Goal: Task Accomplishment & Management: Complete application form

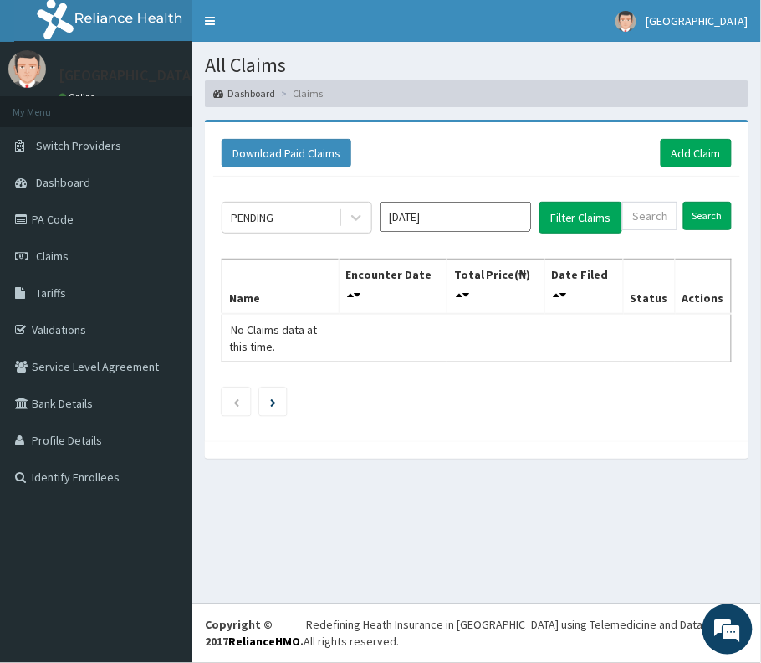
drag, startPoint x: 649, startPoint y: 232, endPoint x: 649, endPoint y: 219, distance: 12.6
paste input "KPV/10020/A"
type input "KPV/10020/A"
click at [474, 216] on input "Aug 2025" at bounding box center [456, 217] width 151 height 30
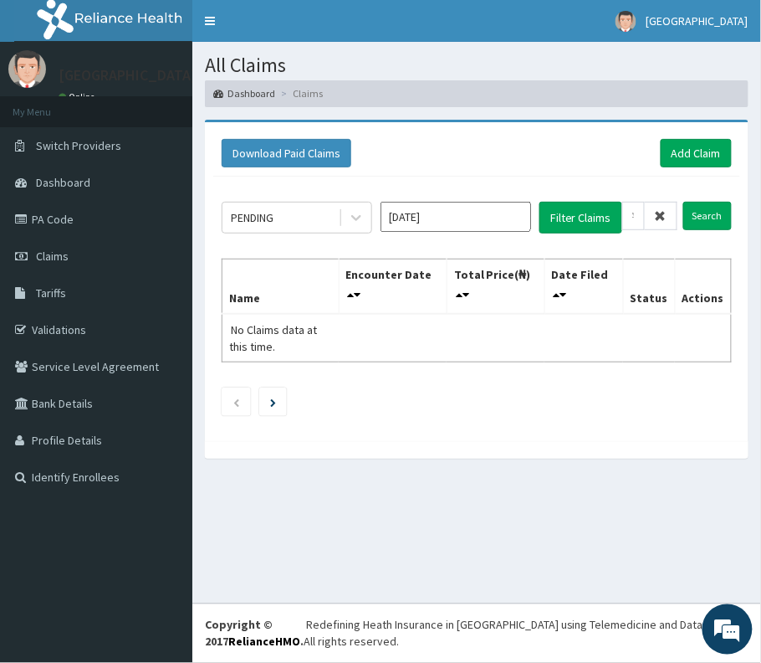
scroll to position [0, 0]
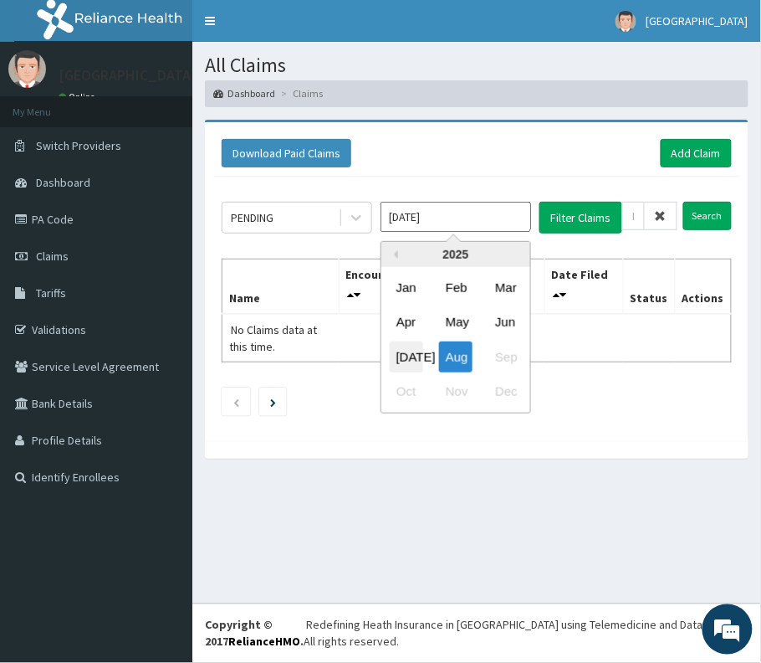
click at [400, 353] on div "Jul" at bounding box center [406, 356] width 33 height 31
type input "Jul 2025"
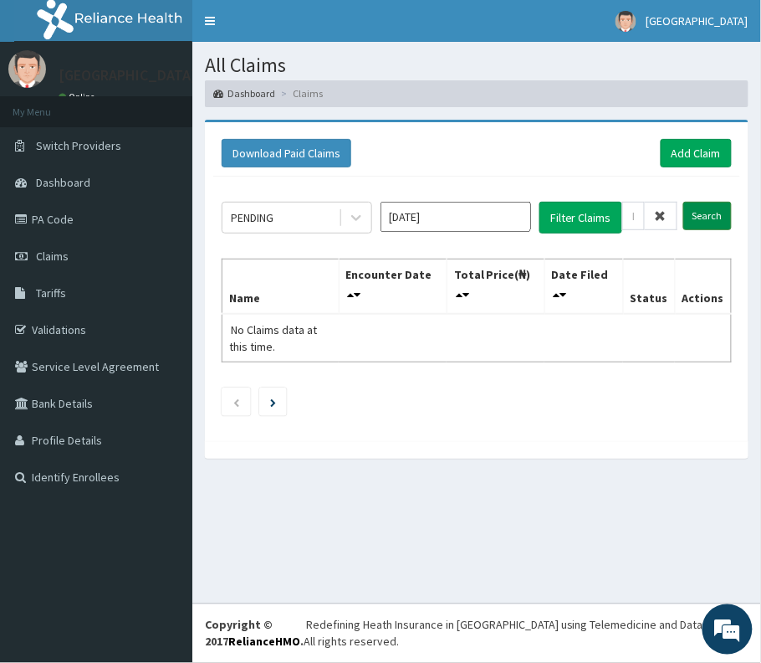
click at [700, 218] on input "Search" at bounding box center [708, 216] width 49 height 28
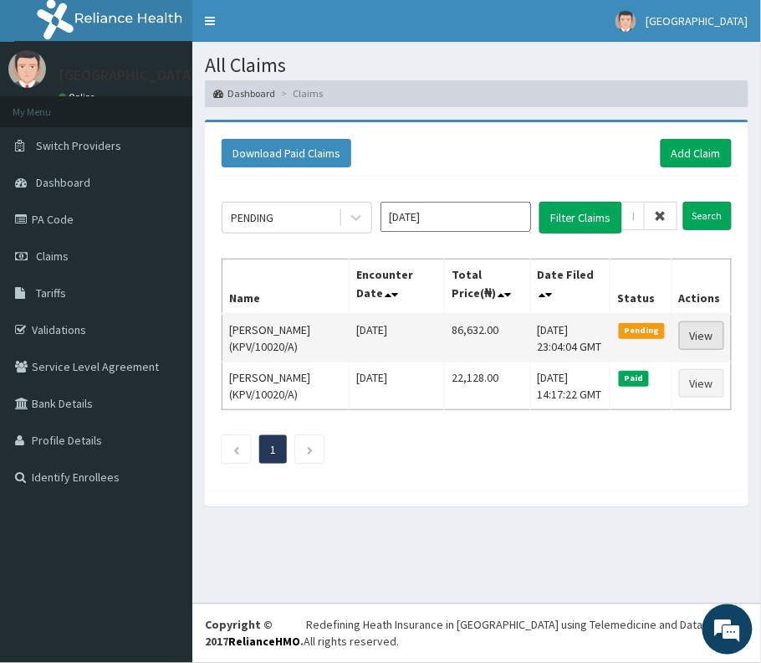
click at [693, 336] on link "View" at bounding box center [701, 335] width 45 height 28
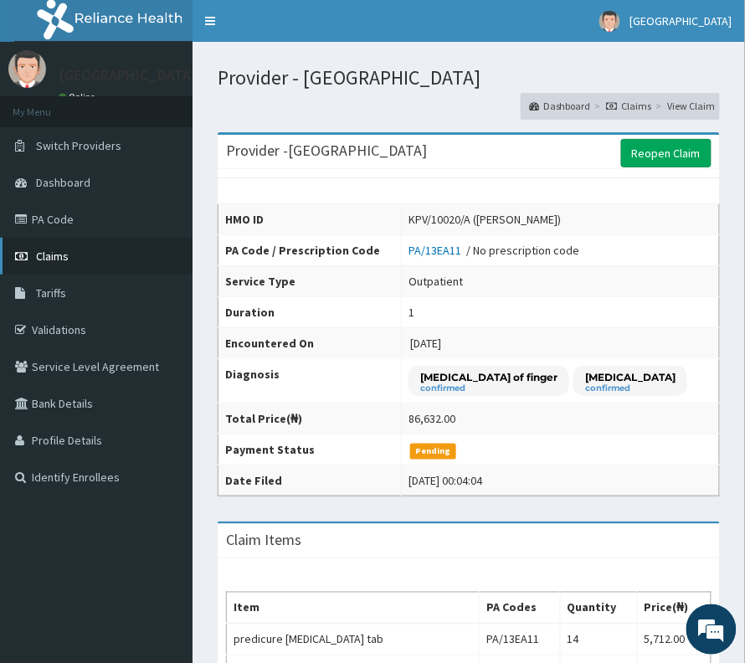
click at [42, 256] on span "Claims" at bounding box center [52, 255] width 33 height 15
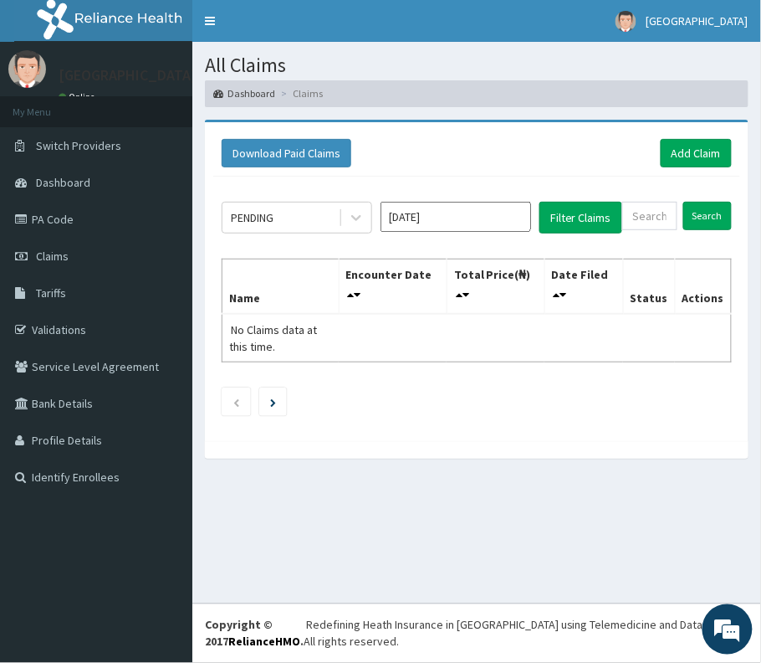
drag, startPoint x: 437, startPoint y: 225, endPoint x: 420, endPoint y: 232, distance: 18.0
click at [437, 225] on input "[DATE]" at bounding box center [456, 217] width 151 height 30
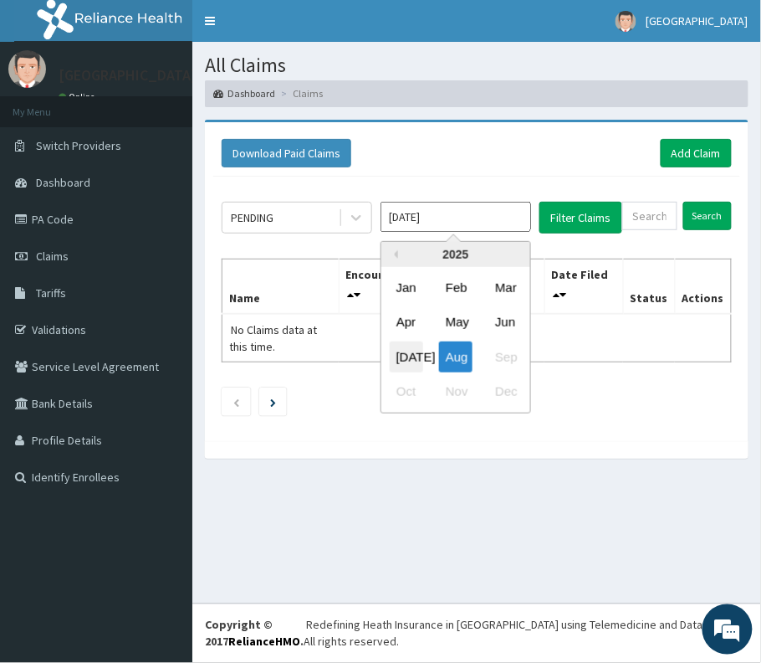
click at [409, 355] on div "[DATE]" at bounding box center [406, 356] width 33 height 31
type input "[DATE]"
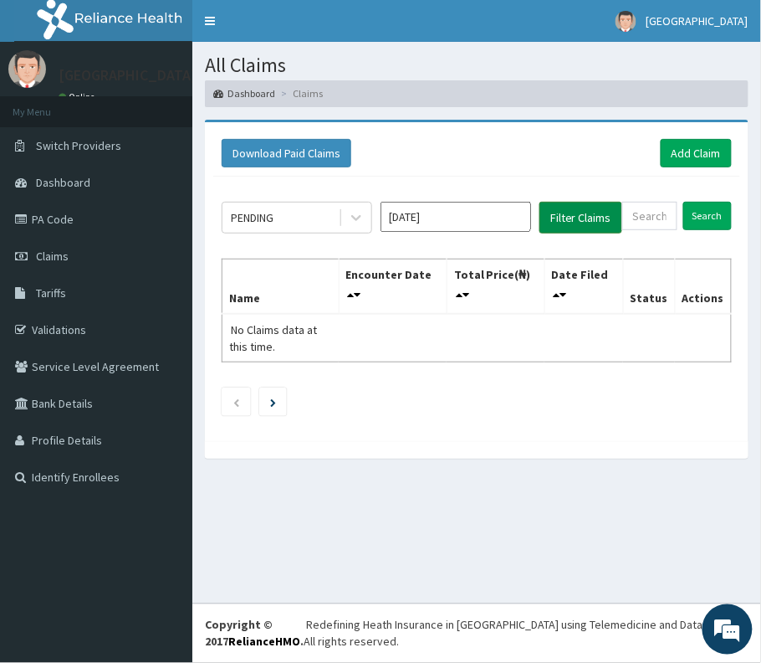
click at [580, 229] on button "Filter Claims" at bounding box center [581, 218] width 83 height 32
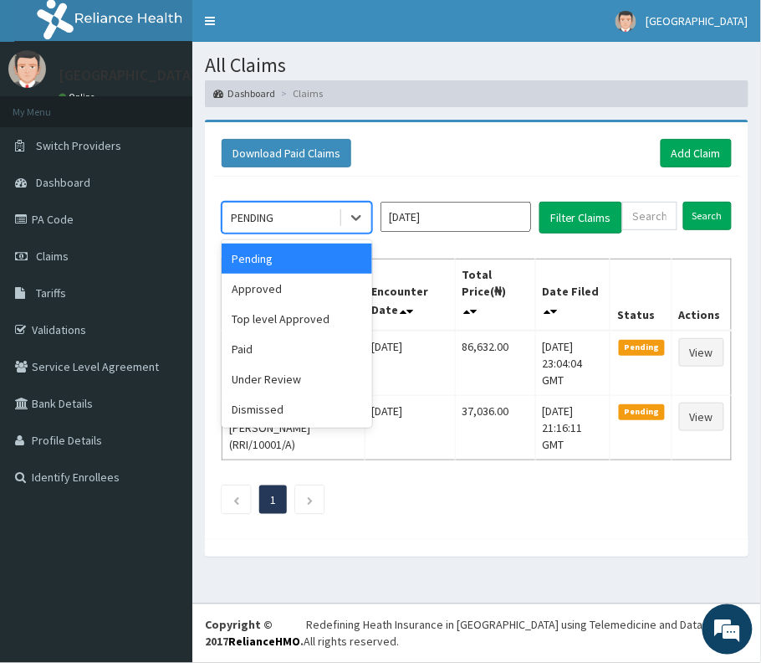
click at [302, 206] on div "PENDING" at bounding box center [281, 217] width 116 height 27
click at [289, 291] on div "Approved" at bounding box center [297, 289] width 151 height 30
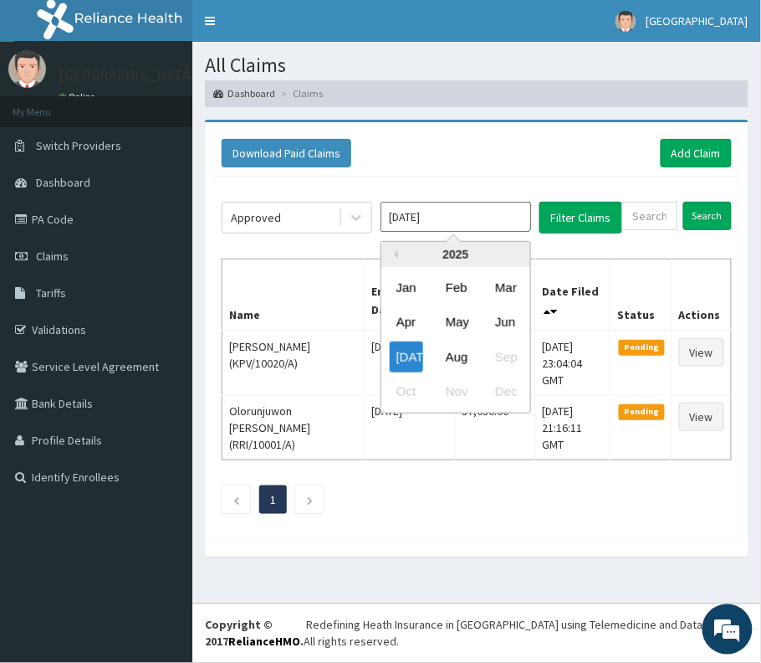
click at [520, 222] on input "[DATE]" at bounding box center [456, 217] width 151 height 30
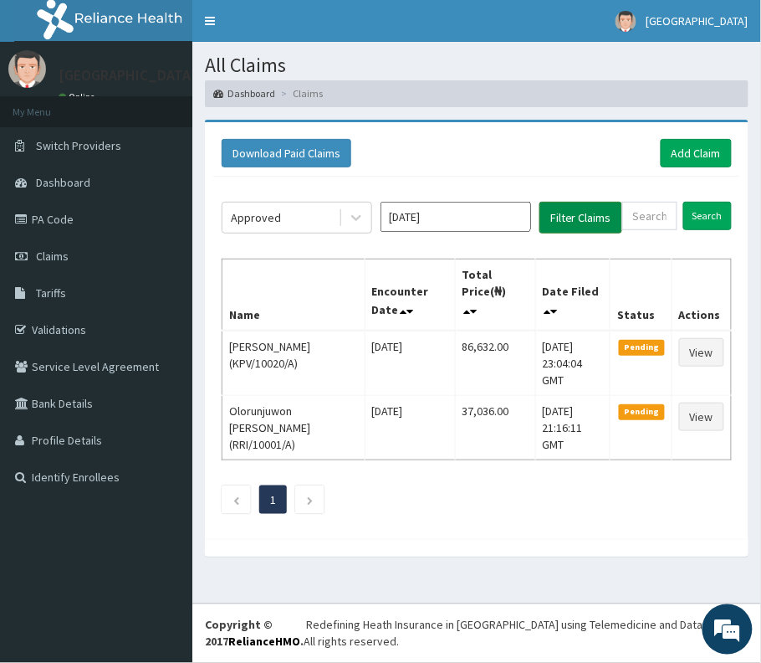
click at [581, 222] on button "Filter Claims" at bounding box center [581, 218] width 83 height 32
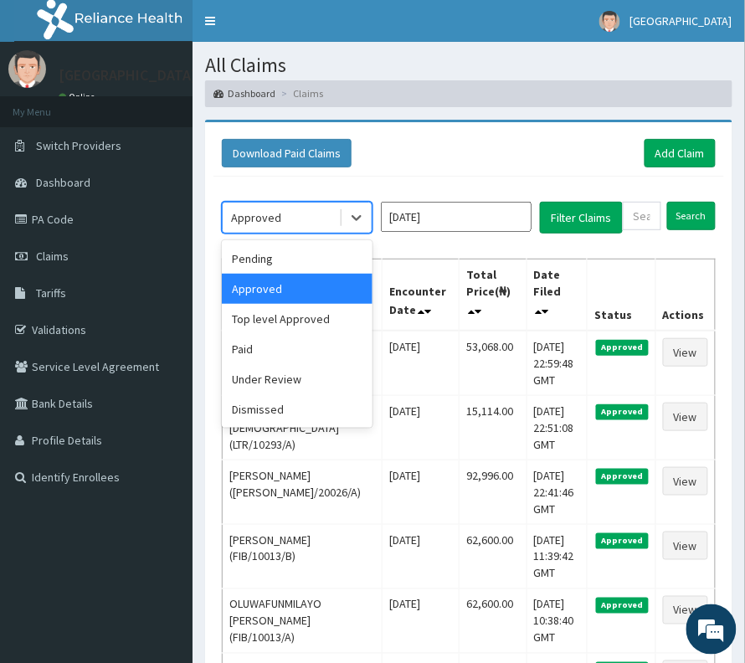
click at [325, 226] on div "Approved" at bounding box center [281, 217] width 116 height 27
click at [311, 320] on div "Top level Approved" at bounding box center [297, 319] width 151 height 30
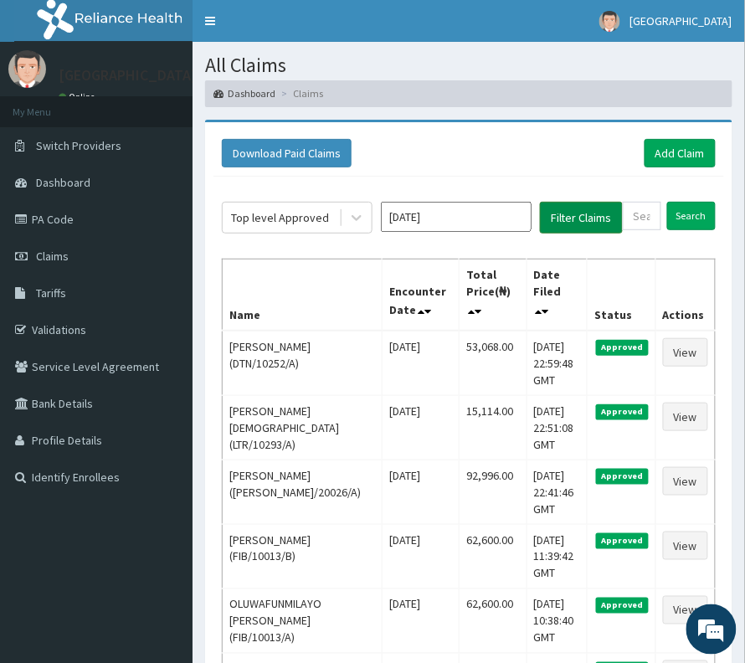
click at [557, 222] on button "Filter Claims" at bounding box center [581, 218] width 83 height 32
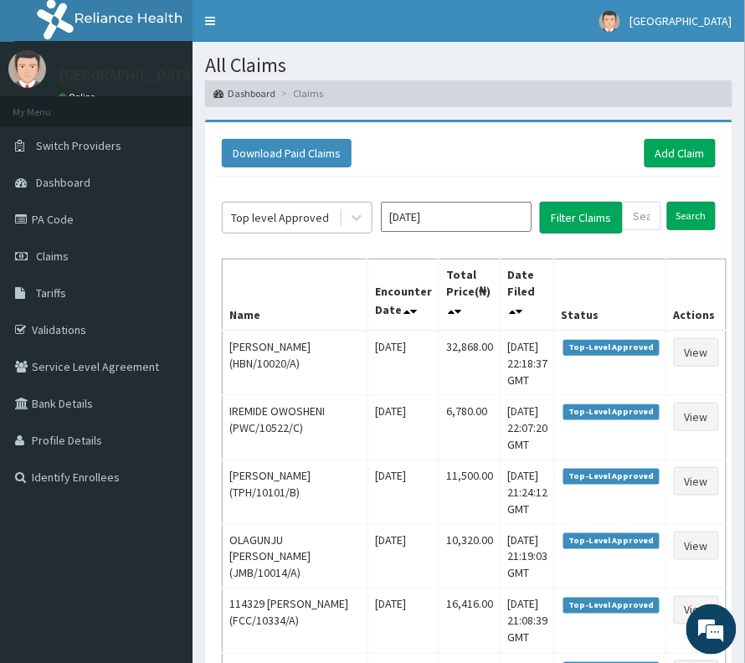
click at [309, 219] on div "Top level Approved" at bounding box center [280, 217] width 98 height 17
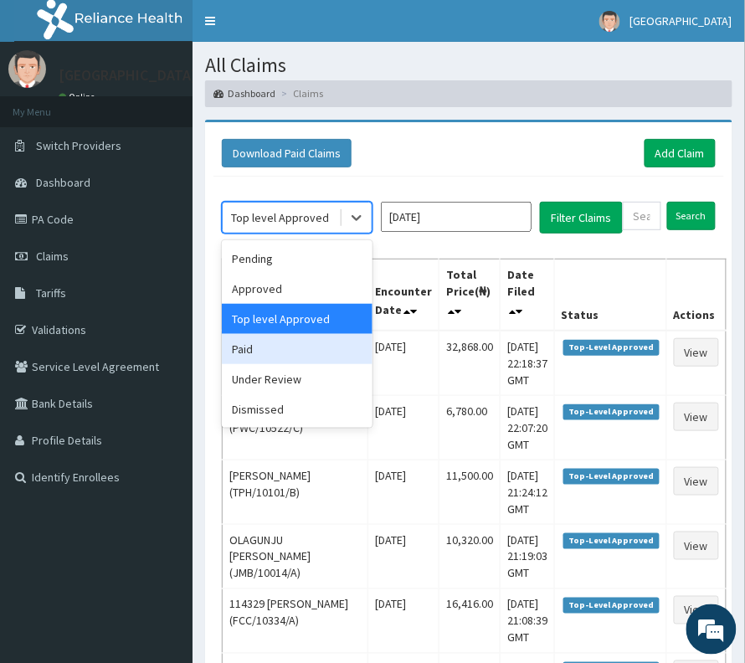
click at [286, 341] on div "Paid" at bounding box center [297, 349] width 151 height 30
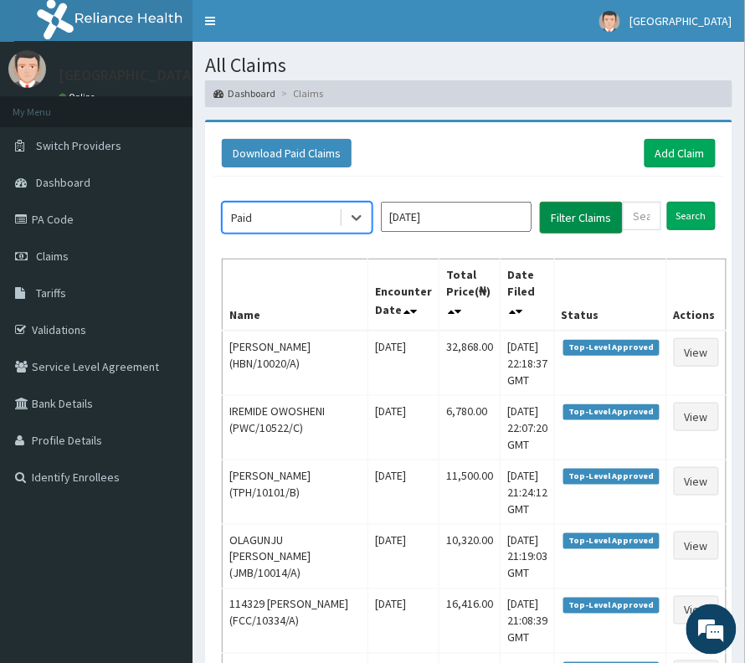
click at [599, 224] on button "Filter Claims" at bounding box center [581, 218] width 83 height 32
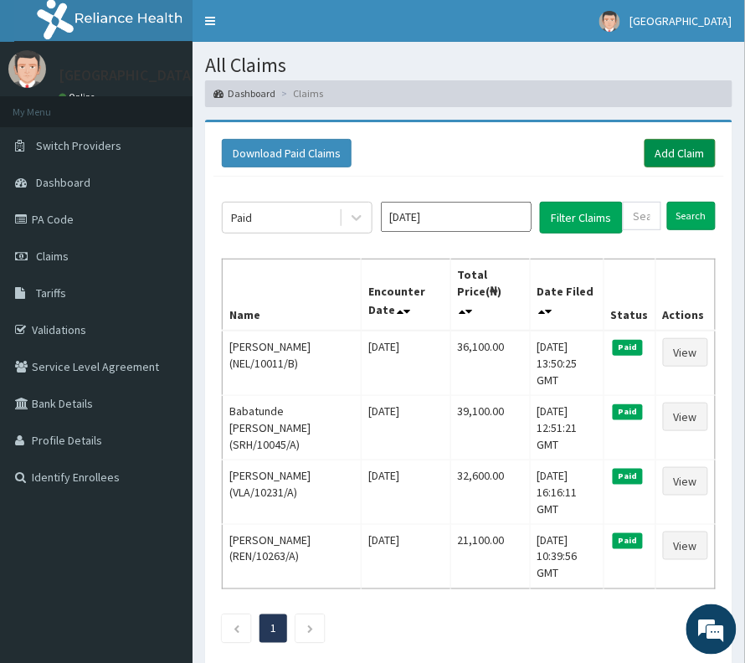
click at [669, 145] on link "Add Claim" at bounding box center [679, 153] width 71 height 28
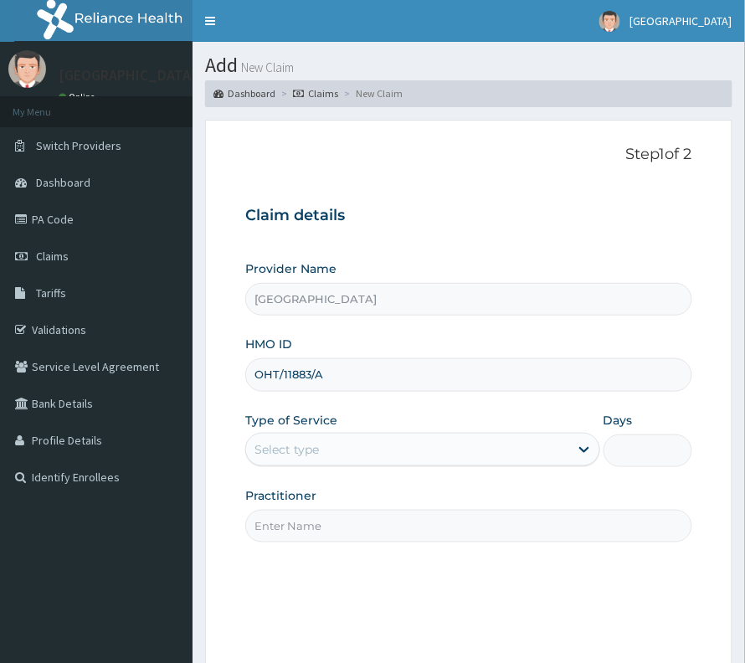
type input "OHT/11883/A"
click at [340, 456] on div "Select type" at bounding box center [407, 449] width 323 height 27
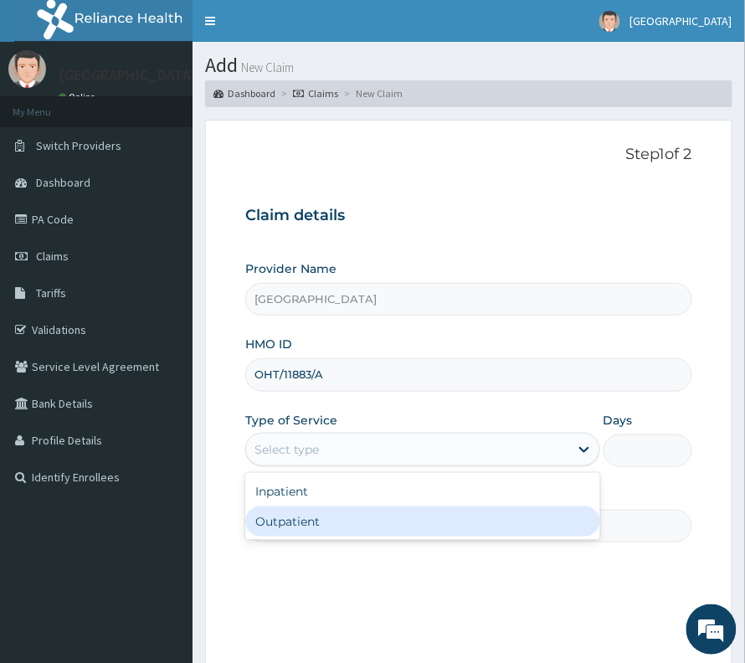
click at [329, 526] on div "Outpatient" at bounding box center [422, 521] width 355 height 30
type input "1"
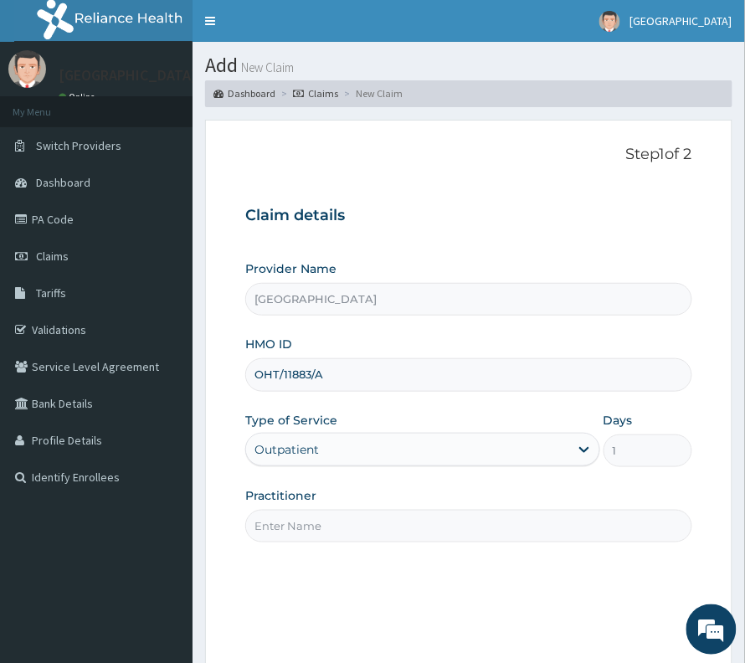
click at [365, 535] on input "Practitioner" at bounding box center [468, 526] width 447 height 33
type input "DR BASIL"
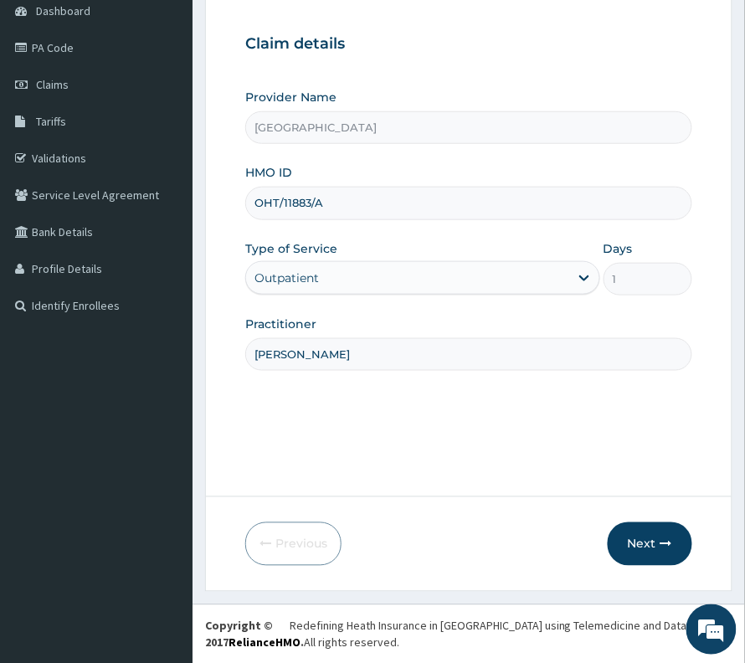
scroll to position [172, 0]
click at [639, 543] on button "Next" at bounding box center [649, 543] width 85 height 44
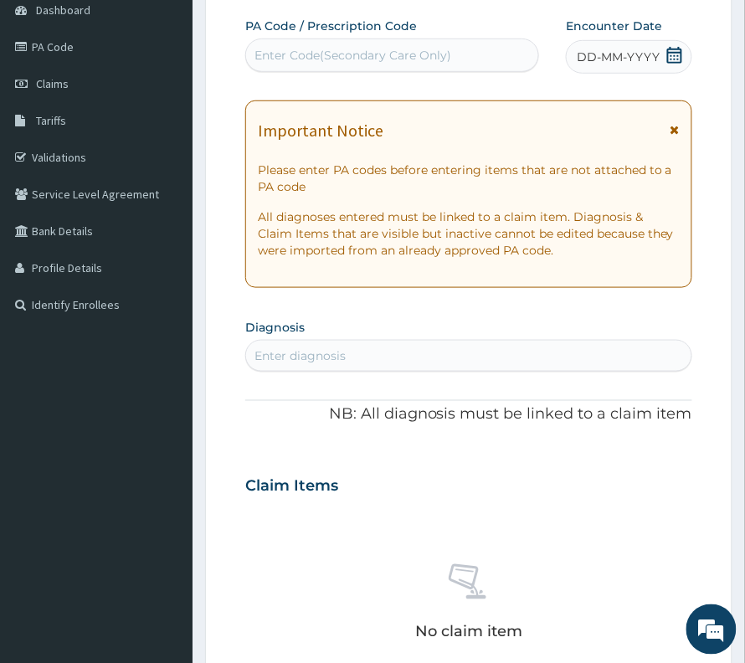
scroll to position [0, 0]
click at [302, 35] on div "PA Code / Prescription Code Enter Code(Secondary Care Only)" at bounding box center [392, 45] width 294 height 54
click at [298, 51] on div "Enter Code(Secondary Care Only)" at bounding box center [352, 55] width 197 height 17
paste input "PA/7892BB"
type input "PA/7892BB"
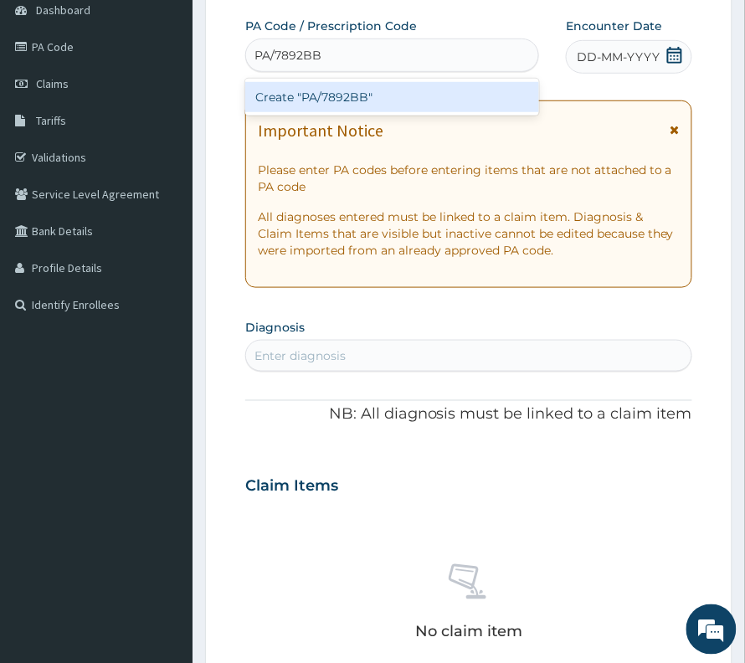
click at [325, 88] on div "Create "PA/7892BB"" at bounding box center [392, 97] width 294 height 30
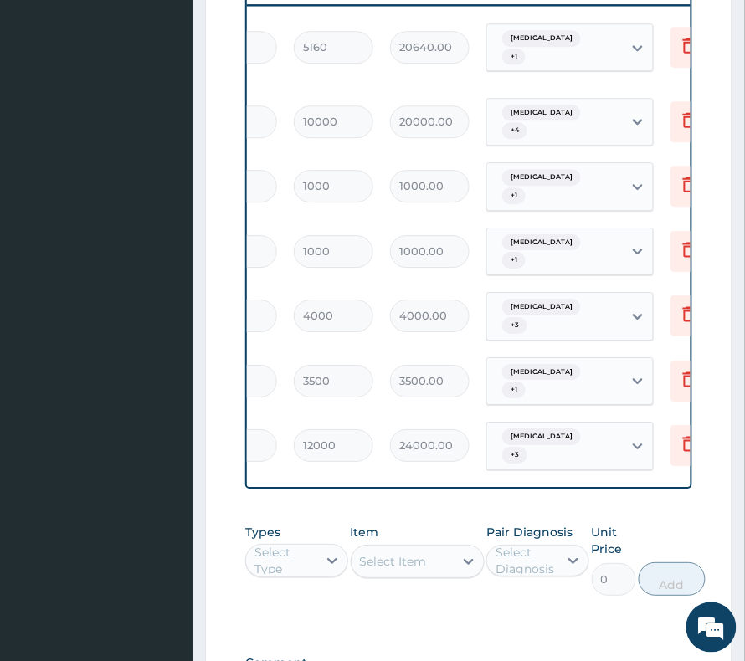
scroll to position [0, 332]
click at [688, 433] on icon at bounding box center [686, 443] width 20 height 20
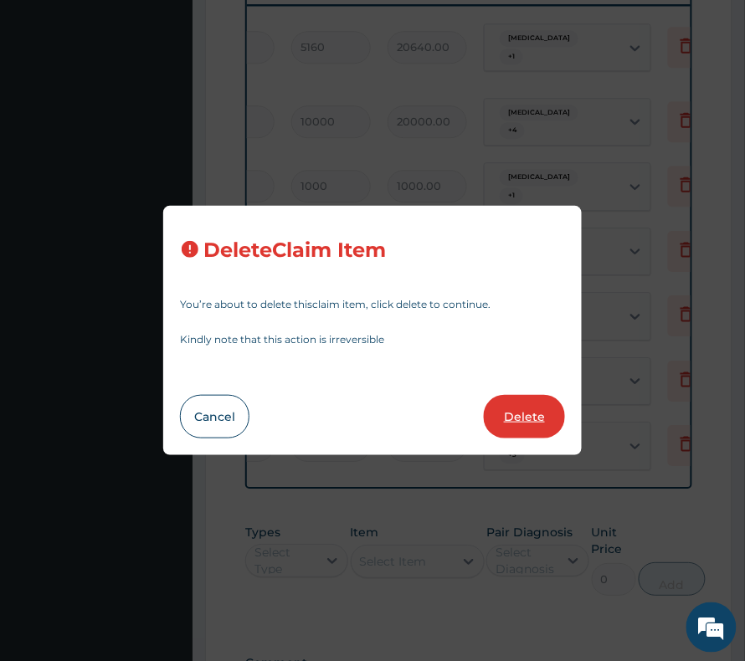
click at [527, 408] on button "Delete" at bounding box center [524, 417] width 81 height 44
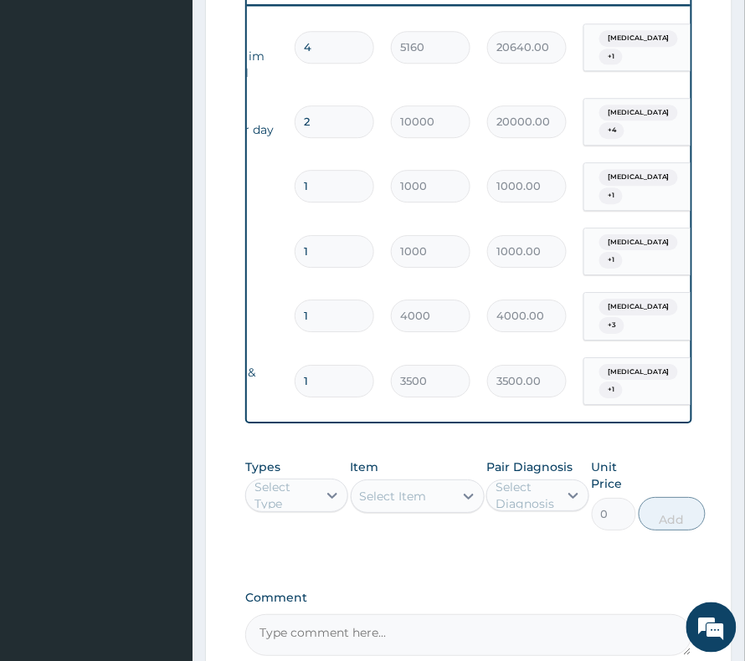
scroll to position [0, 0]
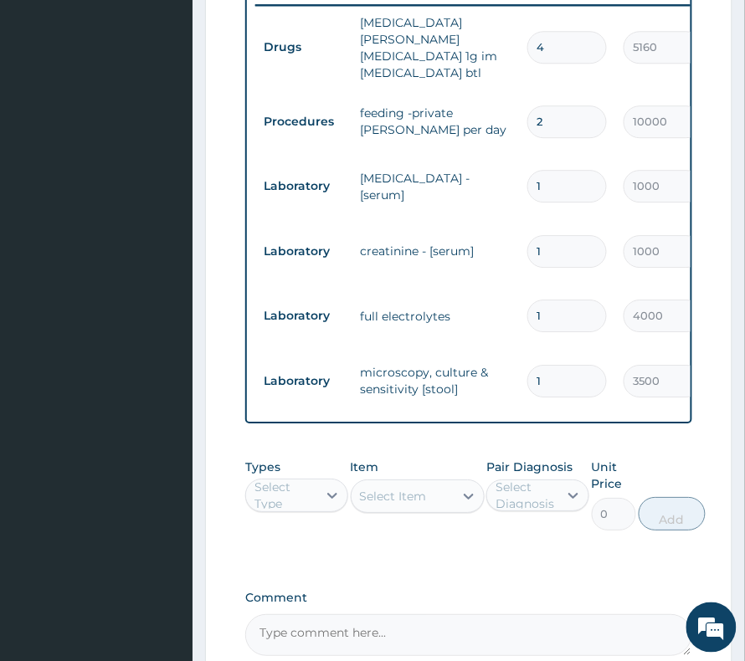
click at [264, 479] on div "Select Type" at bounding box center [284, 495] width 61 height 33
click at [279, 582] on div "Procedures" at bounding box center [296, 597] width 103 height 30
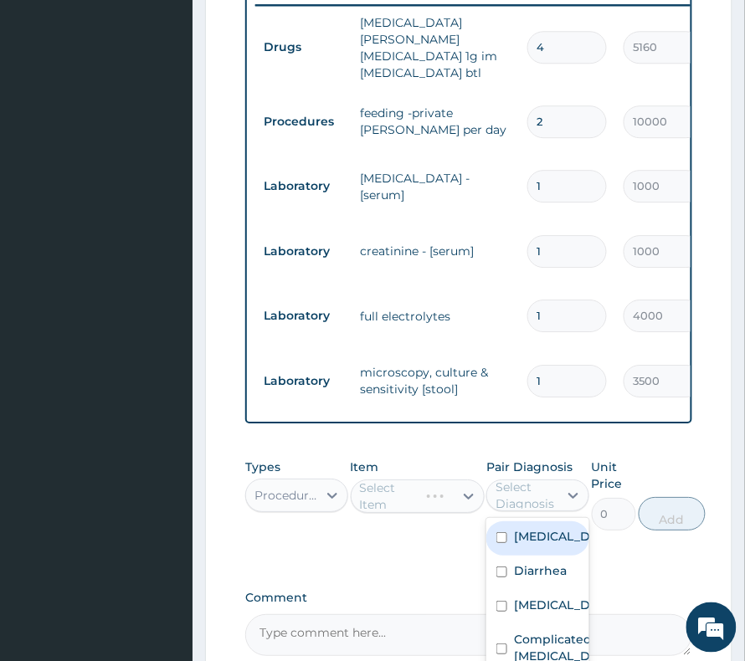
click at [517, 479] on div "Select Diagnosis" at bounding box center [525, 495] width 61 height 33
click at [530, 528] on label "Sepsis" at bounding box center [555, 536] width 83 height 17
checkbox input "true"
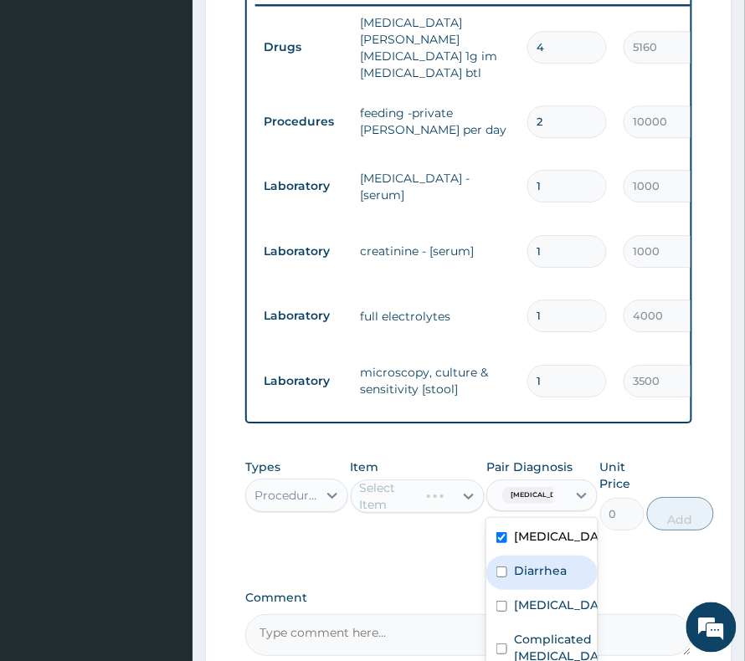
click at [524, 562] on label "Diarrhea" at bounding box center [540, 570] width 53 height 17
checkbox input "true"
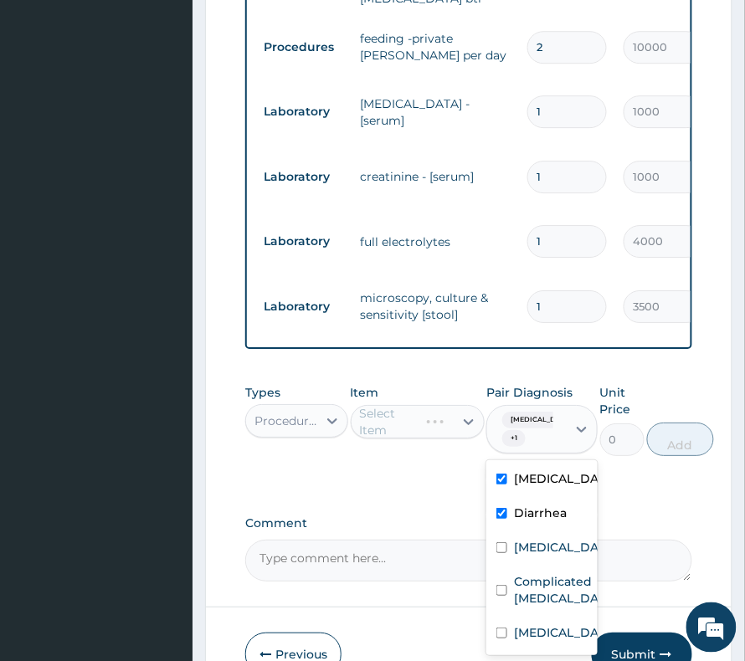
scroll to position [917, 0]
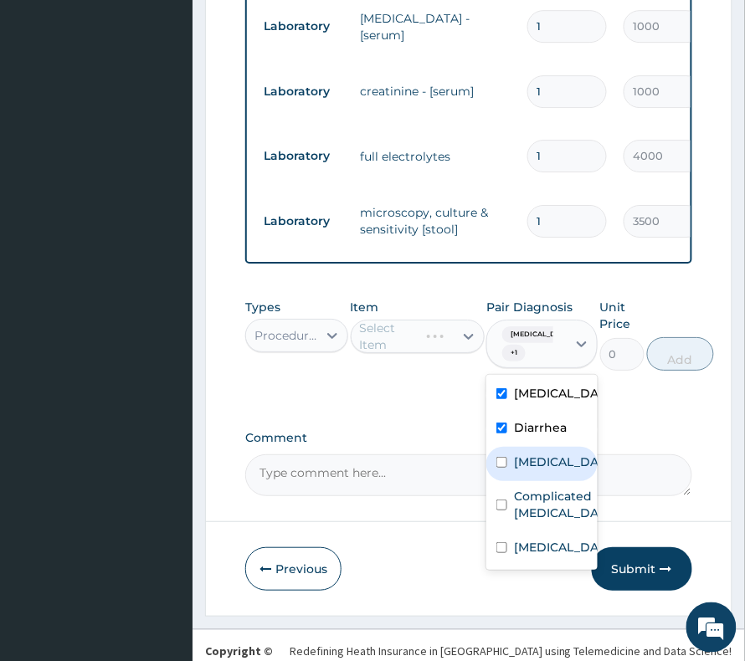
drag, startPoint x: 535, startPoint y: 426, endPoint x: 534, endPoint y: 449, distance: 23.5
click at [535, 453] on label "Gastritis" at bounding box center [559, 461] width 91 height 17
checkbox input "true"
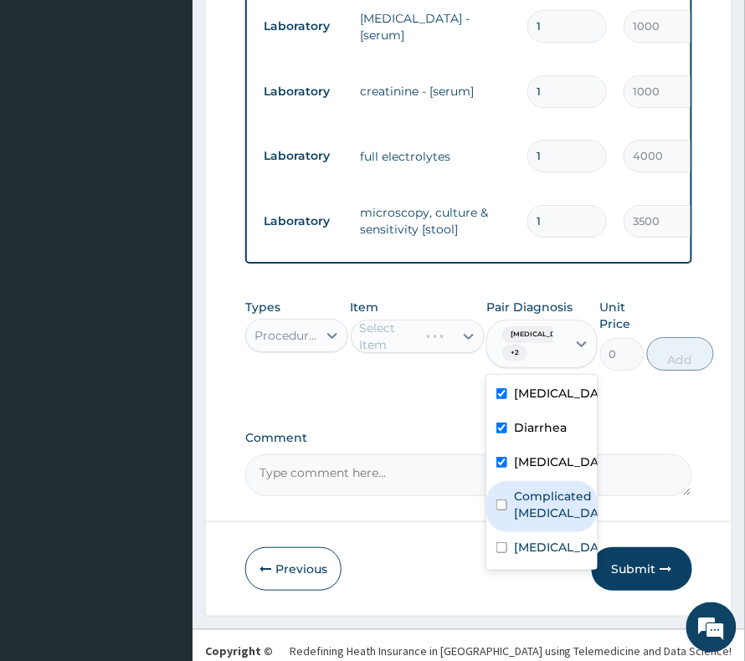
drag, startPoint x: 533, startPoint y: 479, endPoint x: 533, endPoint y: 512, distance: 32.6
click at [533, 488] on label "Complicated malaria" at bounding box center [559, 504] width 91 height 33
checkbox input "true"
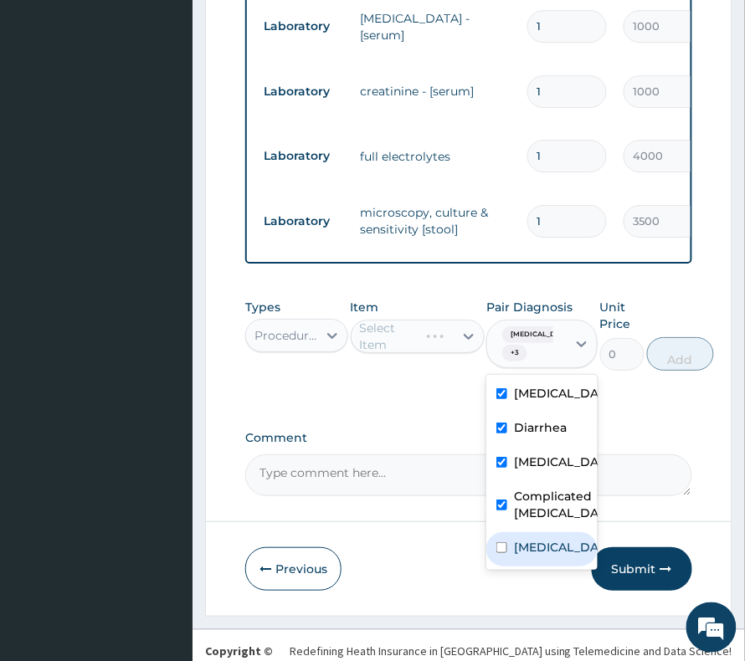
click at [534, 539] on label "Disorder of electrolytes" at bounding box center [559, 547] width 91 height 17
checkbox input "true"
click at [382, 320] on div "Select Item" at bounding box center [418, 336] width 134 height 33
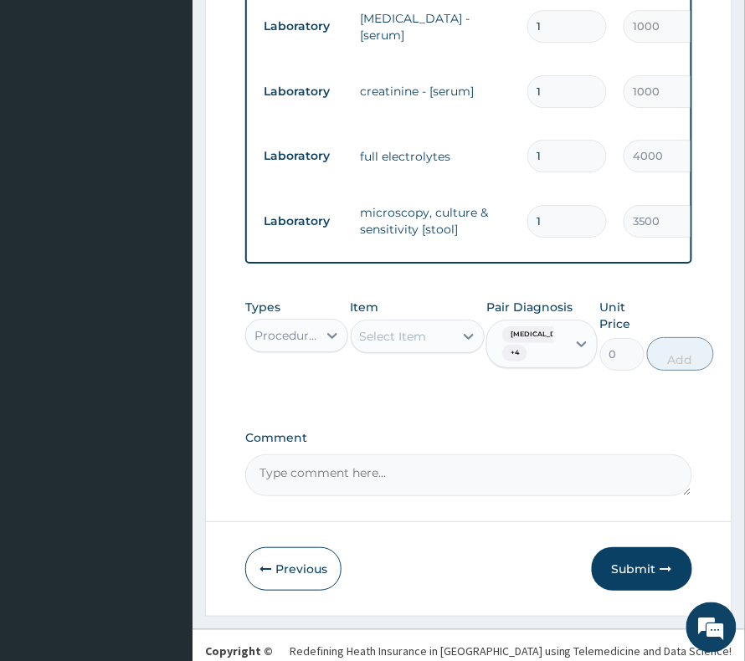
click at [383, 328] on div "Select Item" at bounding box center [393, 336] width 67 height 17
type input "prac"
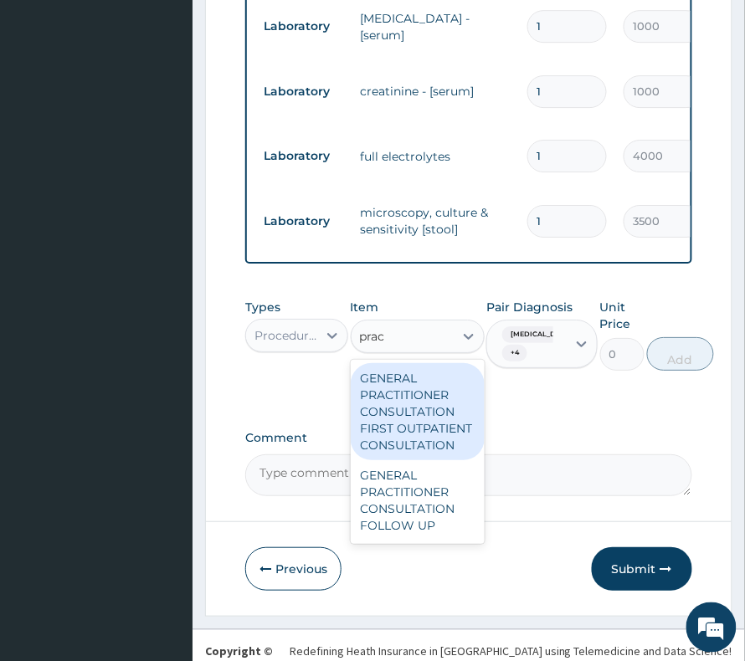
click at [415, 370] on div "GENERAL PRACTITIONER CONSULTATION FIRST OUTPATIENT CONSULTATION" at bounding box center [418, 411] width 134 height 97
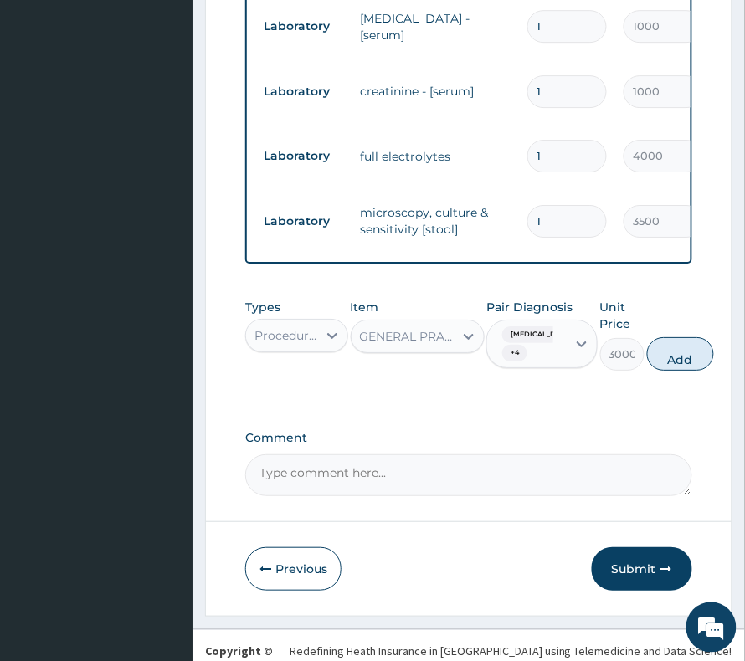
drag, startPoint x: 653, startPoint y: 313, endPoint x: 576, endPoint y: 346, distance: 83.9
click at [653, 337] on button "Add" at bounding box center [680, 353] width 67 height 33
type input "0"
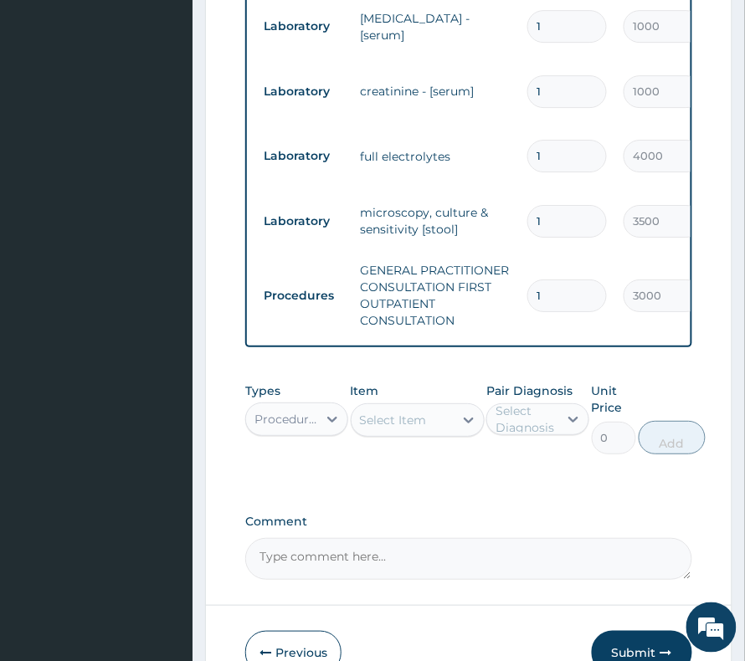
drag, startPoint x: 373, startPoint y: 382, endPoint x: 372, endPoint y: 393, distance: 10.9
click at [373, 412] on div "Select Item" at bounding box center [393, 420] width 67 height 17
click at [372, 412] on div "Select Item" at bounding box center [393, 420] width 67 height 17
type input "d"
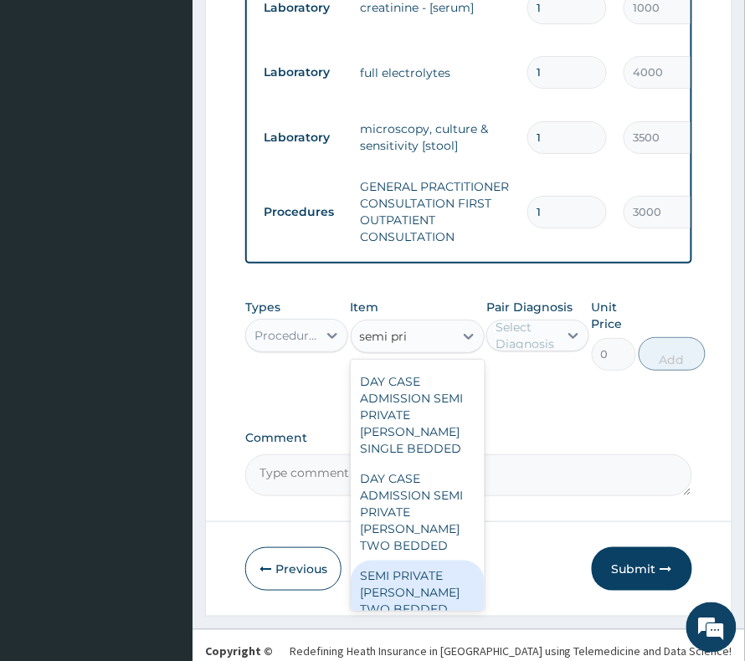
scroll to position [0, 0]
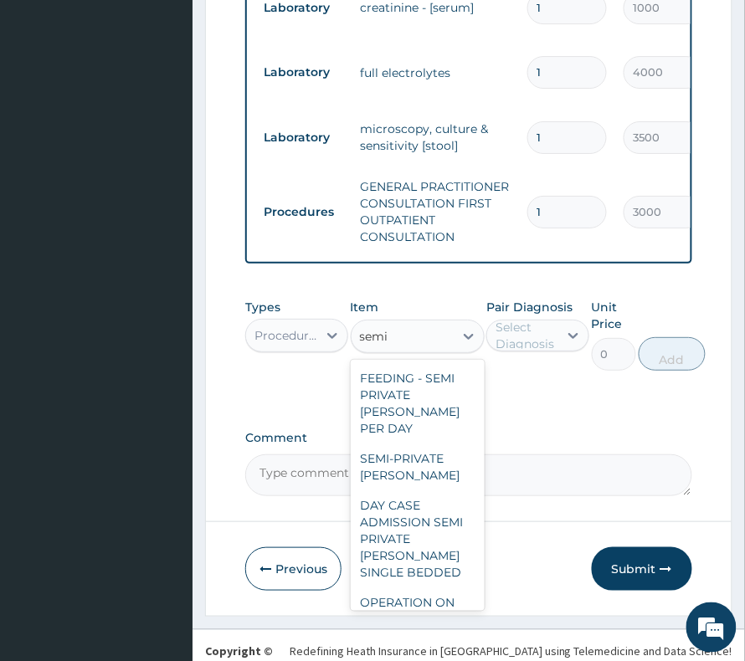
type input "sem"
click at [427, 443] on div "SEMI-PRIVATE WARD" at bounding box center [418, 466] width 134 height 47
type input "9000"
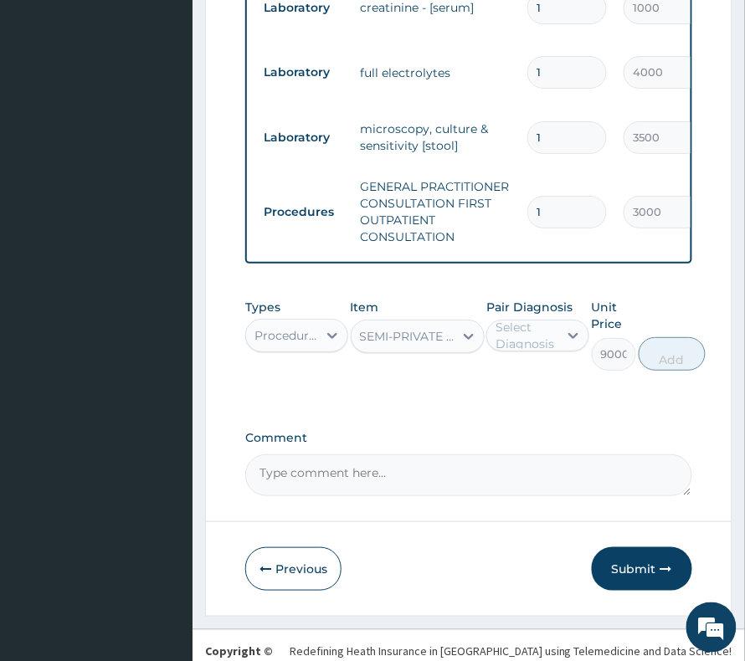
click at [552, 319] on div "Select Diagnosis" at bounding box center [525, 335] width 61 height 33
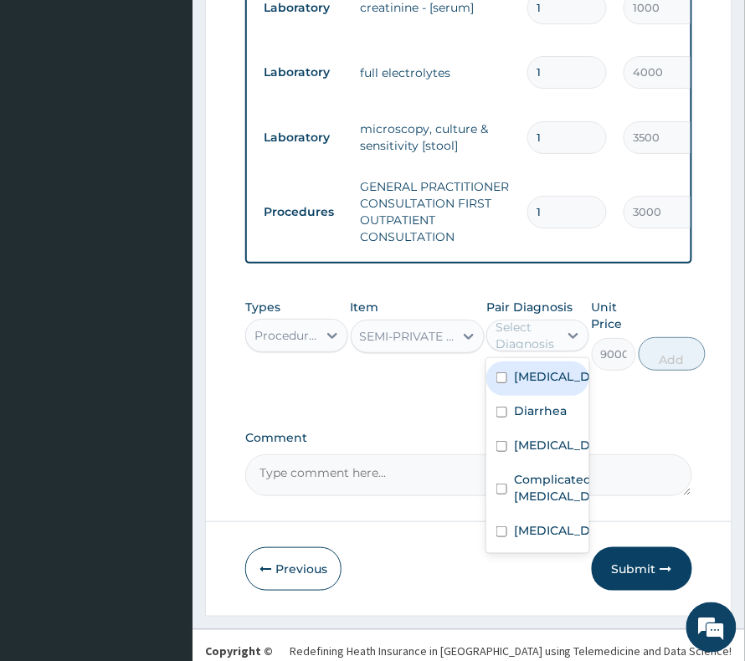
click at [537, 368] on label "Sepsis" at bounding box center [555, 376] width 83 height 17
checkbox input "true"
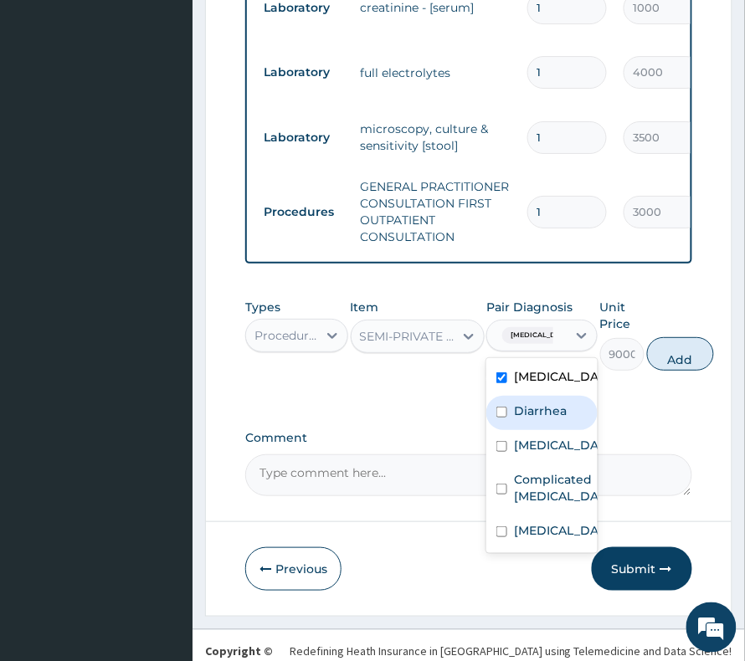
click at [533, 402] on label "Diarrhea" at bounding box center [540, 410] width 53 height 17
checkbox input "true"
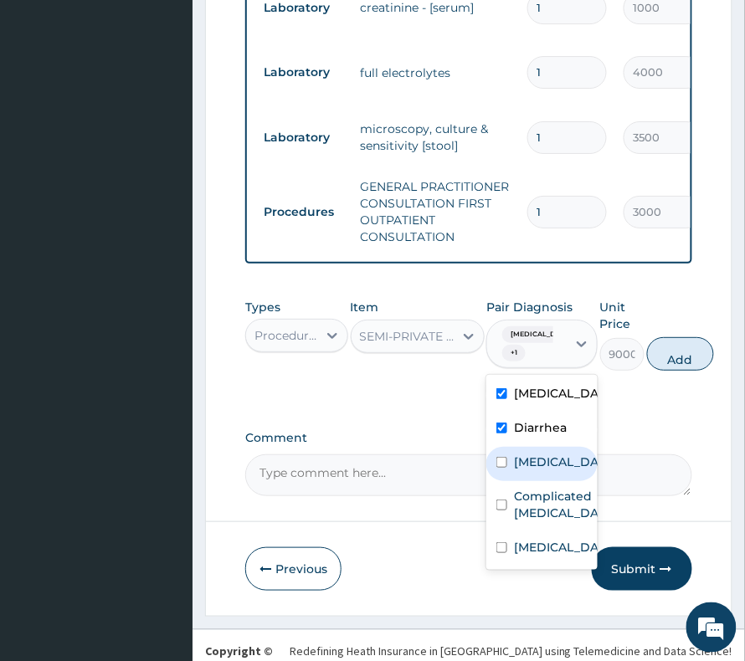
click at [535, 447] on div "Gastritis" at bounding box center [541, 464] width 111 height 34
checkbox input "true"
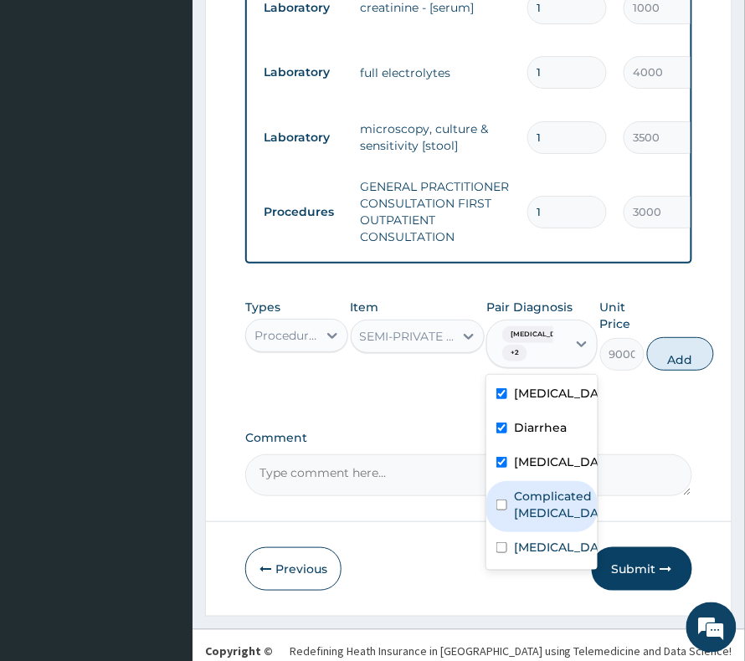
click at [535, 481] on div "Complicated malaria" at bounding box center [541, 506] width 111 height 51
checkbox input "true"
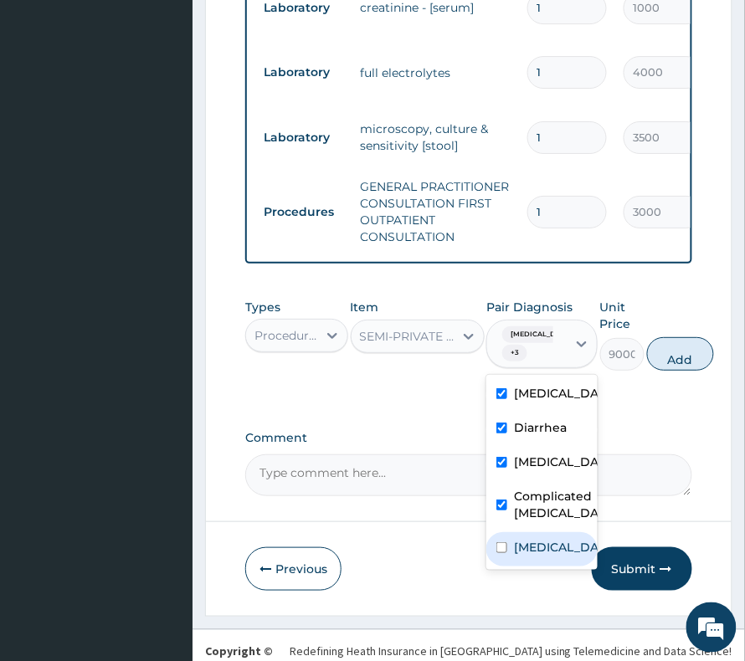
click at [535, 539] on label "Disorder of electrolytes" at bounding box center [559, 547] width 91 height 17
checkbox input "true"
click at [658, 337] on button "Add" at bounding box center [680, 353] width 67 height 33
type input "0"
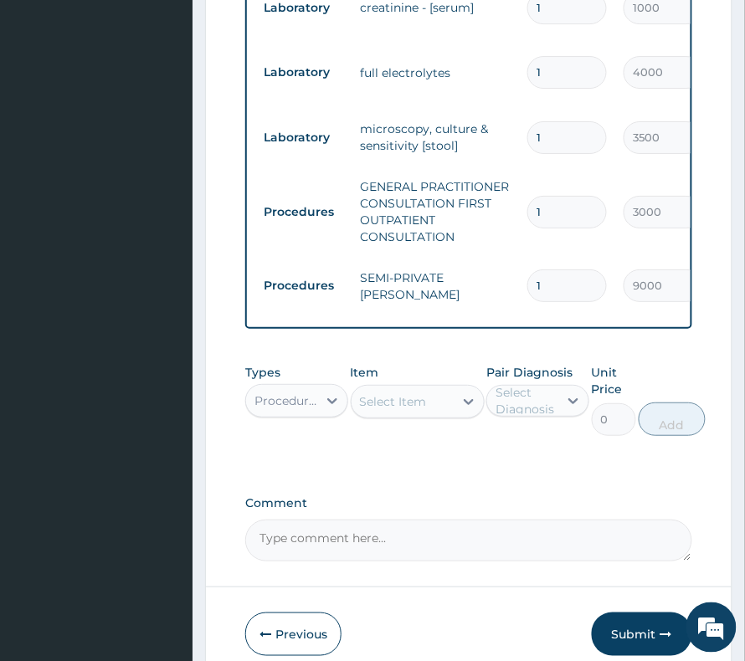
drag, startPoint x: 532, startPoint y: 234, endPoint x: 556, endPoint y: 253, distance: 30.5
click at [556, 269] on input "1" at bounding box center [566, 285] width 79 height 33
type input "2"
type input "18000.00"
type input "2"
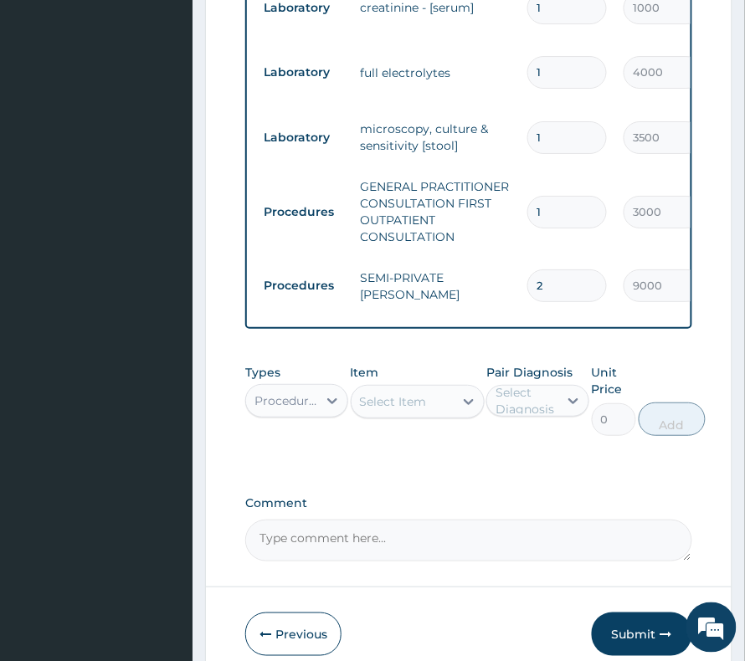
drag, startPoint x: 262, startPoint y: 365, endPoint x: 268, endPoint y: 372, distance: 9.5
click at [262, 392] on div "Procedures" at bounding box center [286, 400] width 64 height 17
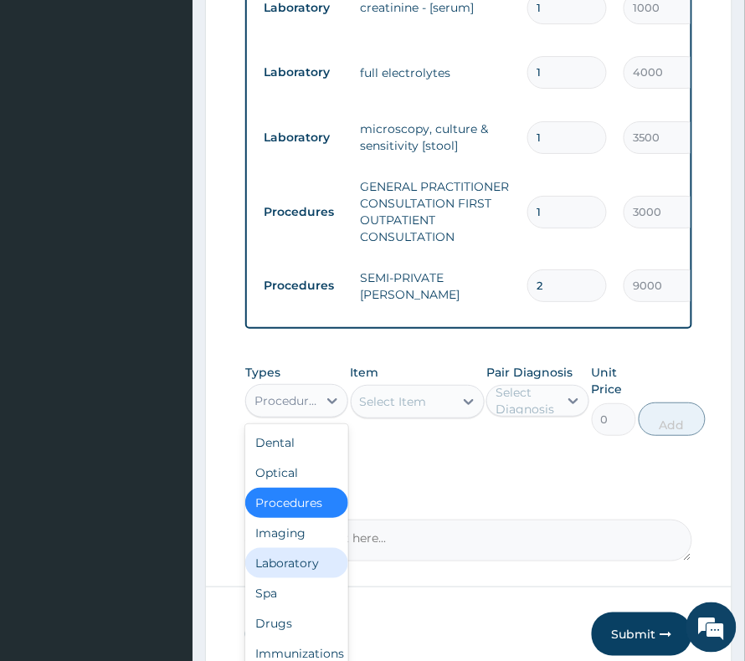
click at [284, 548] on div "Laboratory" at bounding box center [296, 563] width 103 height 30
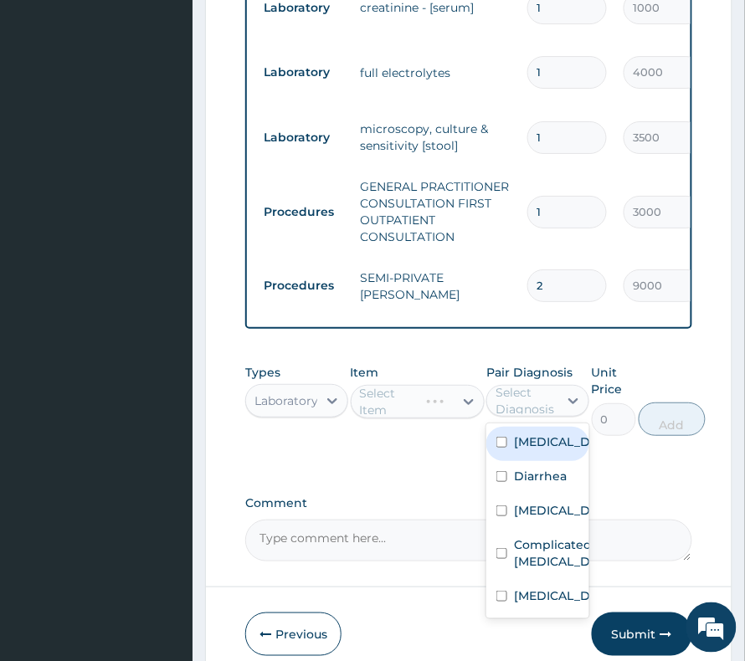
click at [514, 384] on div "Select Diagnosis" at bounding box center [525, 400] width 61 height 33
click at [533, 427] on div "Sepsis" at bounding box center [537, 444] width 103 height 34
checkbox input "true"
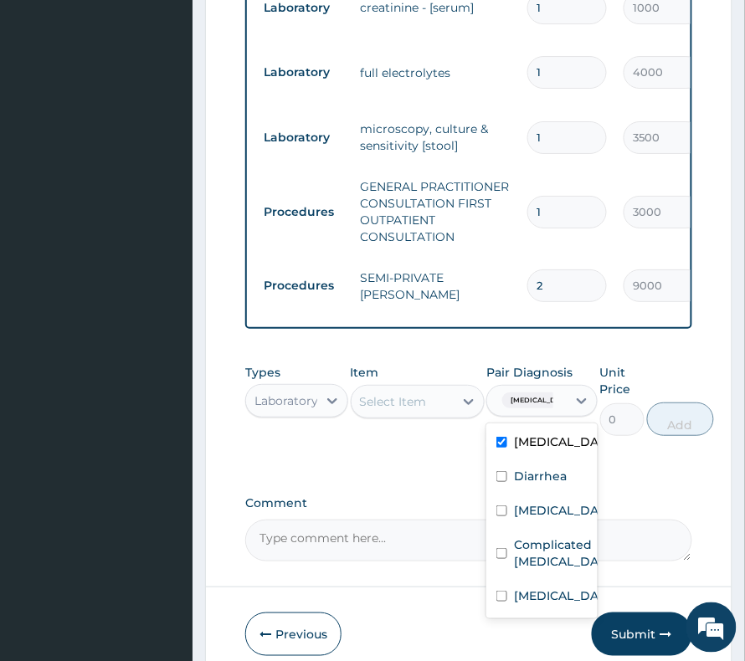
click at [398, 393] on div "Select Item" at bounding box center [393, 401] width 67 height 17
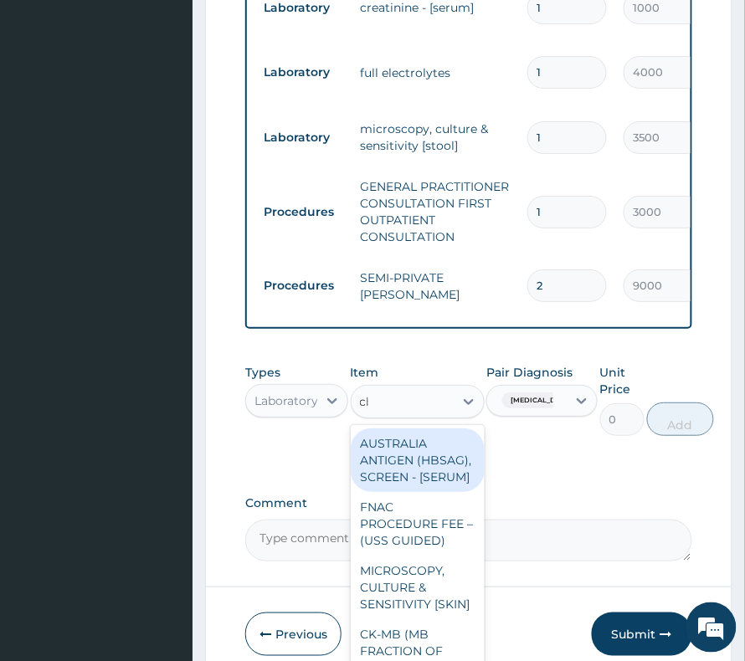
type input "cbc"
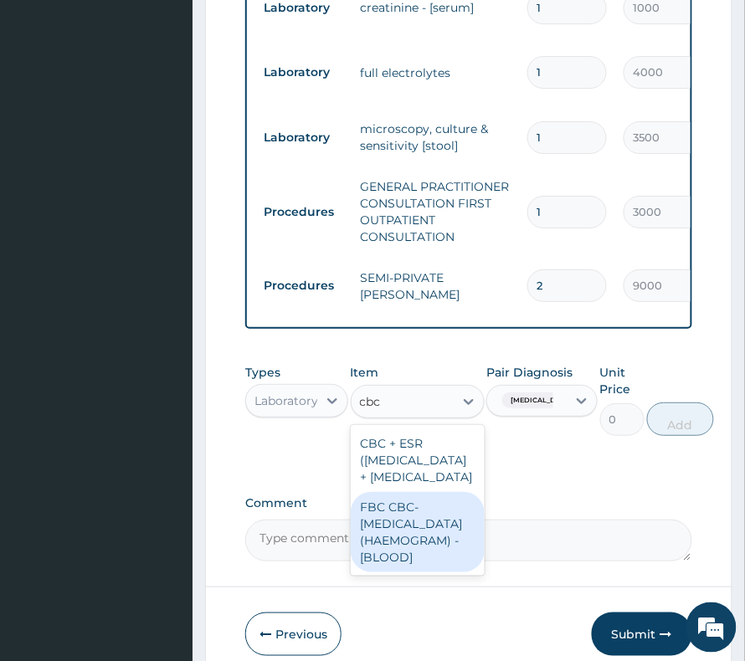
drag, startPoint x: 388, startPoint y: 589, endPoint x: 408, endPoint y: 559, distance: 36.2
click at [388, 572] on div "FBC CBC-COMPLETE BLOOD COUNT (HAEMOGRAM) - [BLOOD]" at bounding box center [418, 532] width 134 height 80
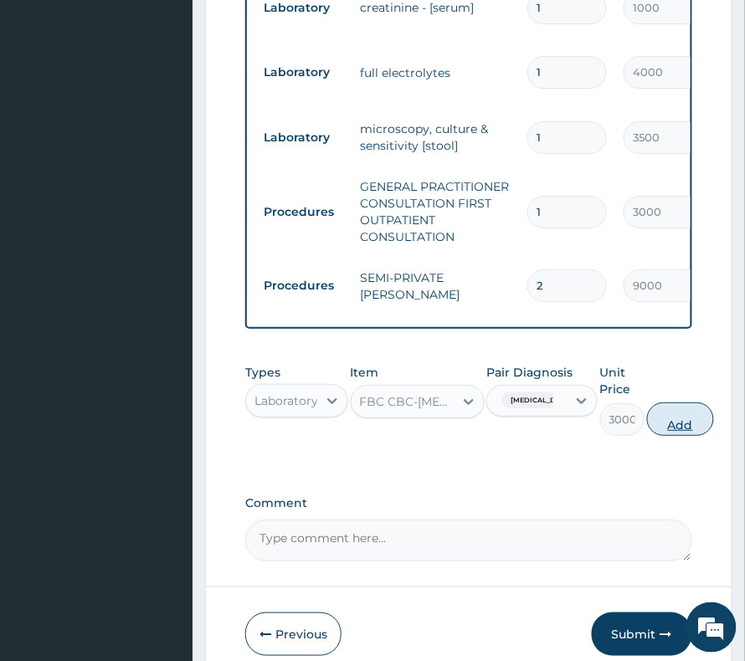
click at [678, 402] on button "Add" at bounding box center [680, 418] width 67 height 33
type input "0"
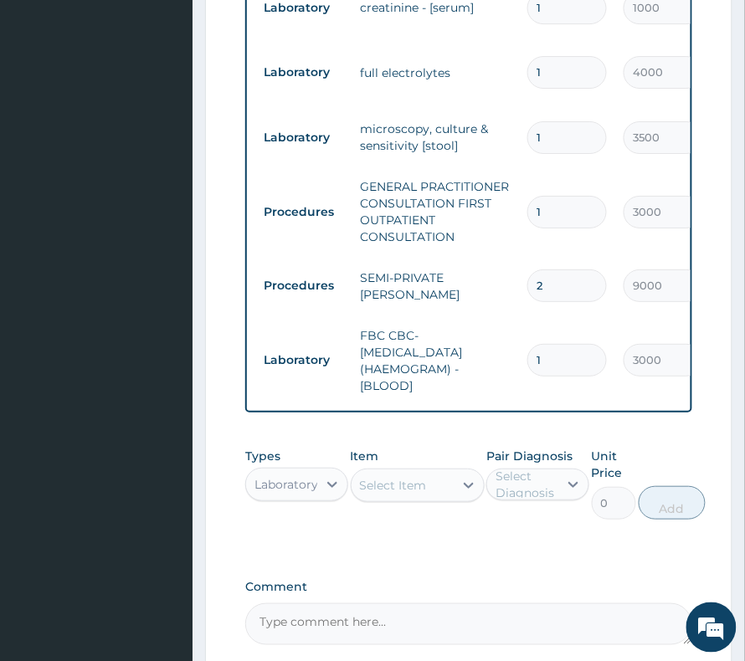
click at [387, 477] on div "Select Item" at bounding box center [393, 485] width 67 height 17
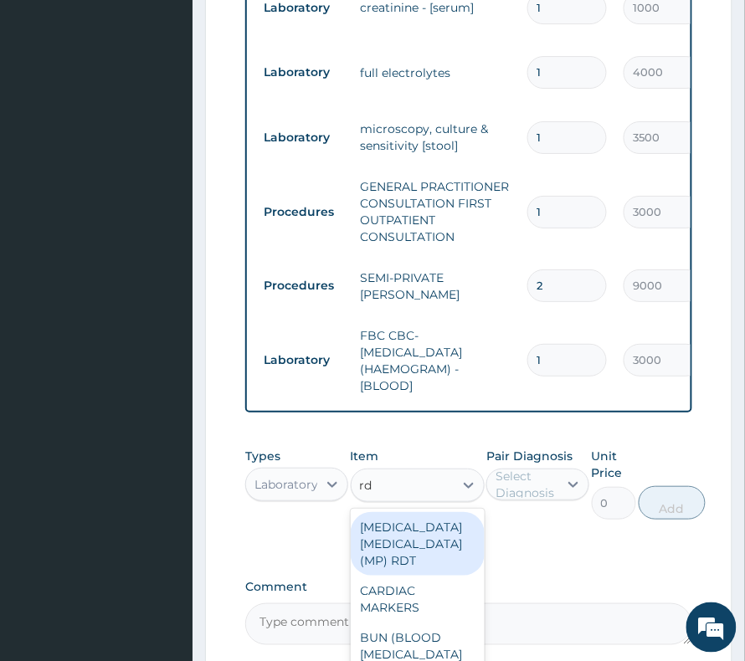
type input "rdt"
drag, startPoint x: 392, startPoint y: 494, endPoint x: 490, endPoint y: 460, distance: 104.2
click at [390, 512] on div "MALARIA PARASITE (MP) RDT" at bounding box center [418, 544] width 134 height 64
type input "1500"
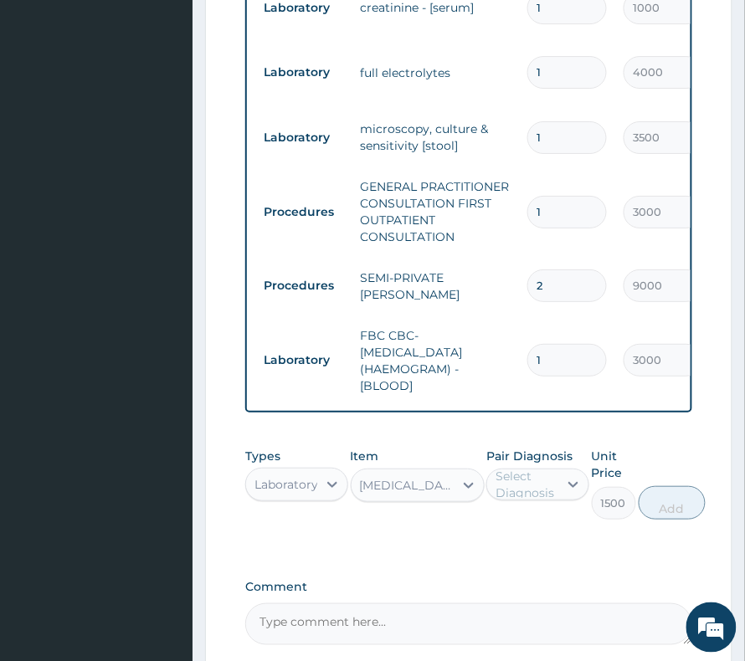
click at [542, 468] on div "Select Diagnosis" at bounding box center [525, 484] width 61 height 33
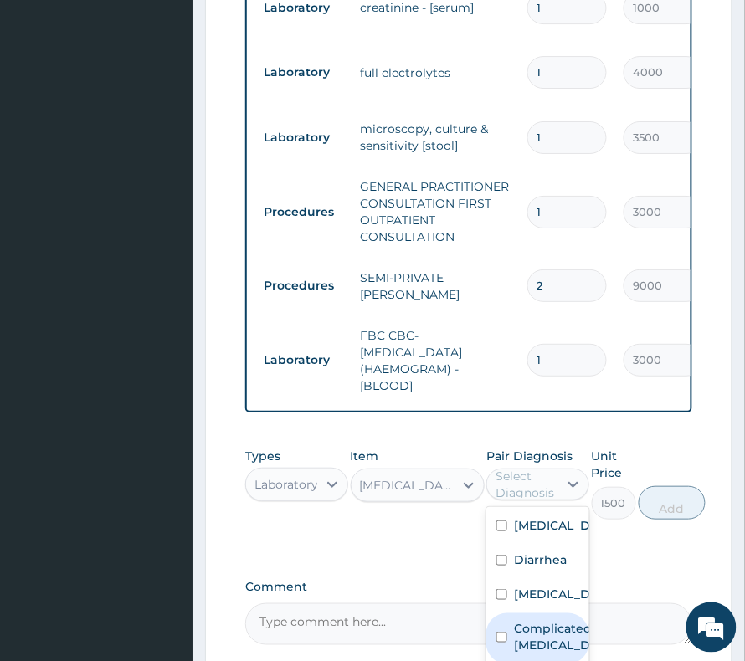
drag, startPoint x: 540, startPoint y: 482, endPoint x: 532, endPoint y: 617, distance: 135.8
click at [532, 617] on div "Sepsis Diarrhea Gastritis Complicated malaria Disorder of electrolytes" at bounding box center [537, 604] width 103 height 195
click at [546, 620] on label "Complicated malaria" at bounding box center [555, 636] width 83 height 33
checkbox input "true"
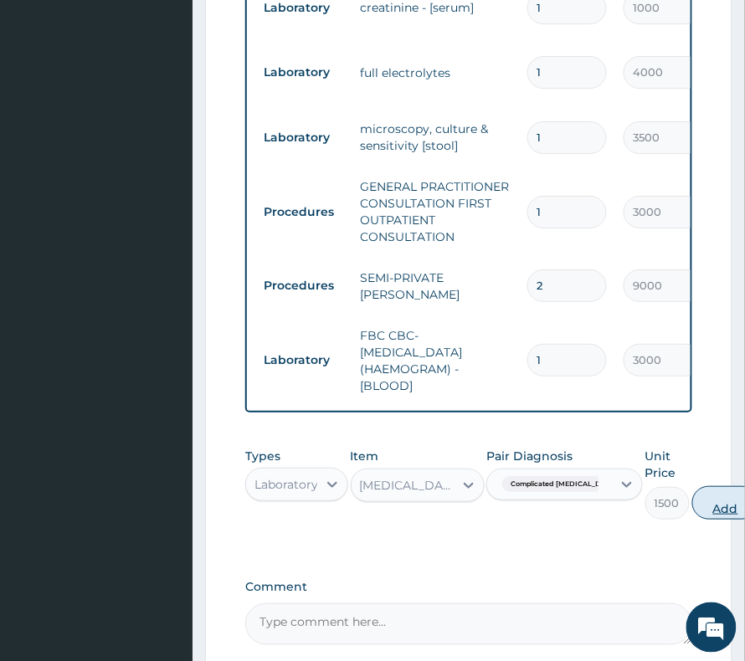
click at [692, 486] on button "Add" at bounding box center [725, 502] width 67 height 33
type input "0"
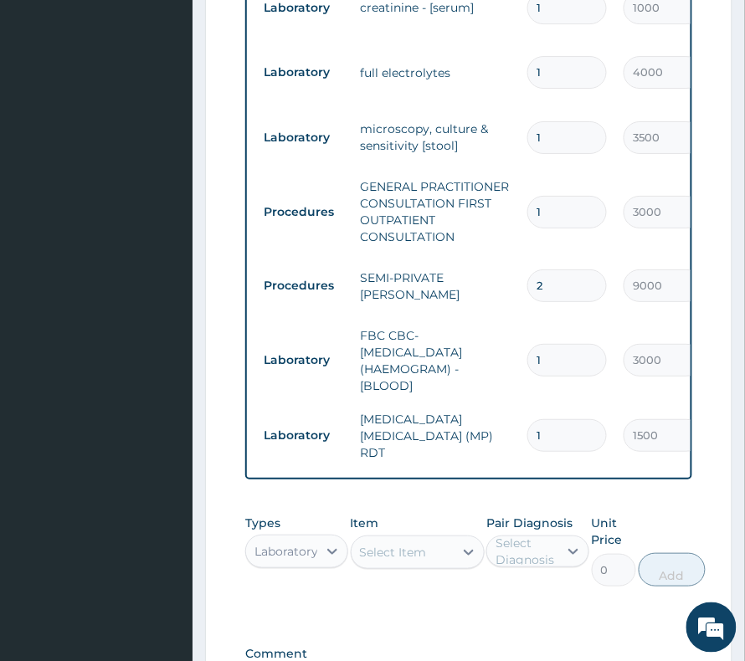
click at [289, 543] on div "Laboratory" at bounding box center [286, 551] width 64 height 17
click at [512, 535] on div "Select Diagnosis" at bounding box center [525, 551] width 61 height 33
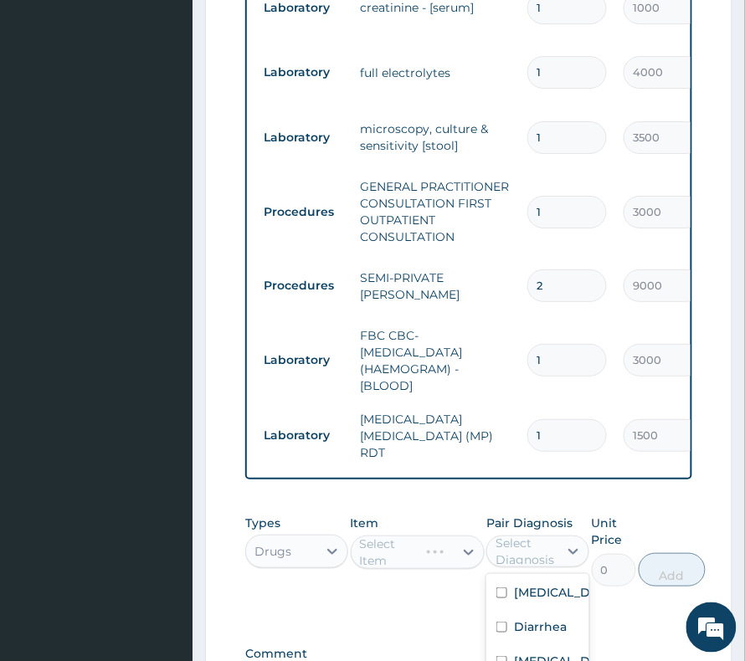
checkbox input "true"
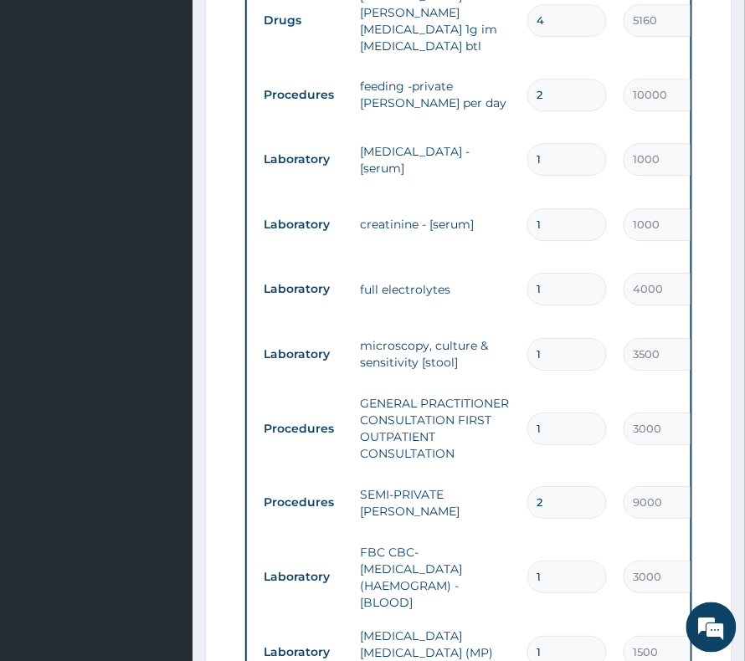
scroll to position [754, 0]
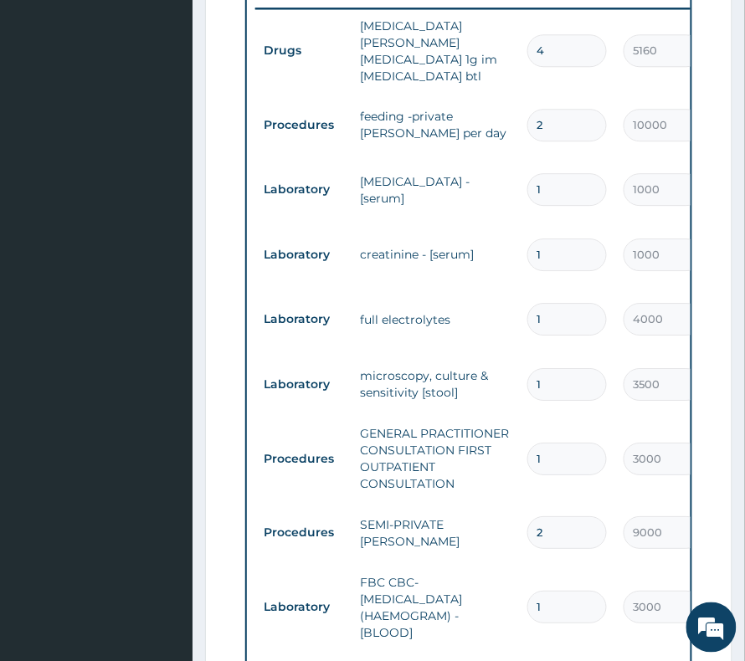
click at [388, 336] on div "PA Code / Prescription Code PA/7892BB Encounter Date 03-07-2025 Important Notic…" at bounding box center [468, 197] width 447 height 1522
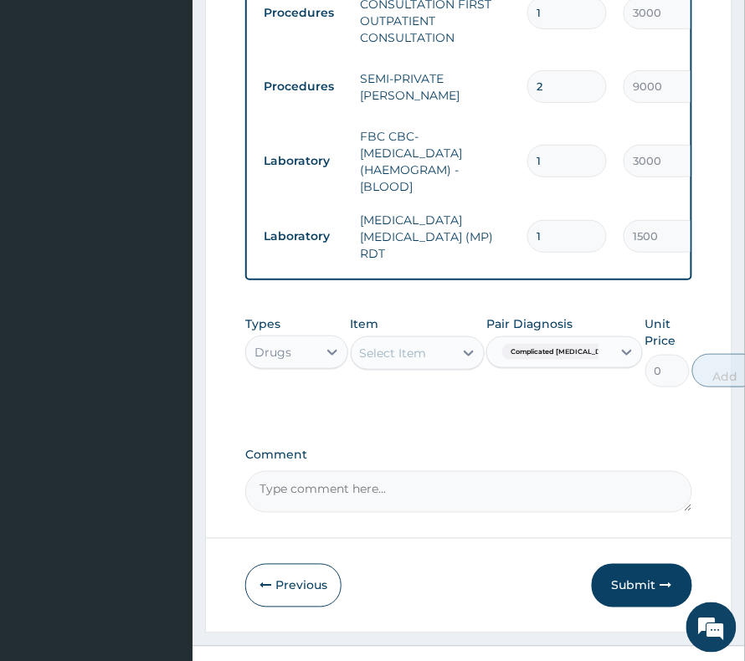
click at [383, 340] on div "Select Item" at bounding box center [402, 353] width 102 height 27
click at [413, 345] on div "Select Item" at bounding box center [393, 353] width 67 height 17
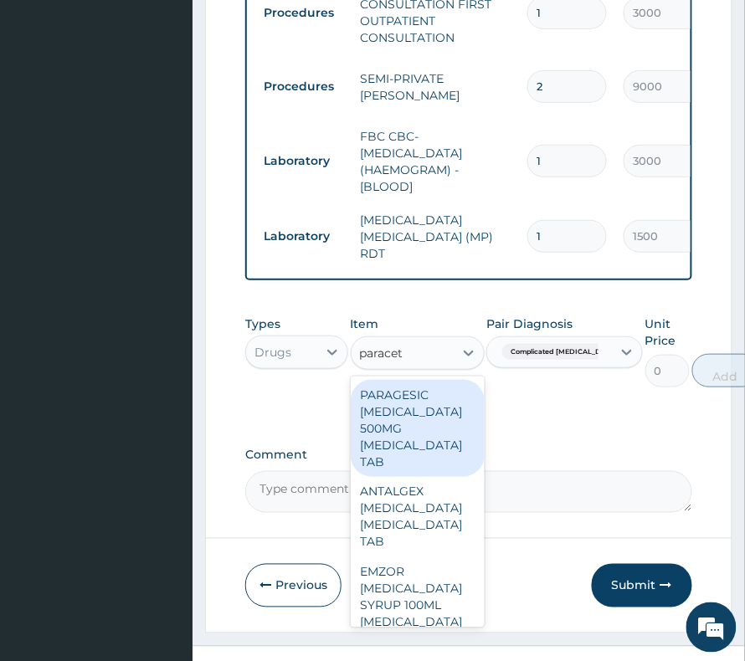
type input "paraceta"
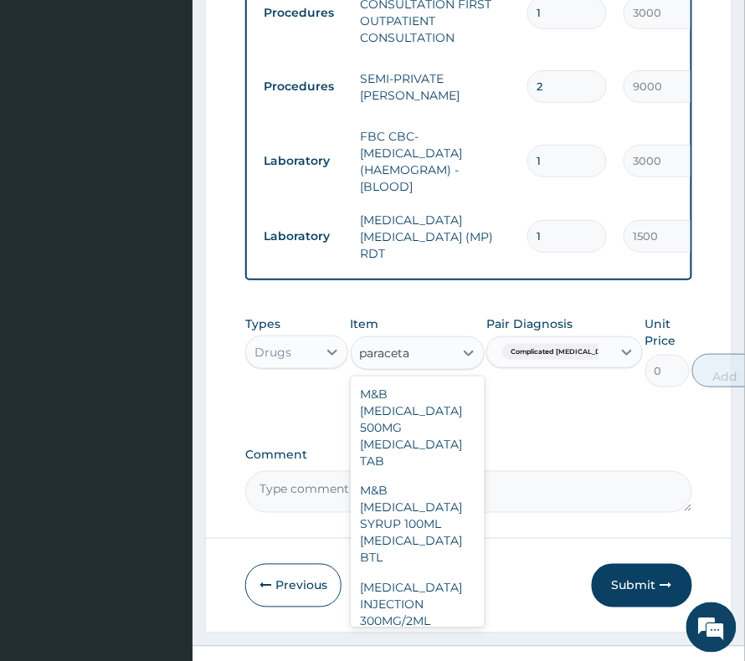
scroll to position [1406, 0]
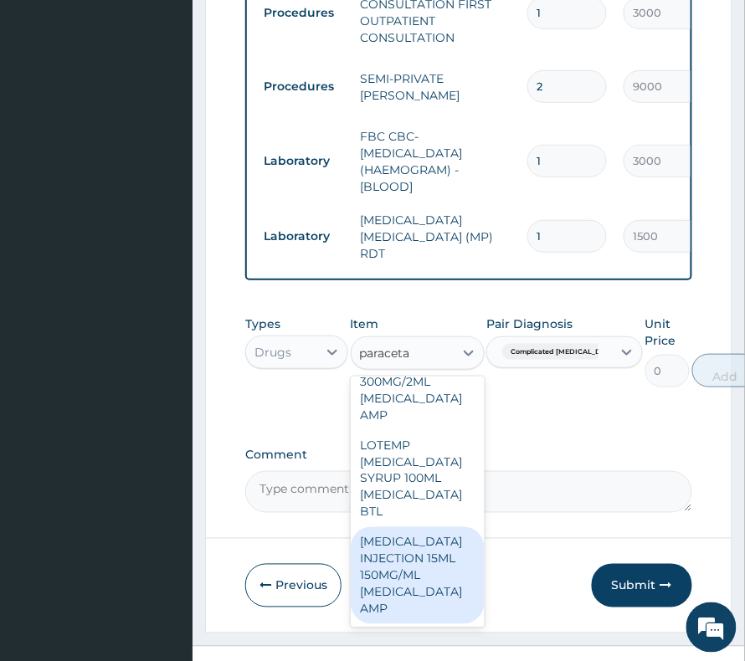
click at [408, 527] on div "[MEDICAL_DATA] INJECTION 15ML 150MG/ML [MEDICAL_DATA] AMP" at bounding box center [418, 575] width 134 height 97
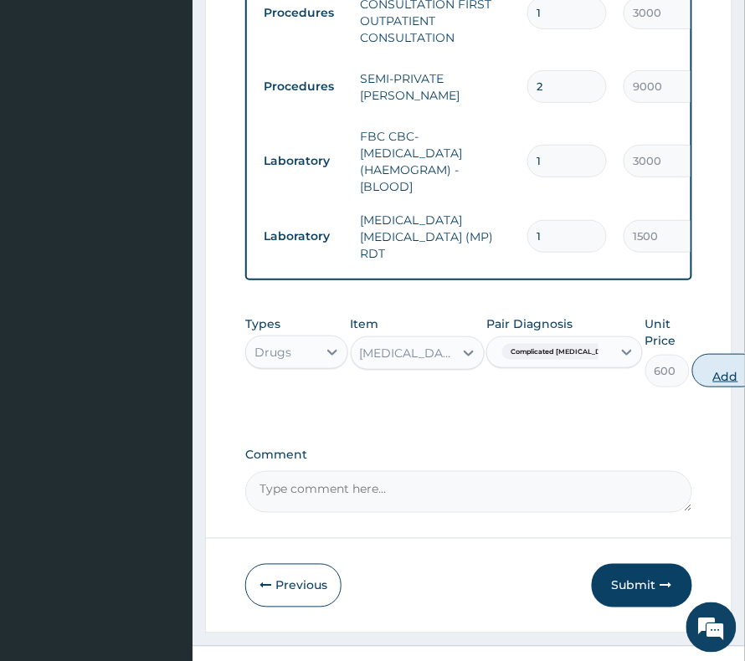
click at [692, 354] on button "Add" at bounding box center [725, 370] width 67 height 33
type input "0"
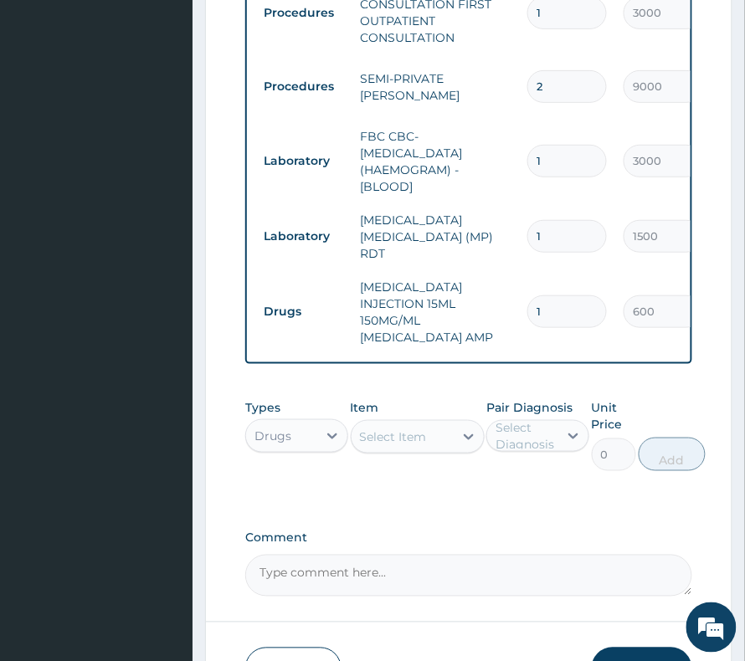
drag, startPoint x: 534, startPoint y: 251, endPoint x: 549, endPoint y: 261, distance: 18.1
click at [549, 295] on input "1" at bounding box center [566, 311] width 79 height 33
type input "4"
type input "2400.00"
type input "4"
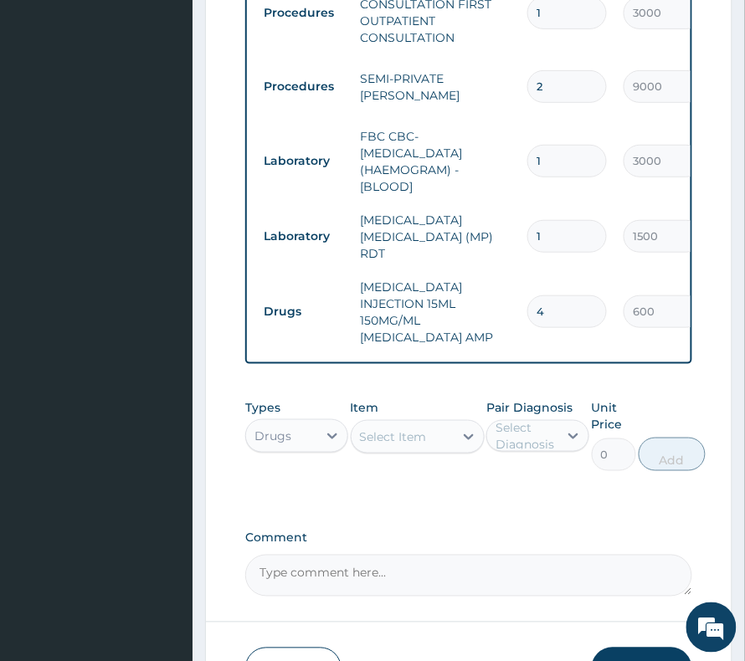
click at [393, 428] on div "Select Item" at bounding box center [393, 436] width 67 height 17
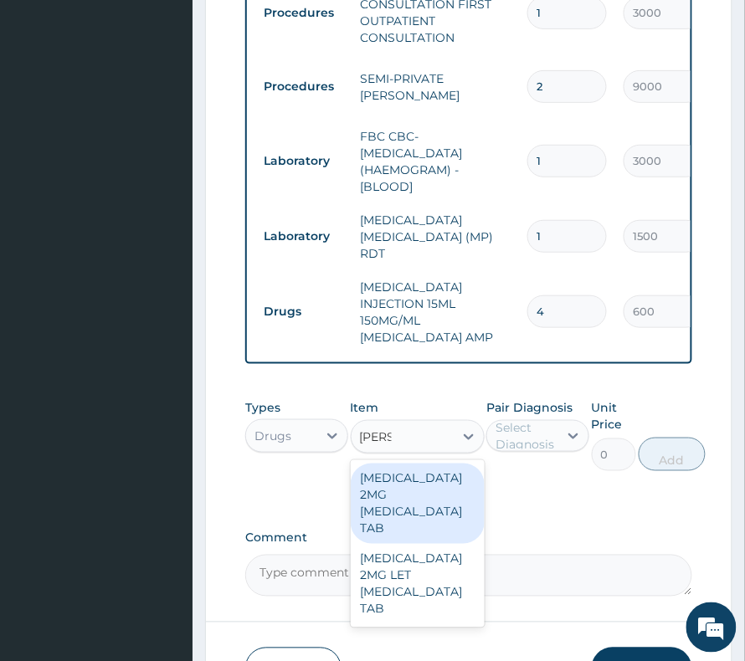
type input "lopera"
click at [428, 464] on div "[MEDICAL_DATA] 2MG [MEDICAL_DATA] TAB" at bounding box center [418, 504] width 134 height 80
type input "420"
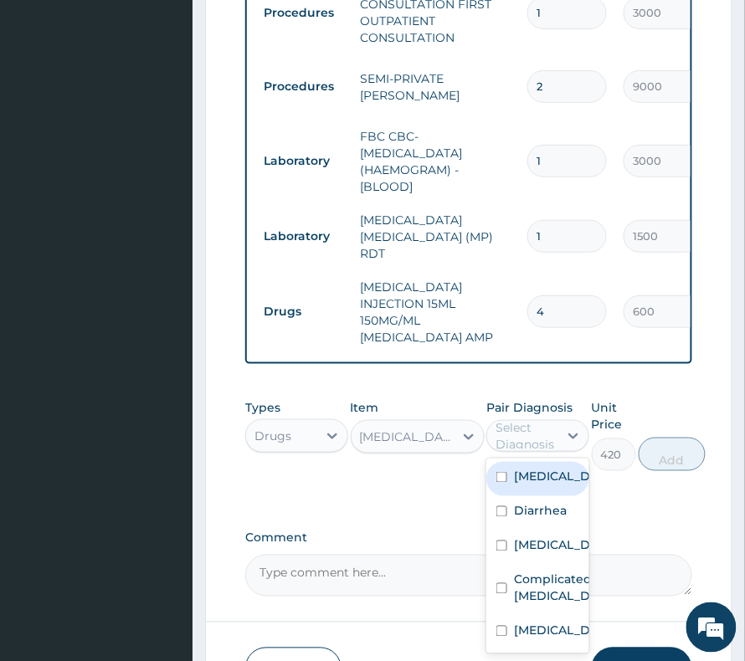
click at [515, 419] on div "Select Diagnosis" at bounding box center [525, 435] width 61 height 33
click at [535, 496] on div "Diarrhea" at bounding box center [537, 513] width 103 height 34
checkbox input "true"
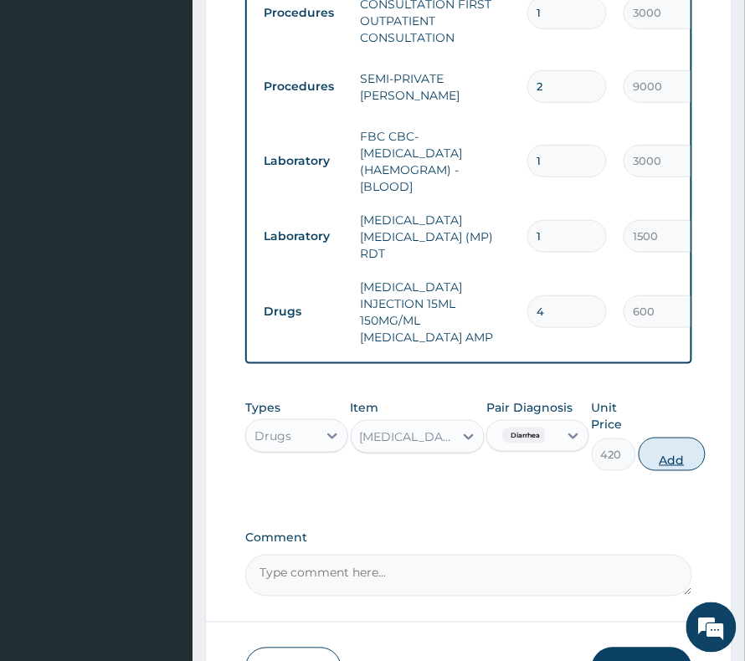
click at [669, 438] on button "Add" at bounding box center [671, 454] width 67 height 33
type input "0"
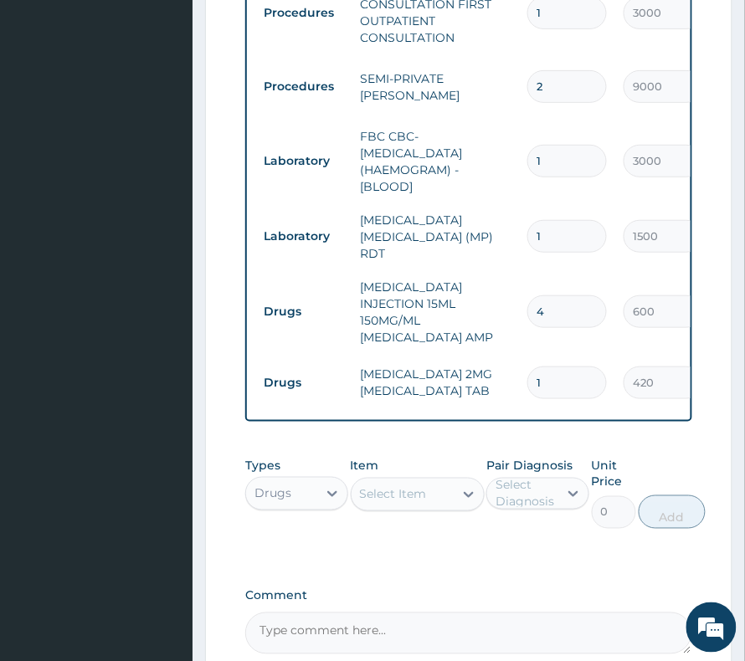
drag, startPoint x: 540, startPoint y: 325, endPoint x: 524, endPoint y: 333, distance: 17.6
click at [524, 358] on td "1" at bounding box center [567, 382] width 96 height 49
type input "4"
type input "1680.00"
click at [425, 486] on div "Select Item" at bounding box center [393, 494] width 67 height 17
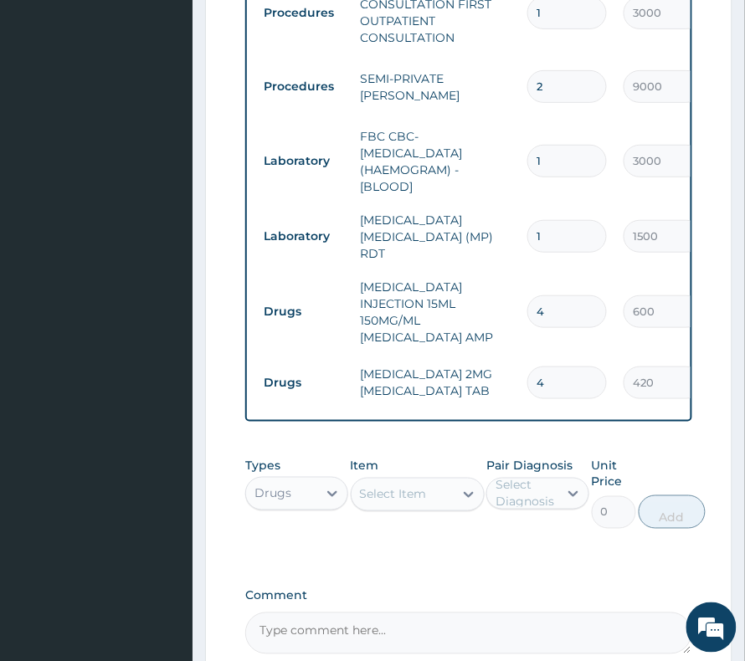
drag, startPoint x: 546, startPoint y: 315, endPoint x: 517, endPoint y: 326, distance: 30.8
click at [519, 358] on td "4" at bounding box center [567, 382] width 96 height 49
type input "6"
type input "2520.00"
type input "6"
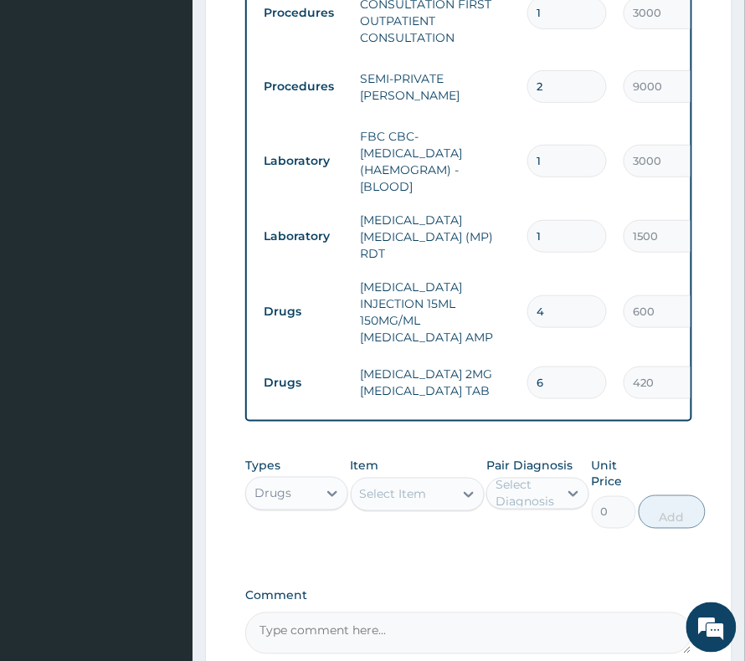
click at [439, 478] on div "Select Item" at bounding box center [418, 494] width 134 height 33
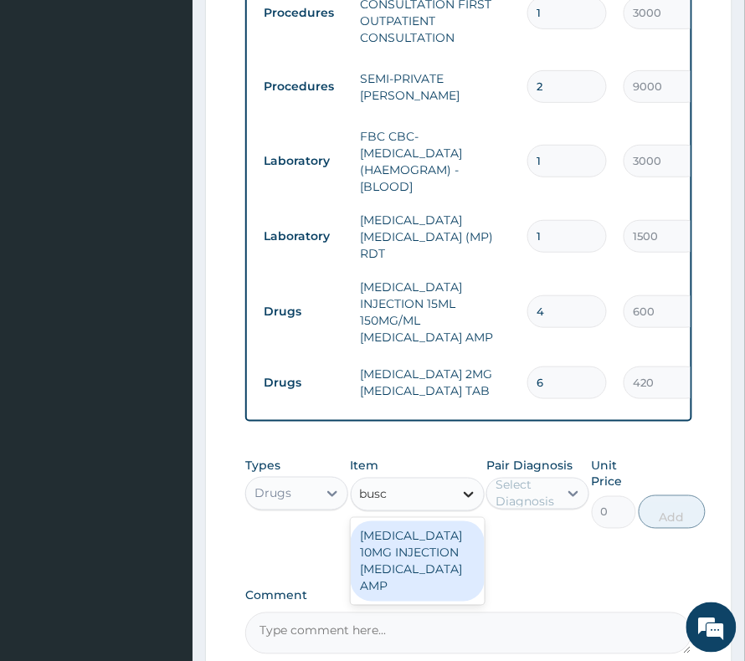
type input "busco"
click at [446, 521] on div "[MEDICAL_DATA] 10MG INJECTION [MEDICAL_DATA] AMP" at bounding box center [418, 561] width 134 height 80
type input "180"
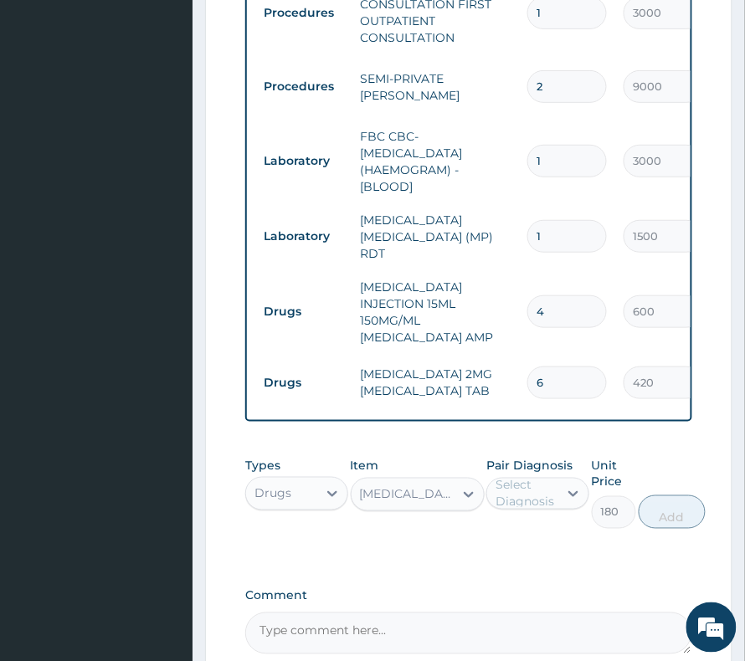
click at [448, 481] on div "[MEDICAL_DATA] 10MG INJECTION [MEDICAL_DATA] AMP" at bounding box center [402, 494] width 102 height 27
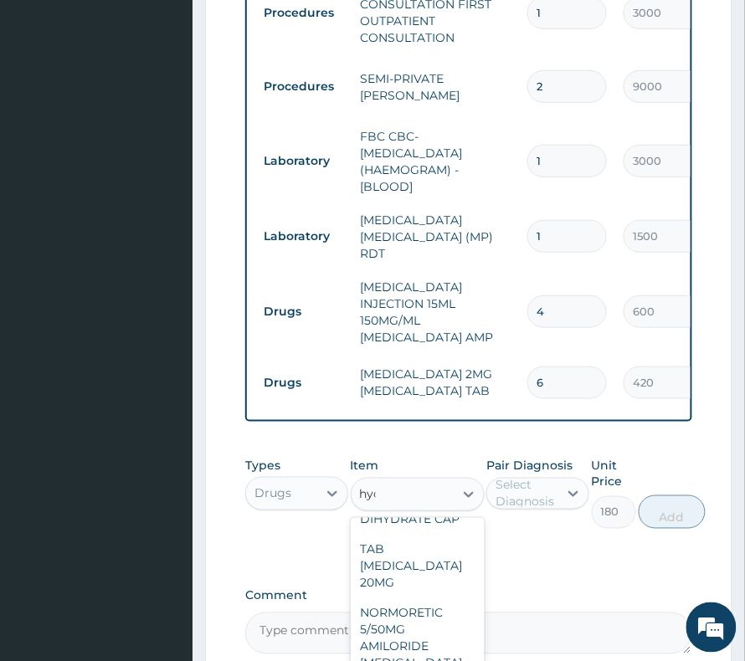
scroll to position [117, 0]
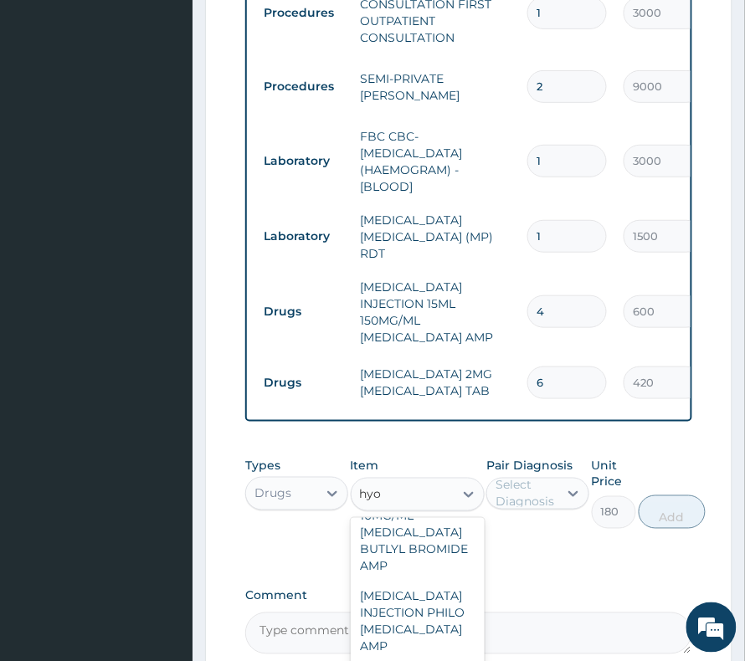
type input "hyos"
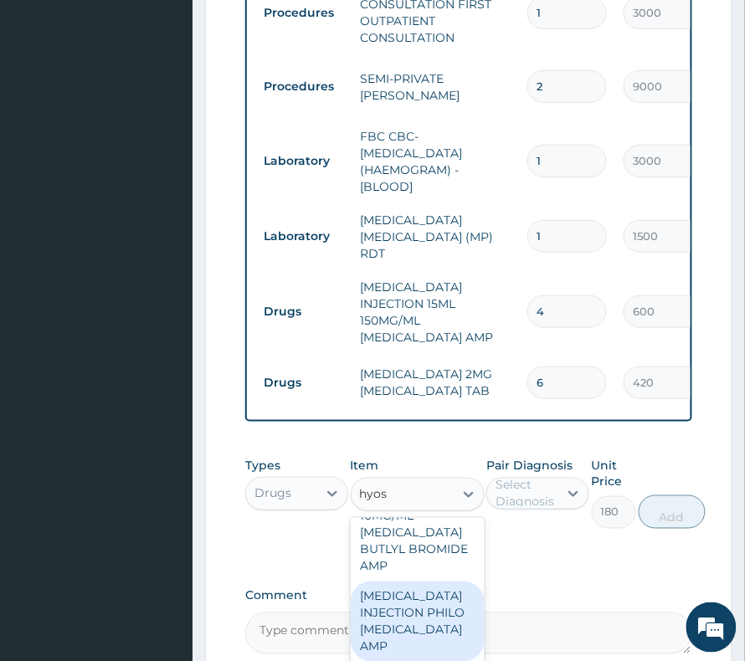
scroll to position [5, 0]
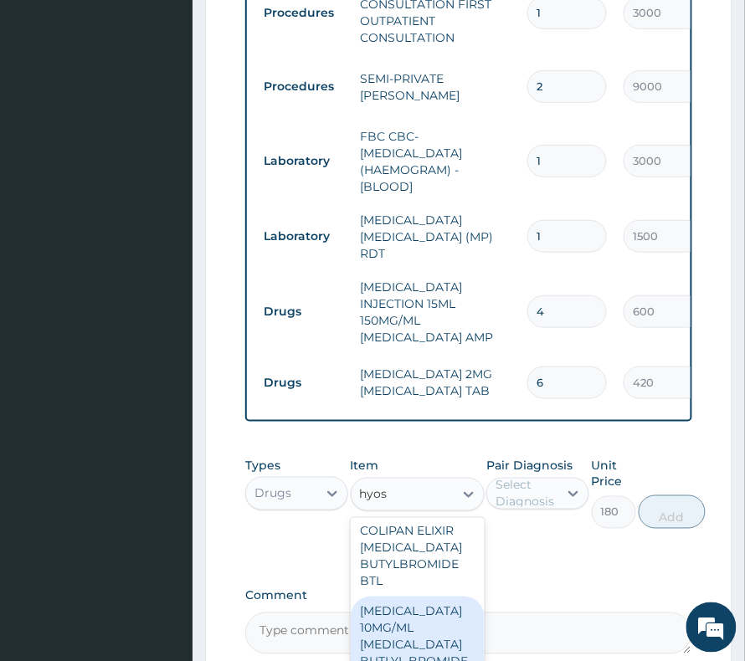
click at [433, 603] on div "[MEDICAL_DATA] 10MG/ML [MEDICAL_DATA] BUTLYL BROMIDE AMP" at bounding box center [418, 645] width 134 height 97
type input "900"
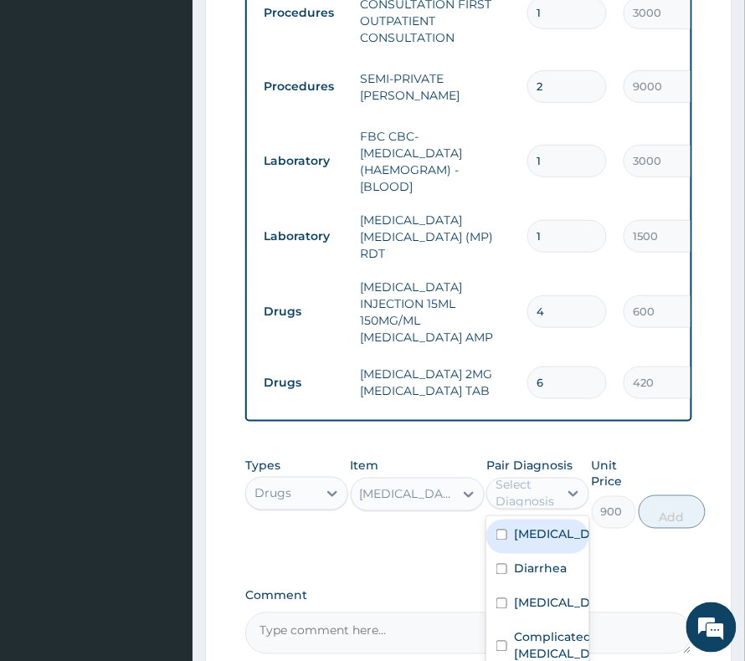
click at [549, 478] on div "Select Diagnosis" at bounding box center [537, 494] width 103 height 32
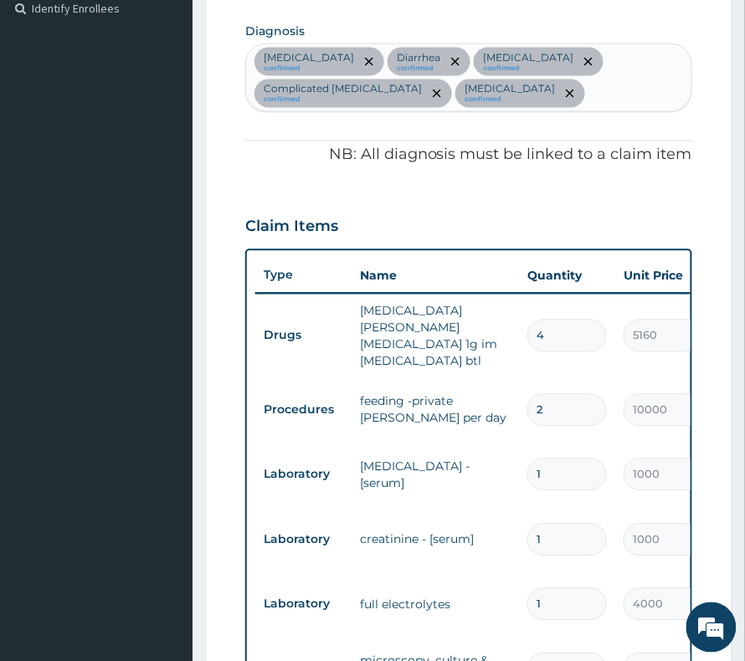
scroll to position [419, 0]
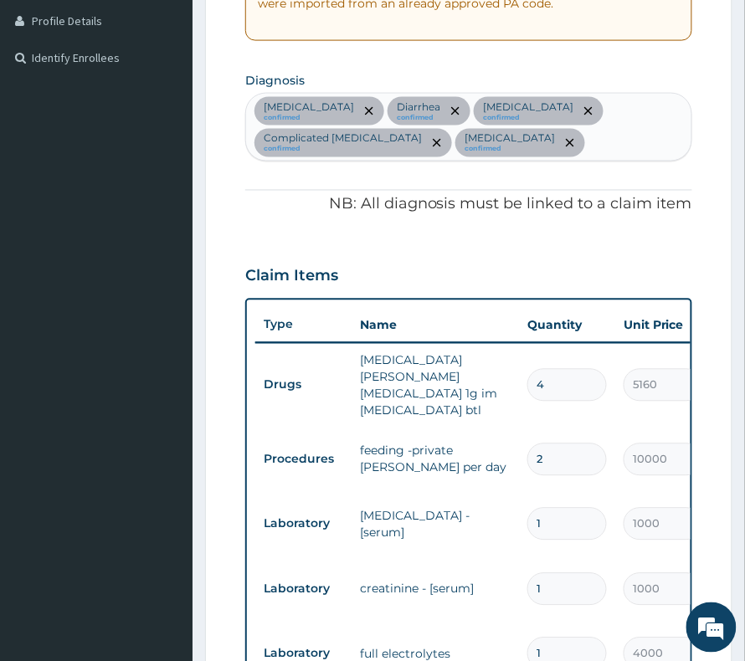
click at [449, 151] on div "Sepsis confirmed Diarrhea confirmed Gastritis confirmed Complicated malaria con…" at bounding box center [468, 127] width 445 height 67
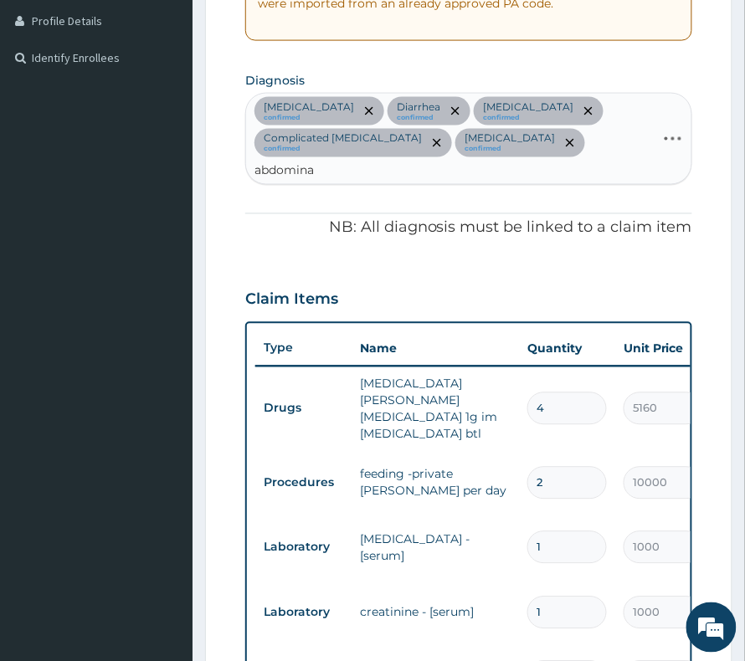
type input "abdominal"
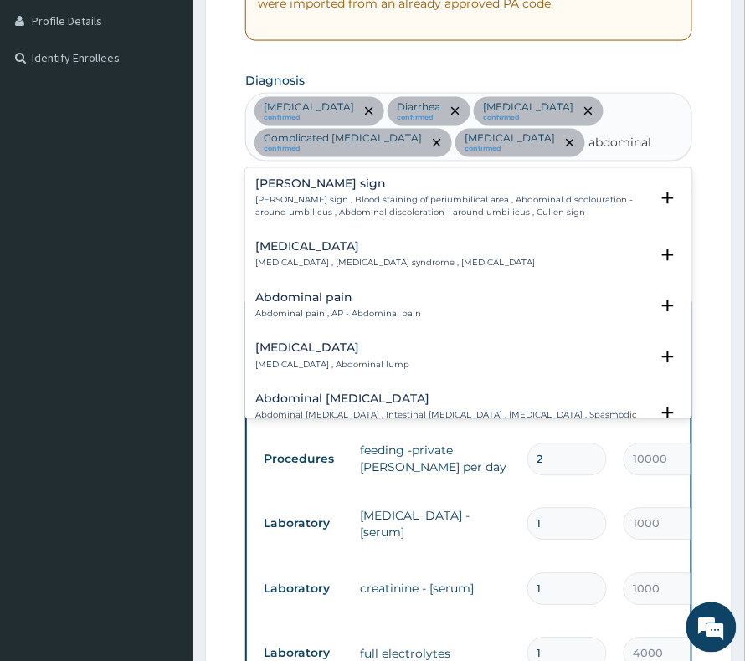
click at [335, 315] on p "Abdominal pain , AP - Abdominal pain" at bounding box center [338, 315] width 166 height 12
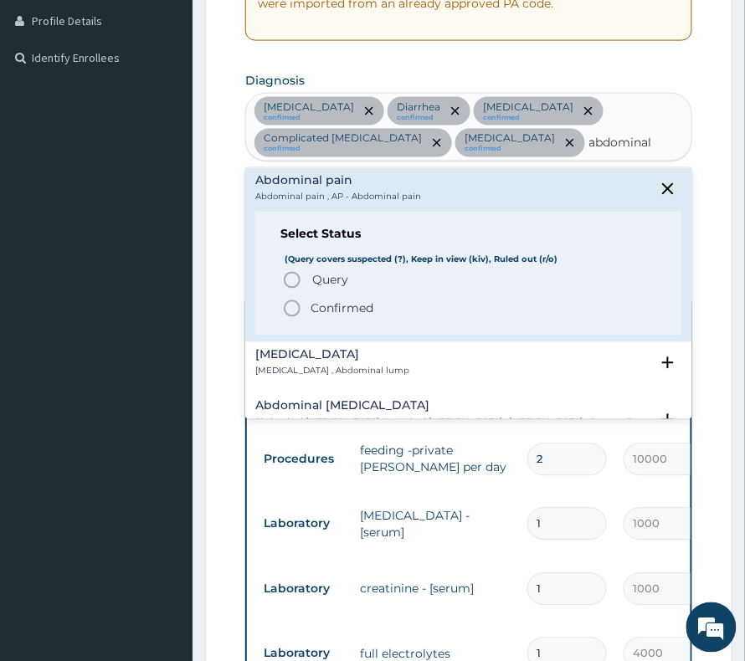
scroll to position [111, 0]
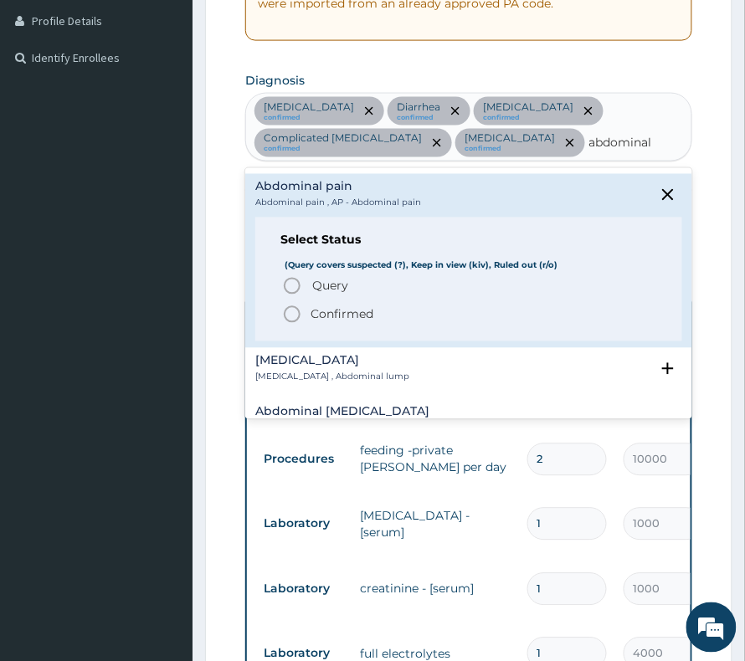
click at [315, 330] on div "Select Status (Query covers suspected (?), Keep in view (kiv), Ruled out (r/o) …" at bounding box center [468, 280] width 427 height 124
click at [322, 315] on p "Confirmed" at bounding box center [341, 314] width 63 height 17
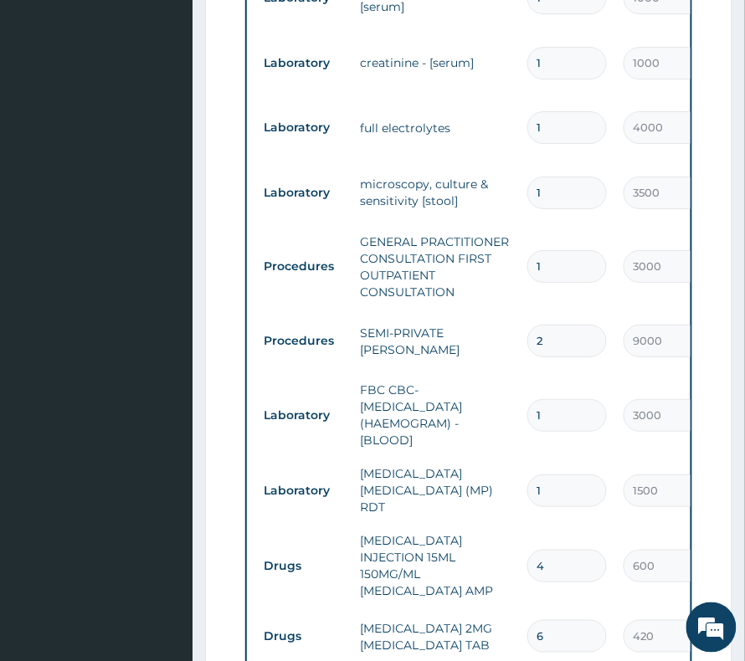
scroll to position [1200, 0]
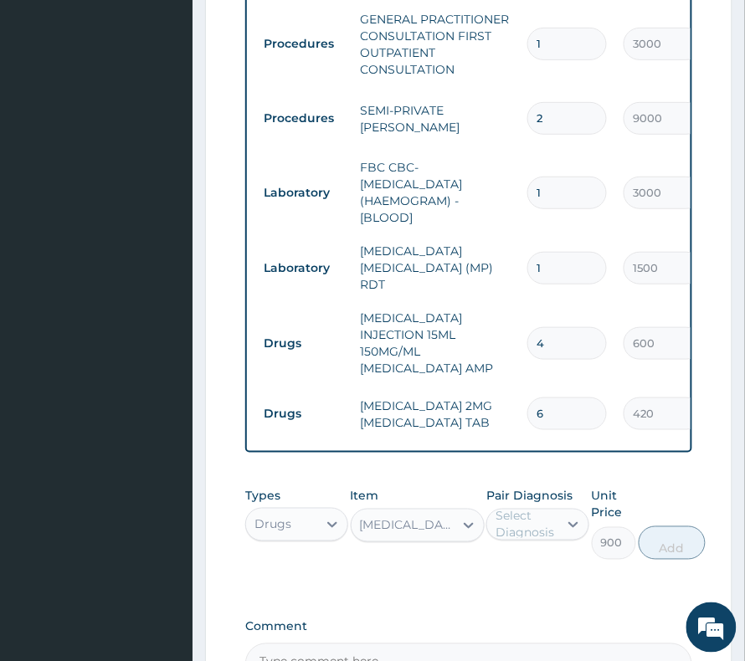
click at [536, 508] on div "Select Diagnosis" at bounding box center [525, 524] width 61 height 33
drag, startPoint x: 517, startPoint y: 616, endPoint x: 392, endPoint y: 612, distance: 125.5
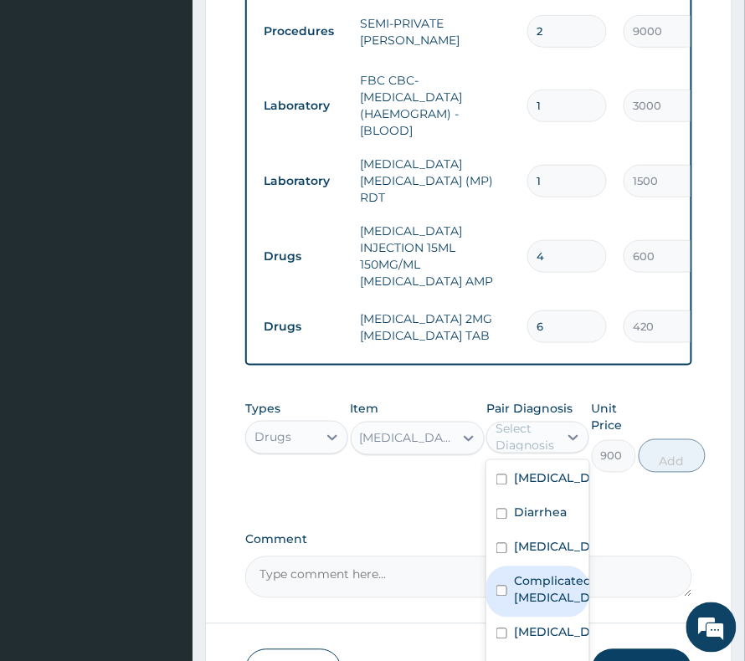
scroll to position [1312, 0]
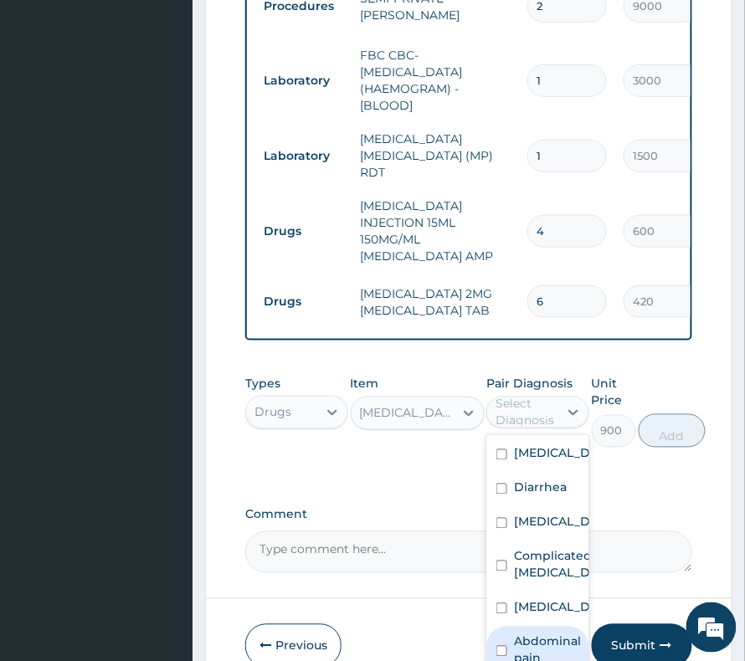
click at [509, 627] on div "Abdominal pain" at bounding box center [537, 652] width 103 height 51
checkbox input "true"
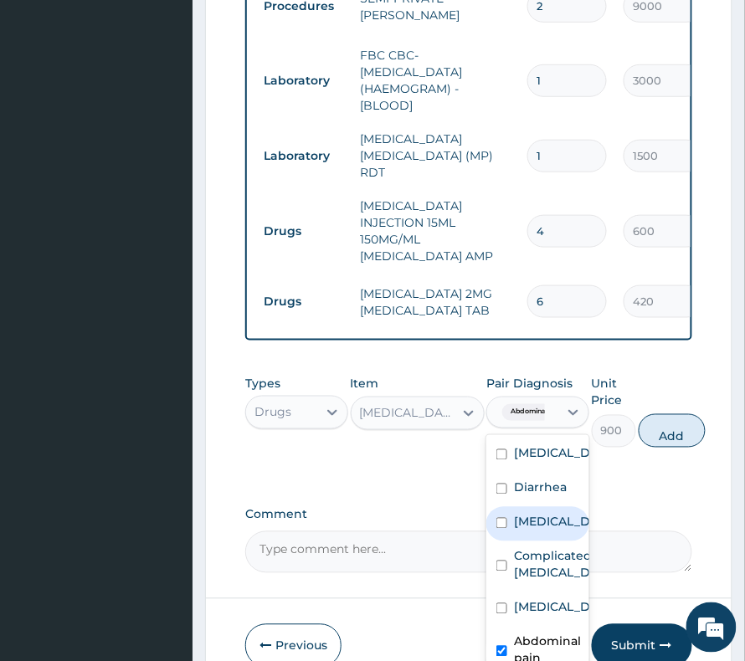
click at [523, 514] on label "Gastritis" at bounding box center [555, 522] width 83 height 17
checkbox input "true"
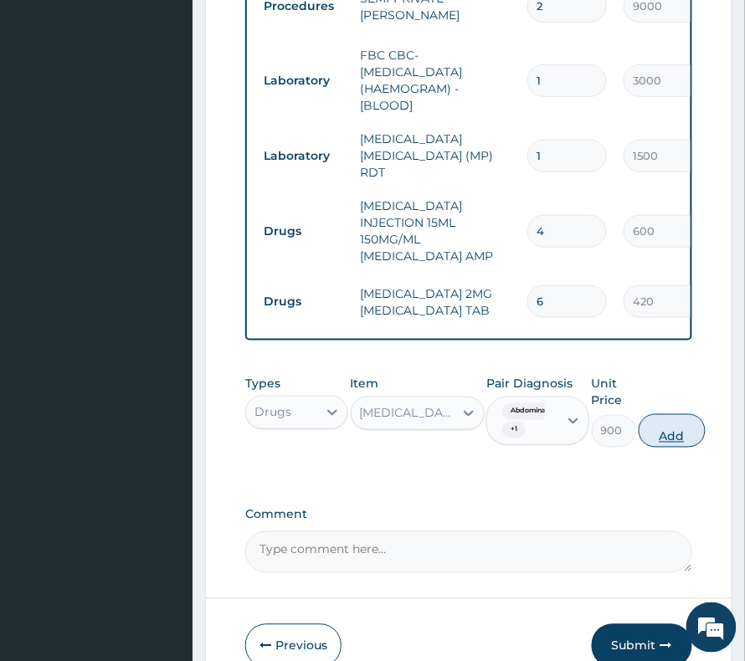
click at [663, 414] on button "Add" at bounding box center [671, 430] width 67 height 33
type input "0"
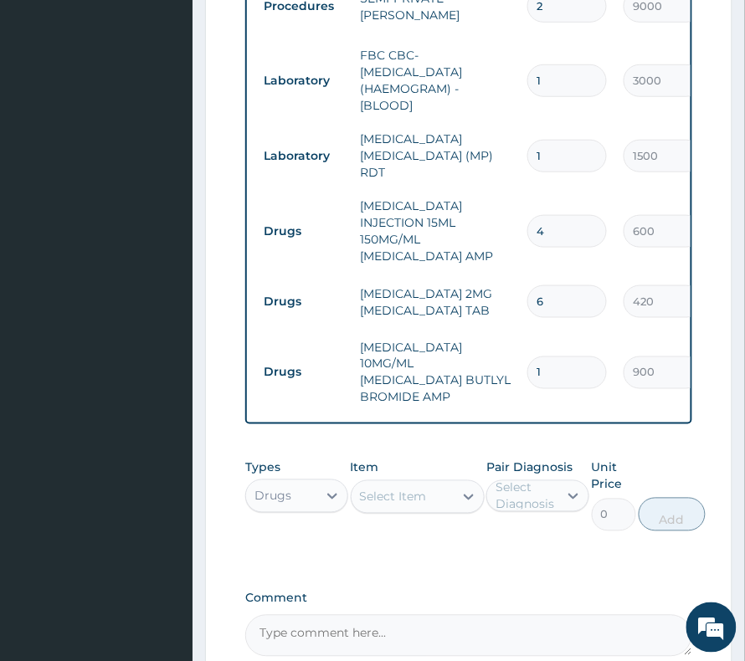
click at [388, 489] on div "Select Item" at bounding box center [393, 497] width 67 height 17
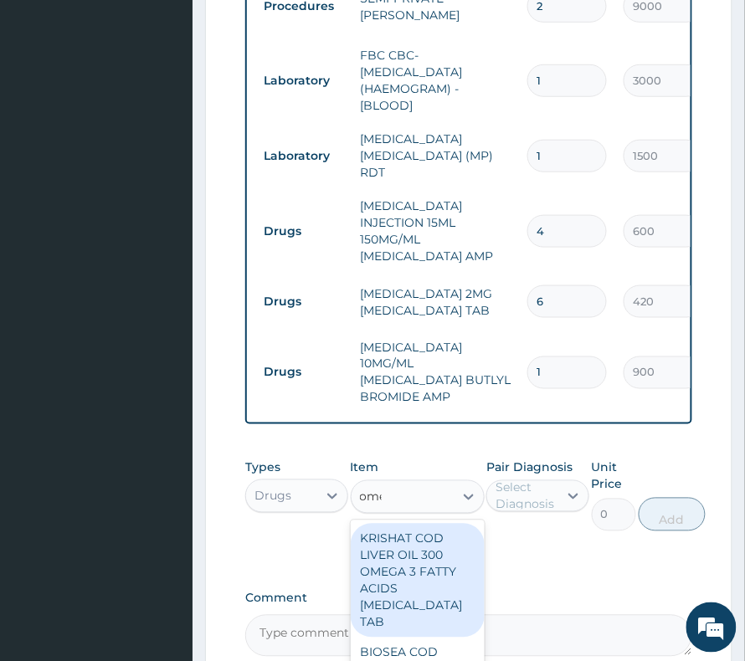
type input "omep"
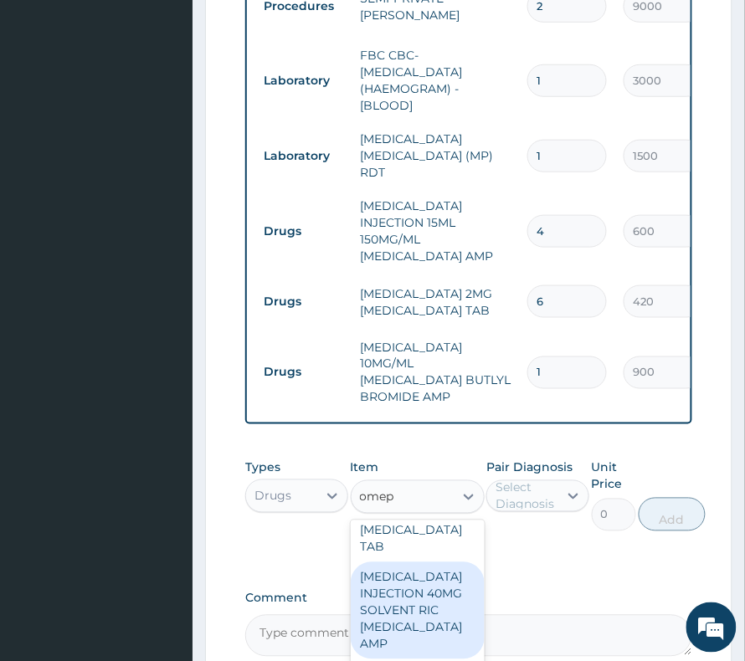
scroll to position [223, 0]
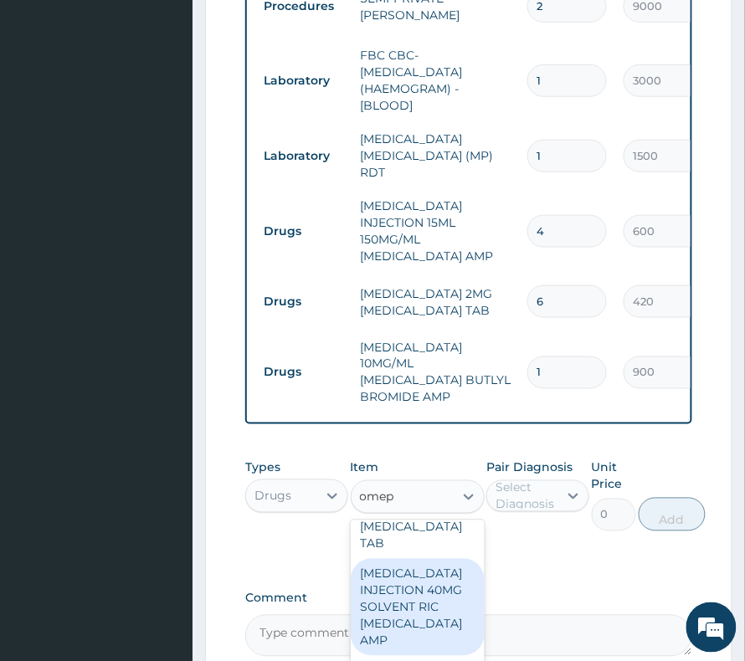
click at [433, 559] on div "[MEDICAL_DATA] INJECTION 40MG SOLVENT RIC [MEDICAL_DATA] AMP" at bounding box center [418, 607] width 134 height 97
type input "396"
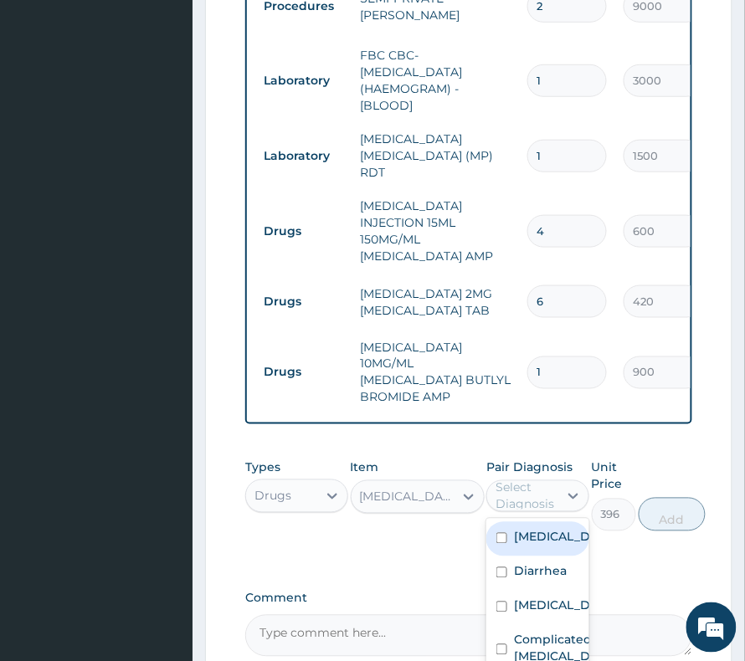
click at [546, 479] on div "Select Diagnosis" at bounding box center [525, 495] width 61 height 33
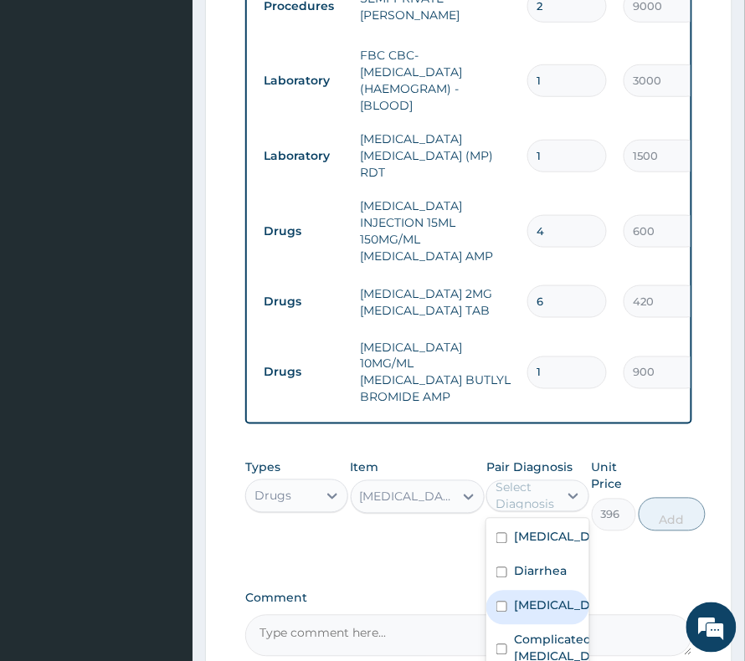
click at [537, 591] on div "Gastritis" at bounding box center [537, 608] width 103 height 34
checkbox input "true"
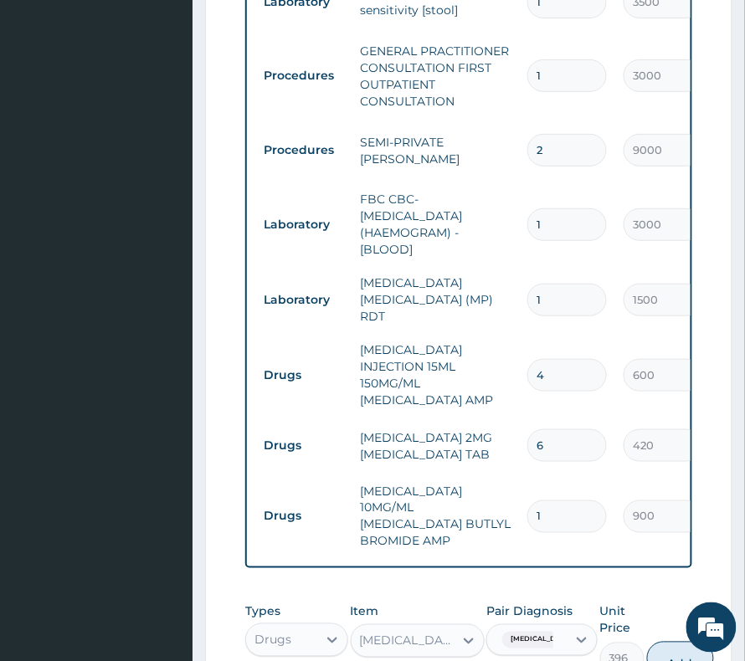
scroll to position [1200, 0]
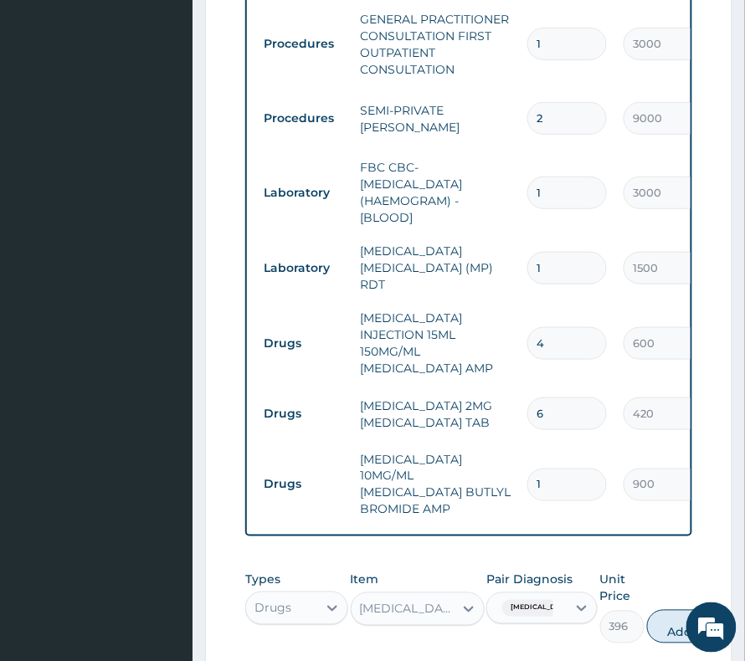
drag, startPoint x: 667, startPoint y: 530, endPoint x: 744, endPoint y: 524, distance: 77.3
click at [667, 610] on button "Add" at bounding box center [680, 626] width 67 height 33
type input "0"
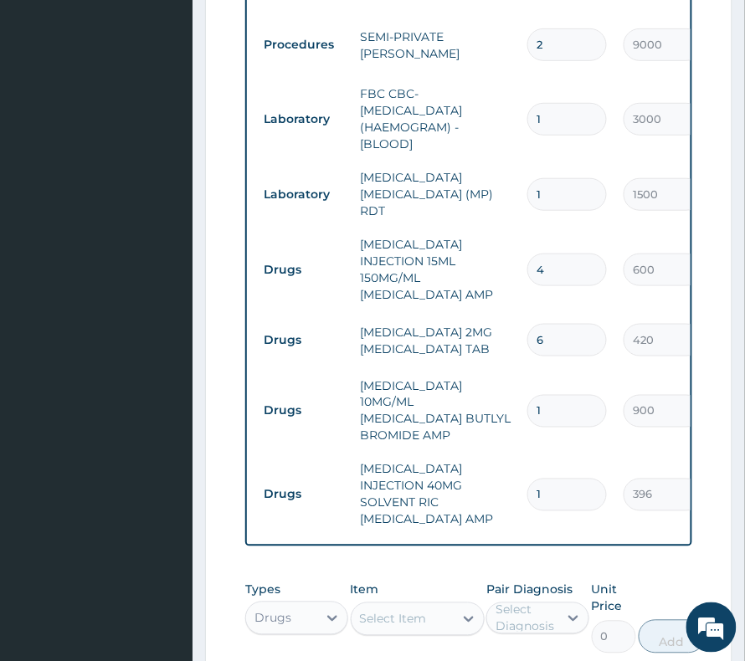
scroll to position [1312, 0]
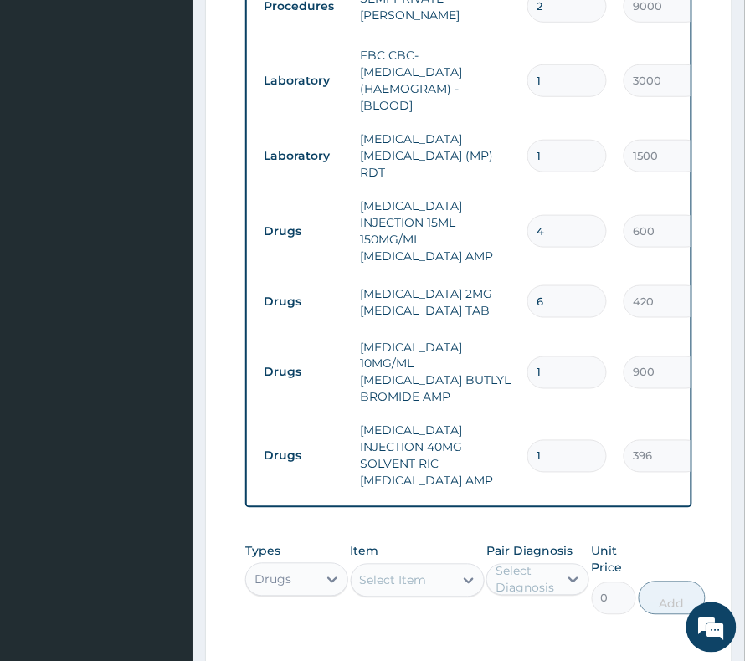
click at [353, 567] on div "Select Item" at bounding box center [402, 580] width 102 height 27
click at [382, 572] on div "Select Item" at bounding box center [393, 580] width 67 height 17
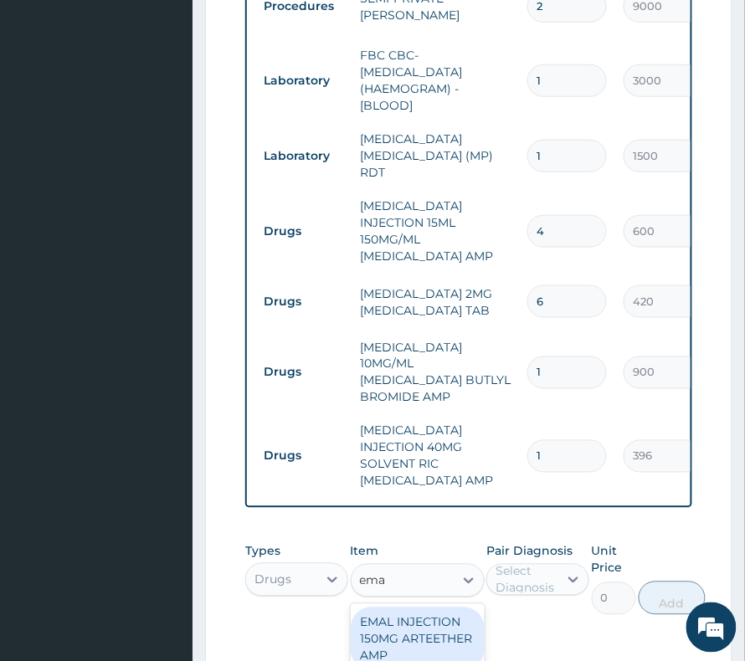
type input "emal"
click at [437, 607] on div "EMAL INJECTION 150MG ARTEETHER AMP" at bounding box center [418, 639] width 134 height 64
type input "876"
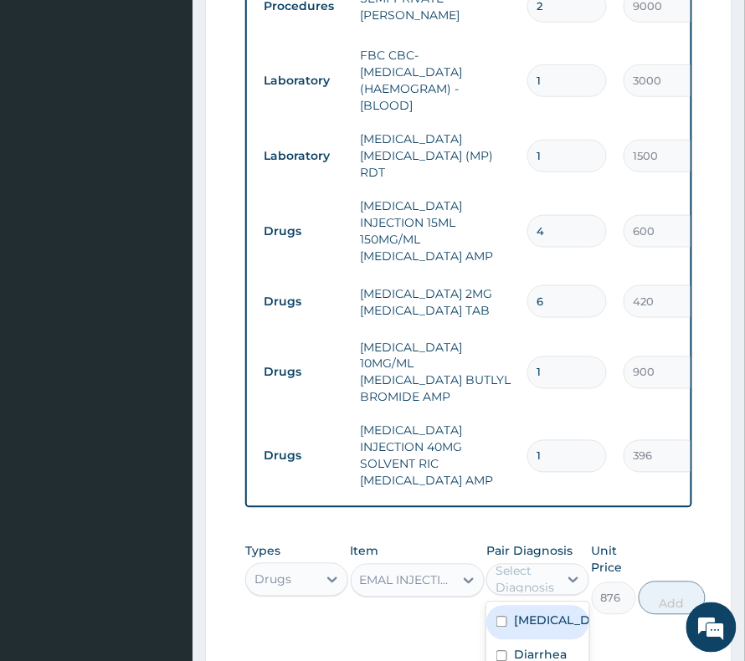
click at [551, 563] on div "Select Diagnosis" at bounding box center [525, 579] width 61 height 33
checkbox input "true"
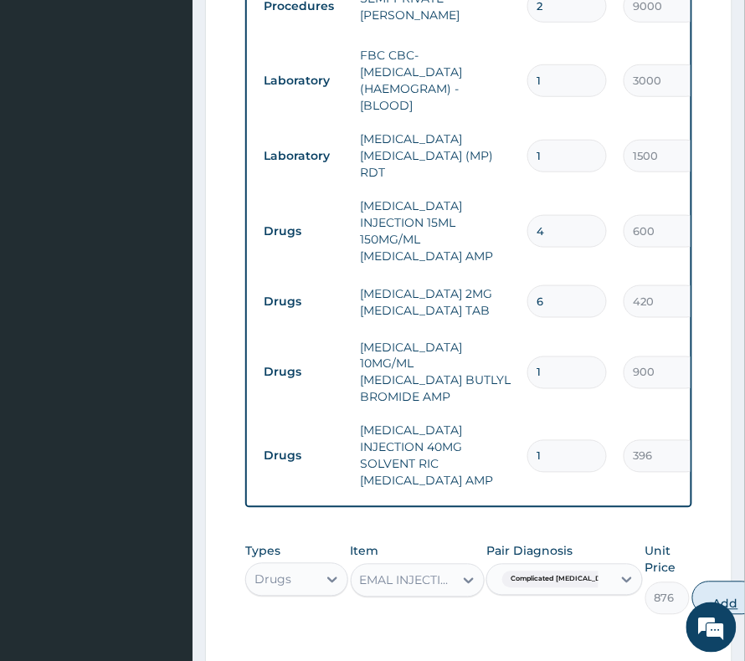
click at [694, 582] on button "Add" at bounding box center [725, 598] width 67 height 33
type input "0"
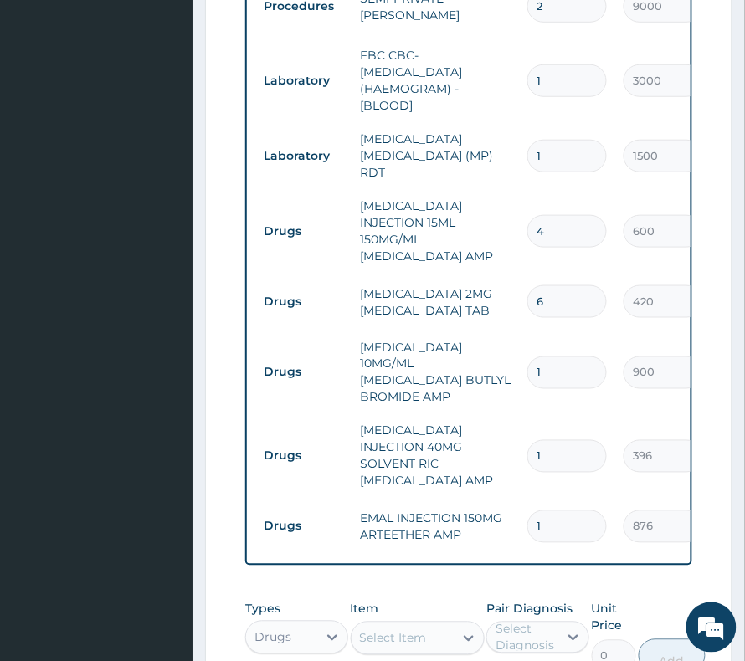
drag, startPoint x: 533, startPoint y: 407, endPoint x: 544, endPoint y: 419, distance: 16.6
click at [544, 510] on input "1" at bounding box center [566, 526] width 79 height 33
type input "3"
type input "2628.00"
type input "3"
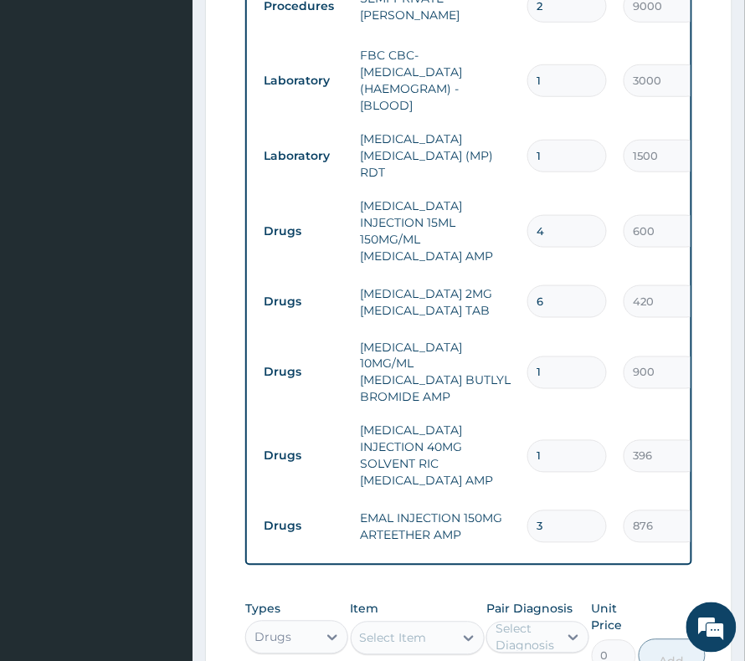
click at [378, 630] on div "Select Item" at bounding box center [393, 638] width 67 height 17
type input "dextr"
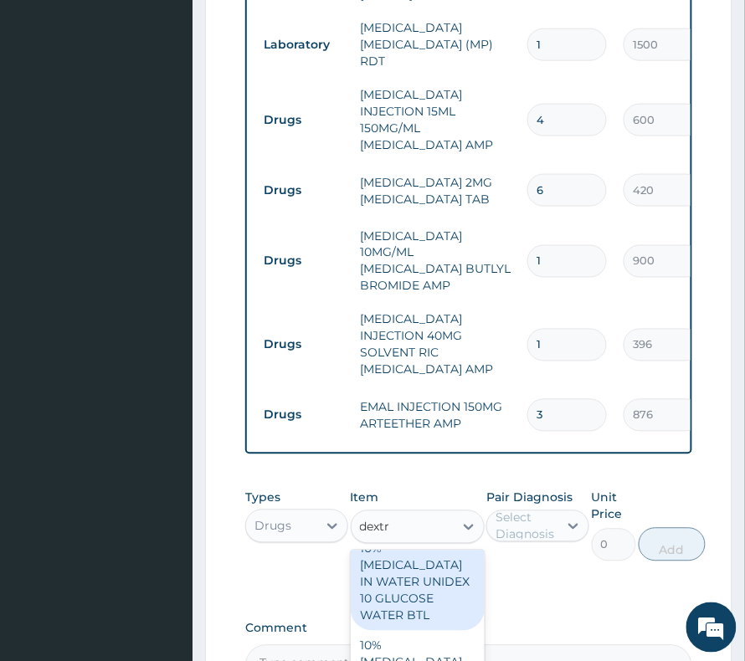
scroll to position [1227, 0]
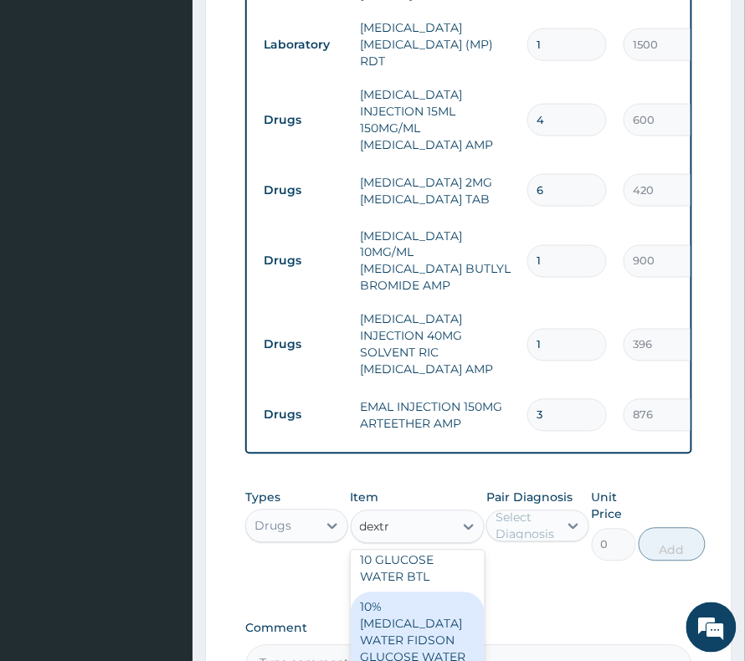
click at [440, 592] on div "10% [MEDICAL_DATA] WATER FIDSON GLUCOSE WATER BTL" at bounding box center [418, 640] width 134 height 97
type input "1000"
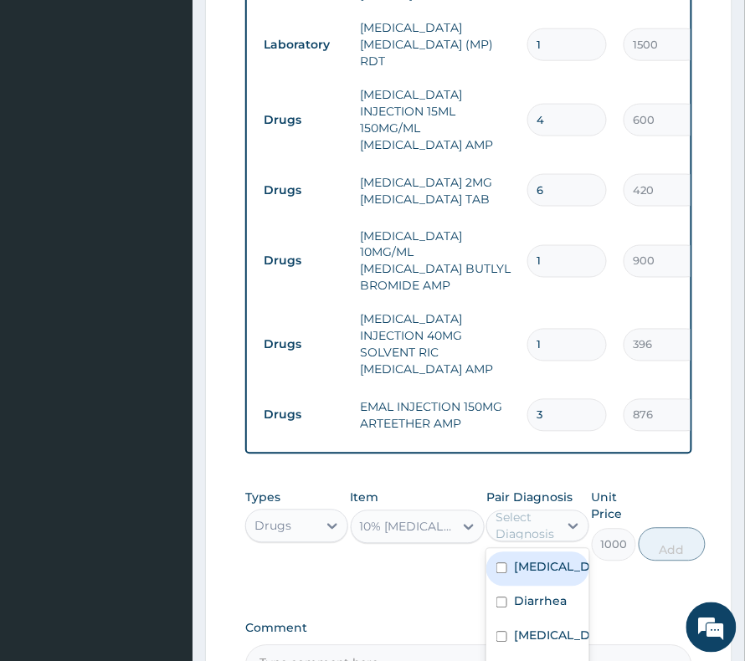
click at [546, 510] on div "Select Diagnosis" at bounding box center [525, 526] width 61 height 33
click at [516, 593] on label "Diarrhea" at bounding box center [540, 601] width 53 height 17
checkbox input "true"
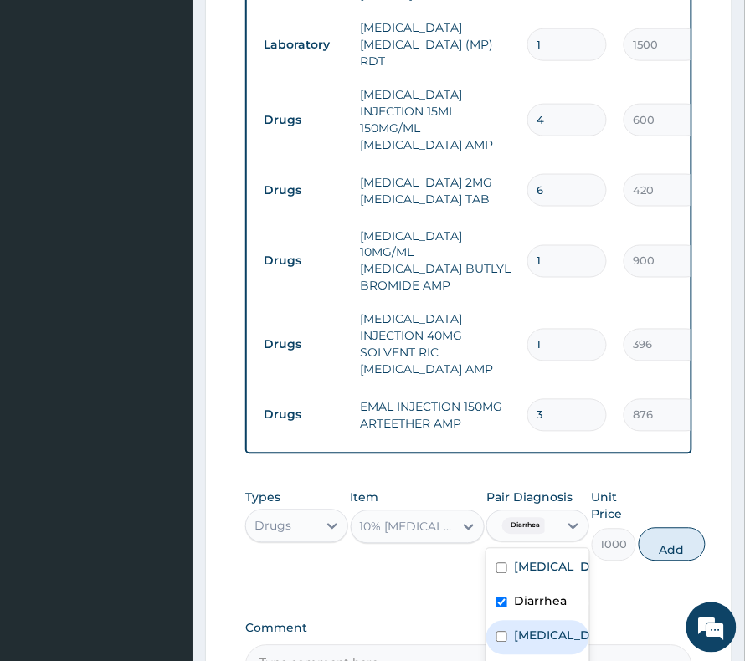
click at [515, 628] on label "Gastritis" at bounding box center [555, 636] width 83 height 17
checkbox input "true"
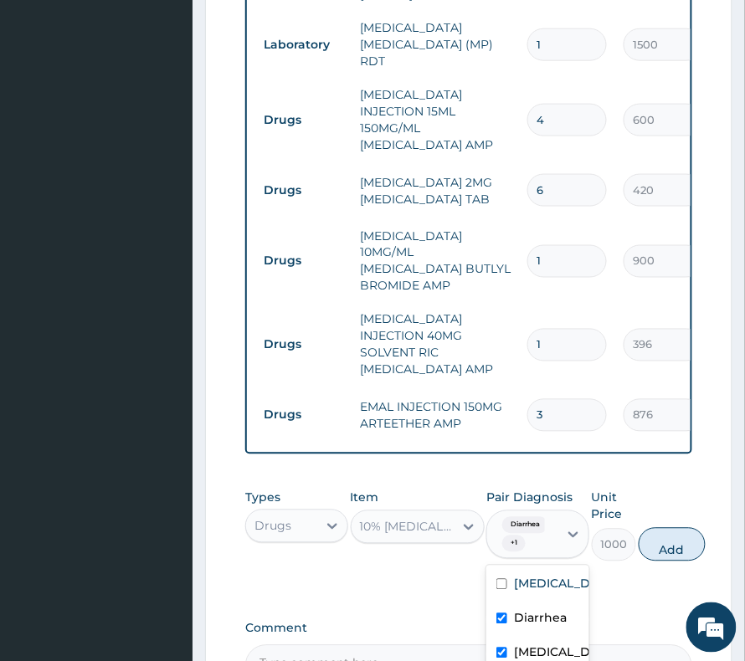
scroll to position [28, 0]
checkbox input "true"
click at [650, 528] on button "Add" at bounding box center [671, 544] width 67 height 33
type input "0"
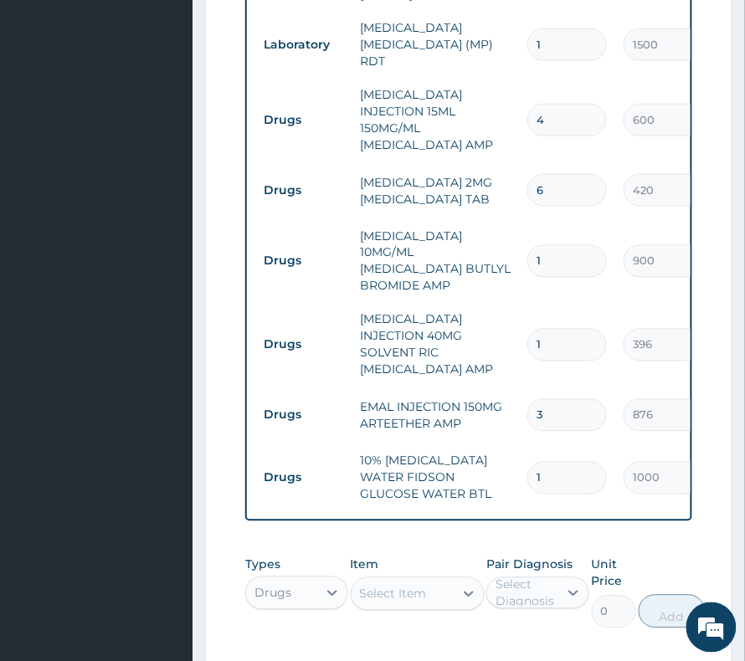
drag, startPoint x: 410, startPoint y: 499, endPoint x: 418, endPoint y: 493, distance: 10.2
click at [409, 586] on div "Select Item" at bounding box center [393, 594] width 67 height 17
type input "full stre"
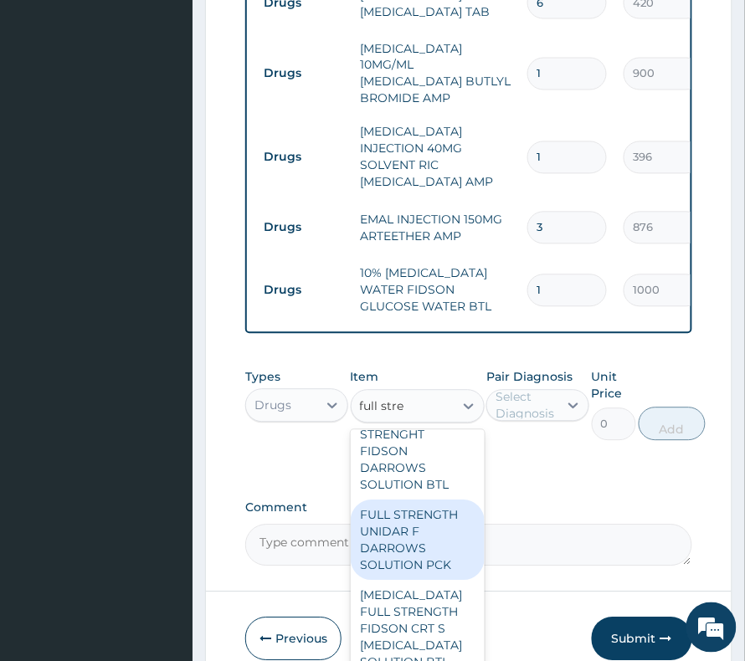
scroll to position [1617, 0]
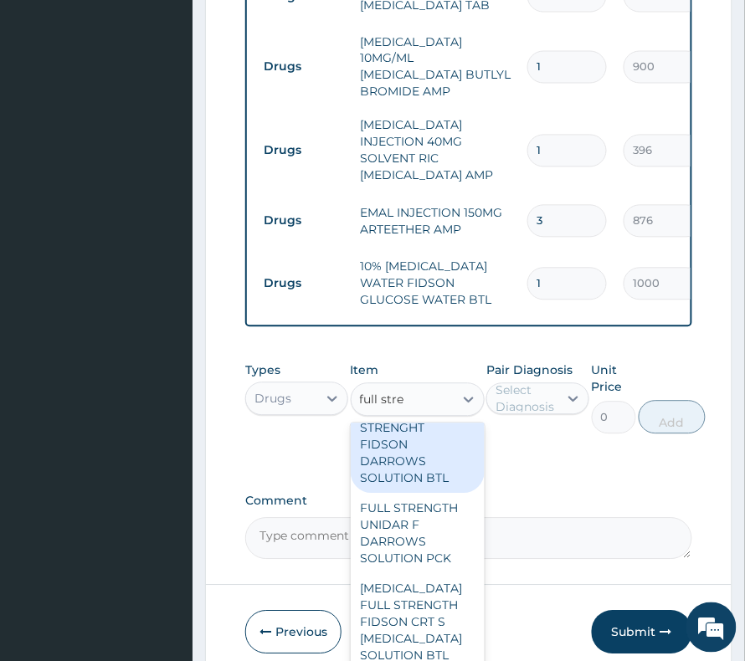
click at [412, 397] on div "DARROWS FULL STRENGHT FIDSON DARROWS SOLUTION BTL" at bounding box center [418, 445] width 134 height 97
type input "1000"
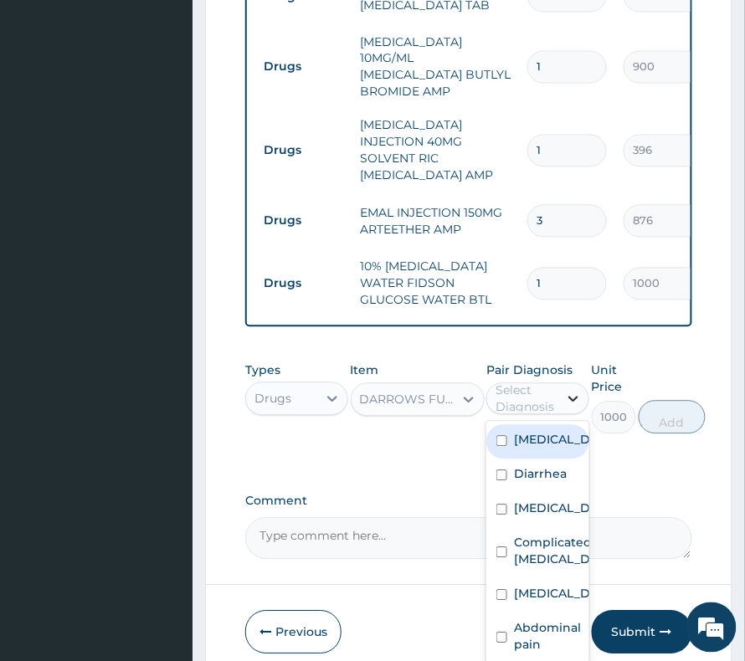
click at [566, 384] on div at bounding box center [573, 399] width 30 height 30
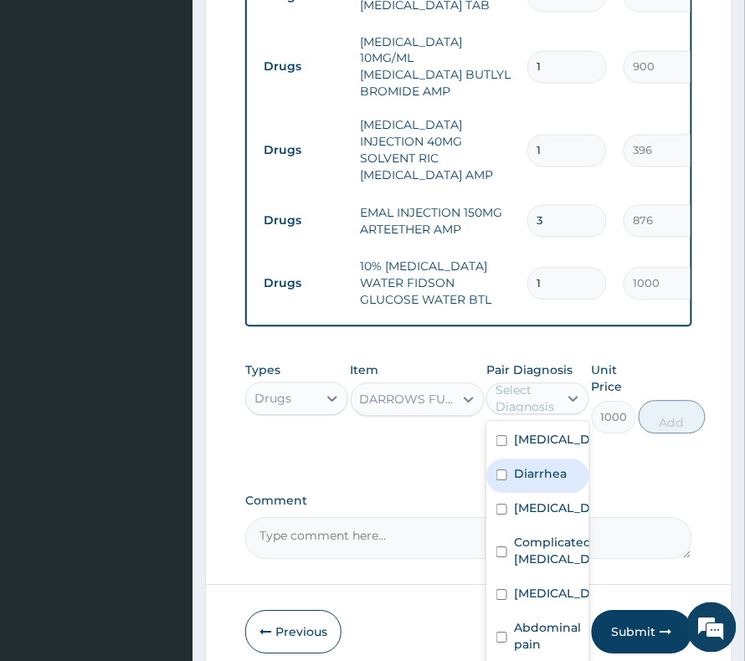
click at [541, 466] on label "Diarrhea" at bounding box center [540, 474] width 53 height 17
checkbox input "true"
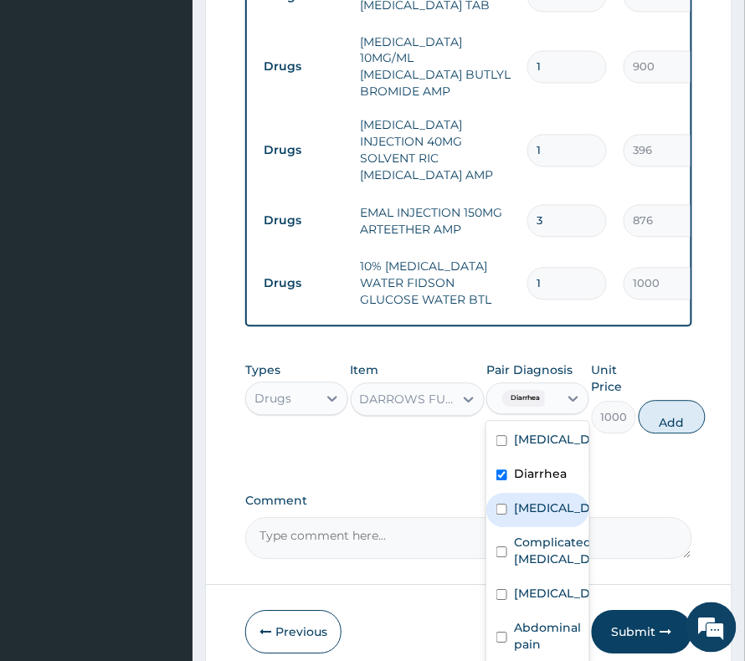
drag, startPoint x: 534, startPoint y: 413, endPoint x: 530, endPoint y: 440, distance: 27.0
click at [534, 500] on label "Gastritis" at bounding box center [555, 508] width 83 height 17
checkbox input "true"
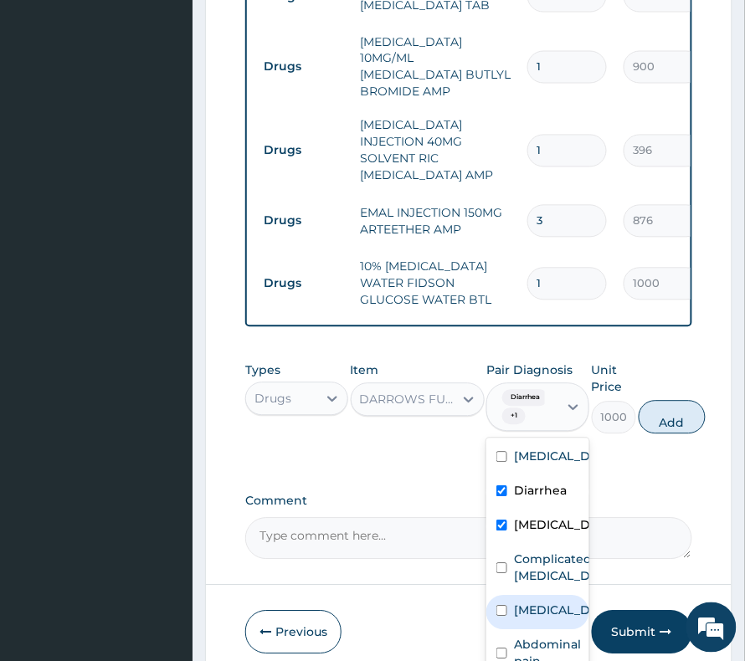
click at [543, 602] on label "Disorder of electrolytes" at bounding box center [555, 610] width 83 height 17
checkbox input "true"
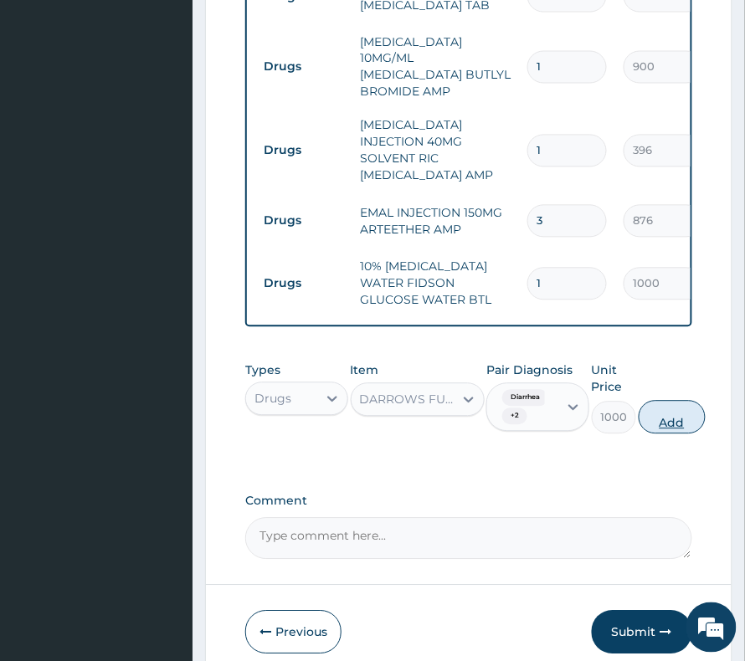
click at [668, 401] on button "Add" at bounding box center [671, 417] width 67 height 33
type input "0"
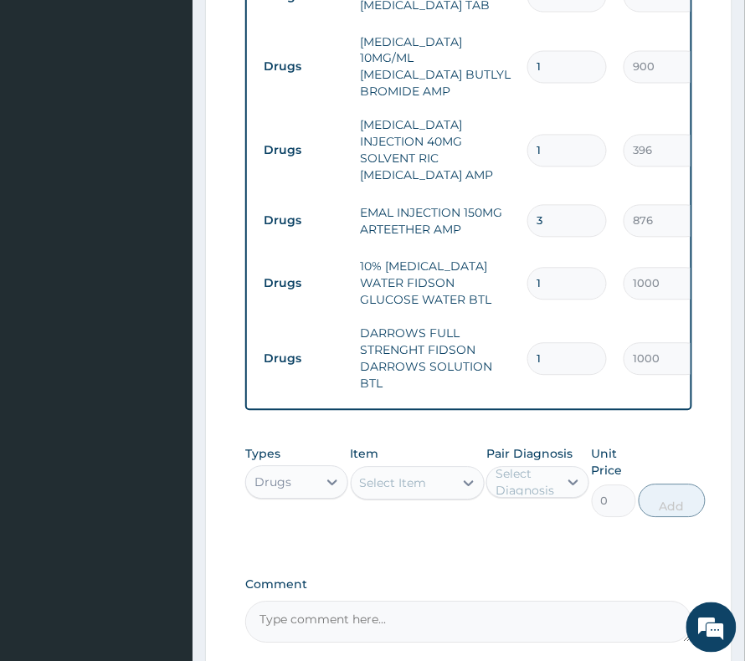
drag, startPoint x: 546, startPoint y: 248, endPoint x: 519, endPoint y: 252, distance: 27.8
click at [520, 335] on td "1" at bounding box center [567, 359] width 96 height 49
type input "2"
type input "2000.00"
type input "2"
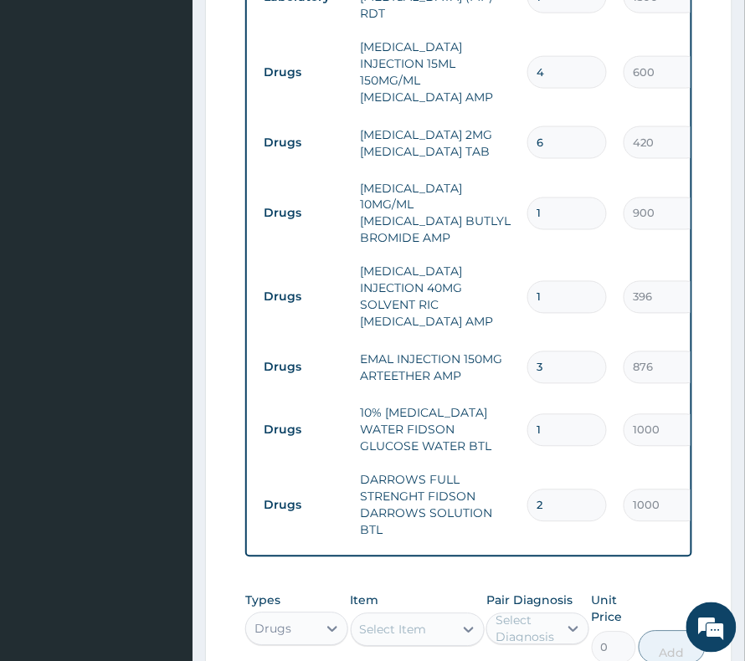
scroll to position [1506, 0]
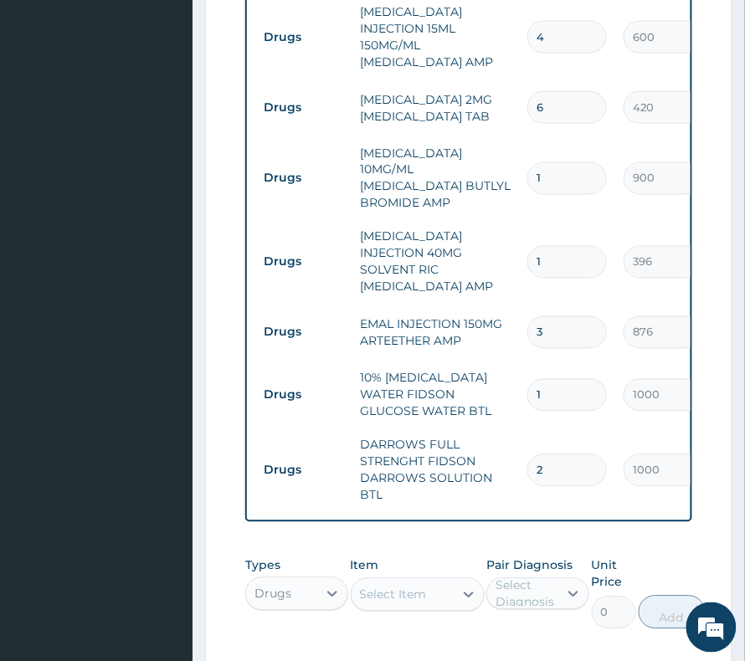
drag, startPoint x: 536, startPoint y: 289, endPoint x: 566, endPoint y: 296, distance: 30.9
click at [566, 379] on input "1" at bounding box center [566, 395] width 79 height 33
type input "3"
type input "3000.00"
type input "3"
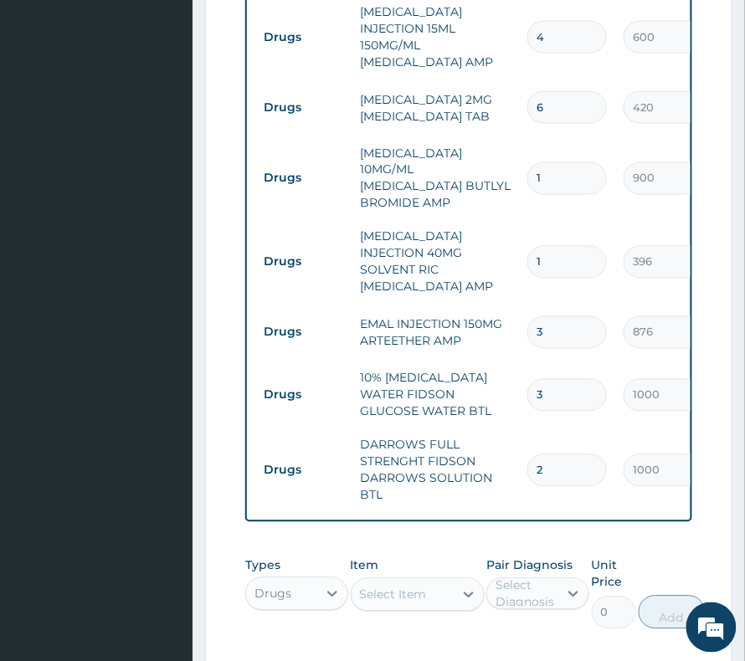
drag, startPoint x: 550, startPoint y: 368, endPoint x: 534, endPoint y: 372, distance: 16.4
click at [534, 454] on input "2" at bounding box center [566, 470] width 79 height 33
click at [640, 549] on div "Types Drugs Item Select Item Pair Diagnosis Select Diagnosis Unit Price 0 Add" at bounding box center [468, 593] width 447 height 89
drag, startPoint x: 550, startPoint y: 375, endPoint x: 467, endPoint y: 368, distance: 83.1
click at [467, 428] on tr "Drugs DARROWS FULL STRENGHT FIDSON DARROWS SOLUTION BTL 2 1000 2000.00 Diarrhea…" at bounding box center [665, 470] width 820 height 84
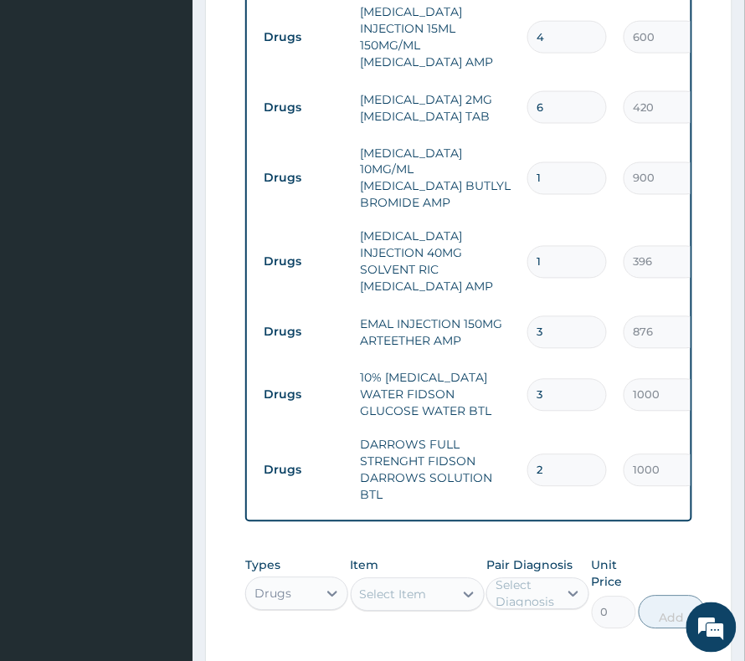
type input "4"
type input "4000.00"
type input "4"
click at [460, 580] on div at bounding box center [468, 595] width 30 height 30
click at [446, 582] on div "Select Item" at bounding box center [402, 595] width 102 height 27
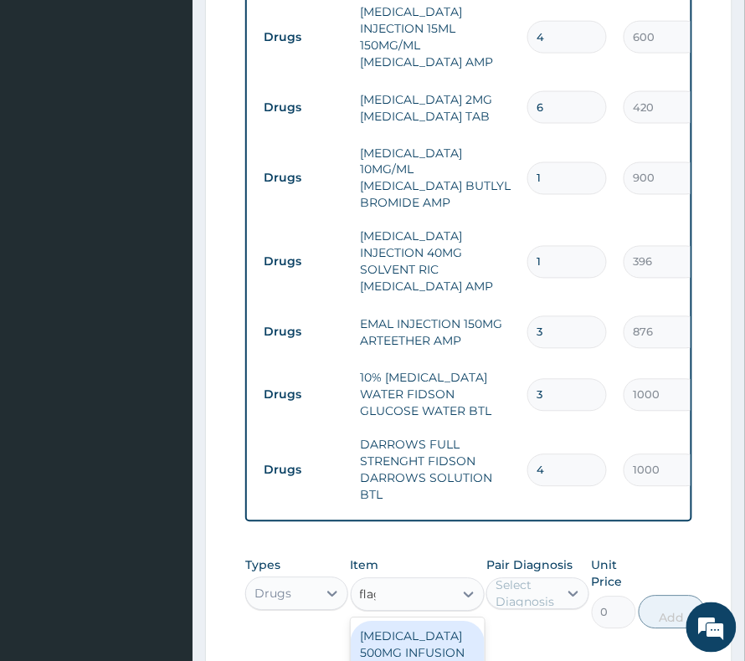
type input "flagy"
click at [402, 622] on div "FLAGYL 500MG INFUSION METRONIDAZOLE BTL" at bounding box center [418, 662] width 134 height 80
type input "480"
click at [440, 587] on div "FLAGYL 500MG INFUSION METRONIDAZOLE BTL" at bounding box center [407, 595] width 95 height 17
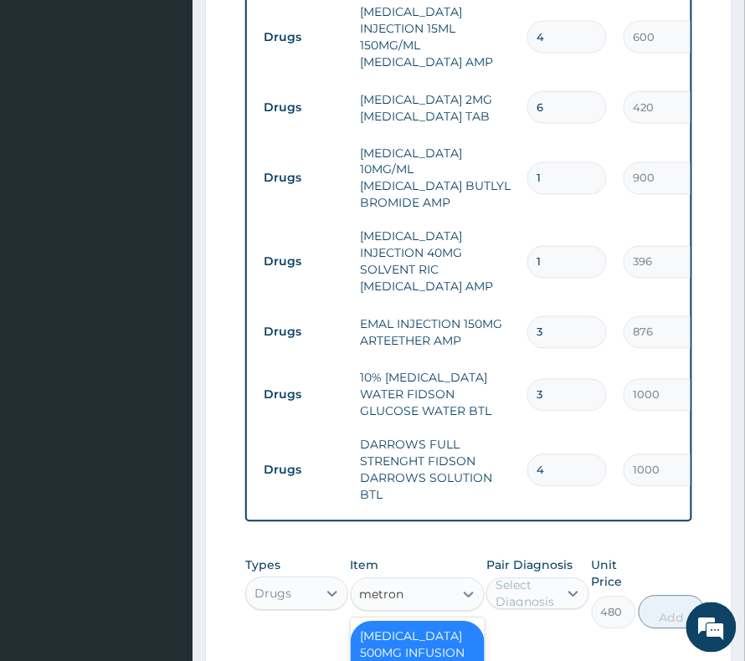
type input "metroni"
click at [453, 622] on div "FLAGYL 500MG INFUSION METRONIDAZOLE BTL" at bounding box center [418, 662] width 134 height 80
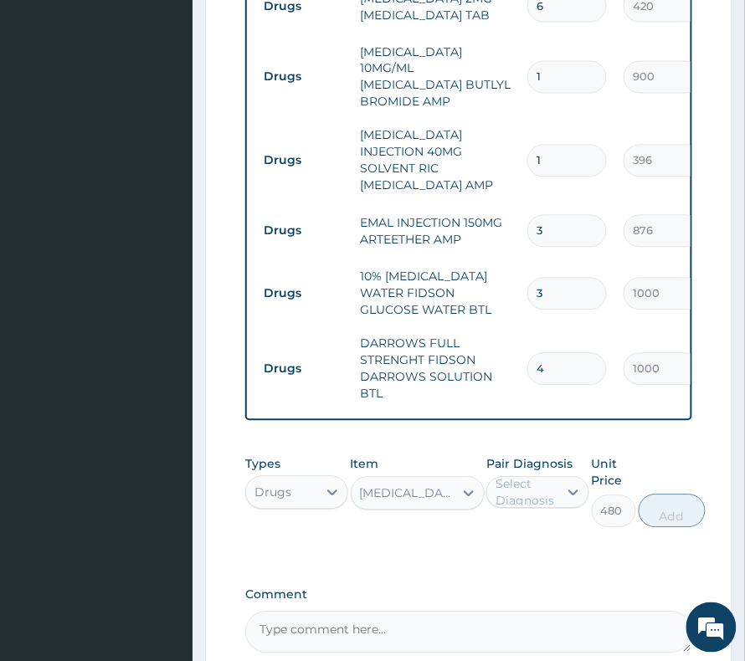
scroll to position [1617, 0]
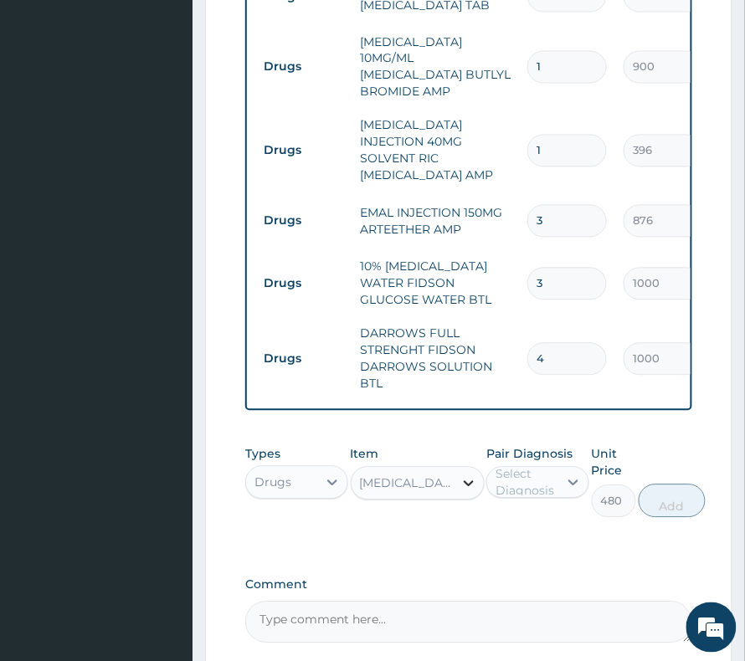
click at [453, 469] on div at bounding box center [468, 484] width 30 height 30
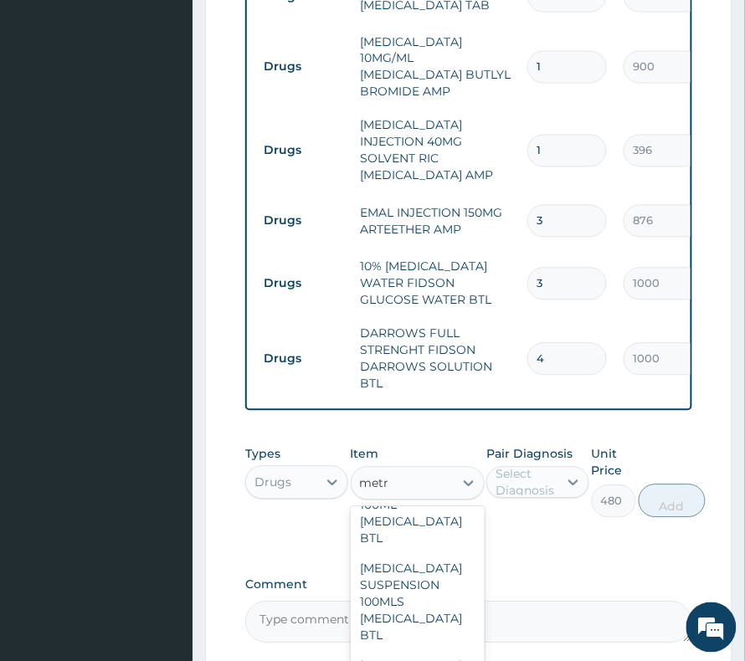
scroll to position [0, 0]
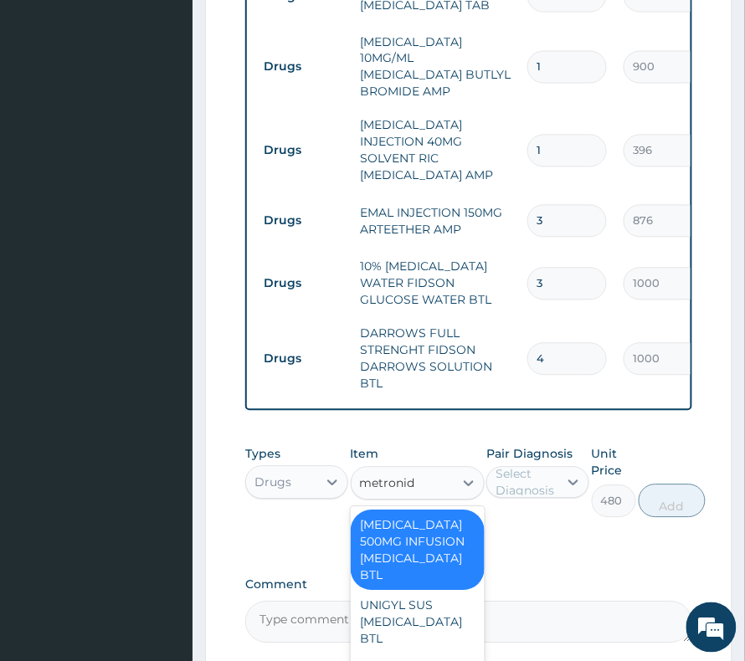
type input "metronida"
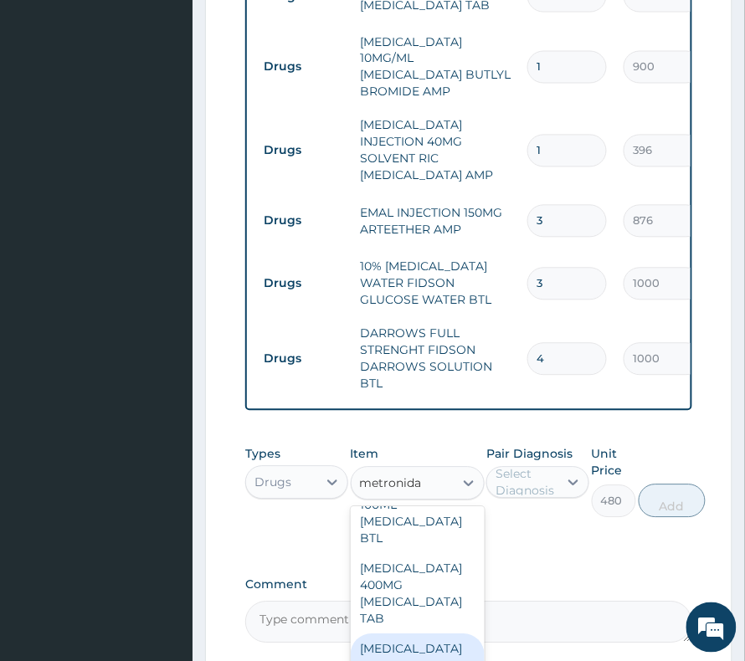
scroll to position [1450, 0]
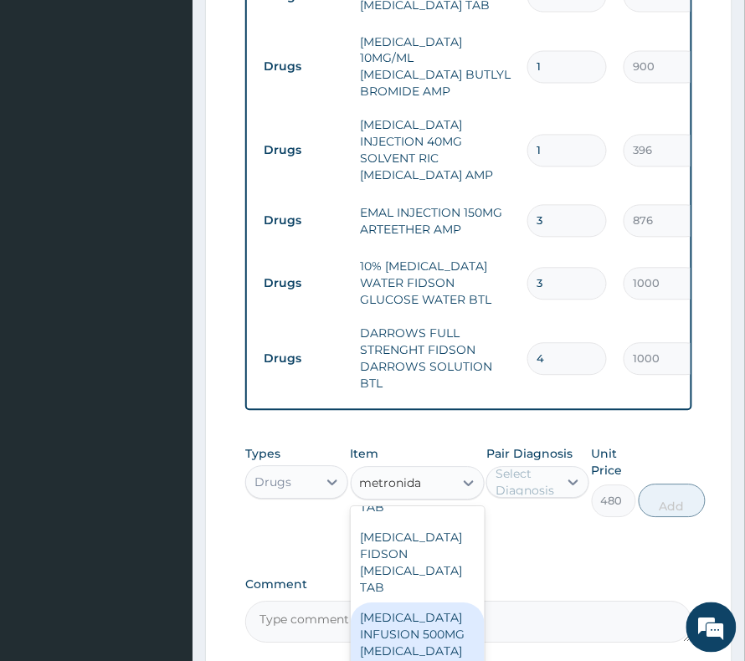
click at [443, 603] on div "METRONIDAZOLE INFUSION 500MG METRONIDAZOLE BTL" at bounding box center [418, 643] width 134 height 80
type input "1200"
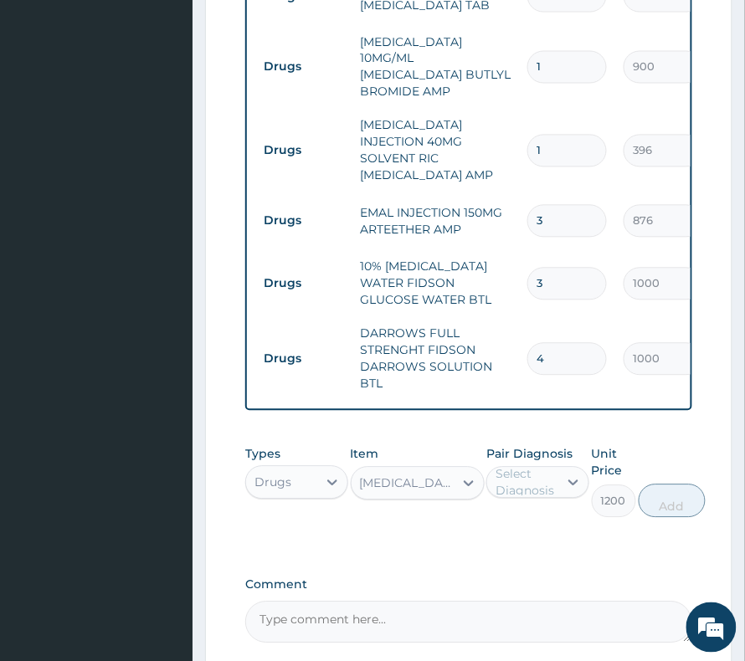
click at [552, 446] on div "Pair Diagnosis Select Diagnosis" at bounding box center [537, 482] width 103 height 72
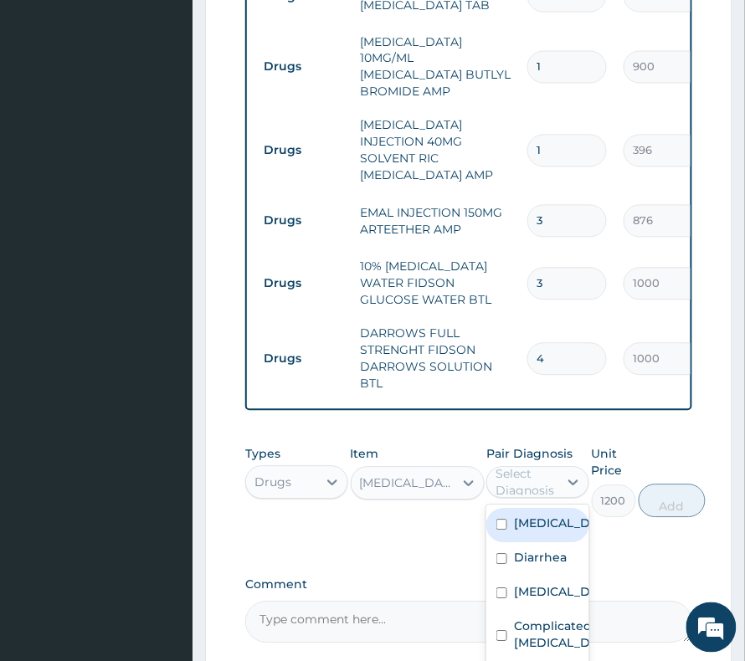
click at [554, 466] on div "Select Diagnosis" at bounding box center [525, 482] width 61 height 33
click at [542, 515] on label "Sepsis" at bounding box center [555, 523] width 83 height 17
checkbox input "true"
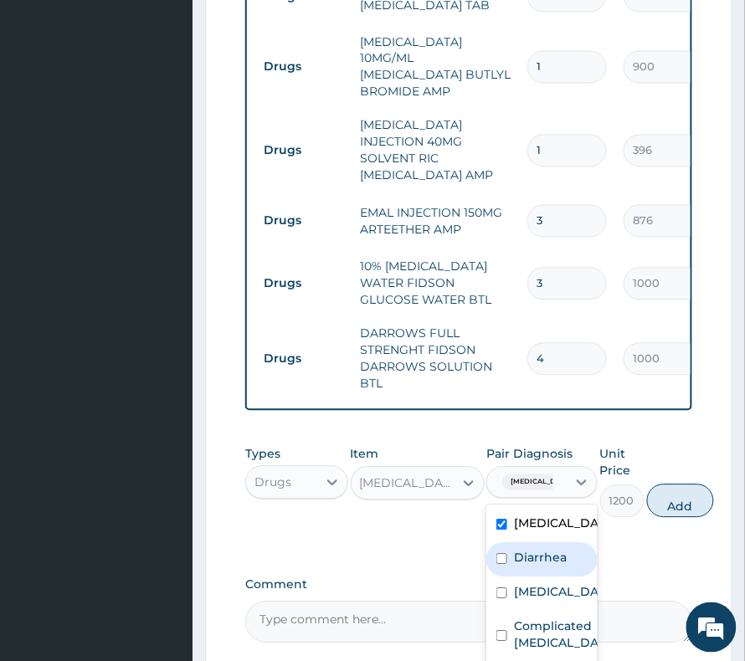
click at [537, 550] on label "Diarrhea" at bounding box center [540, 558] width 53 height 17
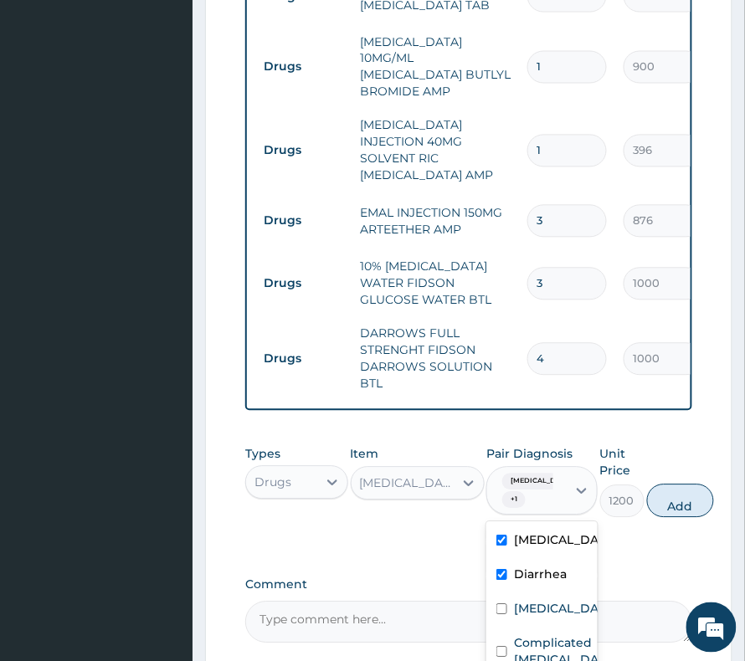
click at [537, 560] on div "Diarrhea" at bounding box center [541, 577] width 111 height 34
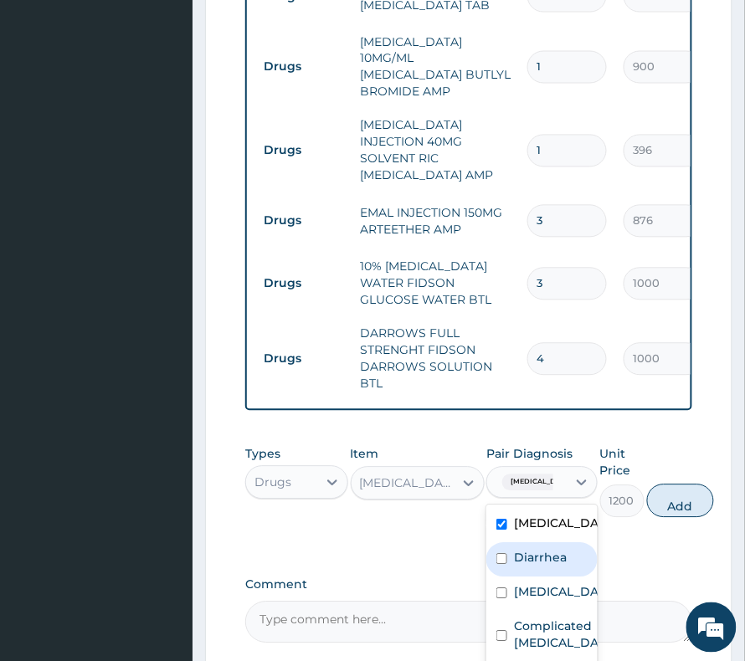
click at [537, 550] on label "Diarrhea" at bounding box center [540, 558] width 53 height 17
checkbox input "true"
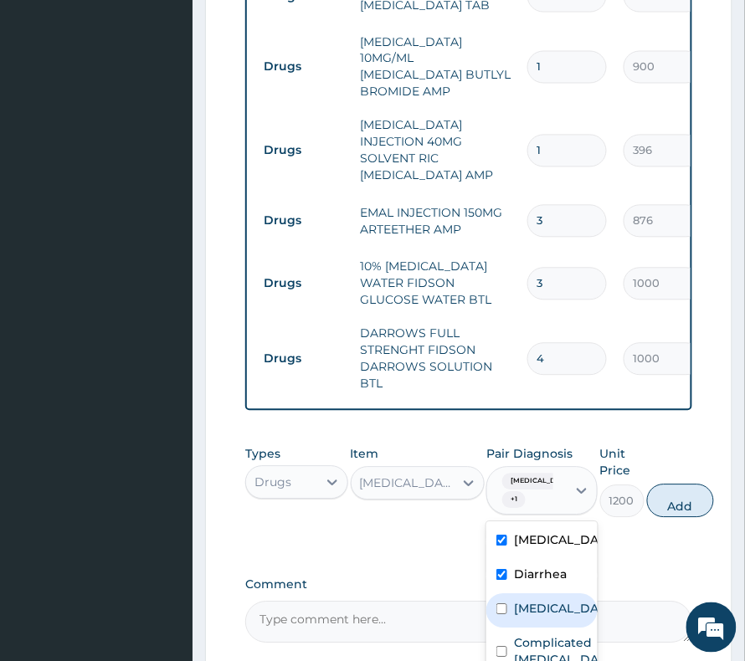
click at [530, 601] on label "Gastritis" at bounding box center [559, 609] width 91 height 17
checkbox input "true"
drag, startPoint x: 674, startPoint y: 400, endPoint x: 661, endPoint y: 415, distance: 20.2
click at [671, 484] on button "Add" at bounding box center [680, 500] width 67 height 33
type input "0"
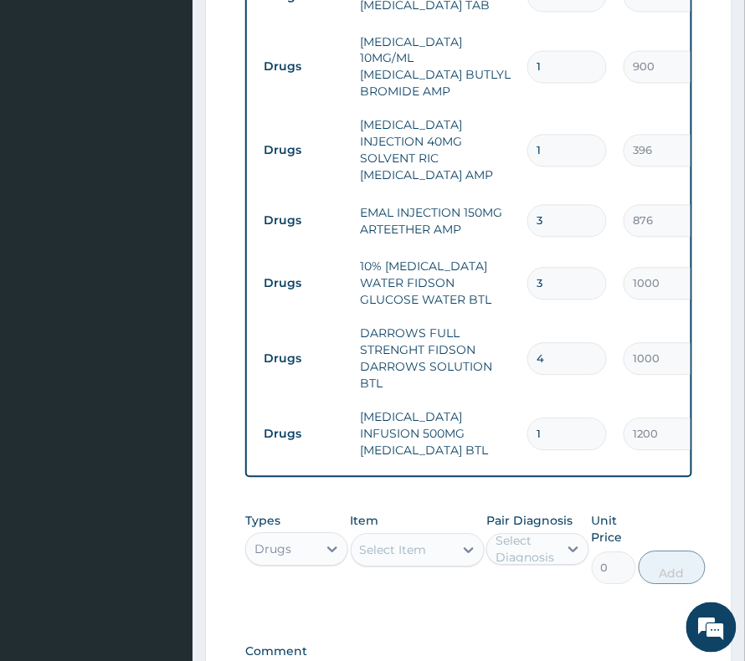
drag, startPoint x: 556, startPoint y: 332, endPoint x: 529, endPoint y: 343, distance: 28.9
click at [529, 410] on td "1" at bounding box center [567, 434] width 96 height 49
click at [544, 418] on input "1" at bounding box center [566, 434] width 79 height 33
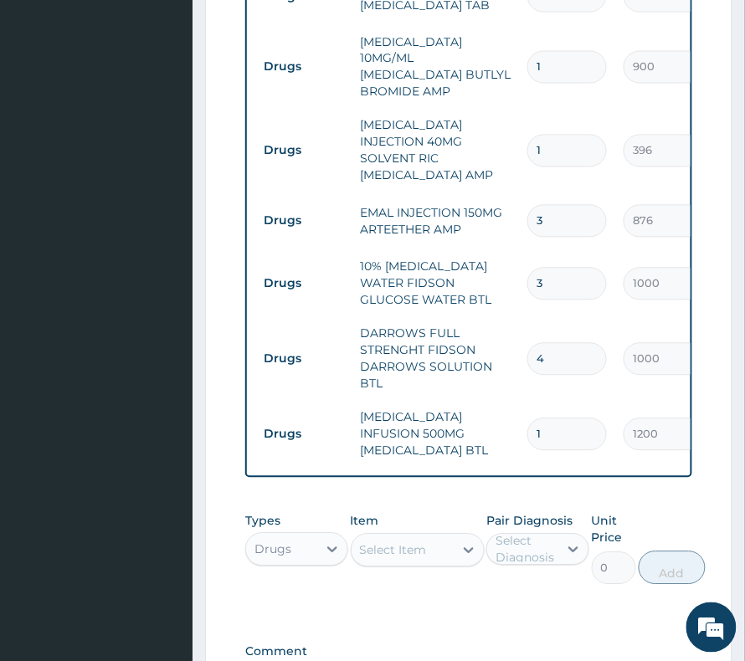
type input "16"
type input "19200.00"
drag, startPoint x: 547, startPoint y: 326, endPoint x: 506, endPoint y: 315, distance: 42.4
click at [506, 401] on tr "Drugs METRONIDAZOLE INFUSION 500MG METRONIDAZOLE BTL 16 1200 19200.00 Sepsis + …" at bounding box center [665, 434] width 820 height 67
type input "6"
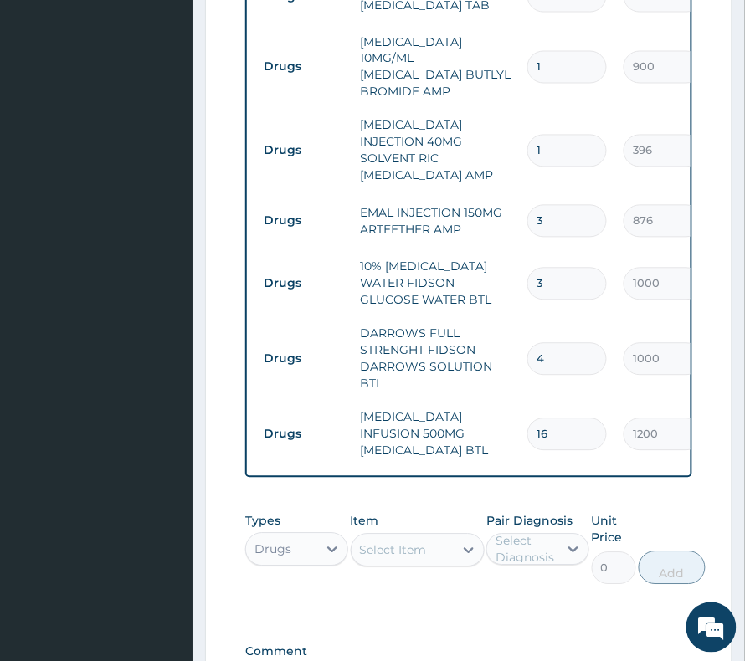
type input "7200.00"
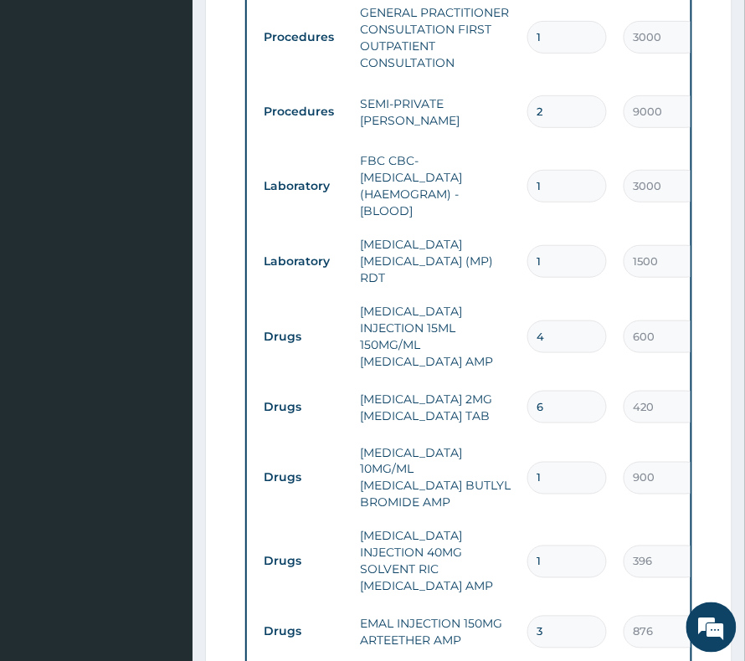
scroll to position [1171, 0]
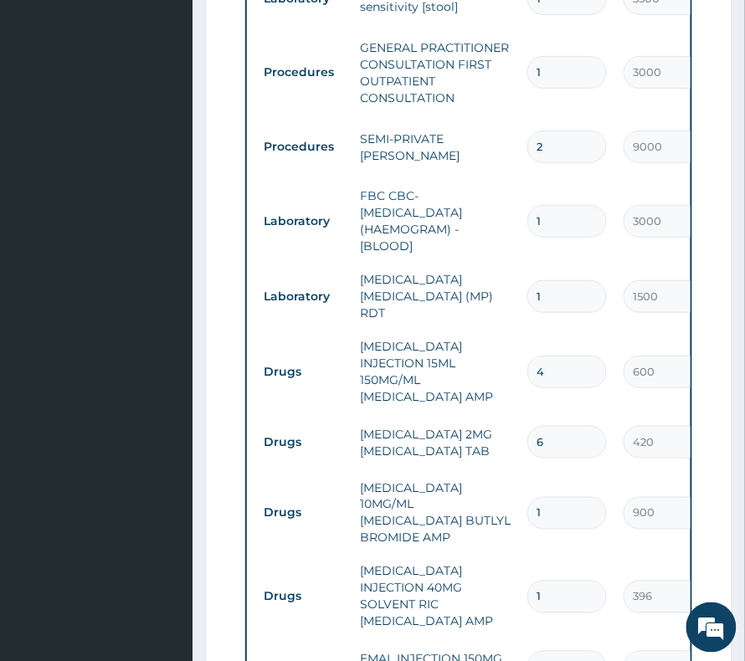
type input "6"
drag, startPoint x: 546, startPoint y: 269, endPoint x: 526, endPoint y: 276, distance: 20.4
click at [527, 356] on input "4" at bounding box center [566, 372] width 79 height 33
type input "8"
type input "4800.00"
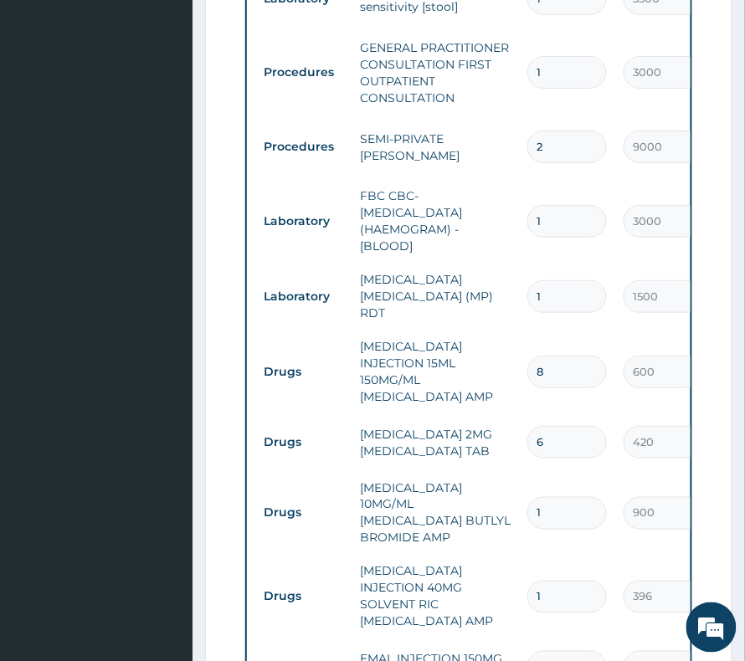
type input "8"
drag, startPoint x: 539, startPoint y: 419, endPoint x: 524, endPoint y: 430, distance: 18.6
click at [524, 489] on td "1" at bounding box center [567, 513] width 96 height 49
type input "4"
type input "3600.00"
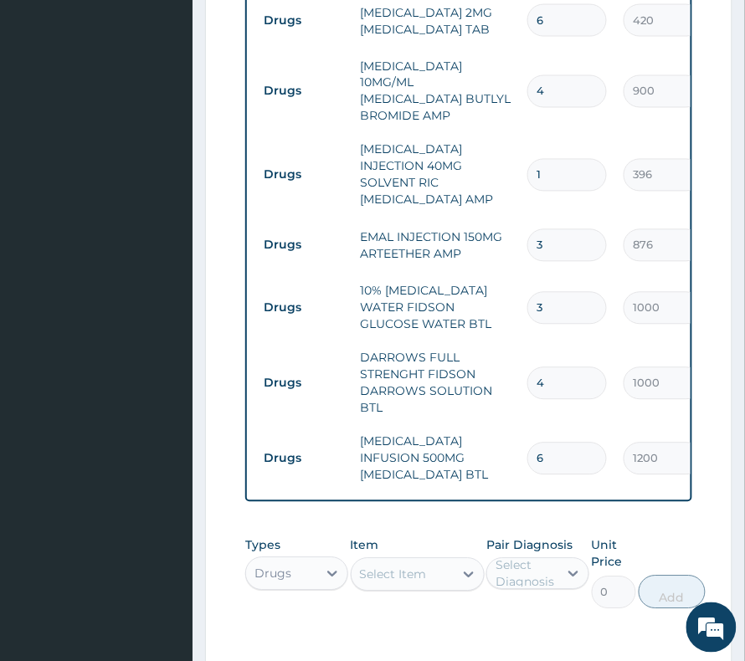
scroll to position [1617, 0]
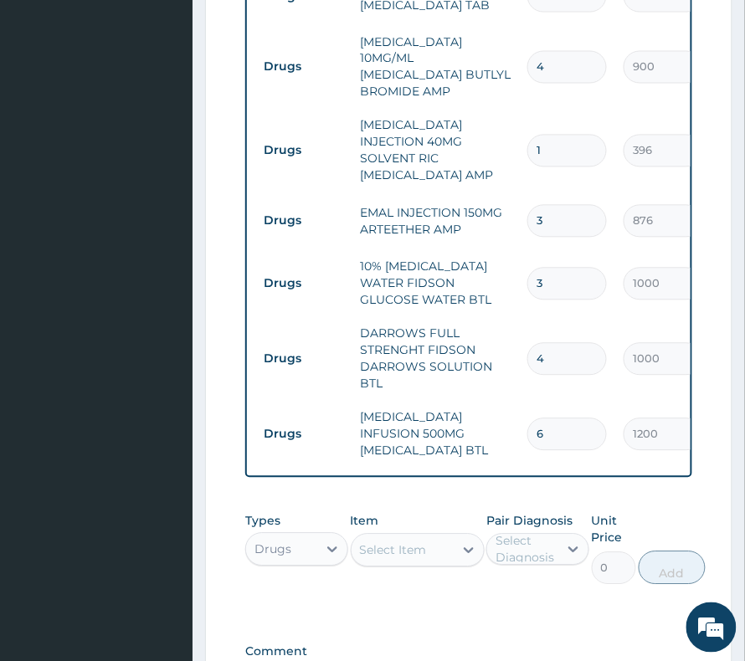
type input "4"
click at [419, 513] on div "Item Select Item" at bounding box center [418, 549] width 134 height 72
click at [417, 537] on div "Select Item" at bounding box center [402, 550] width 102 height 27
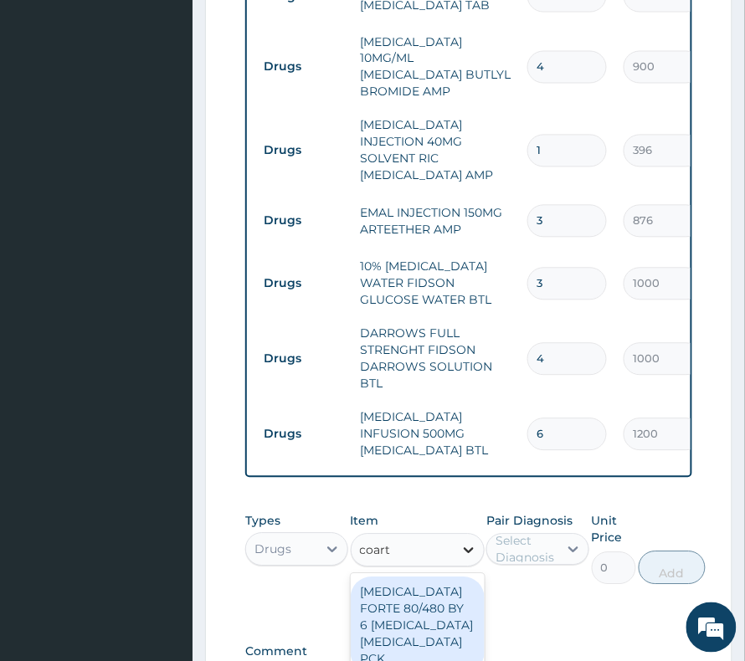
type input "coarte"
click at [470, 577] on div "[MEDICAL_DATA] FORTE 80/480 BY 6 [MEDICAL_DATA] [MEDICAL_DATA] PCK" at bounding box center [418, 625] width 134 height 97
type input "3360"
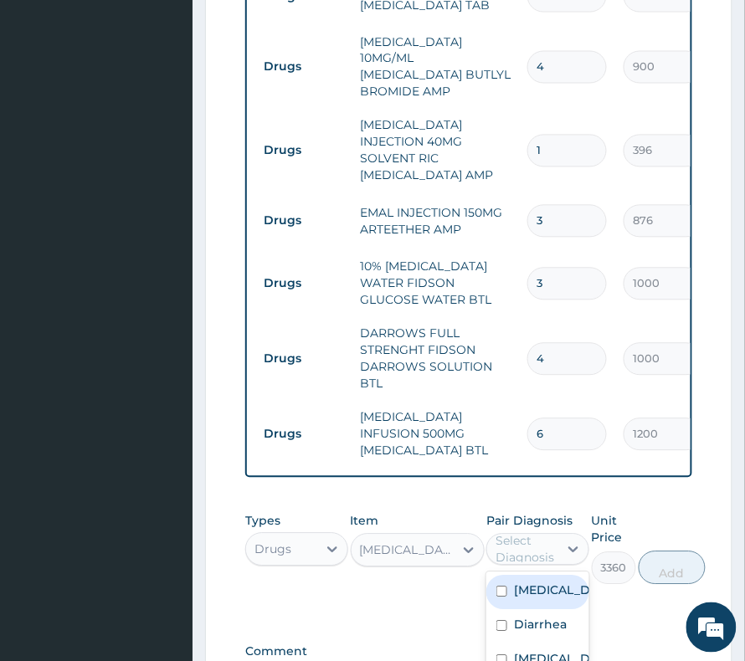
click at [540, 533] on div "Select Diagnosis" at bounding box center [525, 549] width 61 height 33
checkbox input "true"
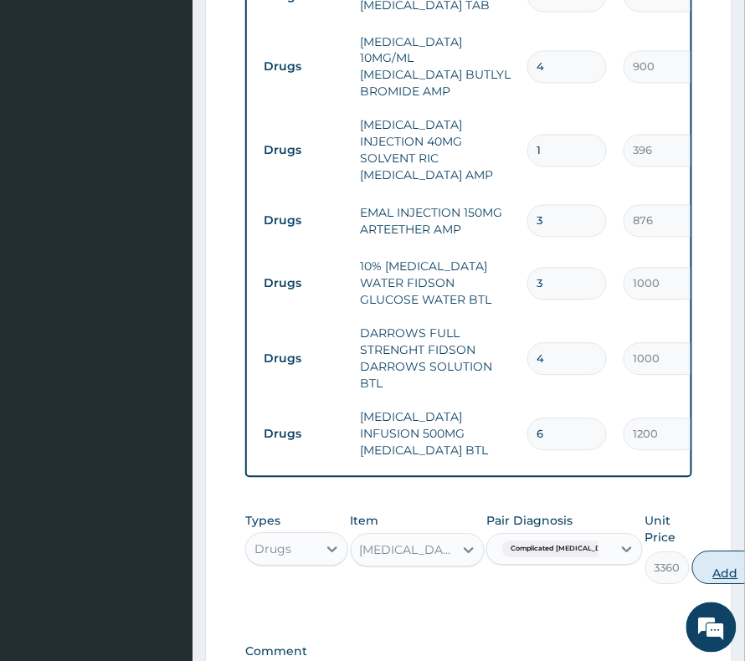
click at [692, 551] on button "Add" at bounding box center [725, 567] width 67 height 33
type input "0"
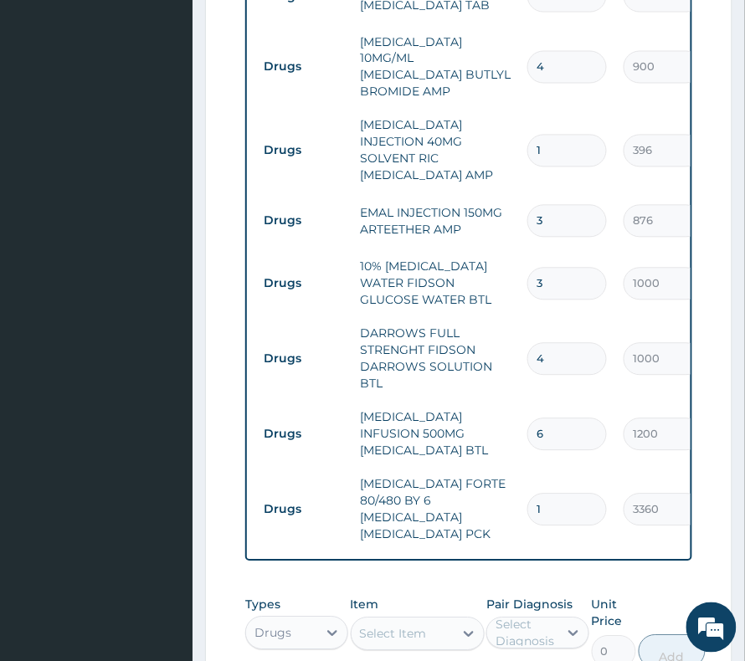
click at [403, 617] on div "Select Item" at bounding box center [418, 633] width 134 height 33
type input "daga"
type input "24"
click at [533, 617] on div "Select Diagnosis" at bounding box center [525, 633] width 61 height 33
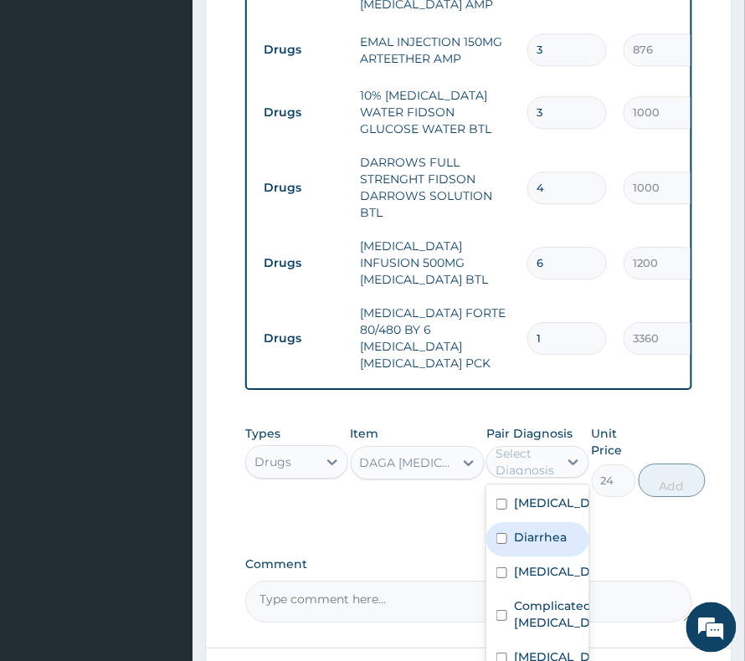
scroll to position [1835, 0]
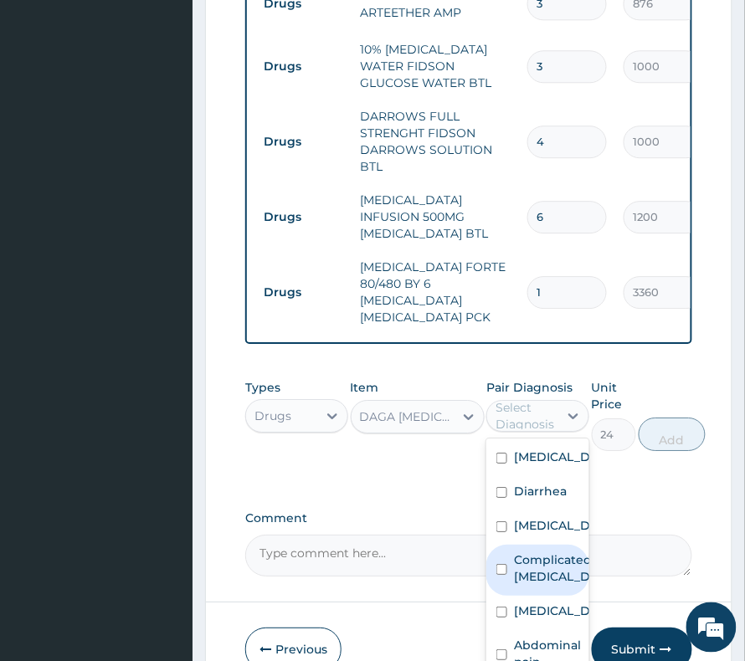
click at [532, 551] on label "Complicated [MEDICAL_DATA]" at bounding box center [555, 567] width 83 height 33
checkbox input "true"
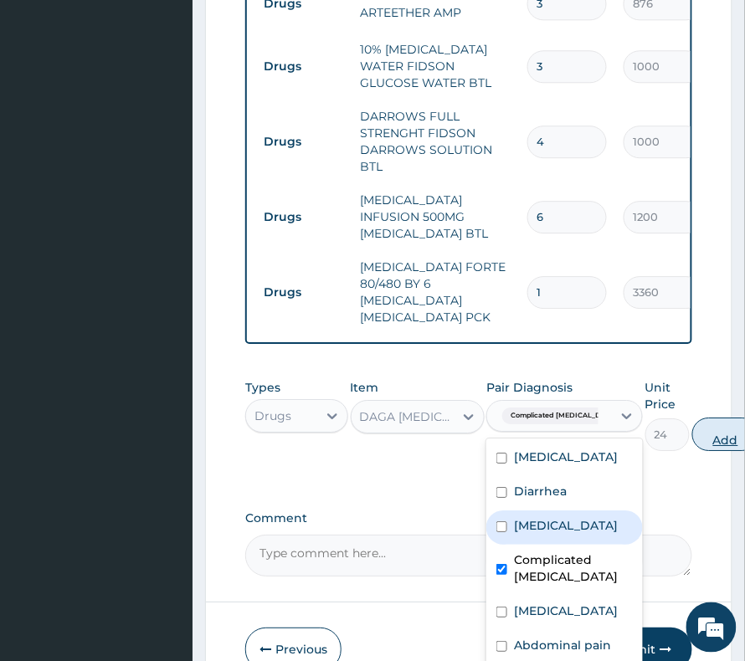
click at [692, 418] on button "Add" at bounding box center [725, 434] width 67 height 33
type input "0"
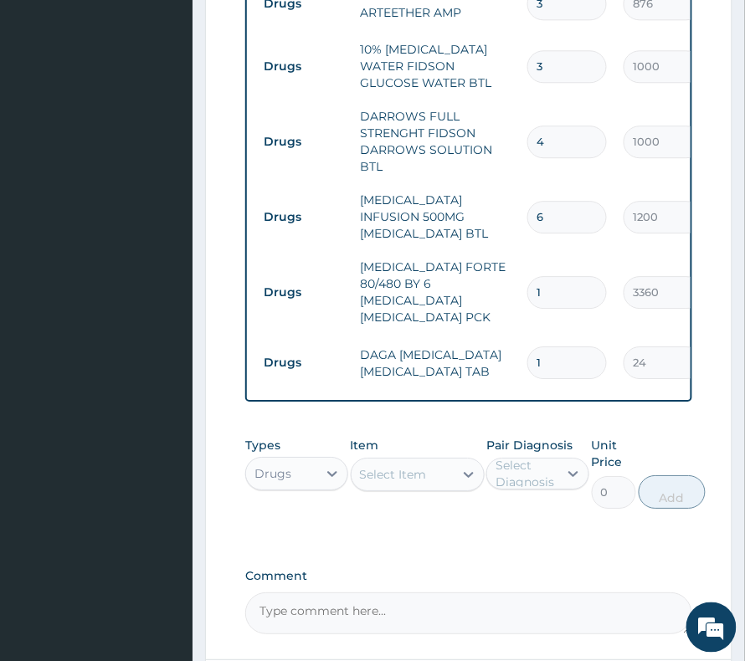
drag, startPoint x: 532, startPoint y: 233, endPoint x: 507, endPoint y: 243, distance: 27.0
click at [505, 334] on tr "Drugs DAGA PARACETAMOL ACETAMINOPHEN TAB 1 24 24.00 Complicated malaria Delete" at bounding box center [665, 363] width 820 height 58
click at [542, 346] on input "1" at bounding box center [566, 362] width 79 height 33
type input "3"
type input "72.00"
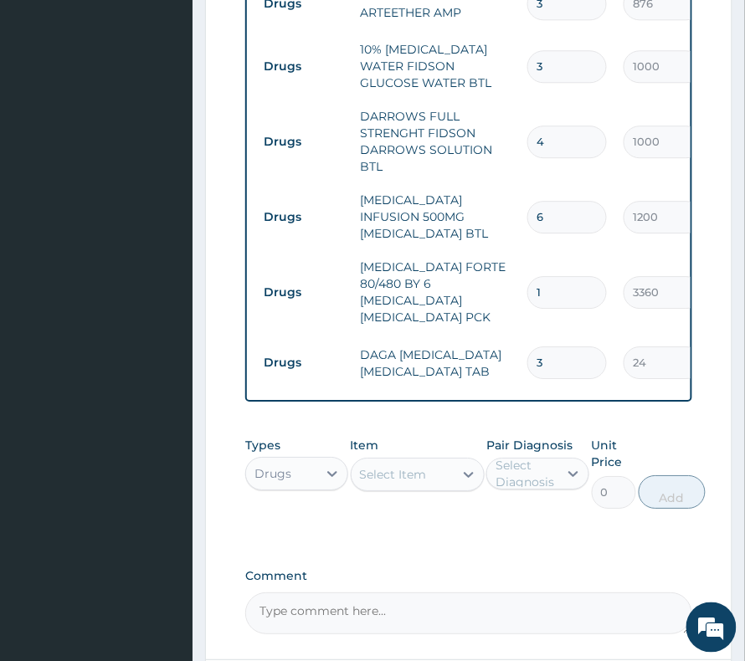
type input "30"
type input "720.00"
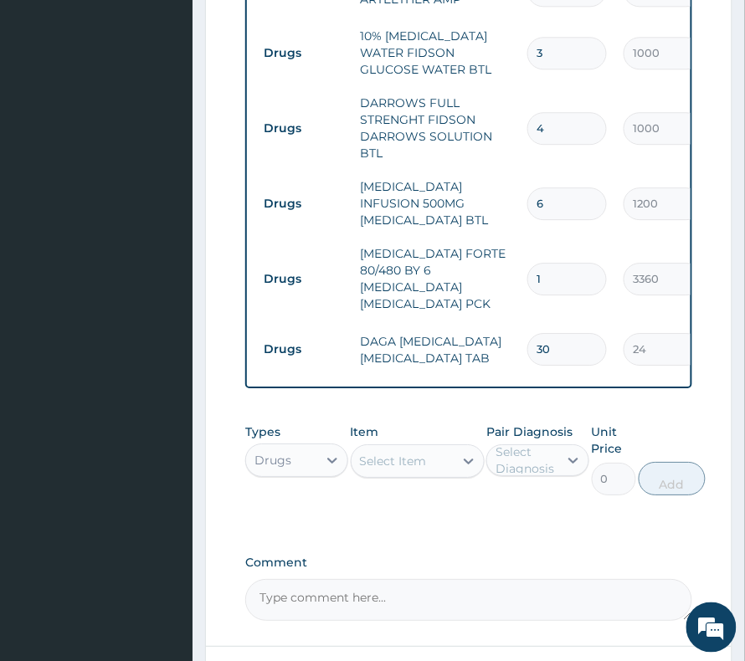
scroll to position [1893, 0]
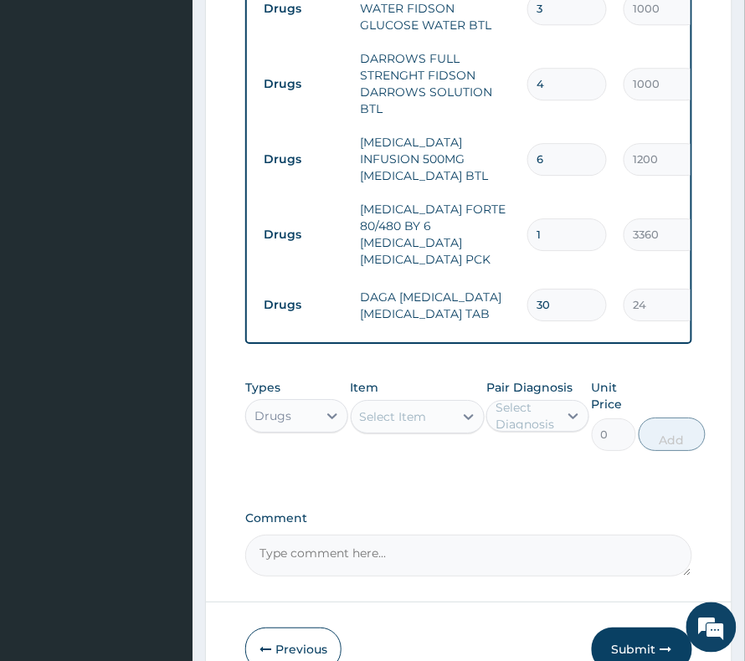
type input "30"
click at [390, 403] on div "Select Item" at bounding box center [402, 416] width 102 height 27
click at [392, 408] on div "Select Item" at bounding box center [393, 416] width 67 height 17
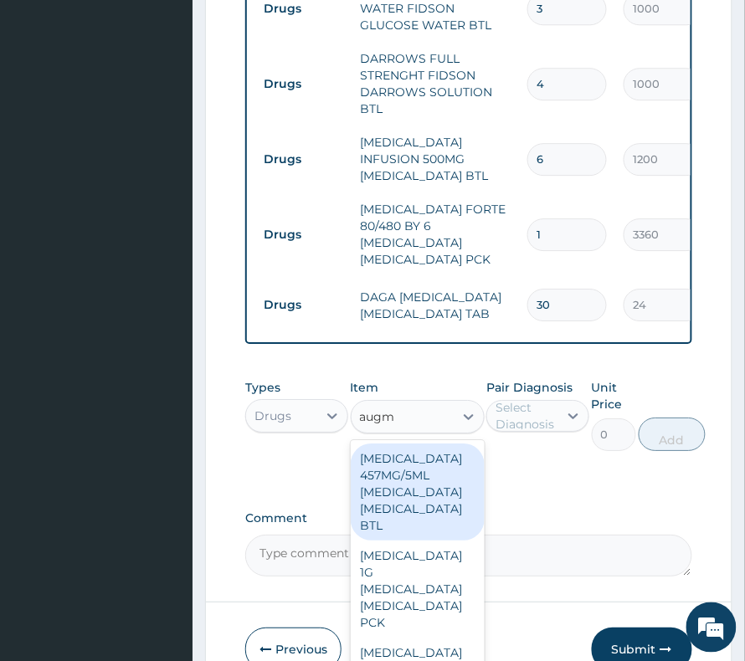
type input "augme"
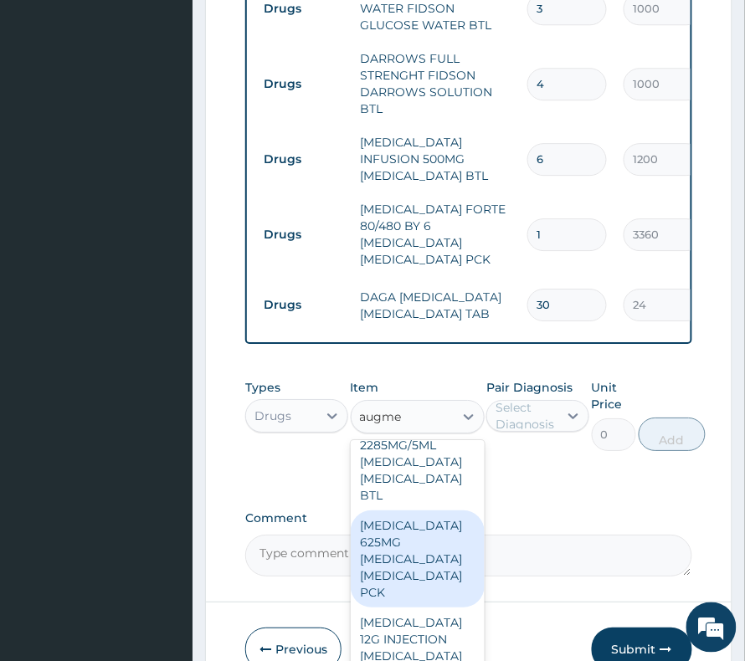
click at [408, 510] on div "[MEDICAL_DATA] 625MG [MEDICAL_DATA] [MEDICAL_DATA] PCK" at bounding box center [418, 558] width 134 height 97
type input "7200"
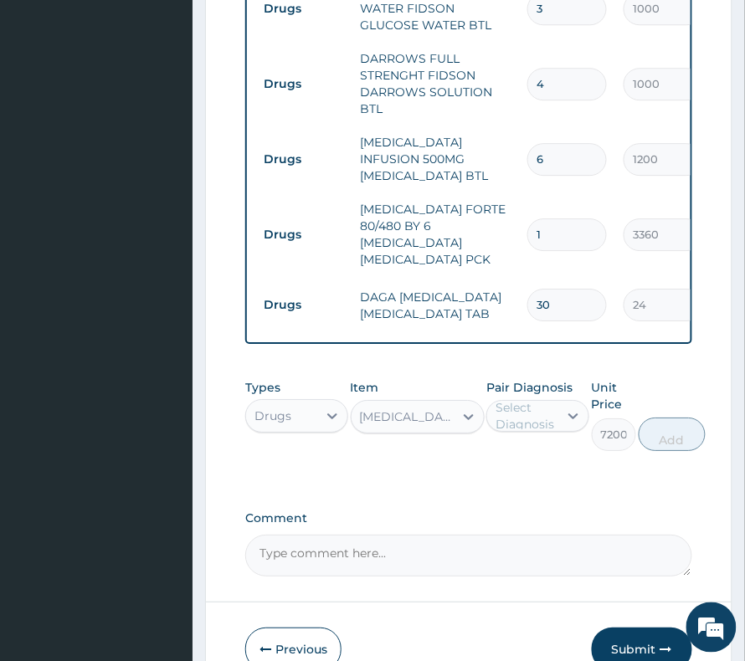
click at [549, 399] on div "Select Diagnosis" at bounding box center [525, 415] width 61 height 33
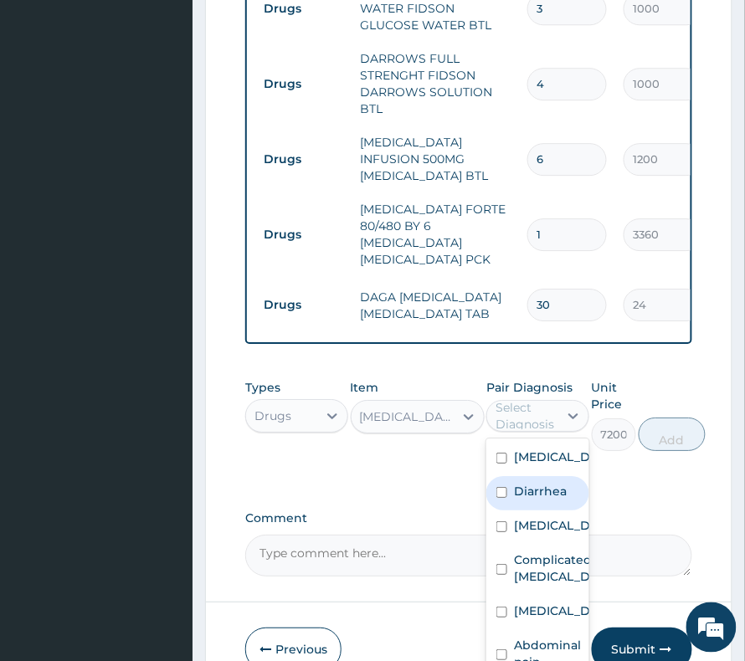
click at [532, 483] on label "Diarrhea" at bounding box center [540, 491] width 53 height 17
checkbox input "true"
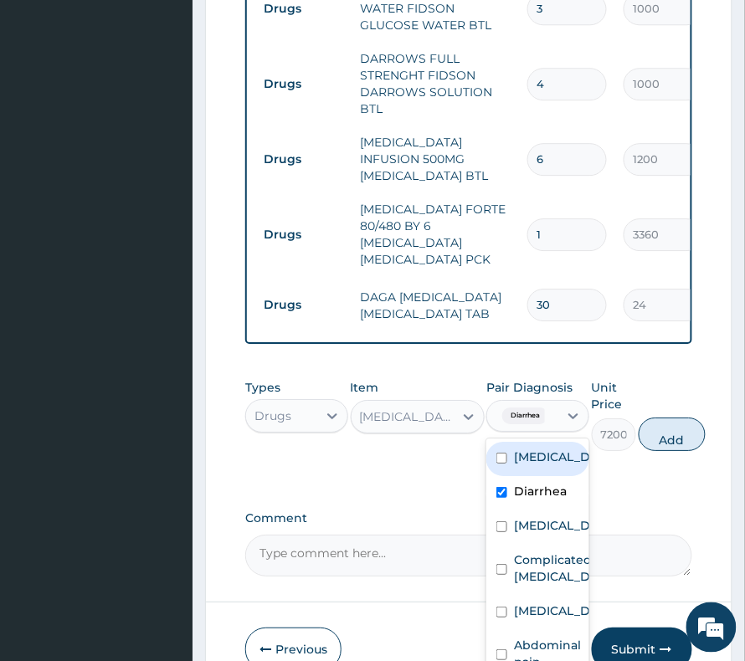
click at [529, 448] on label "[MEDICAL_DATA]" at bounding box center [555, 456] width 83 height 17
checkbox input "true"
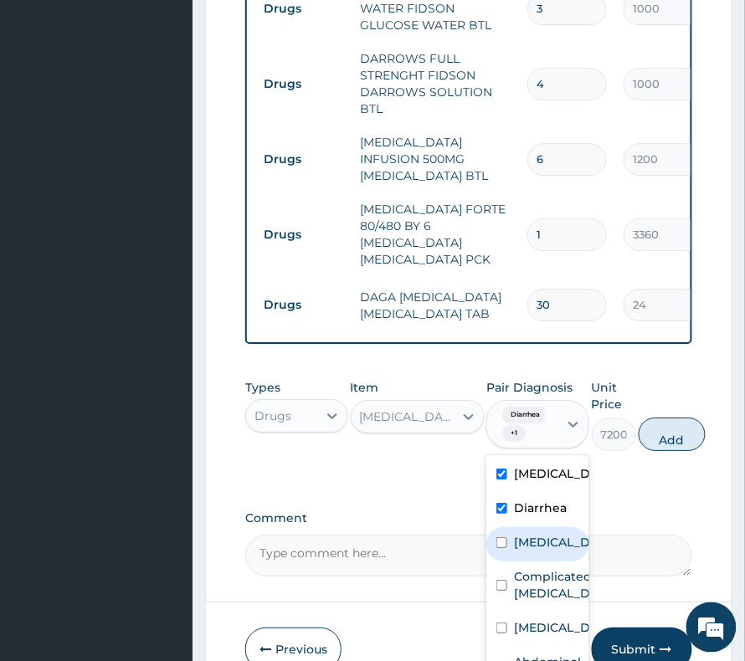
click at [532, 534] on label "Gastritis" at bounding box center [555, 542] width 83 height 17
checkbox input "true"
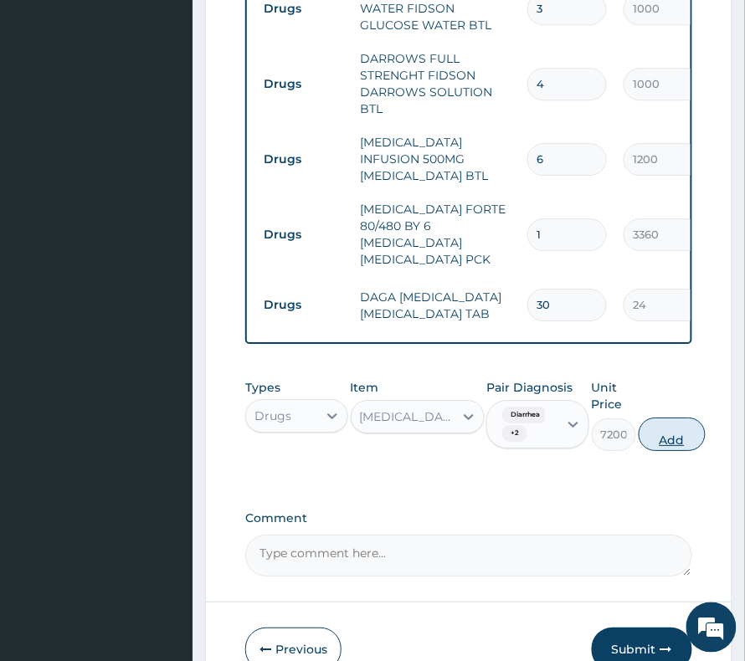
click at [668, 418] on button "Add" at bounding box center [671, 434] width 67 height 33
type input "0"
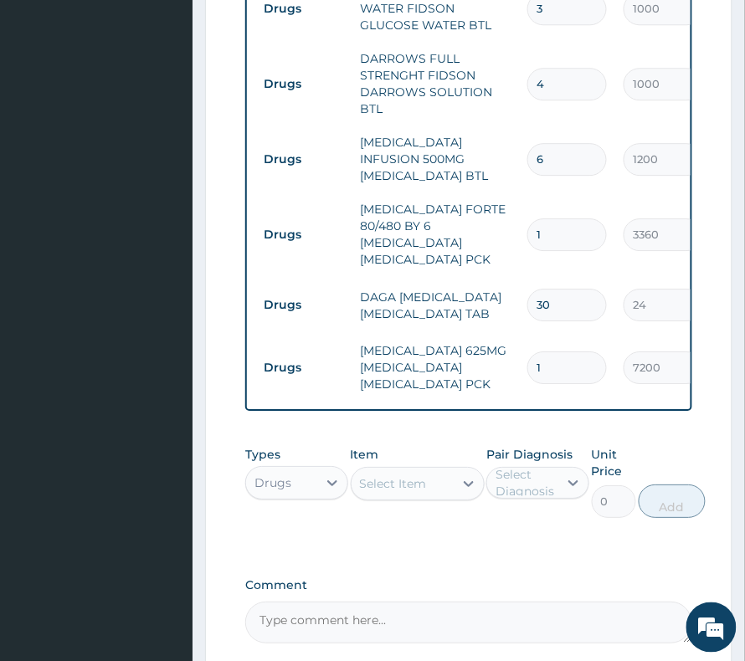
drag, startPoint x: 413, startPoint y: 360, endPoint x: 412, endPoint y: 369, distance: 9.4
click at [413, 467] on div "Select Item" at bounding box center [418, 483] width 134 height 33
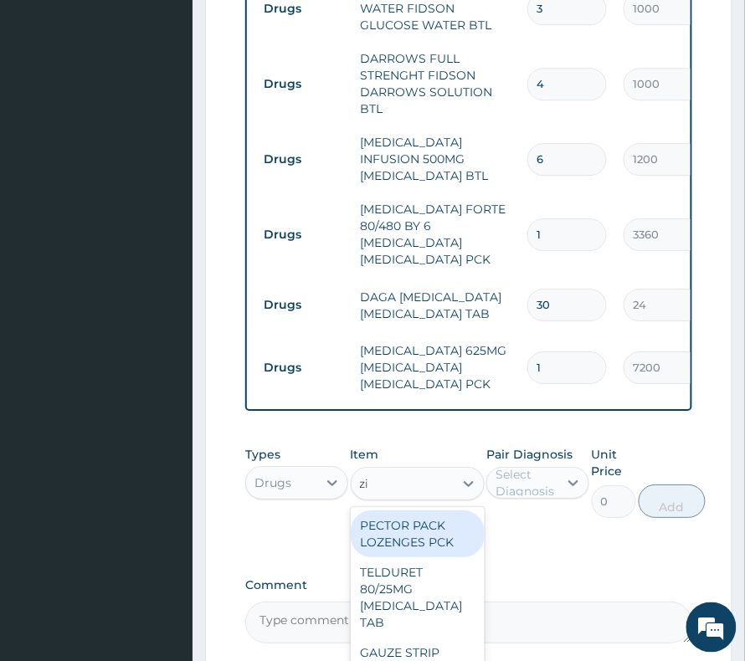
type input "zinc"
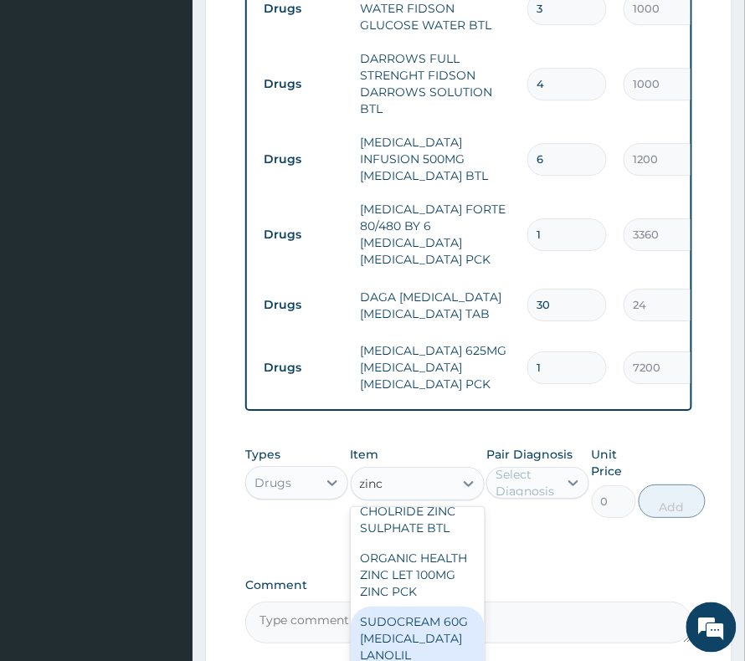
scroll to position [446, 0]
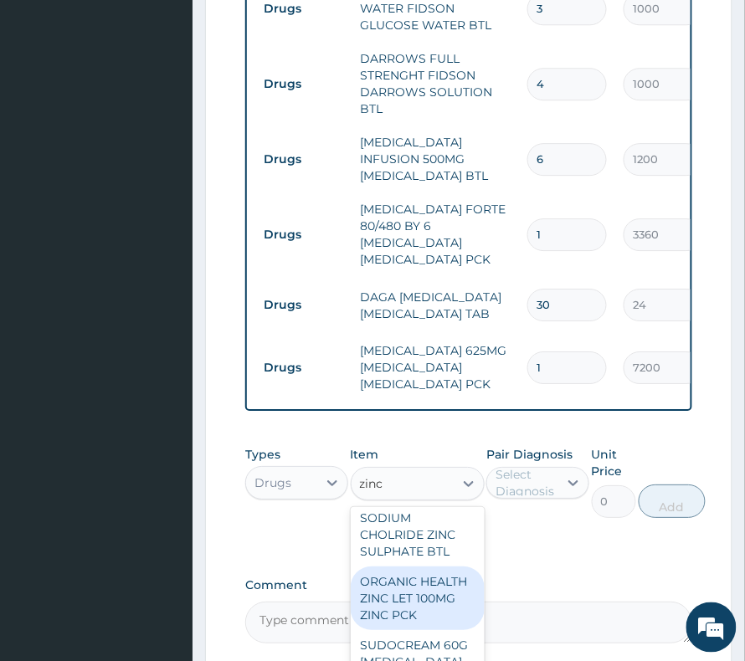
click at [429, 566] on div "ORGANIC HEALTH ZINC LET 100MG ZINC PCK" at bounding box center [418, 598] width 134 height 64
type input "4000"
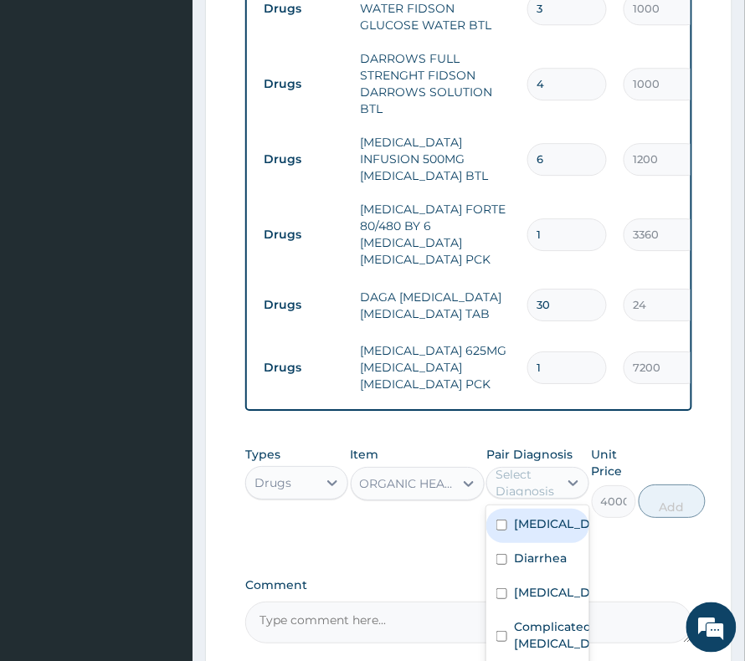
click at [540, 467] on div "Select Diagnosis" at bounding box center [537, 483] width 103 height 32
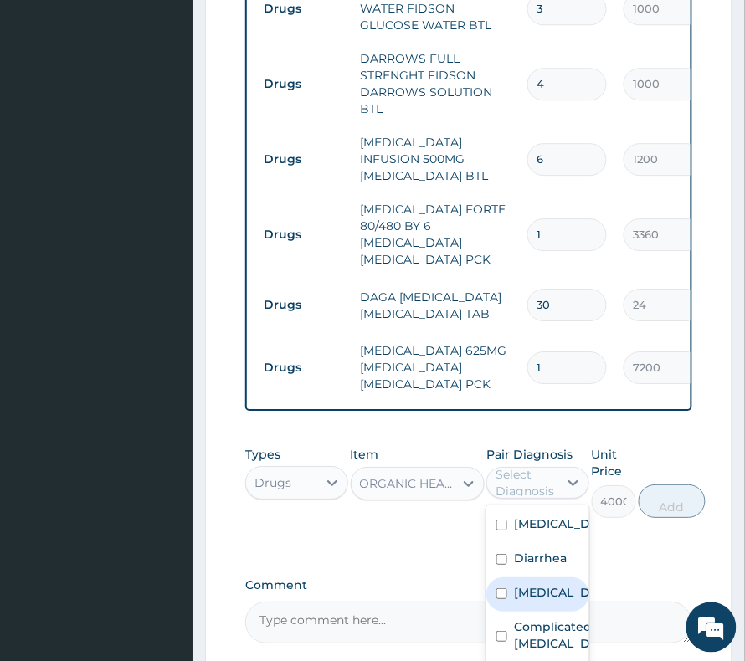
click at [542, 577] on div "Gastritis" at bounding box center [537, 594] width 103 height 34
checkbox input "true"
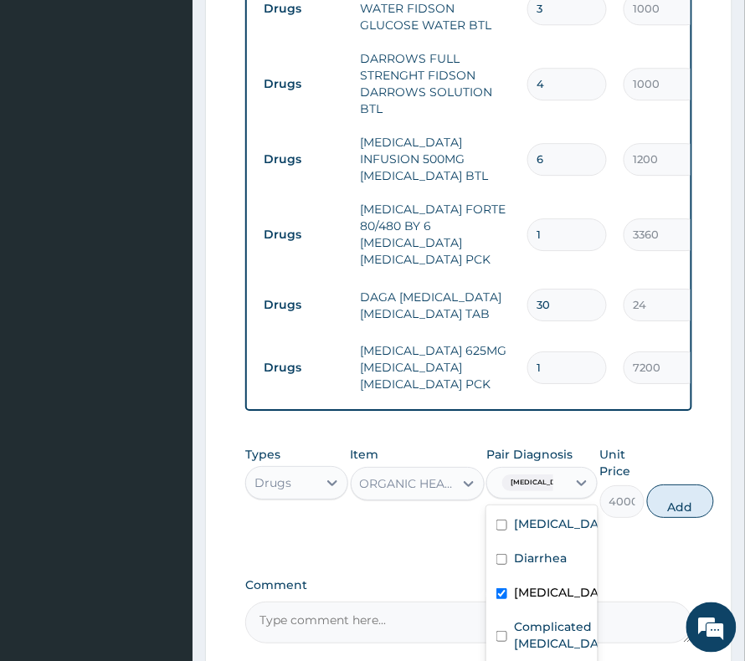
checkbox input "true"
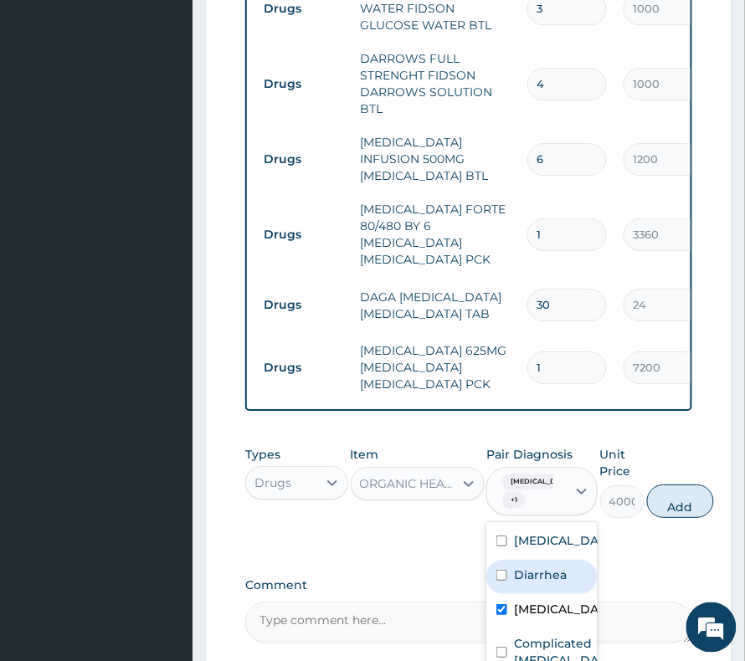
click at [556, 566] on label "Diarrhea" at bounding box center [540, 574] width 53 height 17
checkbox input "true"
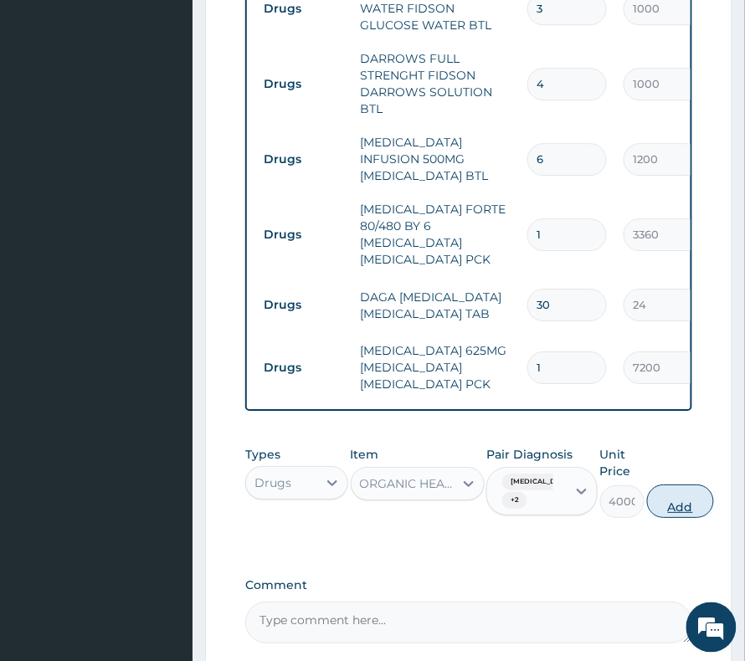
click at [667, 484] on button "Add" at bounding box center [680, 500] width 67 height 33
type input "0"
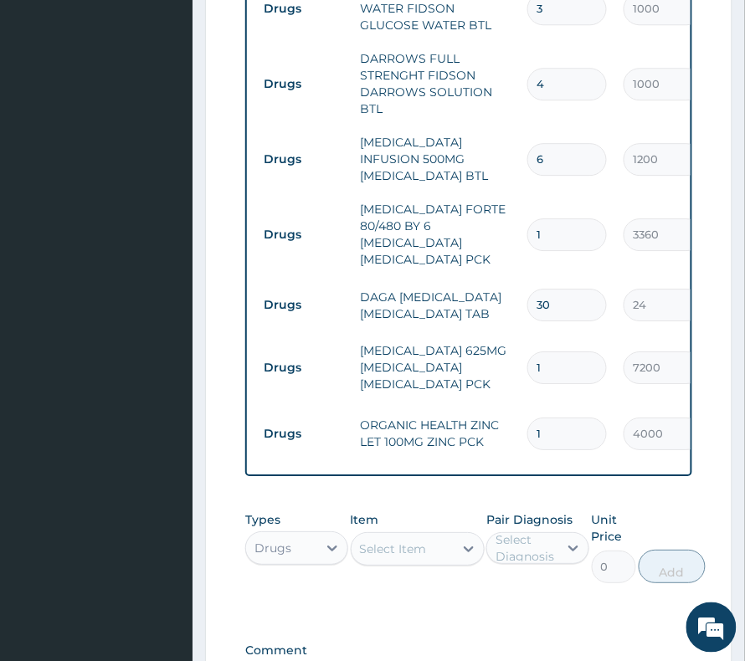
click at [377, 535] on div "Select Item" at bounding box center [402, 548] width 102 height 27
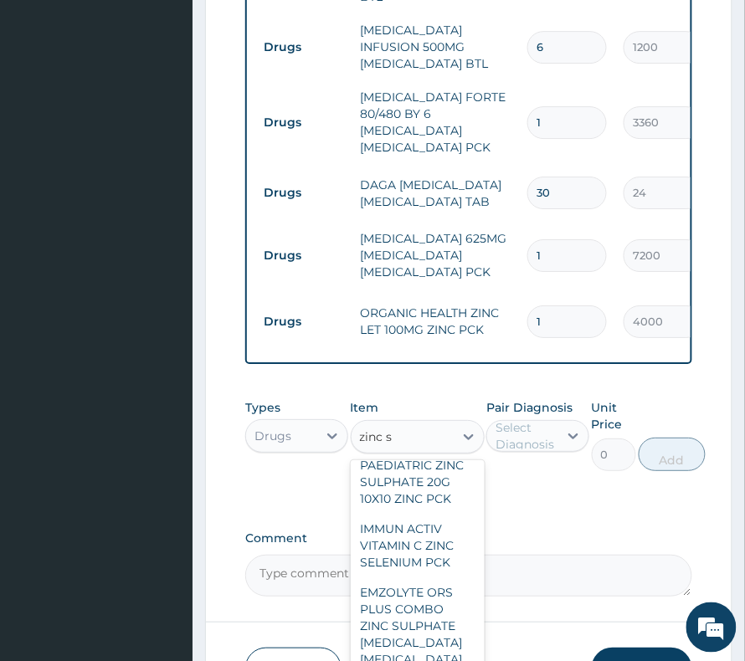
scroll to position [32, 0]
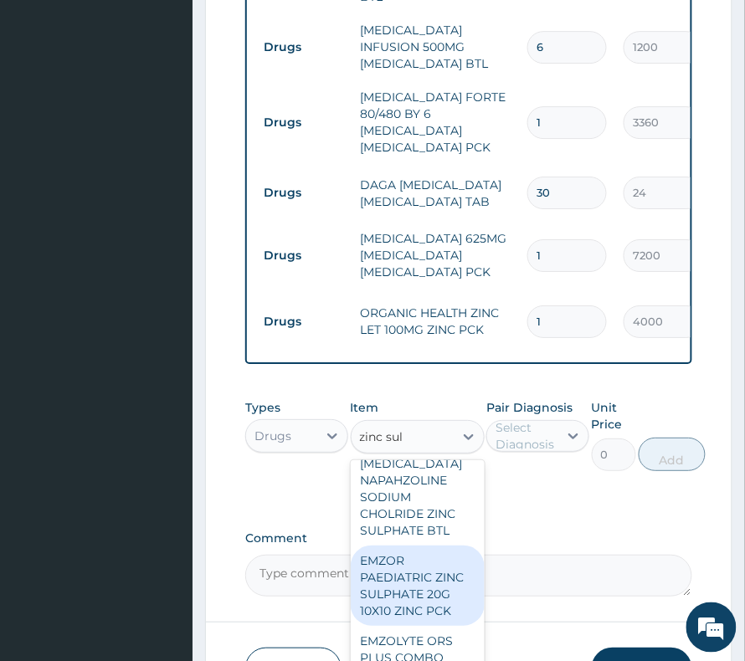
type input "zinc sulp"
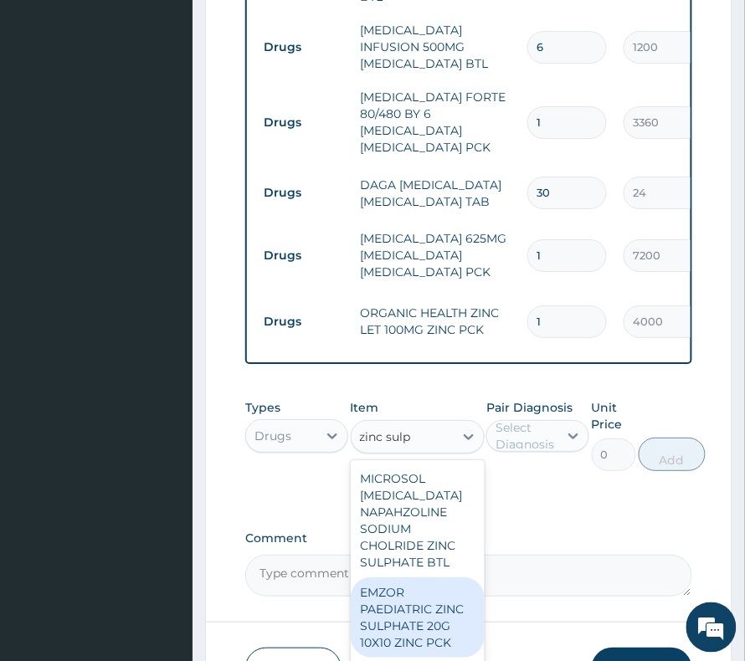
scroll to position [131, 0]
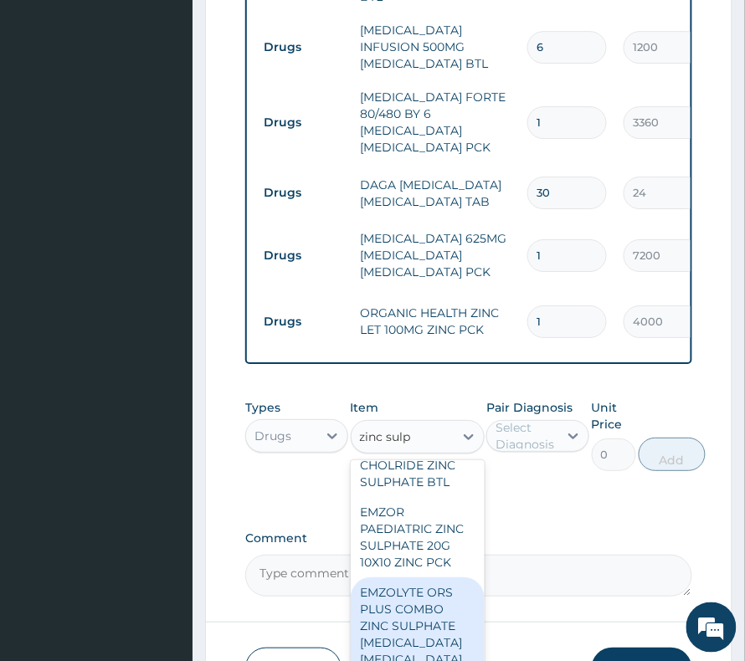
click at [459, 577] on div "EMZOLYTE ORS PLUS COMBO ZINC SULPHATE [MEDICAL_DATA] [MEDICAL_DATA] [MEDICAL_DA…" at bounding box center [418, 642] width 134 height 131
type input "276"
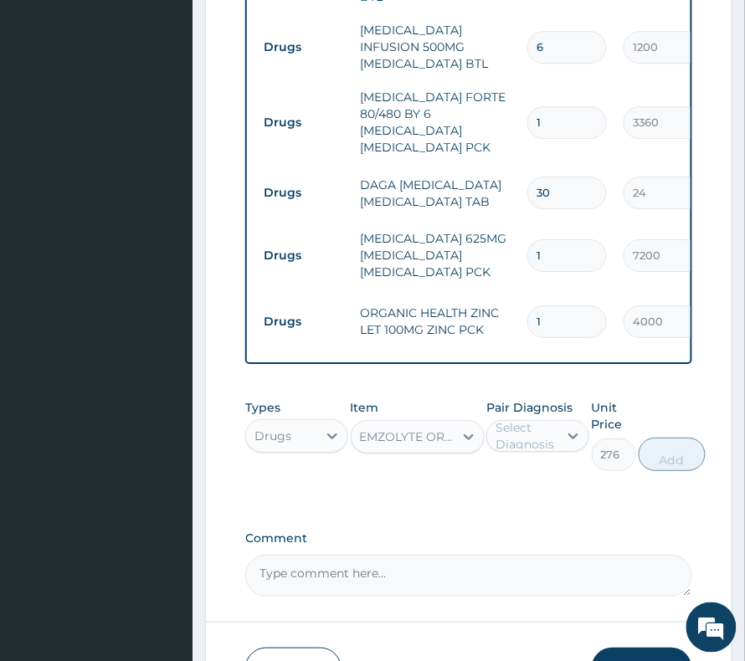
click at [530, 419] on div "Select Diagnosis" at bounding box center [525, 435] width 61 height 33
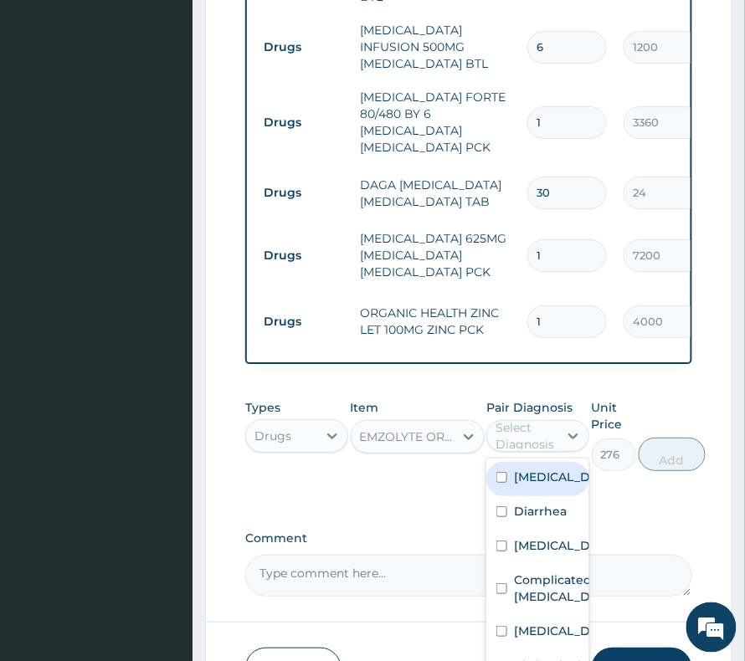
click at [534, 462] on div "[MEDICAL_DATA]" at bounding box center [537, 479] width 103 height 34
checkbox input "true"
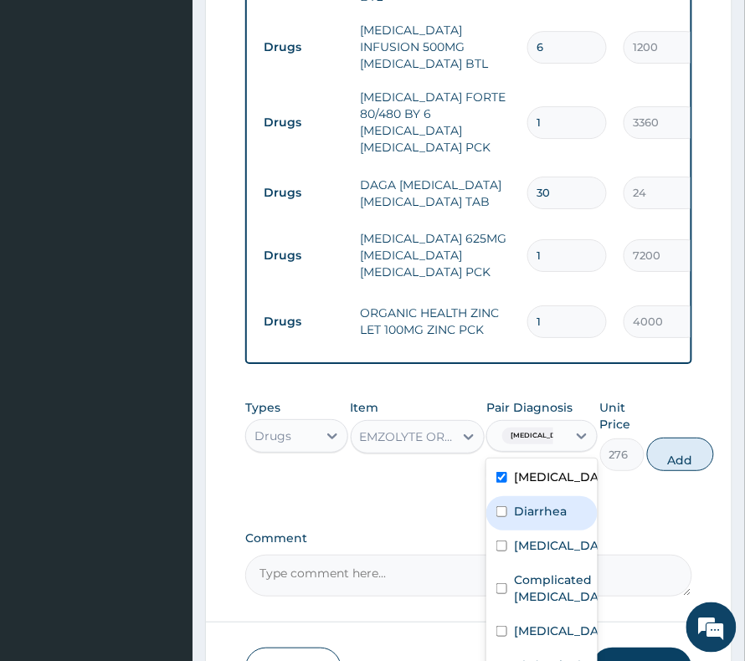
click at [533, 503] on label "Diarrhea" at bounding box center [540, 511] width 53 height 17
checkbox input "true"
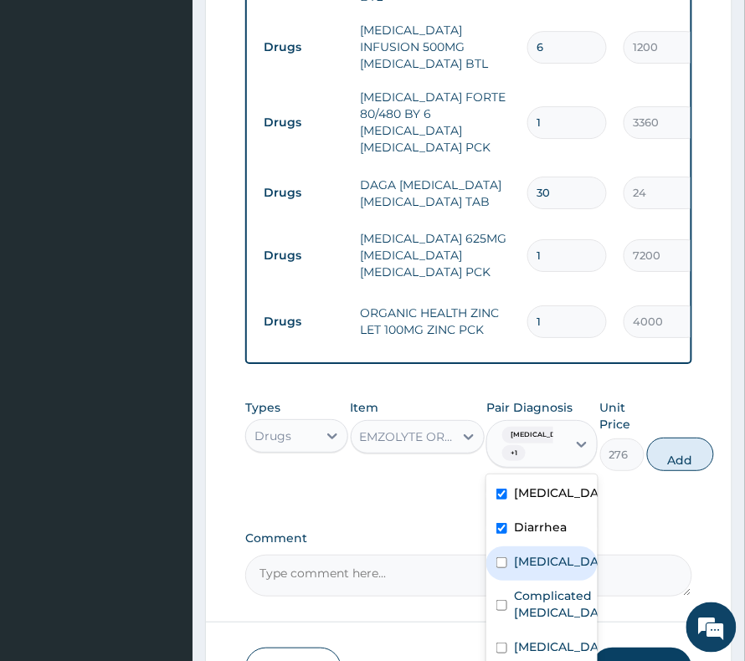
click at [529, 553] on label "Gastritis" at bounding box center [559, 561] width 91 height 17
checkbox input "true"
click at [546, 638] on label "Disorder of electrolytes" at bounding box center [559, 646] width 91 height 17
checkbox input "true"
click at [534, 484] on label "[MEDICAL_DATA]" at bounding box center [559, 492] width 91 height 17
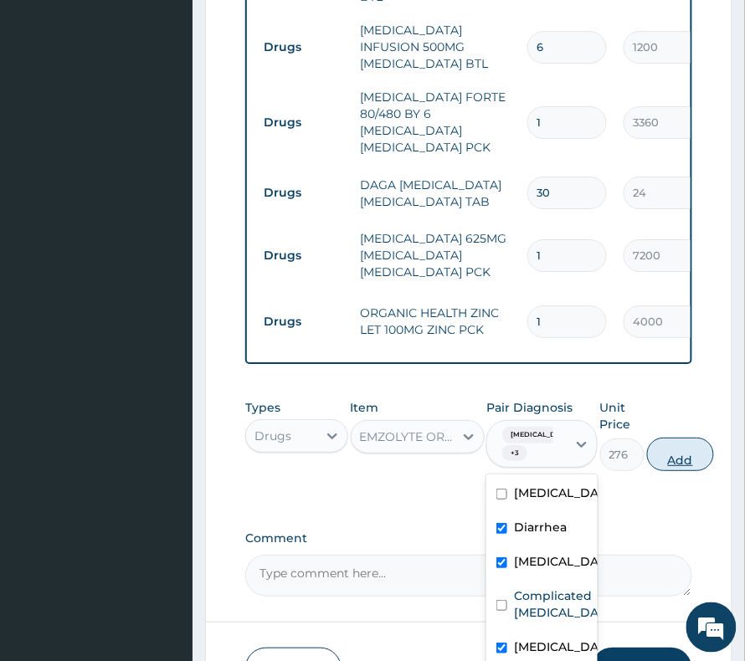
checkbox input "false"
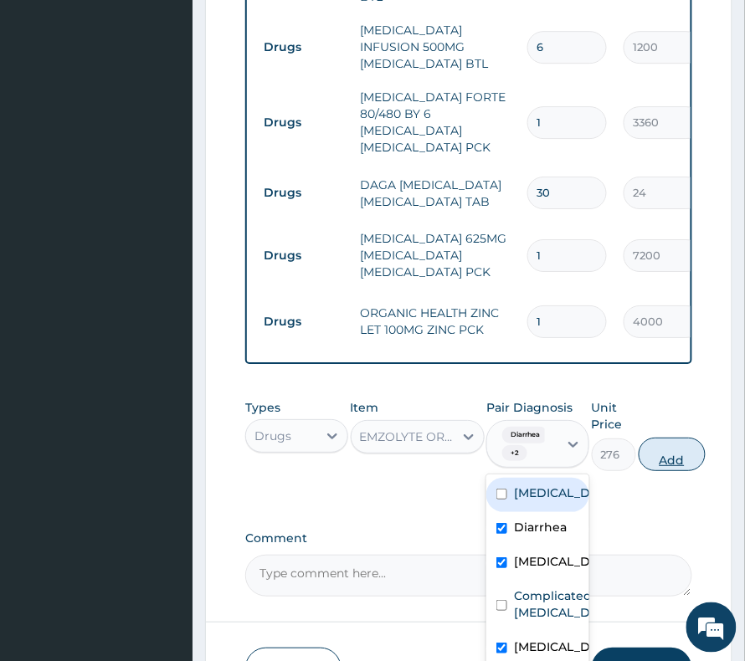
click at [670, 438] on button "Add" at bounding box center [671, 454] width 67 height 33
type input "0"
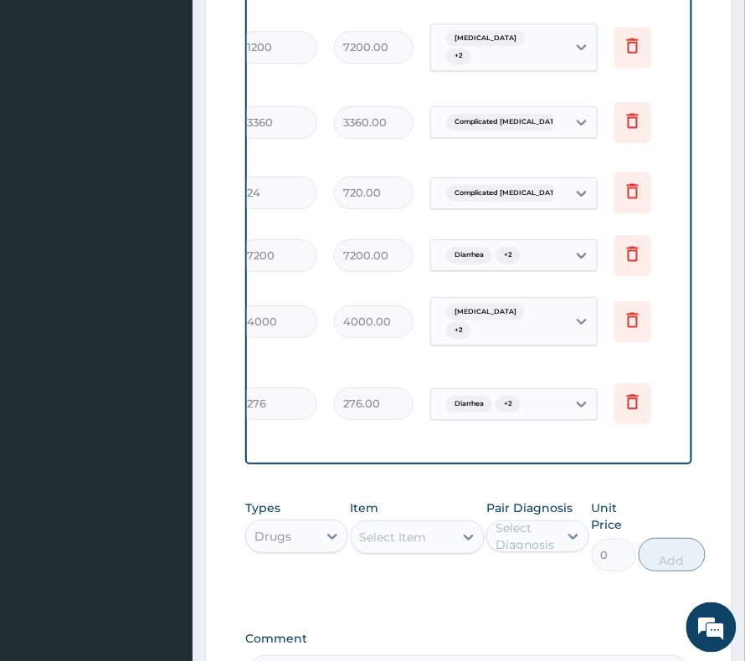
scroll to position [0, 392]
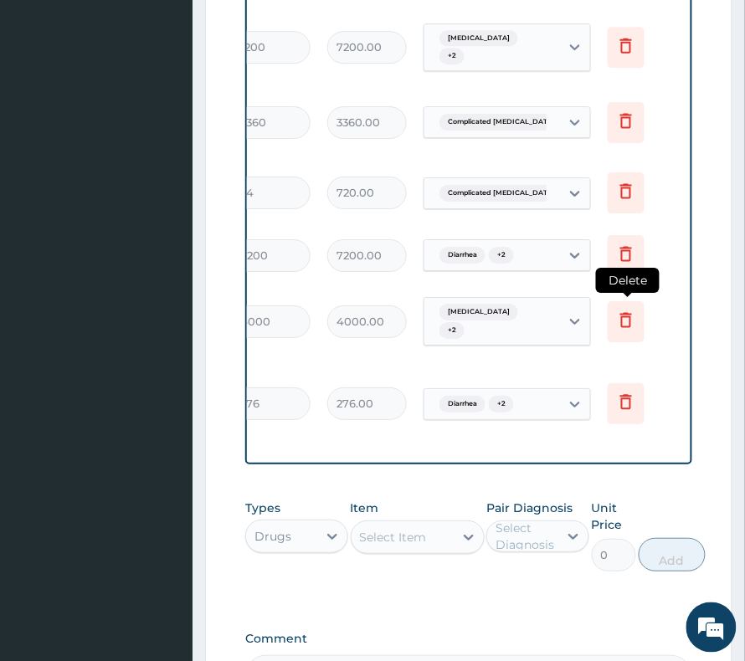
click at [617, 310] on icon at bounding box center [626, 320] width 20 height 20
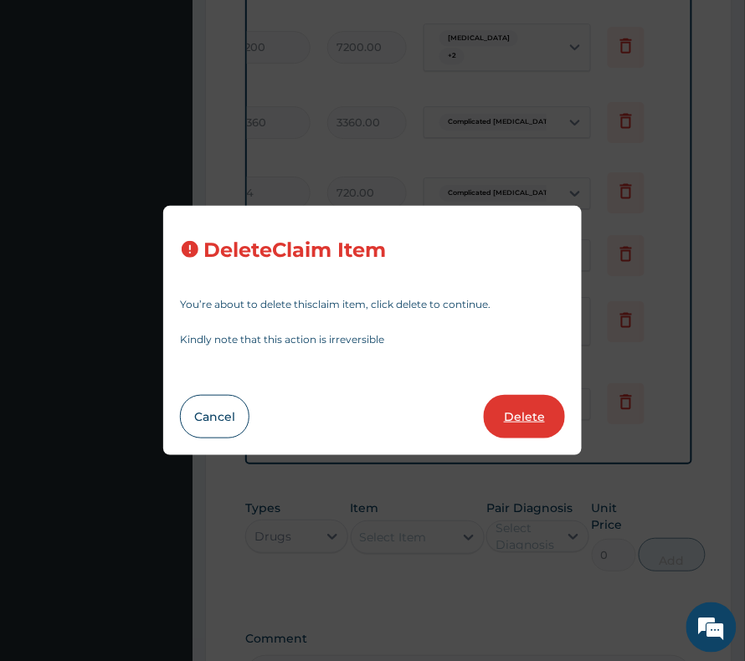
click at [533, 415] on button "Delete" at bounding box center [524, 417] width 81 height 44
type input "276"
type input "276.00"
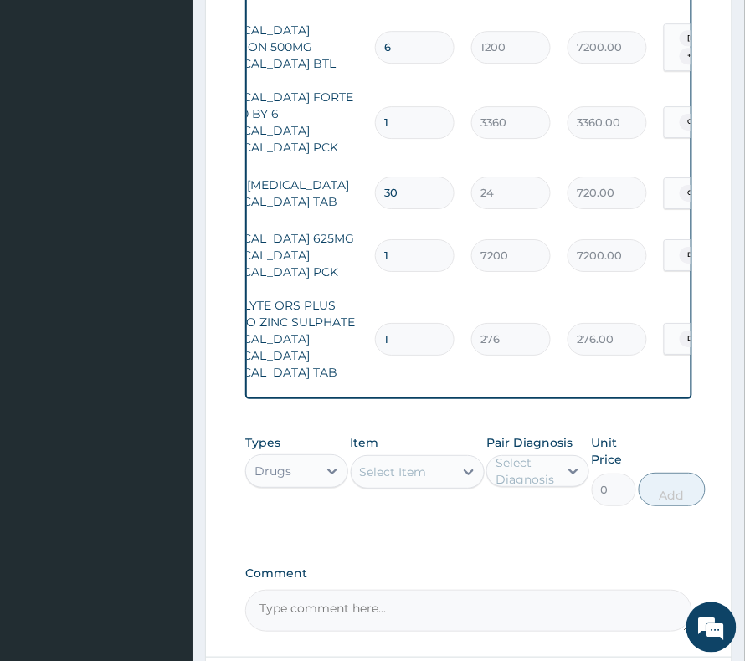
scroll to position [0, 0]
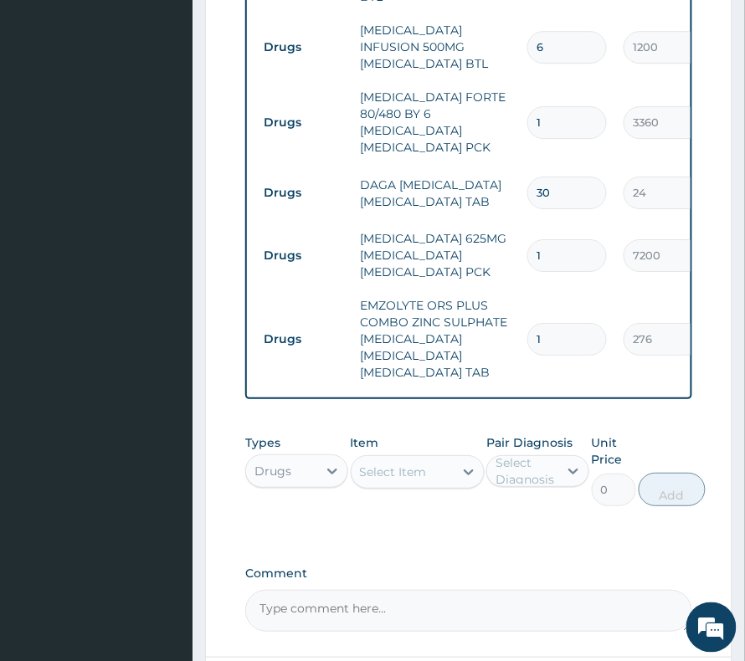
click at [576, 323] on input "1" at bounding box center [566, 339] width 79 height 33
drag, startPoint x: 567, startPoint y: 216, endPoint x: 512, endPoint y: 236, distance: 58.8
click at [512, 289] on tr "Drugs EMZOLYTE ORS PLUS COMBO ZINC SULPHATE DEXTROSE POTASSIUM CHLORIDE SODIUM …" at bounding box center [665, 339] width 820 height 100
click at [512, 289] on td "EMZOLYTE ORS PLUS COMBO ZINC SULPHATE [MEDICAL_DATA] [MEDICAL_DATA] [MEDICAL_DA…" at bounding box center [434, 339] width 167 height 100
drag, startPoint x: 539, startPoint y: 211, endPoint x: 523, endPoint y: 232, distance: 26.3
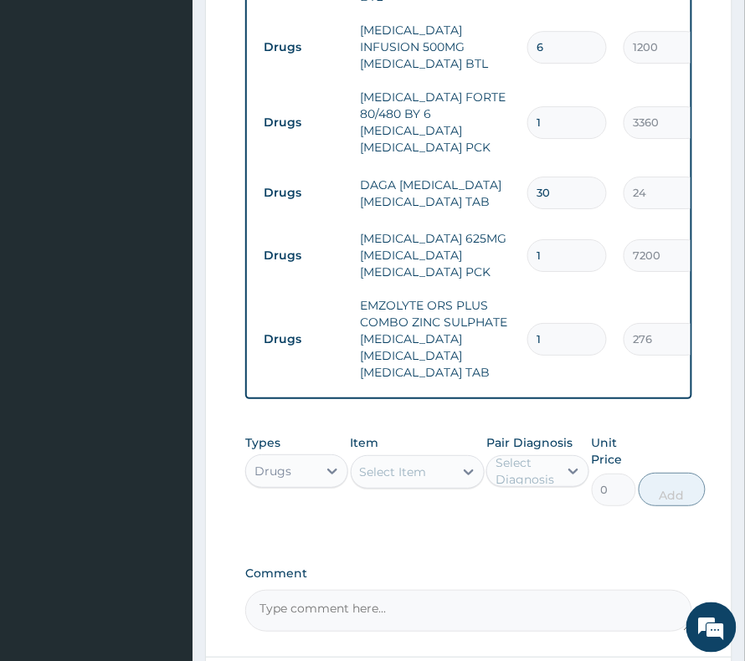
click at [523, 315] on td "1" at bounding box center [567, 339] width 96 height 49
type input "7"
type input "1932.00"
type input "7"
click at [377, 459] on div "Select Item" at bounding box center [402, 472] width 102 height 27
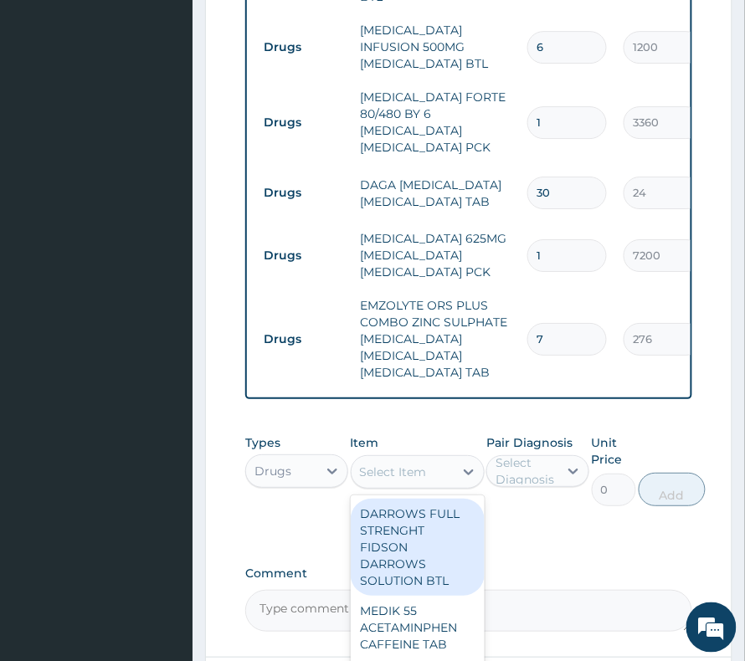
drag, startPoint x: 457, startPoint y: 291, endPoint x: 462, endPoint y: 282, distance: 10.5
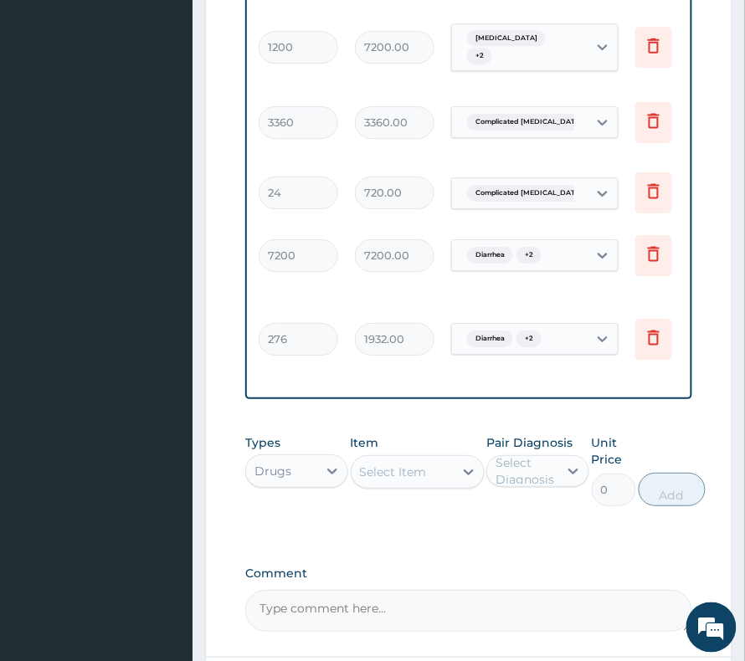
scroll to position [0, 392]
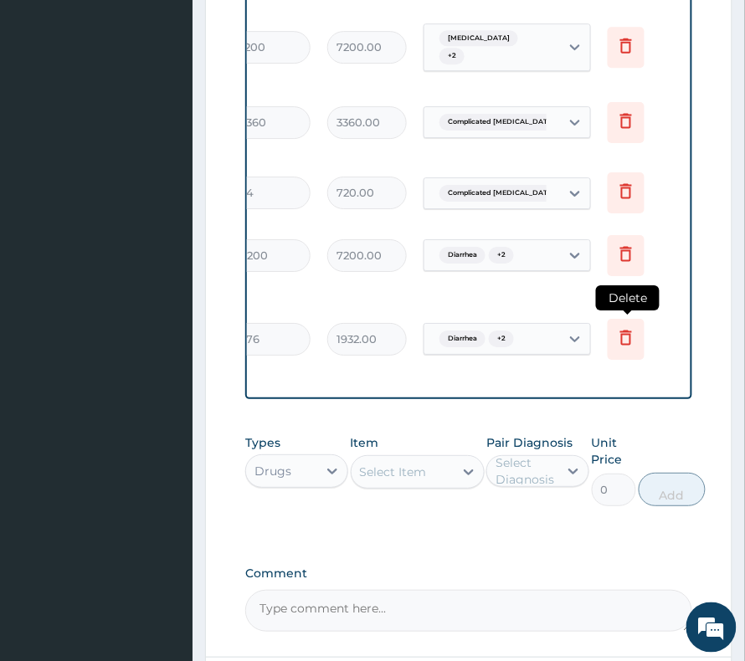
click at [621, 327] on icon at bounding box center [626, 337] width 20 height 20
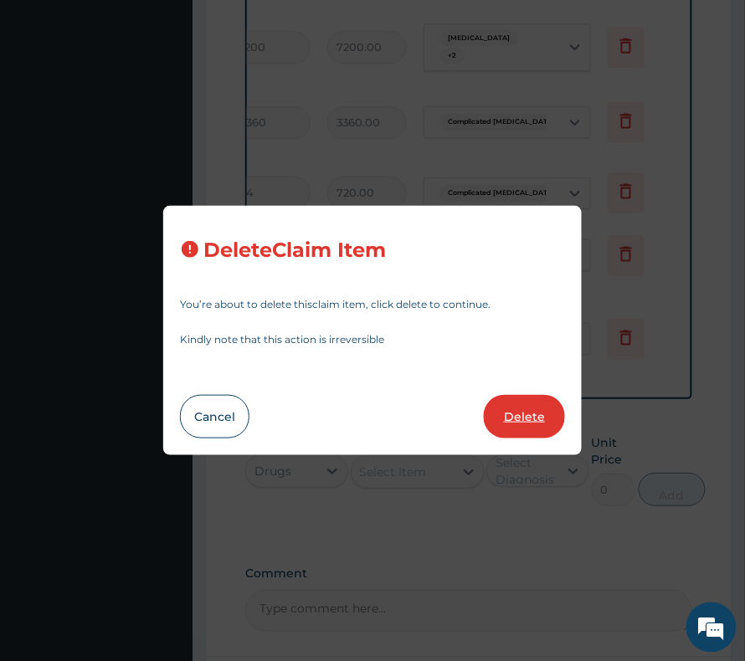
click at [514, 432] on button "Delete" at bounding box center [524, 417] width 81 height 44
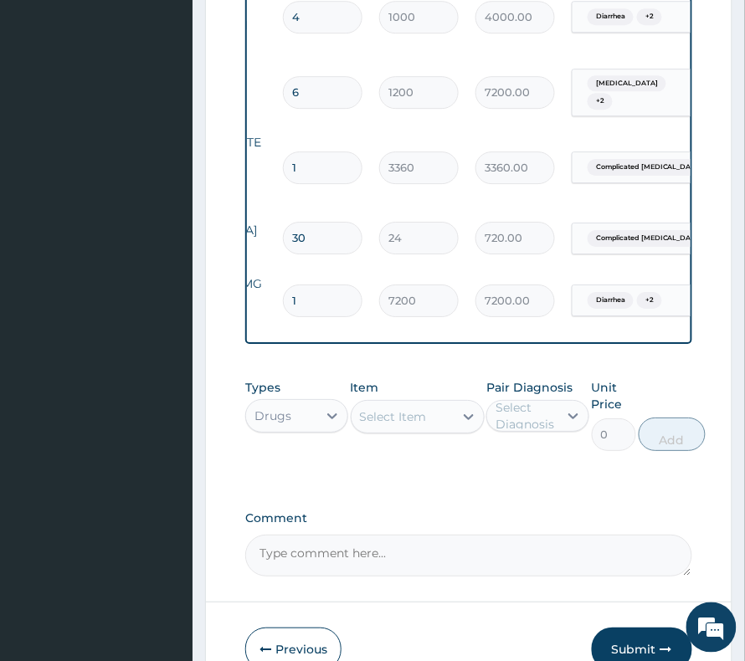
scroll to position [0, 0]
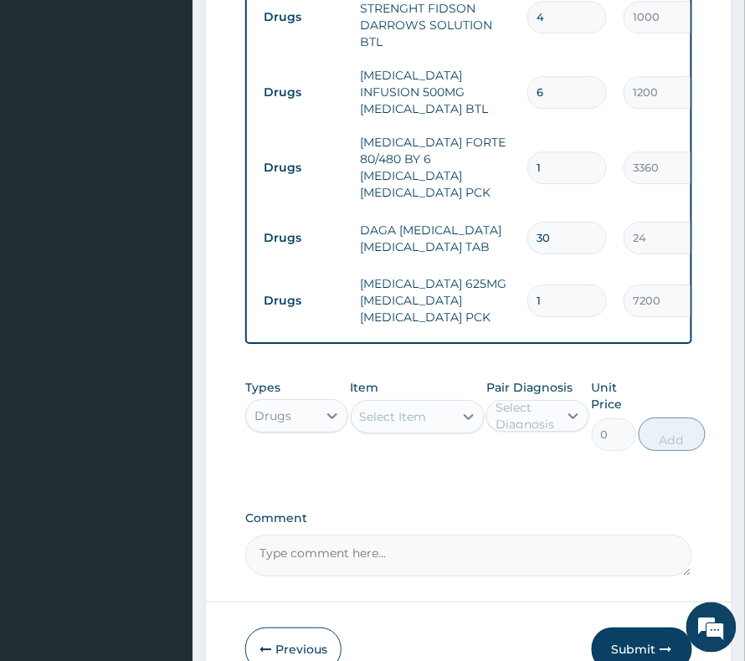
click at [412, 403] on div "Select Item" at bounding box center [402, 416] width 102 height 27
click at [385, 408] on div "Select Item" at bounding box center [393, 416] width 67 height 17
paste input "ZINC 50MG NATURE'SFIELD ZINC PCK"
type input "ZINC 50MG NATURE'SFIELD ZINC PCK"
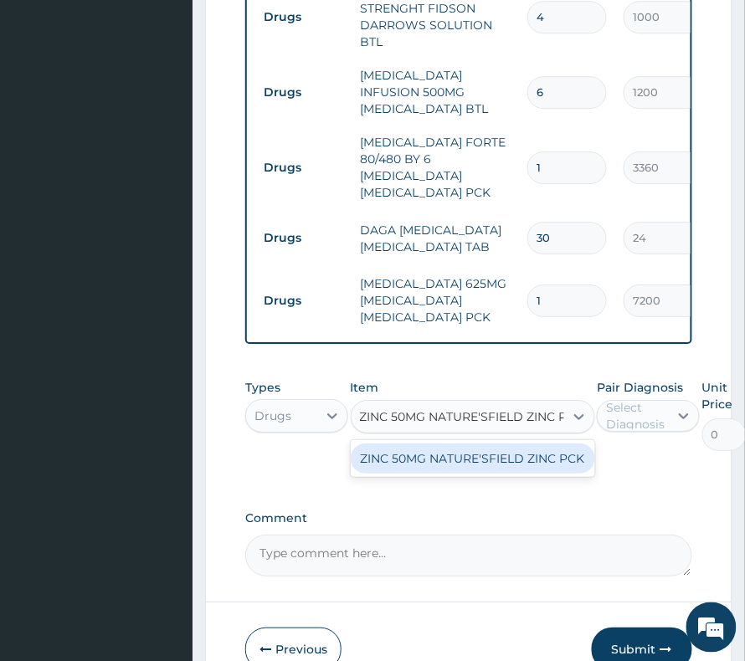
scroll to position [0, 21]
click at [417, 443] on div "ZINC 50MG NATURE'SFIELD ZINC PCK" at bounding box center [473, 458] width 244 height 30
type input "3850"
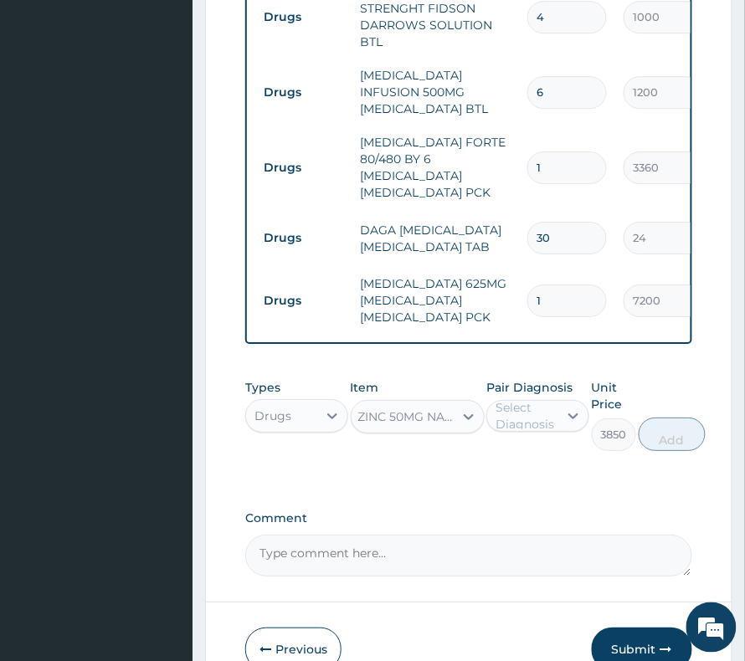
scroll to position [0, 2]
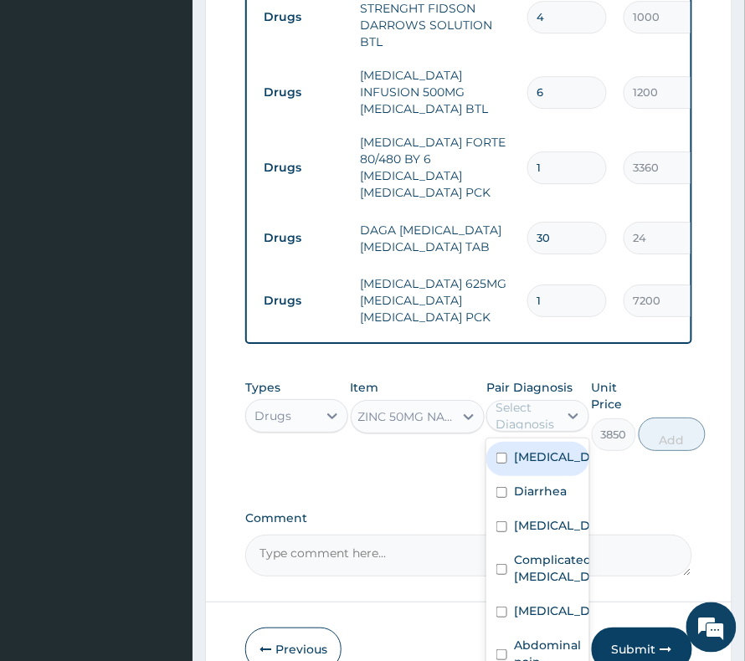
drag, startPoint x: 561, startPoint y: 306, endPoint x: 553, endPoint y: 338, distance: 32.7
click at [560, 401] on div at bounding box center [573, 416] width 30 height 30
click at [551, 448] on label "Sepsis" at bounding box center [555, 456] width 83 height 17
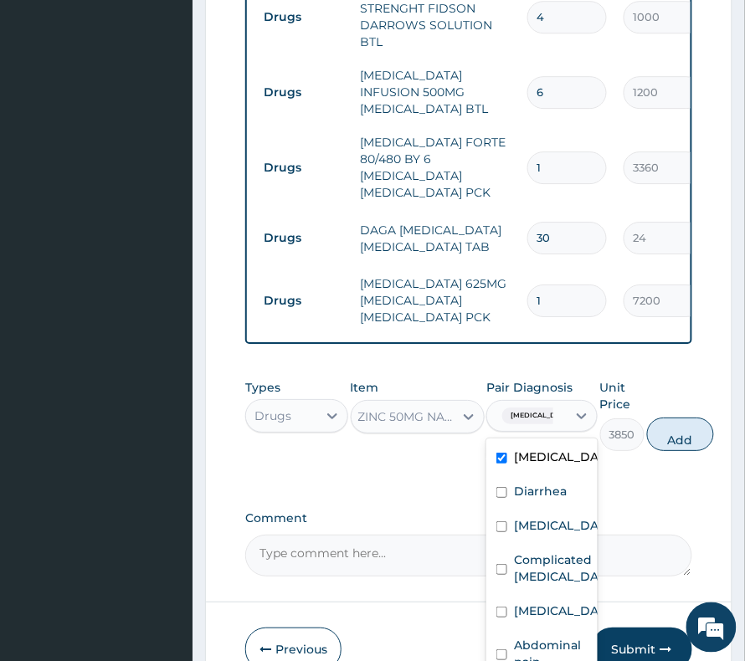
click at [546, 442] on div "Sepsis" at bounding box center [541, 459] width 111 height 34
checkbox input "false"
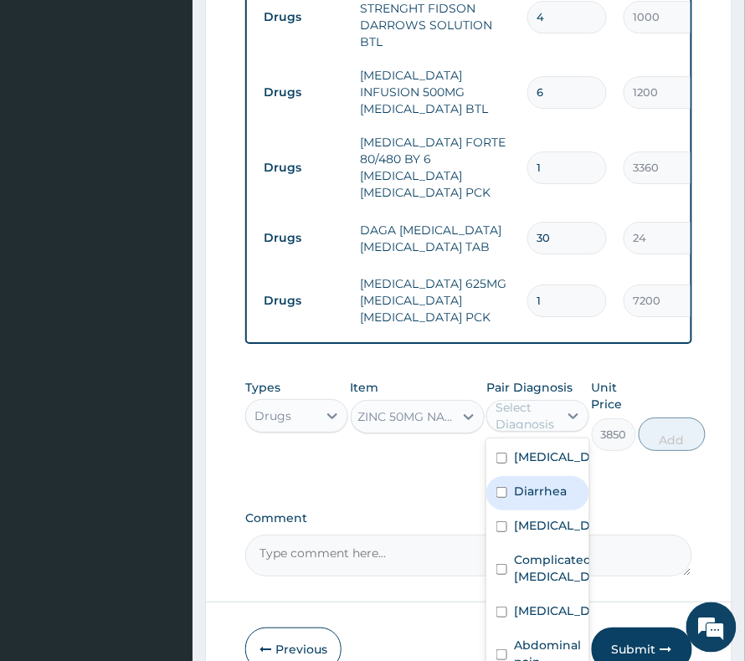
click at [534, 483] on label "Diarrhea" at bounding box center [540, 491] width 53 height 17
checkbox input "true"
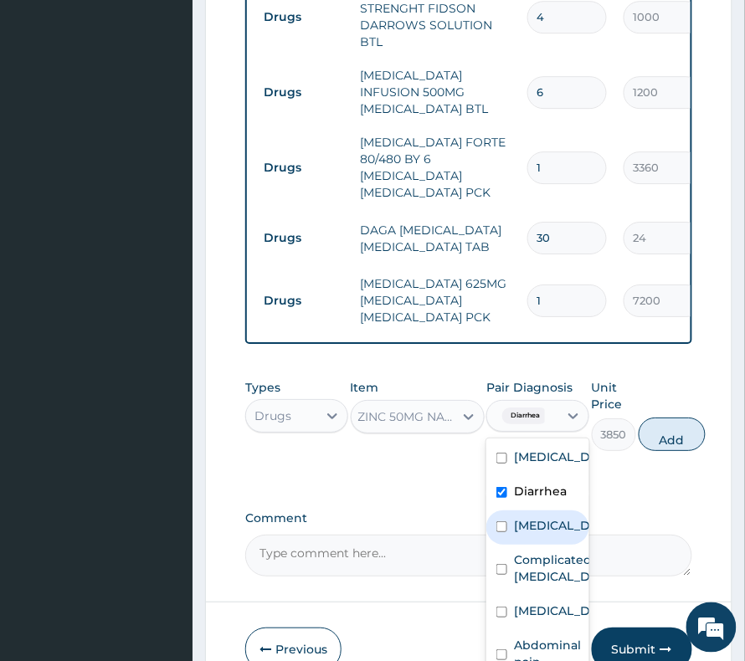
click at [523, 517] on label "Gastritis" at bounding box center [555, 525] width 83 height 17
checkbox input "true"
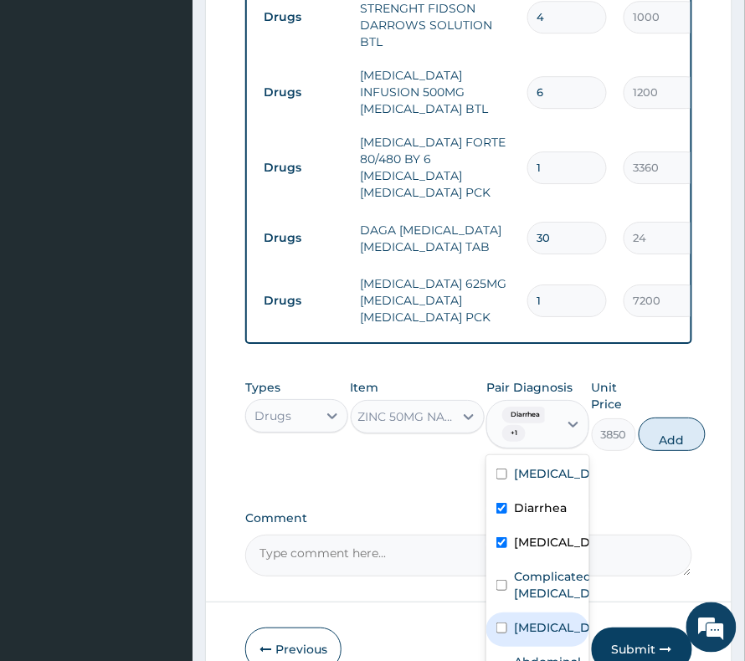
click at [520, 619] on label "Disorder of electrolytes" at bounding box center [555, 627] width 83 height 17
checkbox input "true"
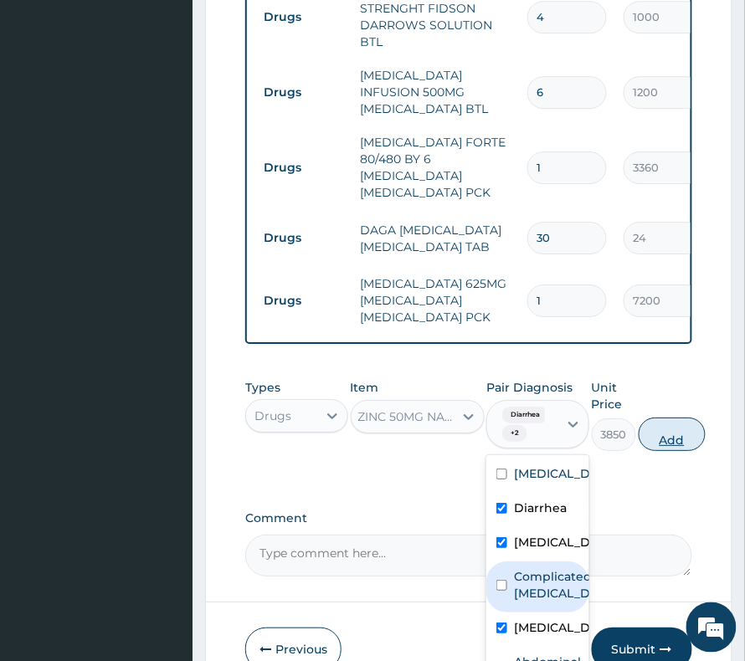
click at [668, 418] on button "Add" at bounding box center [671, 434] width 67 height 33
type input "0"
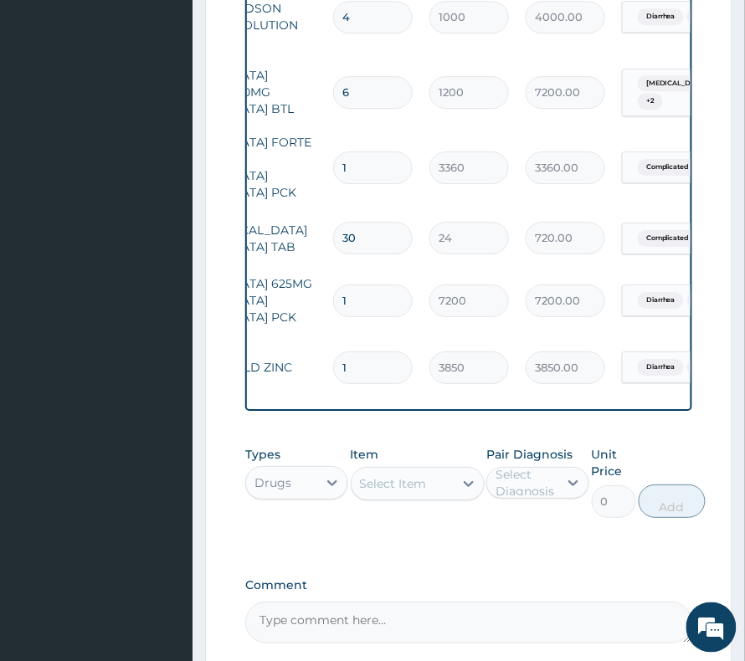
scroll to position [0, 0]
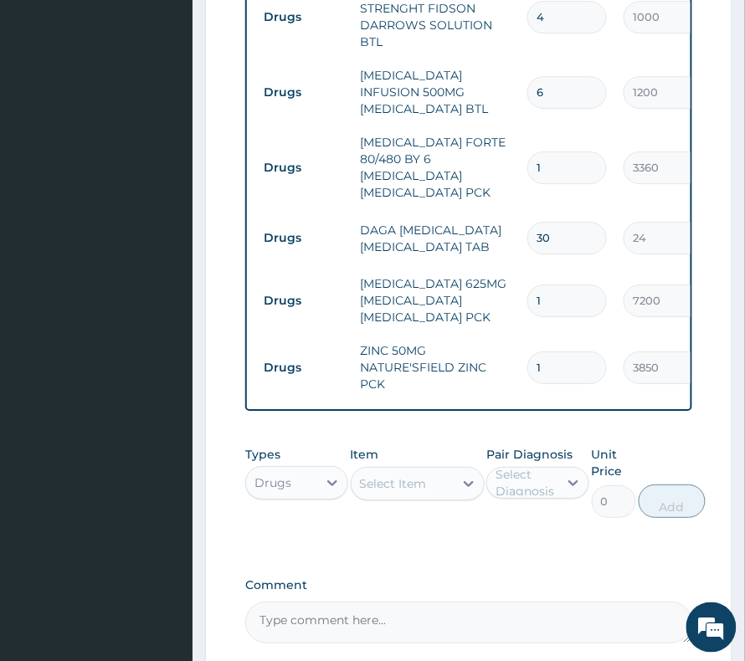
click at [437, 470] on div "Select Item" at bounding box center [402, 483] width 102 height 27
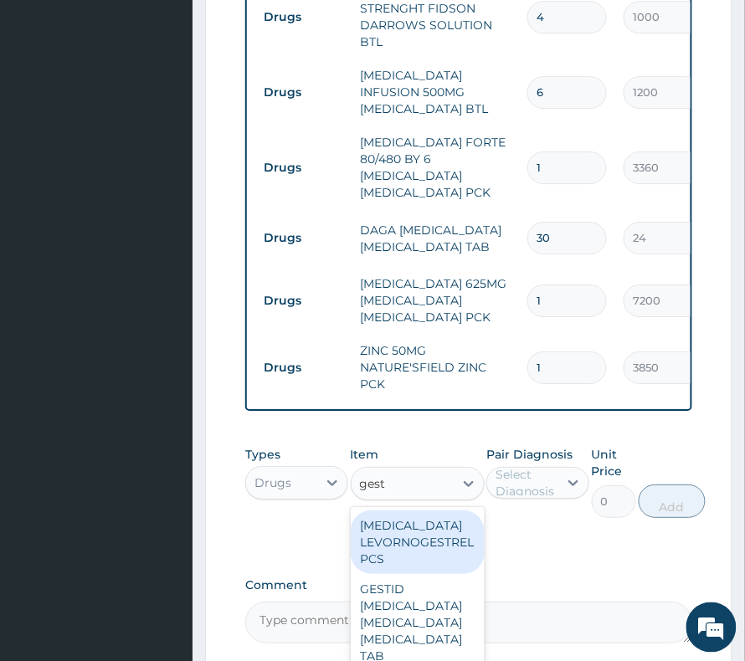
type input "gesti"
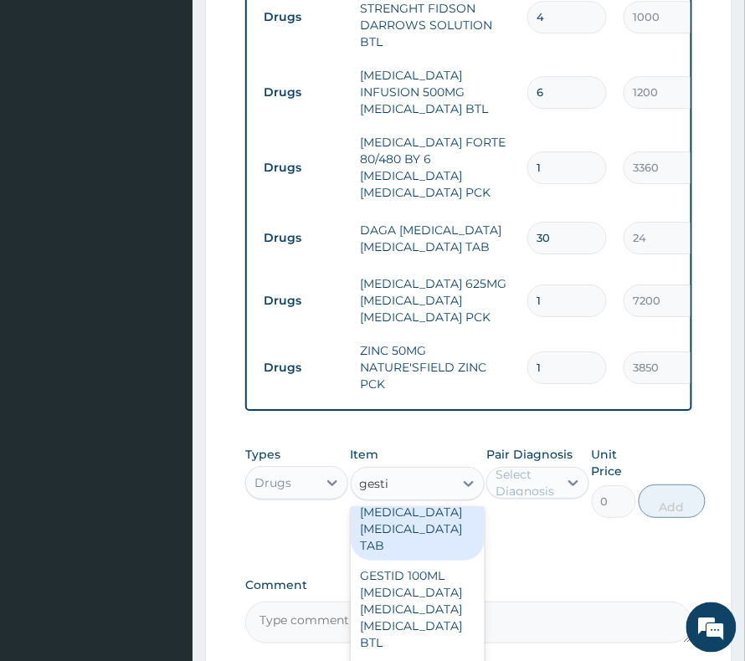
scroll to position [111, 0]
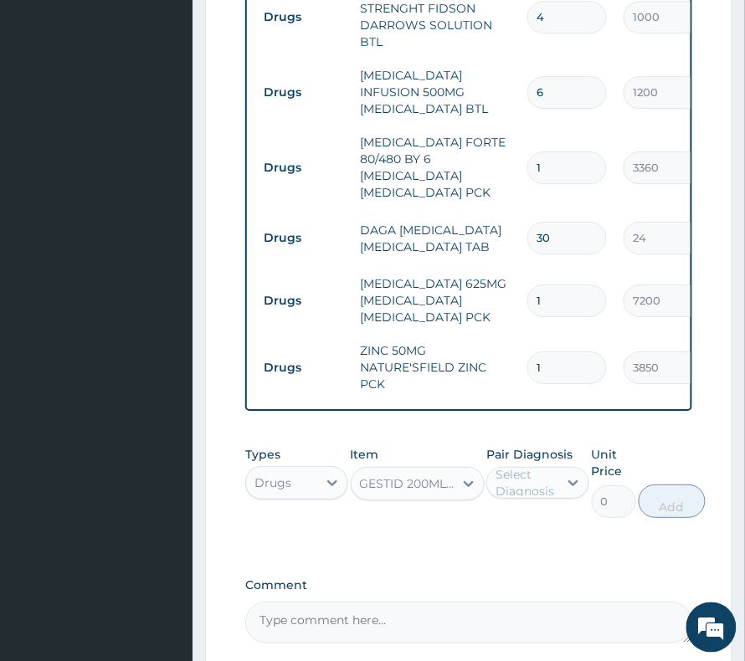
type input "960"
drag, startPoint x: 561, startPoint y: 382, endPoint x: 559, endPoint y: 392, distance: 10.2
click at [559, 446] on div "Pair Diagnosis Select Diagnosis" at bounding box center [537, 482] width 103 height 72
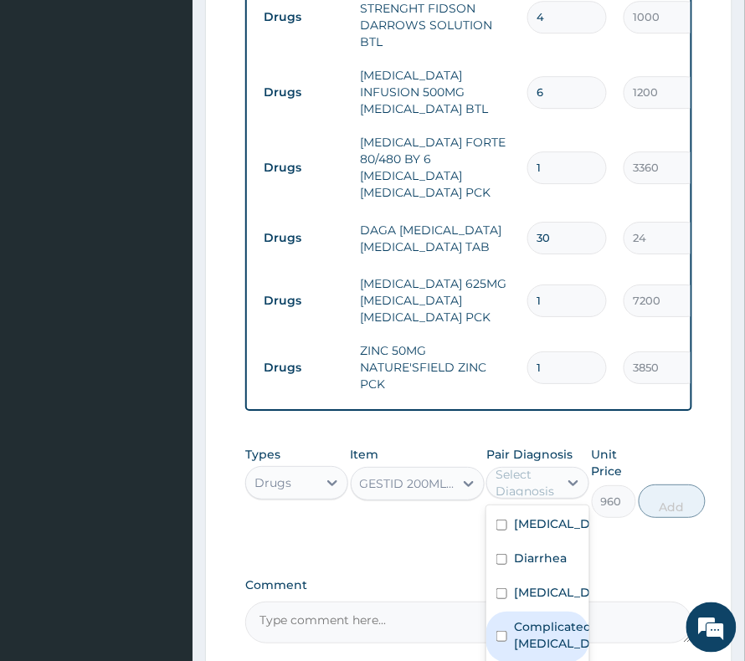
scroll to position [0, 0]
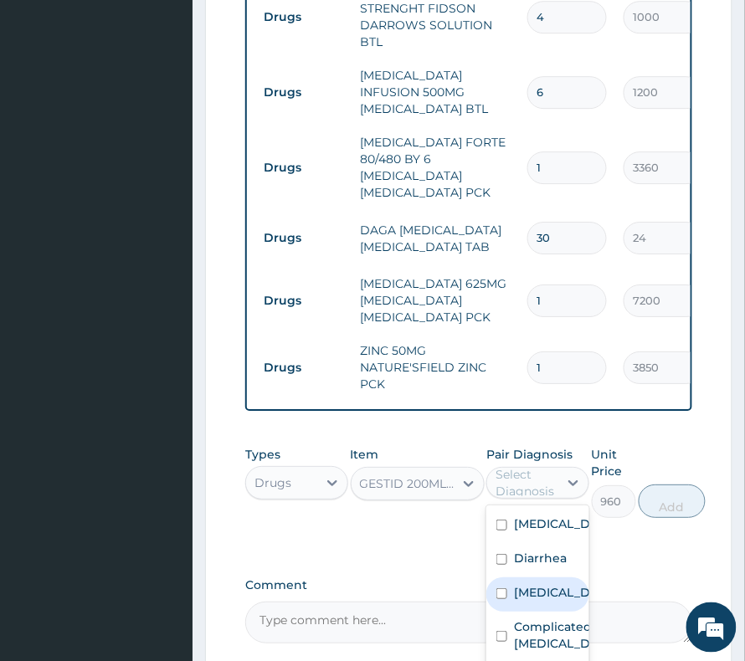
click at [537, 584] on label "Gastritis" at bounding box center [555, 592] width 83 height 17
checkbox input "true"
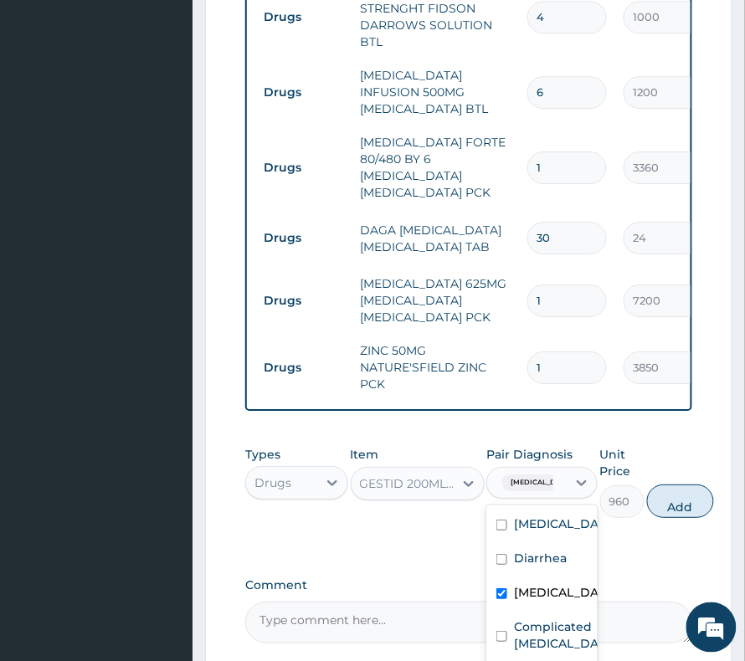
scroll to position [28, 0]
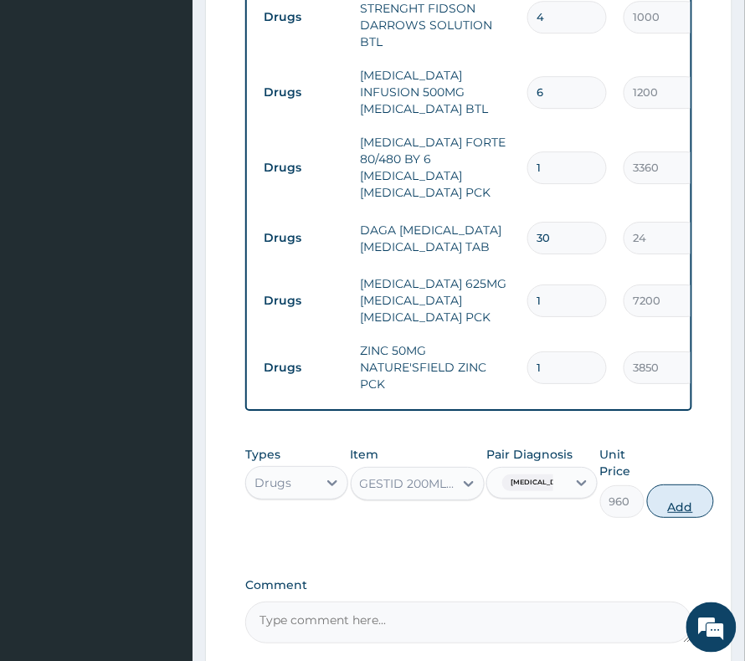
click at [664, 484] on button "Add" at bounding box center [680, 500] width 67 height 33
type input "0"
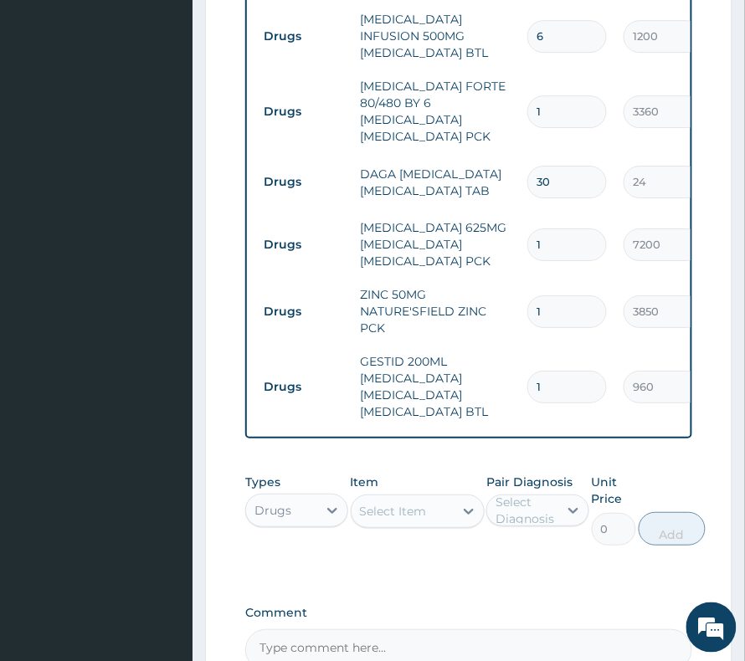
scroll to position [2127, 0]
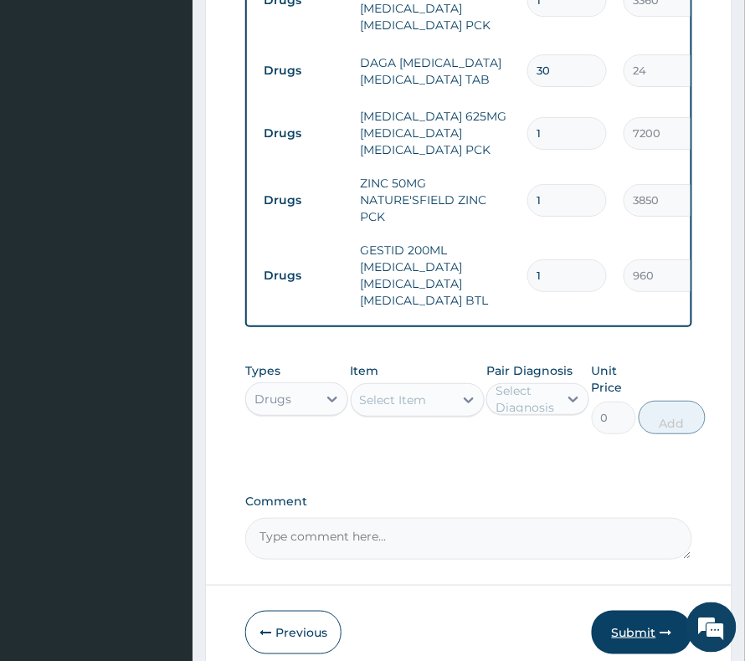
click at [653, 611] on button "Submit" at bounding box center [642, 633] width 100 height 44
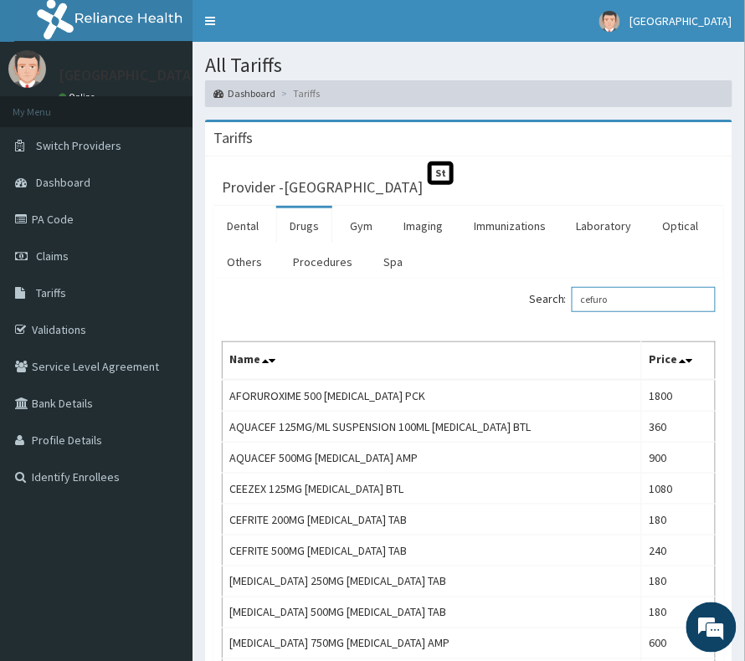
click at [614, 292] on input "cefuro" at bounding box center [643, 299] width 144 height 25
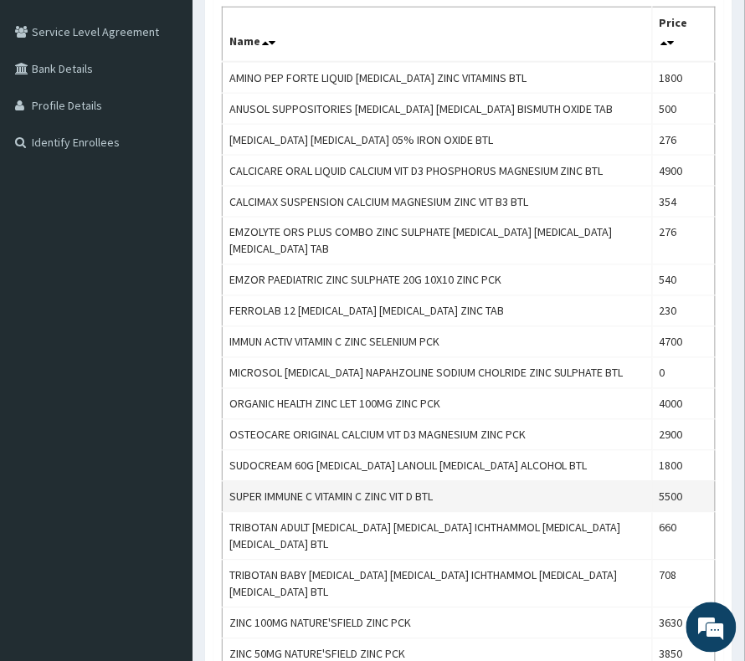
scroll to position [446, 0]
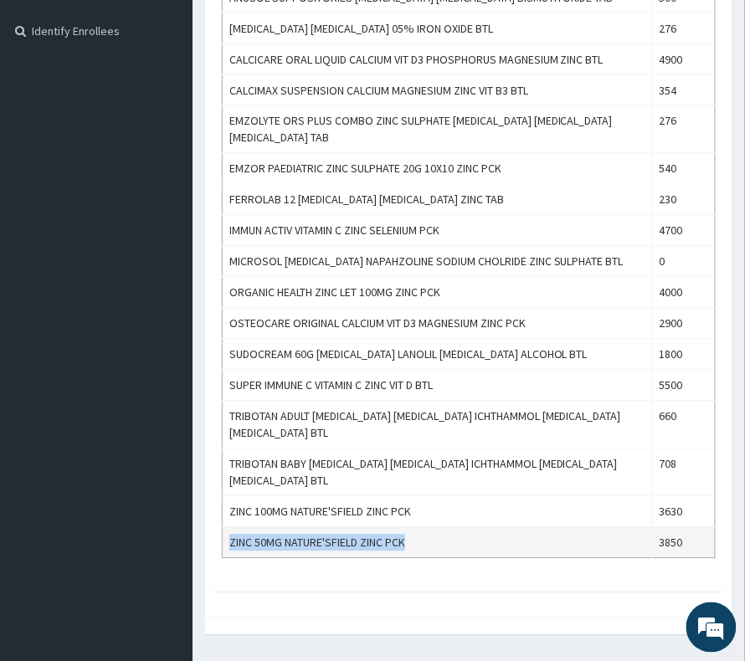
drag, startPoint x: 419, startPoint y: 567, endPoint x: 232, endPoint y: 560, distance: 187.6
click at [228, 558] on td "ZINC 50MG NATURE'SFIELD ZINC PCK" at bounding box center [438, 542] width 430 height 31
click at [233, 558] on td "ZINC 50MG NATURE'SFIELD ZINC PCK" at bounding box center [438, 542] width 430 height 31
drag, startPoint x: 228, startPoint y: 561, endPoint x: 408, endPoint y: 576, distance: 180.6
click at [408, 558] on td "ZINC 50MG NATURE'SFIELD ZINC PCK" at bounding box center [438, 542] width 430 height 31
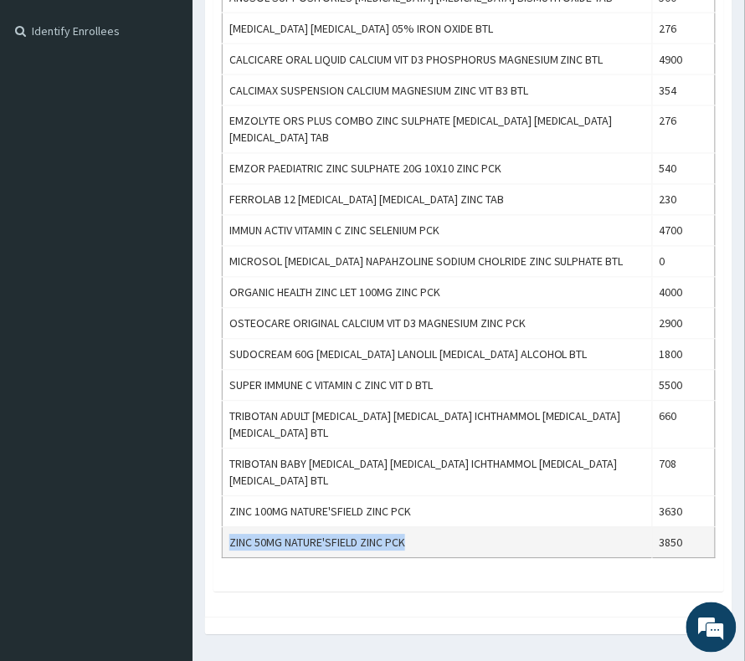
copy td "ZINC 50MG NATURE'SFIELD ZINC PCK"
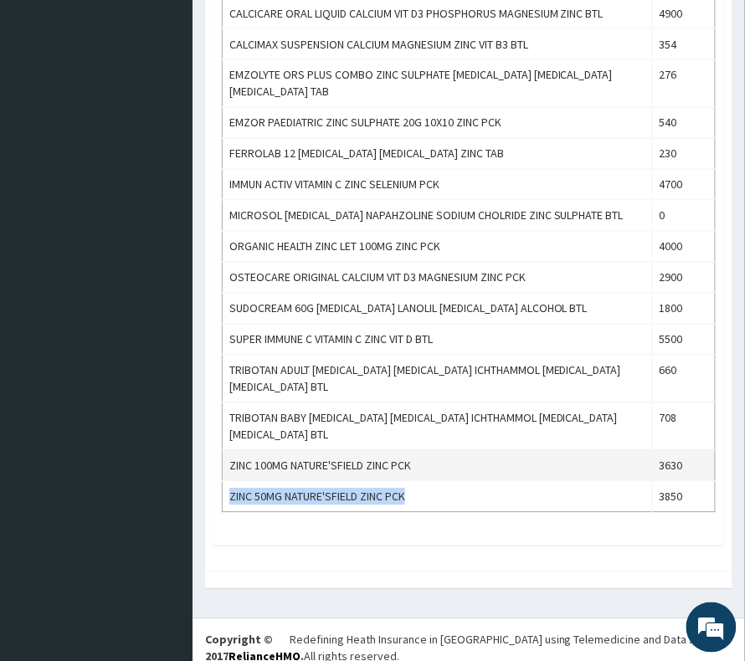
scroll to position [530, 0]
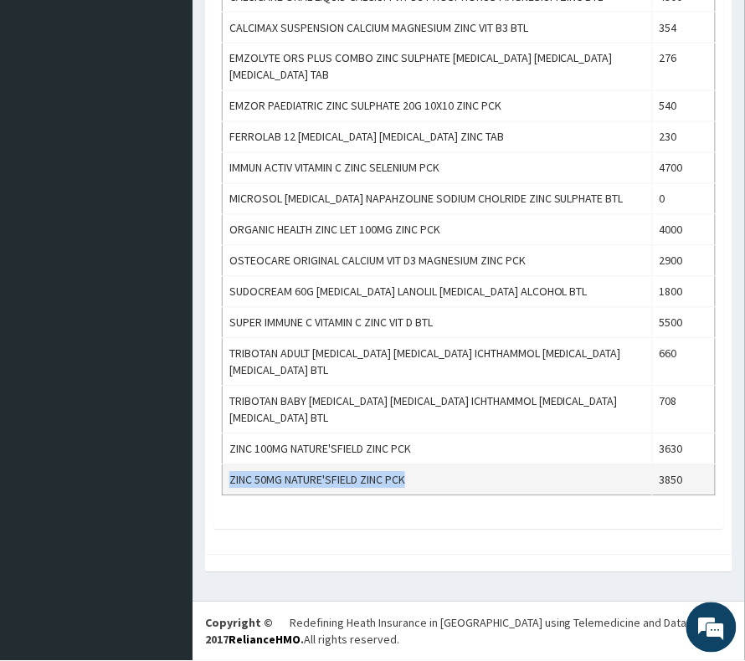
copy td "ZINC 50MG NATURE'SFIELD ZINC PCK"
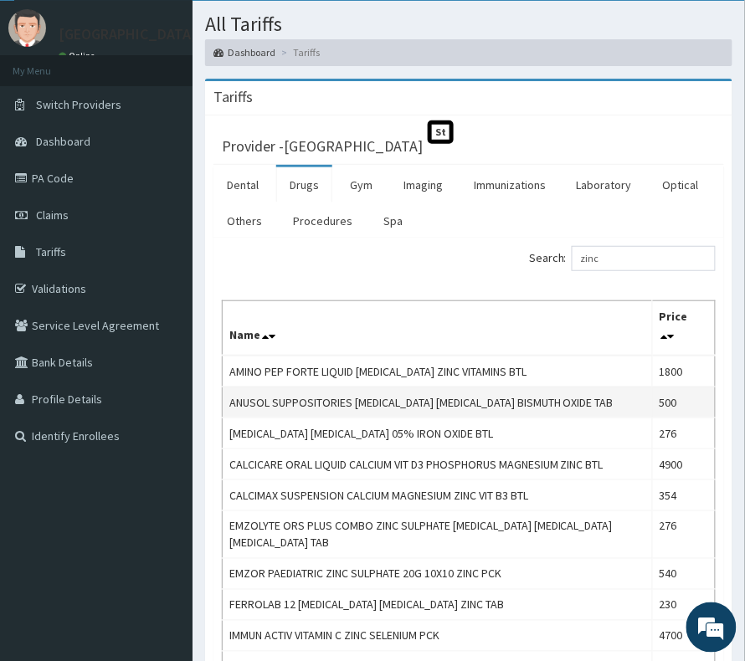
scroll to position [0, 0]
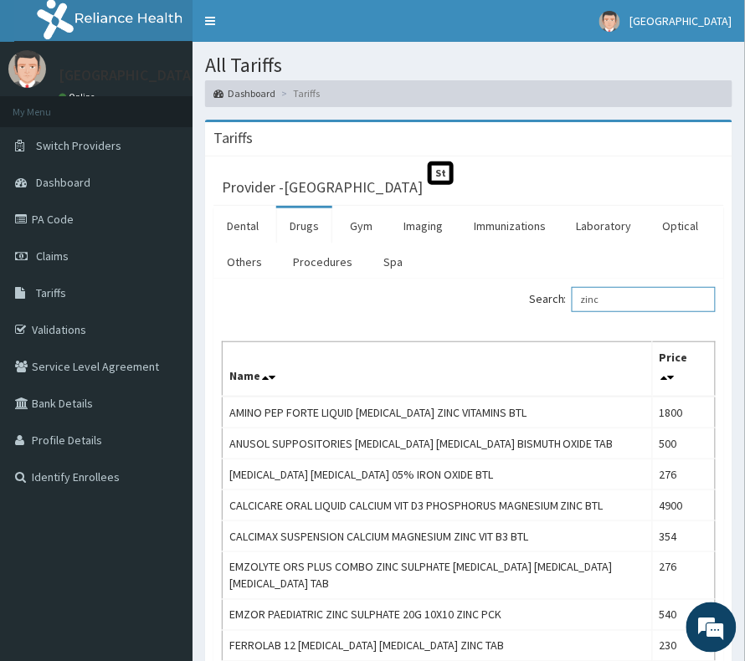
click at [539, 312] on div "Search: zinc" at bounding box center [598, 301] width 234 height 29
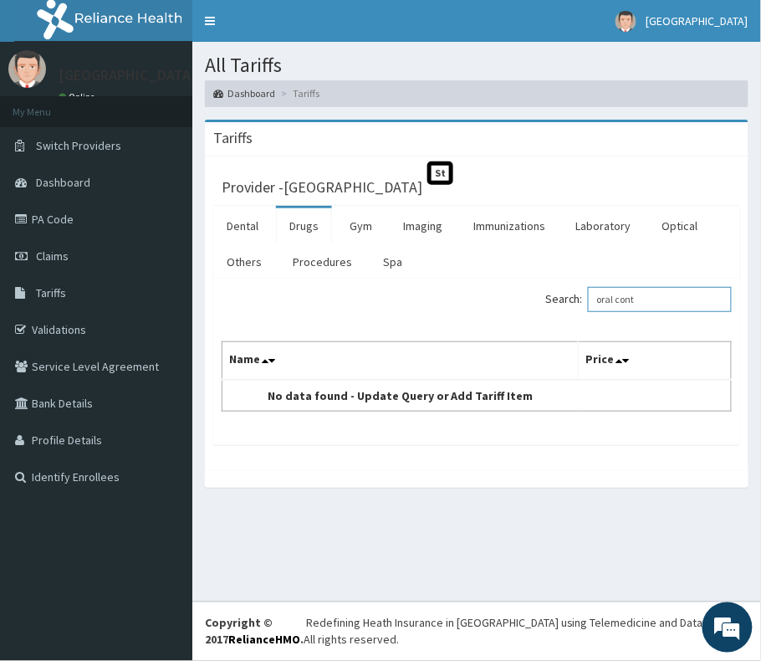
drag, startPoint x: 653, startPoint y: 299, endPoint x: 592, endPoint y: 306, distance: 61.5
click at [592, 306] on label "Search: oral cont" at bounding box center [639, 299] width 187 height 25
drag, startPoint x: 633, startPoint y: 298, endPoint x: 570, endPoint y: 300, distance: 62.8
click at [570, 300] on label "Search: pill" at bounding box center [639, 299] width 187 height 25
click at [630, 305] on input "contrac" at bounding box center [660, 299] width 144 height 25
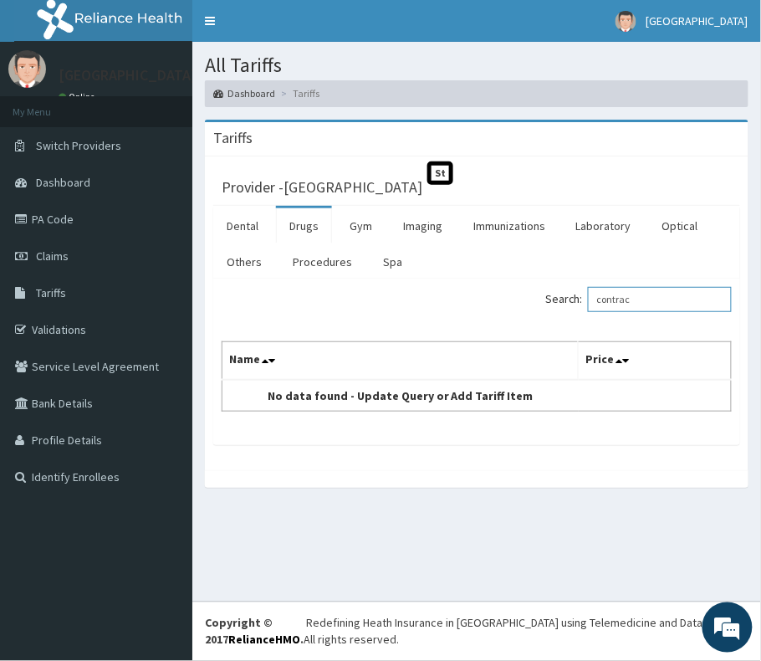
drag, startPoint x: 654, startPoint y: 301, endPoint x: 543, endPoint y: 312, distance: 111.8
click at [543, 312] on div "Search: contrac" at bounding box center [610, 301] width 243 height 29
drag, startPoint x: 633, startPoint y: 308, endPoint x: 536, endPoint y: 321, distance: 97.1
click at [536, 321] on div "Search: pill Name Price SOREPILLS DICHLOROBENZYL ALCOHOL AMYLMETACRESOL PCS 700" at bounding box center [477, 349] width 510 height 125
drag, startPoint x: 657, startPoint y: 299, endPoint x: 532, endPoint y: 296, distance: 124.7
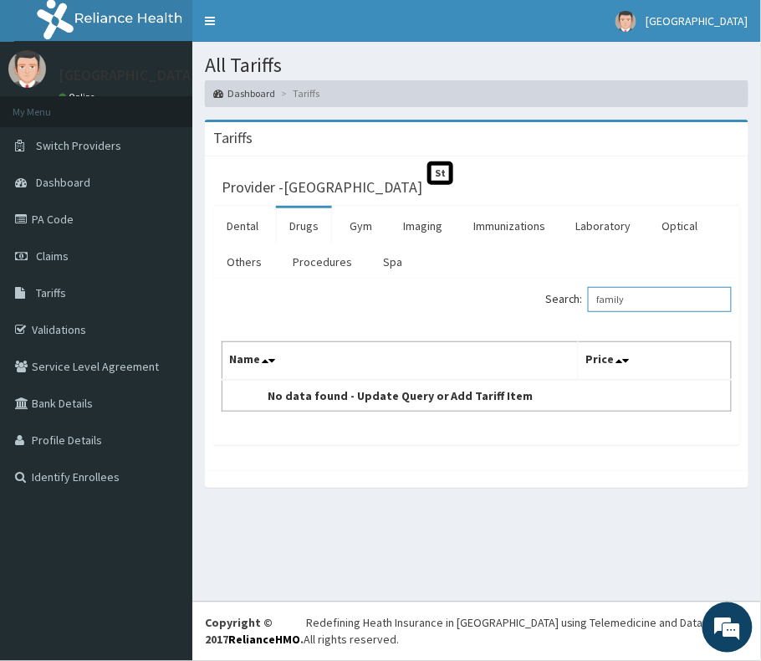
click at [532, 296] on div "Search: family" at bounding box center [610, 301] width 243 height 29
drag, startPoint x: 636, startPoint y: 293, endPoint x: 544, endPoint y: 309, distance: 93.4
click at [546, 306] on div "Search: plann" at bounding box center [610, 301] width 243 height 29
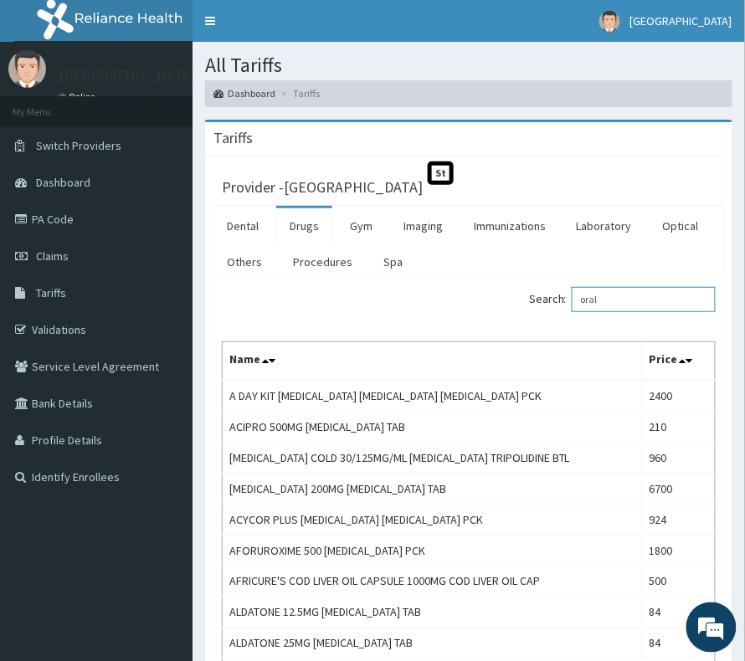
drag, startPoint x: 629, startPoint y: 309, endPoint x: 489, endPoint y: 315, distance: 139.9
click at [489, 315] on div "Search: oral" at bounding box center [598, 301] width 234 height 29
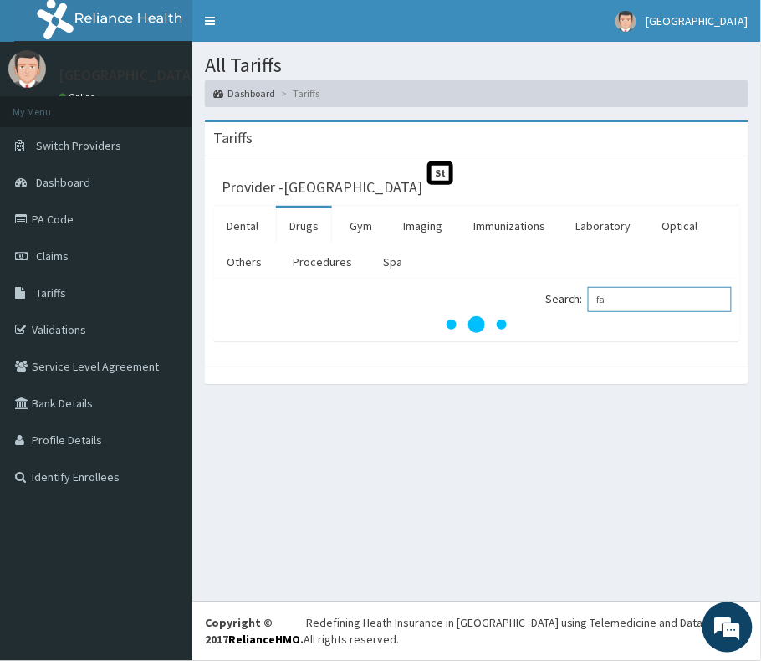
drag, startPoint x: 634, startPoint y: 289, endPoint x: 591, endPoint y: 298, distance: 44.3
click at [591, 298] on label "Search: fa" at bounding box center [639, 299] width 187 height 25
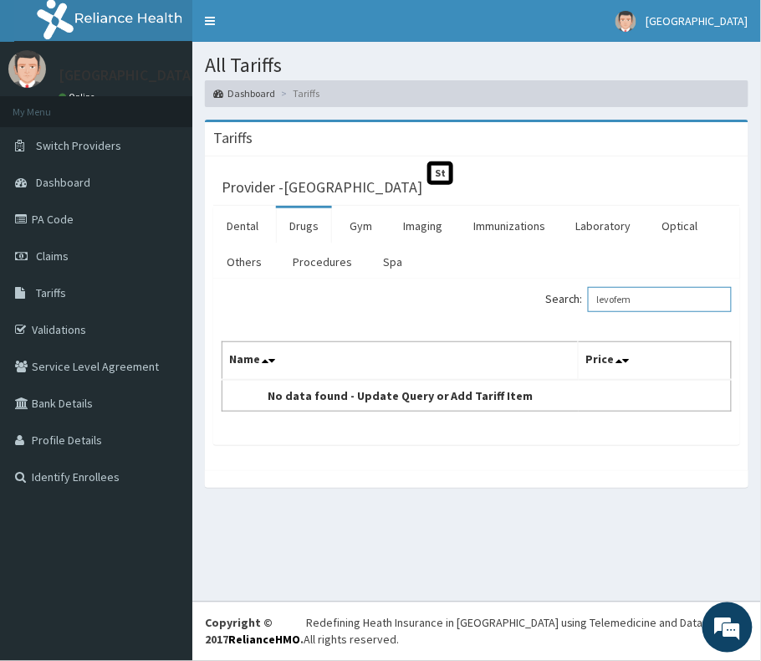
drag, startPoint x: 628, startPoint y: 305, endPoint x: 650, endPoint y: 305, distance: 22.6
click at [650, 305] on input "levofem" at bounding box center [660, 299] width 144 height 25
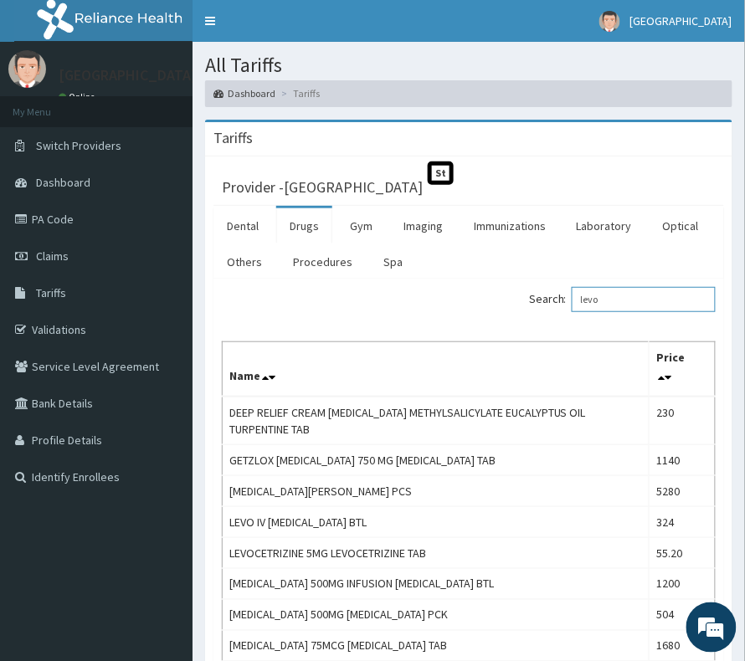
click at [623, 305] on input "levo" at bounding box center [643, 299] width 144 height 25
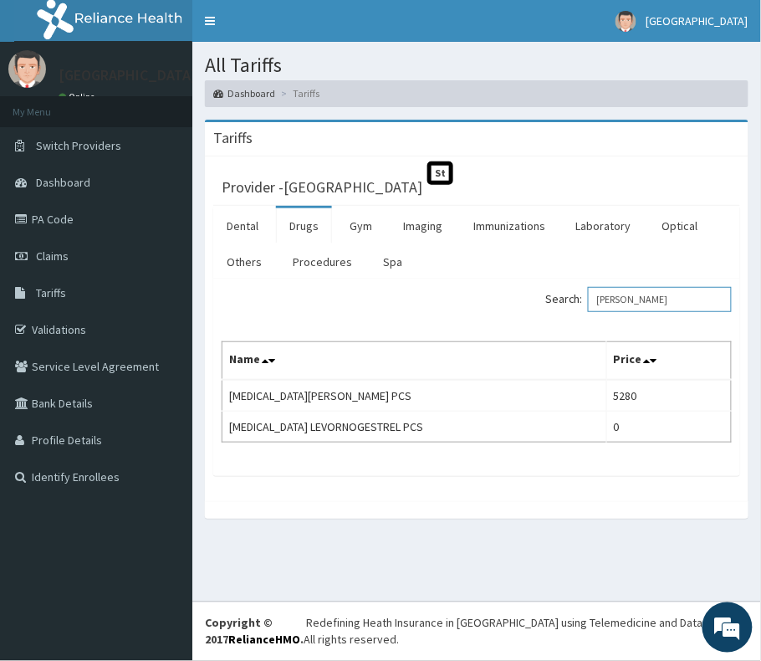
drag, startPoint x: 639, startPoint y: 300, endPoint x: 542, endPoint y: 305, distance: 97.2
click at [542, 305] on div "Search: levon" at bounding box center [610, 301] width 243 height 29
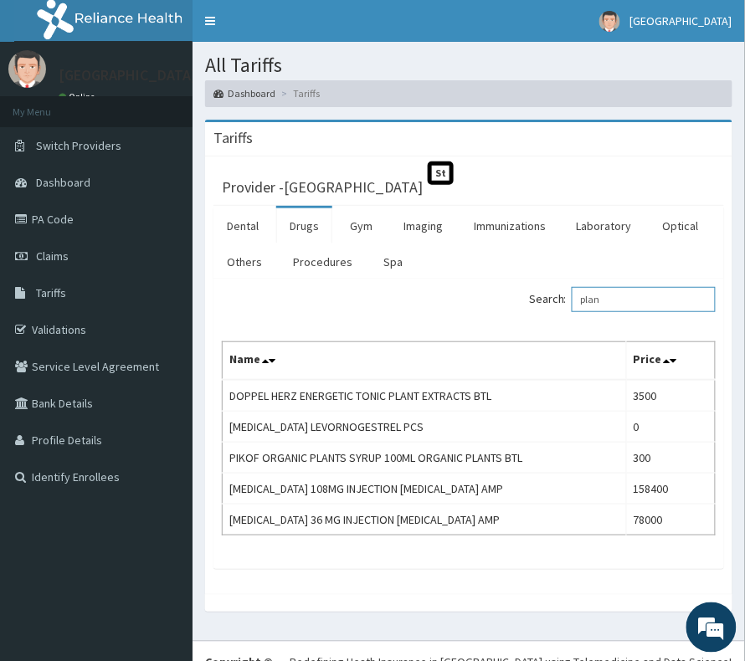
type input "plan"
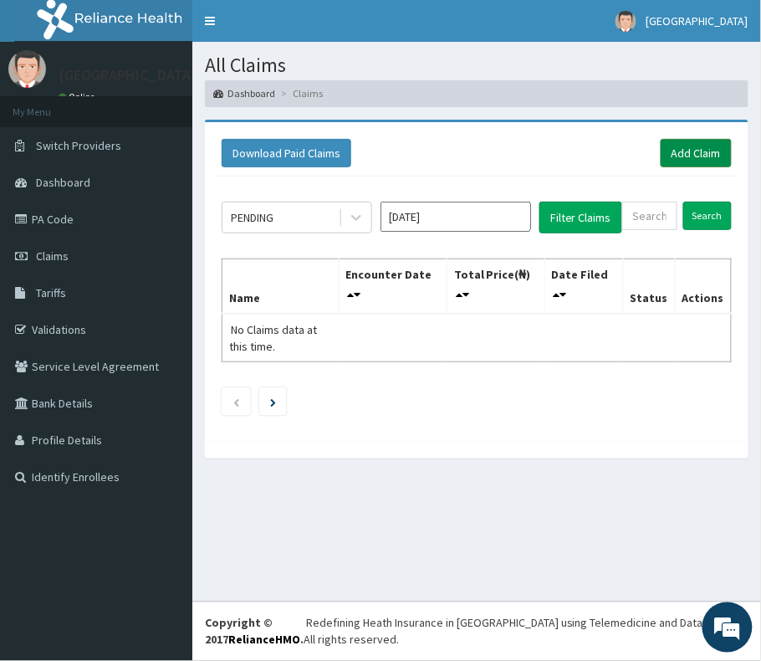
click at [690, 158] on link "Add Claim" at bounding box center [696, 153] width 71 height 28
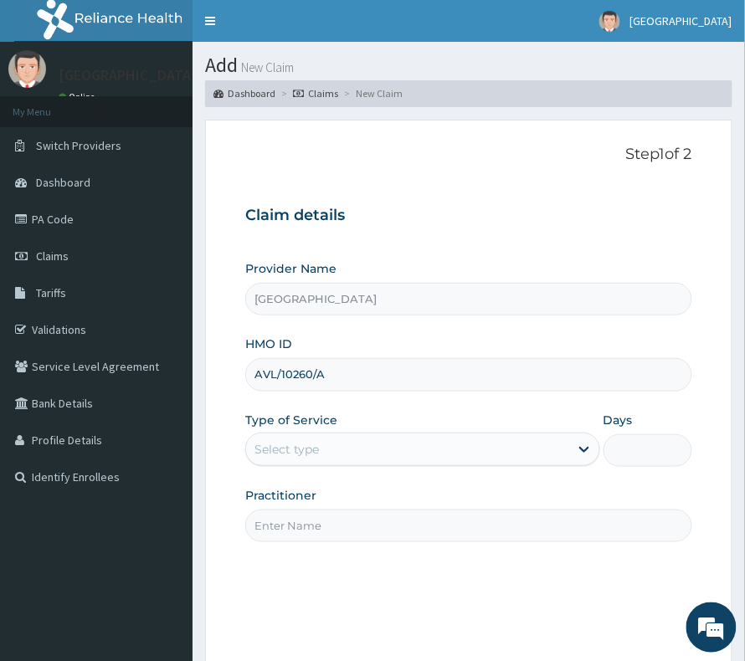
type input "AVL/10260/A"
click at [276, 442] on div "Select type" at bounding box center [286, 449] width 64 height 17
click at [292, 462] on div "Select type" at bounding box center [407, 449] width 323 height 27
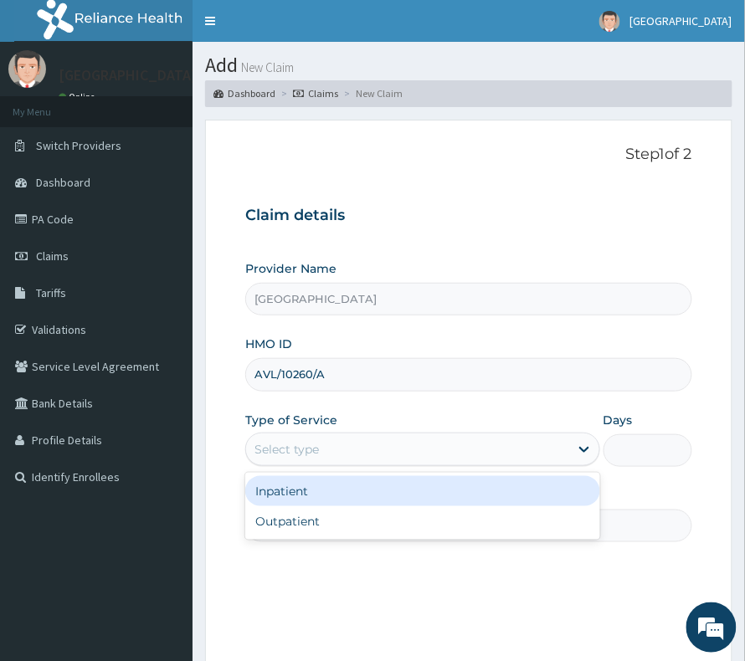
click at [295, 466] on div "Select type" at bounding box center [422, 449] width 355 height 33
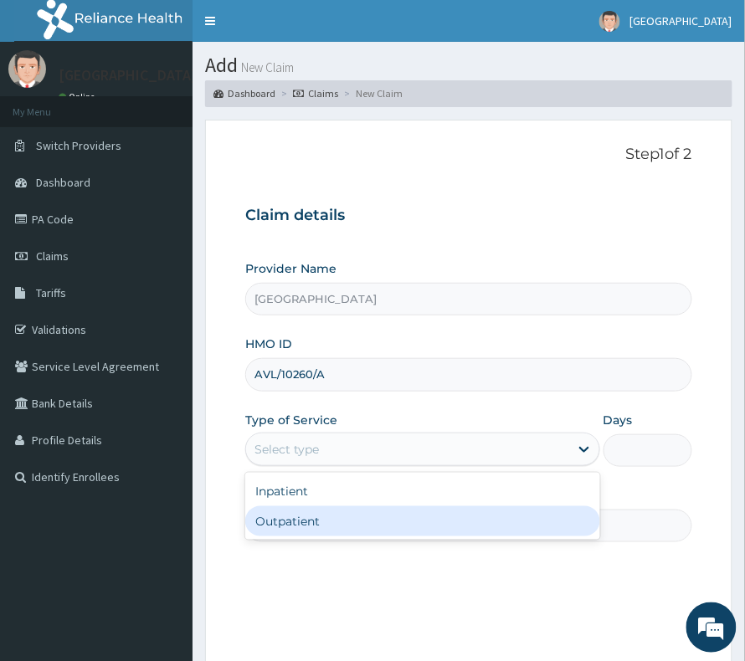
click at [281, 517] on div "Outpatient" at bounding box center [422, 521] width 355 height 30
type input "1"
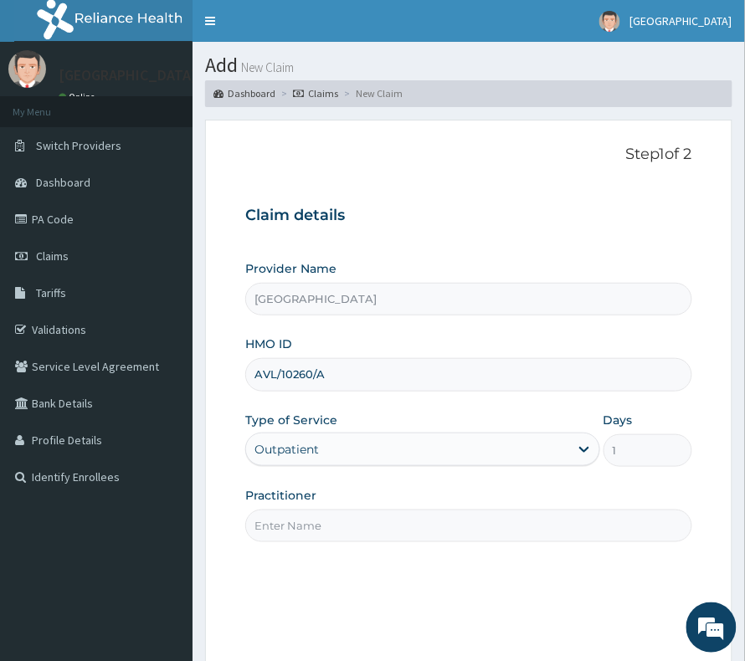
click at [288, 515] on input "Practitioner" at bounding box center [468, 526] width 447 height 33
type input "DR BASIL"
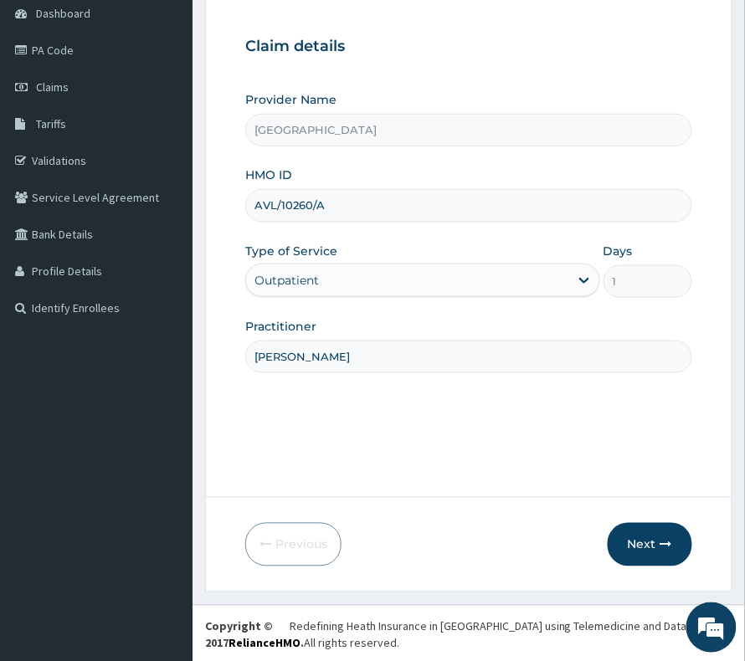
scroll to position [172, 0]
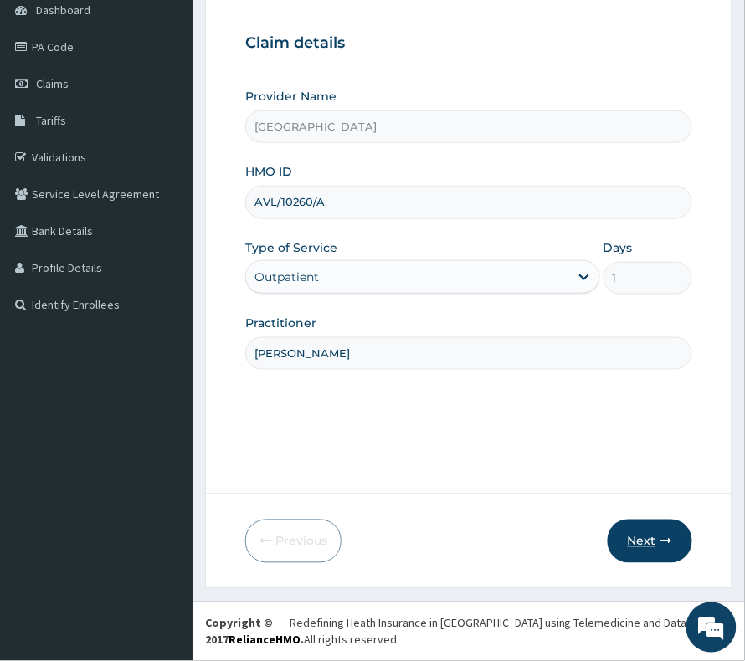
click at [660, 537] on icon "button" at bounding box center [666, 541] width 12 height 12
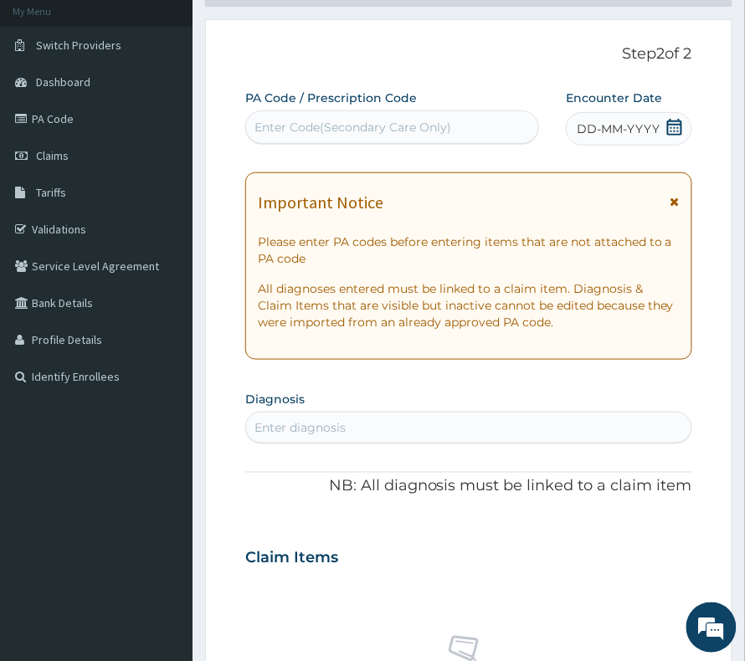
scroll to position [0, 0]
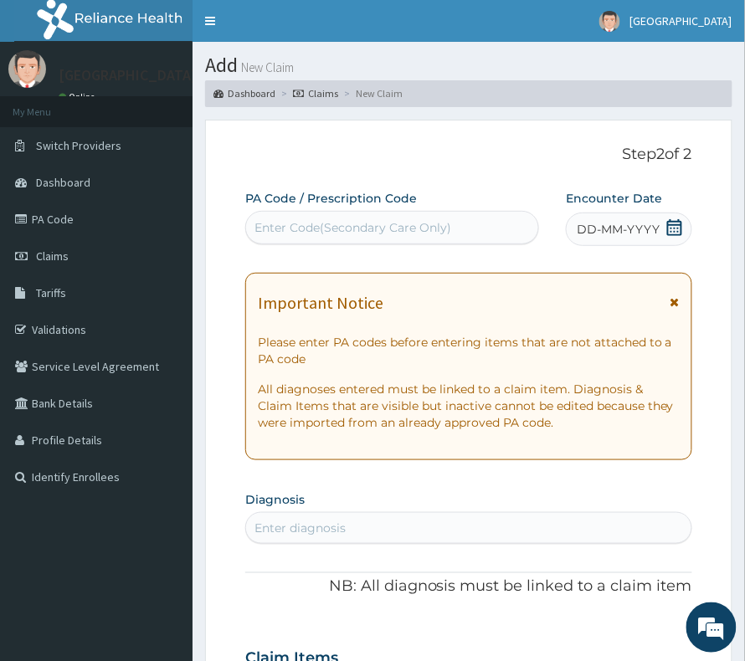
click at [331, 233] on div "Enter Code(Secondary Care Only)" at bounding box center [352, 227] width 197 height 17
click at [377, 229] on div "Enter Code(Secondary Care Only)" at bounding box center [352, 227] width 197 height 17
paste input "PA/03F02D"
type input "PA/03F02D"
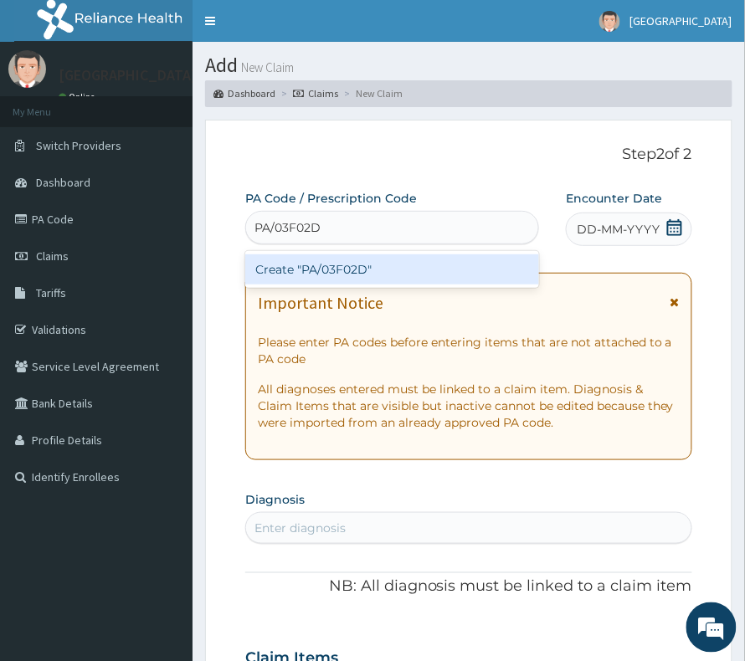
click at [335, 269] on div "Create "PA/03F02D"" at bounding box center [392, 269] width 294 height 30
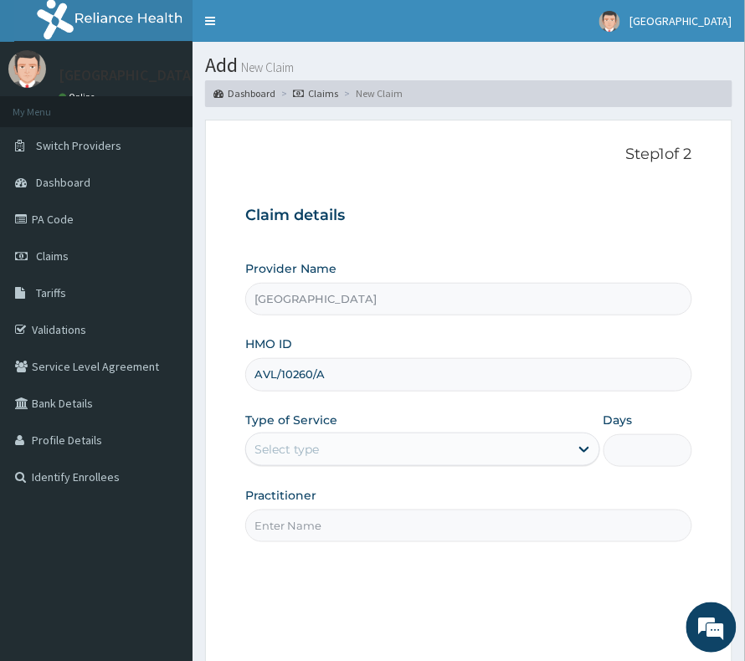
type input "AVL/10260/A"
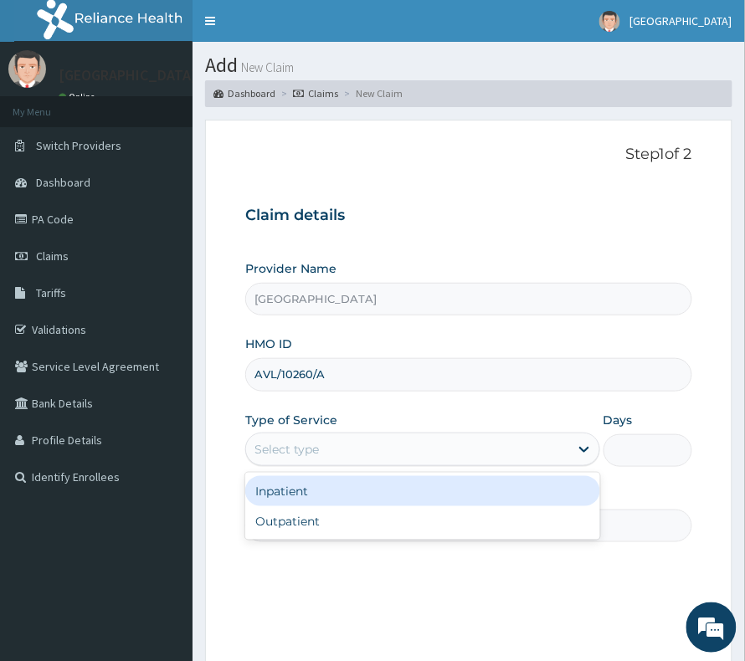
click at [286, 445] on div "Select type" at bounding box center [286, 449] width 64 height 17
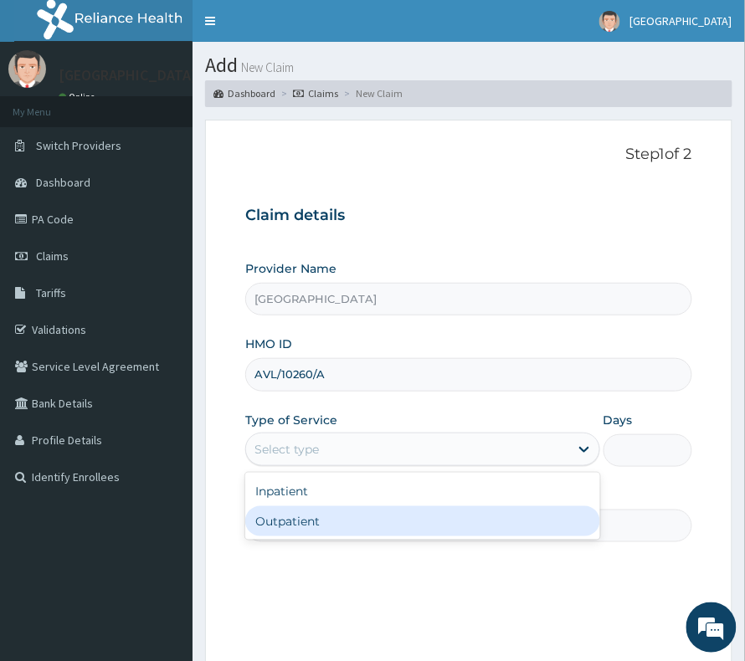
drag, startPoint x: 284, startPoint y: 504, endPoint x: 282, endPoint y: 523, distance: 19.4
click at [282, 523] on div "Inpatient Outpatient" at bounding box center [422, 506] width 355 height 67
click at [282, 524] on div "Outpatient" at bounding box center [422, 521] width 355 height 30
type input "1"
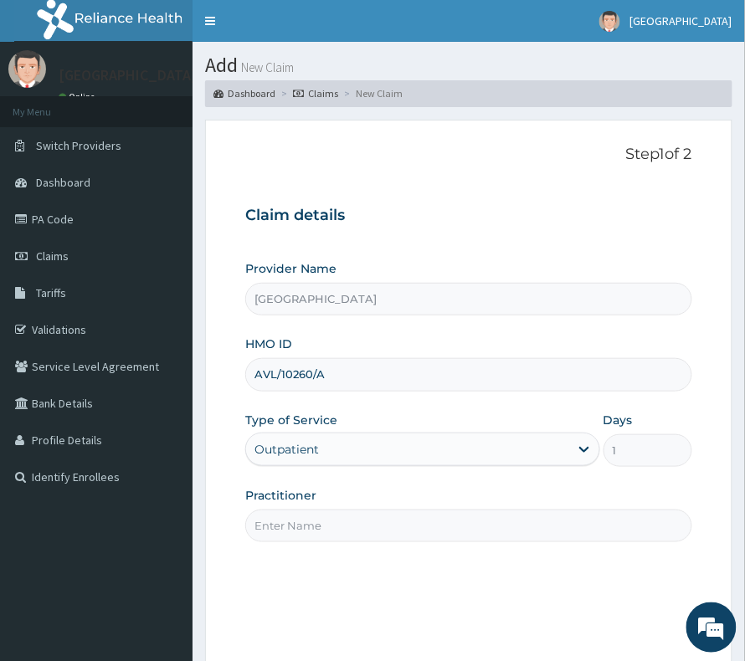
click at [315, 496] on div "Practitioner" at bounding box center [468, 514] width 447 height 55
click at [315, 525] on input "Practitioner" at bounding box center [468, 526] width 447 height 33
type input "[PERSON_NAME]"
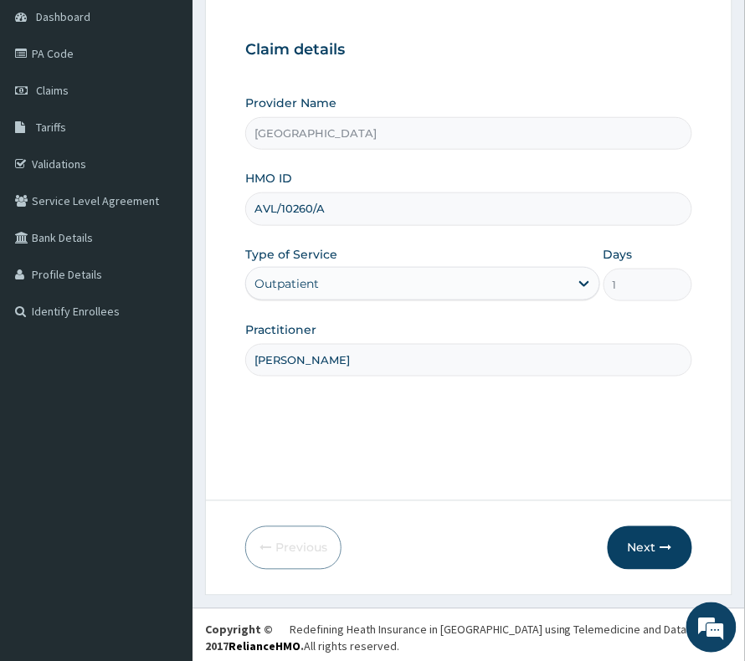
scroll to position [172, 0]
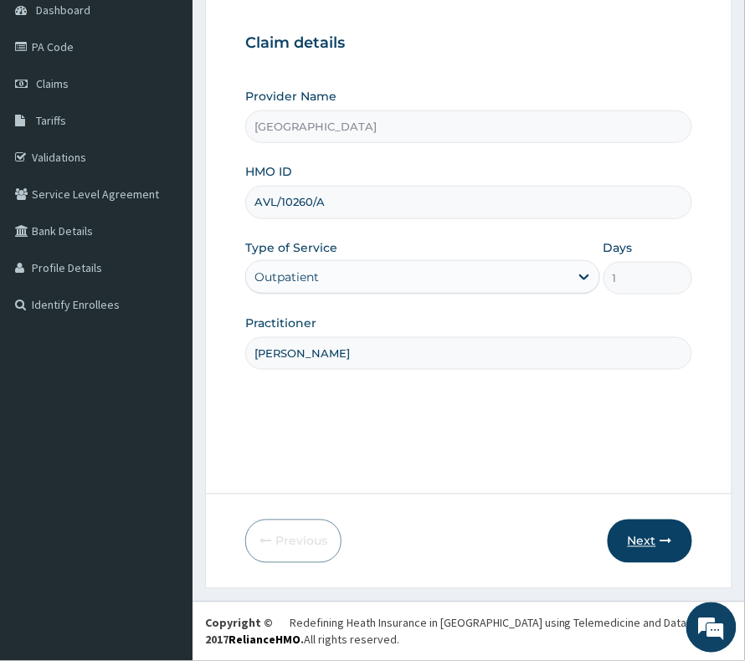
click at [667, 542] on icon "button" at bounding box center [666, 541] width 12 height 12
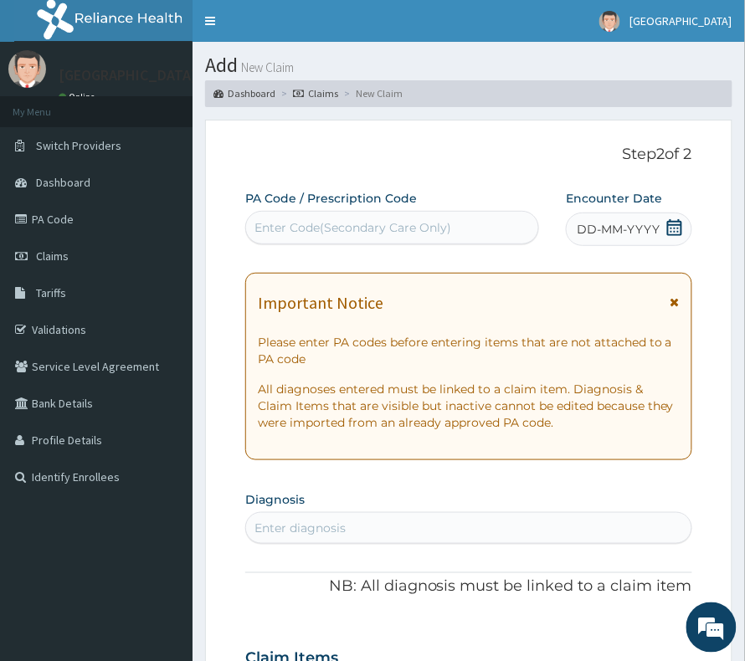
scroll to position [0, 0]
click at [412, 232] on div "Enter Code(Secondary Care Only)" at bounding box center [352, 227] width 197 height 17
paste input "PA/03F02D"
type input "PA/03F02D"
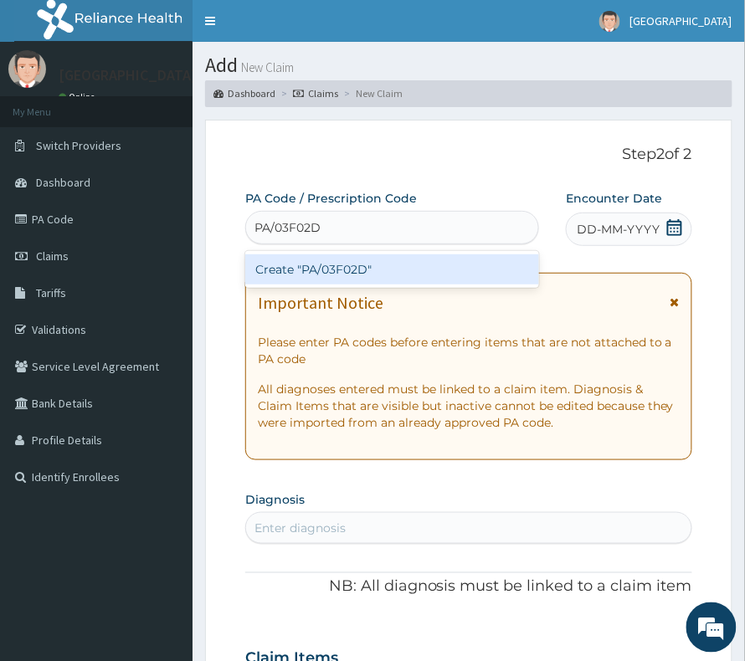
click at [385, 262] on div "Create "PA/03F02D"" at bounding box center [392, 269] width 294 height 30
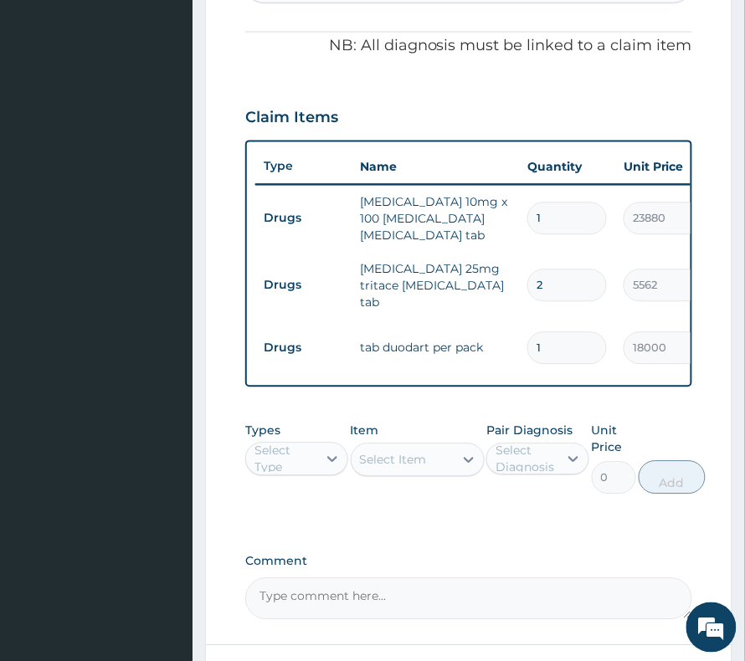
click at [416, 459] on div "Select Item" at bounding box center [418, 459] width 134 height 33
click at [315, 462] on div "Select Type" at bounding box center [281, 459] width 71 height 27
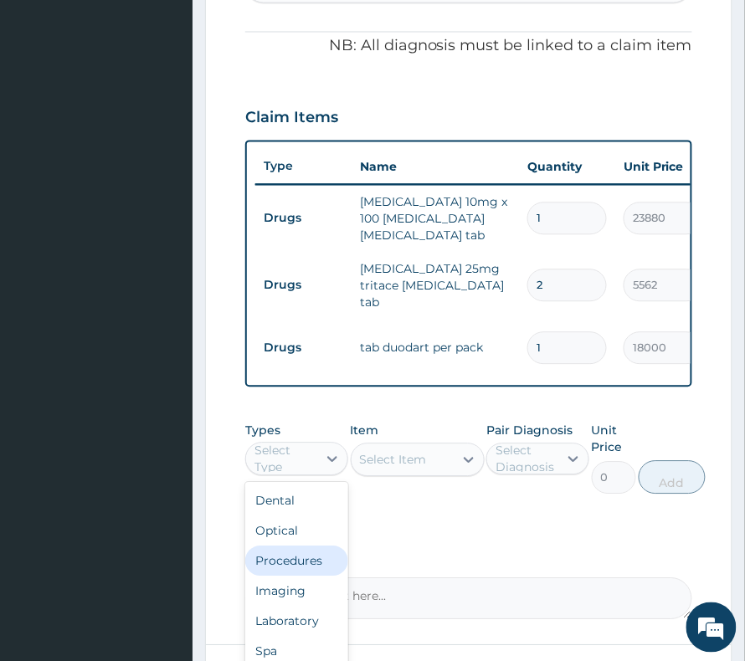
click at [298, 559] on div "Procedures" at bounding box center [296, 561] width 103 height 30
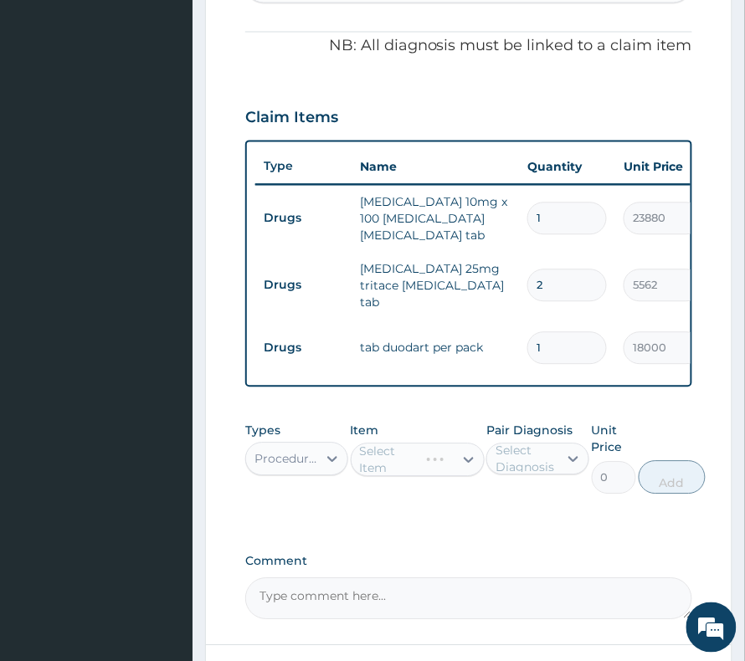
click at [515, 467] on div "Select Diagnosis" at bounding box center [525, 459] width 61 height 33
drag, startPoint x: 520, startPoint y: 590, endPoint x: 530, endPoint y: 550, distance: 41.2
click at [524, 543] on label "[MEDICAL_DATA]" at bounding box center [555, 534] width 83 height 17
checkbox input "true"
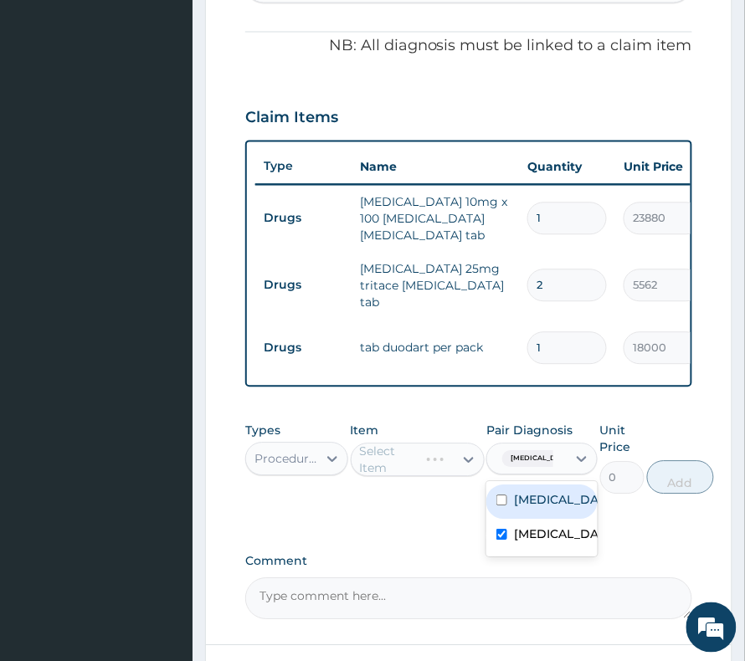
click at [534, 509] on label "[MEDICAL_DATA]" at bounding box center [559, 500] width 91 height 17
checkbox input "true"
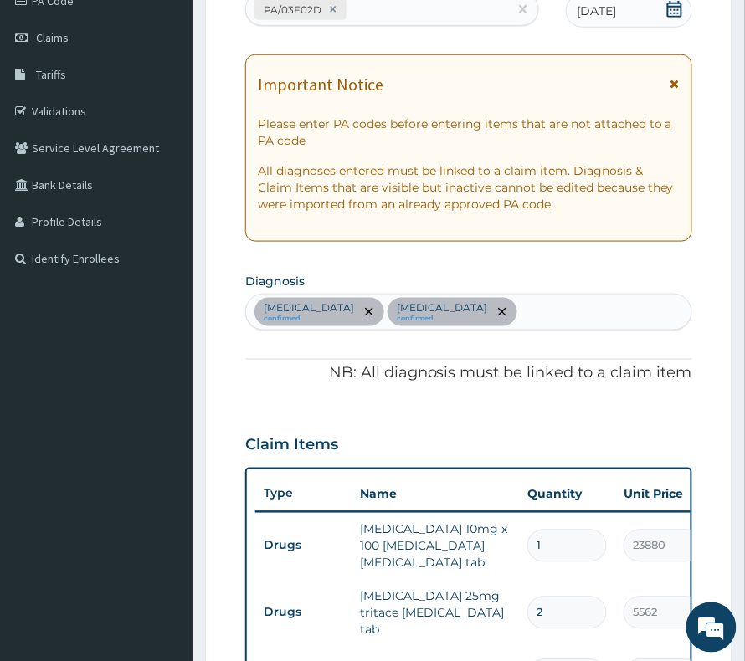
scroll to position [211, 0]
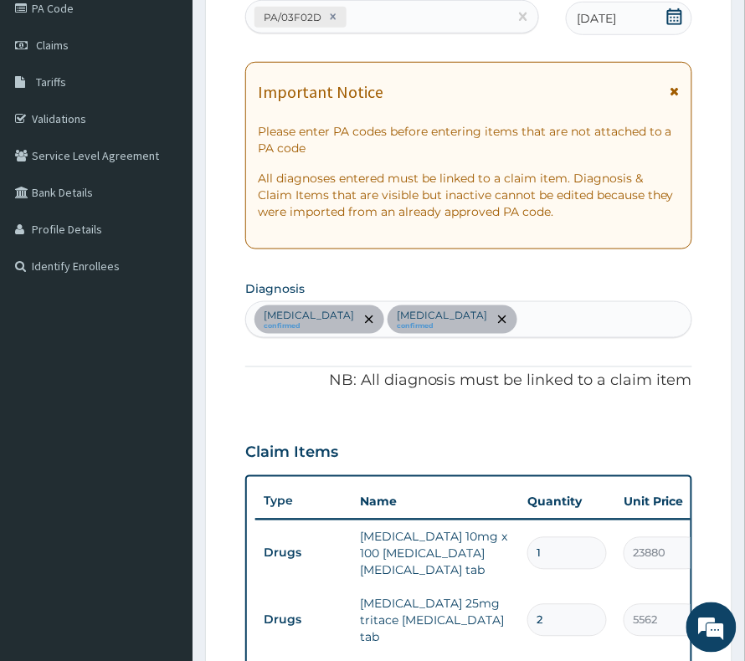
click at [650, 329] on div "[MEDICAL_DATA] confirmed [MEDICAL_DATA] confirmed" at bounding box center [468, 319] width 445 height 35
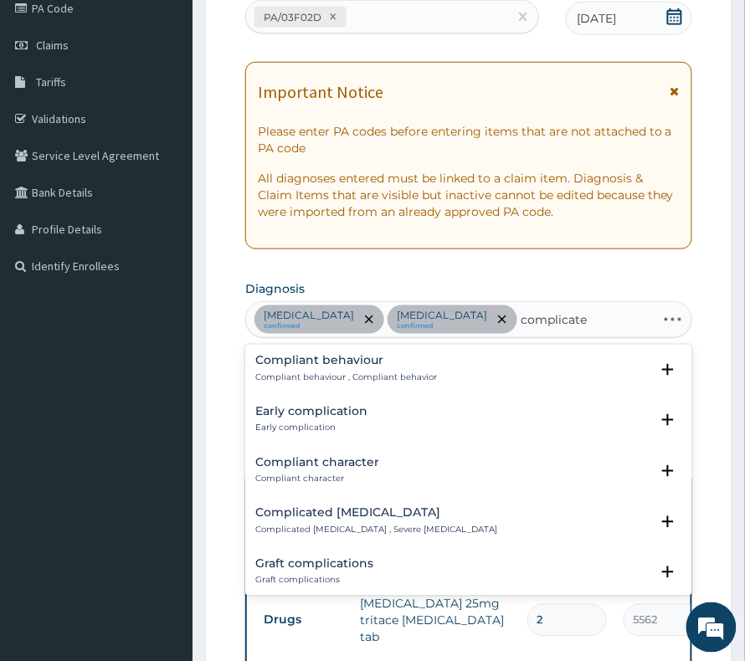
type input "complicated"
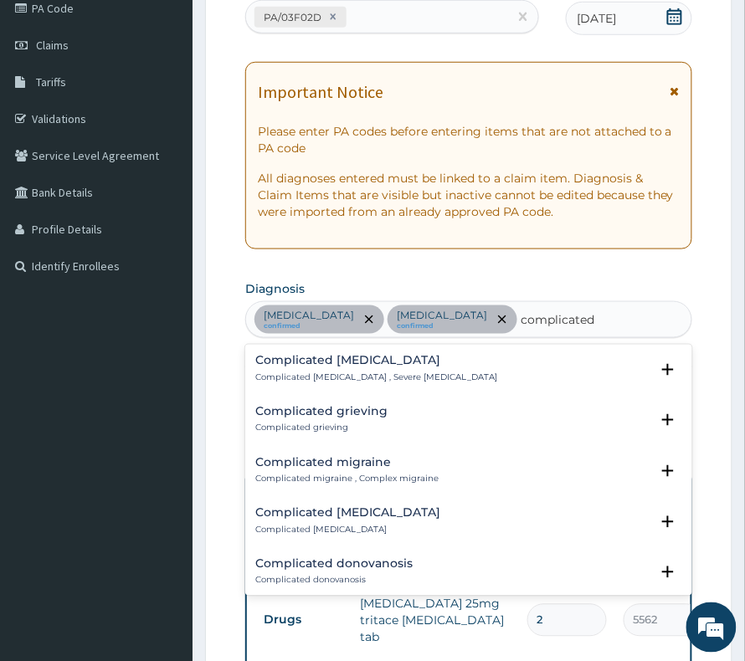
click at [341, 384] on div "Complicated [MEDICAL_DATA] Complicated [MEDICAL_DATA] , Severe [MEDICAL_DATA]" at bounding box center [376, 369] width 242 height 29
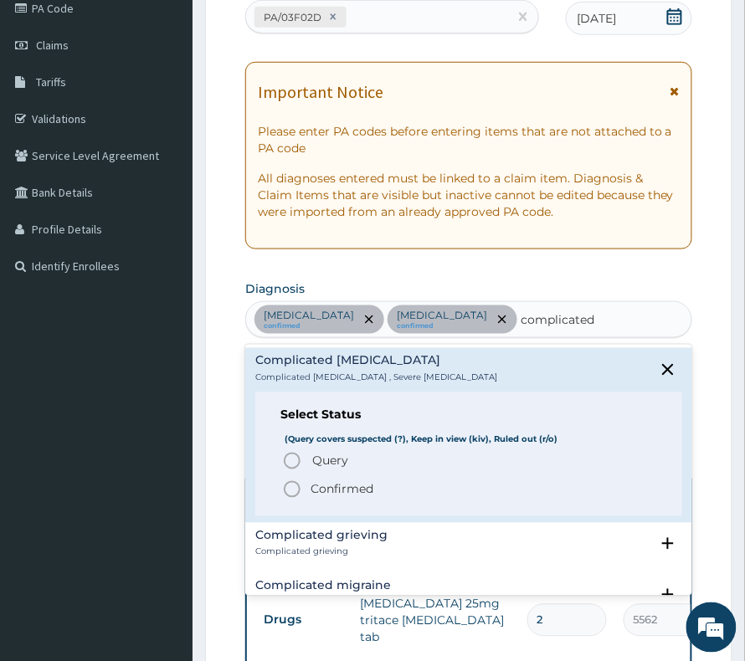
click at [352, 498] on p "Confirmed" at bounding box center [341, 489] width 63 height 17
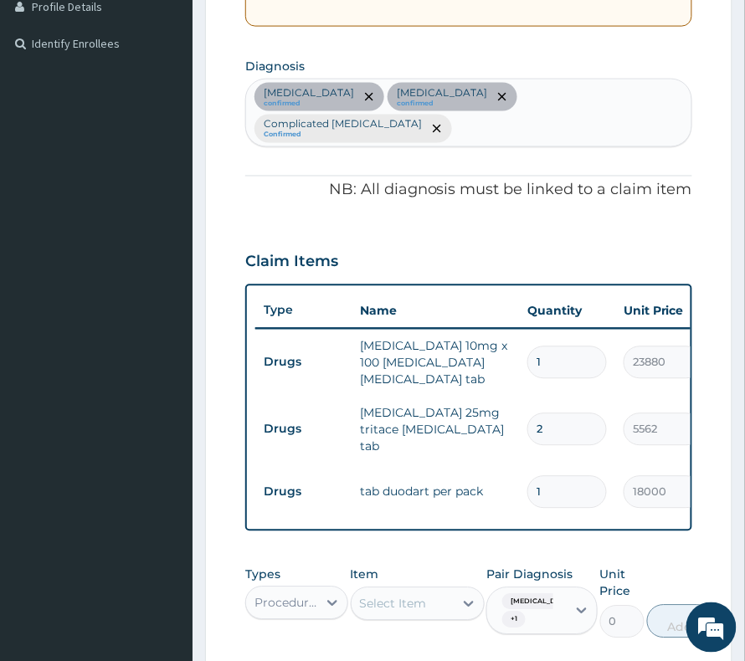
scroll to position [546, 0]
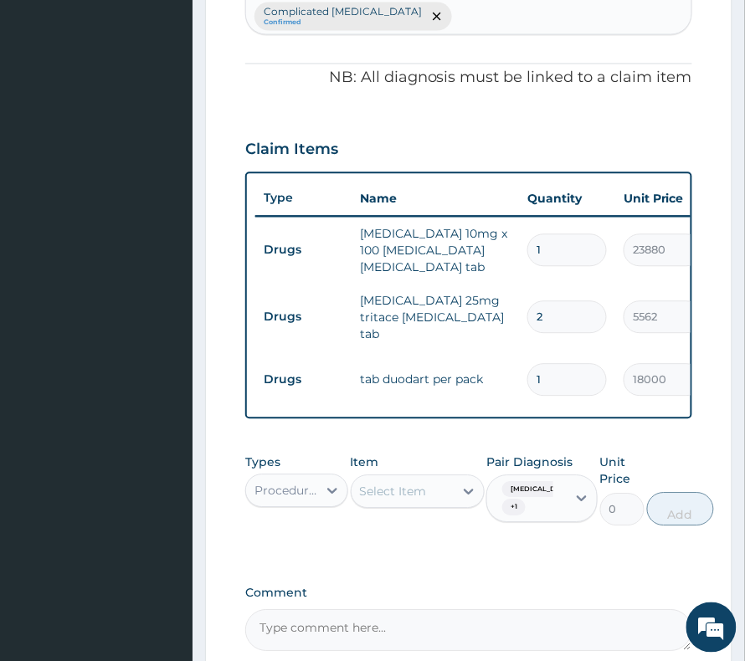
click at [556, 527] on div "Types Procedures Item Select Item Pair Diagnosis [MEDICAL_DATA] + 1 Unit Price …" at bounding box center [468, 490] width 447 height 89
click at [553, 512] on div "[MEDICAL_DATA] + 1" at bounding box center [524, 499] width 58 height 40
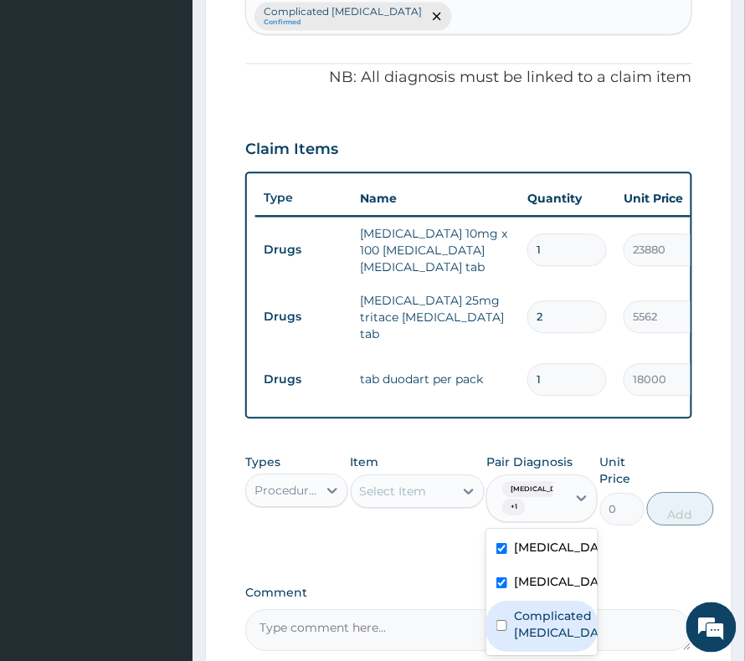
click at [530, 642] on label "Complicated [MEDICAL_DATA]" at bounding box center [559, 624] width 91 height 33
checkbox input "true"
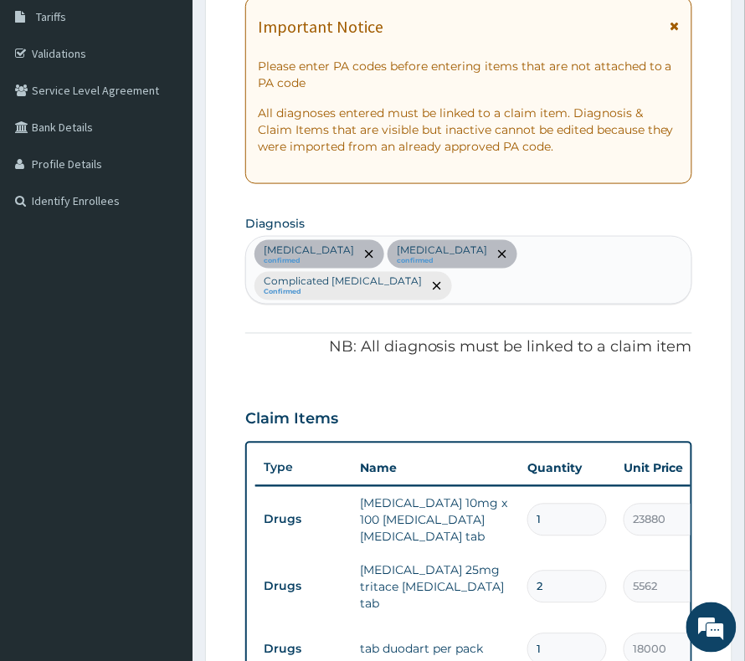
scroll to position [211, 0]
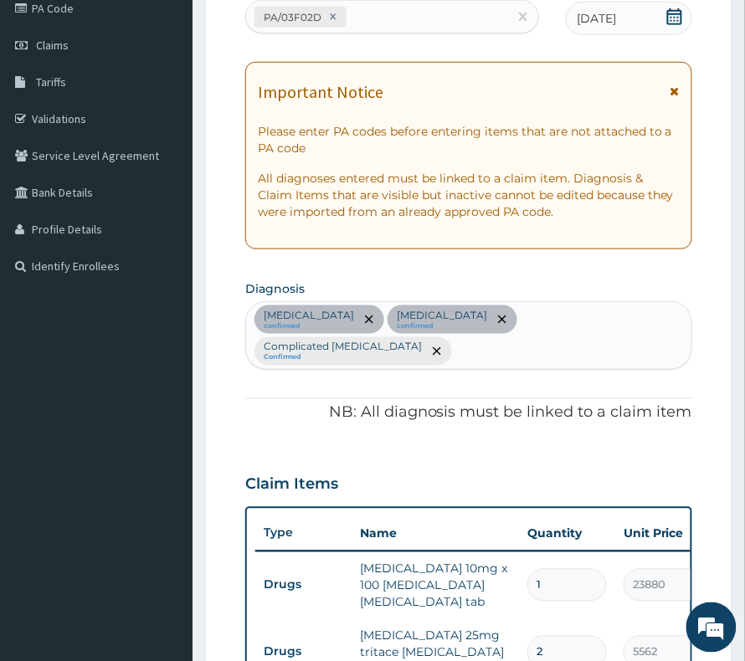
click at [479, 361] on div "[MEDICAL_DATA] confirmed [MEDICAL_DATA] confirmed Complicated [MEDICAL_DATA] Co…" at bounding box center [468, 335] width 445 height 67
type input "[MEDICAL_DATA]"
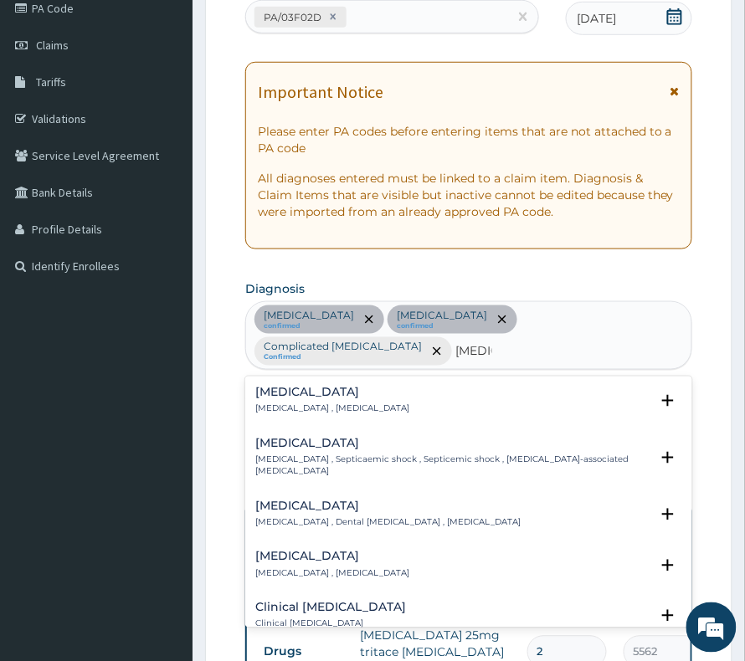
click at [453, 407] on div "[MEDICAL_DATA] [MEDICAL_DATA] , [MEDICAL_DATA]" at bounding box center [468, 401] width 427 height 29
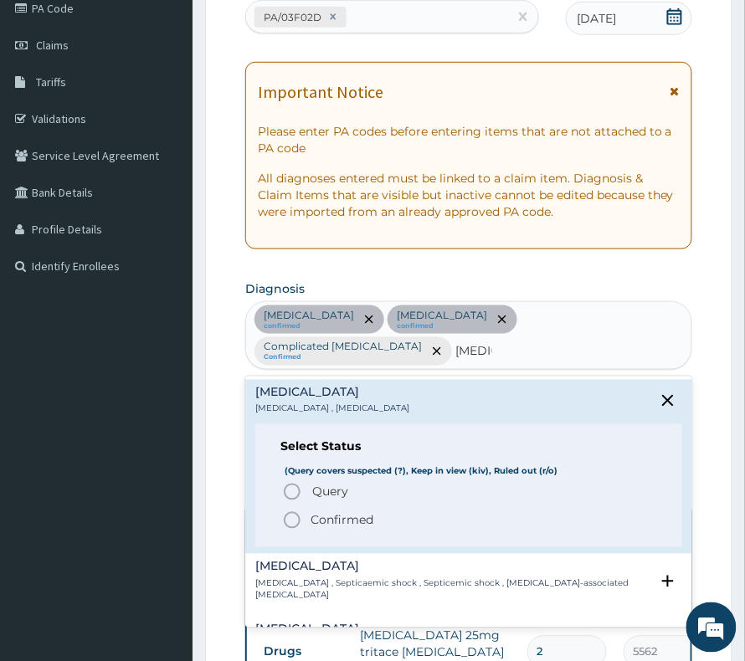
click at [356, 519] on p "Confirmed" at bounding box center [341, 520] width 63 height 17
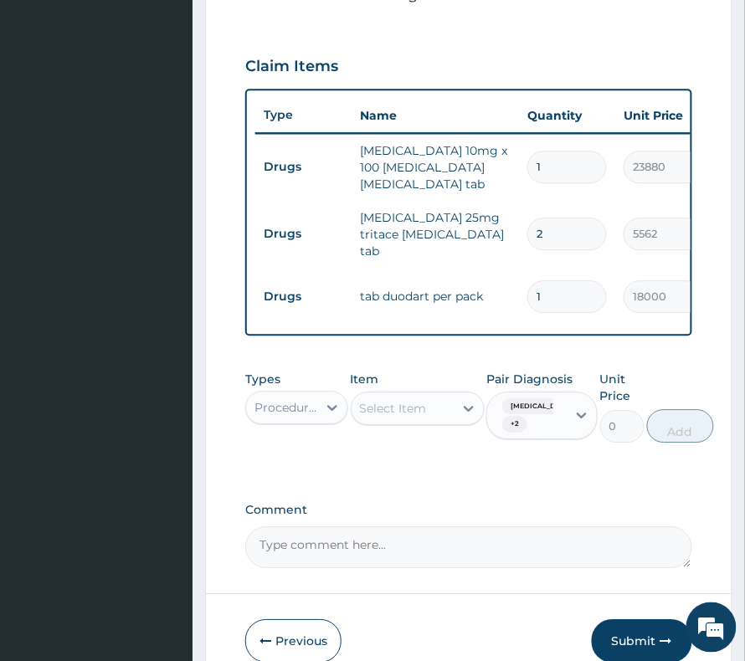
scroll to position [657, 0]
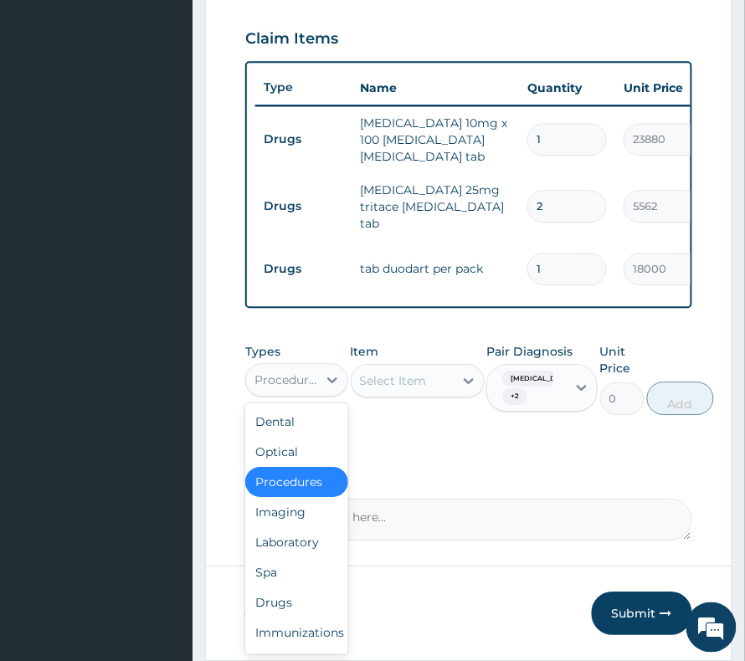
drag, startPoint x: 286, startPoint y: 366, endPoint x: 288, endPoint y: 382, distance: 16.0
click at [285, 368] on div "Procedures" at bounding box center [281, 379] width 71 height 27
click at [396, 364] on div "Select Item" at bounding box center [418, 380] width 134 height 33
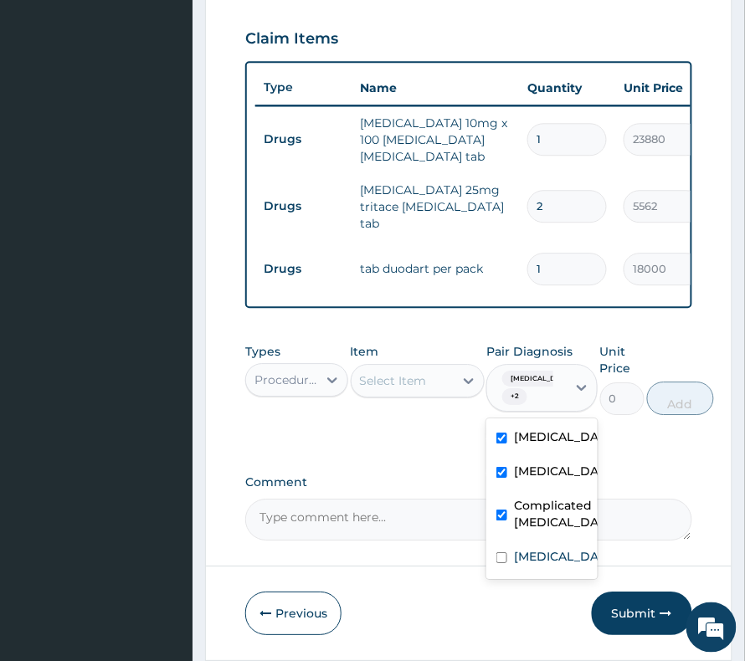
click at [566, 408] on div "[MEDICAL_DATA] + 2" at bounding box center [526, 388] width 79 height 47
click at [537, 576] on div "[MEDICAL_DATA]" at bounding box center [541, 558] width 111 height 34
checkbox input "true"
click at [397, 378] on div "Select Item" at bounding box center [393, 380] width 67 height 17
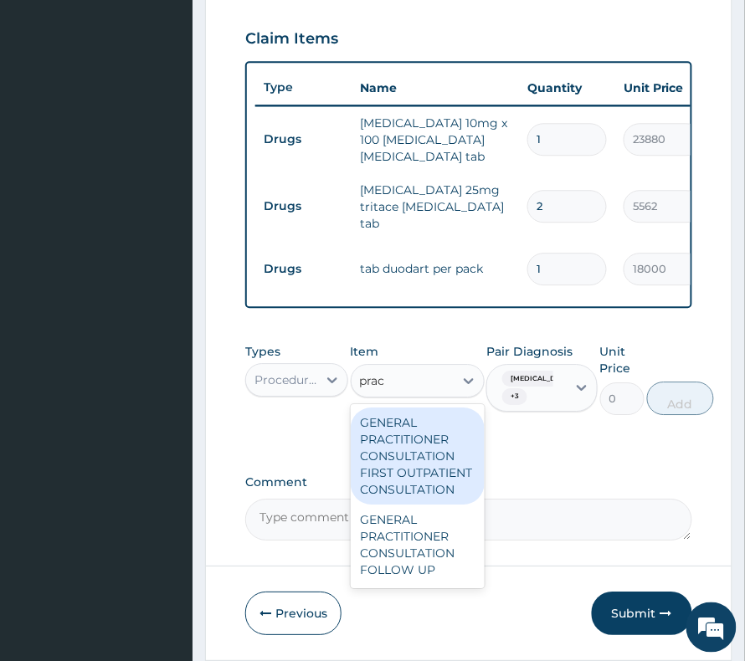
type input "pract"
drag, startPoint x: 442, startPoint y: 500, endPoint x: 442, endPoint y: 480, distance: 20.1
click at [442, 480] on div "GENERAL PRACTITIONER CONSULTATION FIRST OUTPATIENT CONSULTATION" at bounding box center [418, 455] width 134 height 97
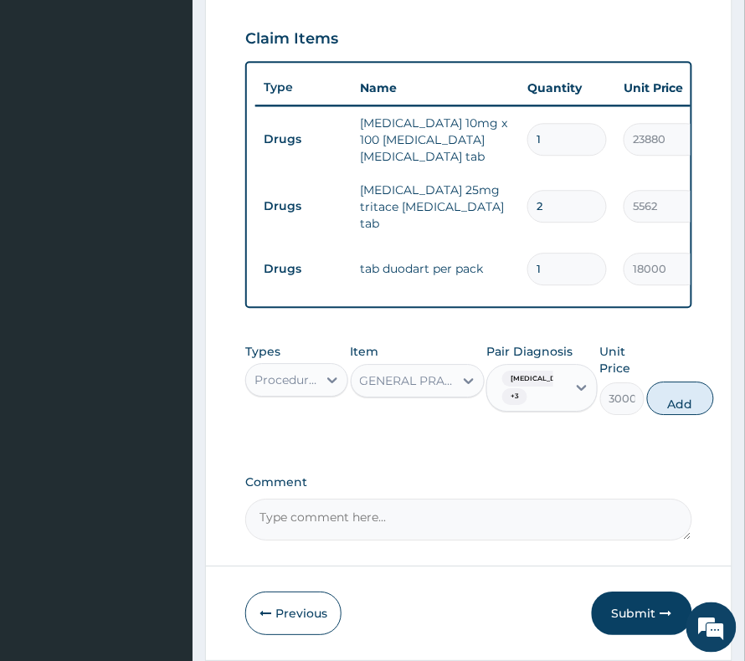
drag, startPoint x: 720, startPoint y: 397, endPoint x: 658, endPoint y: 397, distance: 61.9
click at [714, 400] on button "Add" at bounding box center [680, 398] width 67 height 33
type input "0"
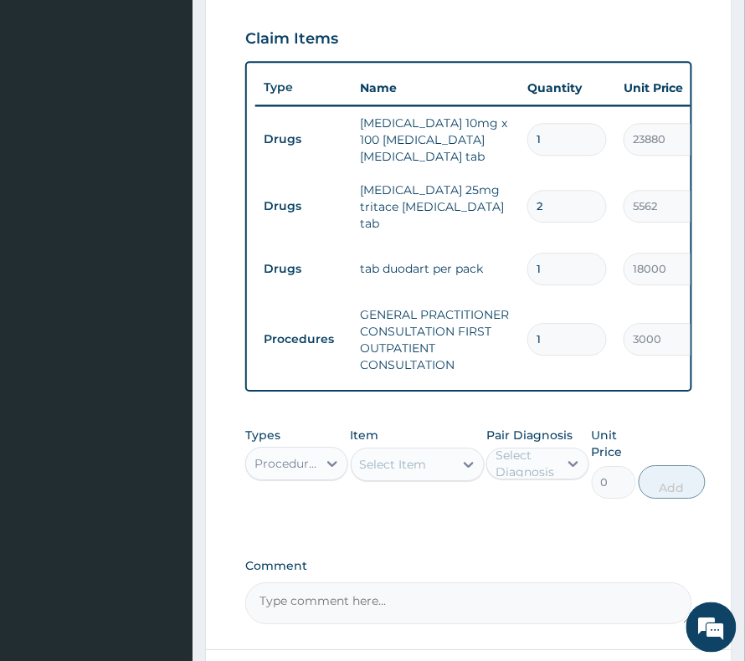
drag, startPoint x: 300, startPoint y: 465, endPoint x: 296, endPoint y: 476, distance: 11.4
click at [296, 469] on div "Procedures" at bounding box center [286, 463] width 64 height 17
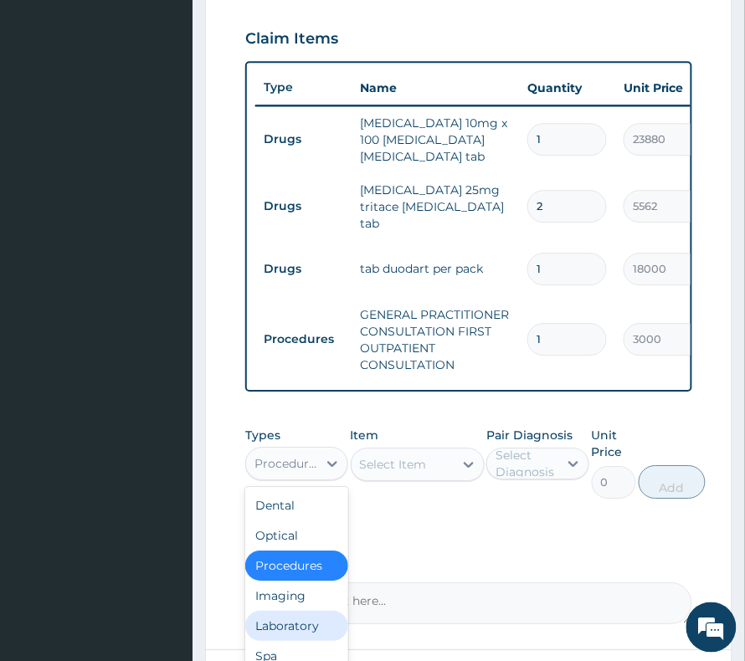
click at [298, 626] on div "Laboratory" at bounding box center [296, 626] width 103 height 30
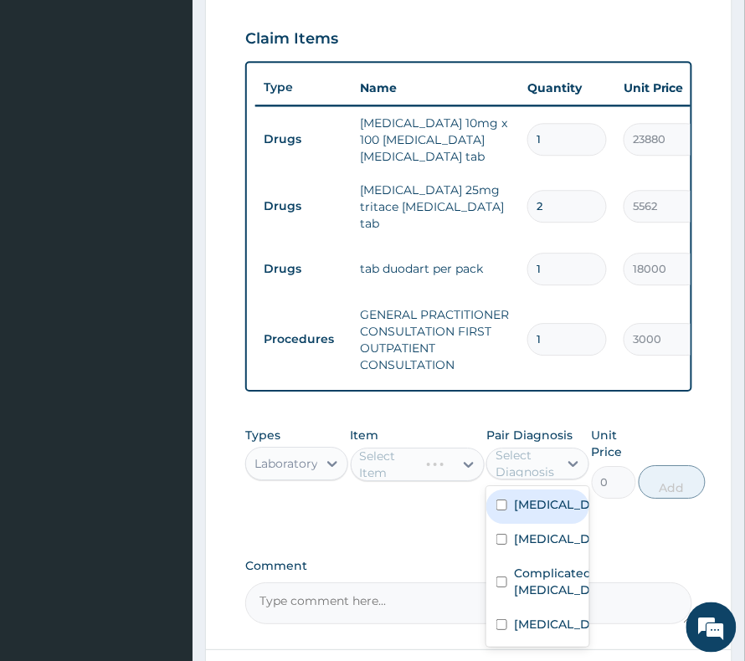
drag, startPoint x: 547, startPoint y: 464, endPoint x: 552, endPoint y: 541, distance: 77.1
click at [547, 466] on div "Select Diagnosis" at bounding box center [525, 463] width 61 height 33
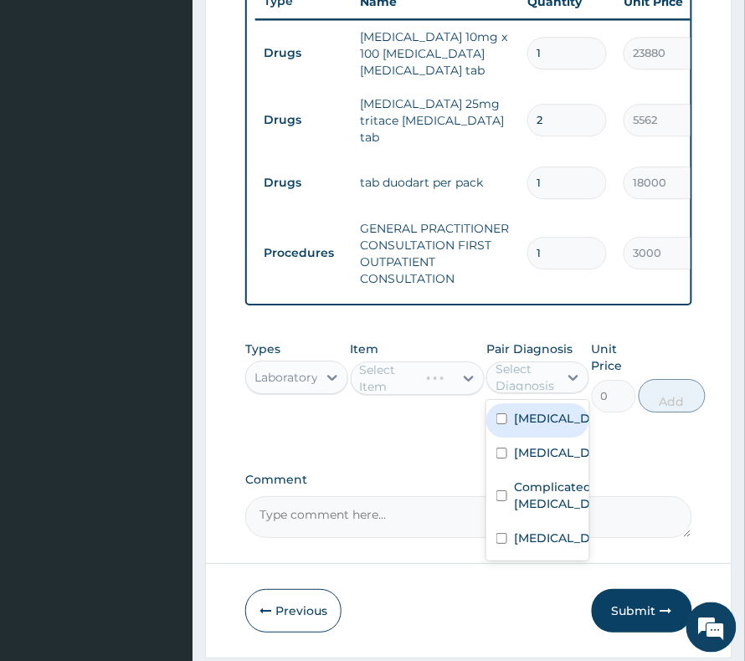
scroll to position [812, 0]
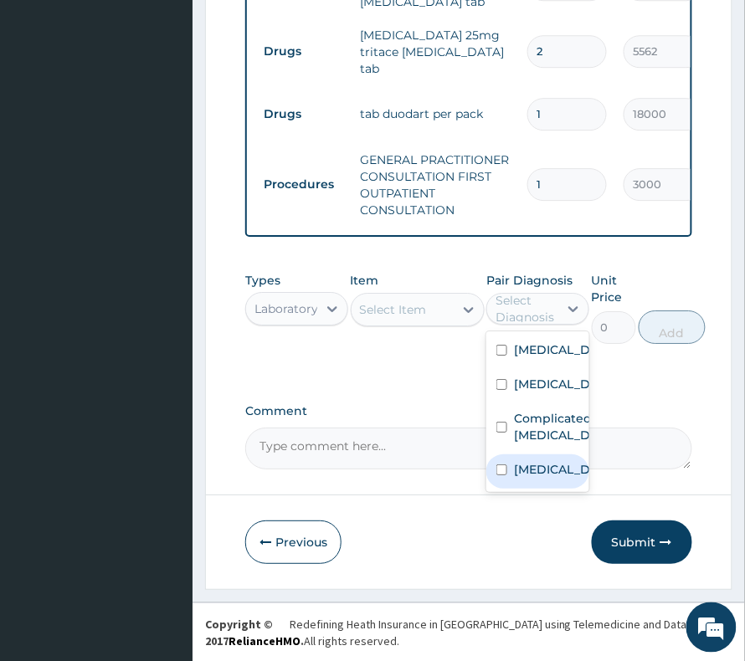
click at [562, 489] on div "Sepsis" at bounding box center [537, 471] width 103 height 34
checkbox input "true"
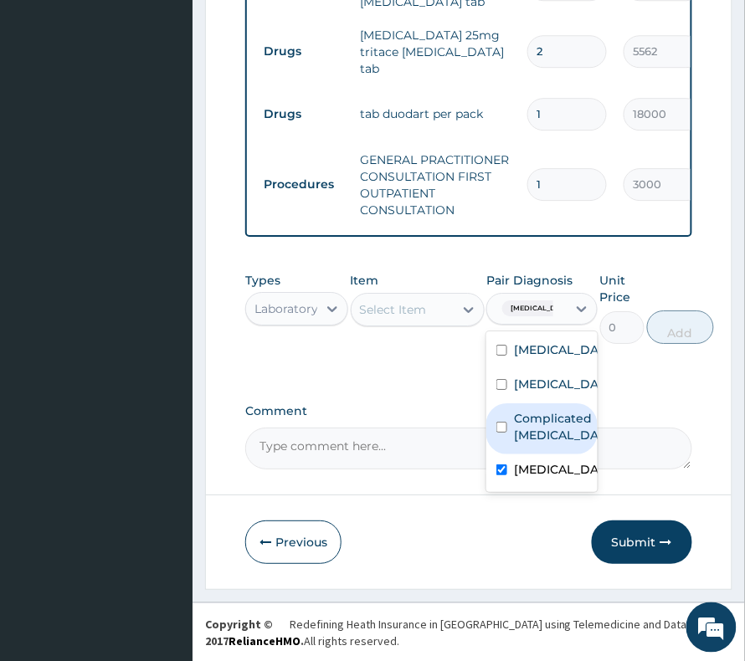
click at [389, 306] on div "Select Item" at bounding box center [393, 309] width 67 height 17
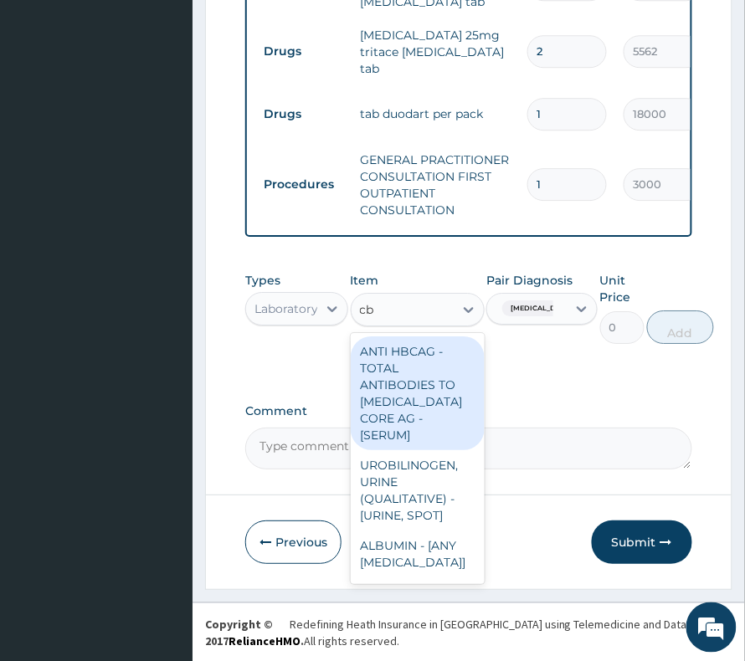
type input "cbc"
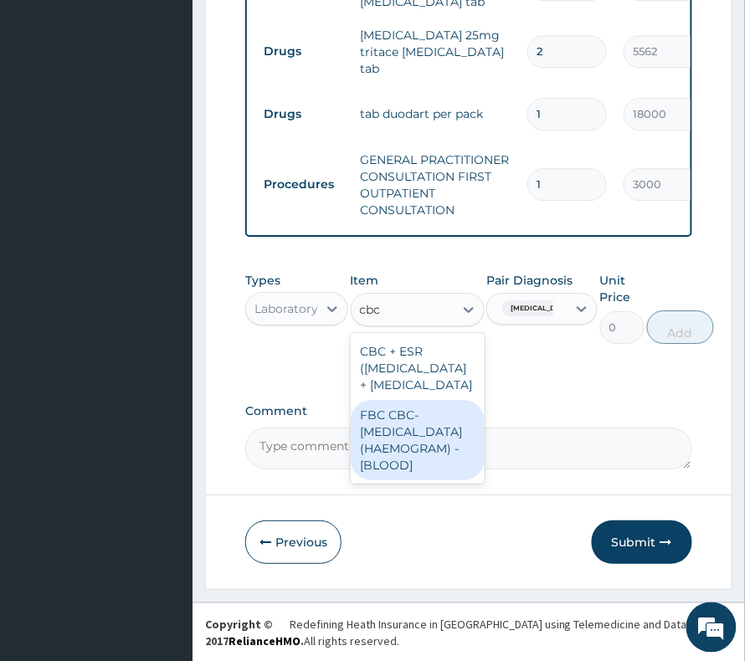
click at [433, 480] on div "FBC CBC-COMPLETE BLOOD COUNT (HAEMOGRAM) - [BLOOD]" at bounding box center [418, 440] width 134 height 80
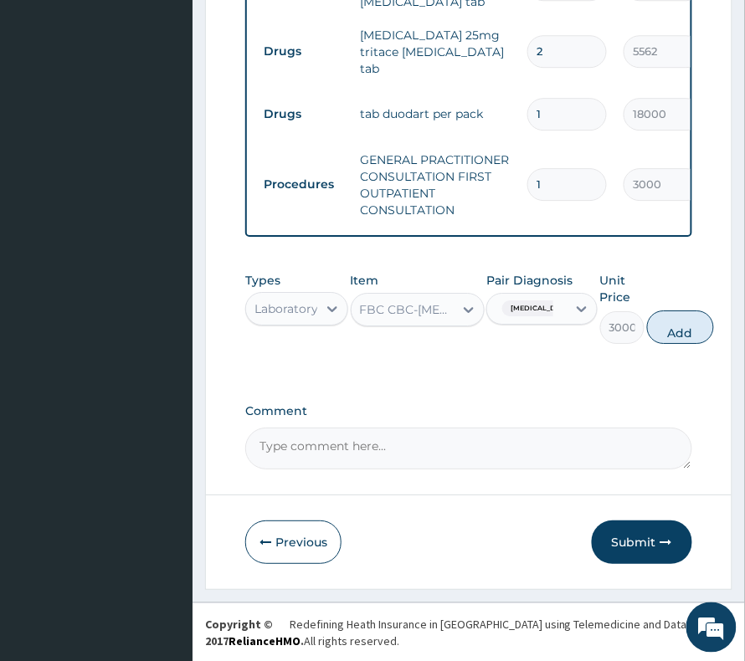
click at [684, 329] on button "Add" at bounding box center [680, 326] width 67 height 33
type input "0"
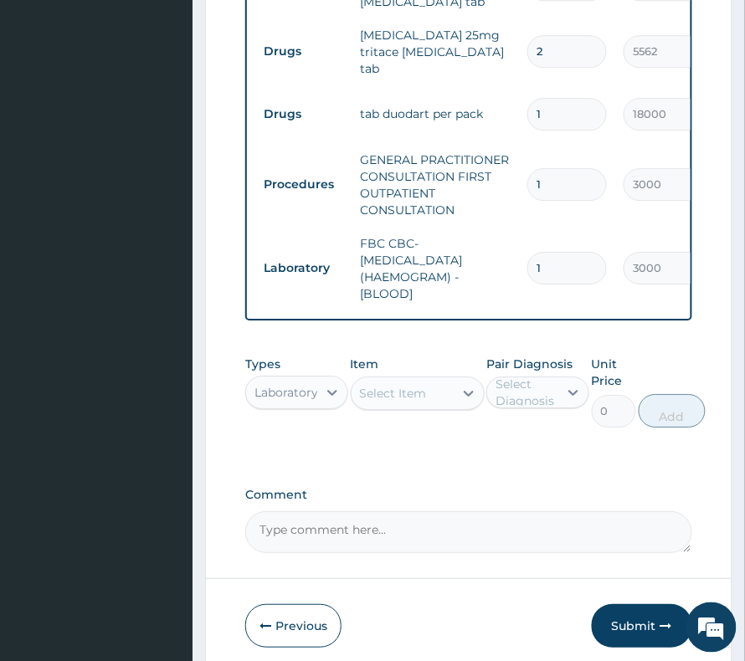
click at [376, 386] on div "Select Item" at bounding box center [393, 393] width 67 height 17
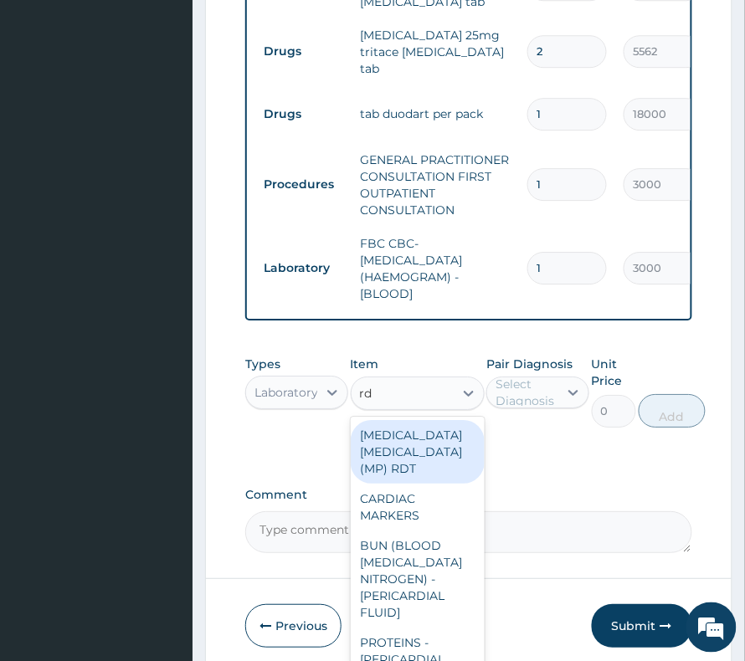
type input "rdt"
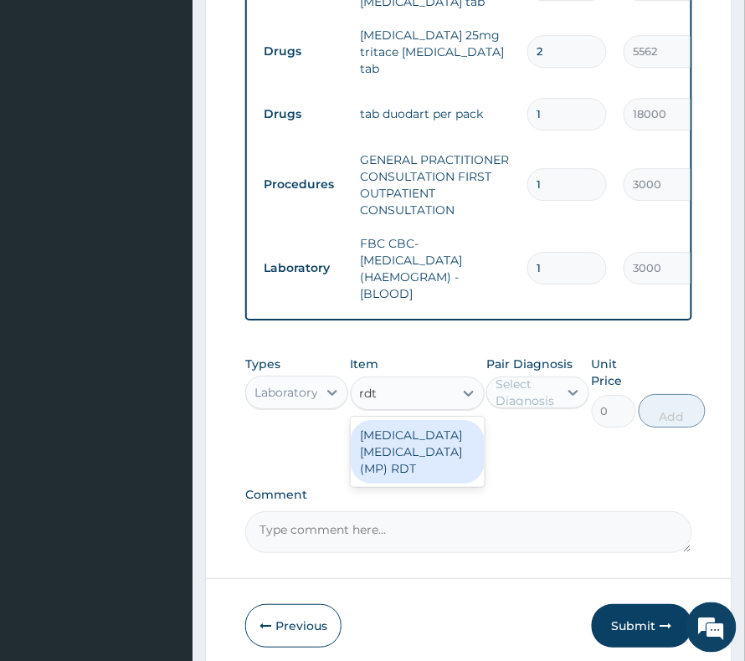
drag, startPoint x: 405, startPoint y: 469, endPoint x: 497, endPoint y: 426, distance: 101.8
click at [410, 465] on div "MALARIA PARASITE (MP) RDT" at bounding box center [418, 452] width 134 height 64
type input "1500"
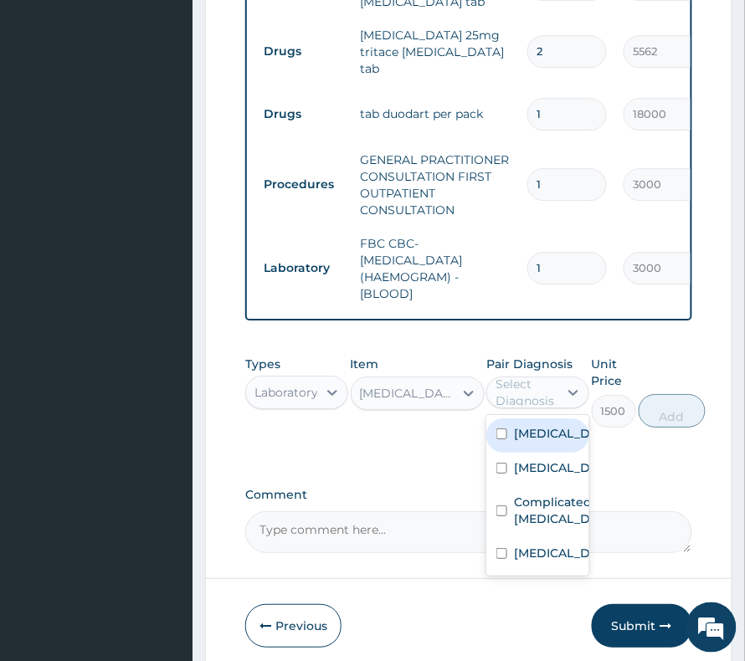
drag, startPoint x: 532, startPoint y: 402, endPoint x: 530, endPoint y: 484, distance: 82.0
click at [532, 402] on div "Select Diagnosis" at bounding box center [525, 392] width 61 height 33
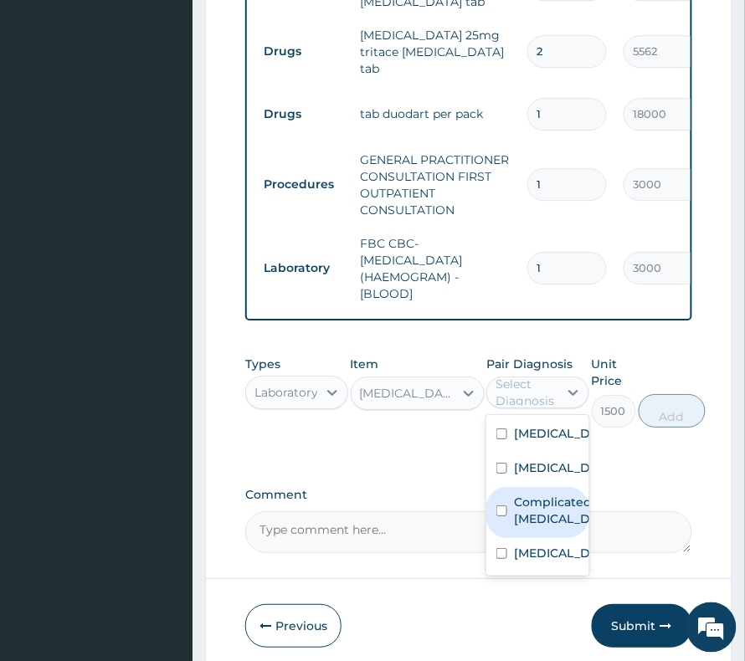
click at [542, 527] on label "Complicated malaria" at bounding box center [555, 510] width 83 height 33
checkbox input "true"
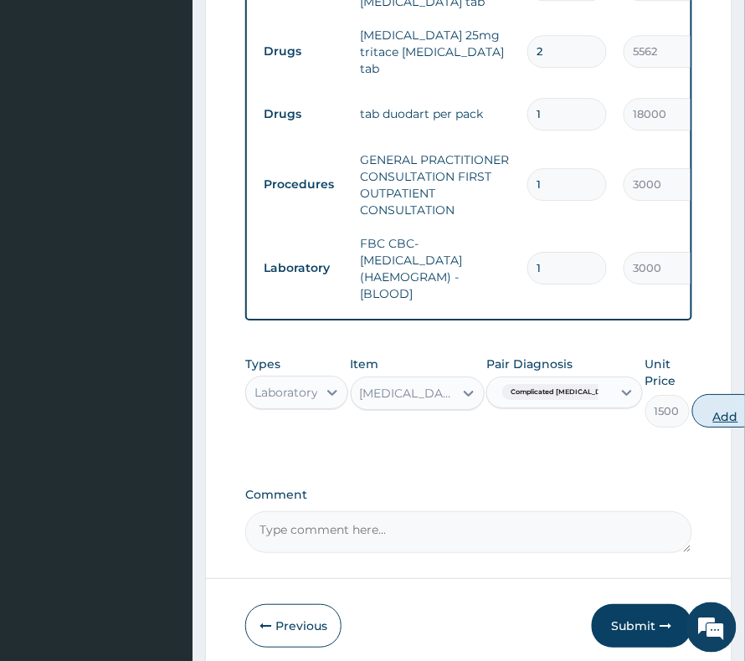
drag, startPoint x: 688, startPoint y: 408, endPoint x: 660, endPoint y: 409, distance: 27.6
click at [692, 410] on button "Add" at bounding box center [725, 410] width 67 height 33
type input "0"
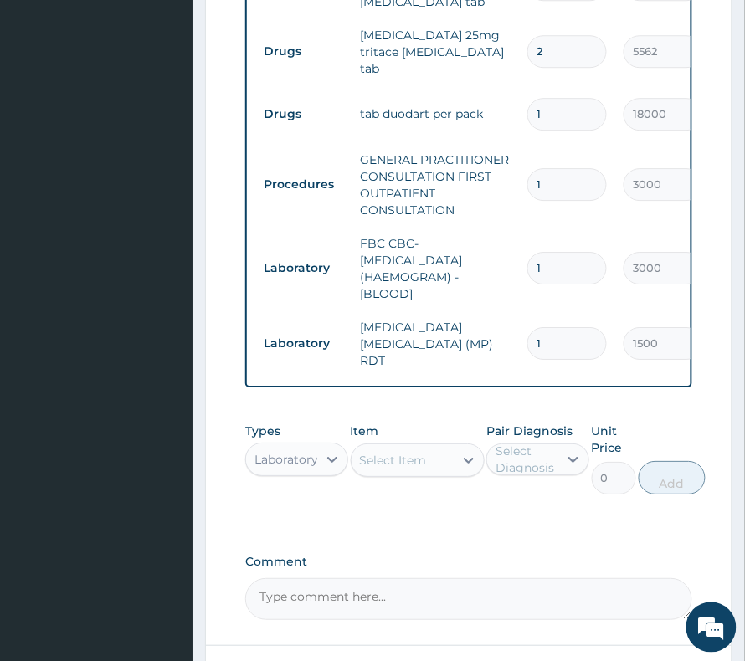
click at [278, 435] on div "Types Laboratory" at bounding box center [296, 459] width 103 height 72
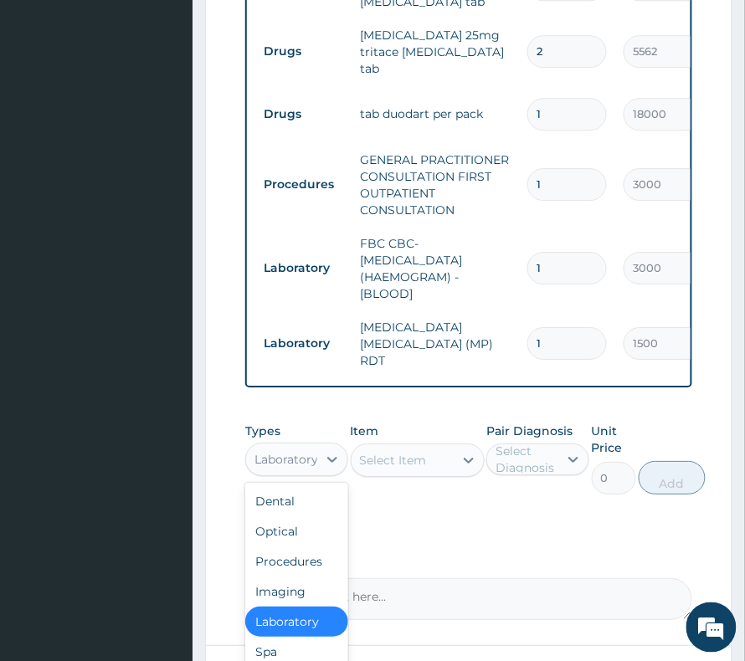
drag, startPoint x: 282, startPoint y: 450, endPoint x: 296, endPoint y: 489, distance: 41.0
click at [282, 453] on div "Laboratory" at bounding box center [286, 459] width 64 height 17
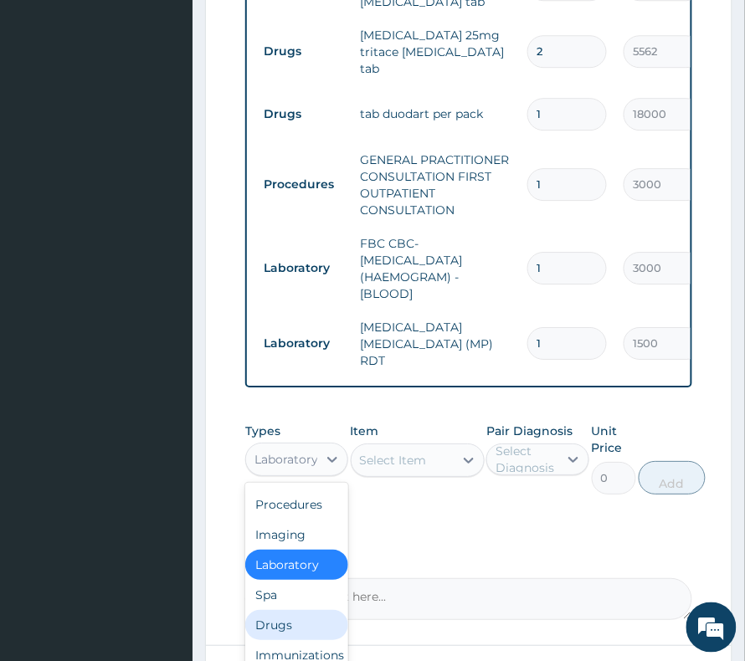
click at [279, 610] on div "Drugs" at bounding box center [296, 625] width 103 height 30
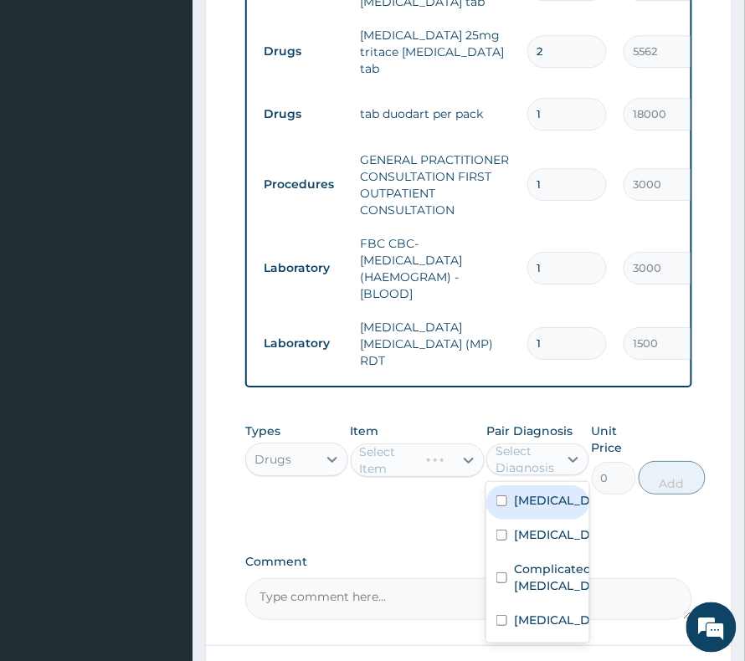
click at [509, 443] on div "Select Diagnosis" at bounding box center [525, 459] width 61 height 33
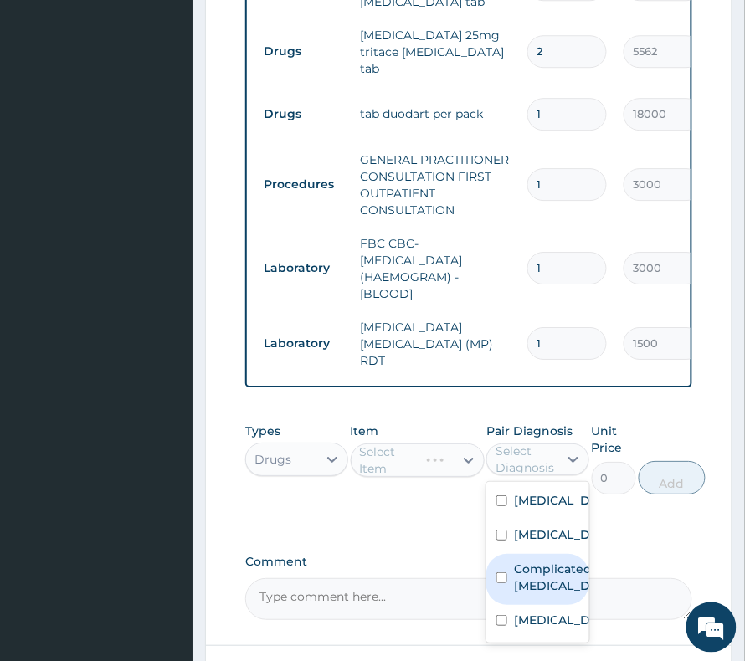
click at [542, 594] on label "Complicated malaria" at bounding box center [555, 577] width 83 height 33
checkbox input "true"
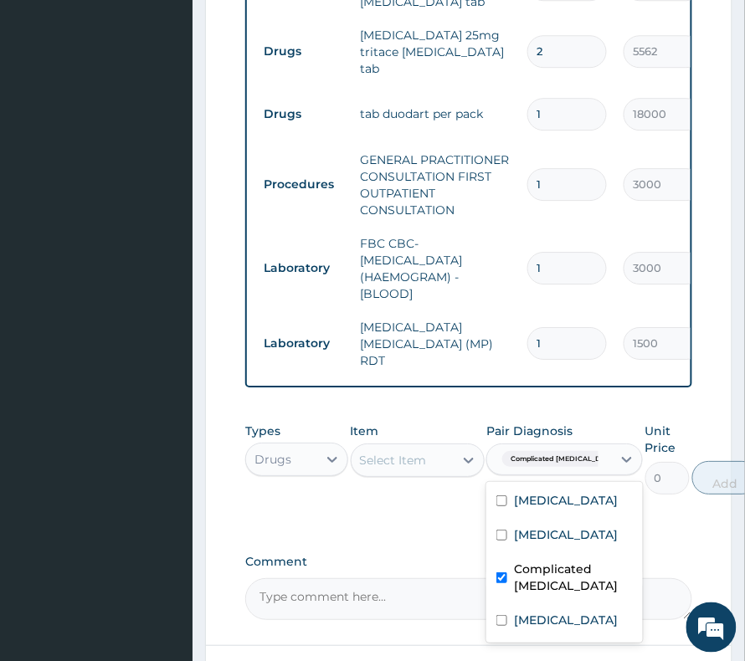
click at [407, 453] on div "Select Item" at bounding box center [393, 460] width 67 height 17
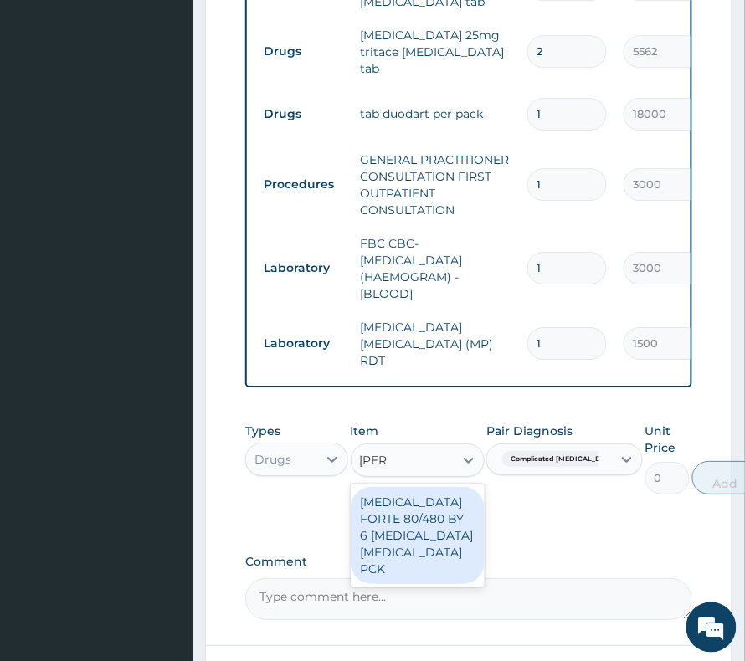
type input "coart"
click at [433, 517] on div "[MEDICAL_DATA] FORTE 80/480 BY 6 [MEDICAL_DATA] [MEDICAL_DATA] PCK" at bounding box center [418, 535] width 134 height 97
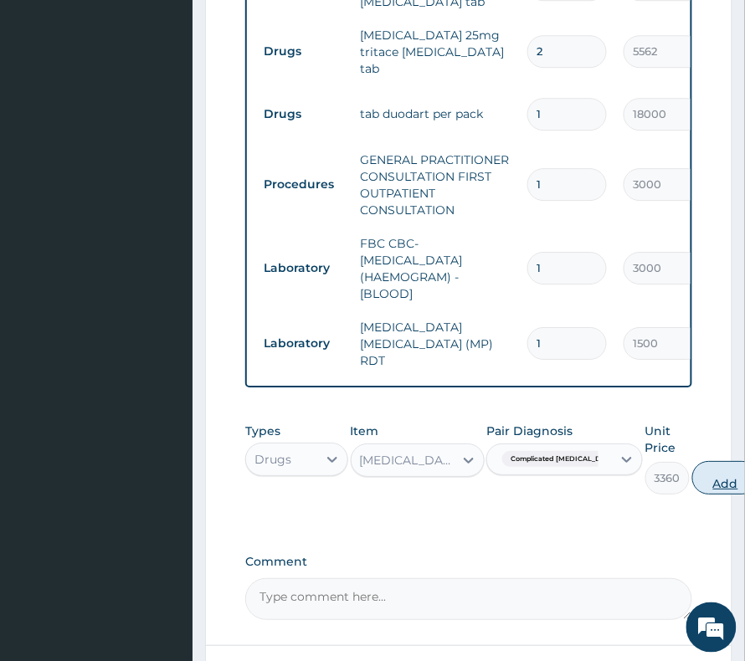
click at [700, 470] on button "Add" at bounding box center [725, 477] width 67 height 33
type input "0"
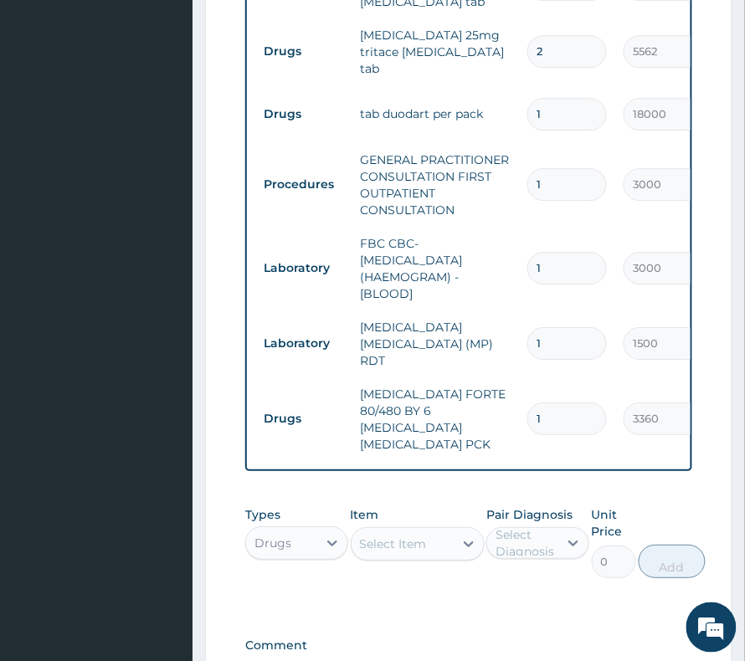
click at [412, 530] on div "Select Item" at bounding box center [402, 543] width 102 height 27
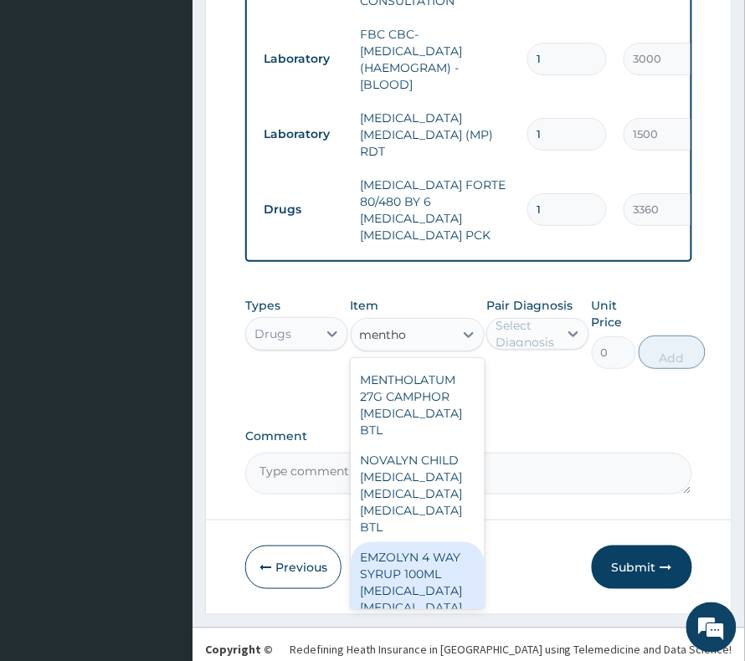
scroll to position [0, 0]
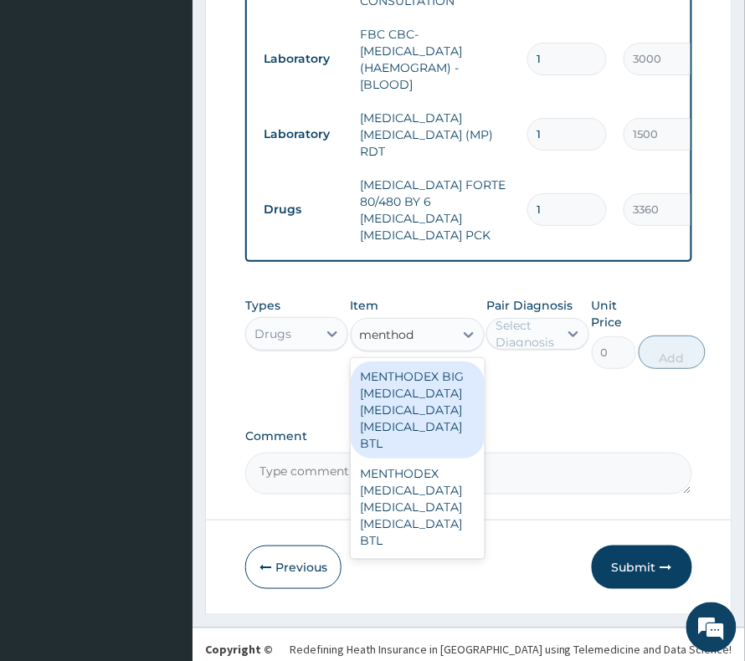
type input "menthode"
click at [409, 399] on div "MENTHODEX BIG [MEDICAL_DATA] [MEDICAL_DATA] [MEDICAL_DATA] BTL" at bounding box center [418, 409] width 134 height 97
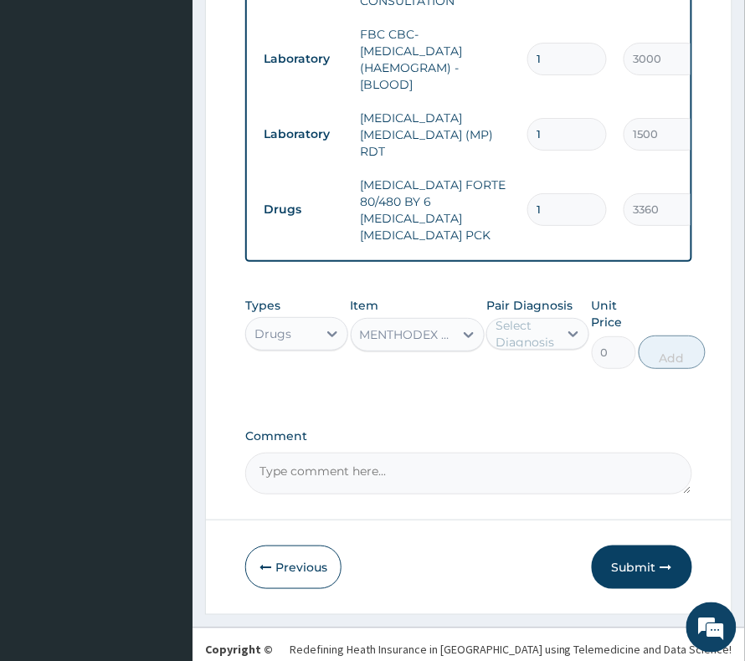
type input "1980"
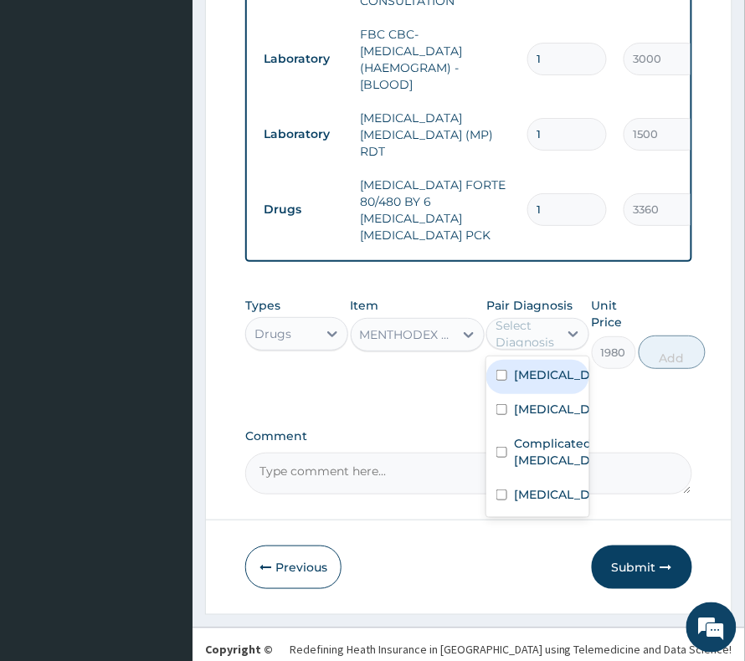
drag, startPoint x: 541, startPoint y: 298, endPoint x: 532, endPoint y: 382, distance: 84.9
click at [541, 317] on div "Select Diagnosis" at bounding box center [525, 333] width 61 height 33
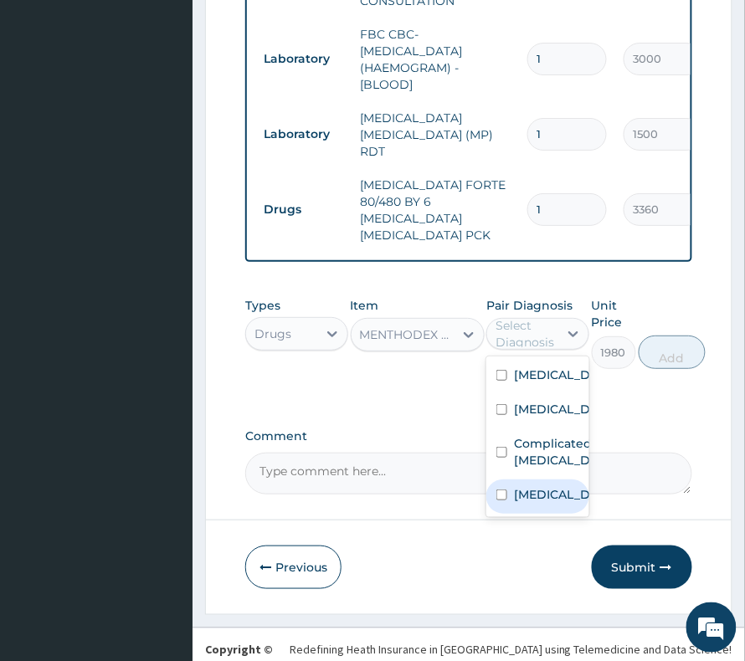
click at [532, 503] on label "[MEDICAL_DATA]" at bounding box center [555, 494] width 83 height 17
checkbox input "true"
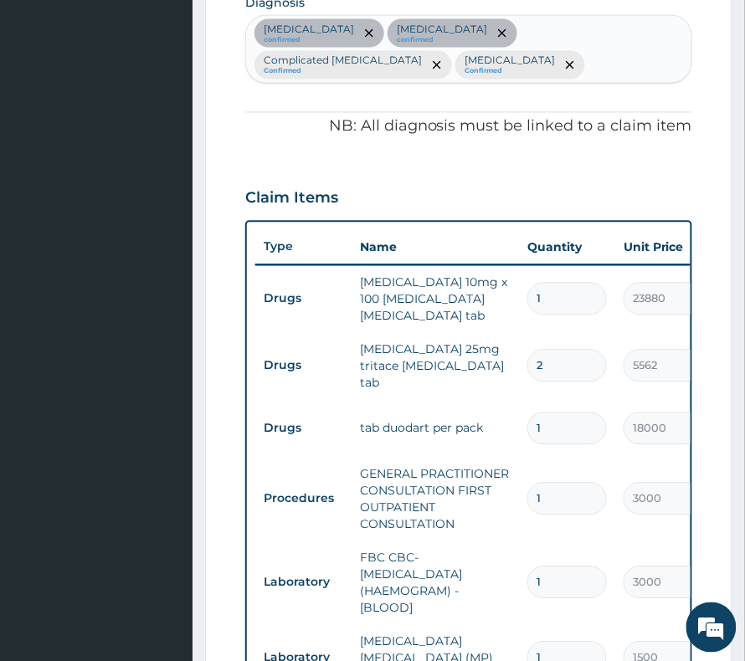
scroll to position [463, 0]
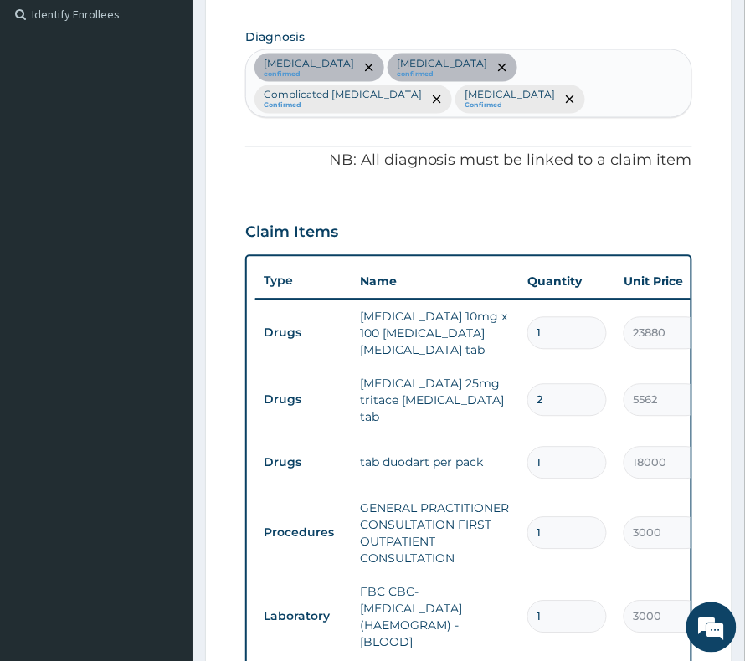
click at [544, 105] on div "Hypertensive heart disease confirmed Benign prostatic hyperplasia confirmed Com…" at bounding box center [468, 83] width 445 height 67
type input "upper resp"
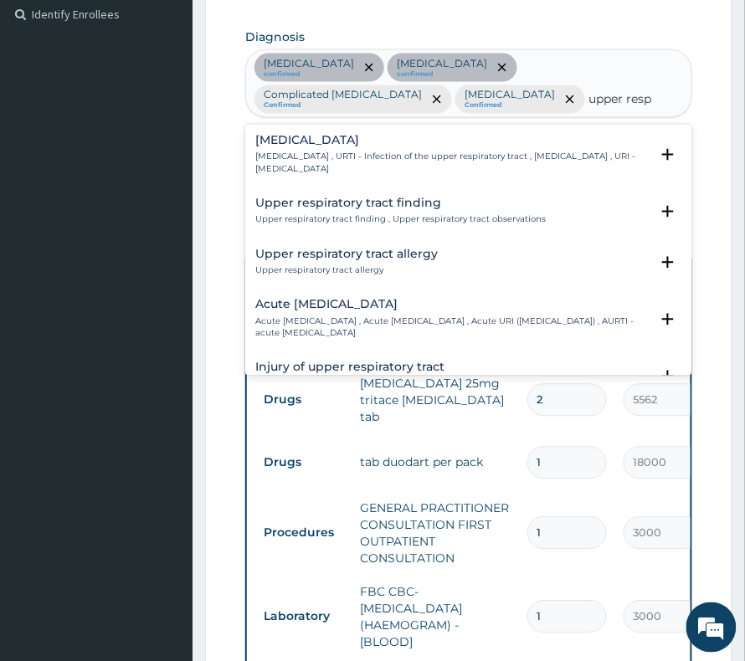
click at [360, 141] on h4 "[MEDICAL_DATA]" at bounding box center [452, 141] width 394 height 13
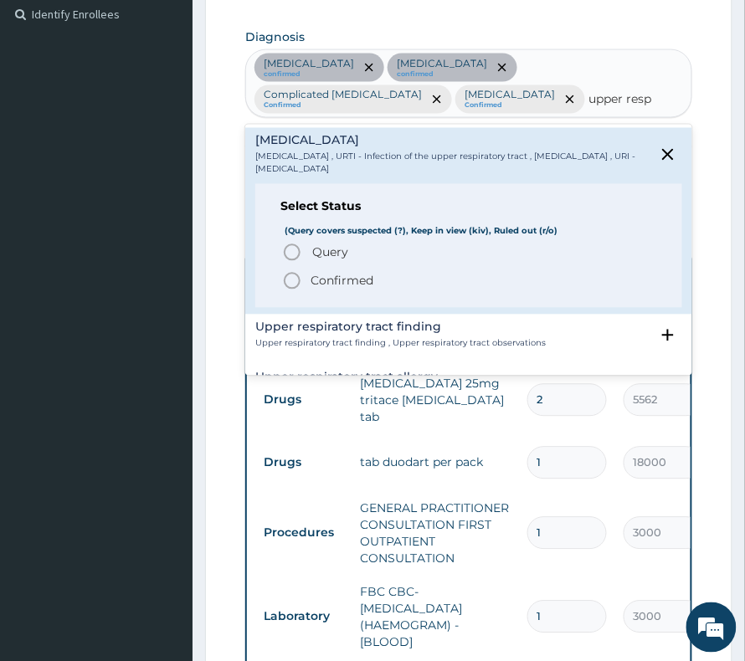
click at [370, 279] on p "Confirmed" at bounding box center [341, 281] width 63 height 17
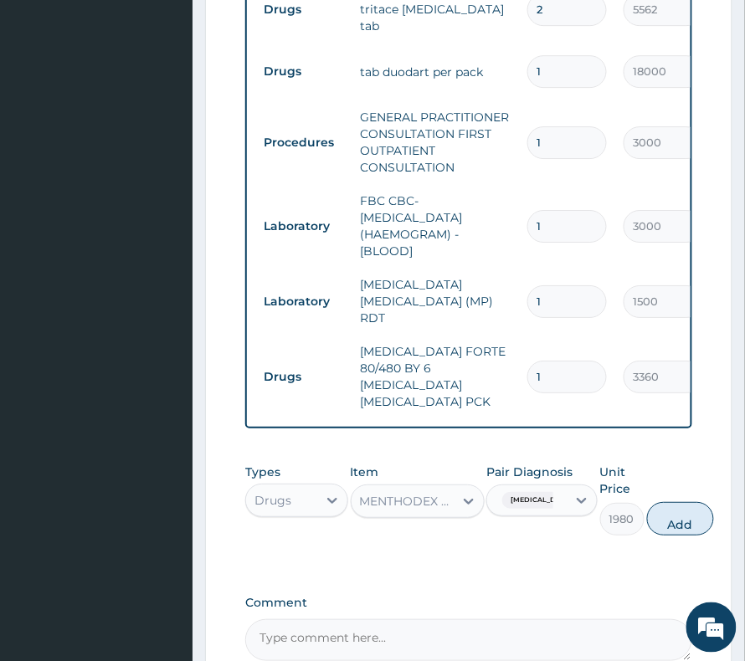
scroll to position [909, 0]
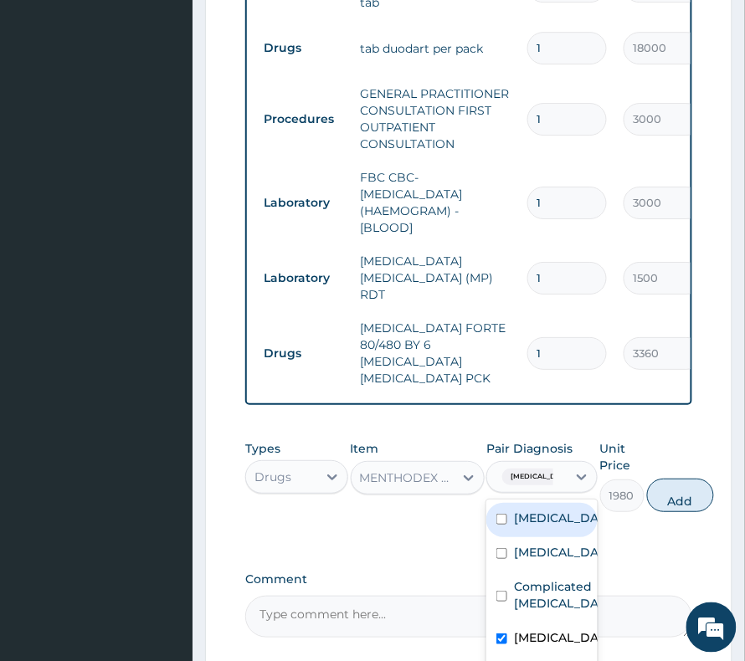
drag, startPoint x: 520, startPoint y: 417, endPoint x: 532, endPoint y: 443, distance: 28.8
click at [520, 469] on span "[MEDICAL_DATA]" at bounding box center [541, 477] width 79 height 17
click at [506, 636] on div "[MEDICAL_DATA]" at bounding box center [541, 640] width 111 height 34
checkbox input "false"
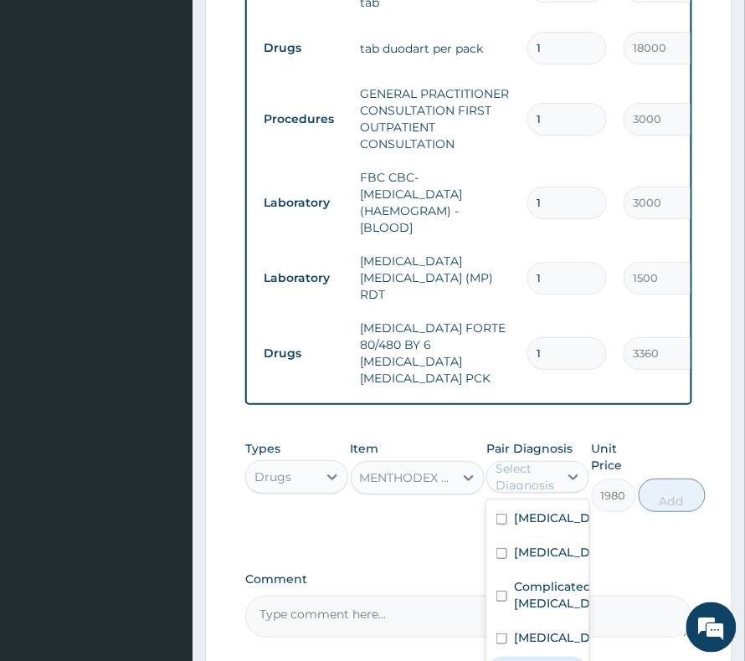
click at [519, 660] on label "[MEDICAL_DATA]" at bounding box center [555, 671] width 83 height 17
checkbox input "true"
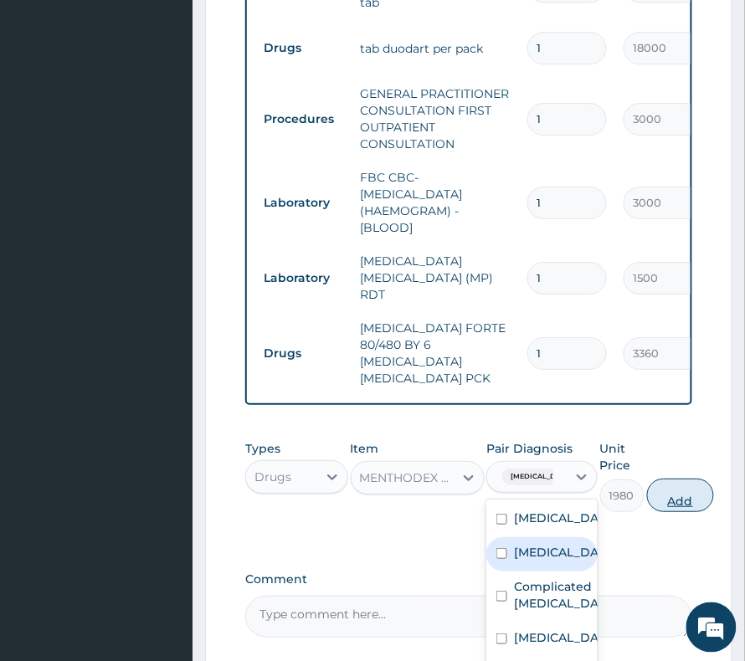
click at [704, 479] on button "Add" at bounding box center [680, 495] width 67 height 33
type input "0"
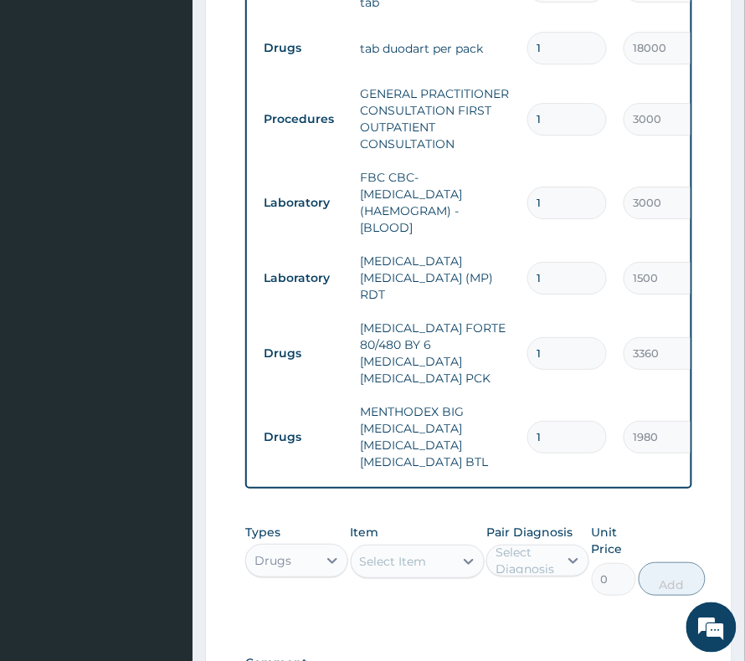
click at [426, 553] on div "Select Item" at bounding box center [393, 561] width 67 height 17
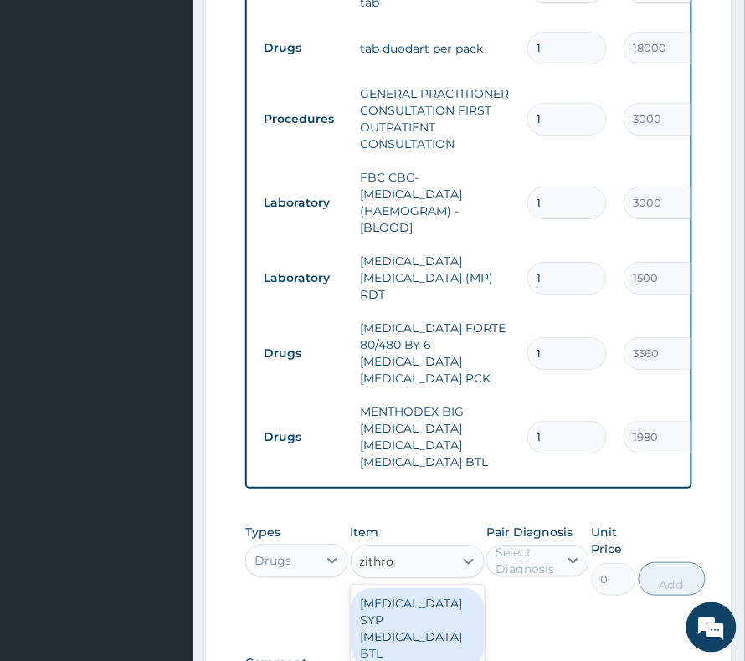
type input "zithroma"
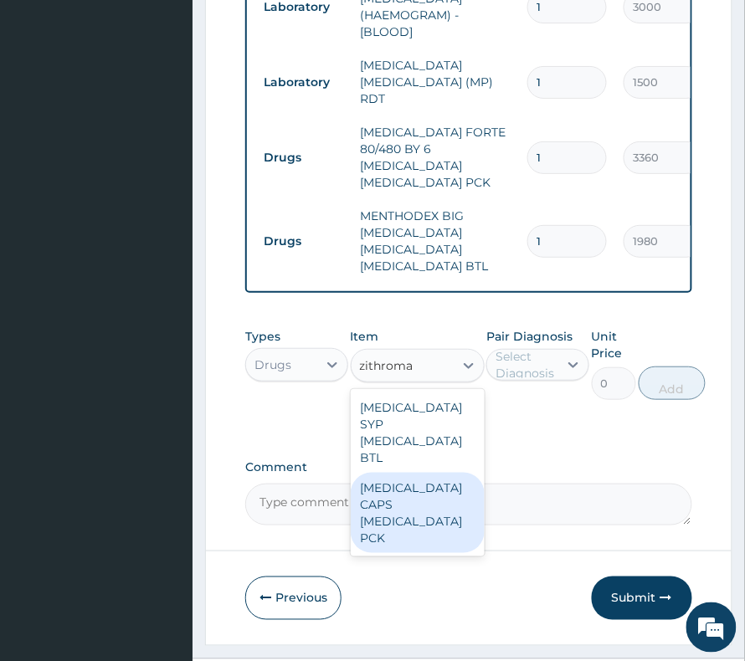
click at [426, 473] on div "[MEDICAL_DATA] CAPS [MEDICAL_DATA] PCK" at bounding box center [418, 513] width 134 height 80
type input "240"
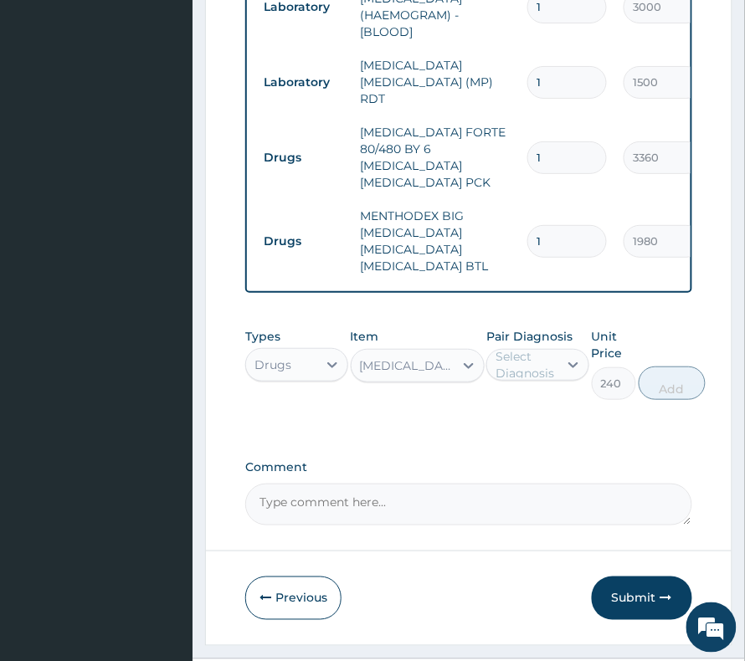
click at [536, 348] on div "Select Diagnosis" at bounding box center [525, 364] width 61 height 33
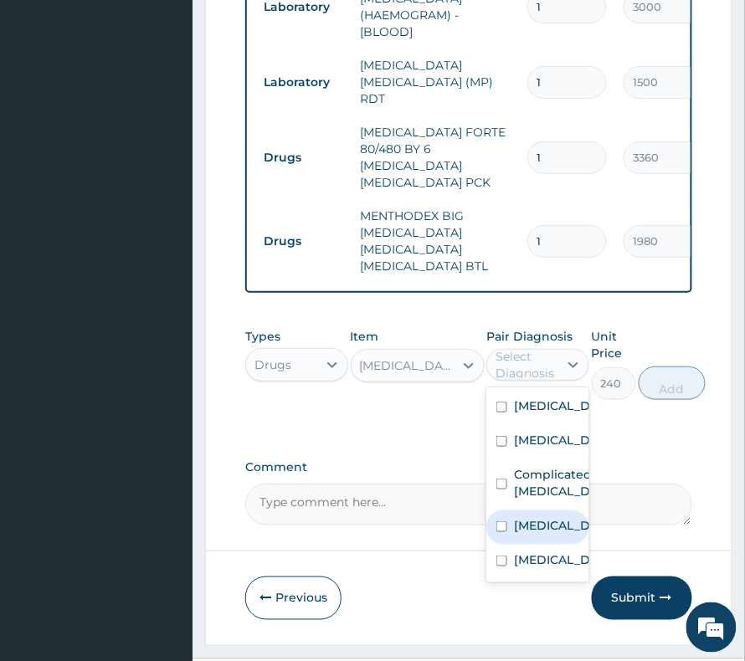
click at [530, 520] on div "[MEDICAL_DATA]" at bounding box center [537, 527] width 103 height 34
checkbox input "true"
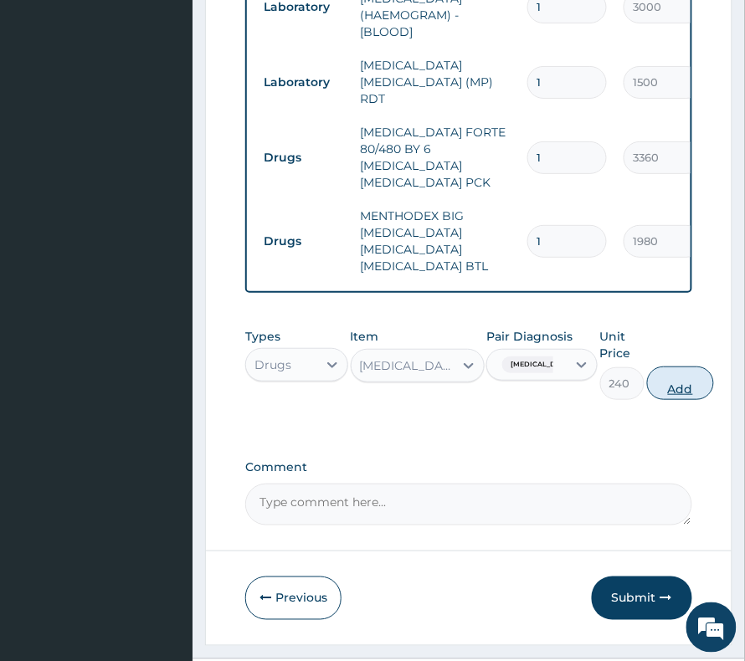
click at [683, 366] on button "Add" at bounding box center [680, 382] width 67 height 33
type input "0"
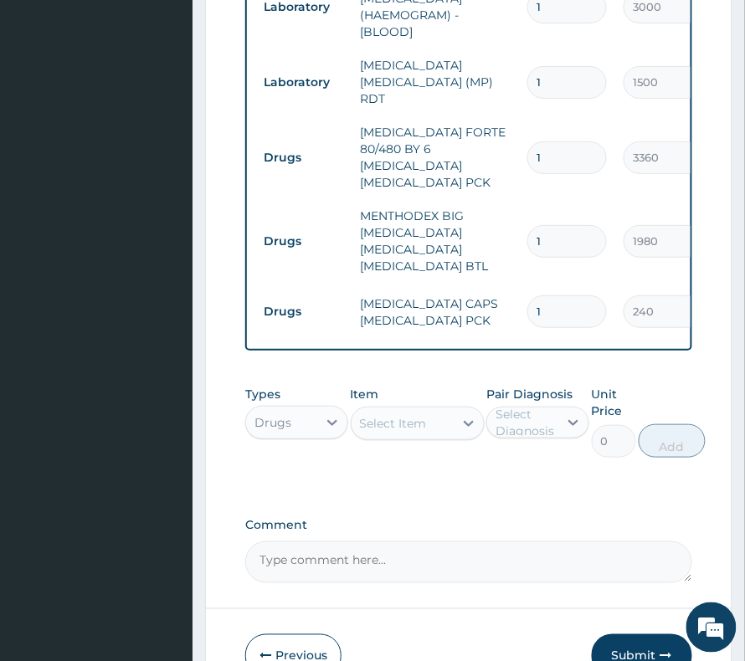
drag, startPoint x: 539, startPoint y: 243, endPoint x: 561, endPoint y: 248, distance: 22.5
click at [561, 295] on input "1" at bounding box center [566, 311] width 79 height 33
type input "5"
type input "1200.00"
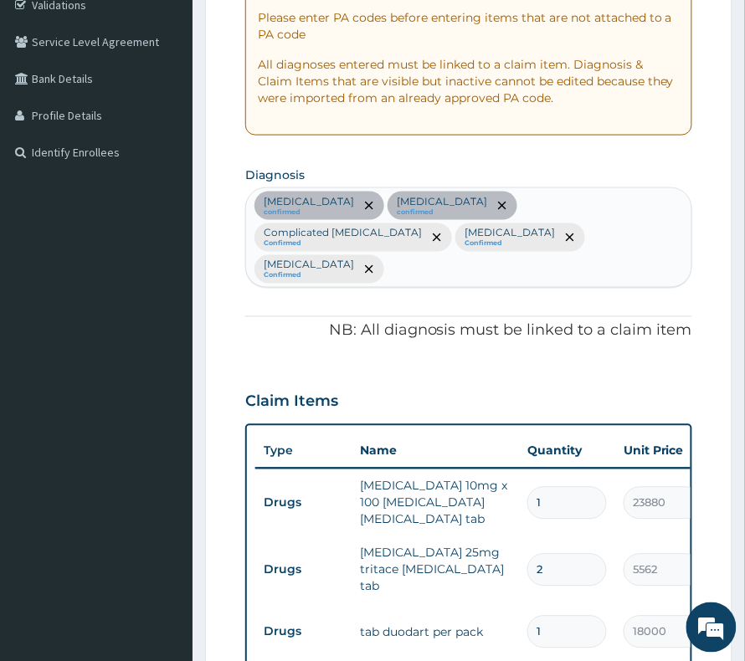
scroll to position [323, 0]
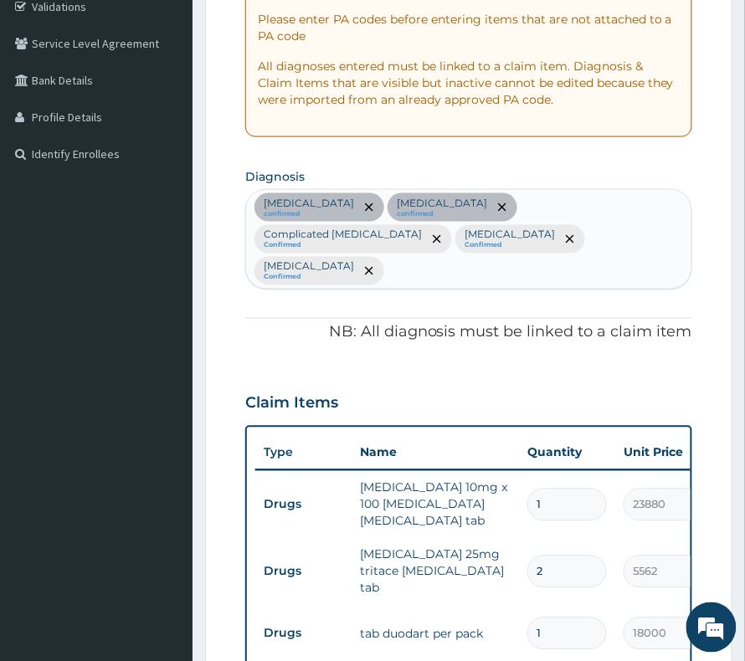
type input "5"
click at [674, 243] on div "Hypertensive heart disease confirmed Benign prostatic hyperplasia confirmed Com…" at bounding box center [468, 239] width 445 height 98
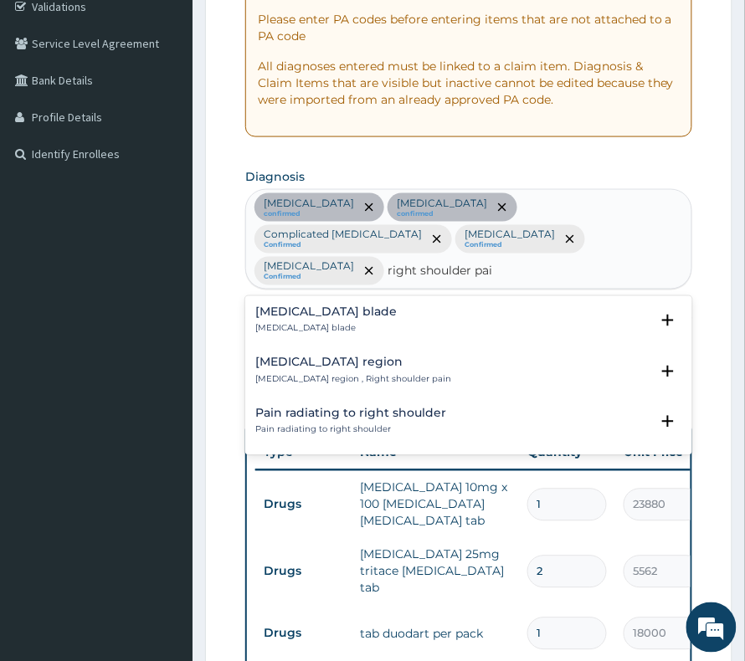
type input "right shoulder pain"
click at [323, 376] on p "Pain of right shoulder region , Right shoulder pain" at bounding box center [353, 380] width 196 height 12
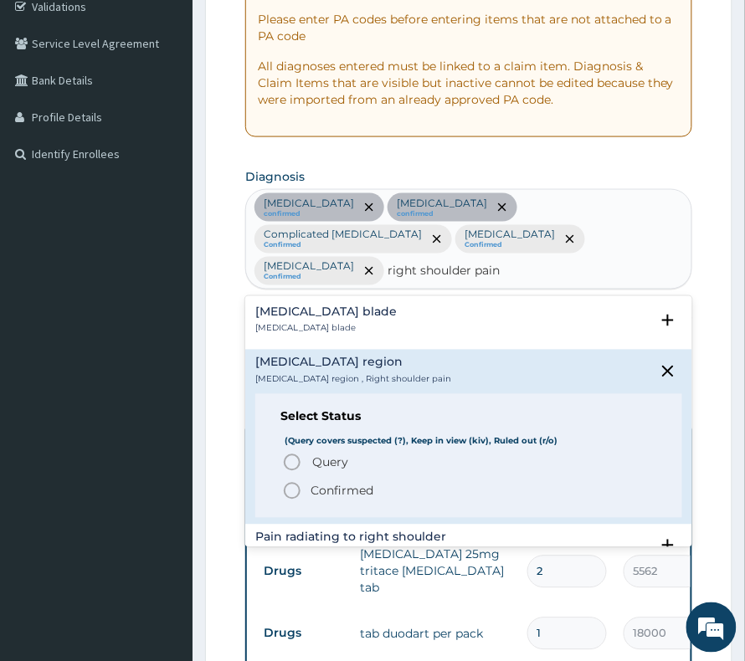
click at [332, 487] on p "Confirmed" at bounding box center [341, 491] width 63 height 17
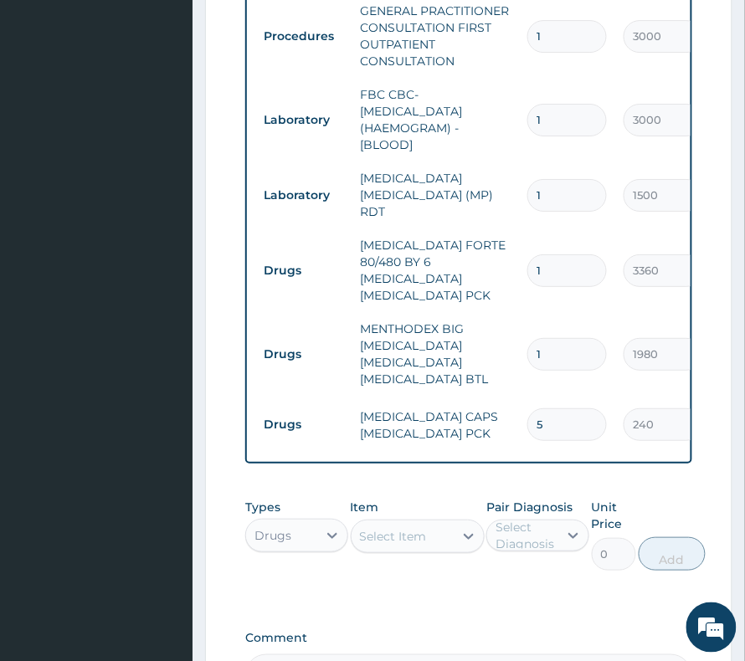
scroll to position [992, 0]
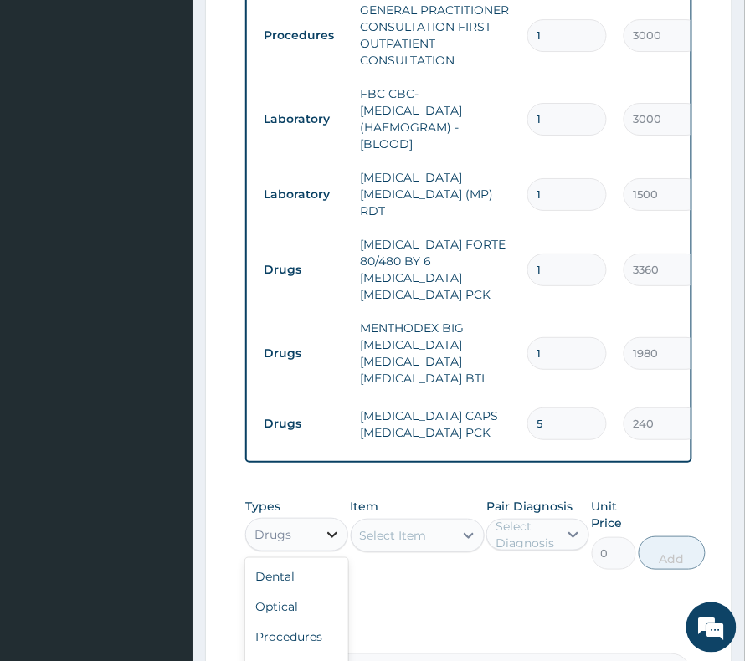
click at [346, 520] on div at bounding box center [332, 535] width 30 height 30
click at [370, 527] on div "Select Item" at bounding box center [393, 535] width 67 height 17
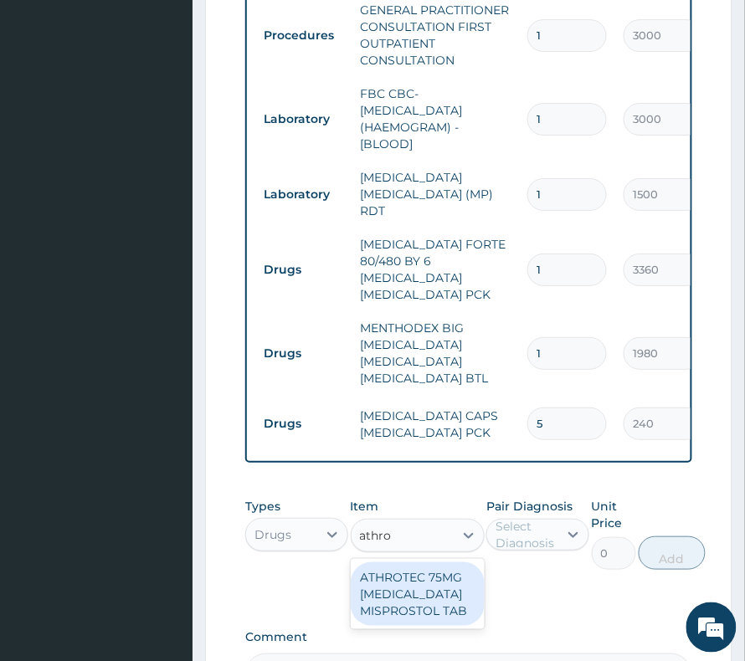
type input "athrot"
click at [432, 583] on div "ATHROTEC 75MG [MEDICAL_DATA] MISPROSTOL TAB" at bounding box center [418, 594] width 134 height 64
type input "204"
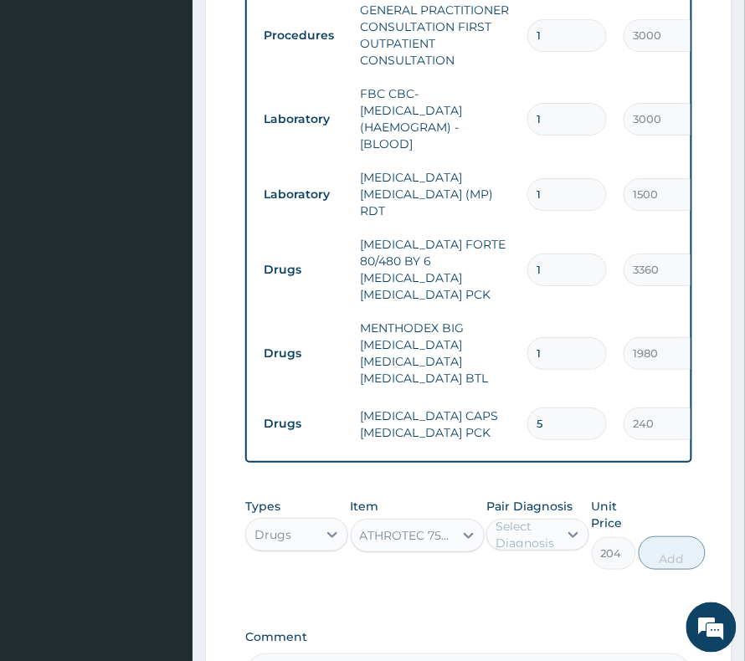
click at [535, 518] on div "Select Diagnosis" at bounding box center [525, 534] width 61 height 33
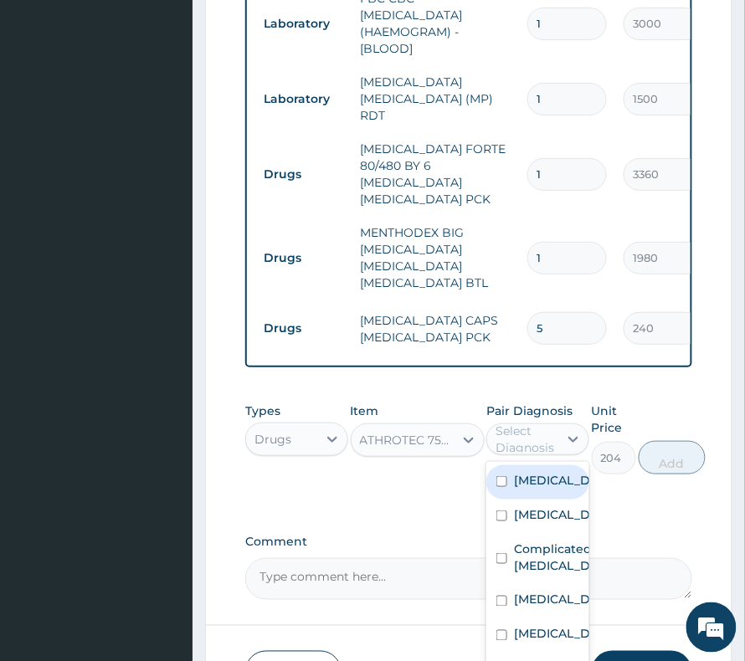
scroll to position [1193, 0]
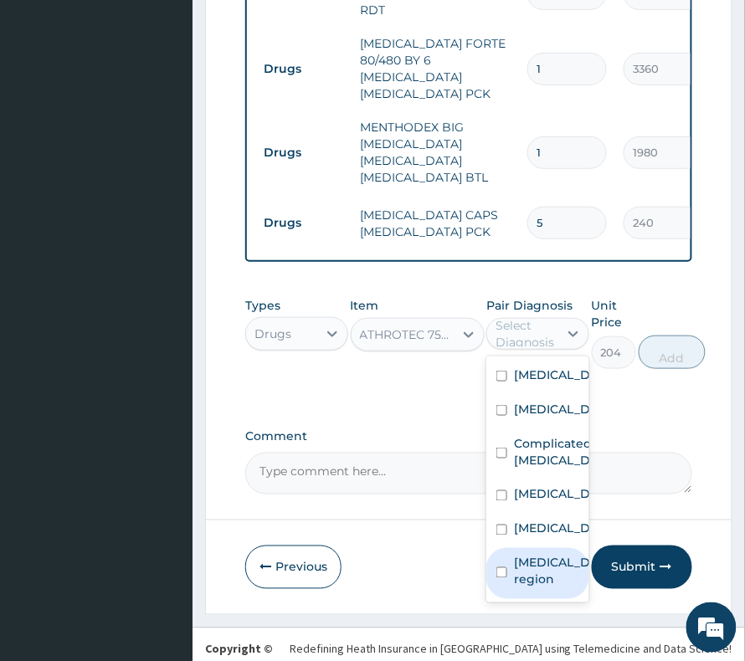
click at [505, 548] on div "Pain of right shoulder region" at bounding box center [537, 573] width 103 height 51
checkbox input "true"
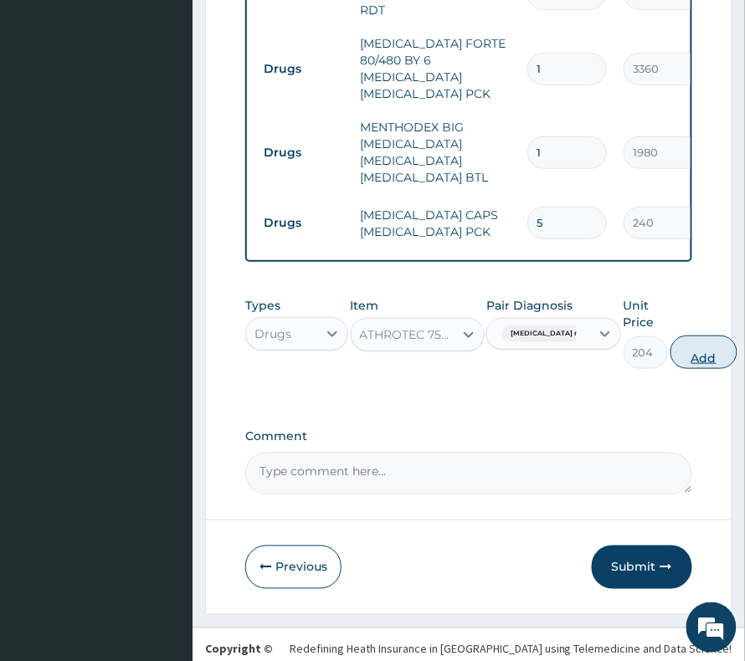
click at [711, 336] on button "Add" at bounding box center [703, 352] width 67 height 33
type input "0"
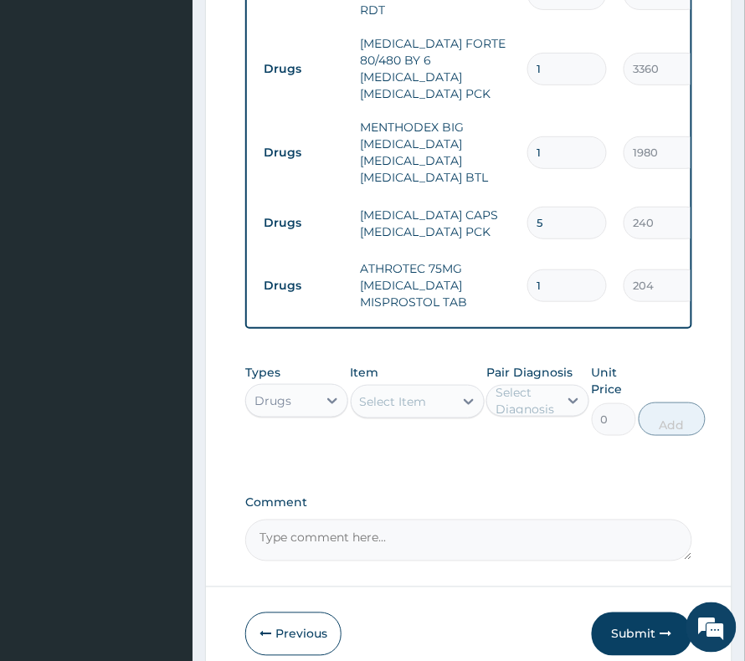
drag, startPoint x: 543, startPoint y: 245, endPoint x: 507, endPoint y: 278, distance: 48.6
click at [510, 269] on tr "Drugs ATHROTEC 75MG DICLOFENAC MISPROSTOL TAB 1 204 204.00 Pain of right should…" at bounding box center [665, 285] width 820 height 67
type input "2"
type input "408.00"
type input "28"
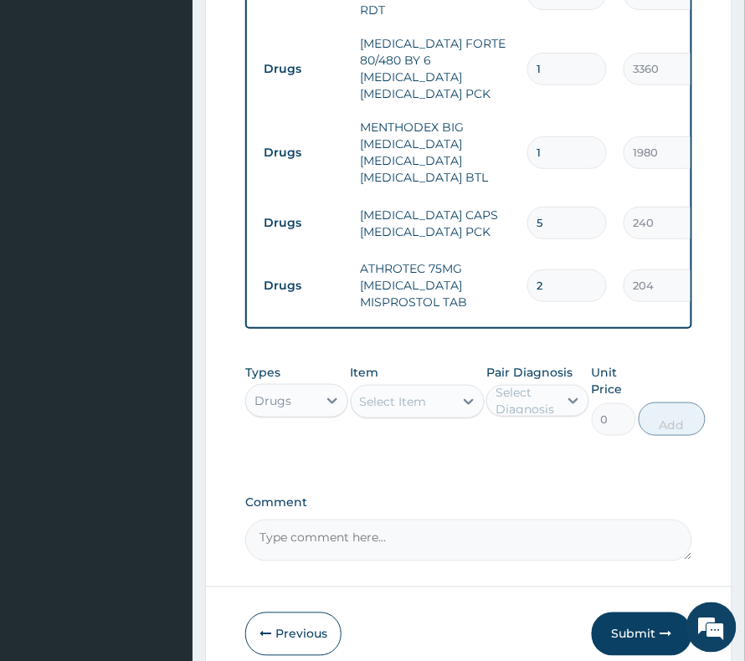
type input "5712.00"
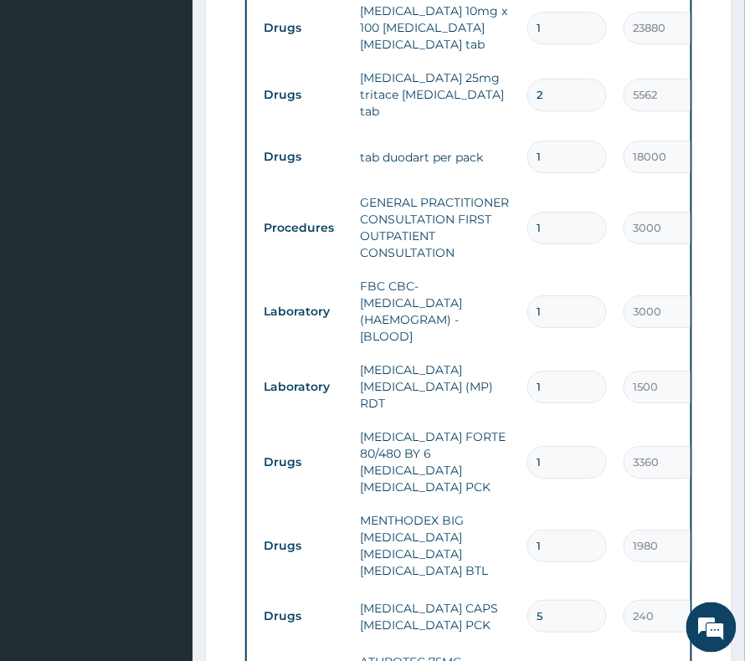
scroll to position [747, 0]
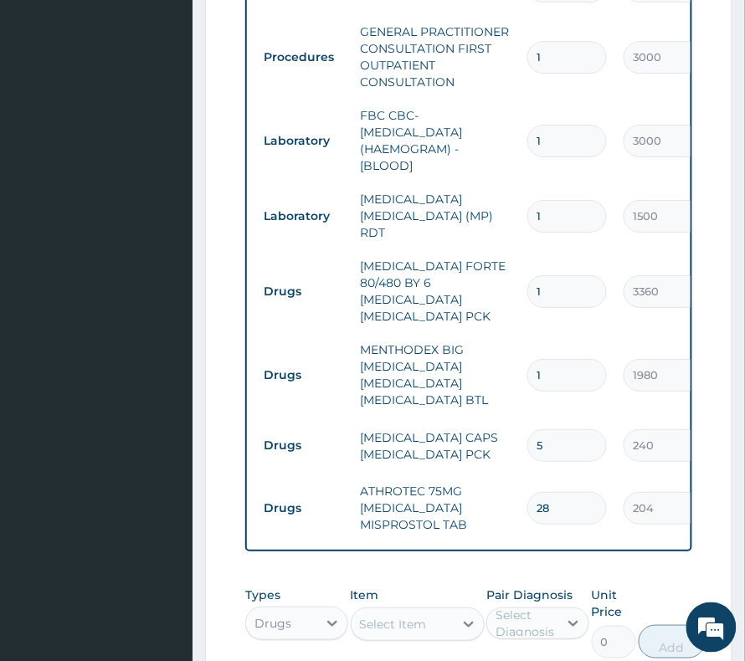
type input "27"
type input "5508.00"
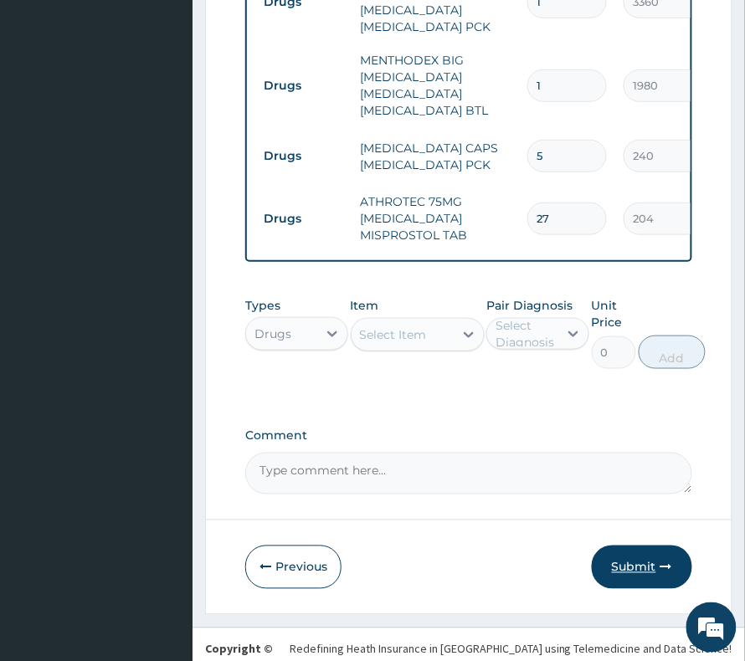
type input "27"
click at [653, 546] on button "Submit" at bounding box center [642, 568] width 100 height 44
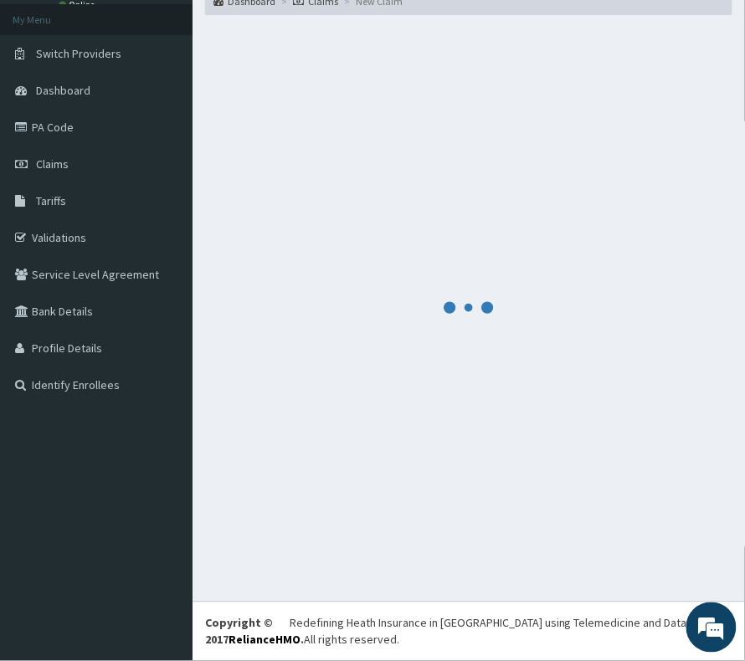
scroll to position [1260, 0]
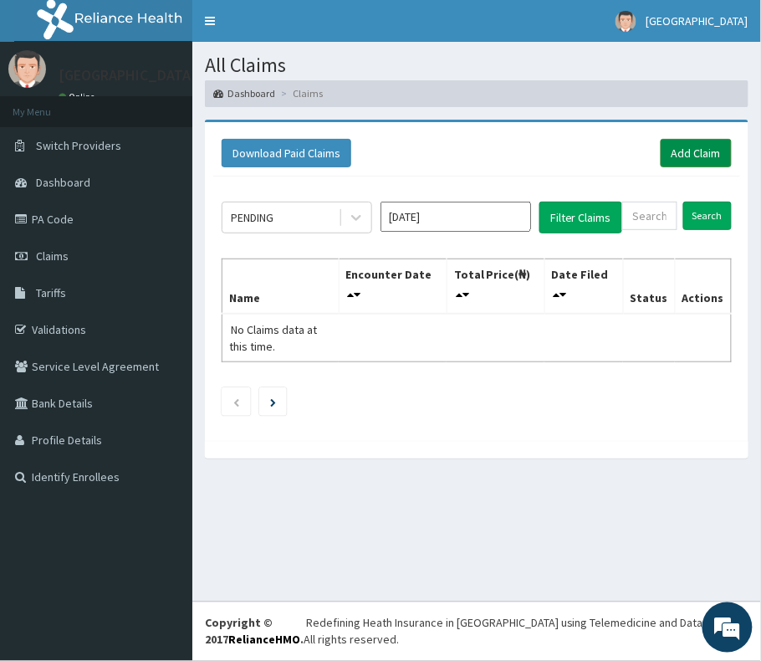
click at [698, 141] on link "Add Claim" at bounding box center [696, 153] width 71 height 28
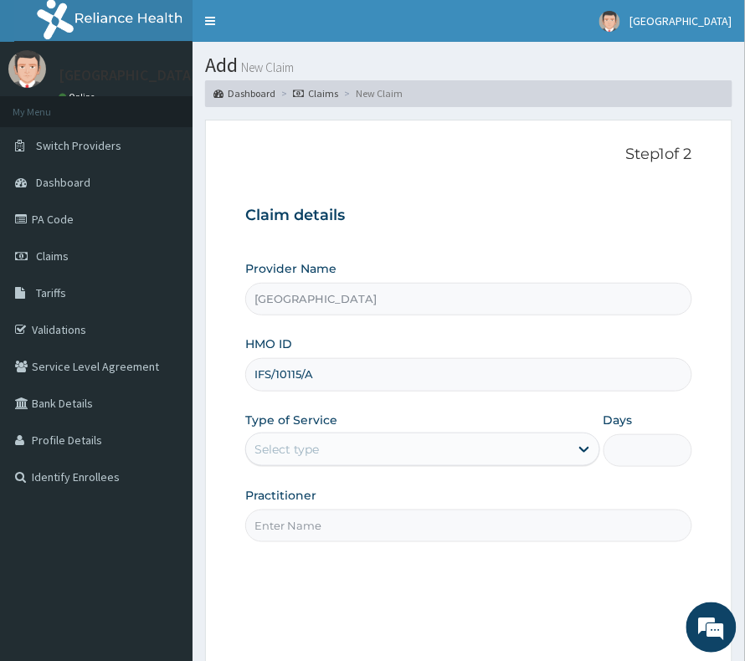
type input "IFS/10115/A"
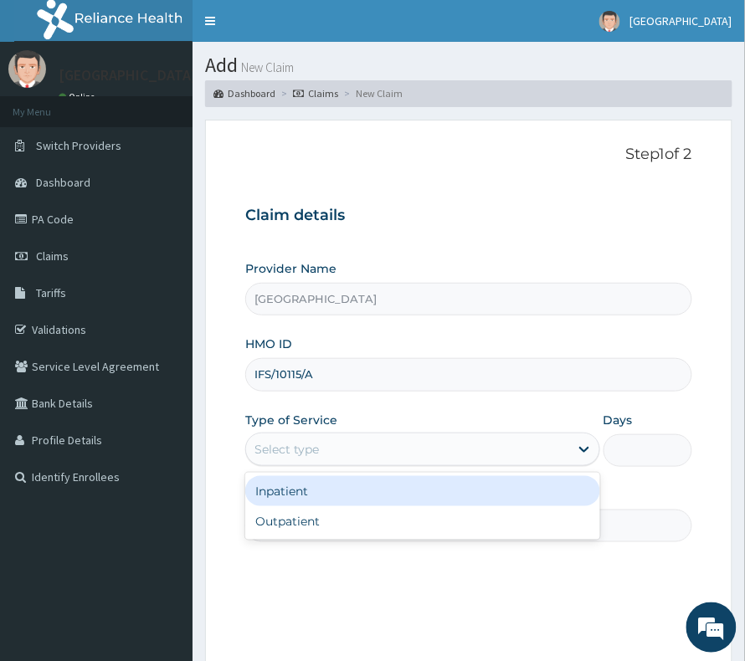
click at [289, 437] on div "Select type" at bounding box center [407, 449] width 323 height 27
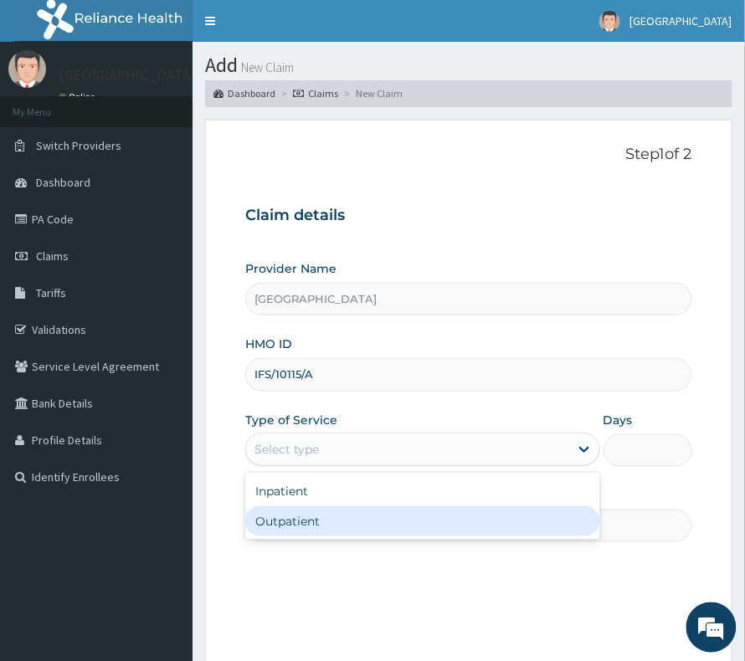
click at [289, 512] on div "Outpatient" at bounding box center [422, 521] width 355 height 30
type input "1"
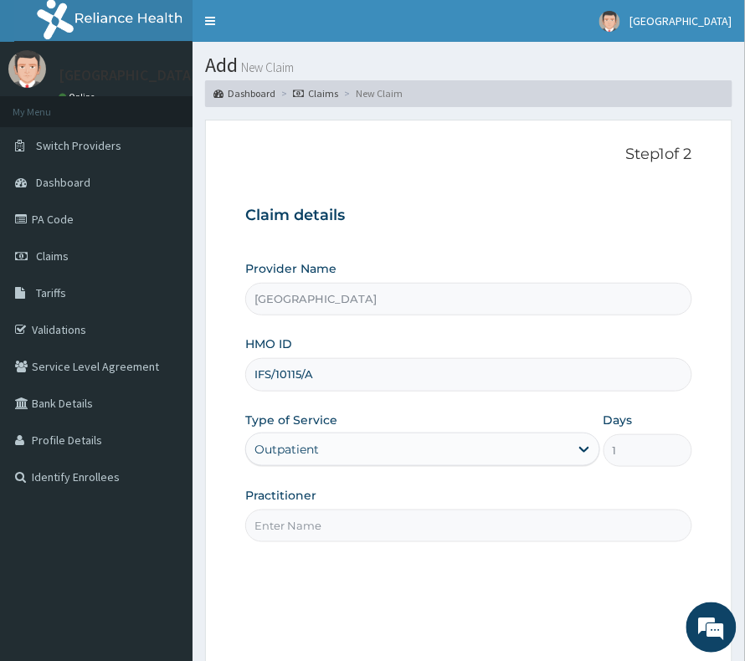
click at [362, 523] on input "Practitioner" at bounding box center [468, 526] width 447 height 33
type input "[PERSON_NAME]"
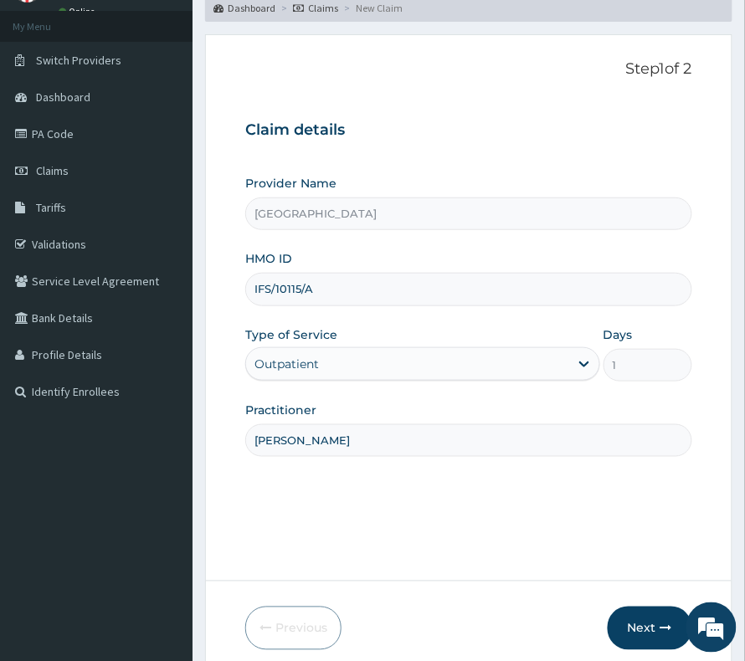
scroll to position [111, 0]
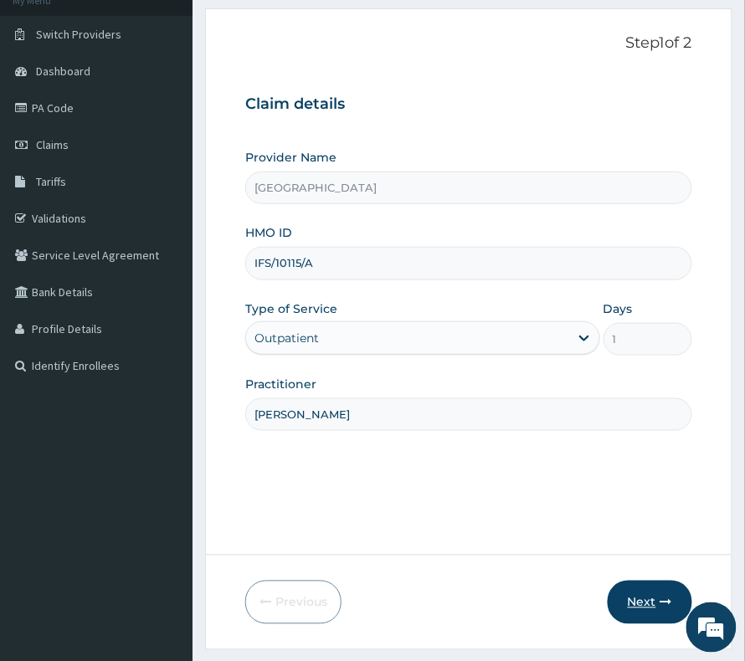
click at [646, 592] on button "Next" at bounding box center [649, 603] width 85 height 44
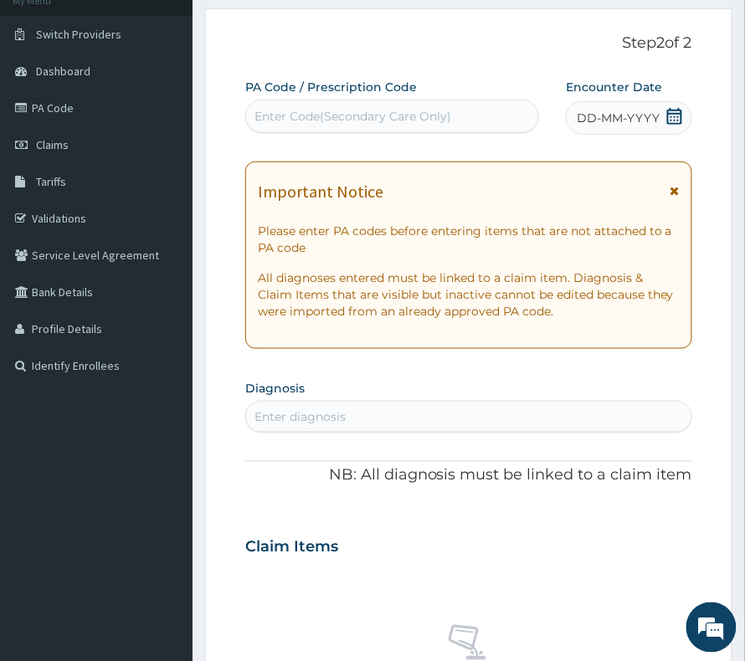
scroll to position [0, 0]
click at [594, 115] on span "DD-MM-YYYY" at bounding box center [617, 118] width 83 height 17
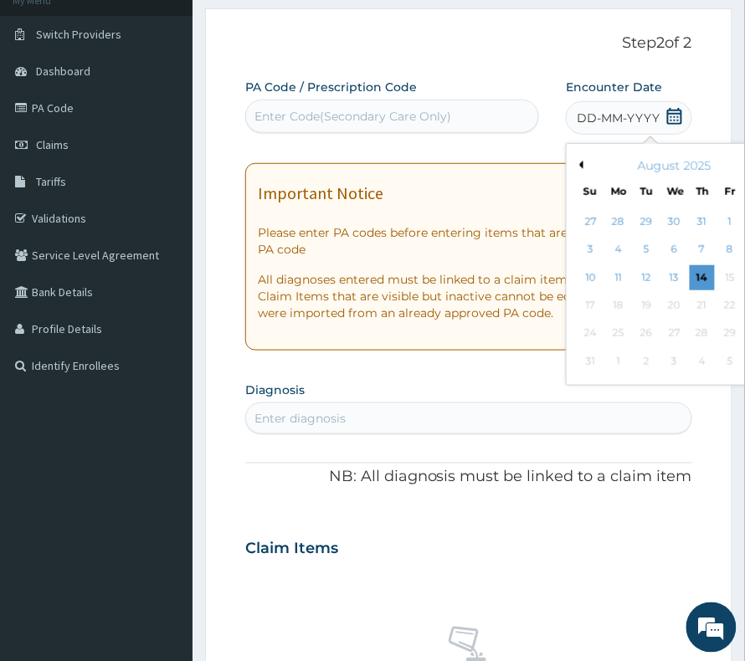
click at [573, 166] on div "August 2025" at bounding box center [674, 165] width 202 height 17
click at [575, 166] on button "Previous Month" at bounding box center [579, 165] width 8 height 8
click at [718, 218] on div "4" at bounding box center [730, 221] width 25 height 25
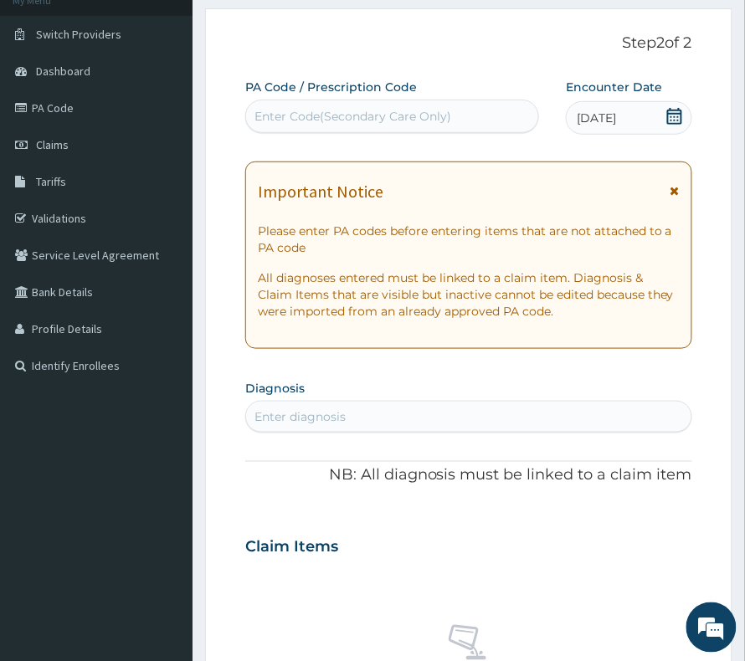
click at [273, 412] on div "Enter diagnosis" at bounding box center [299, 416] width 91 height 17
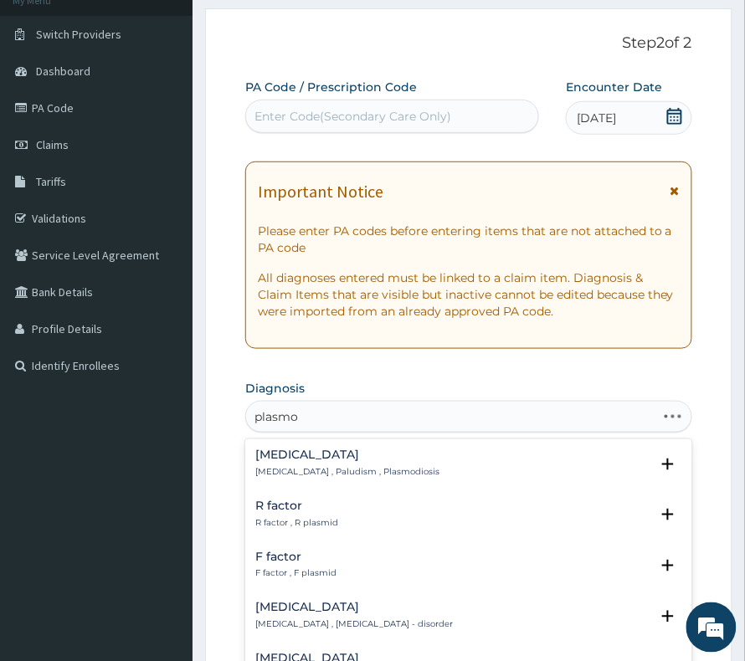
type input "plasmod"
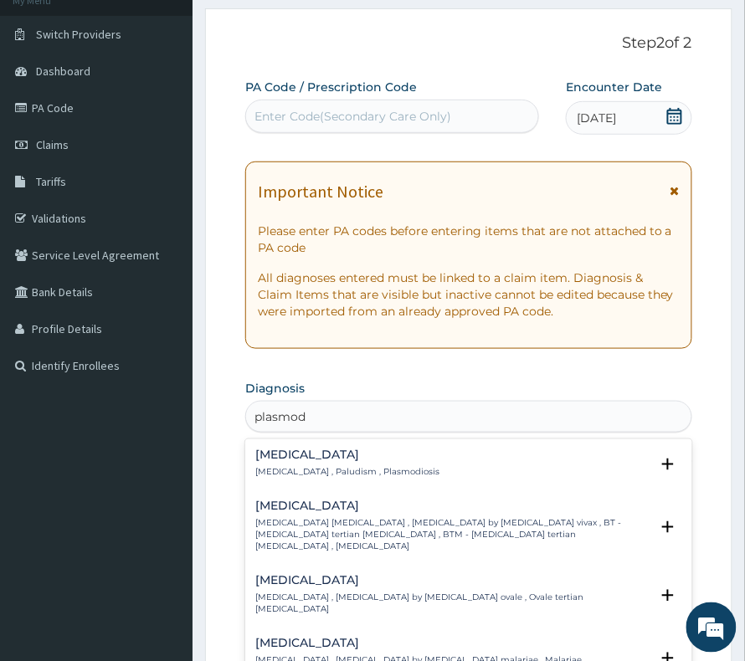
click at [382, 464] on div "[MEDICAL_DATA] [MEDICAL_DATA] , Paludism , Plasmodiosis" at bounding box center [347, 463] width 184 height 29
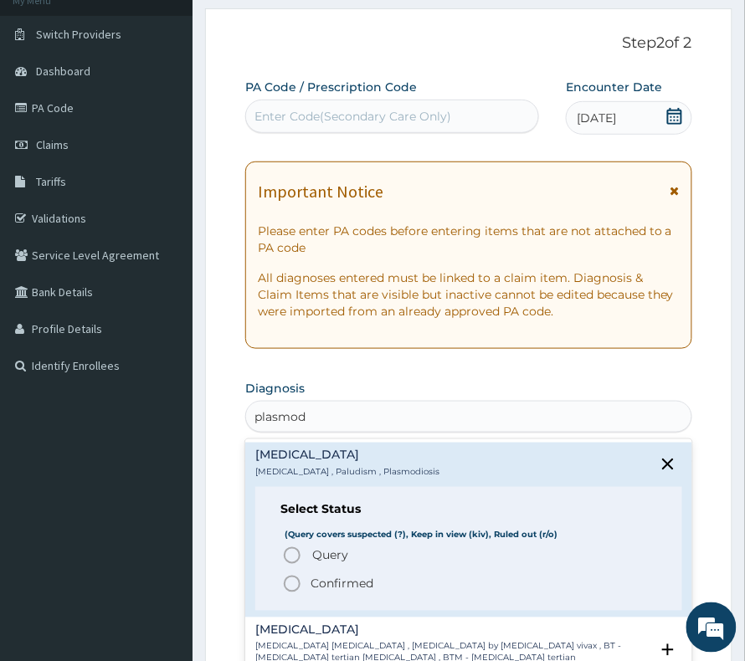
click at [338, 586] on p "Confirmed" at bounding box center [341, 584] width 63 height 17
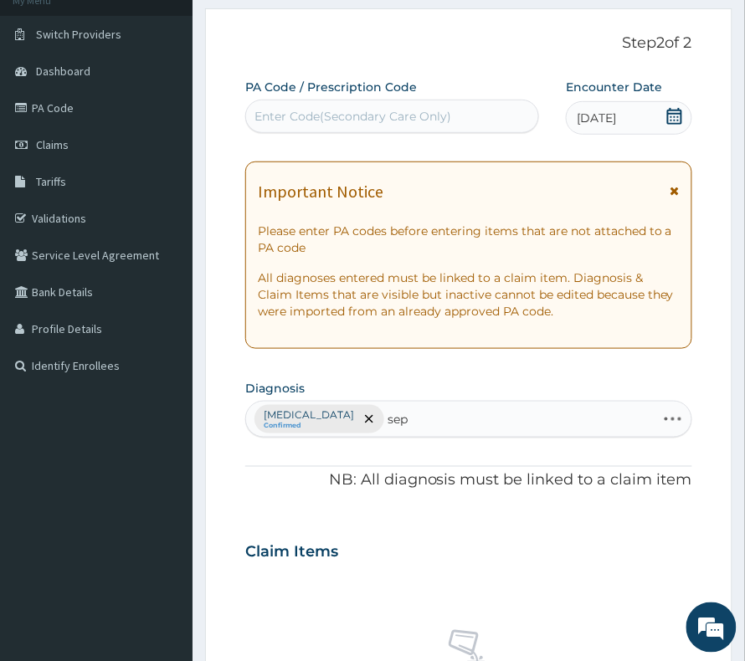
type input "seps"
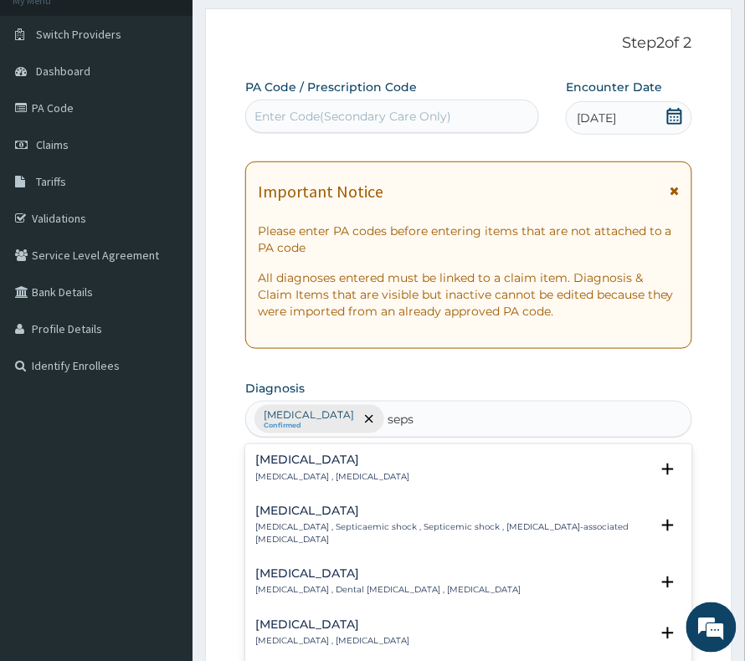
click at [383, 469] on div "[MEDICAL_DATA] [MEDICAL_DATA] , [MEDICAL_DATA]" at bounding box center [468, 468] width 427 height 29
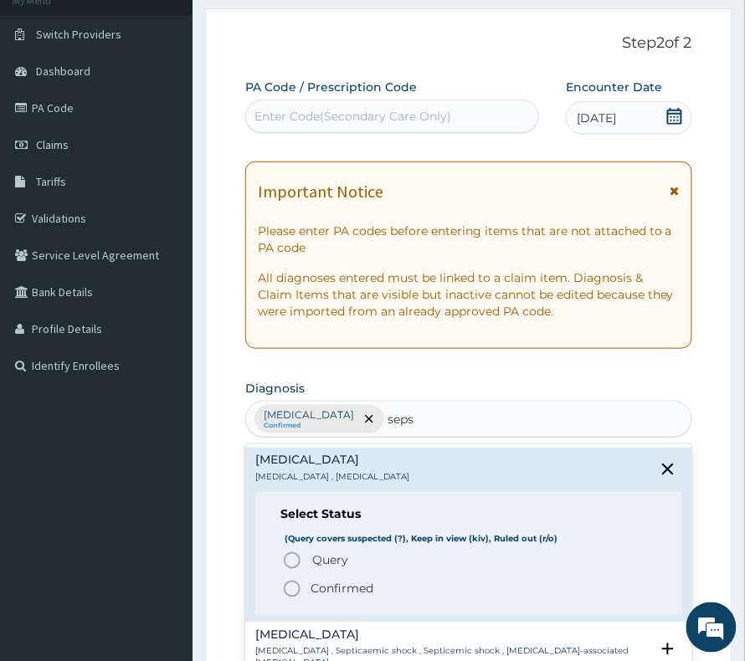
click at [359, 597] on p "Confirmed" at bounding box center [341, 589] width 63 height 17
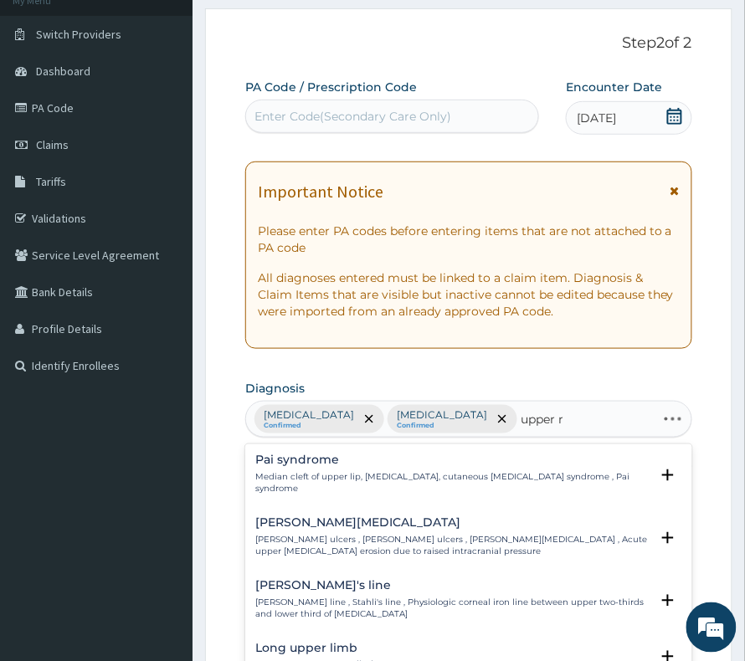
type input "upper re"
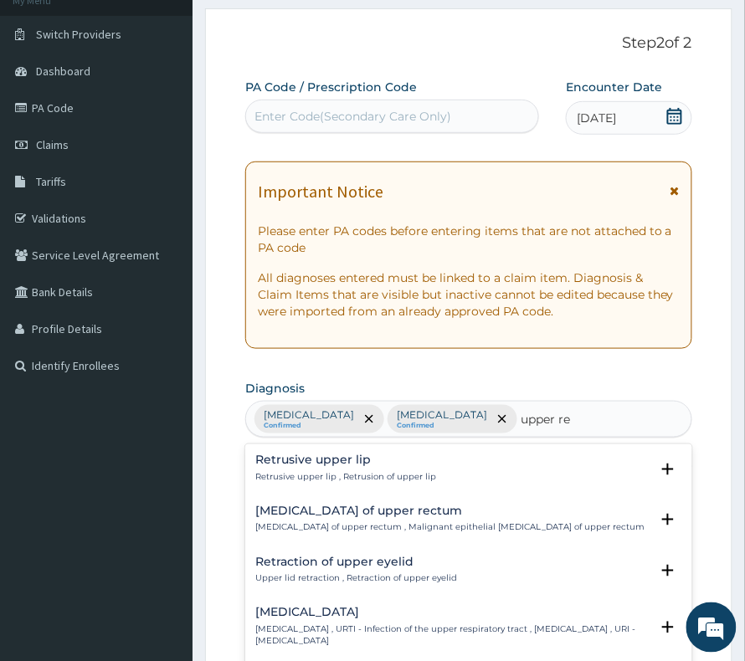
click at [382, 611] on h4 "Upper respiratory infection" at bounding box center [452, 613] width 394 height 13
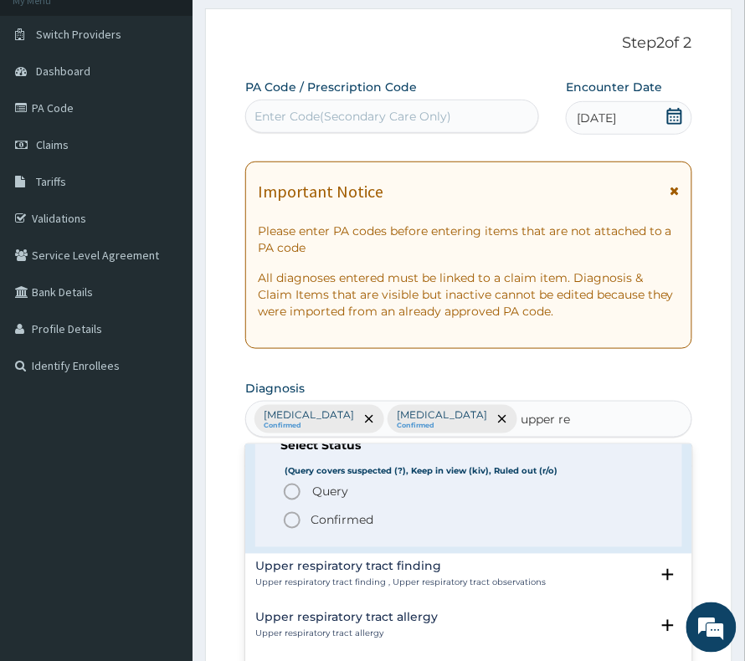
scroll to position [223, 0]
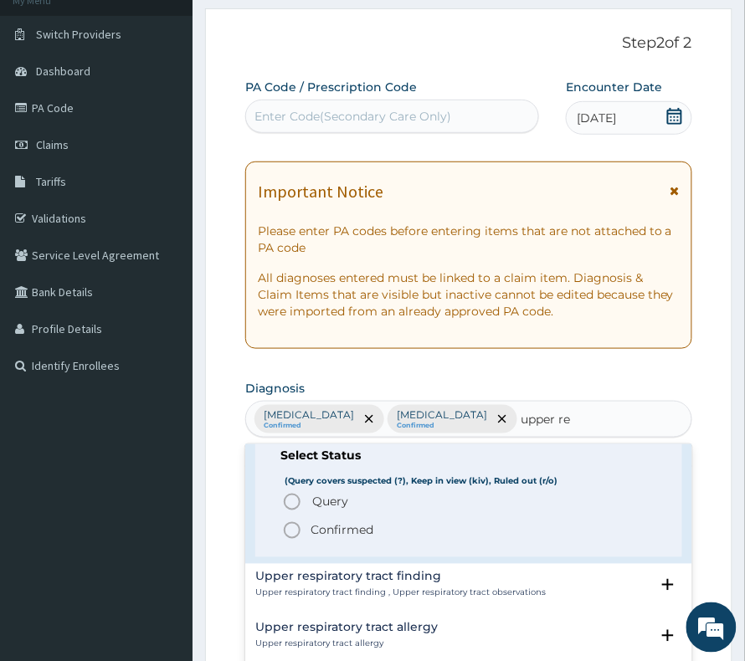
click at [341, 526] on p "Confirmed" at bounding box center [341, 530] width 63 height 17
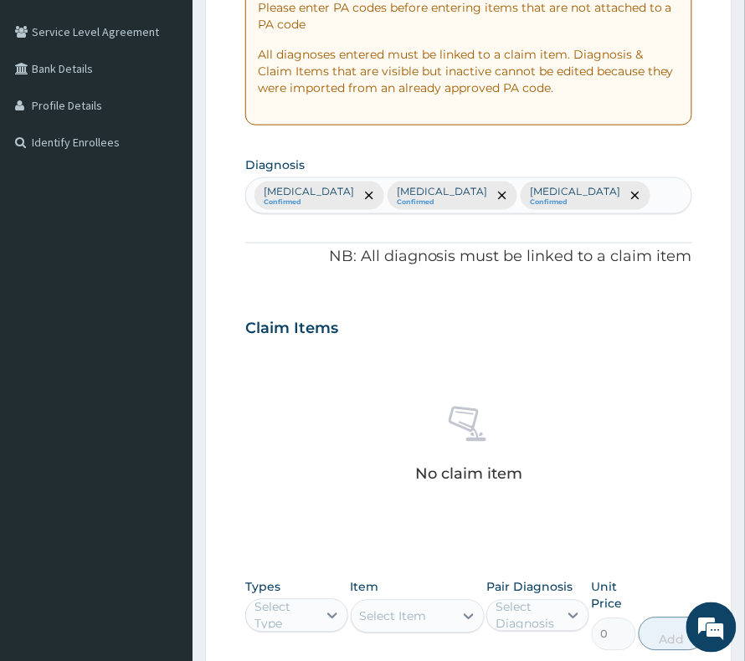
scroll to position [557, 0]
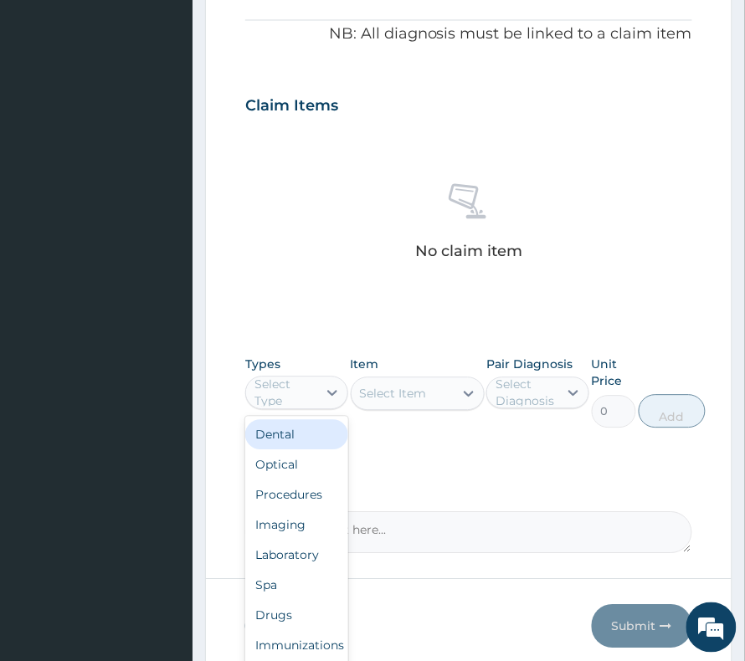
click at [285, 392] on div "Select Type" at bounding box center [284, 393] width 61 height 33
click at [295, 493] on div "Procedures" at bounding box center [296, 495] width 103 height 30
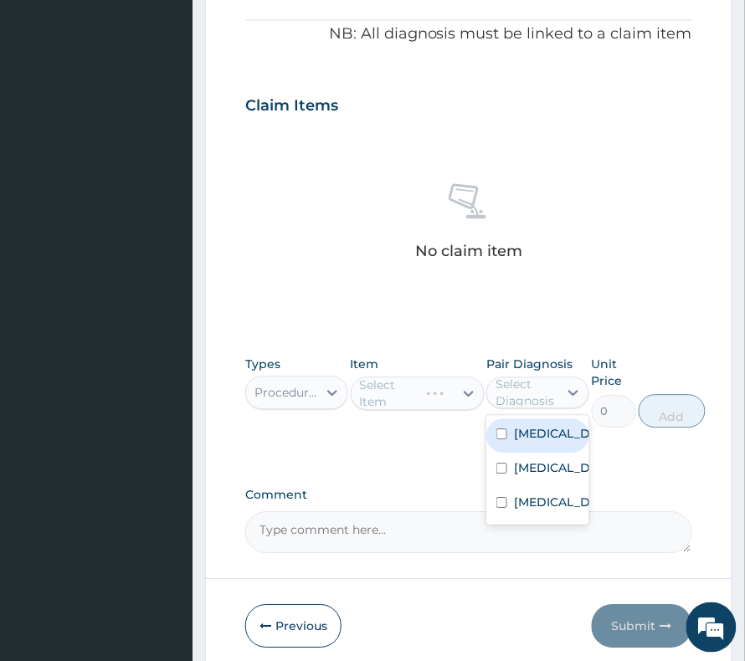
click at [546, 398] on div "Select Diagnosis" at bounding box center [525, 393] width 61 height 33
drag, startPoint x: 523, startPoint y: 439, endPoint x: 523, endPoint y: 462, distance: 22.6
click at [523, 462] on div "Malaria Sepsis Upper respiratory infection" at bounding box center [537, 471] width 103 height 110
click at [523, 462] on label "[MEDICAL_DATA]" at bounding box center [555, 468] width 83 height 17
checkbox input "true"
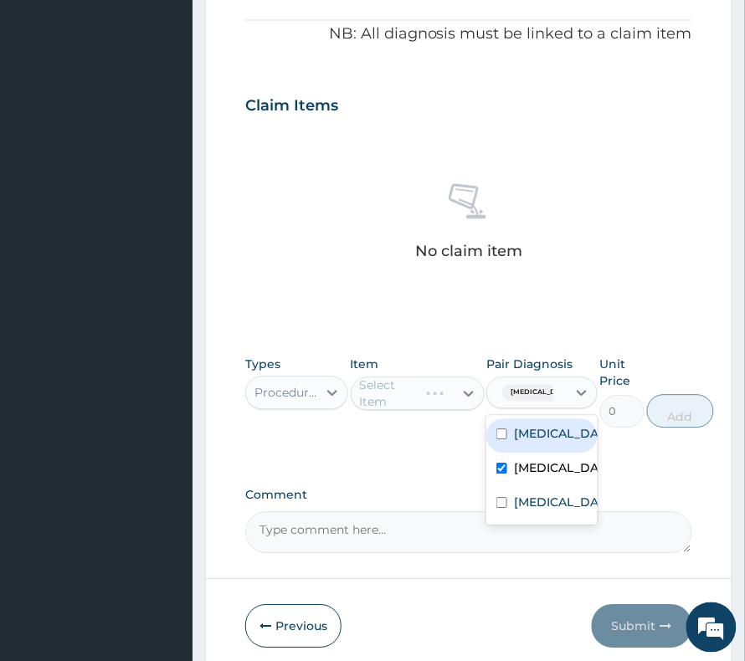
click at [529, 440] on label "[MEDICAL_DATA]" at bounding box center [559, 434] width 91 height 17
checkbox input "true"
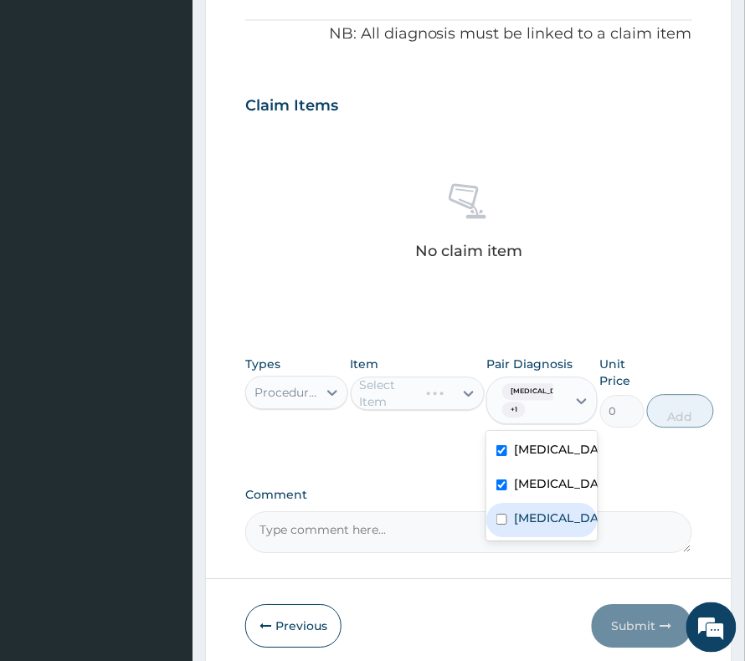
click at [525, 527] on label "Upper respiratory infection" at bounding box center [559, 518] width 91 height 17
checkbox input "true"
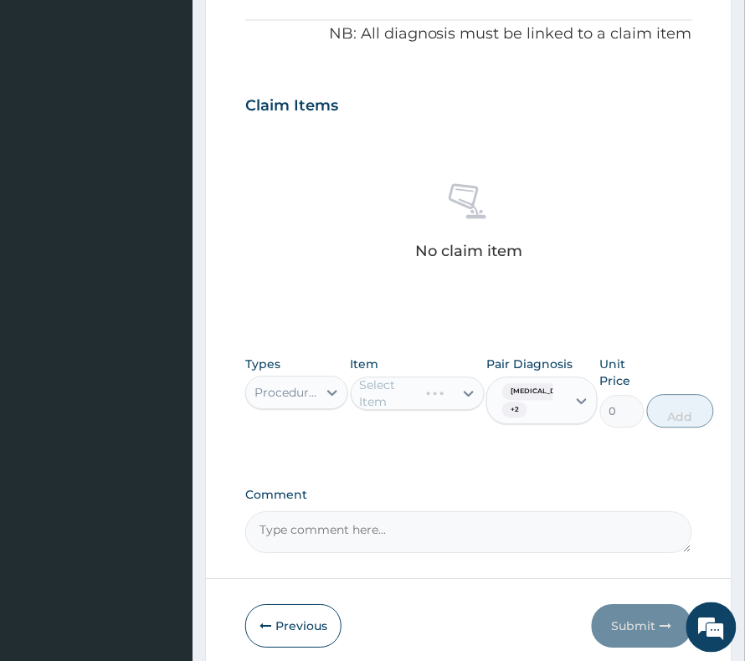
click at [405, 406] on div "Select Item" at bounding box center [418, 393] width 134 height 33
click at [406, 402] on div "Select Item" at bounding box center [393, 394] width 67 height 17
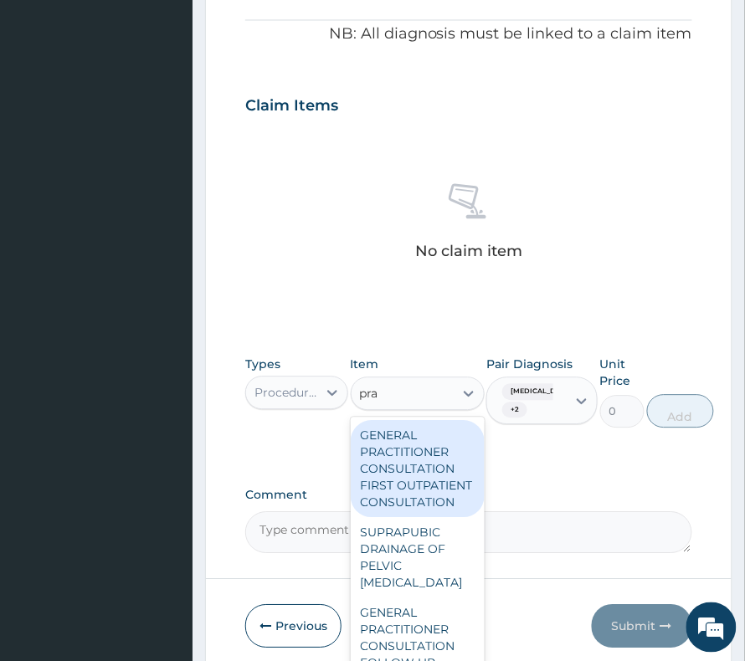
type input "prac"
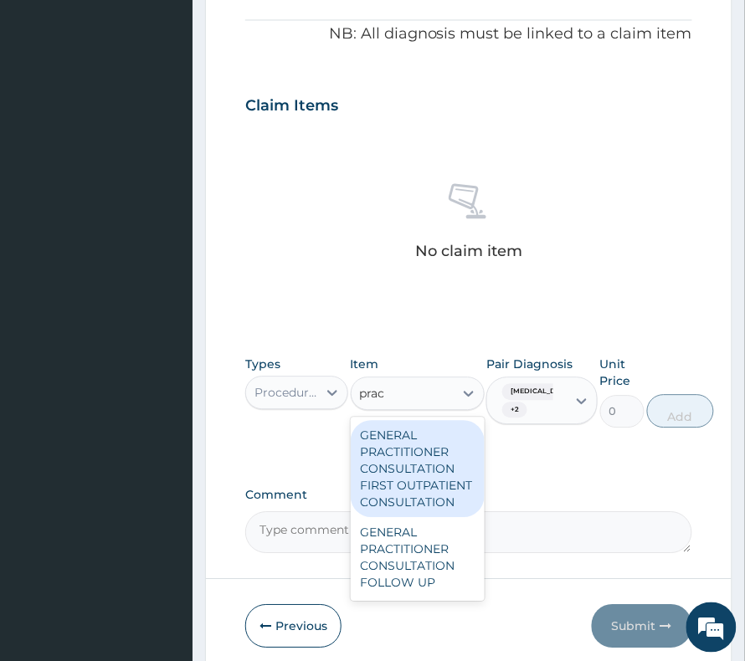
drag, startPoint x: 400, startPoint y: 460, endPoint x: 479, endPoint y: 450, distance: 79.3
click at [402, 462] on div "GENERAL PRACTITIONER CONSULTATION FIRST OUTPATIENT CONSULTATION" at bounding box center [418, 469] width 134 height 97
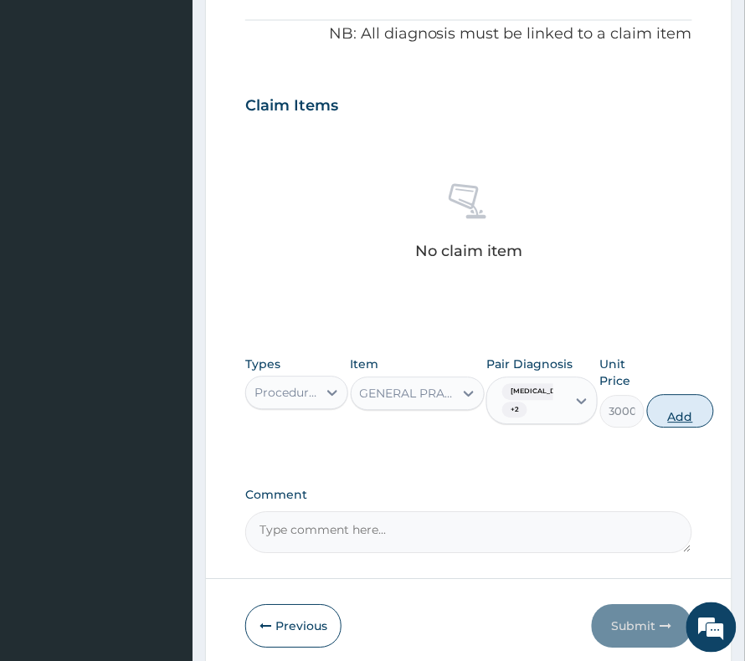
click at [674, 417] on button "Add" at bounding box center [680, 411] width 67 height 33
type input "0"
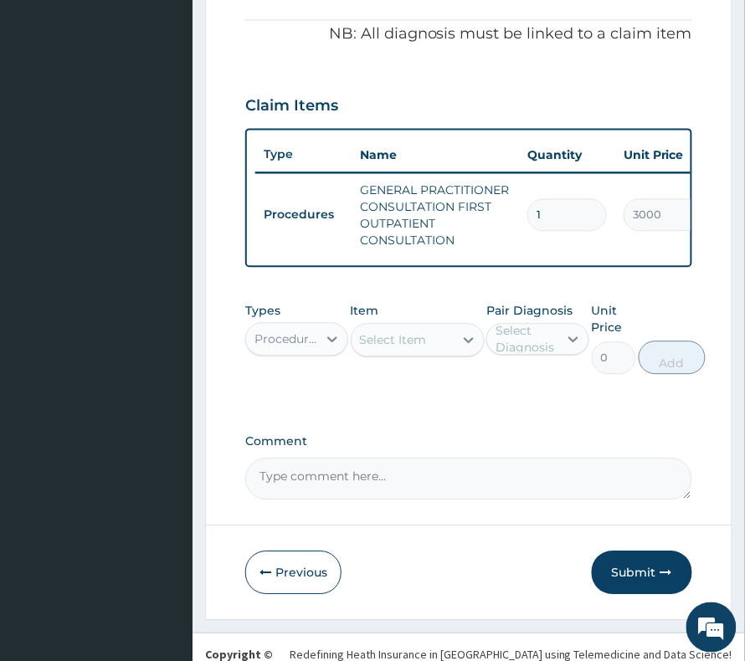
drag, startPoint x: 309, startPoint y: 355, endPoint x: 303, endPoint y: 373, distance: 19.3
click at [308, 348] on div "Procedures" at bounding box center [286, 339] width 64 height 17
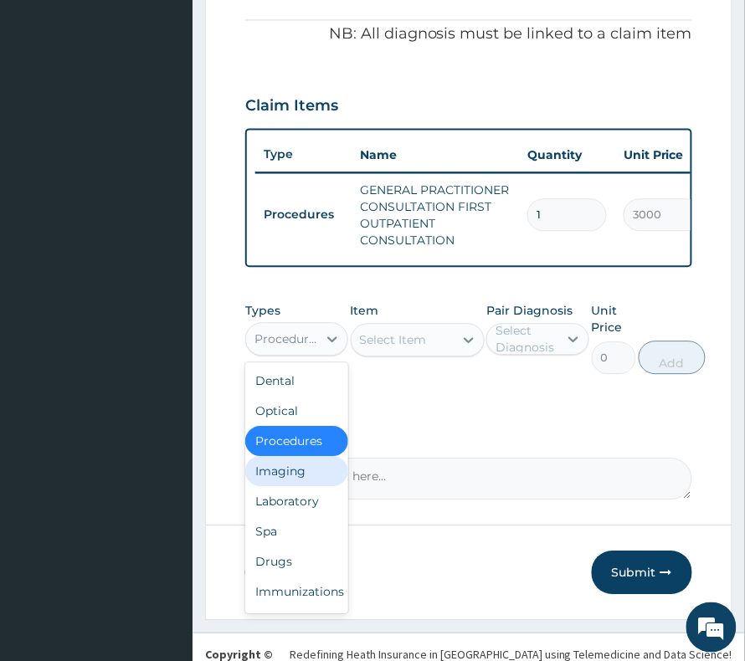
drag, startPoint x: 278, startPoint y: 584, endPoint x: 278, endPoint y: 477, distance: 107.1
click at [278, 477] on div "Dental Optical Procedures Imaging Laboratory Spa Drugs Immunizations Others Gym" at bounding box center [296, 488] width 103 height 251
click at [291, 512] on div "Laboratory" at bounding box center [296, 502] width 103 height 30
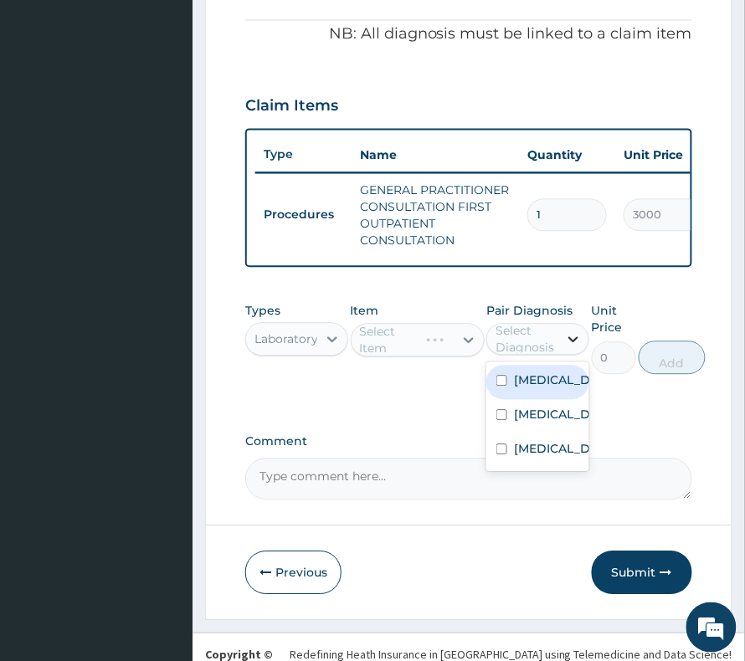
click at [580, 345] on div at bounding box center [573, 340] width 30 height 30
click at [546, 386] on div "Malaria" at bounding box center [537, 383] width 103 height 34
checkbox input "true"
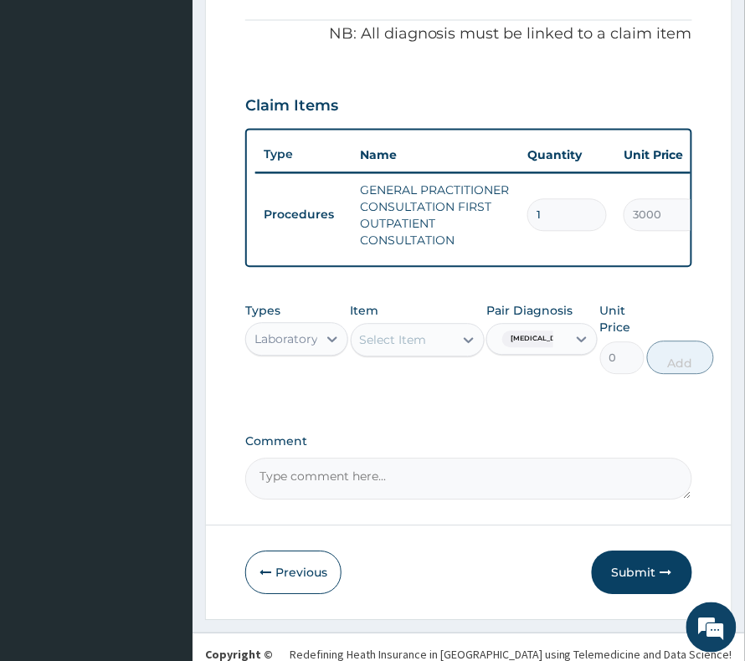
click at [417, 372] on div "Item Select Item" at bounding box center [418, 339] width 134 height 72
click at [435, 354] on div "Select Item" at bounding box center [402, 340] width 102 height 27
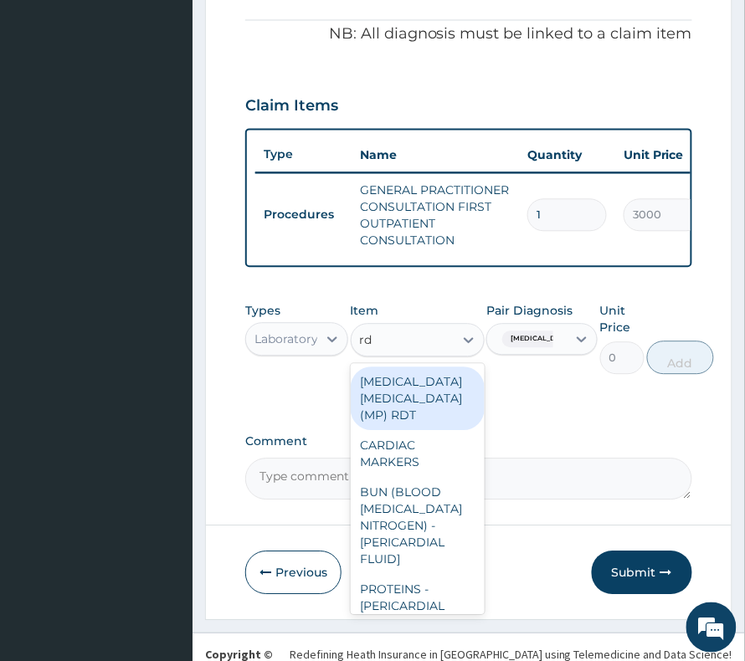
type input "rdt"
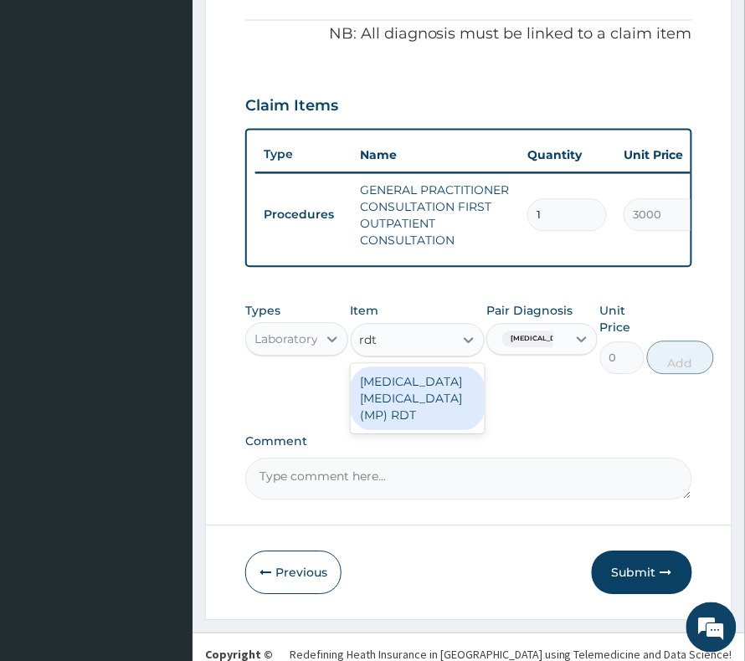
click at [416, 410] on div "MALARIA PARASITE (MP) RDT" at bounding box center [418, 399] width 134 height 64
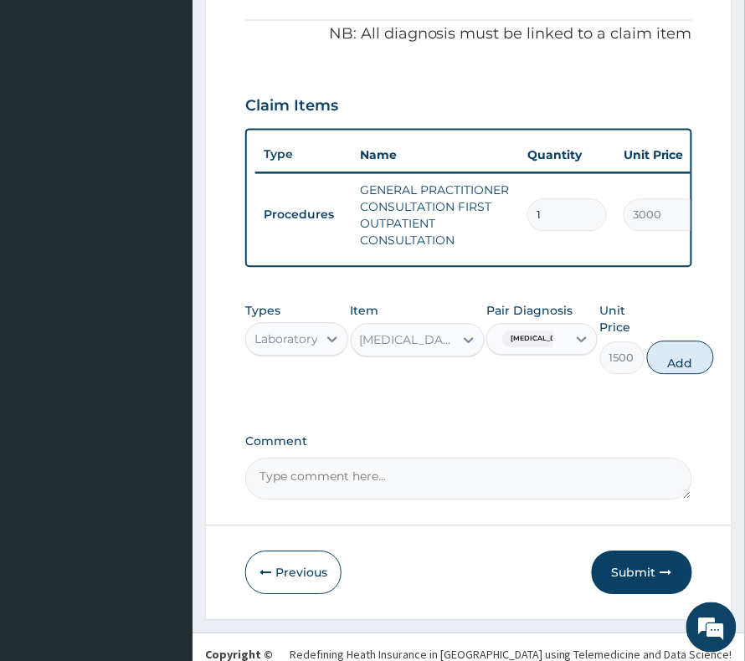
drag, startPoint x: 663, startPoint y: 377, endPoint x: 557, endPoint y: 377, distance: 106.3
click at [663, 375] on button "Add" at bounding box center [680, 357] width 67 height 33
type input "0"
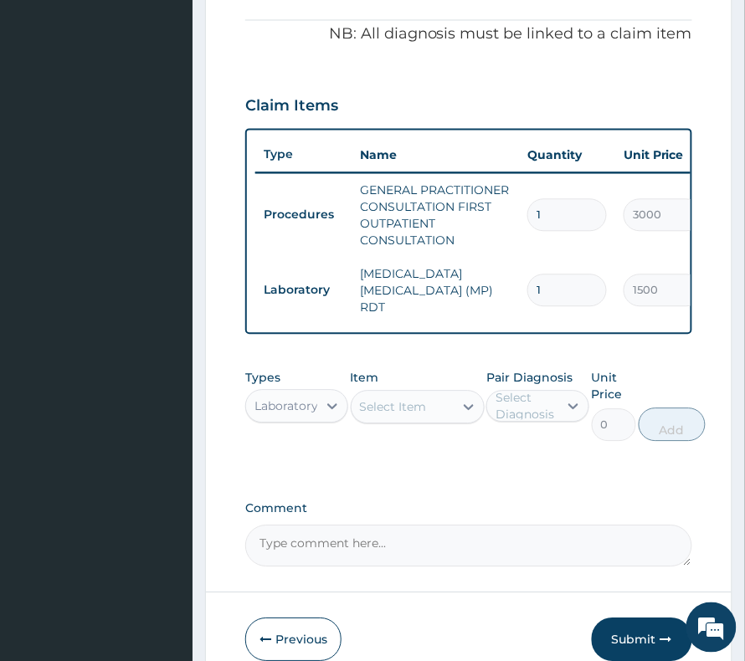
click at [373, 412] on div "Select Item" at bounding box center [393, 407] width 67 height 17
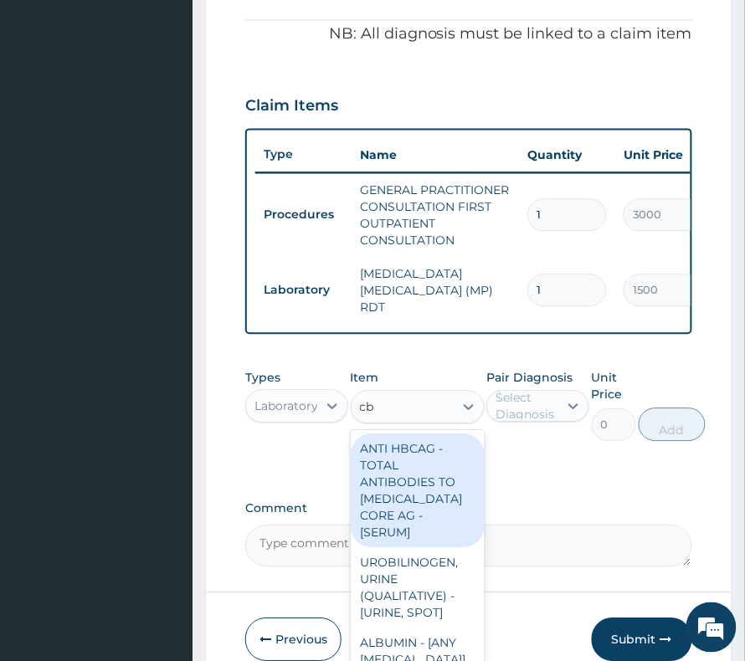
type input "cbc"
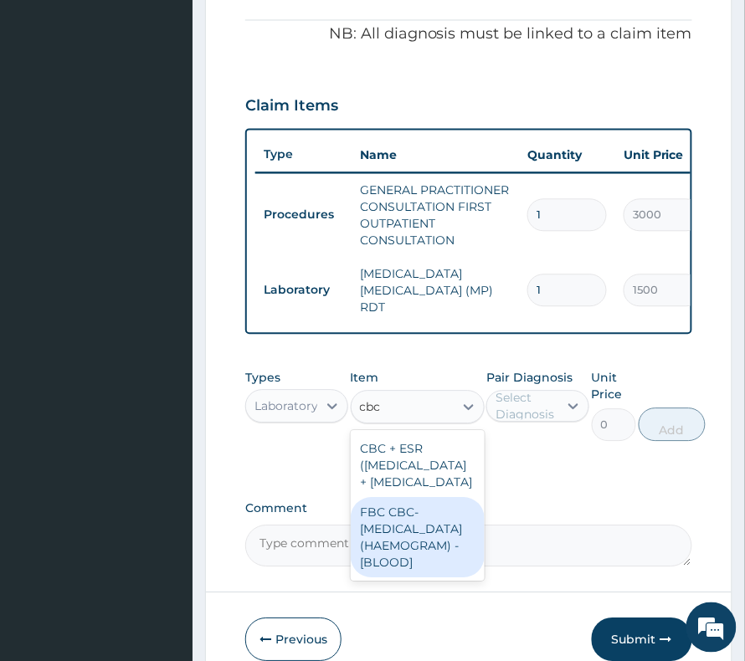
click at [400, 578] on div "FBC CBC-COMPLETE BLOOD COUNT (HAEMOGRAM) - [BLOOD]" at bounding box center [418, 538] width 134 height 80
type input "3000"
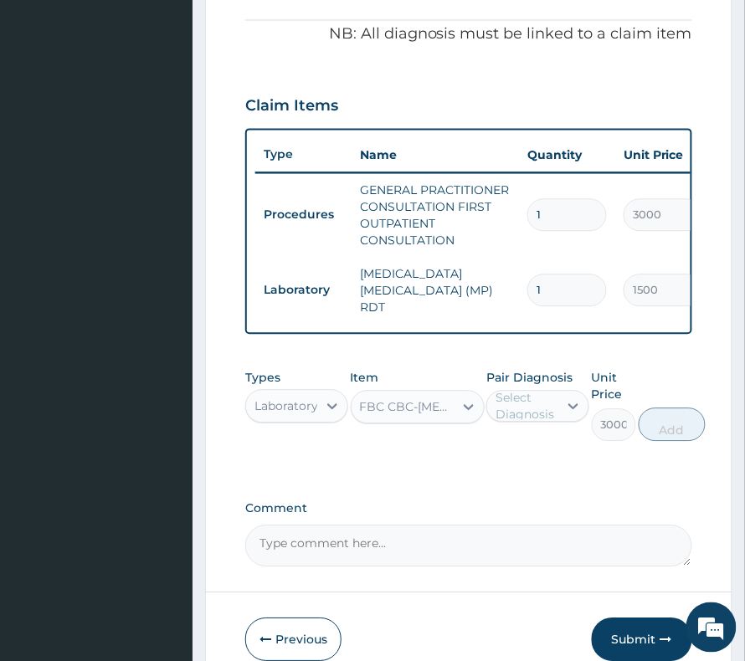
drag, startPoint x: 552, startPoint y: 410, endPoint x: 547, endPoint y: 432, distance: 22.3
click at [550, 419] on div "Select Diagnosis" at bounding box center [525, 406] width 61 height 33
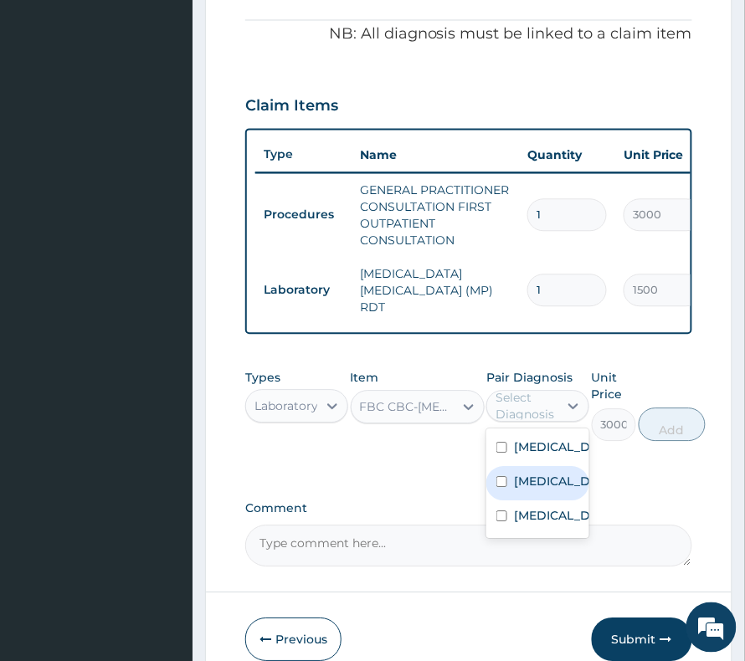
click at [533, 477] on div "Sepsis" at bounding box center [537, 484] width 103 height 34
checkbox input "true"
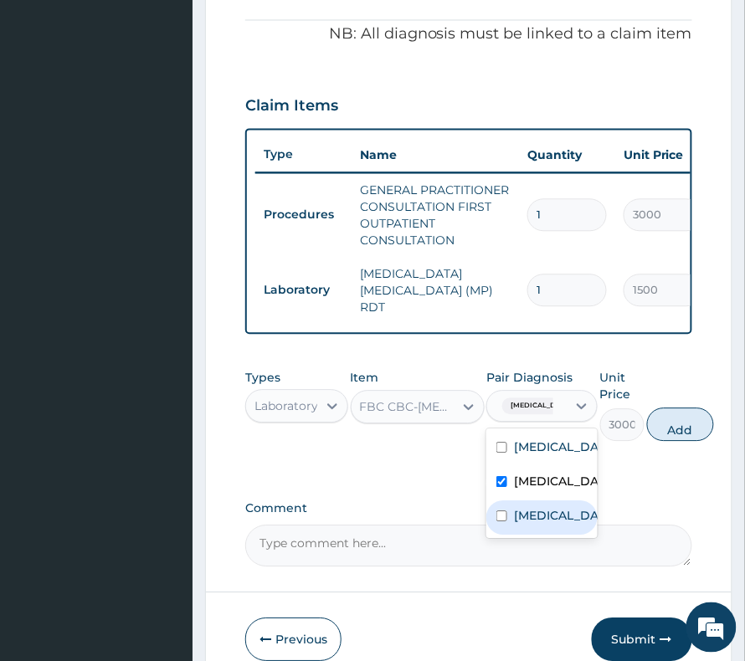
drag, startPoint x: 540, startPoint y: 551, endPoint x: 594, endPoint y: 494, distance: 78.7
click at [542, 525] on label "Upper respiratory infection" at bounding box center [559, 516] width 91 height 17
checkbox input "true"
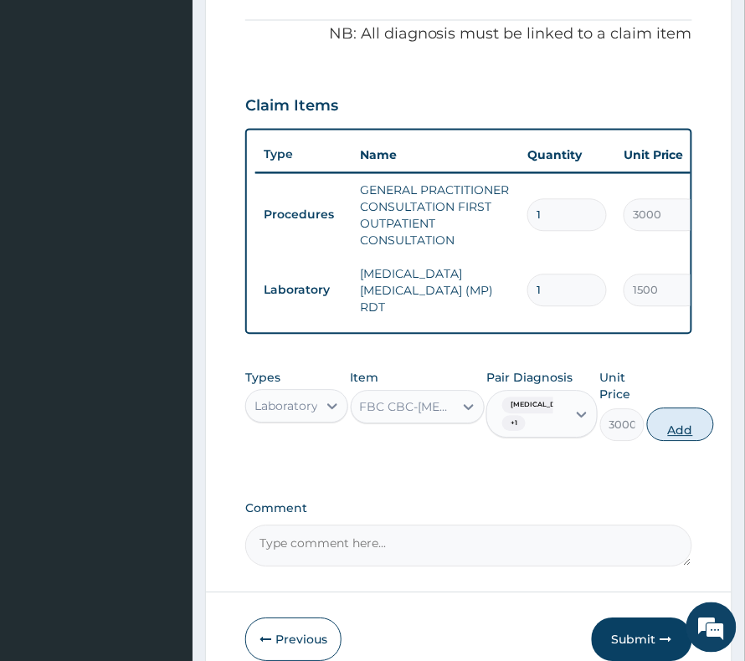
click at [659, 427] on button "Add" at bounding box center [680, 424] width 67 height 33
type input "0"
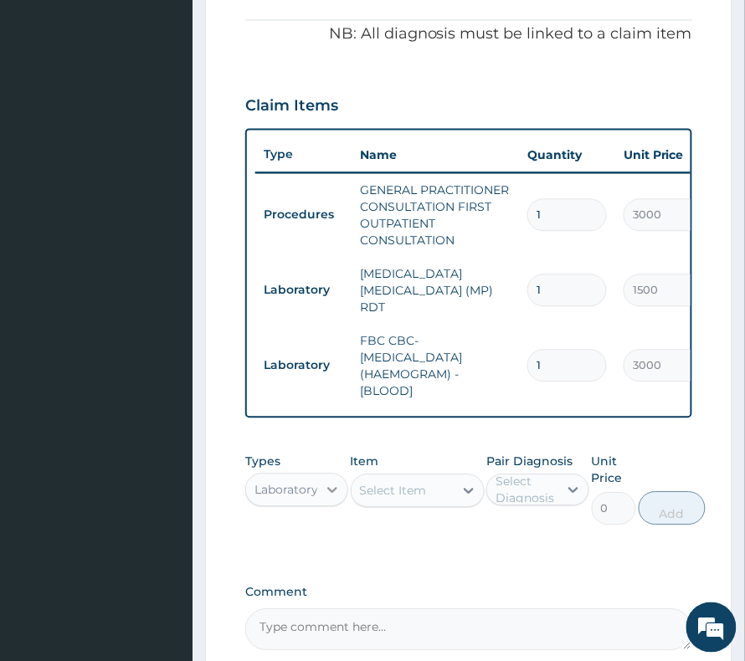
click at [324, 499] on icon at bounding box center [332, 490] width 17 height 17
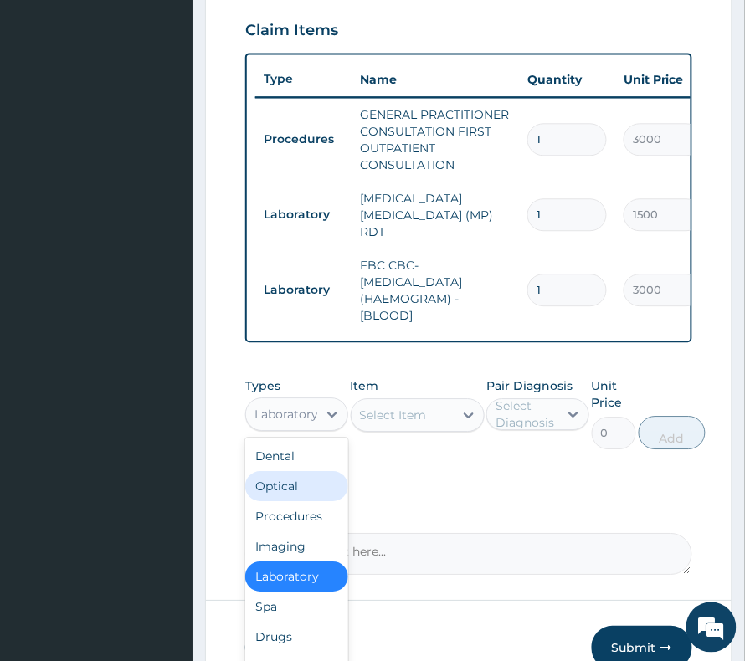
scroll to position [669, 0]
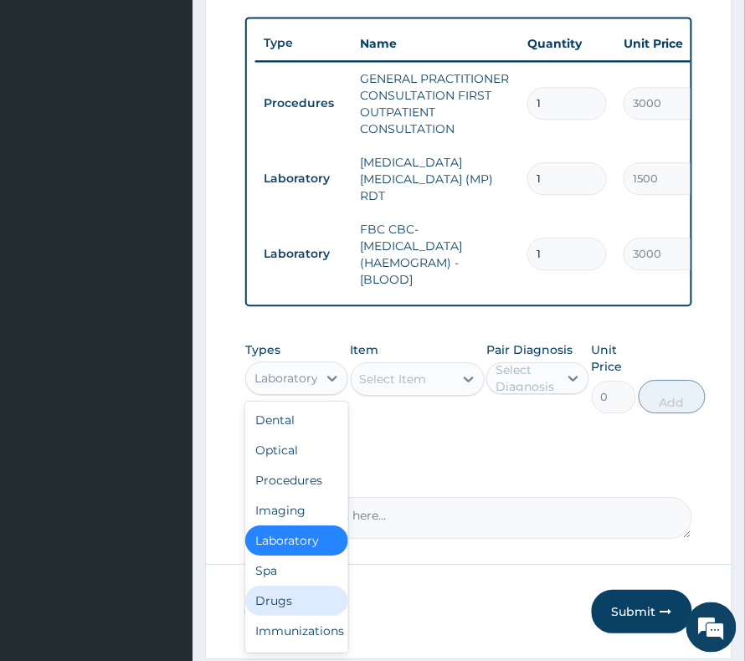
click at [269, 602] on div "Drugs" at bounding box center [296, 601] width 103 height 30
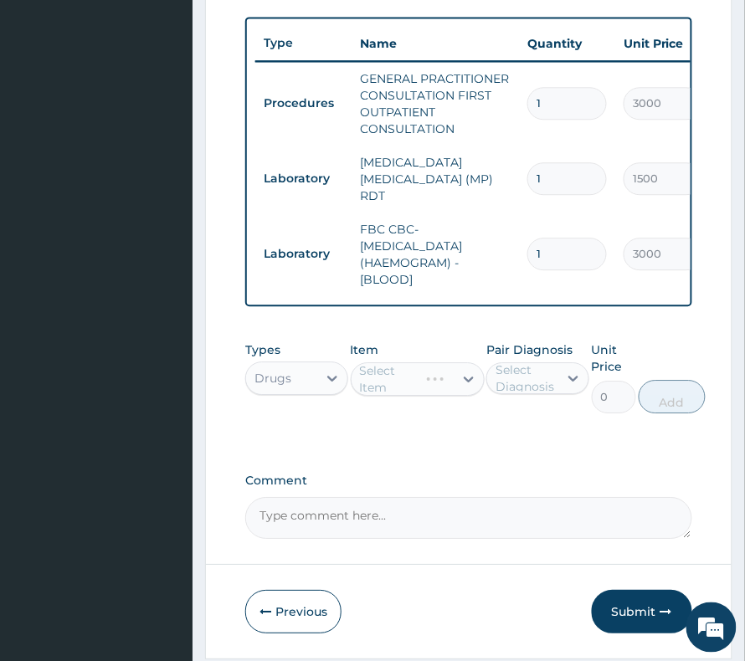
drag, startPoint x: 541, startPoint y: 386, endPoint x: 539, endPoint y: 407, distance: 21.0
click at [542, 392] on div "Select Diagnosis" at bounding box center [525, 377] width 61 height 33
click at [532, 457] on label "Sepsis" at bounding box center [555, 453] width 83 height 17
checkbox input "true"
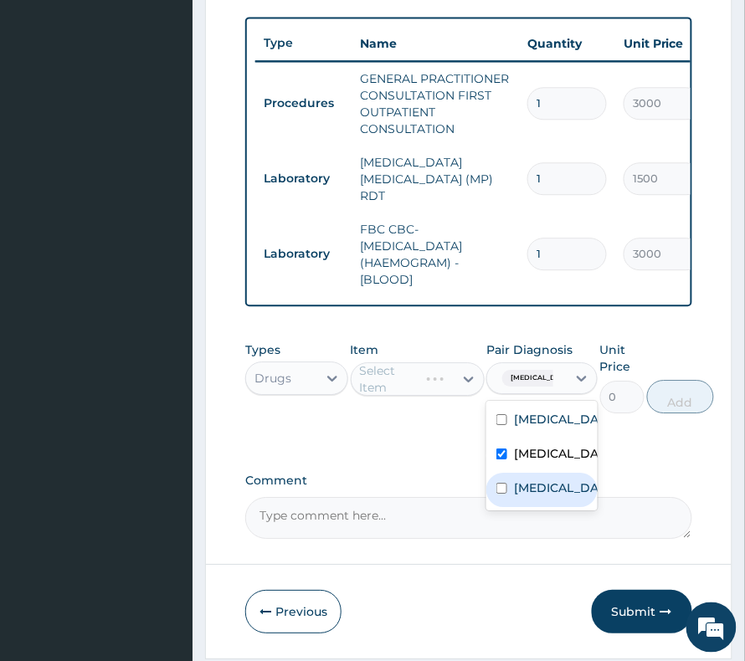
click at [503, 494] on input "checkbox" at bounding box center [501, 488] width 11 height 11
checkbox input "true"
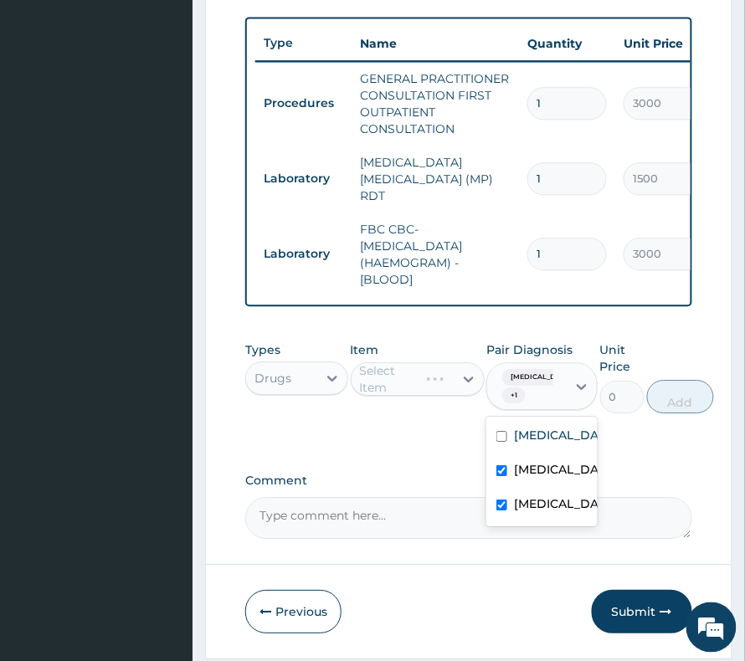
click at [382, 395] on div "Select Item" at bounding box center [418, 378] width 134 height 33
click at [380, 382] on div "Select Item" at bounding box center [393, 379] width 67 height 17
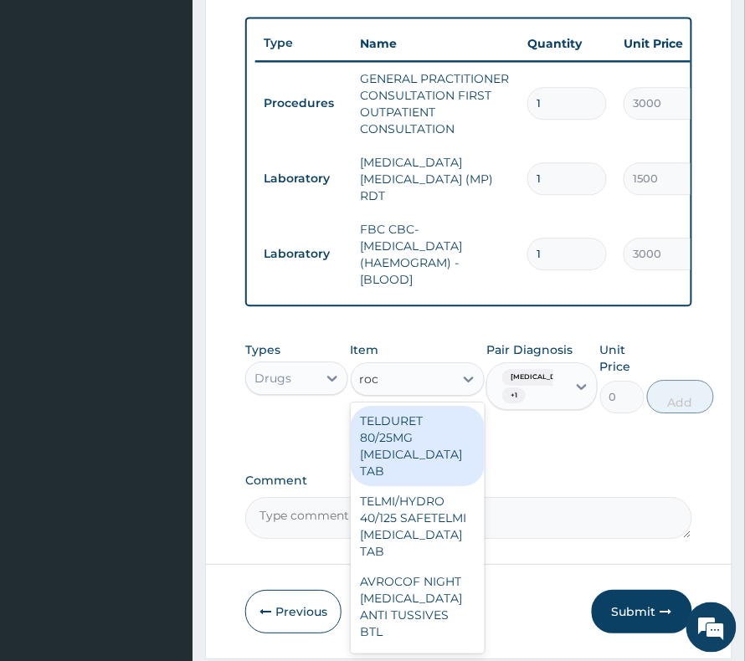
type input "roce"
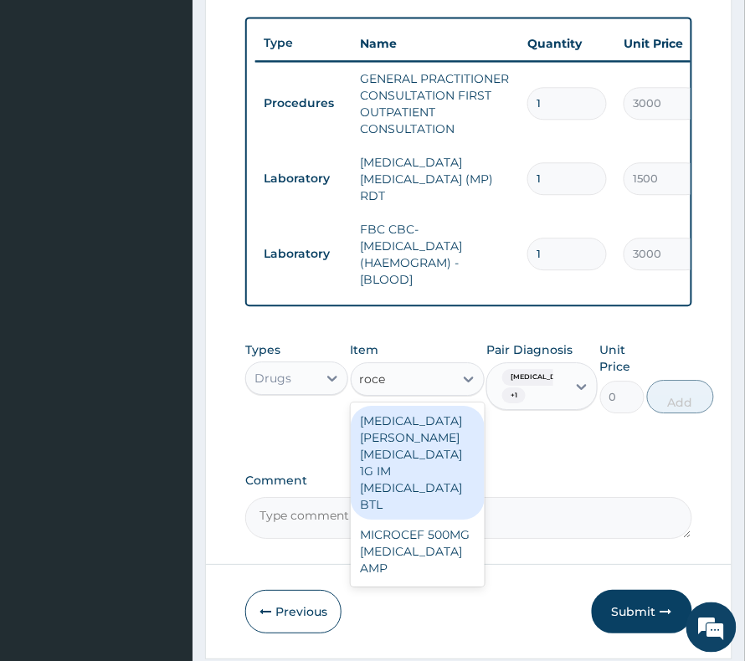
click at [399, 438] on div "[MEDICAL_DATA][PERSON_NAME][MEDICAL_DATA] 1G IM [MEDICAL_DATA] BTL" at bounding box center [418, 463] width 134 height 114
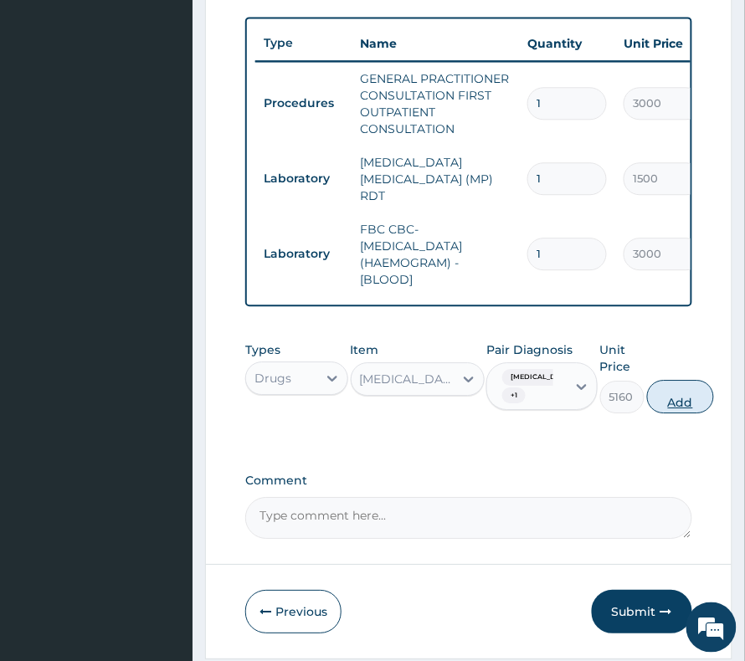
click at [668, 408] on button "Add" at bounding box center [680, 396] width 67 height 33
type input "0"
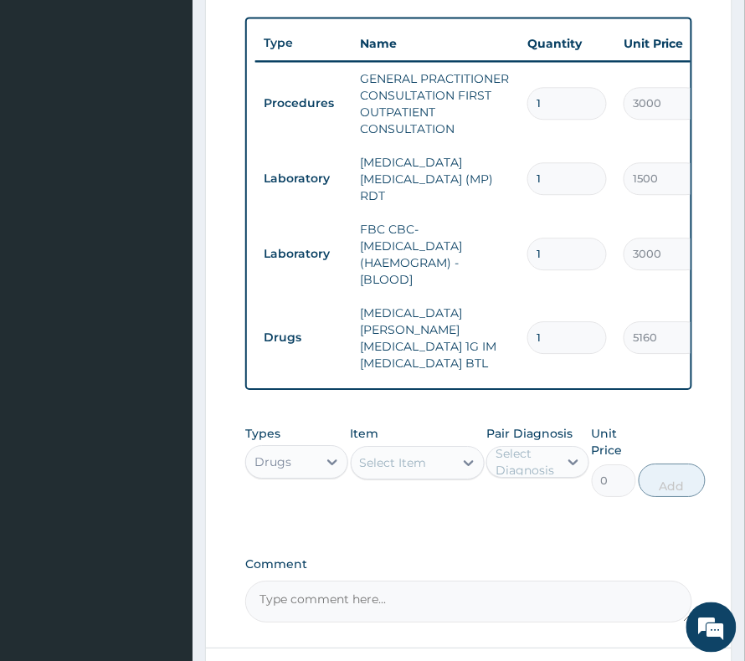
click at [403, 454] on div "Select Item" at bounding box center [393, 462] width 67 height 17
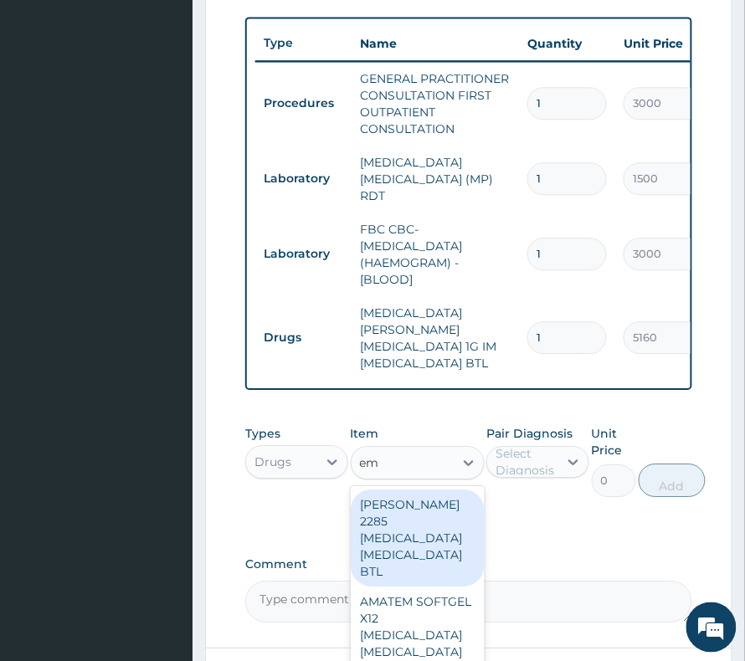
type input "ema"
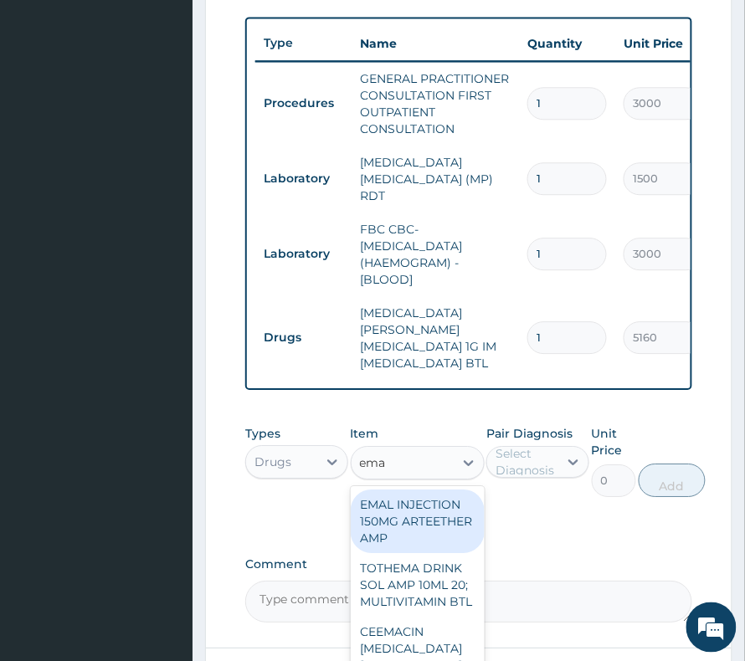
drag, startPoint x: 399, startPoint y: 534, endPoint x: 492, endPoint y: 492, distance: 101.9
click at [407, 533] on div "EMAL INJECTION 150MG ARTEETHER AMP" at bounding box center [418, 521] width 134 height 64
type input "876"
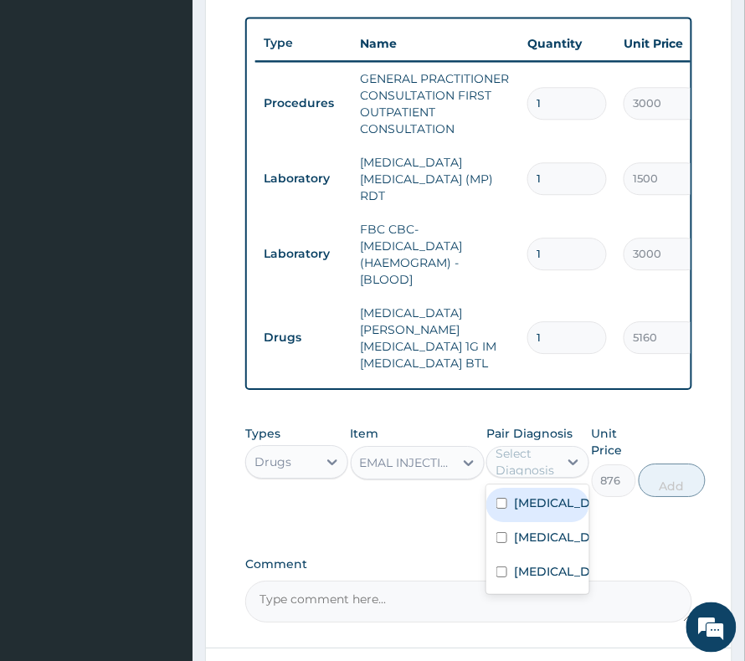
click at [546, 462] on div "Select Diagnosis" at bounding box center [525, 461] width 61 height 33
click at [540, 494] on label "[MEDICAL_DATA]" at bounding box center [555, 502] width 83 height 17
checkbox input "true"
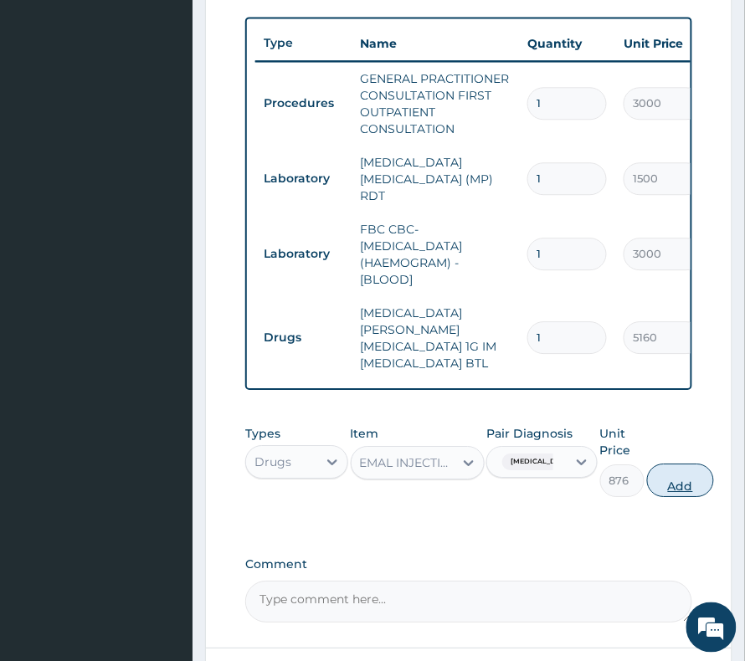
click at [697, 472] on button "Add" at bounding box center [680, 480] width 67 height 33
type input "0"
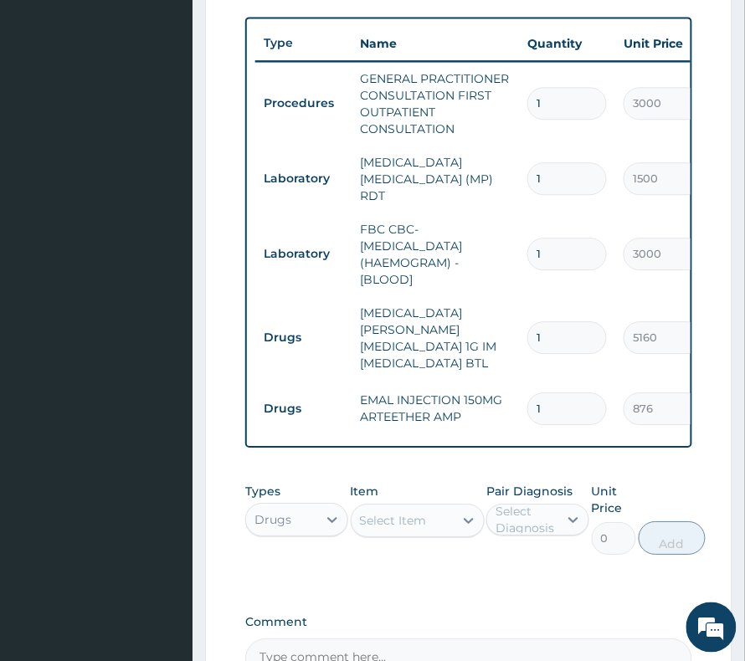
drag, startPoint x: 535, startPoint y: 382, endPoint x: 573, endPoint y: 402, distance: 42.7
click at [573, 402] on td "1" at bounding box center [567, 408] width 96 height 49
type input "3"
type input "2628.00"
type input "3"
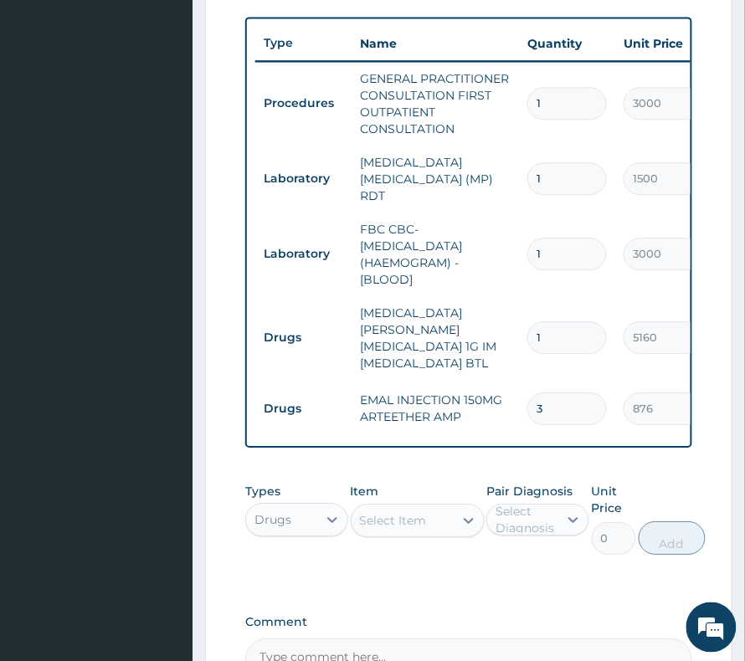
click at [382, 512] on div "Select Item" at bounding box center [393, 520] width 67 height 17
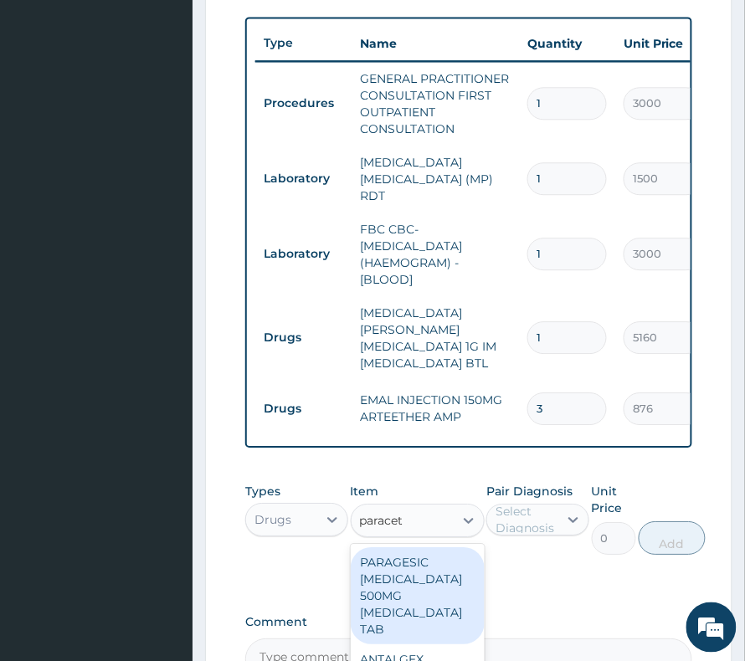
type input "paraceta"
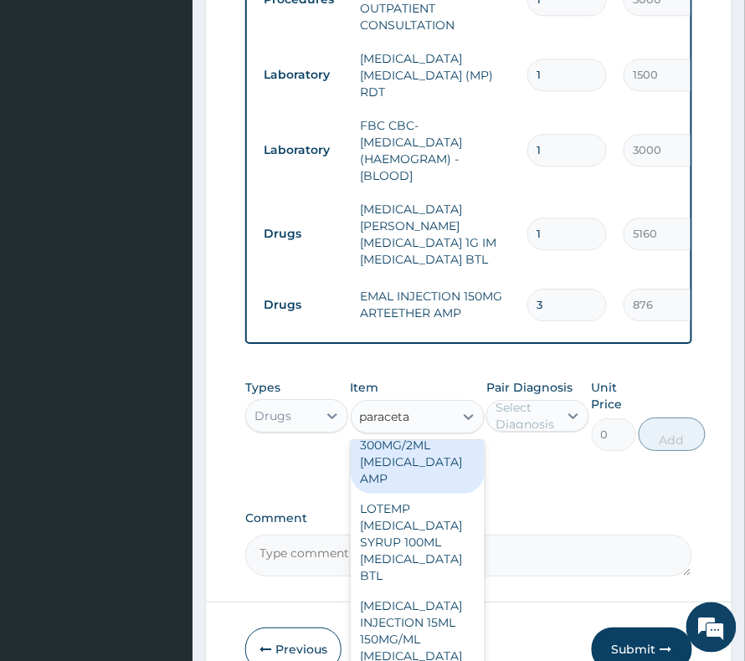
scroll to position [872, 0]
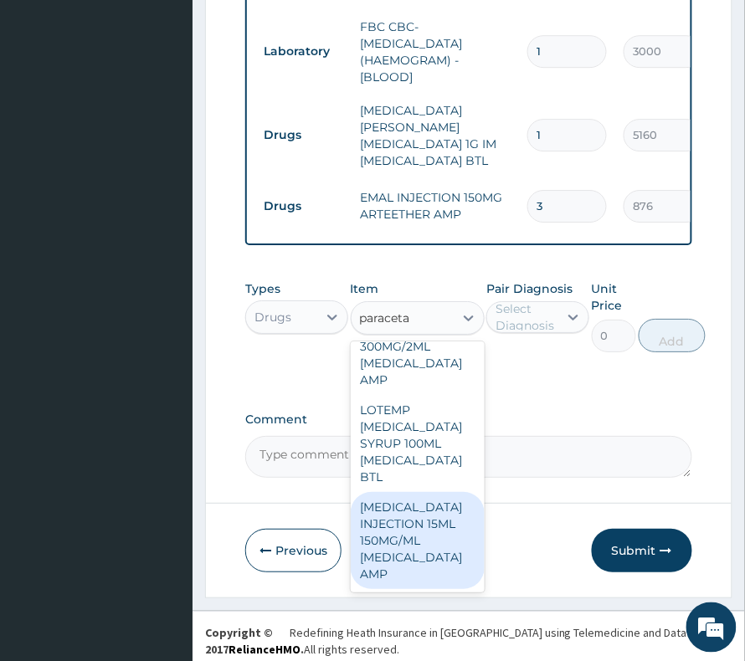
click at [377, 492] on div "[MEDICAL_DATA] INJECTION 15ML 150MG/ML [MEDICAL_DATA] AMP" at bounding box center [418, 540] width 134 height 97
type input "600"
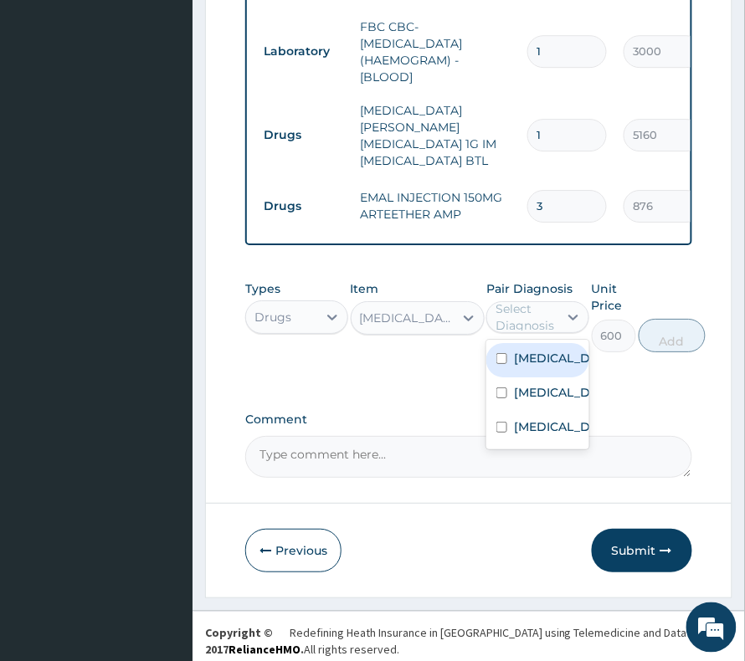
drag, startPoint x: 520, startPoint y: 300, endPoint x: 519, endPoint y: 363, distance: 63.6
click at [519, 303] on div "Select Diagnosis" at bounding box center [525, 316] width 61 height 33
click at [535, 350] on label "[MEDICAL_DATA]" at bounding box center [555, 358] width 83 height 17
checkbox input "true"
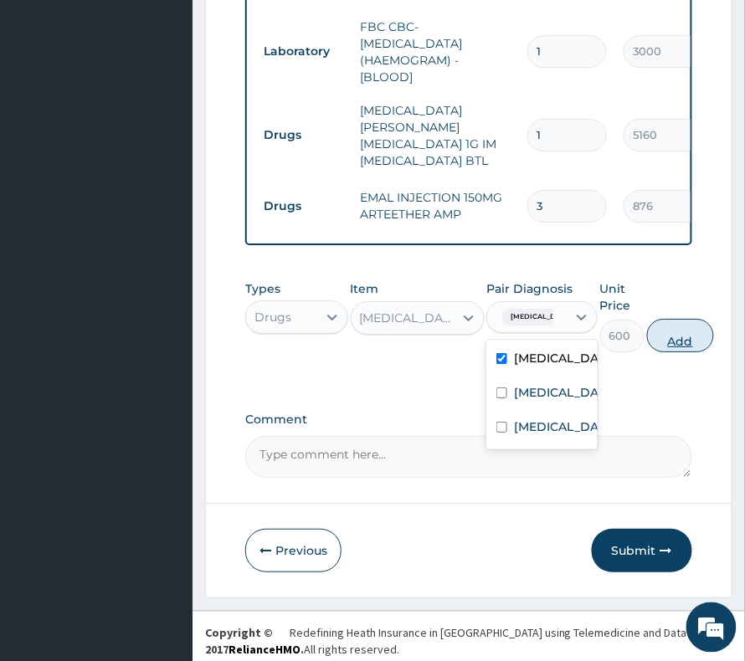
click at [656, 323] on button "Add" at bounding box center [680, 335] width 67 height 33
type input "0"
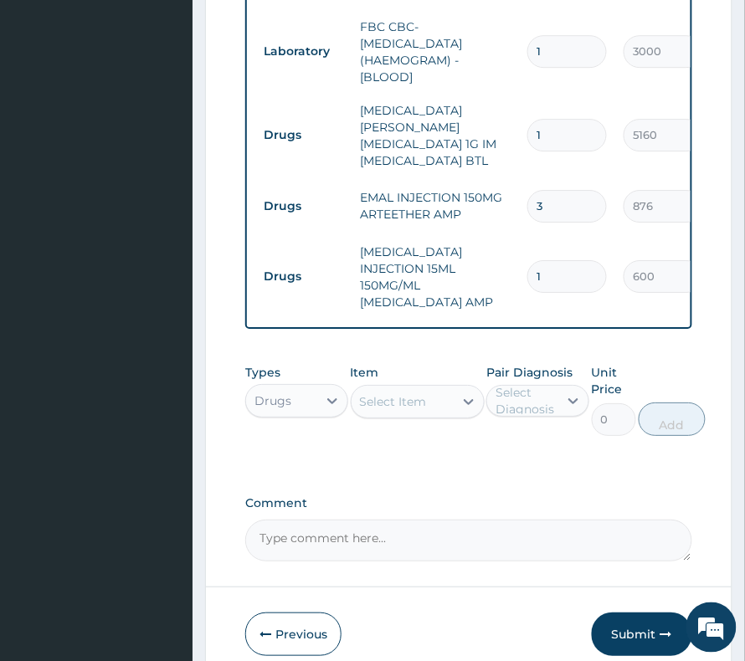
drag, startPoint x: 537, startPoint y: 258, endPoint x: 479, endPoint y: 265, distance: 58.2
click at [480, 265] on tr "Drugs PARACETAMOL INJECTION 15ML 150MG/ML ACETAMINOPHEN AMP 1 600 600.00 Malari…" at bounding box center [665, 277] width 820 height 84
type input "4"
type input "2400.00"
type input "4"
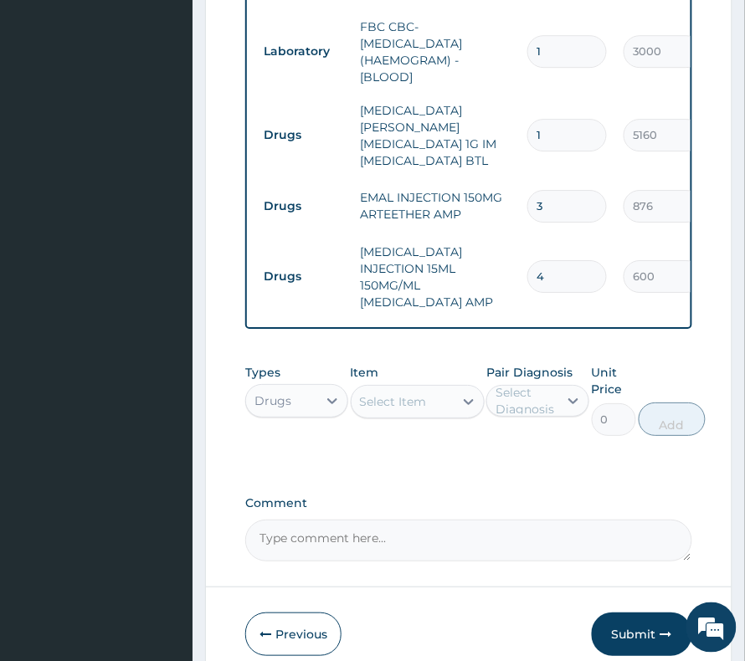
click at [410, 397] on div "Select Item" at bounding box center [393, 401] width 67 height 17
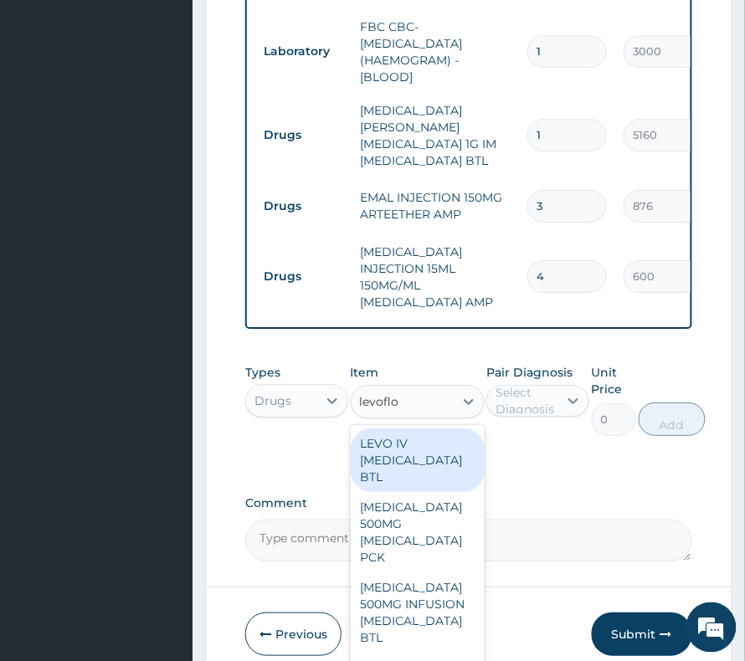
type input "levoflox"
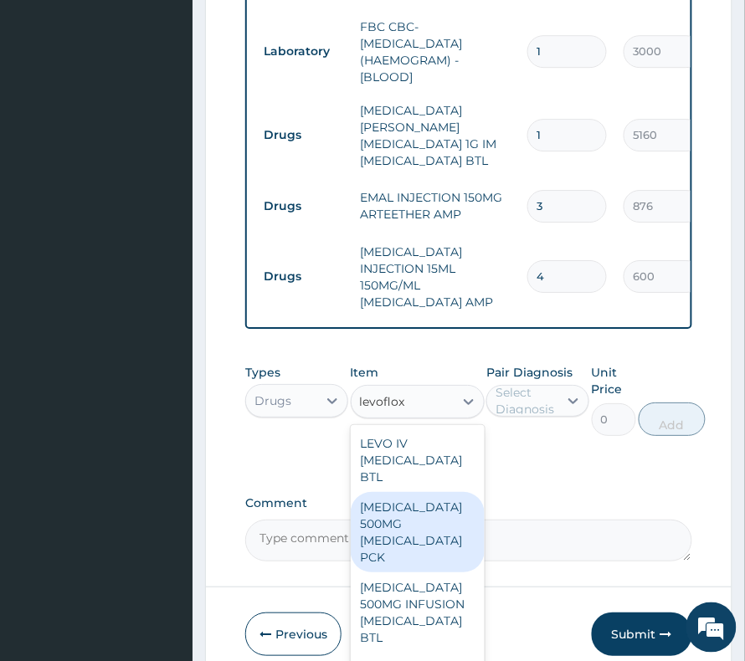
drag, startPoint x: 433, startPoint y: 520, endPoint x: 507, endPoint y: 437, distance: 110.8
click at [433, 519] on div "[MEDICAL_DATA] 500MG [MEDICAL_DATA] PCK" at bounding box center [418, 532] width 134 height 80
type input "7320"
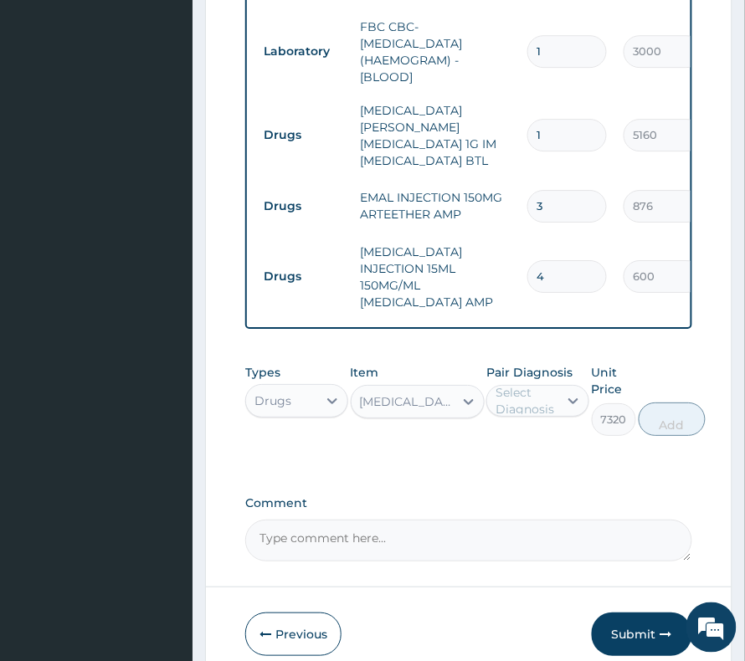
click at [534, 384] on div "Select Diagnosis" at bounding box center [525, 400] width 61 height 33
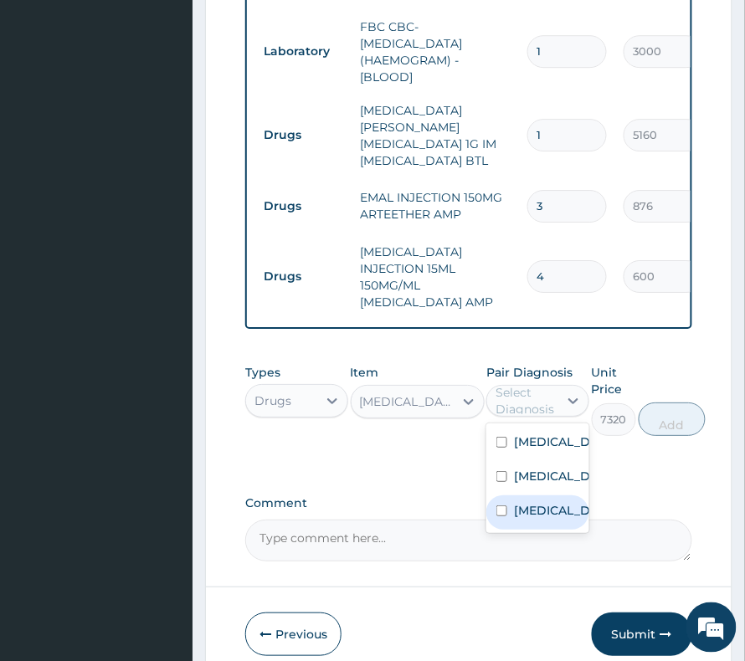
click at [534, 515] on label "Upper respiratory infection" at bounding box center [555, 510] width 83 height 17
checkbox input "true"
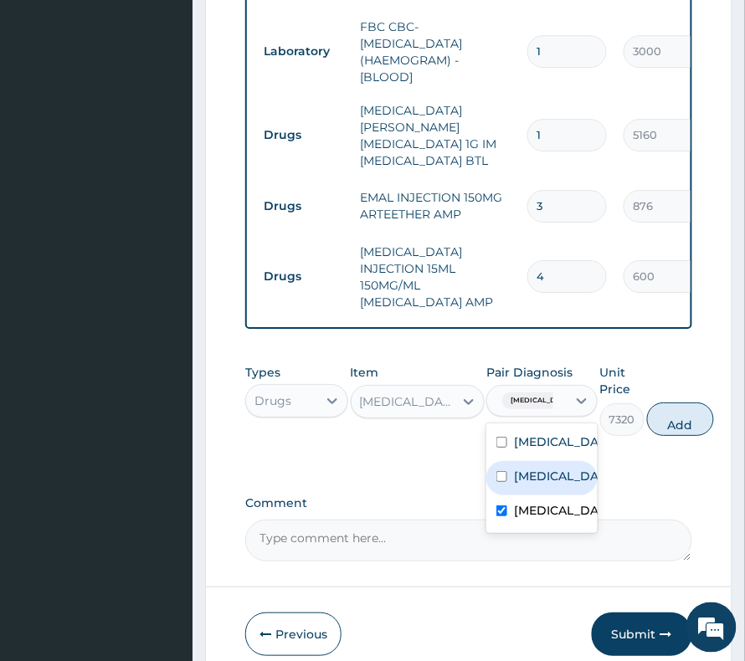
click at [536, 469] on label "[MEDICAL_DATA]" at bounding box center [559, 476] width 91 height 17
checkbox input "true"
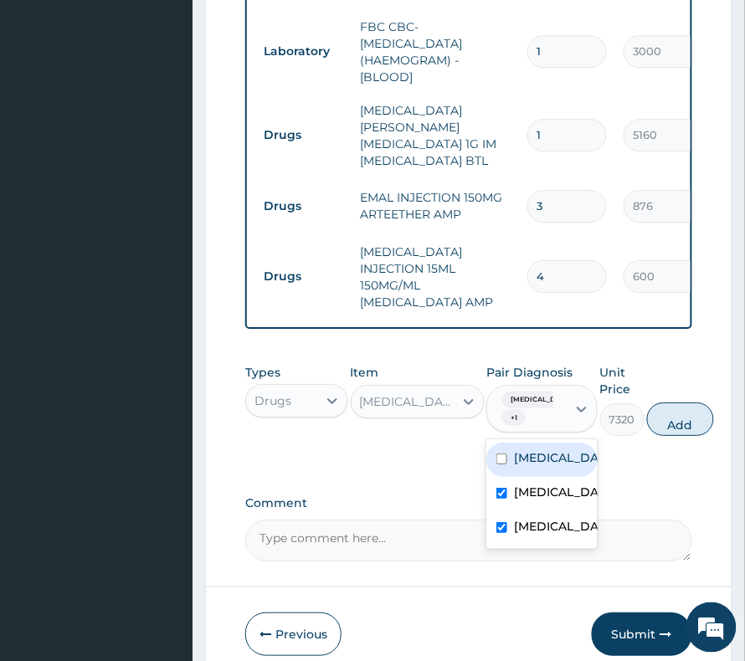
drag, startPoint x: 728, startPoint y: 402, endPoint x: 704, endPoint y: 428, distance: 35.5
click at [714, 402] on button "Add" at bounding box center [680, 418] width 67 height 33
type input "0"
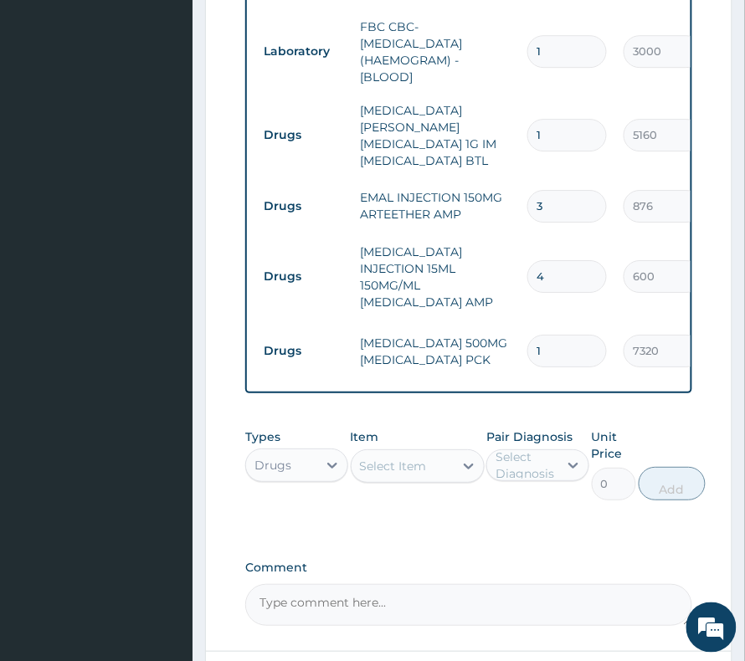
click at [408, 465] on div "Select Item" at bounding box center [393, 466] width 67 height 17
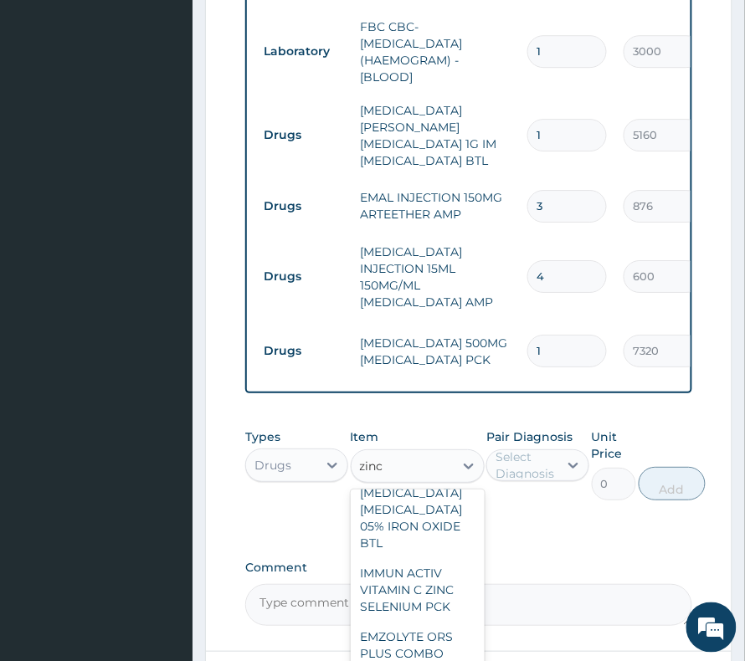
scroll to position [892, 0]
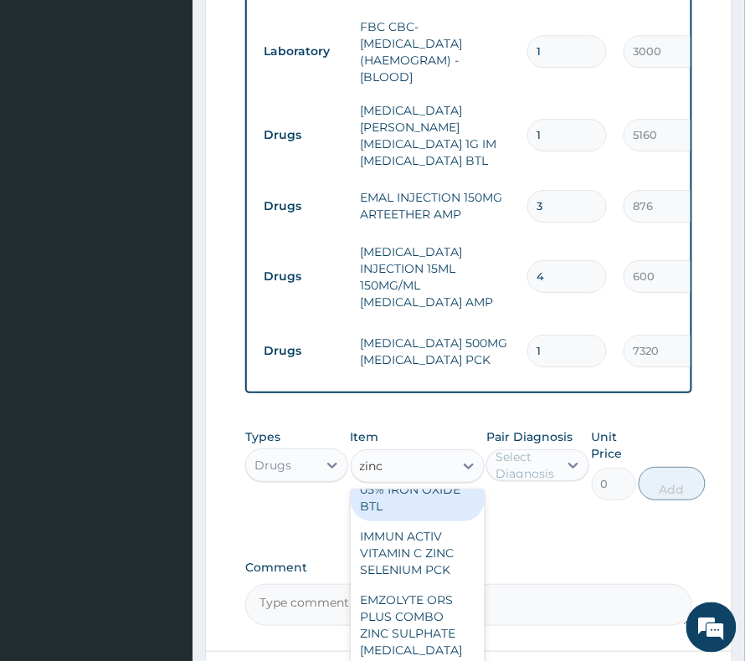
type input "zinc"
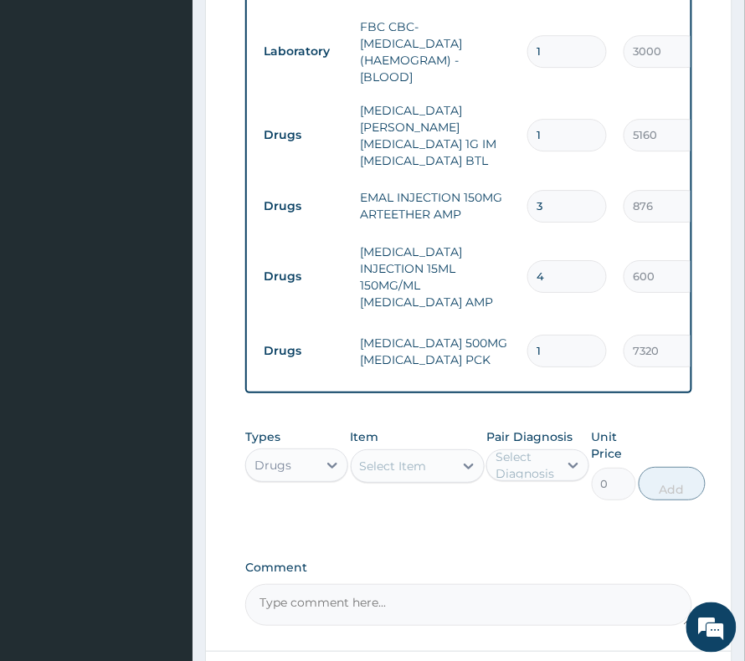
click at [406, 458] on div "Select Item" at bounding box center [393, 466] width 67 height 17
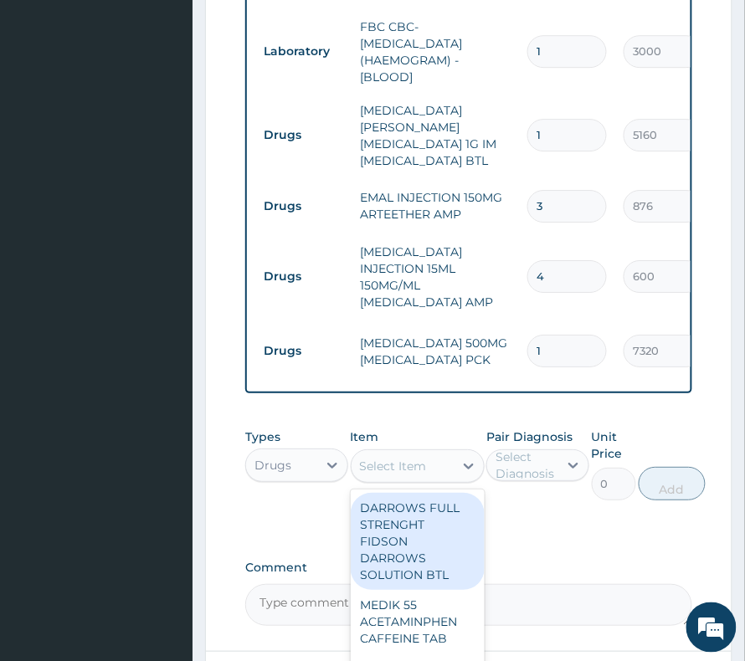
paste input "ZINC 50MG NATURE'SFIELD ZINC PCK"
type input "ZINC 50MG NATURE'SFIELD ZINC PCK"
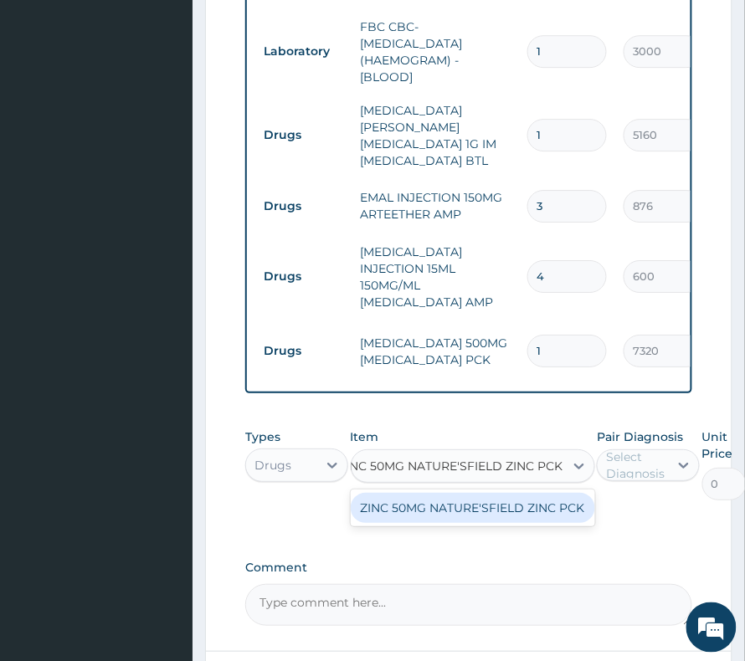
click at [402, 499] on div "ZINC 50MG NATURE'SFIELD ZINC PCK" at bounding box center [473, 508] width 244 height 30
type input "3850"
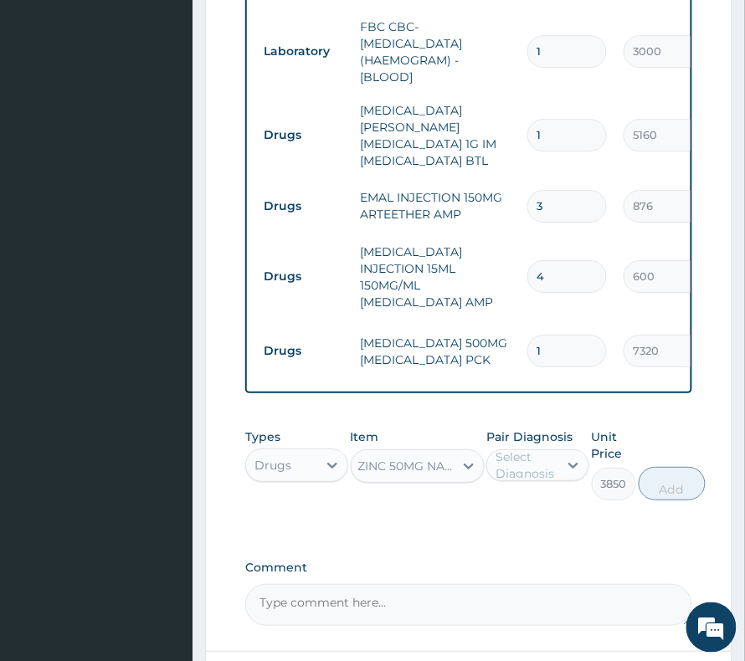
scroll to position [0, 2]
click at [559, 453] on div at bounding box center [573, 465] width 30 height 30
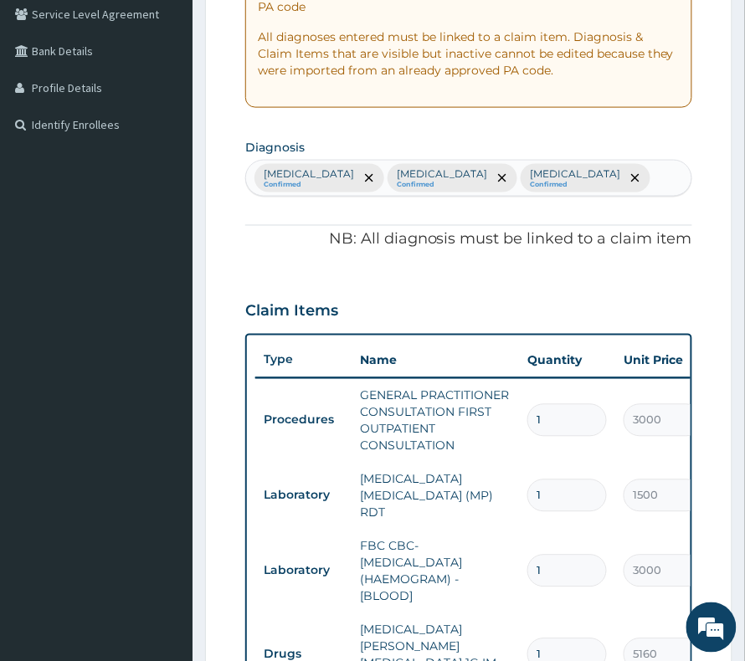
scroll to position [315, 0]
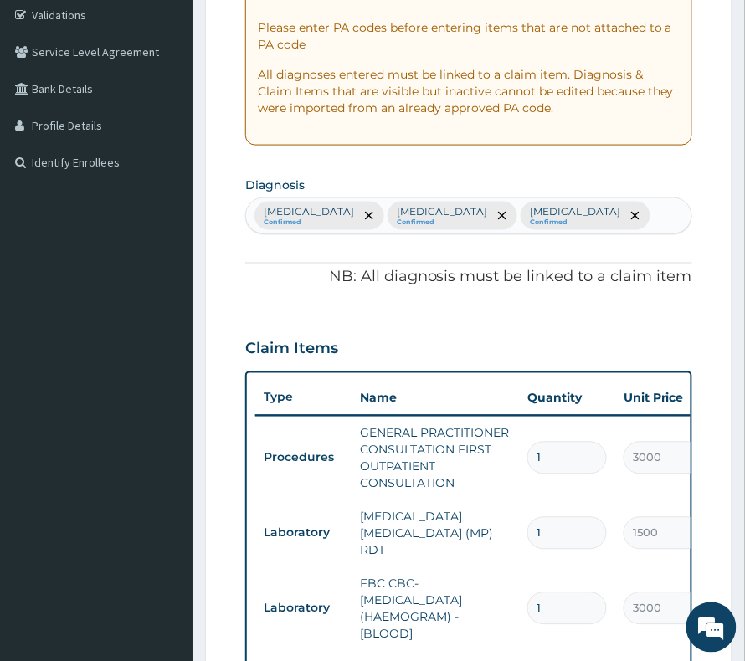
click at [623, 216] on div "Malaria Confirmed Sepsis Confirmed Upper respiratory infection Confirmed" at bounding box center [468, 215] width 445 height 35
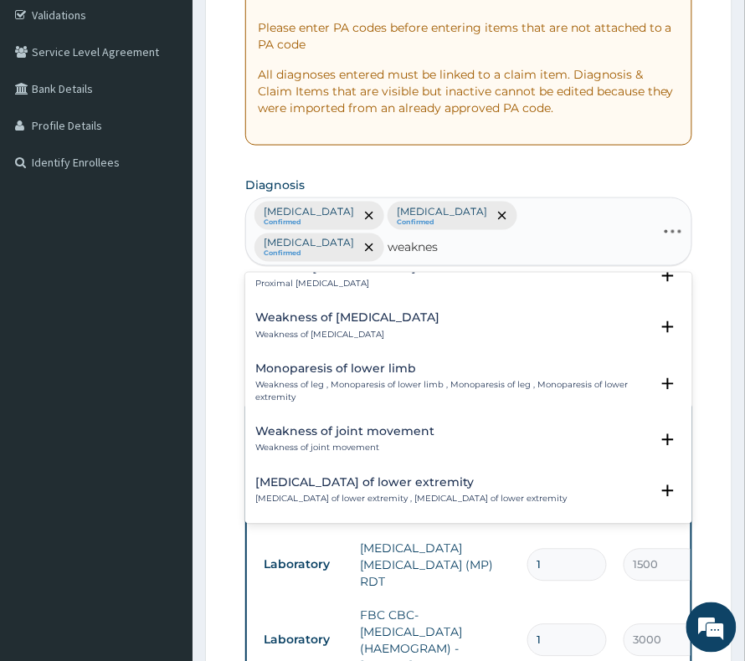
scroll to position [2390, 0]
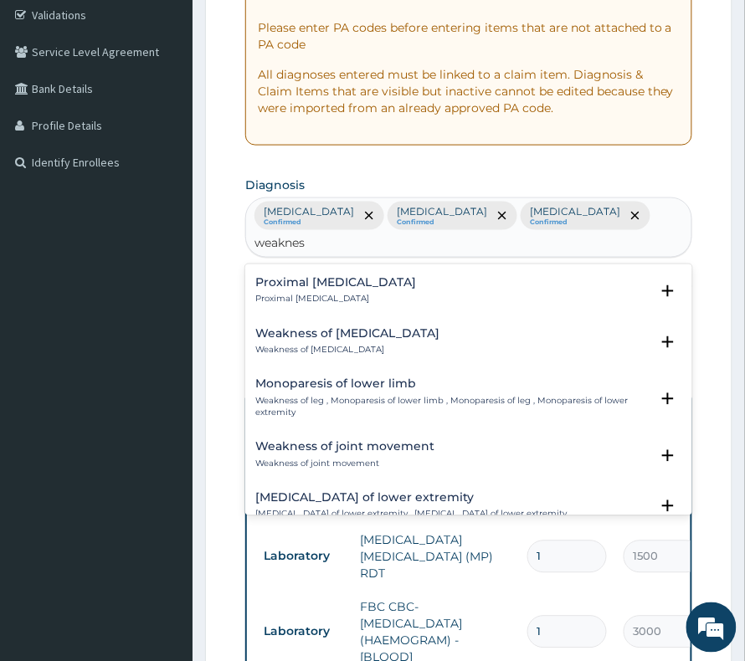
type input "weaknes"
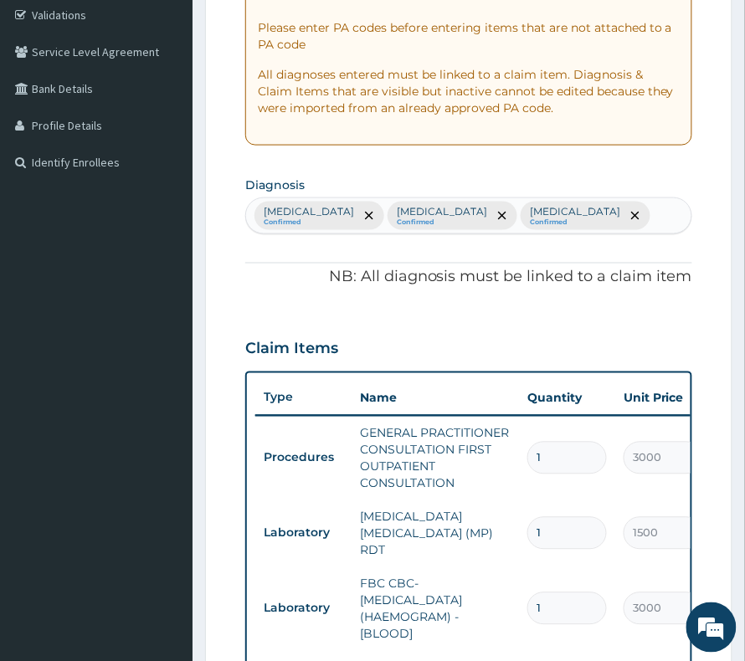
click at [721, 423] on form "Step 2 of 2 PA Code / Prescription Code Enter Code(Secondary Care Only) Encount…" at bounding box center [468, 554] width 527 height 1499
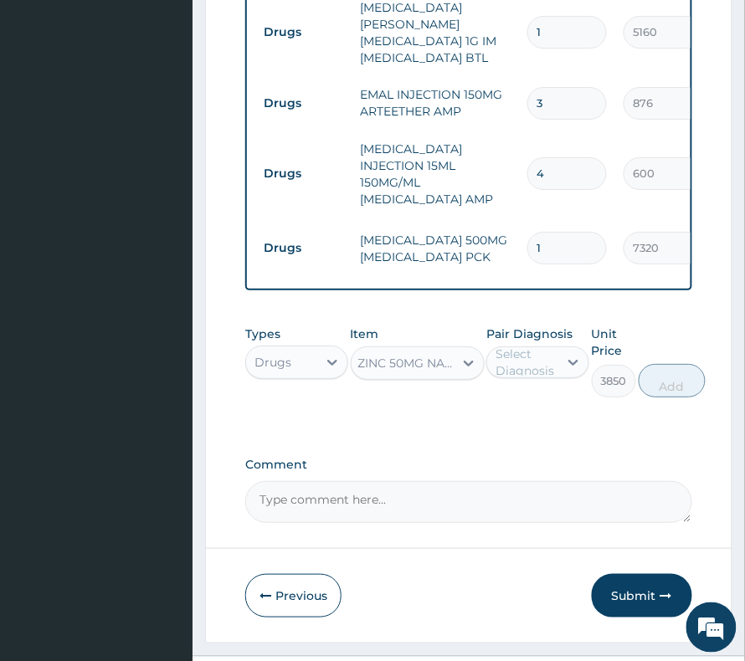
scroll to position [984, 0]
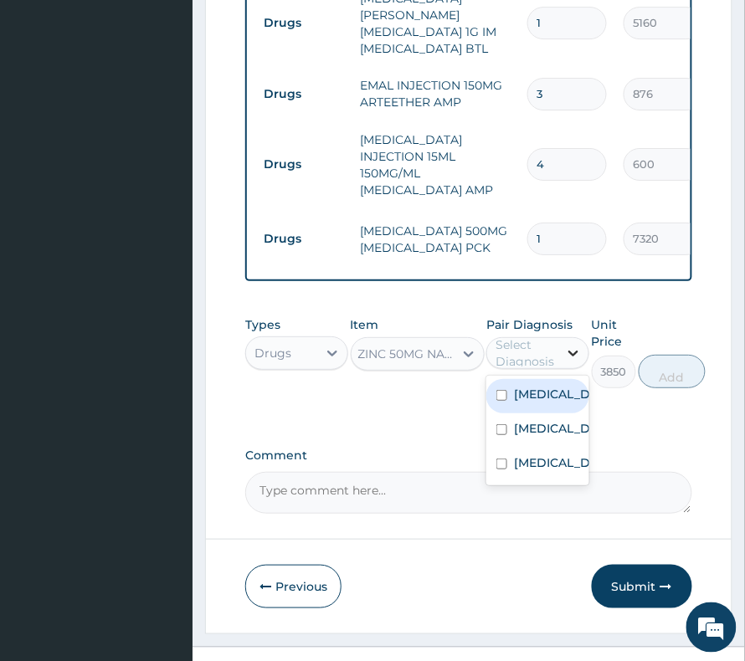
click at [563, 346] on div at bounding box center [573, 353] width 30 height 30
click at [570, 389] on div "Malaria" at bounding box center [537, 396] width 103 height 34
checkbox input "true"
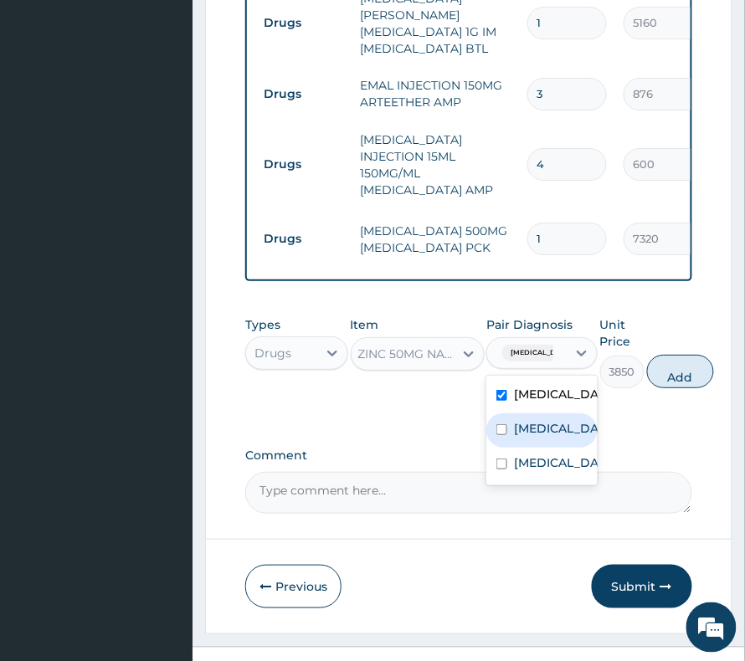
drag, startPoint x: 515, startPoint y: 426, endPoint x: 509, endPoint y: 473, distance: 47.3
click at [515, 427] on label "Sepsis" at bounding box center [559, 428] width 91 height 17
checkbox input "true"
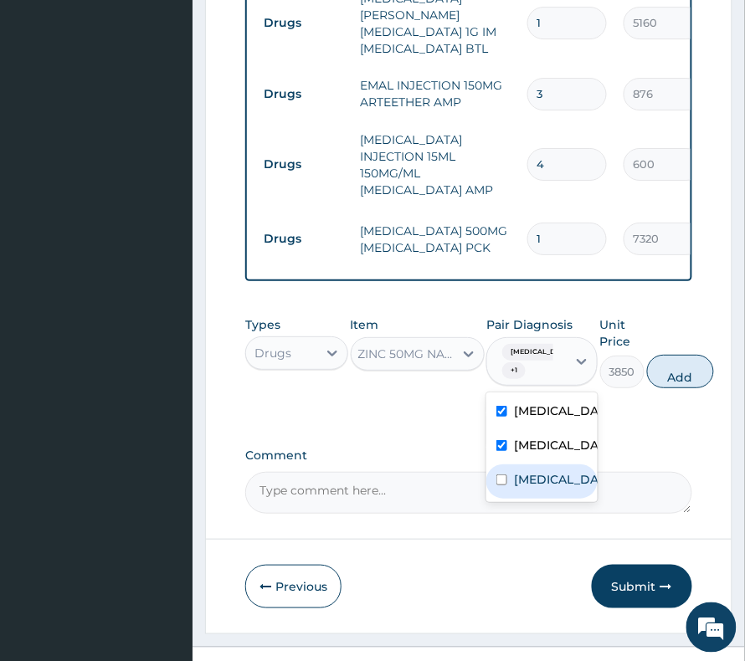
click at [509, 476] on div "Upper respiratory infection" at bounding box center [541, 481] width 111 height 34
checkbox input "true"
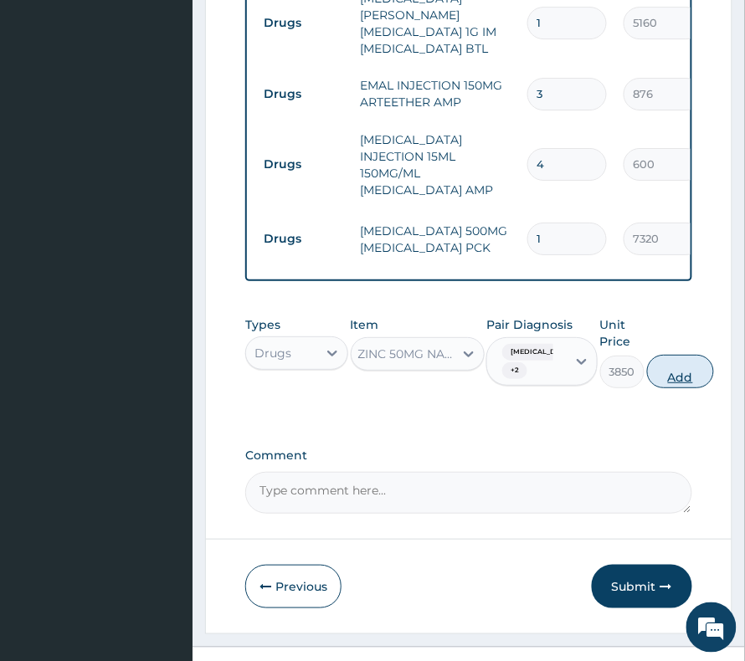
click at [663, 371] on button "Add" at bounding box center [680, 371] width 67 height 33
type input "0"
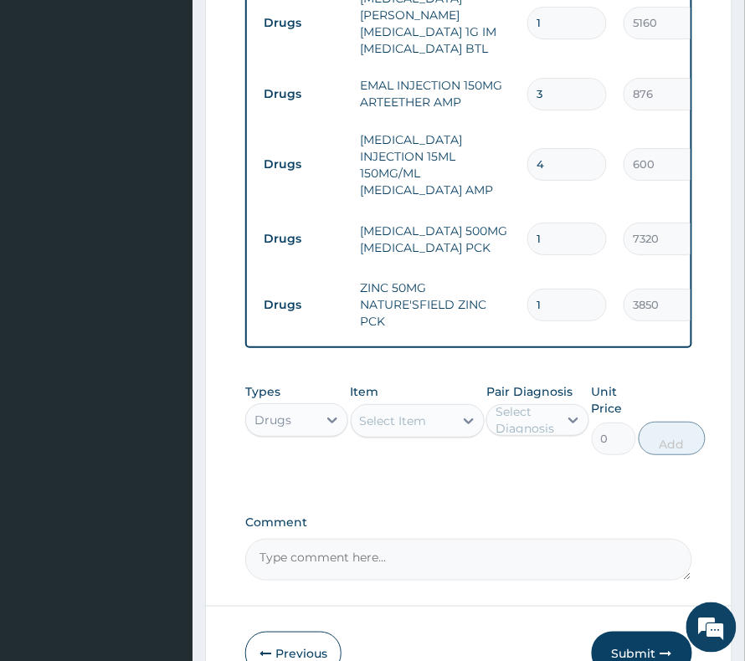
scroll to position [1089, 0]
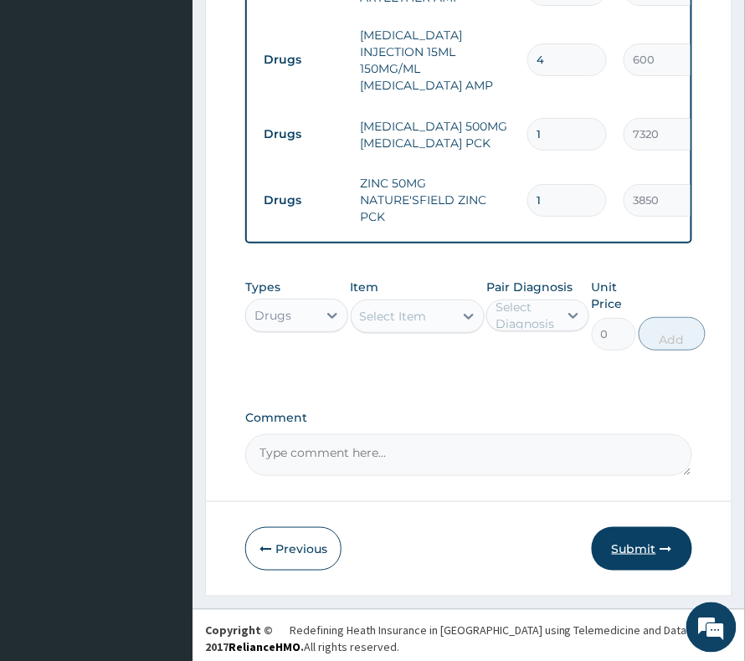
click at [644, 540] on button "Submit" at bounding box center [642, 549] width 100 height 44
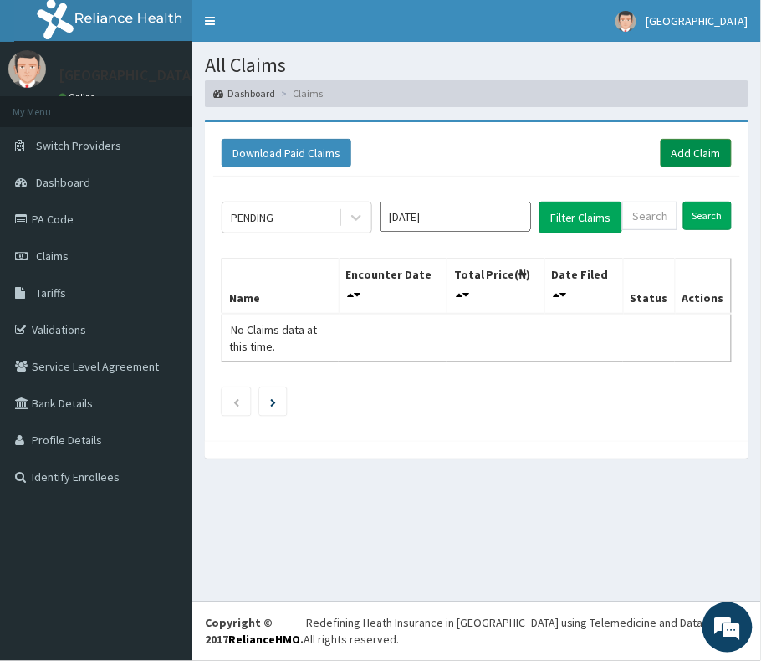
click at [698, 146] on link "Add Claim" at bounding box center [696, 153] width 71 height 28
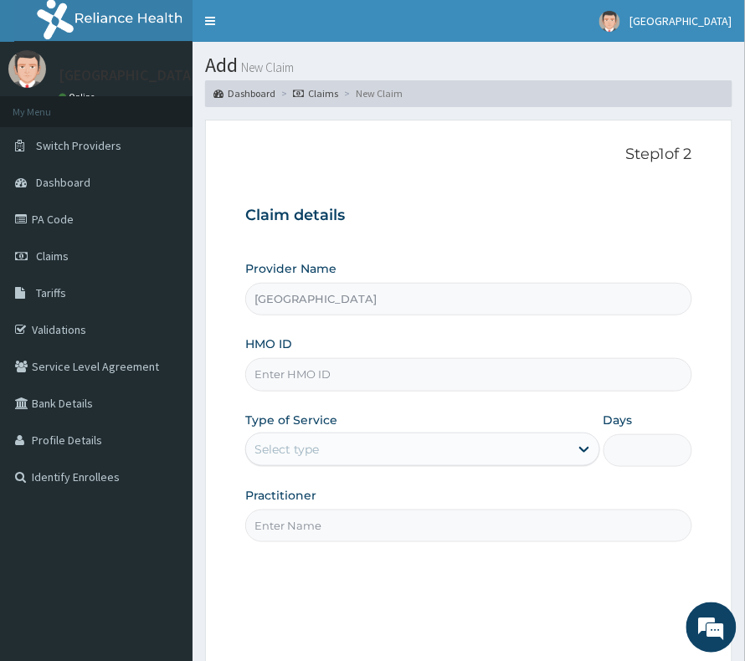
drag, startPoint x: 289, startPoint y: 396, endPoint x: 289, endPoint y: 386, distance: 10.1
click at [289, 396] on div "Provider Name [GEOGRAPHIC_DATA] HMO ID Type of Service Select type Days Practit…" at bounding box center [468, 400] width 447 height 281
click at [293, 375] on input "HMO ID" at bounding box center [468, 374] width 447 height 33
paste input "VAC/10040/A"
type input "VAC/10040/A"
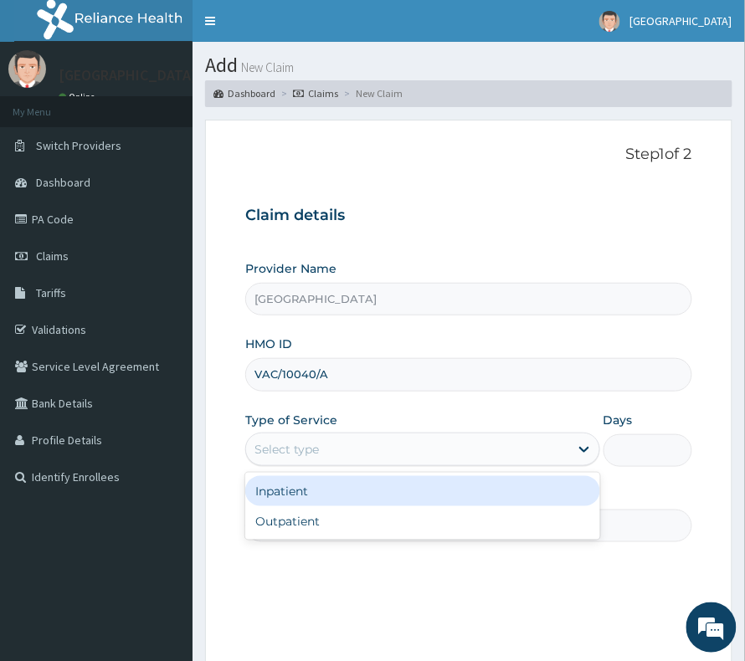
drag, startPoint x: 293, startPoint y: 437, endPoint x: 292, endPoint y: 457, distance: 20.1
click at [293, 438] on div "Select type" at bounding box center [407, 449] width 323 height 27
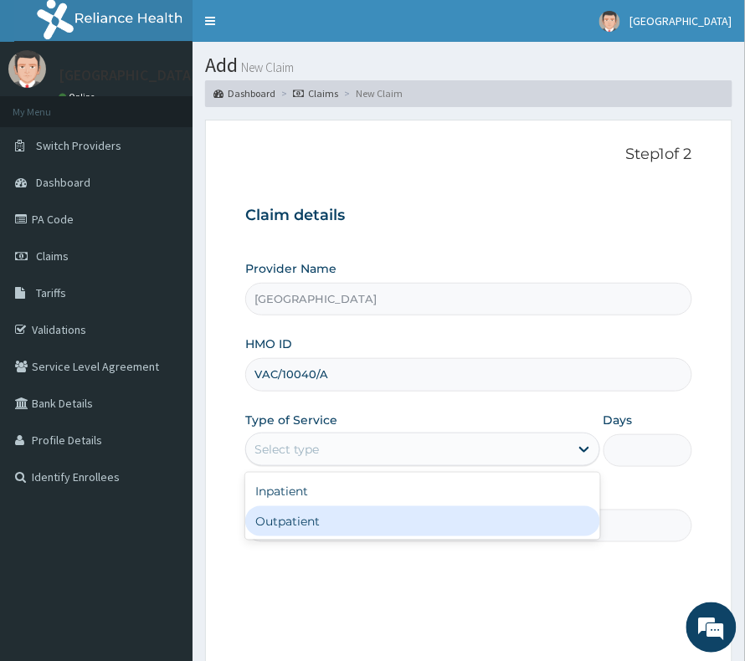
click at [286, 510] on div "Outpatient" at bounding box center [422, 521] width 355 height 30
type input "1"
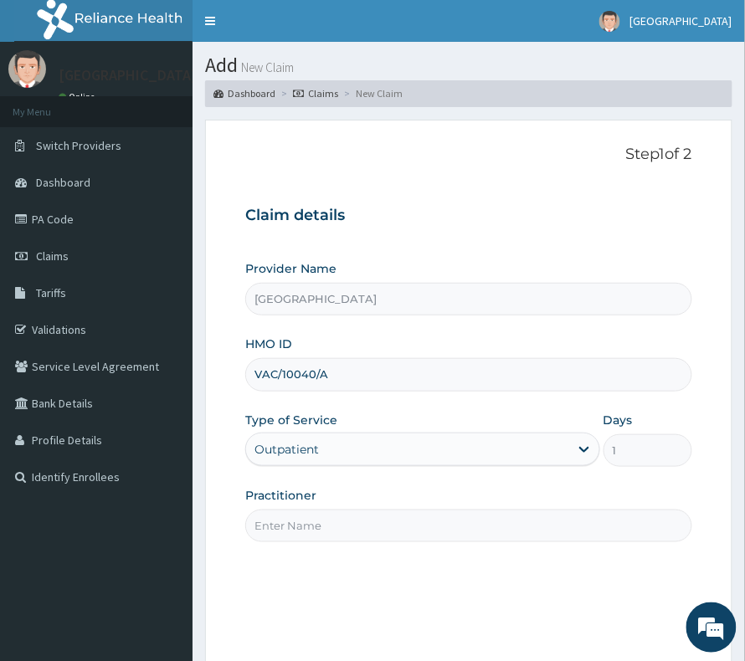
click at [296, 520] on input "Practitioner" at bounding box center [468, 526] width 447 height 33
type input "[PERSON_NAME]"
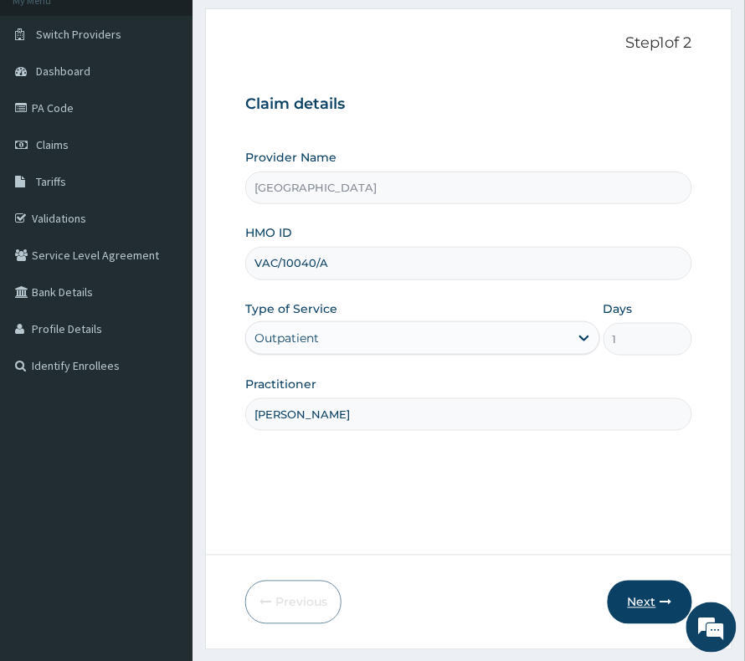
click at [666, 586] on button "Next" at bounding box center [649, 603] width 85 height 44
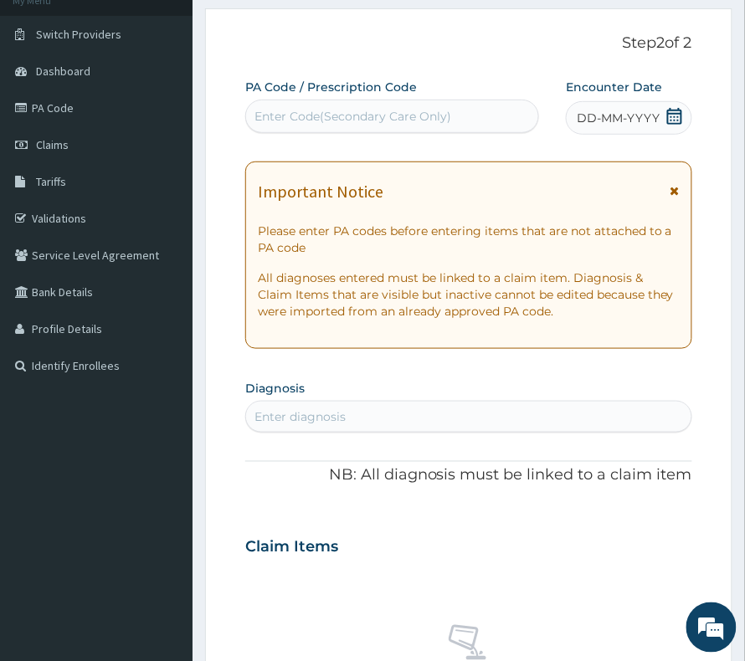
click at [332, 112] on div "Enter Code(Secondary Care Only)" at bounding box center [352, 116] width 197 height 17
paste input "VAC/10040/A"
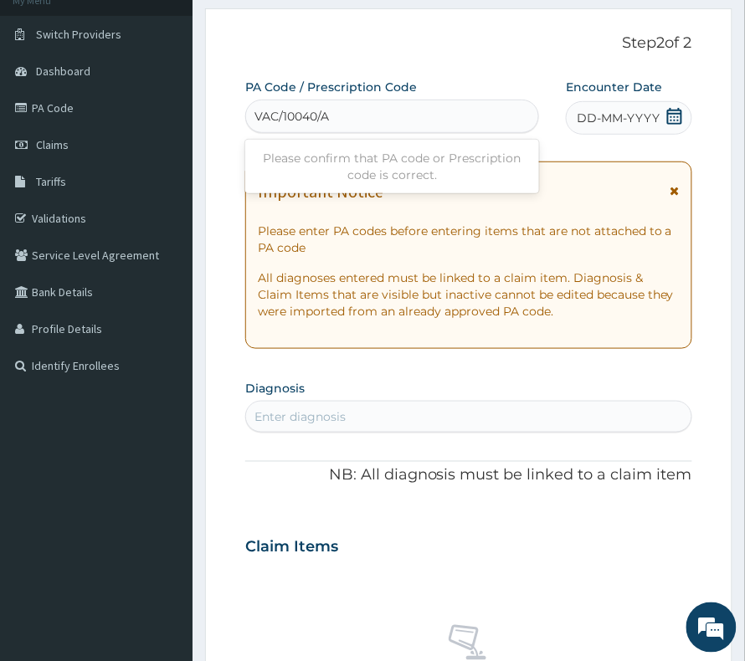
type input "VAC/10040/A"
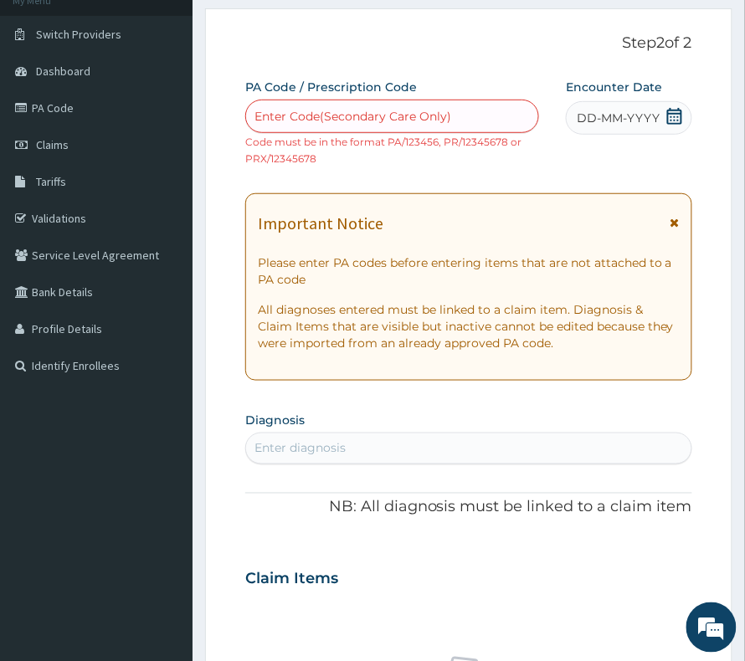
click at [322, 104] on div "Enter Code(Secondary Care Only)" at bounding box center [392, 116] width 292 height 27
paste input "PA/5427EA"
type input "PA/5427EA"
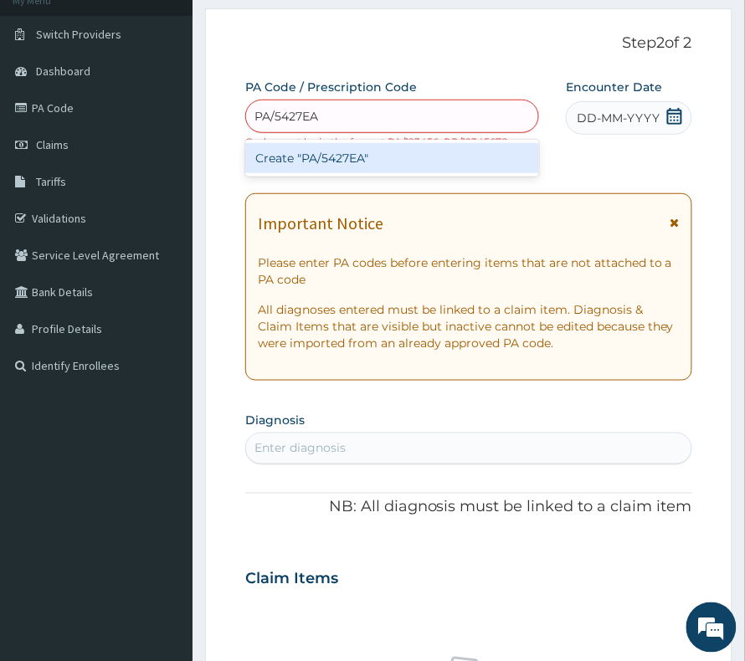
click at [279, 159] on div "Create "PA/5427EA"" at bounding box center [392, 158] width 294 height 30
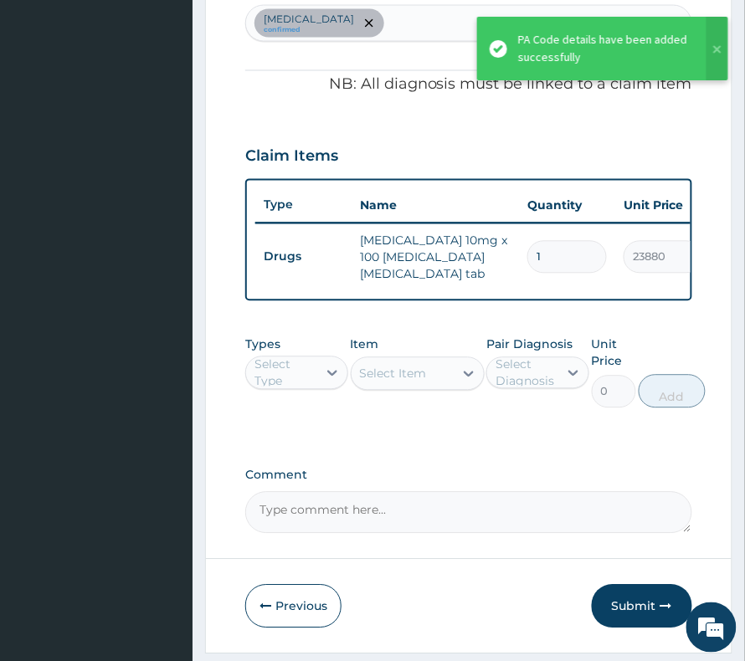
scroll to position [469, 0]
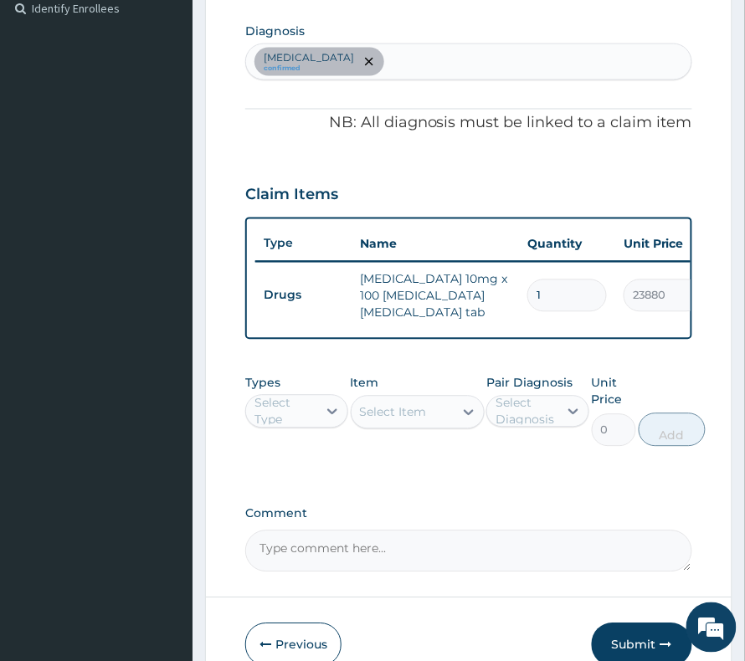
click at [463, 67] on div "Hypertensive heart disease confirmed" at bounding box center [468, 61] width 445 height 35
type input "malaria"
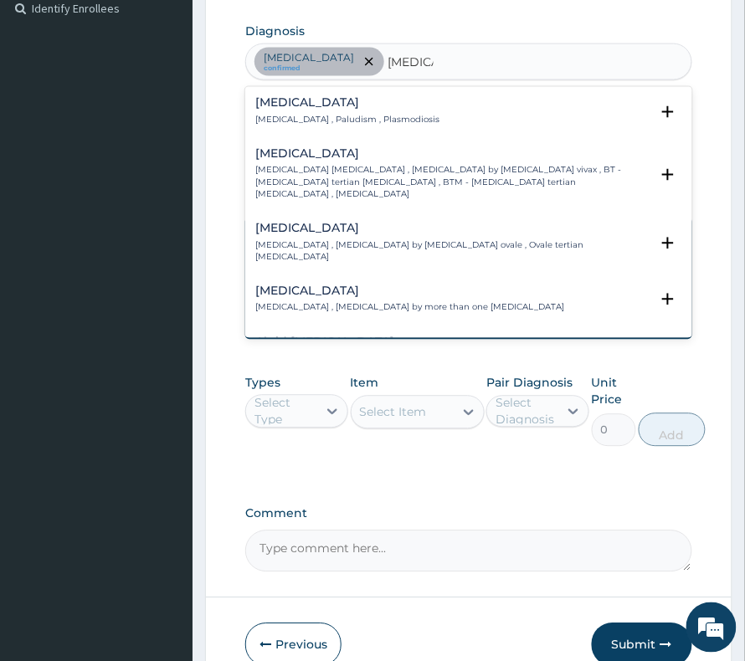
click at [382, 110] on h4 "Malaria" at bounding box center [347, 103] width 184 height 13
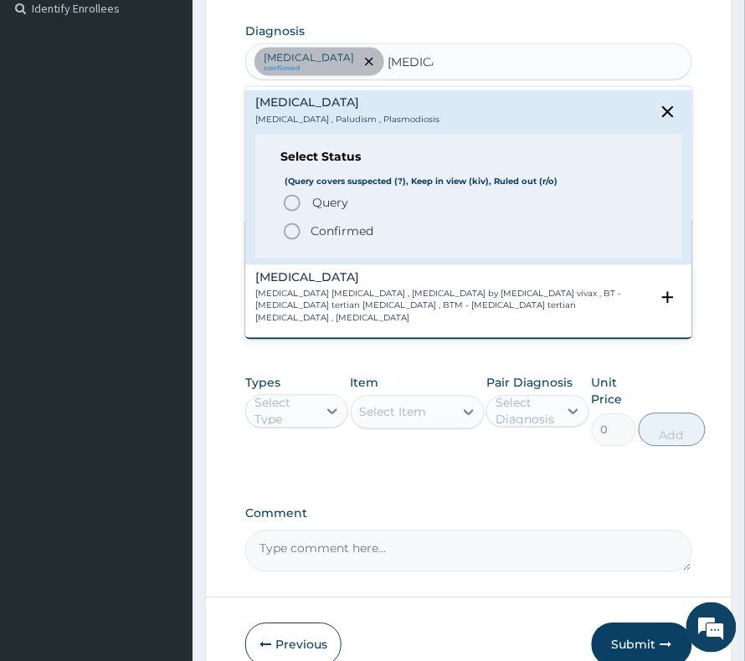
click at [351, 231] on p "Confirmed" at bounding box center [341, 231] width 63 height 17
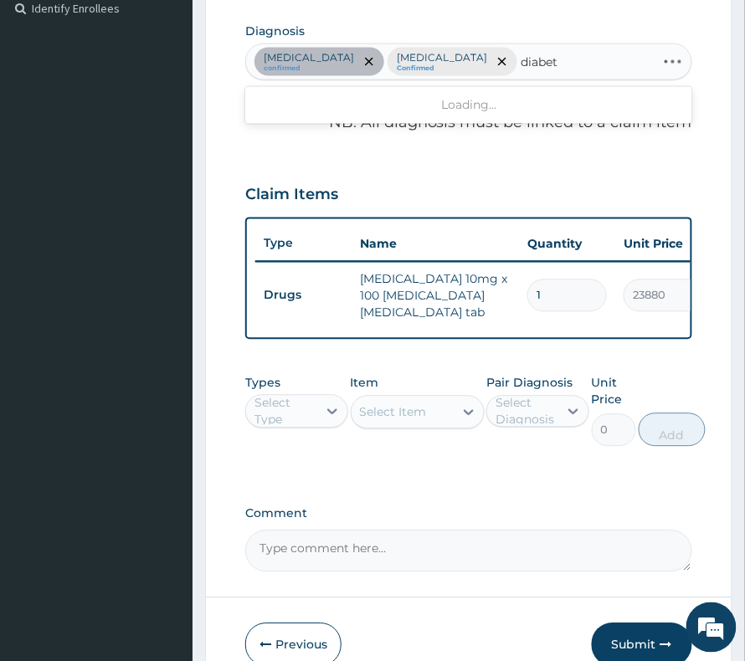
type input "diabete"
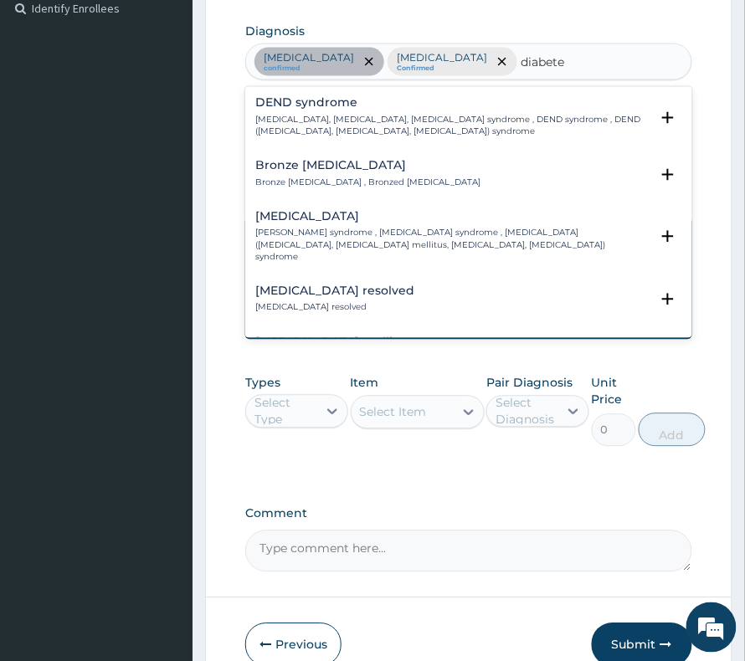
scroll to position [223, 0]
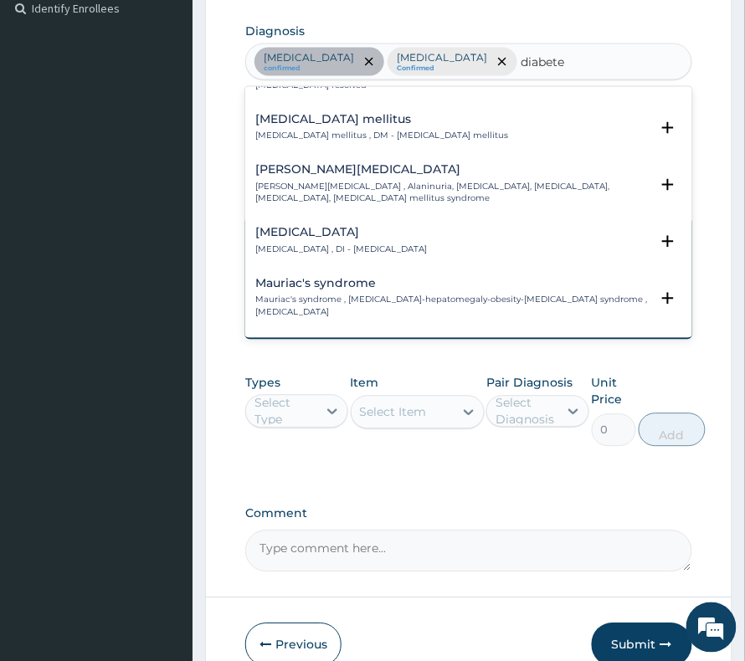
click at [359, 131] on p "Diabetes mellitus , DM - Diabetes mellitus" at bounding box center [381, 137] width 253 height 12
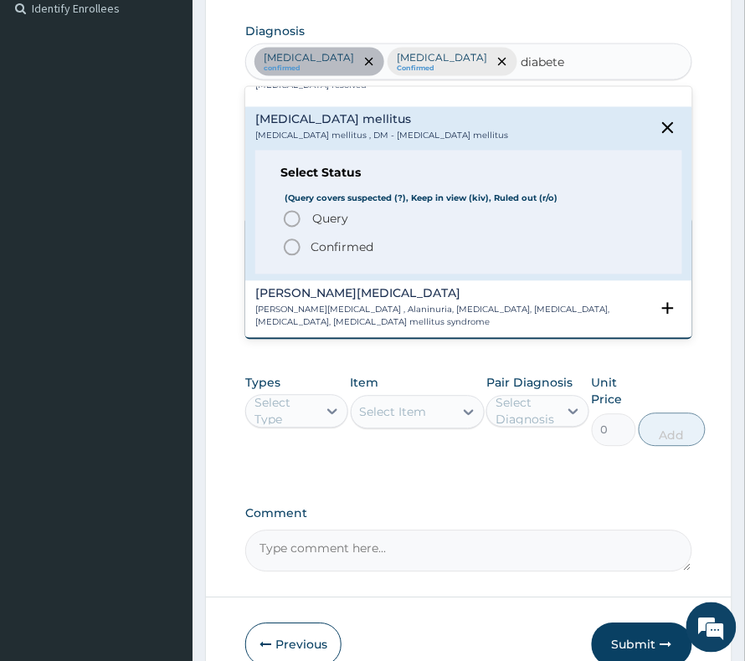
click at [319, 211] on span "Query" at bounding box center [330, 219] width 36 height 17
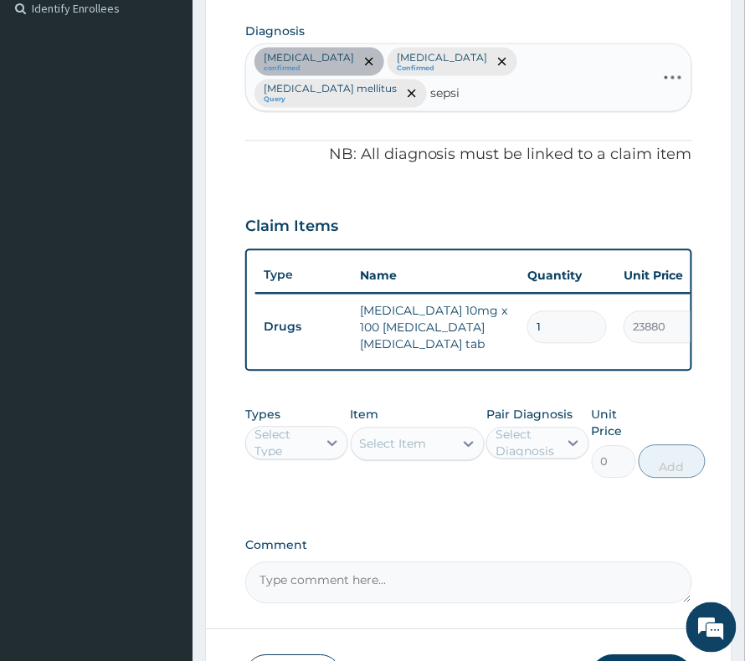
type input "sepsis"
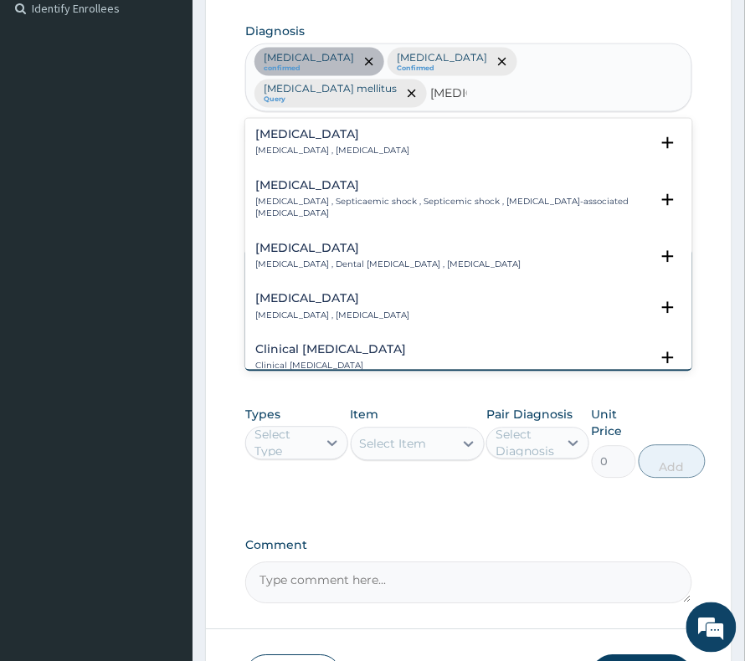
click at [301, 129] on h4 "Sepsis" at bounding box center [332, 135] width 154 height 13
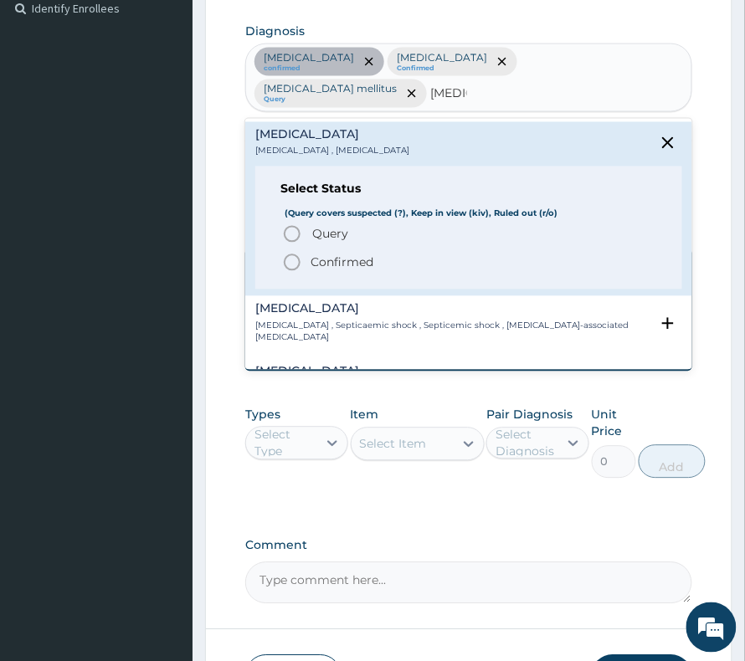
click at [343, 254] on p "Confirmed" at bounding box center [341, 262] width 63 height 17
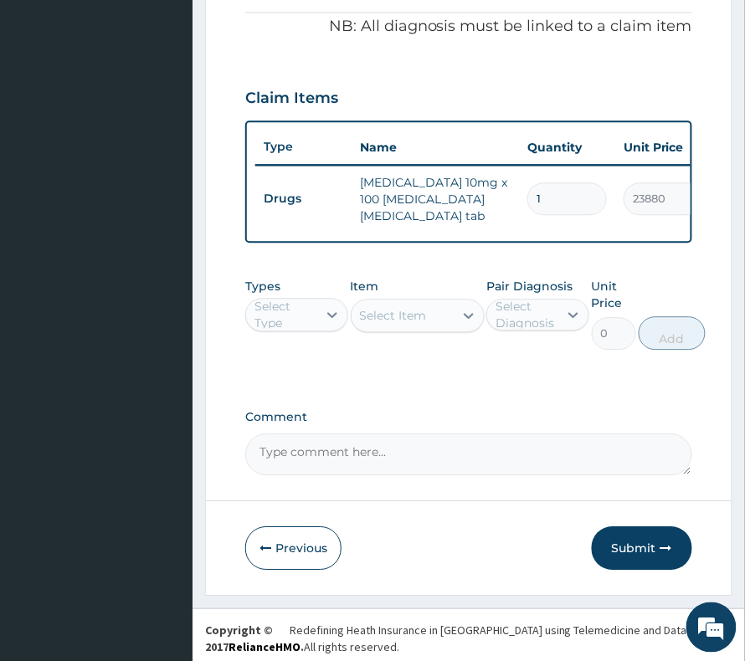
scroll to position [612, 0]
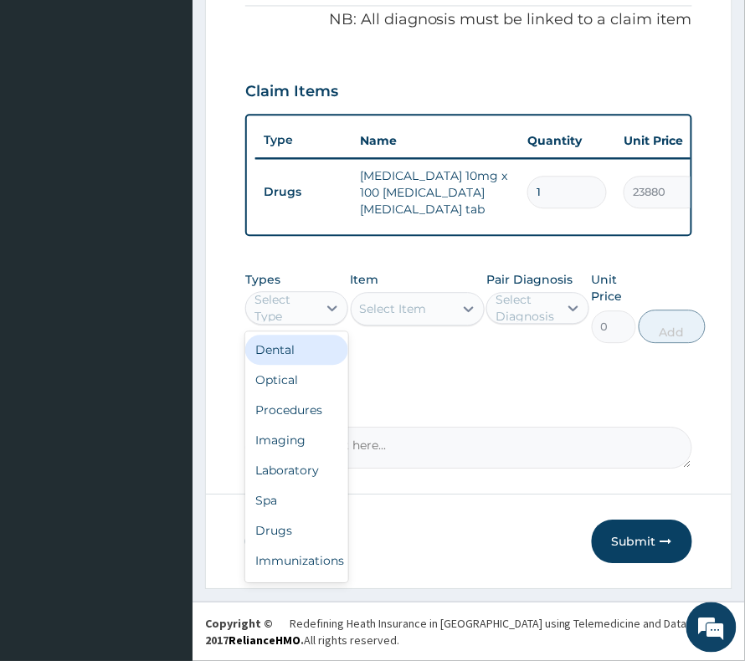
click at [266, 310] on div "Select Type" at bounding box center [284, 307] width 61 height 33
click at [288, 416] on div "Procedures" at bounding box center [296, 410] width 103 height 30
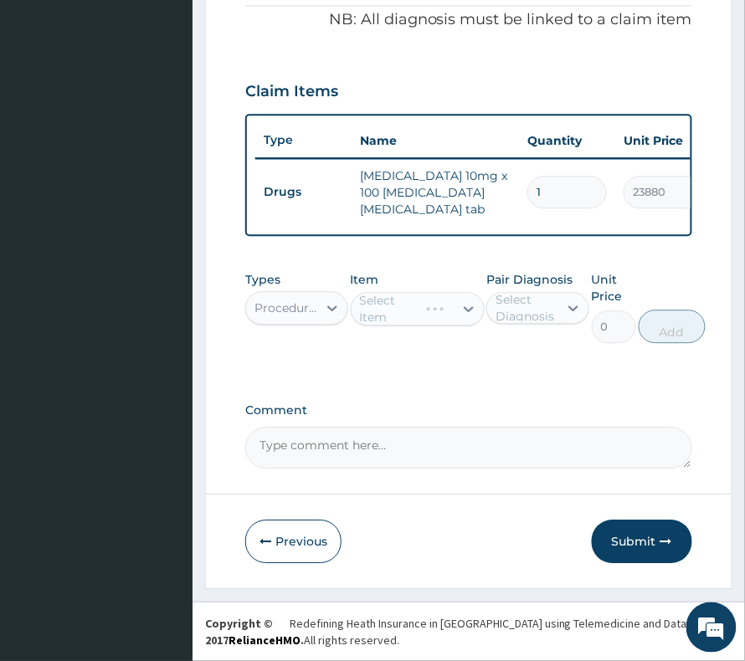
click at [549, 325] on div "Pair Diagnosis Select Diagnosis" at bounding box center [537, 307] width 103 height 72
click at [546, 321] on div "Select Diagnosis" at bounding box center [537, 308] width 103 height 32
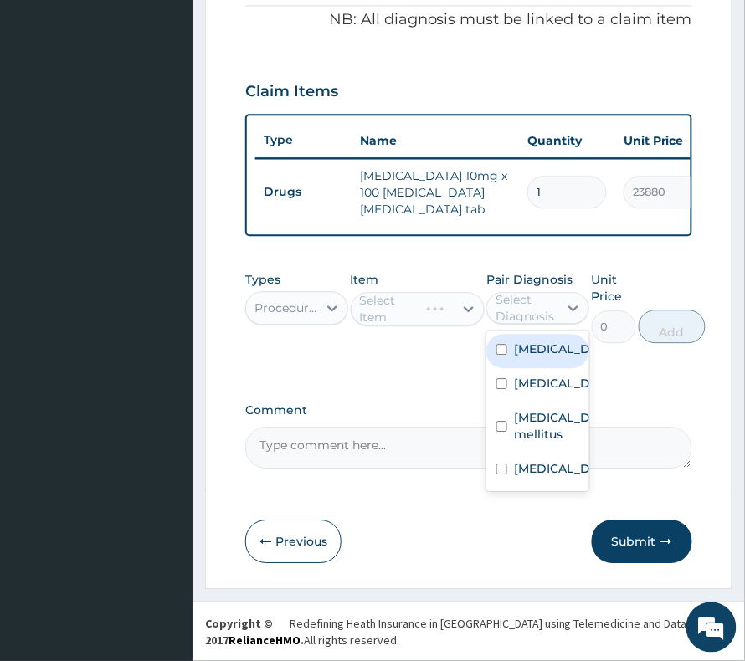
click at [537, 357] on label "Hypertensive heart disease" at bounding box center [555, 349] width 83 height 17
checkbox input "true"
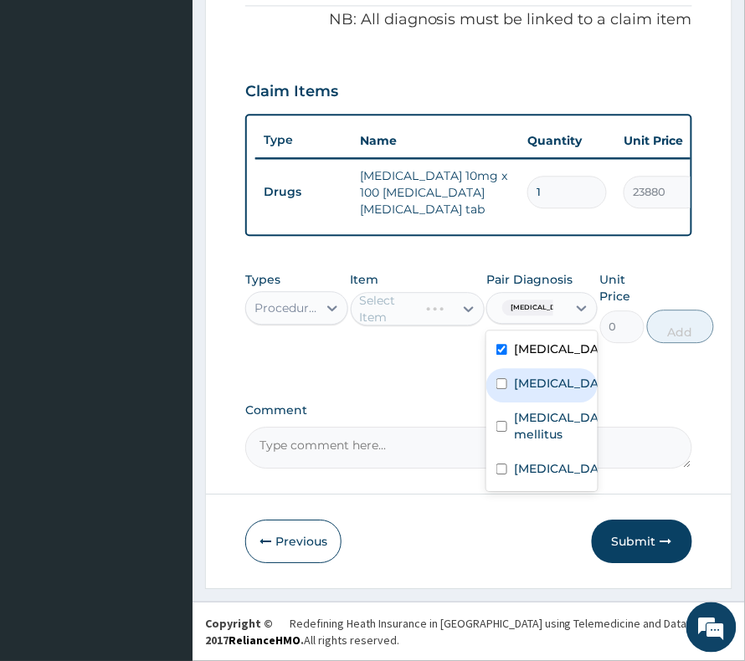
click at [524, 392] on label "Malaria" at bounding box center [559, 383] width 91 height 17
checkbox input "true"
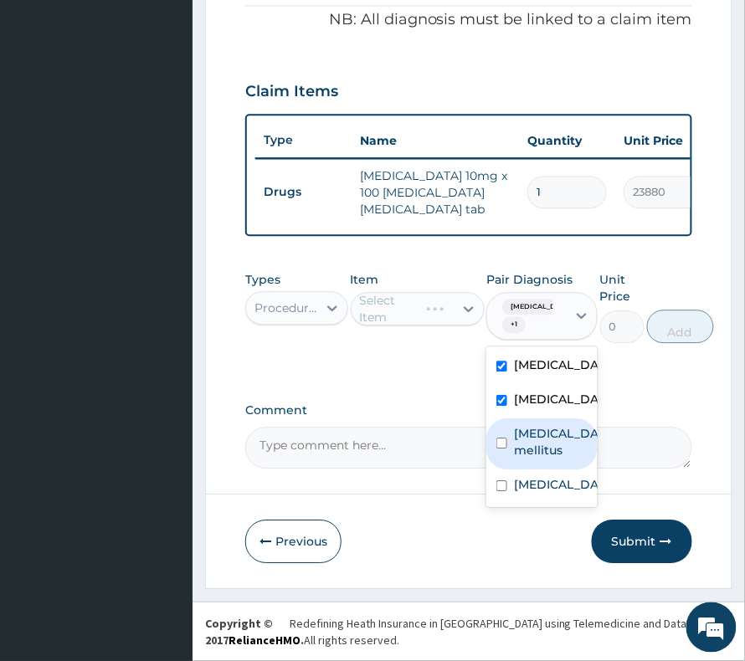
click at [524, 446] on label "Diabetes mellitus" at bounding box center [559, 441] width 91 height 33
checkbox input "true"
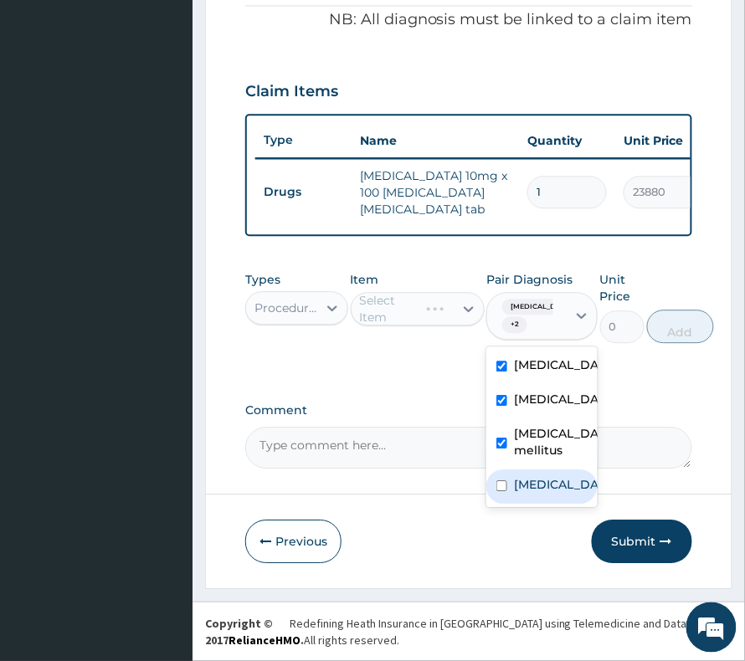
click at [520, 486] on label "[MEDICAL_DATA]" at bounding box center [559, 484] width 91 height 17
checkbox input "true"
click at [420, 308] on div "Select Item" at bounding box center [393, 308] width 67 height 17
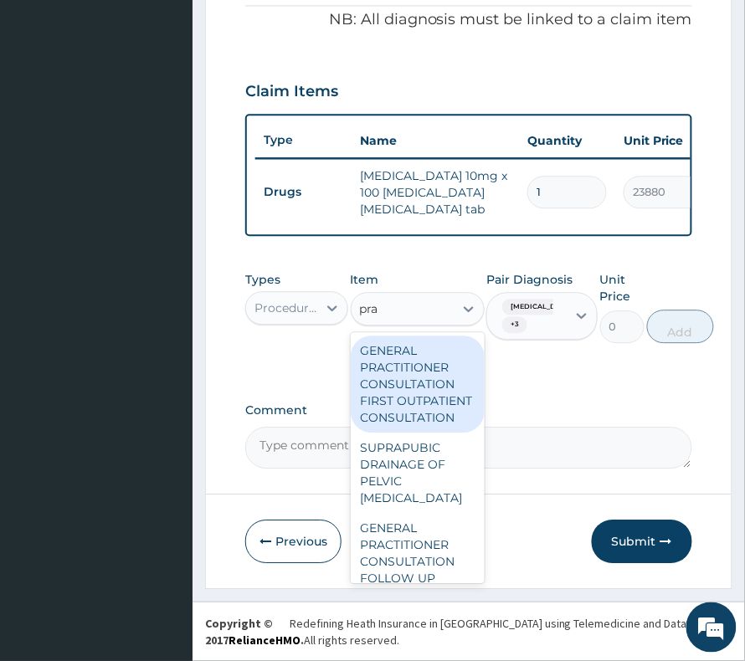
type input "prac"
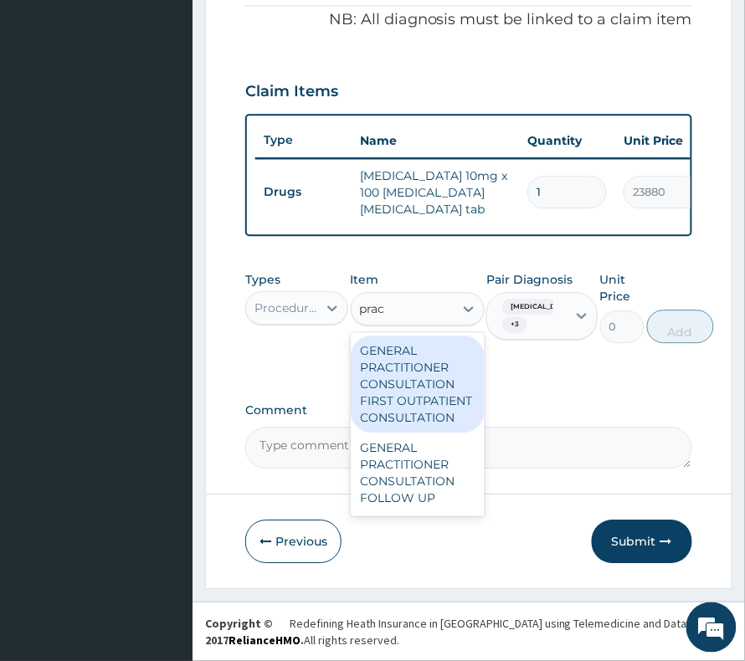
click at [380, 393] on div "GENERAL PRACTITIONER CONSULTATION FIRST OUTPATIENT CONSULTATION" at bounding box center [418, 384] width 134 height 97
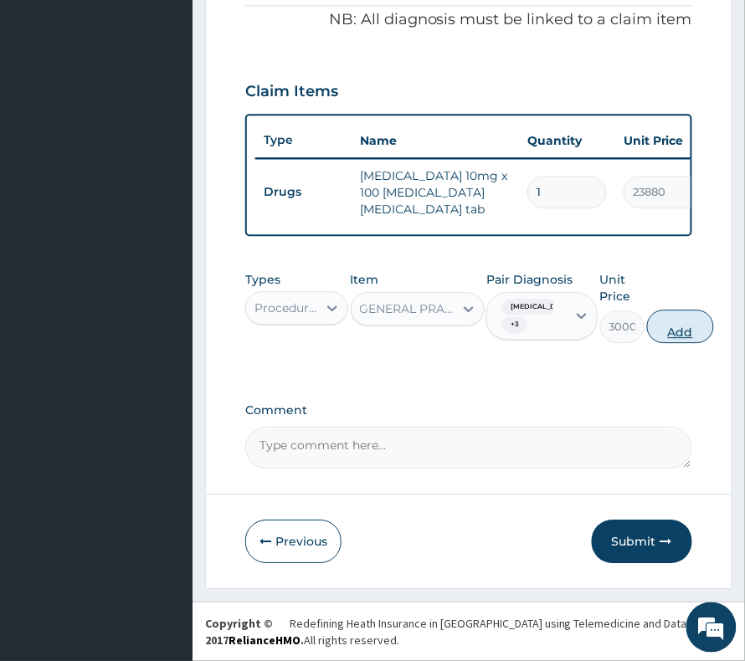
click at [714, 336] on button "Add" at bounding box center [680, 326] width 67 height 33
type input "0"
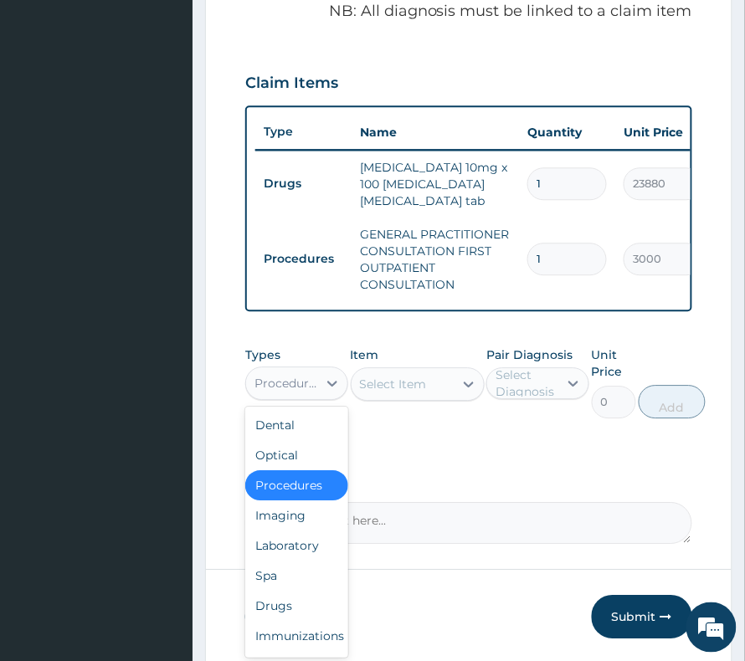
click at [310, 392] on div "Procedures" at bounding box center [286, 383] width 64 height 17
drag, startPoint x: 293, startPoint y: 557, endPoint x: 303, endPoint y: 517, distance: 41.4
click at [293, 554] on div "Laboratory" at bounding box center [296, 545] width 103 height 30
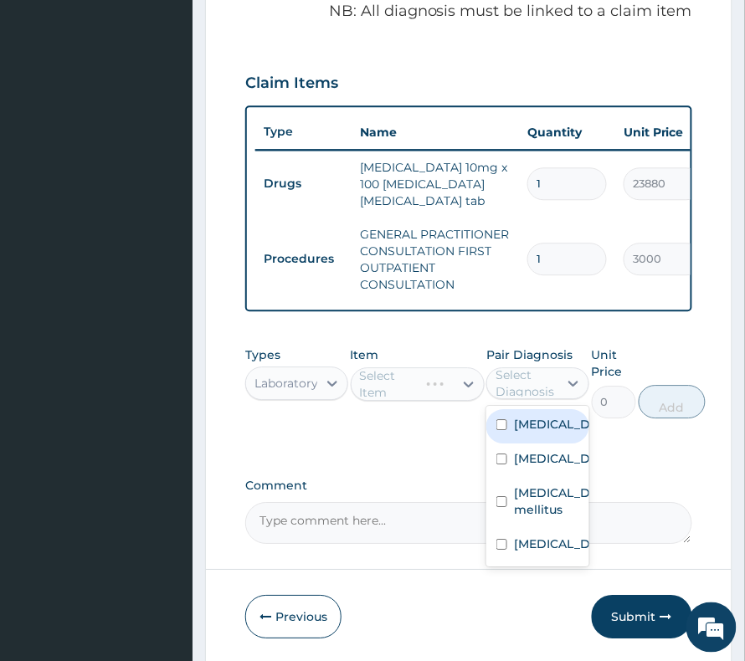
click at [539, 398] on div "Select Diagnosis" at bounding box center [525, 382] width 61 height 33
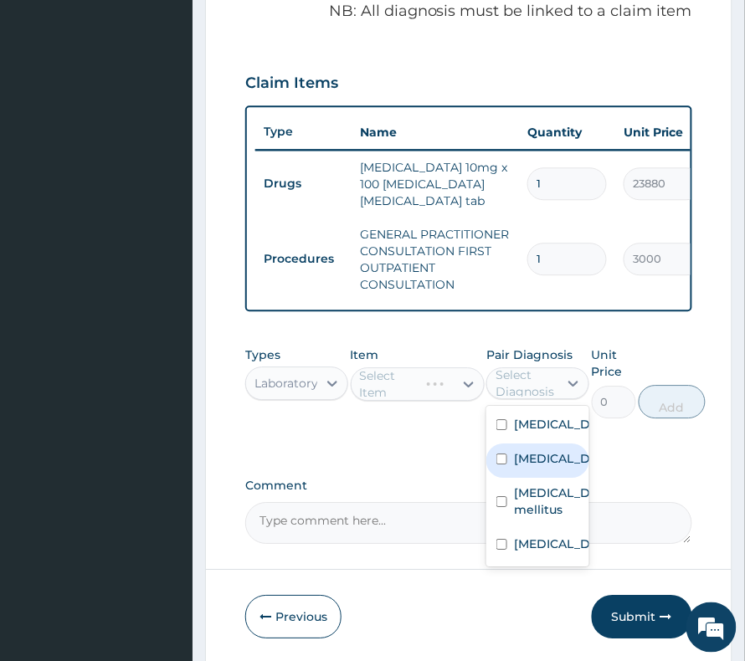
click at [543, 467] on label "[MEDICAL_DATA]" at bounding box center [555, 458] width 83 height 17
checkbox input "true"
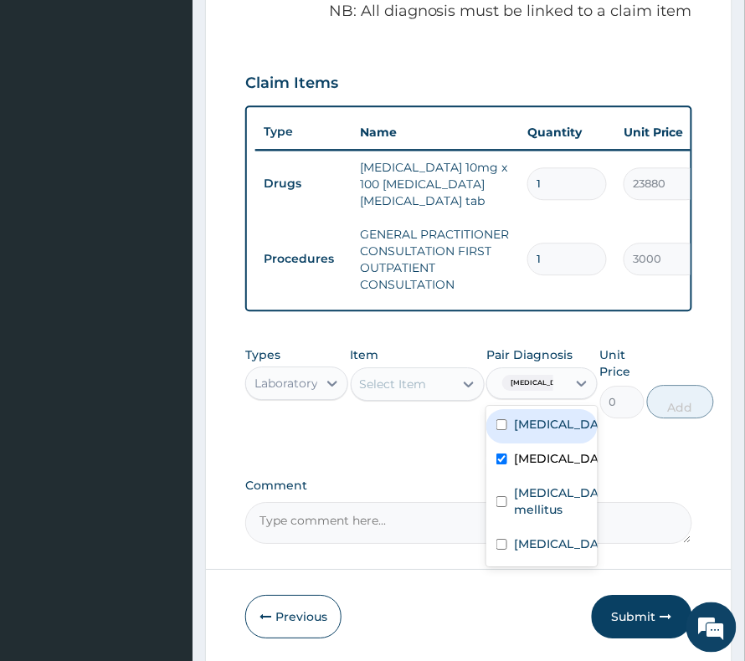
click at [395, 397] on div "Select Item" at bounding box center [402, 384] width 102 height 27
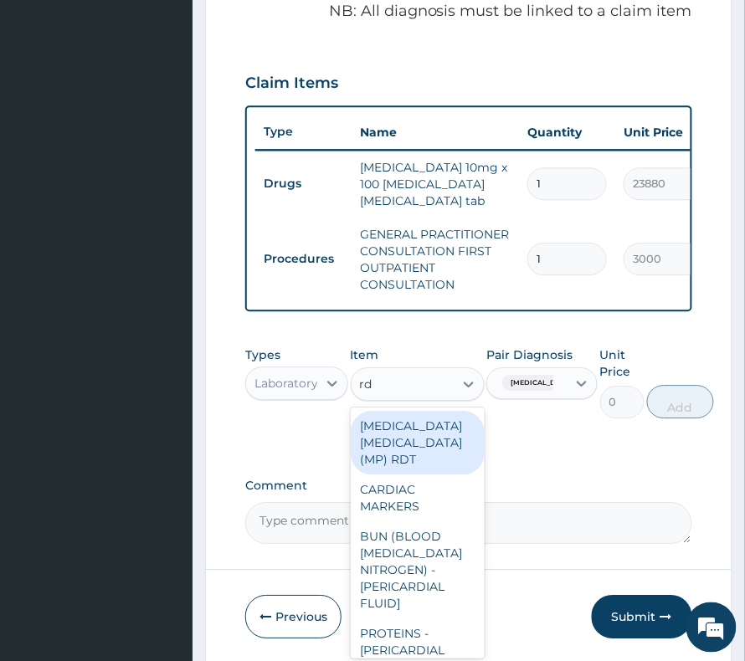
type input "rdt"
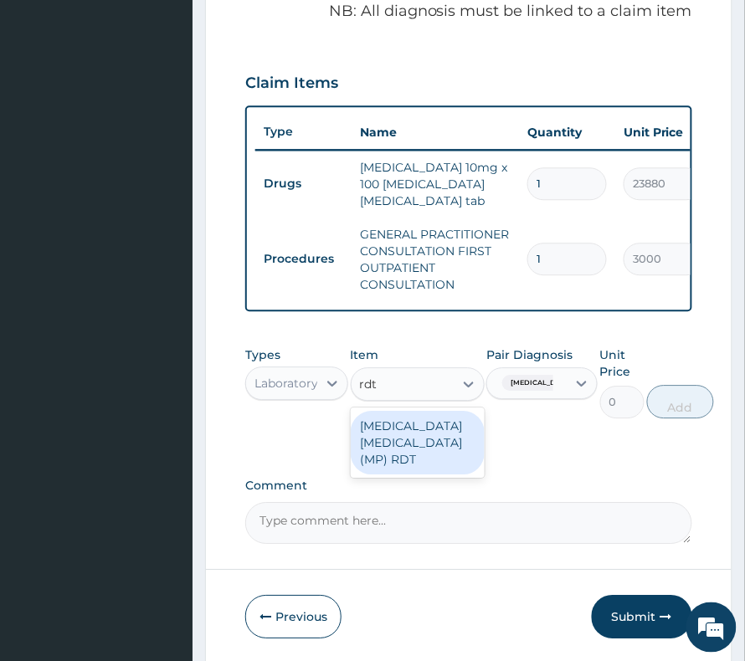
click at [397, 433] on div "[MEDICAL_DATA] [MEDICAL_DATA] (MP) RDT" at bounding box center [418, 443] width 134 height 64
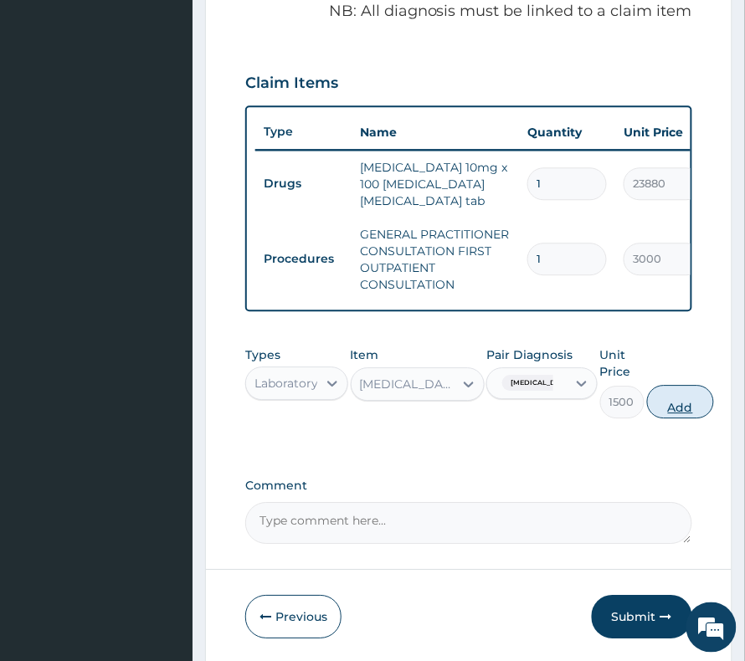
click at [649, 403] on button "Add" at bounding box center [680, 401] width 67 height 33
type input "0"
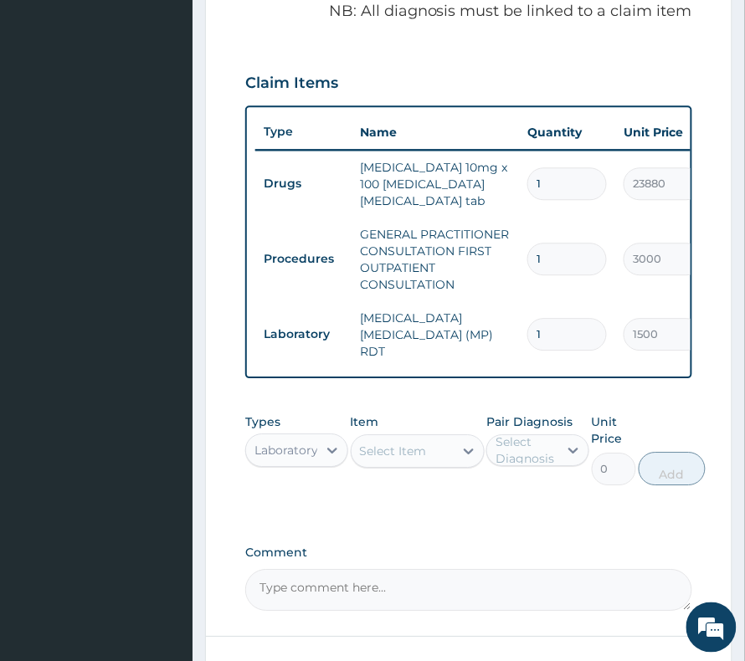
click at [376, 452] on div "Select Item" at bounding box center [393, 451] width 67 height 17
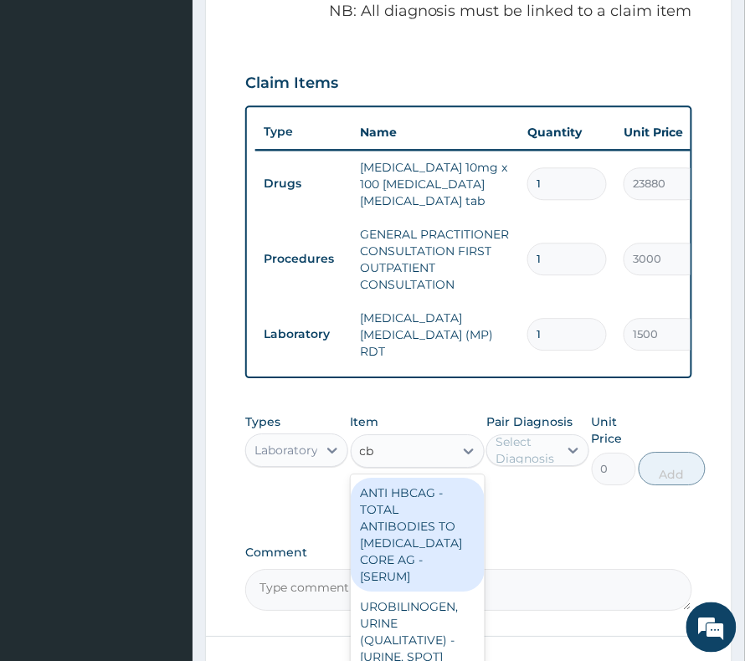
type input "cbc"
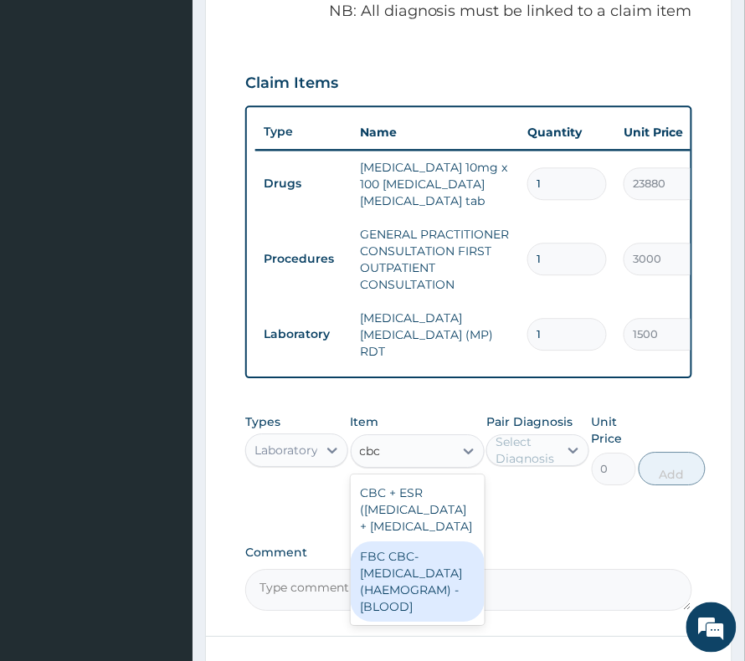
drag, startPoint x: 425, startPoint y: 638, endPoint x: 443, endPoint y: 582, distance: 58.2
click at [425, 622] on div "FBC CBC-[MEDICAL_DATA] (HAEMOGRAM) - [BLOOD]" at bounding box center [418, 581] width 134 height 80
type input "3000"
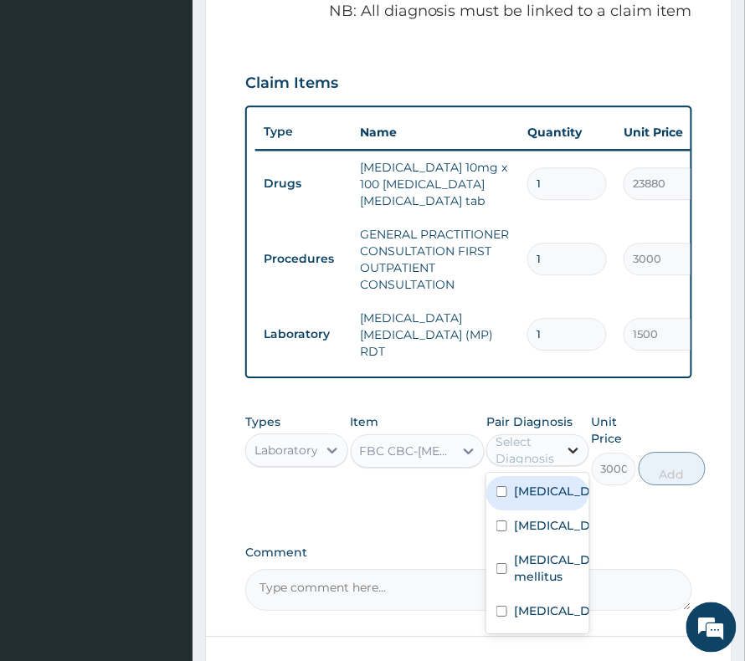
click at [564, 435] on div at bounding box center [573, 450] width 30 height 30
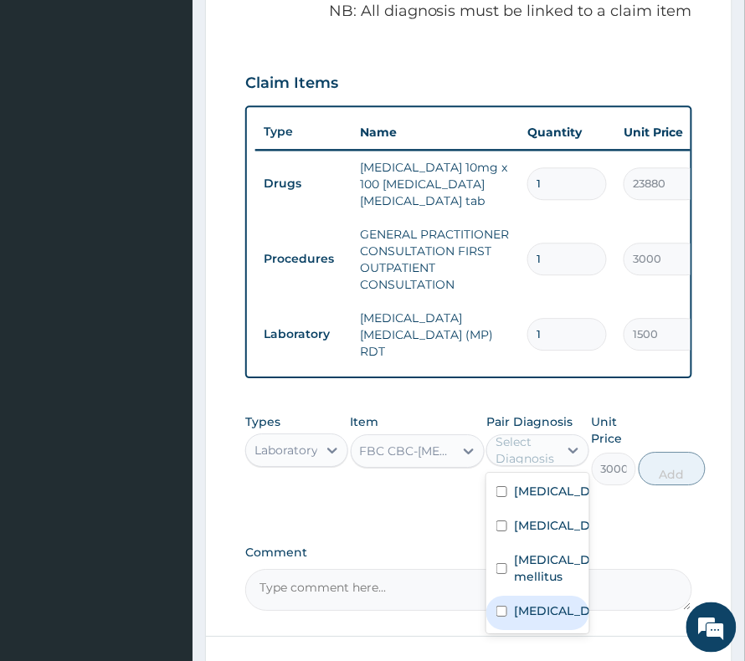
click at [551, 619] on label "[MEDICAL_DATA]" at bounding box center [555, 610] width 83 height 17
checkbox input "true"
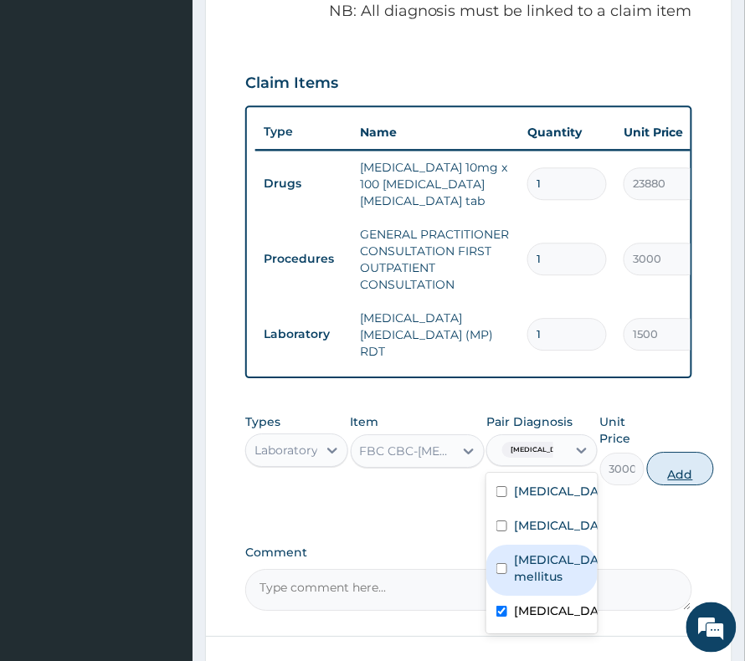
click at [666, 460] on button "Add" at bounding box center [680, 468] width 67 height 33
type input "0"
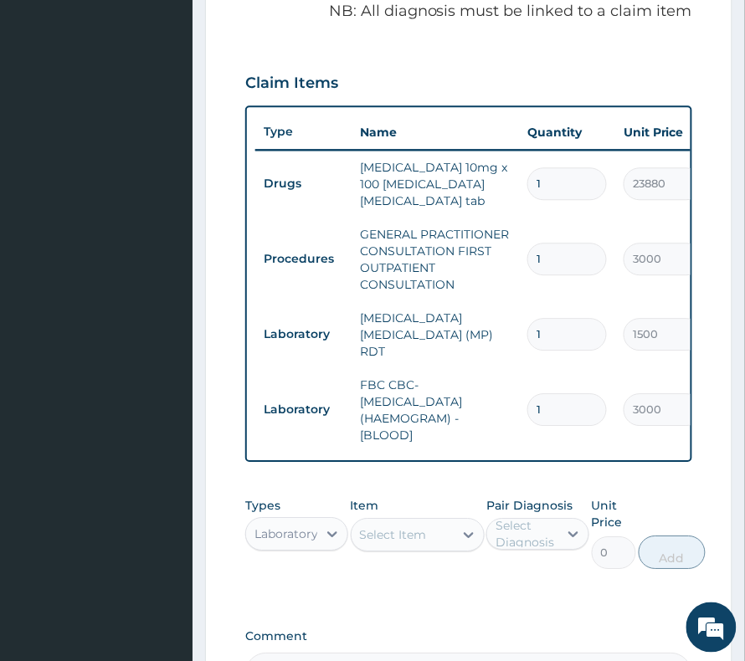
click at [427, 524] on div "Select Item" at bounding box center [402, 534] width 102 height 27
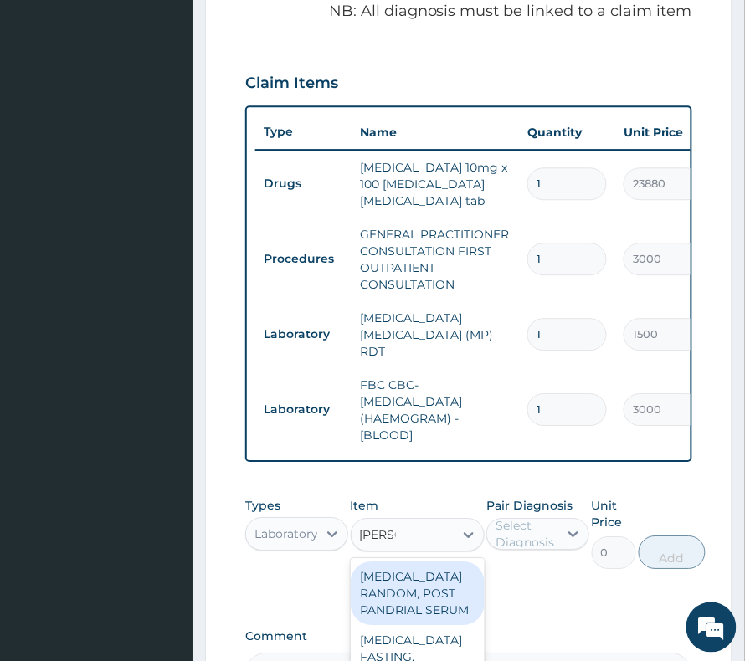
type input "random"
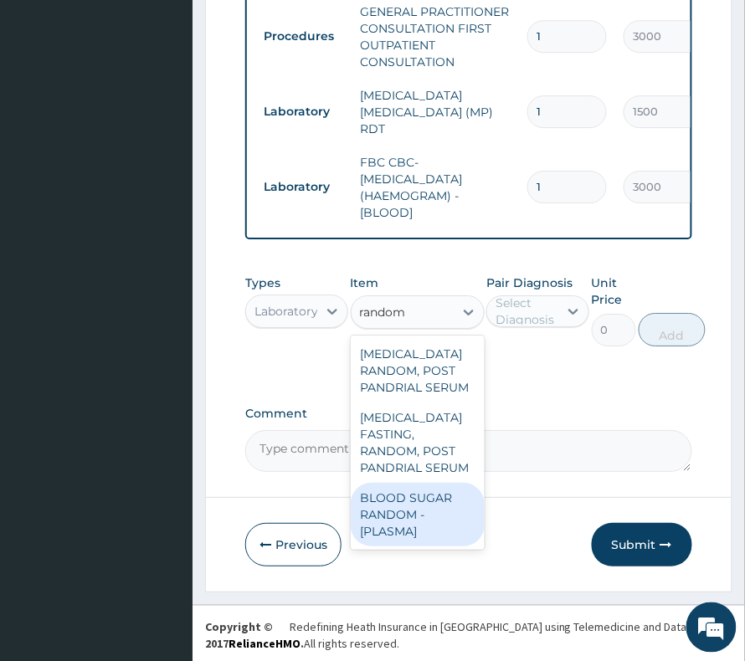
click at [405, 500] on div "BLOOD SUGAR RANDOM - [PLASMA]" at bounding box center [418, 515] width 134 height 64
type input "1500"
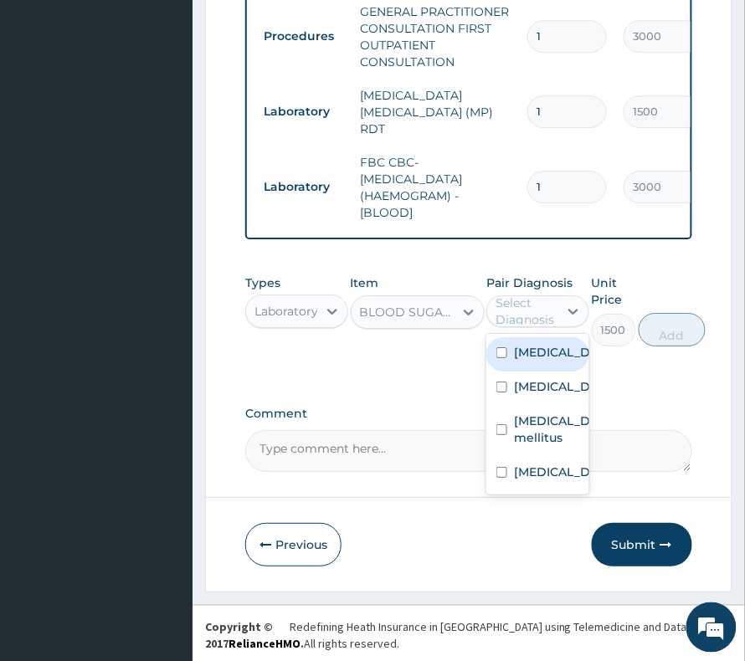
drag, startPoint x: 546, startPoint y: 313, endPoint x: 520, endPoint y: 452, distance: 141.3
click at [546, 315] on div "Select Diagnosis" at bounding box center [525, 311] width 61 height 33
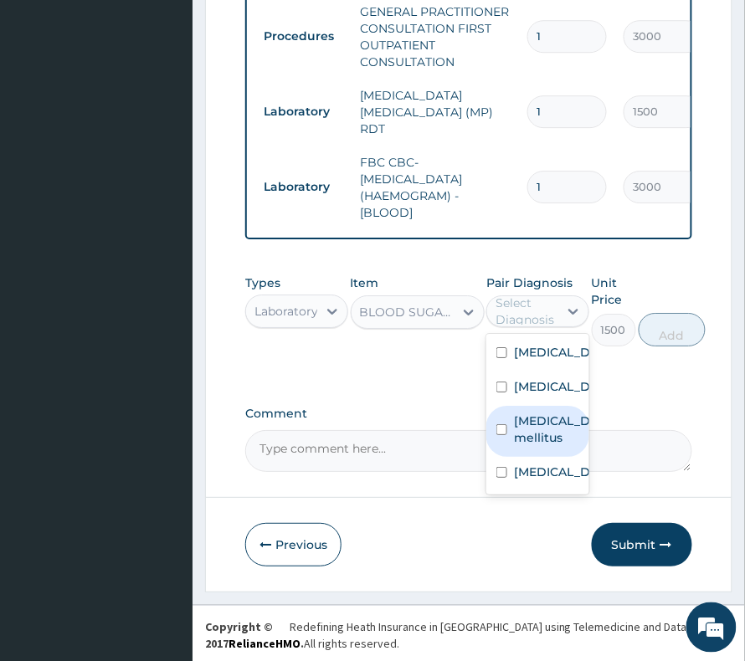
click at [520, 446] on label "Diabetes mellitus" at bounding box center [555, 428] width 83 height 33
checkbox input "true"
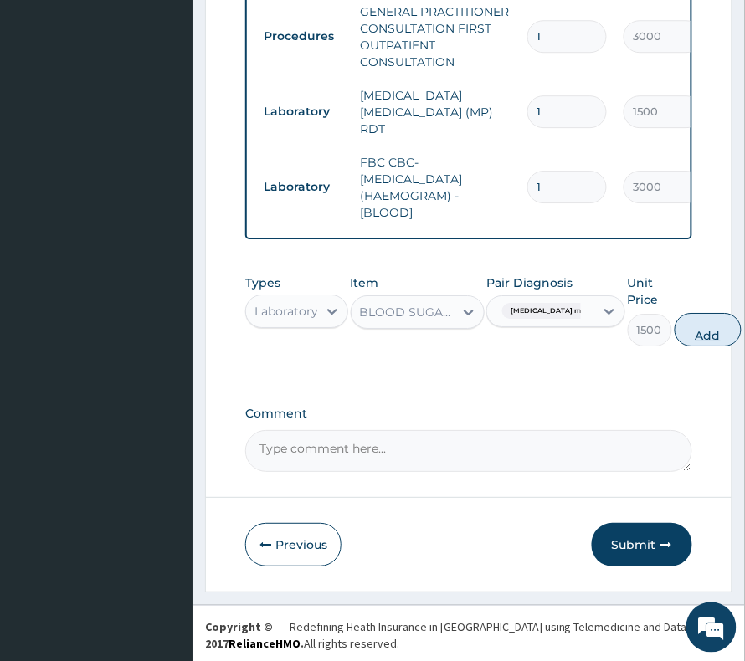
click at [674, 331] on button "Add" at bounding box center [707, 329] width 67 height 33
type input "0"
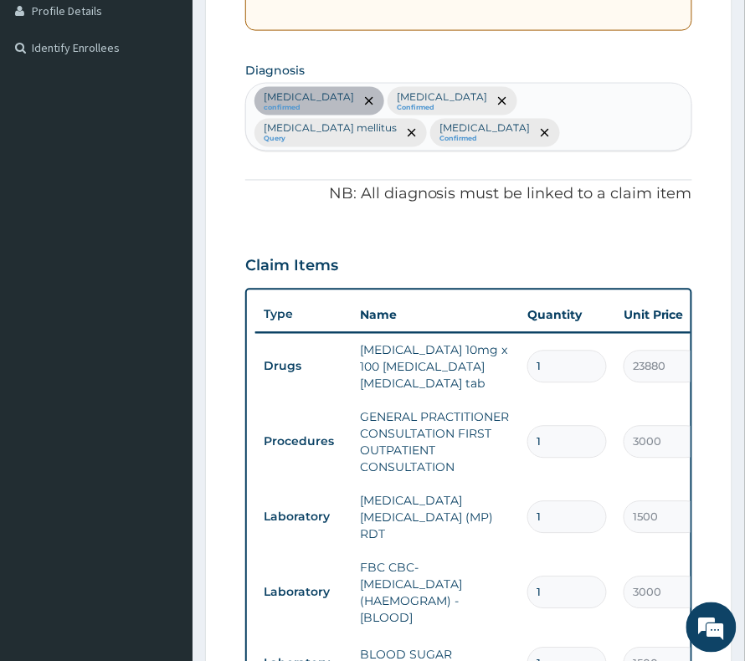
scroll to position [389, 0]
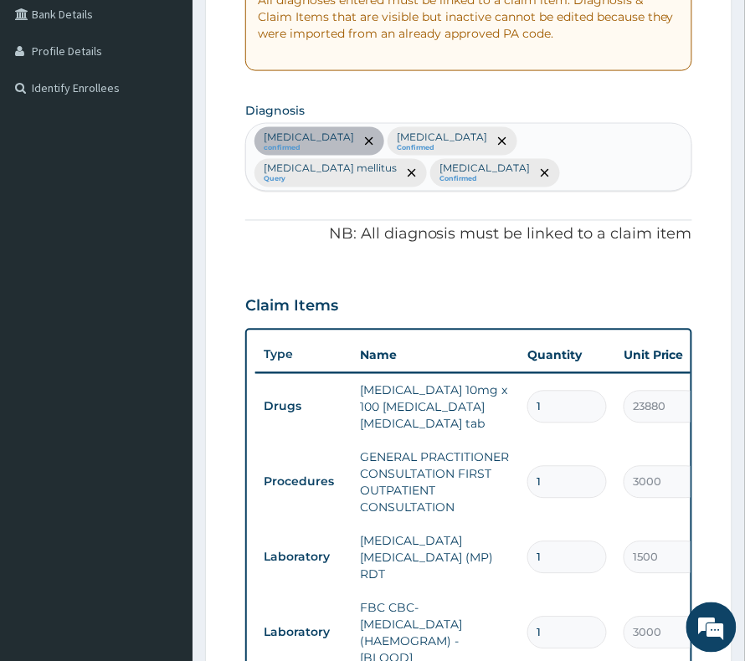
click at [366, 176] on div "Hypertensive heart disease confirmed Malaria Confirmed Diabetes mellitus Query …" at bounding box center [468, 157] width 445 height 67
type input "myalgi"
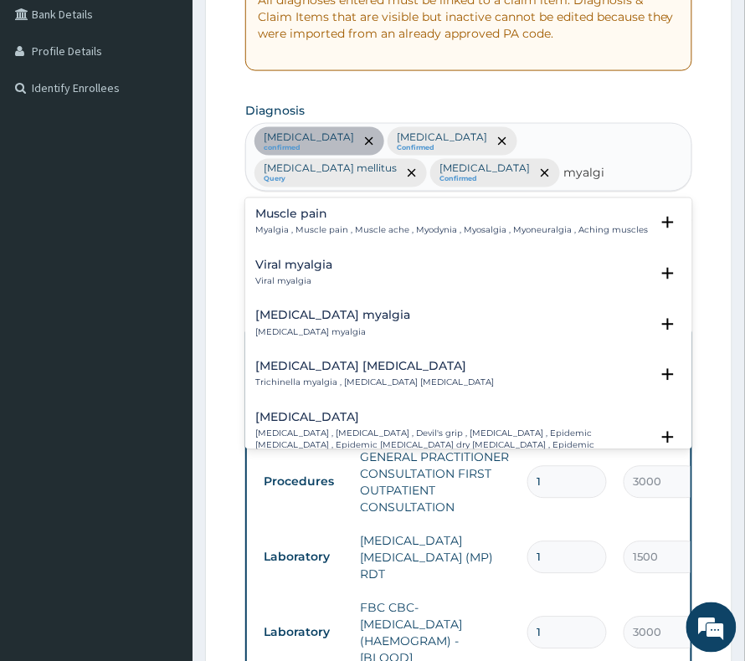
click at [259, 215] on h4 "Muscle pain" at bounding box center [451, 214] width 392 height 13
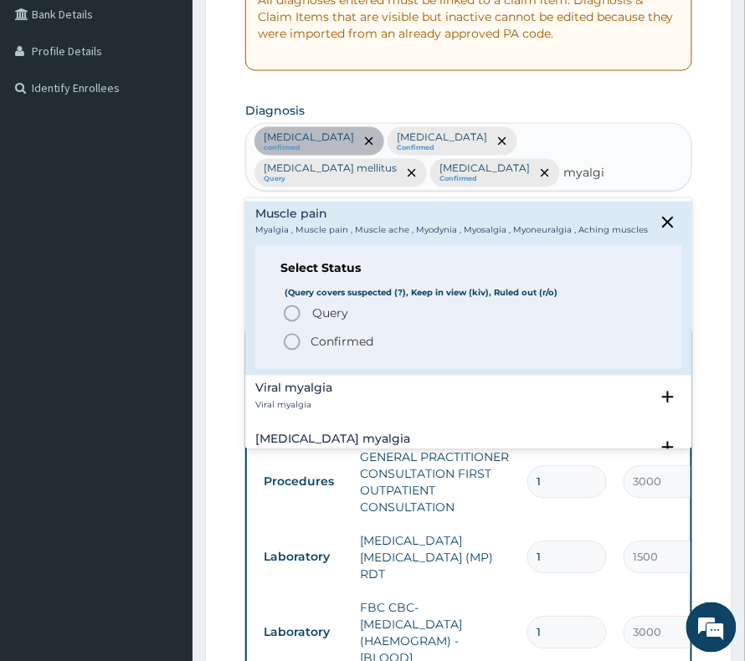
click at [353, 346] on p "Confirmed" at bounding box center [341, 342] width 63 height 17
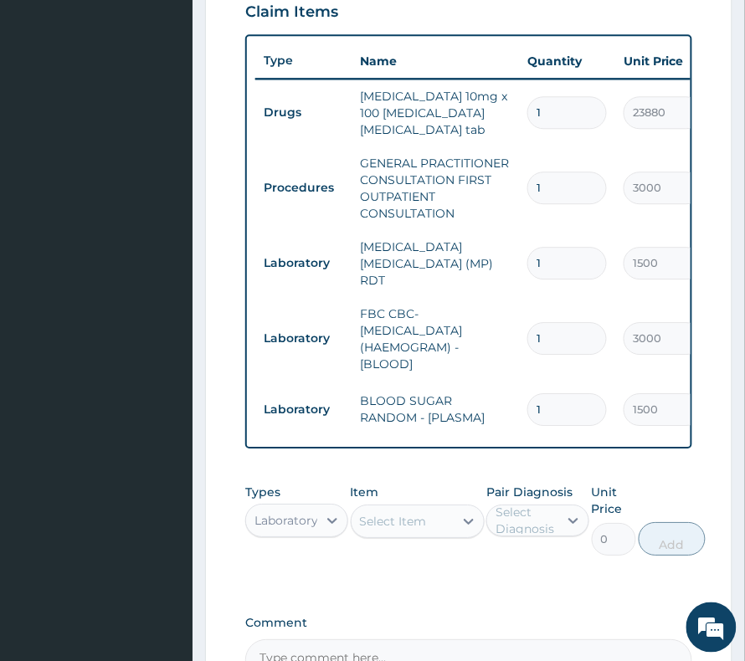
scroll to position [724, 0]
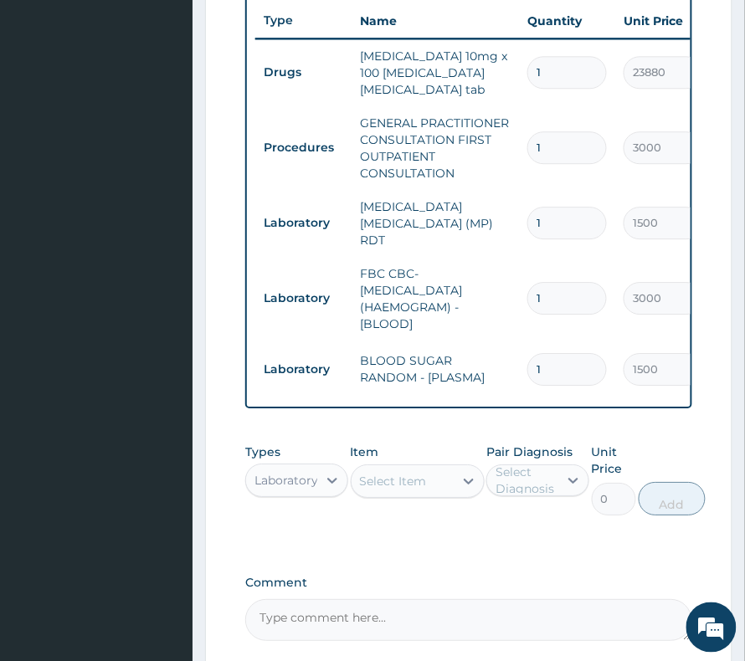
click at [408, 473] on div "Select Item" at bounding box center [393, 481] width 67 height 17
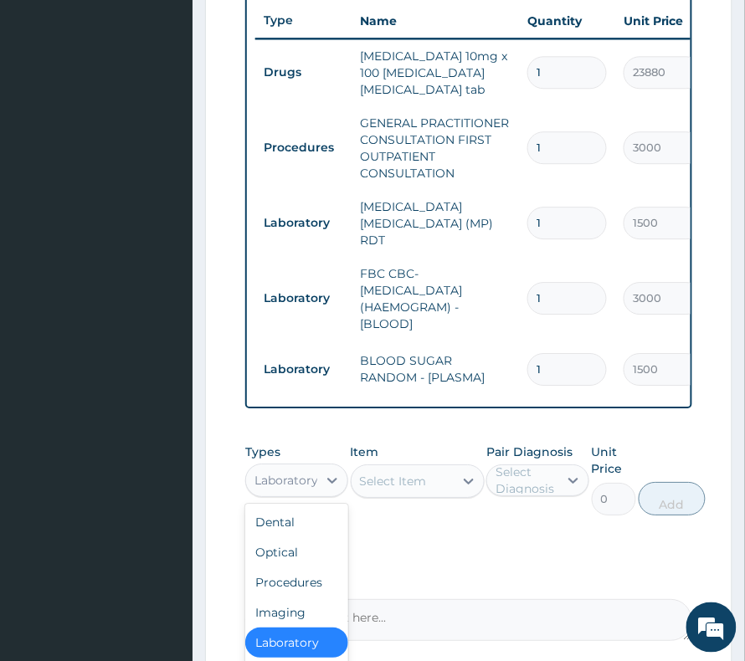
click at [315, 489] on div "Laboratory" at bounding box center [281, 480] width 71 height 27
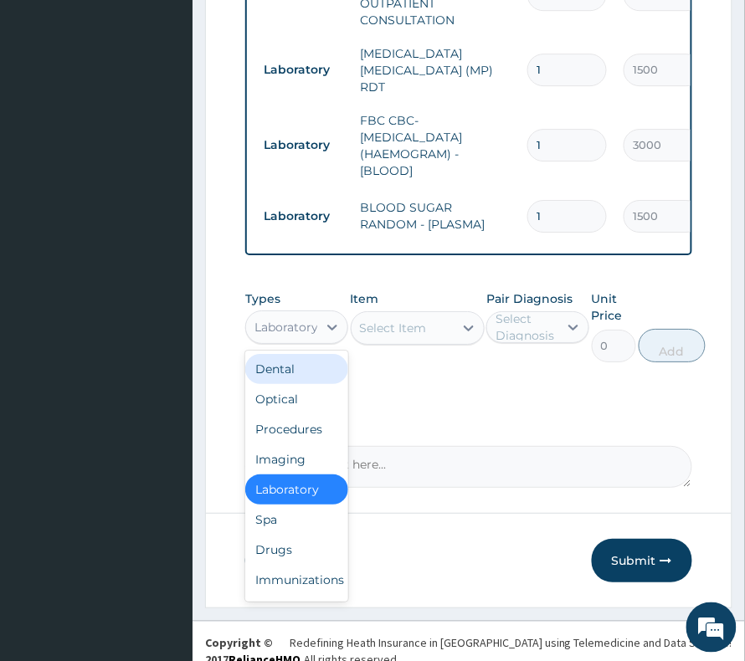
scroll to position [895, 0]
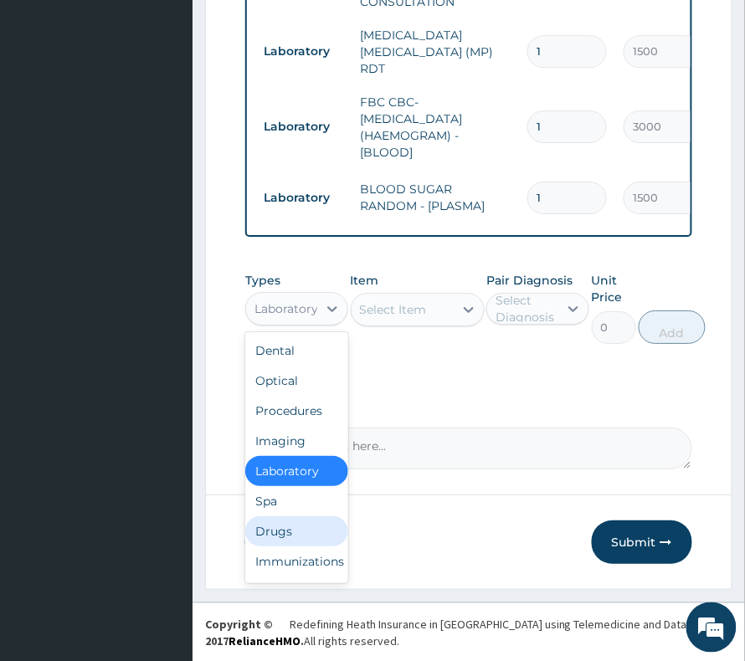
click at [281, 527] on div "Drugs" at bounding box center [296, 531] width 103 height 30
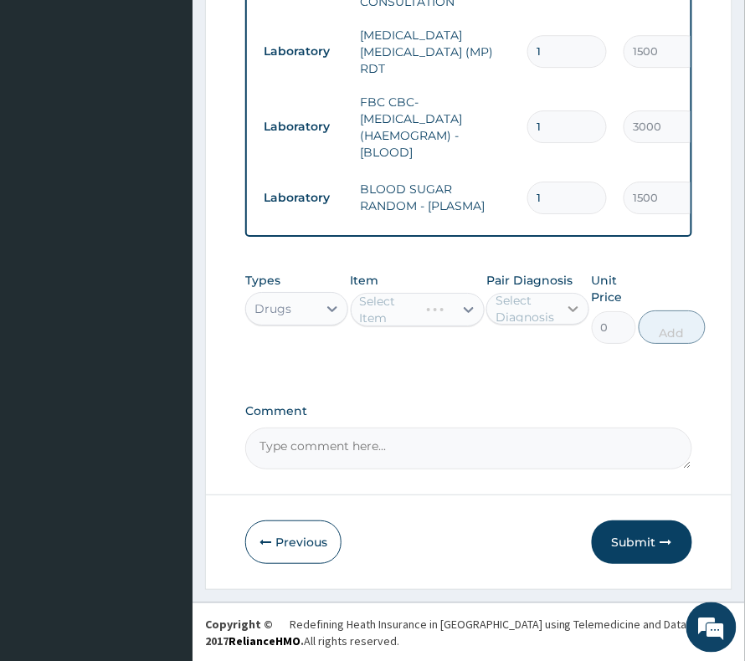
drag, startPoint x: 564, startPoint y: 310, endPoint x: 562, endPoint y: 321, distance: 11.8
click at [566, 311] on icon at bounding box center [573, 308] width 17 height 17
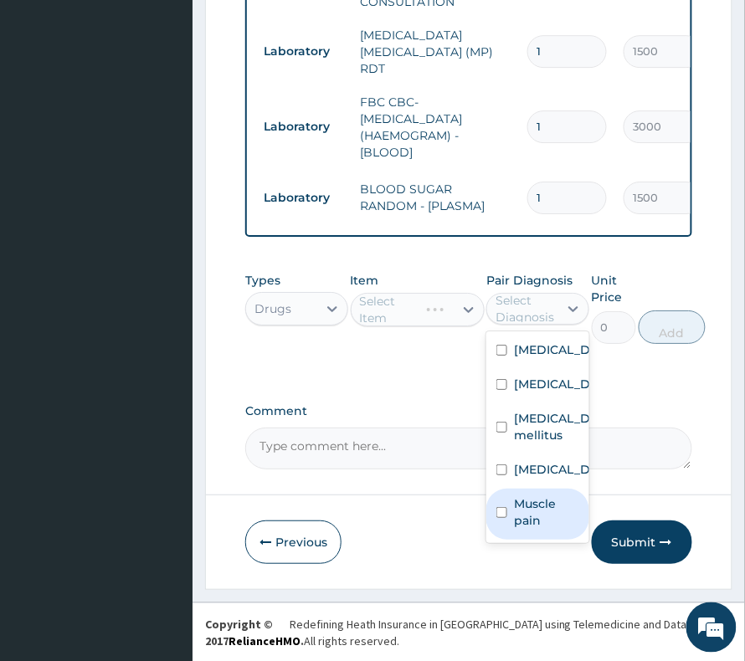
click at [536, 529] on label "Muscle pain" at bounding box center [546, 511] width 65 height 33
checkbox input "true"
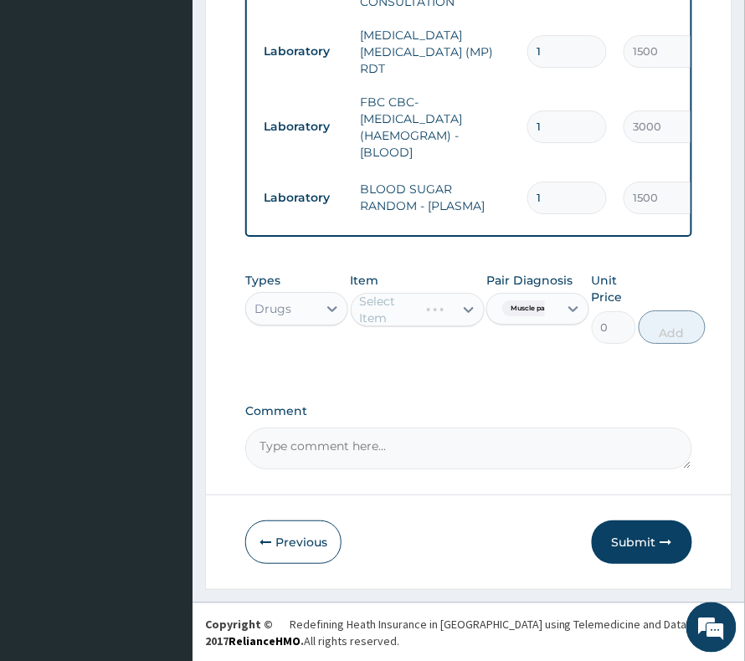
click at [376, 302] on div "Select Item" at bounding box center [418, 309] width 134 height 33
click at [376, 310] on div "Select Item" at bounding box center [418, 309] width 134 height 33
click at [376, 310] on div "Select Item" at bounding box center [393, 309] width 67 height 17
click at [366, 309] on input "ophens" at bounding box center [383, 309] width 46 height 17
type input "orphens"
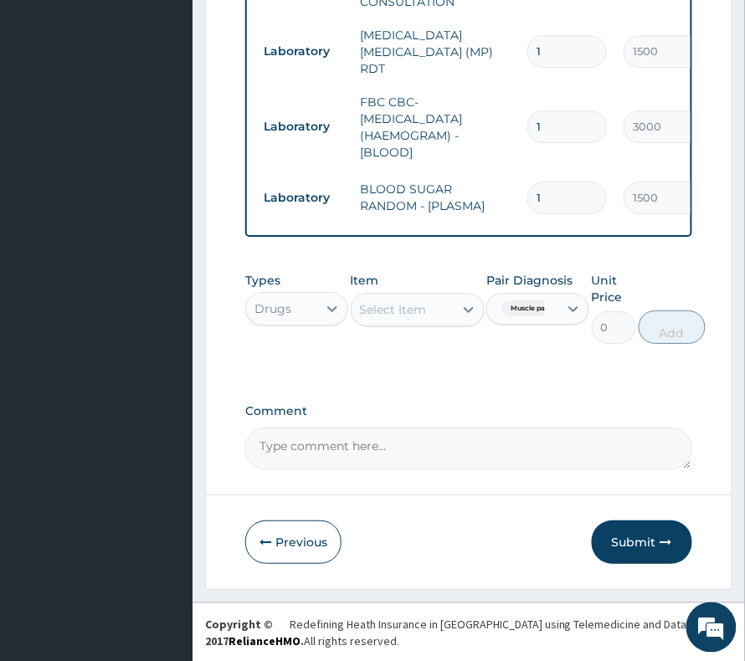
click at [418, 305] on div "Select Item" at bounding box center [402, 309] width 102 height 27
click at [400, 305] on input "orphens" at bounding box center [385, 309] width 50 height 17
type input "orphes"
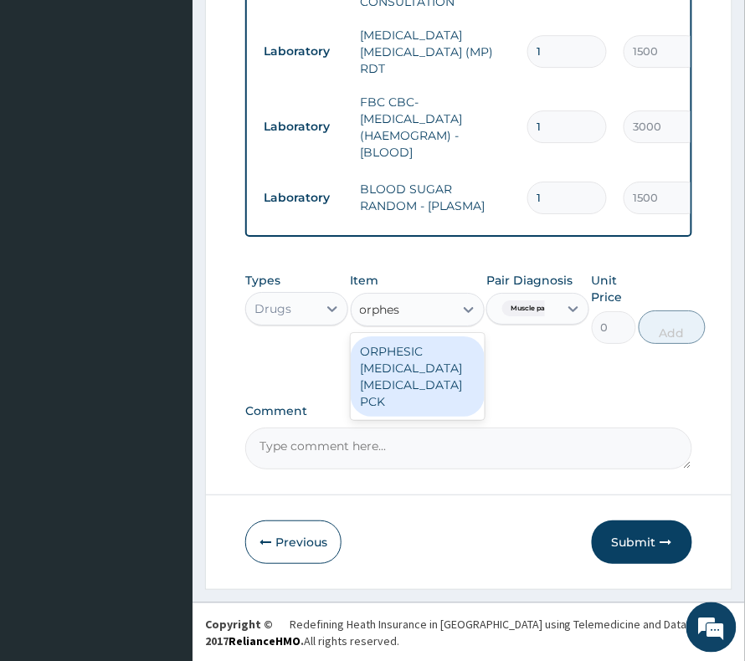
click at [413, 389] on div "ORPHESIC [MEDICAL_DATA] [MEDICAL_DATA] PCK" at bounding box center [418, 376] width 134 height 80
type input "156"
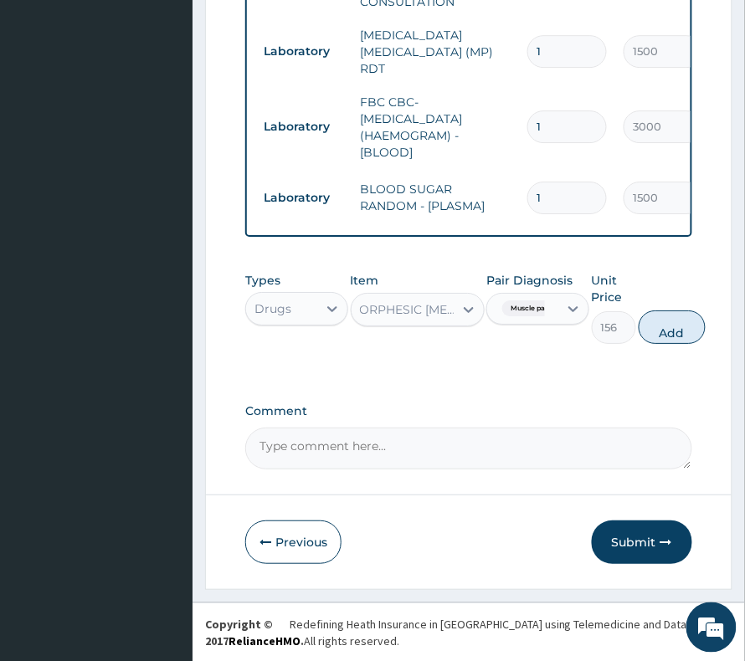
click at [519, 316] on div "Muscle pain" at bounding box center [519, 309] width 49 height 22
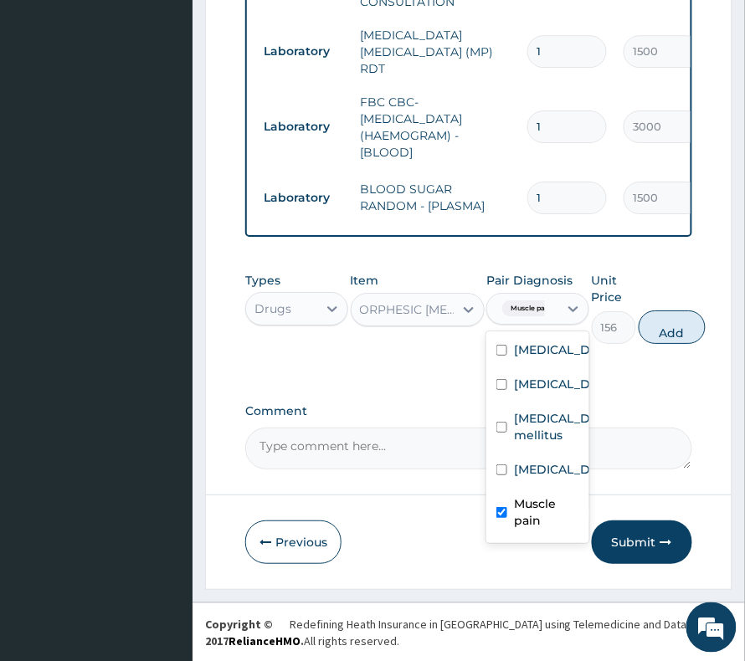
click at [534, 529] on label "Muscle pain" at bounding box center [546, 511] width 65 height 33
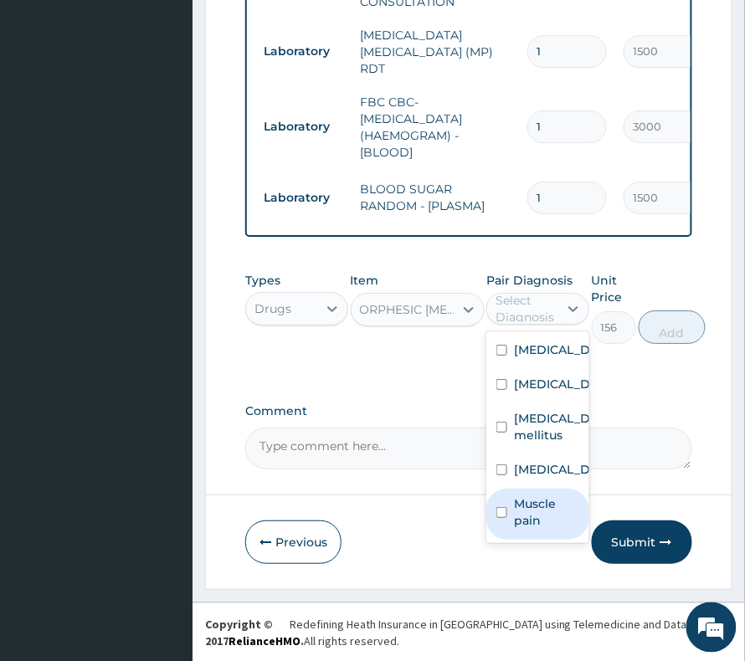
click at [534, 529] on label "Muscle pain" at bounding box center [546, 511] width 65 height 33
checkbox input "true"
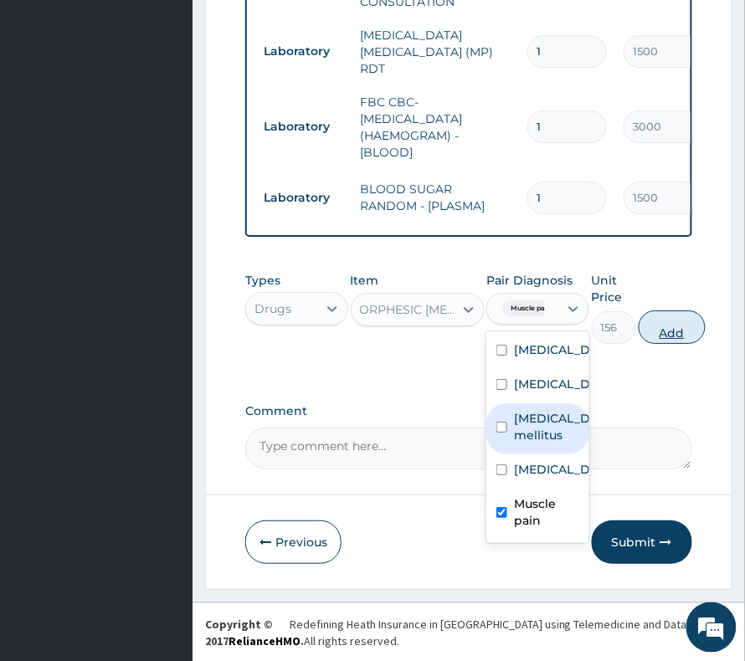
click at [684, 325] on button "Add" at bounding box center [671, 326] width 67 height 33
type input "0"
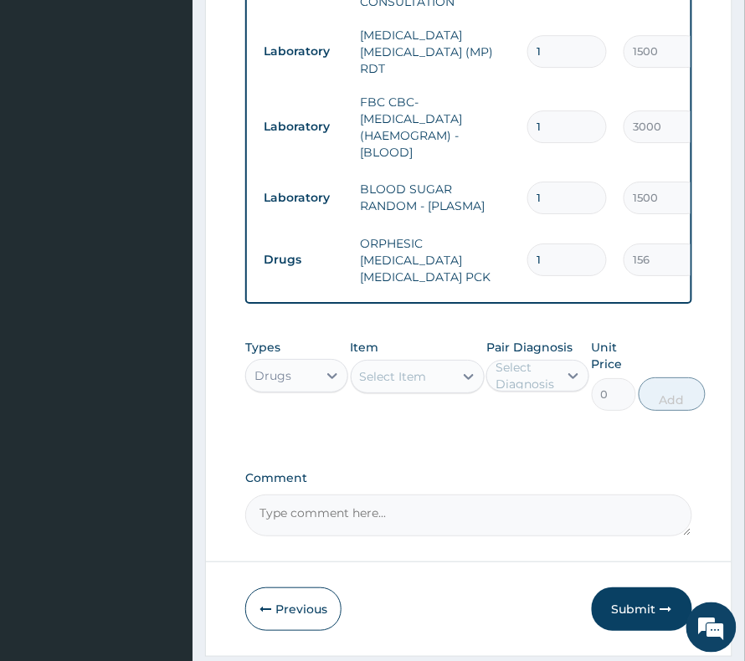
drag, startPoint x: 552, startPoint y: 235, endPoint x: 494, endPoint y: 254, distance: 61.6
click at [494, 254] on tr "Drugs ORPHESIC ORPHENADRINE ACETAMINOPHEN PCK 1 156 156.00 Muscle pain Delete" at bounding box center [665, 260] width 820 height 67
type input "6"
type input "936.00"
type input "6"
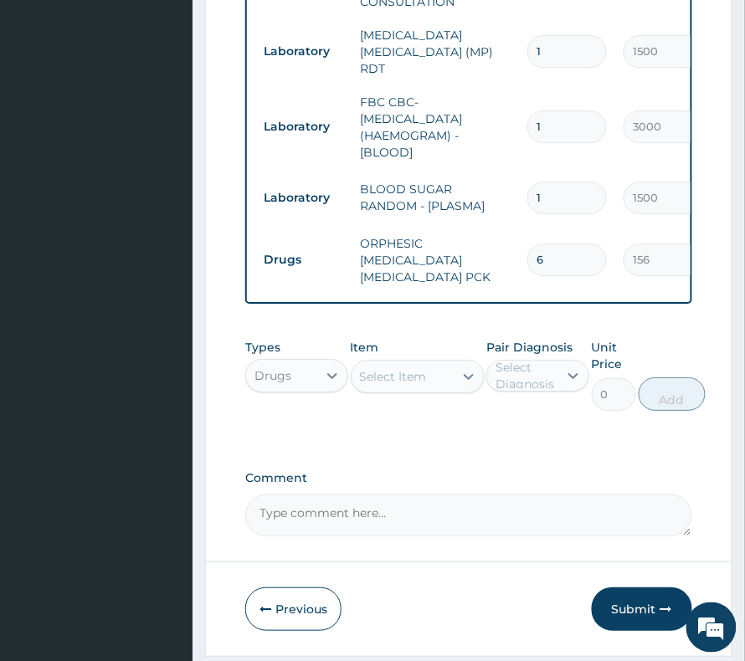
click at [412, 375] on div "Select Item" at bounding box center [393, 376] width 67 height 17
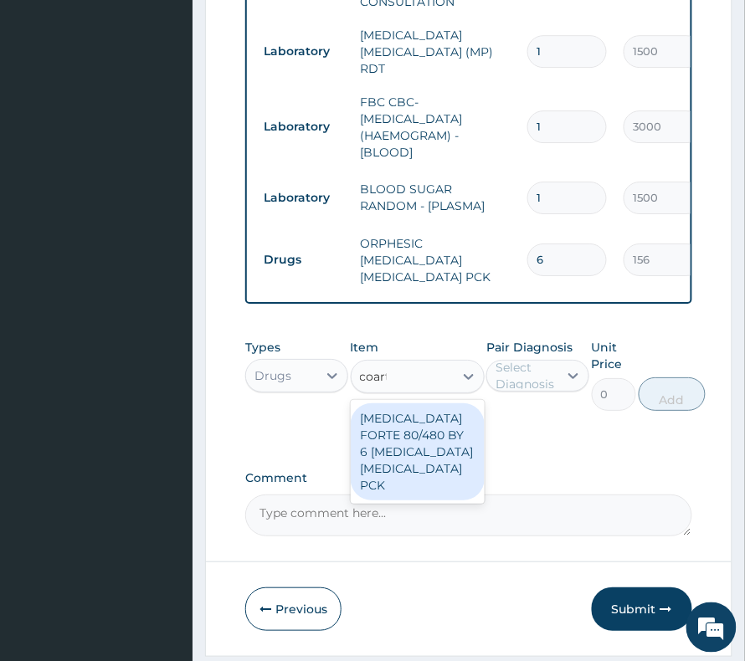
type input "coarte"
click at [417, 460] on div "[MEDICAL_DATA] FORTE 80/480 BY 6 [MEDICAL_DATA] [MEDICAL_DATA] PCK" at bounding box center [418, 451] width 134 height 97
type input "3360"
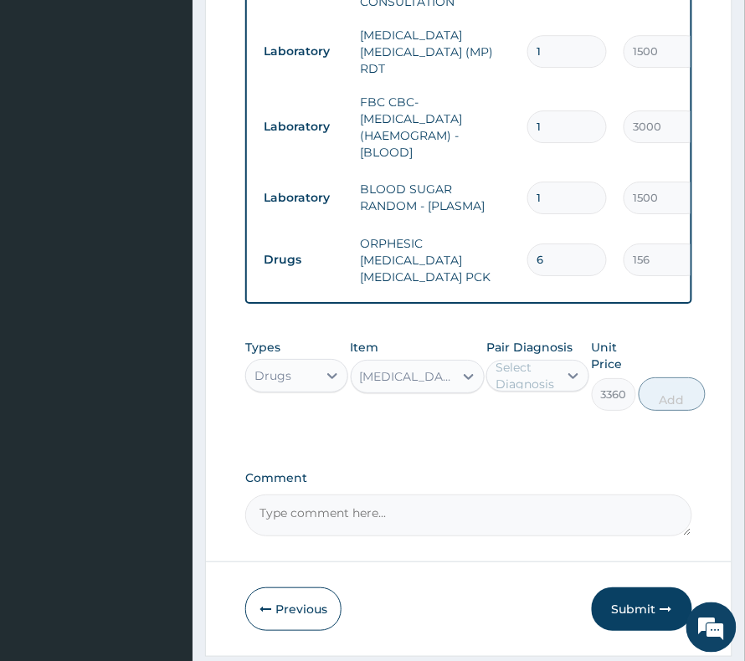
drag, startPoint x: 499, startPoint y: 366, endPoint x: 514, endPoint y: 387, distance: 25.8
click at [505, 375] on div "Select Diagnosis" at bounding box center [525, 375] width 61 height 33
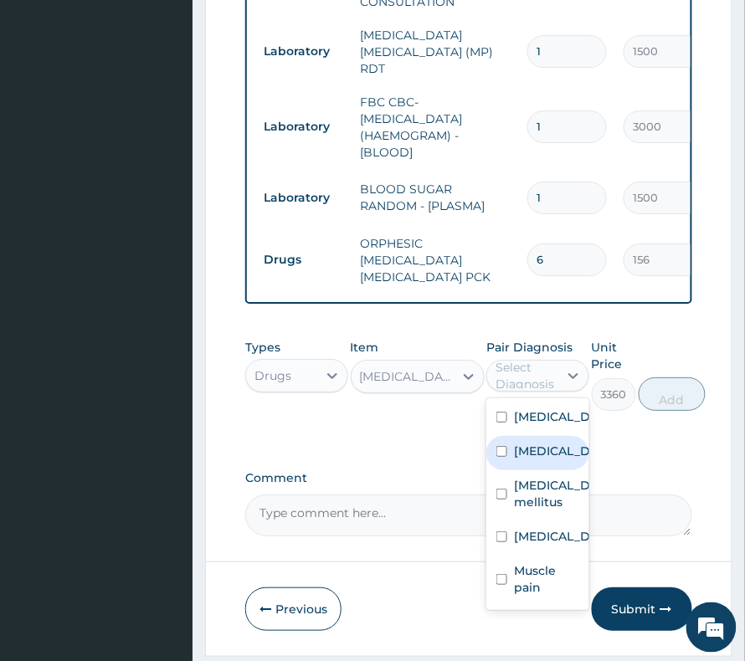
click at [543, 459] on label "[MEDICAL_DATA]" at bounding box center [555, 451] width 83 height 17
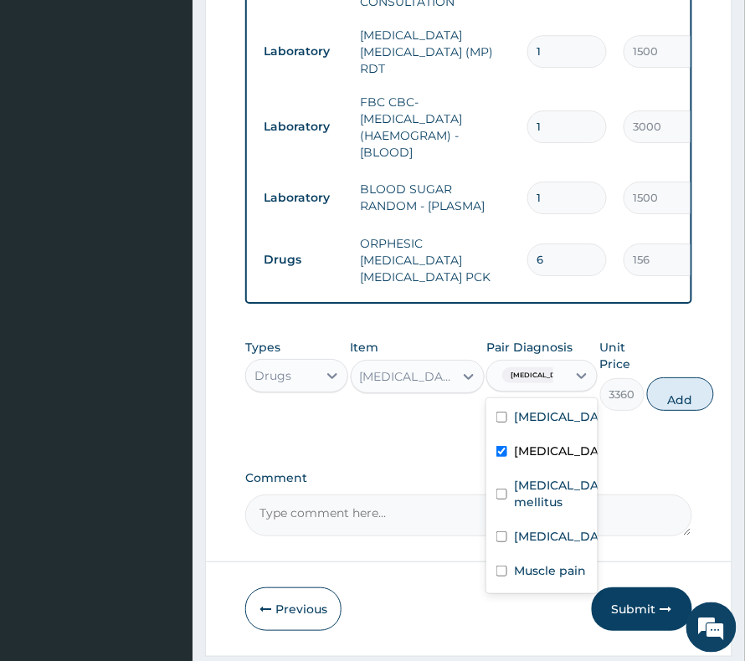
checkbox input "true"
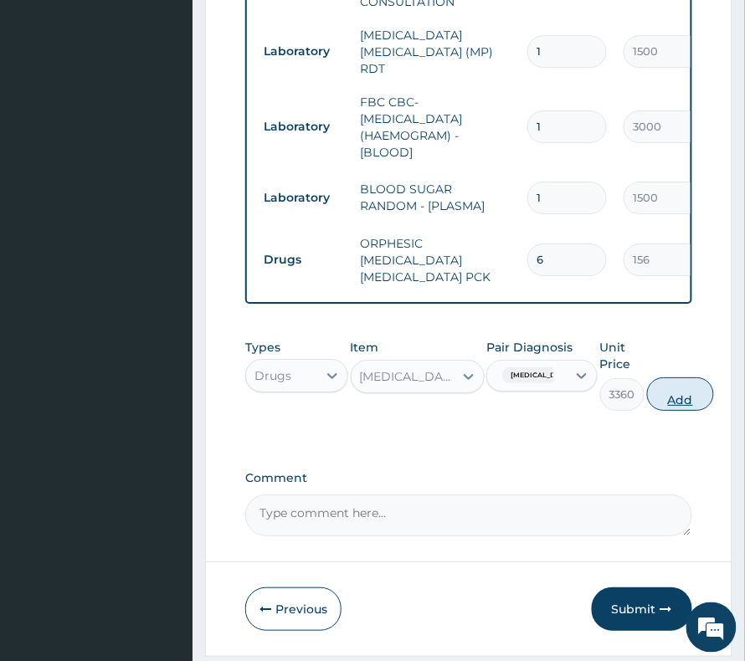
click at [666, 385] on button "Add" at bounding box center [680, 393] width 67 height 33
type input "0"
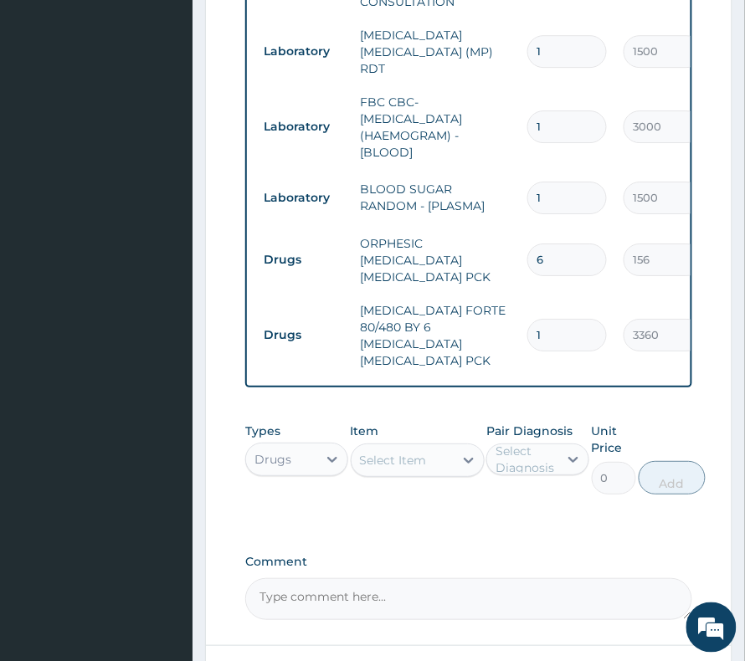
scroll to position [673, 0]
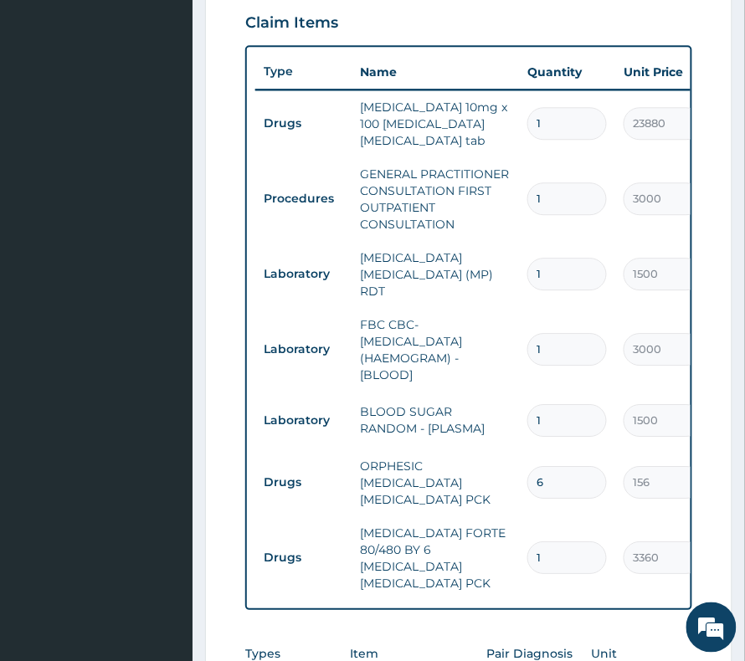
drag, startPoint x: 535, startPoint y: 395, endPoint x: 614, endPoint y: 395, distance: 78.6
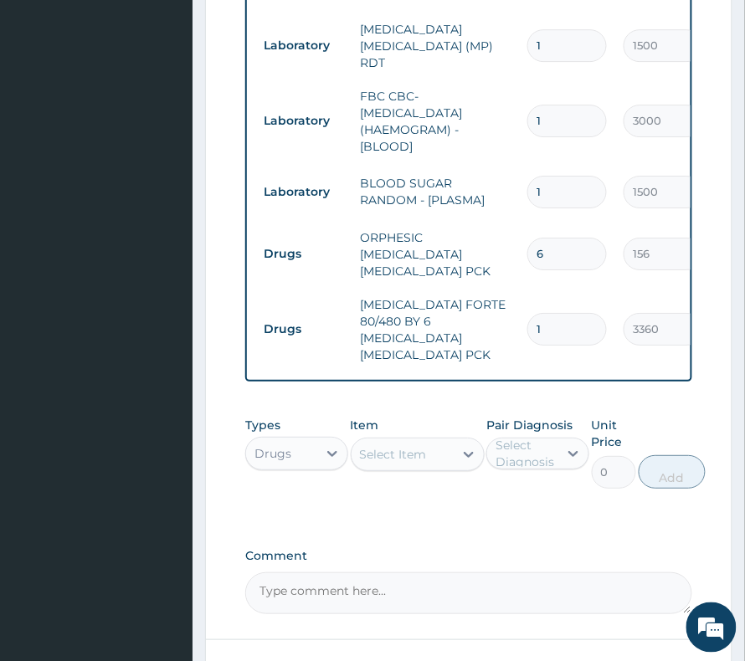
scroll to position [1029, 0]
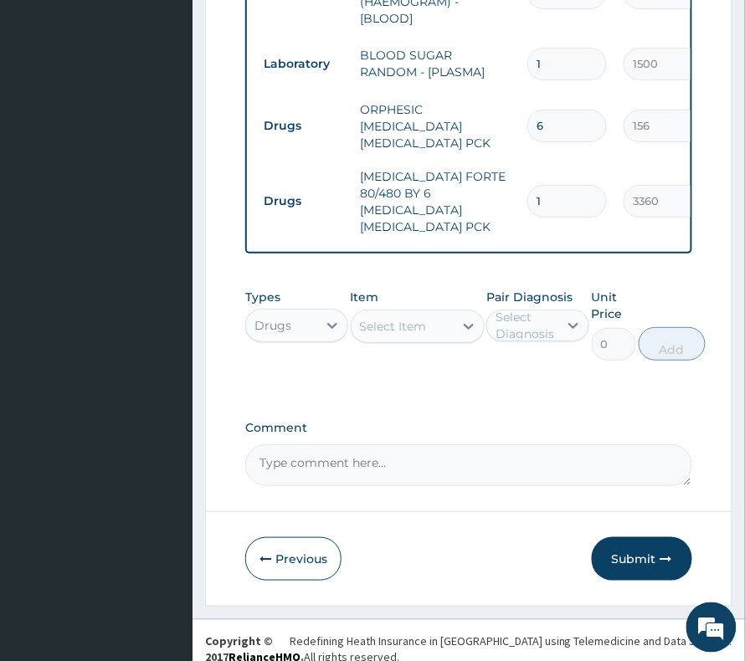
drag, startPoint x: 633, startPoint y: 534, endPoint x: 758, endPoint y: 238, distance: 321.7
click at [633, 537] on button "Submit" at bounding box center [642, 559] width 100 height 44
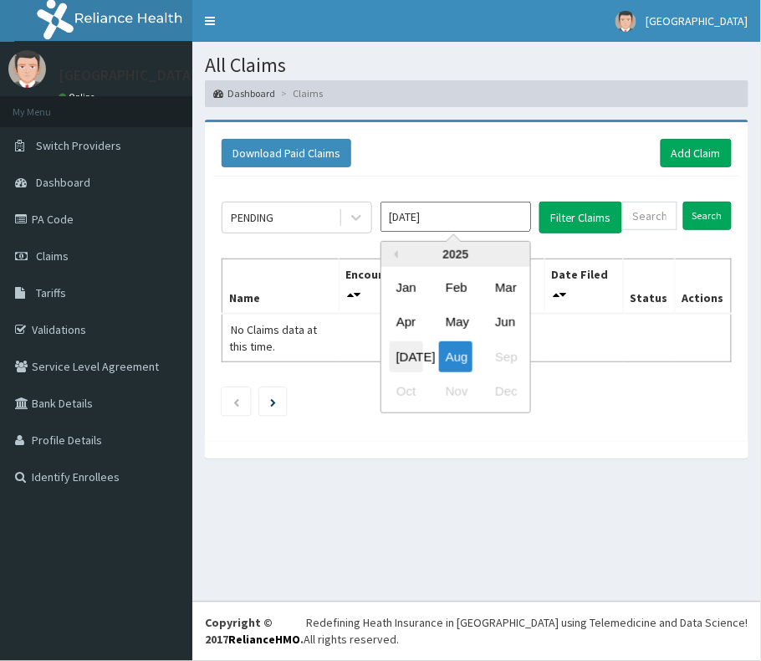
click at [409, 351] on div "[DATE]" at bounding box center [406, 356] width 33 height 31
type input "[DATE]"
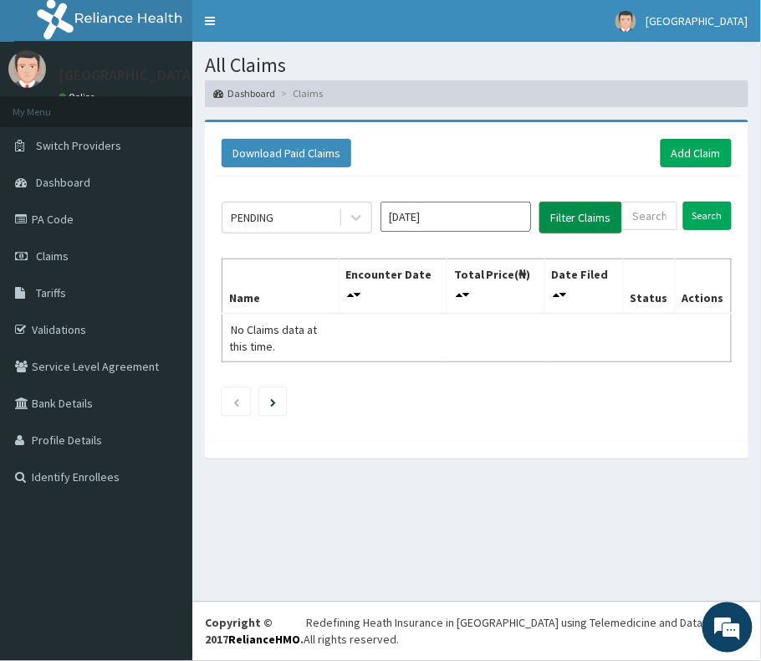
click at [581, 208] on button "Filter Claims" at bounding box center [581, 218] width 83 height 32
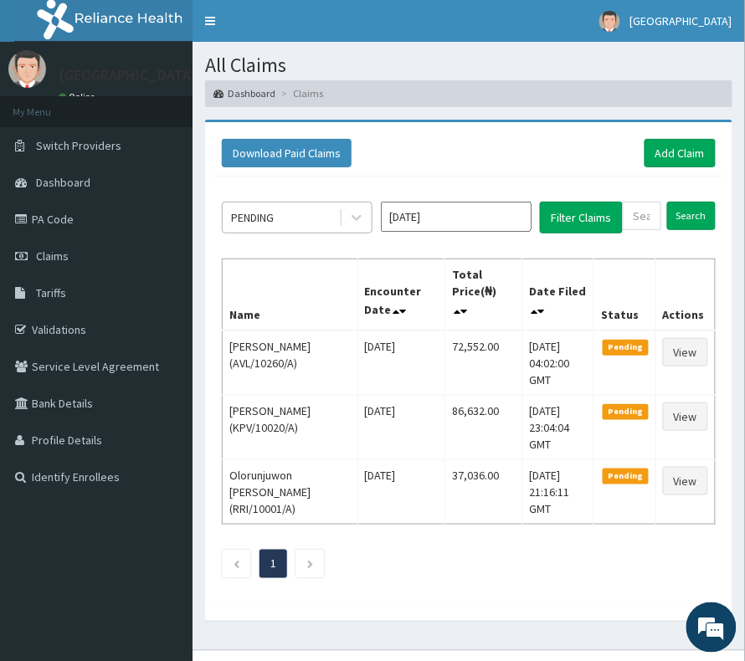
click at [289, 226] on div "PENDING" at bounding box center [281, 217] width 116 height 27
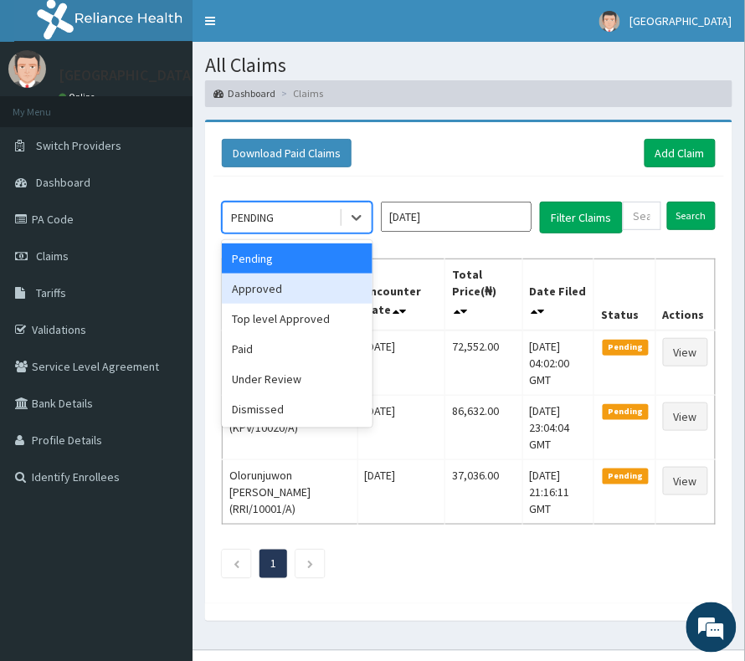
click at [268, 292] on div "Approved" at bounding box center [297, 289] width 151 height 30
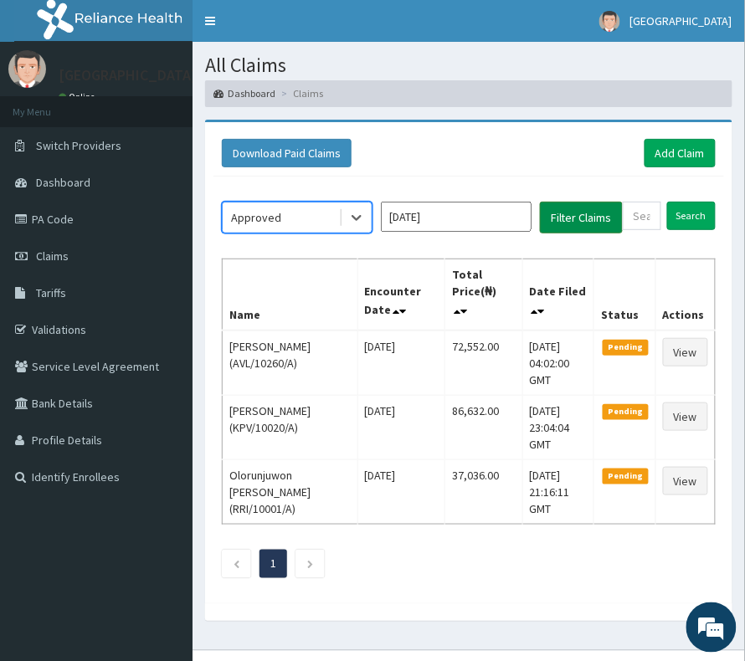
click at [563, 222] on button "Filter Claims" at bounding box center [581, 218] width 83 height 32
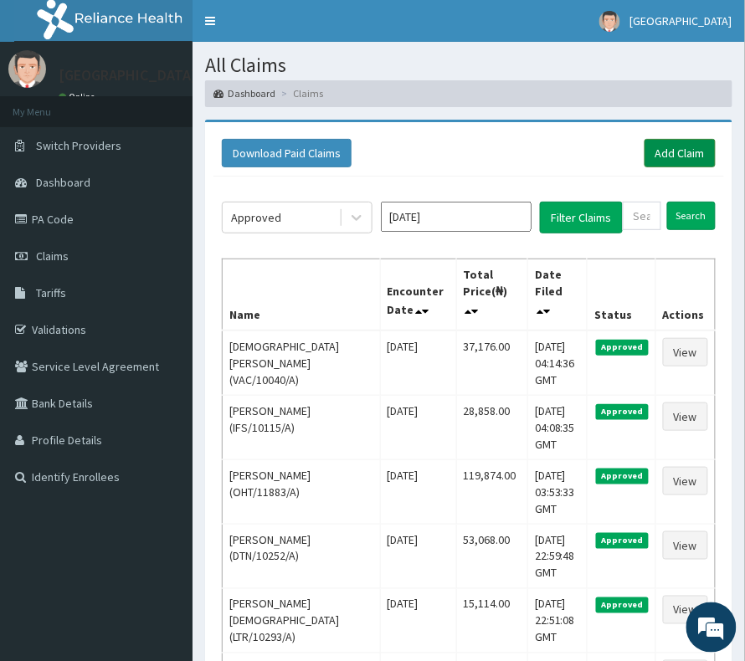
click at [657, 151] on link "Add Claim" at bounding box center [679, 153] width 71 height 28
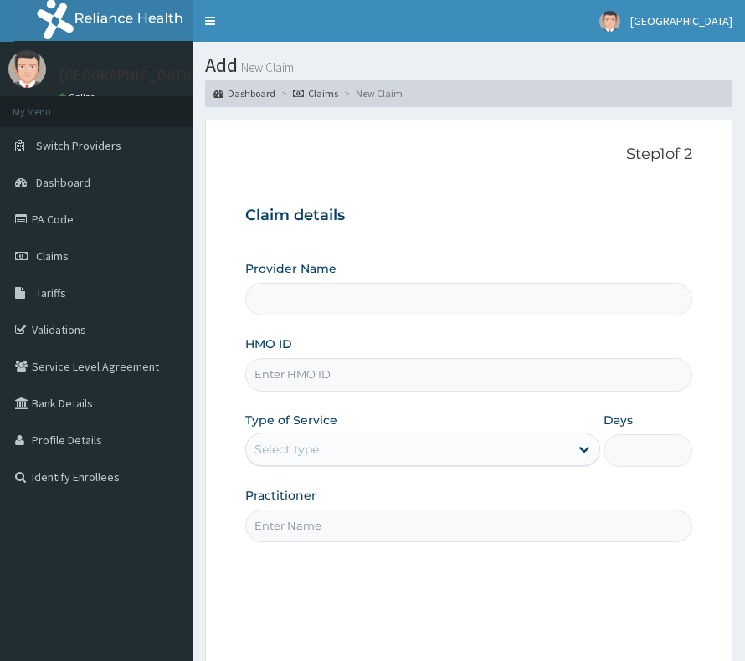
type input "[GEOGRAPHIC_DATA]"
type input "SLH/10356/B"
click at [272, 469] on div "Provider Name [GEOGRAPHIC_DATA] HMO ID SLH/10356/B Type of Service Select type …" at bounding box center [468, 400] width 447 height 281
click at [278, 462] on div "Select type" at bounding box center [407, 449] width 323 height 27
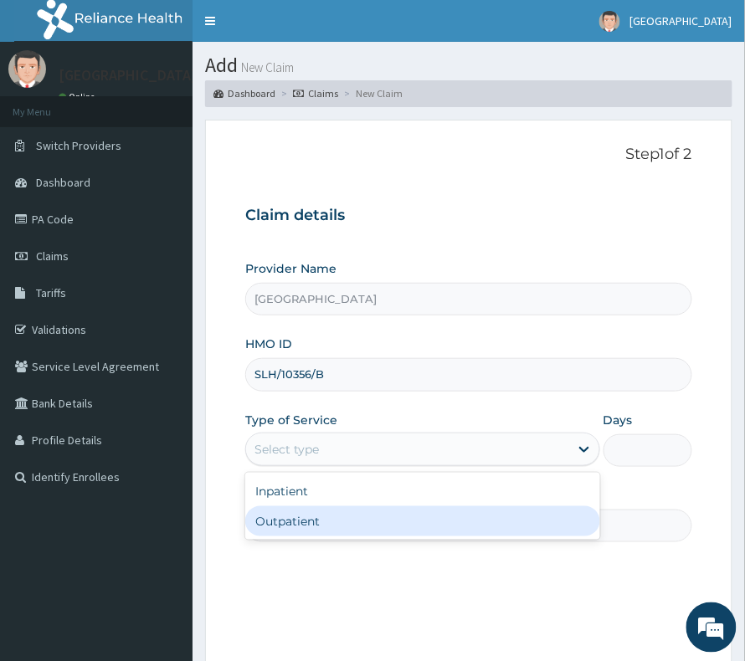
click at [292, 520] on div "Outpatient" at bounding box center [422, 521] width 355 height 30
type input "1"
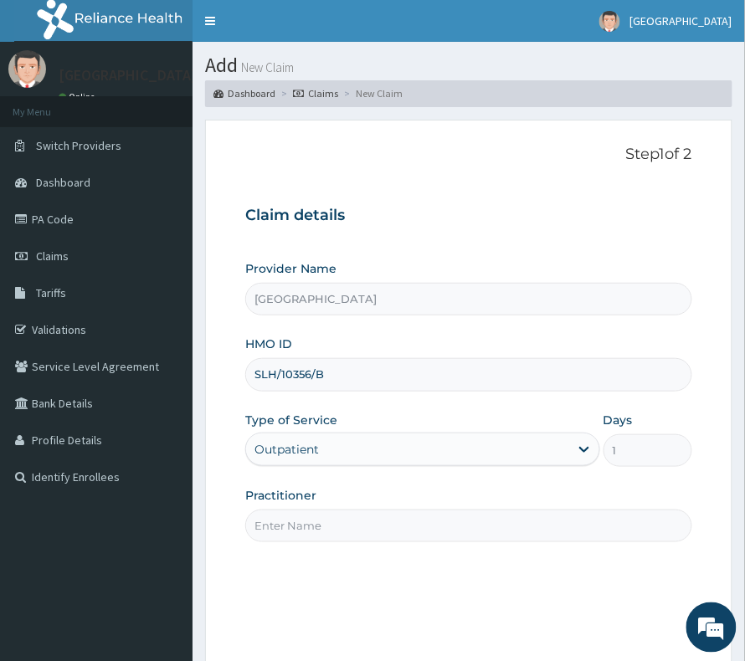
click at [295, 529] on input "Practitioner" at bounding box center [468, 526] width 447 height 33
type input "[PERSON_NAME]"
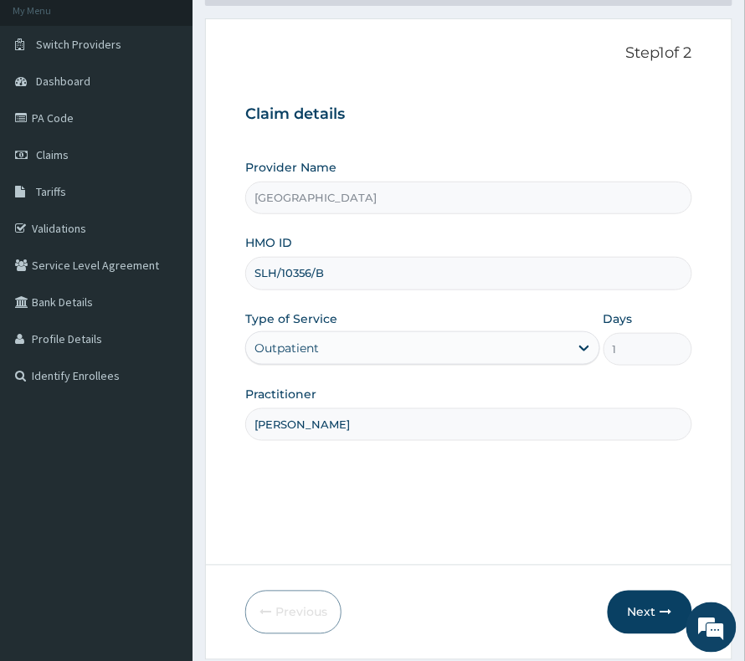
scroll to position [172, 0]
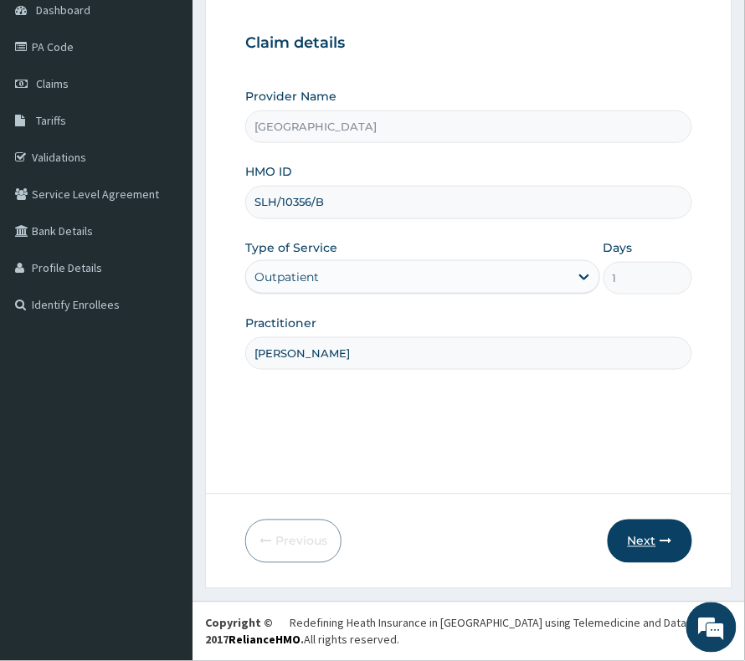
click at [636, 536] on button "Next" at bounding box center [649, 542] width 85 height 44
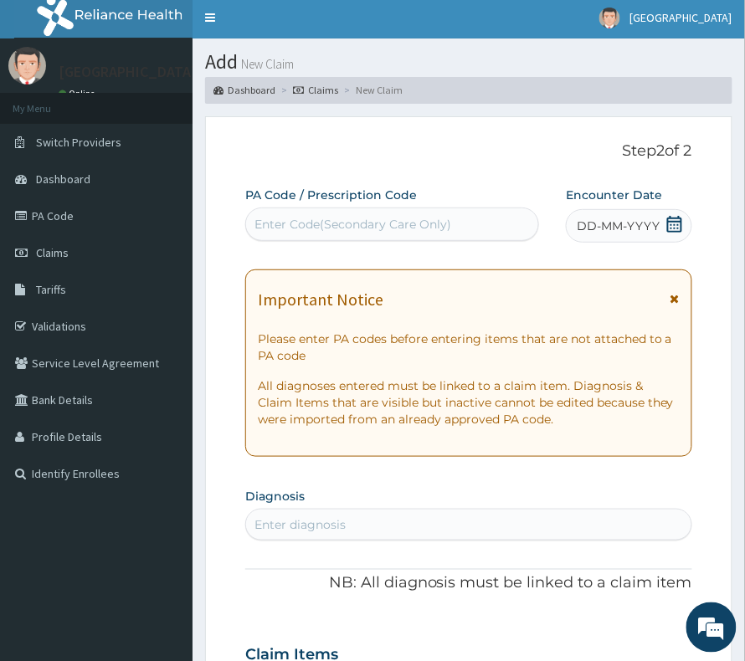
scroll to position [0, 0]
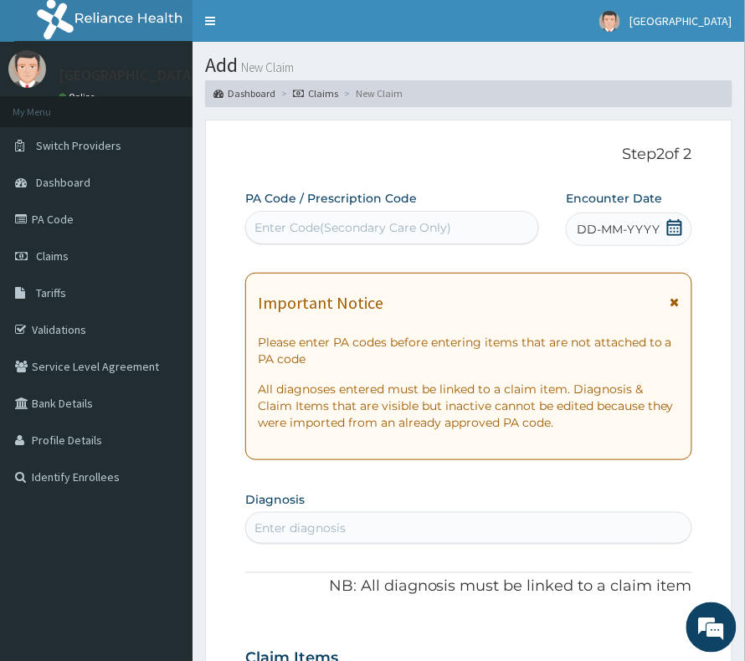
click at [376, 232] on div "Enter Code(Secondary Care Only)" at bounding box center [352, 227] width 197 height 17
paste input "PA/1D5D61"
type input "PA/1D5D61"
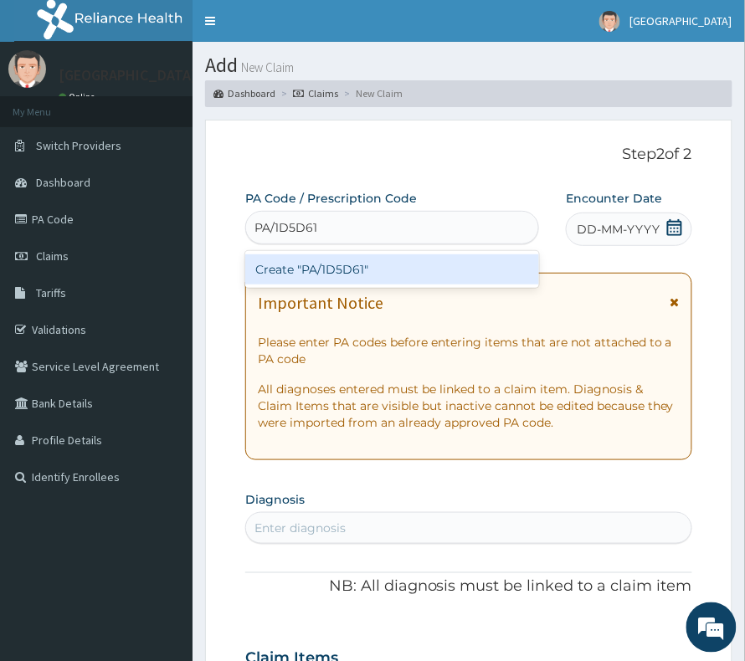
click at [311, 269] on div "Create "PA/1D5D61"" at bounding box center [392, 269] width 294 height 30
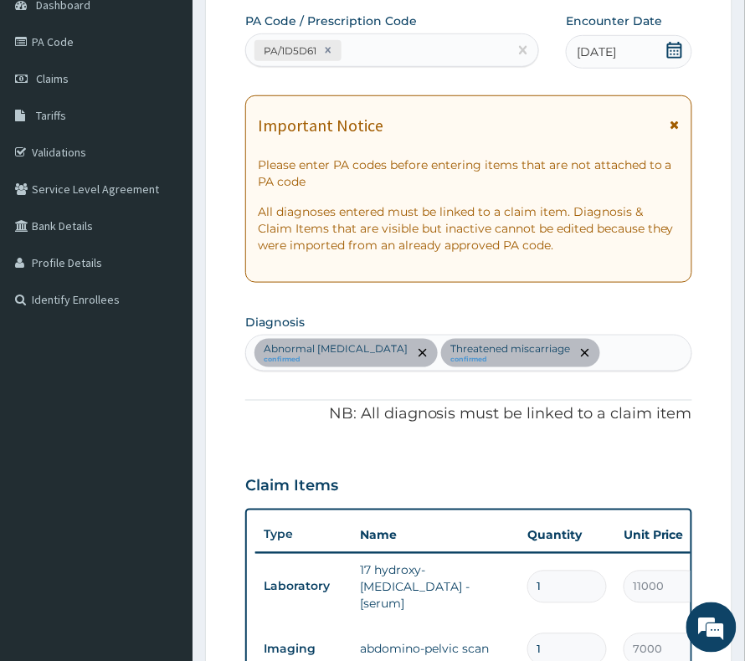
scroll to position [41, 0]
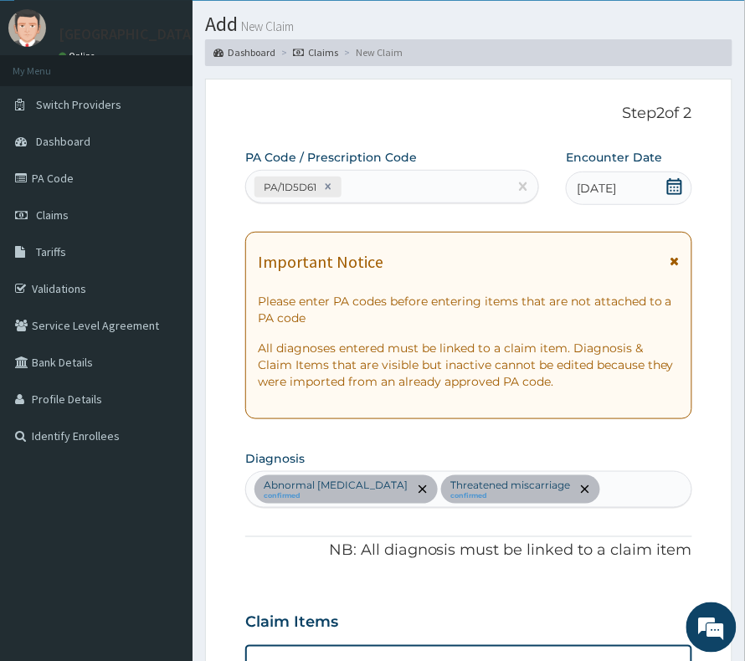
click at [415, 188] on div "PA/1D5D61" at bounding box center [377, 187] width 262 height 28
paste input "PA/1D5D61"
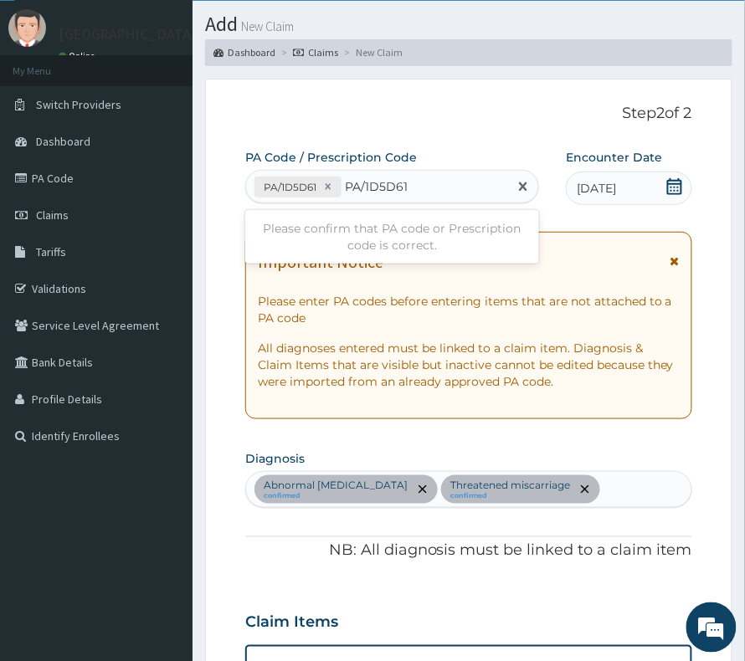
type input "PA/1D5D61"
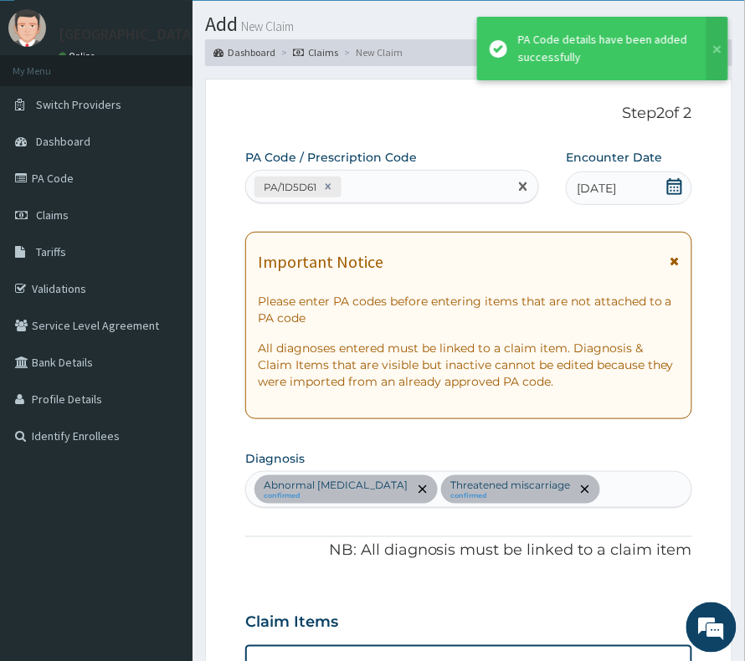
click at [429, 177] on div "PA/1D5D61" at bounding box center [377, 187] width 262 height 28
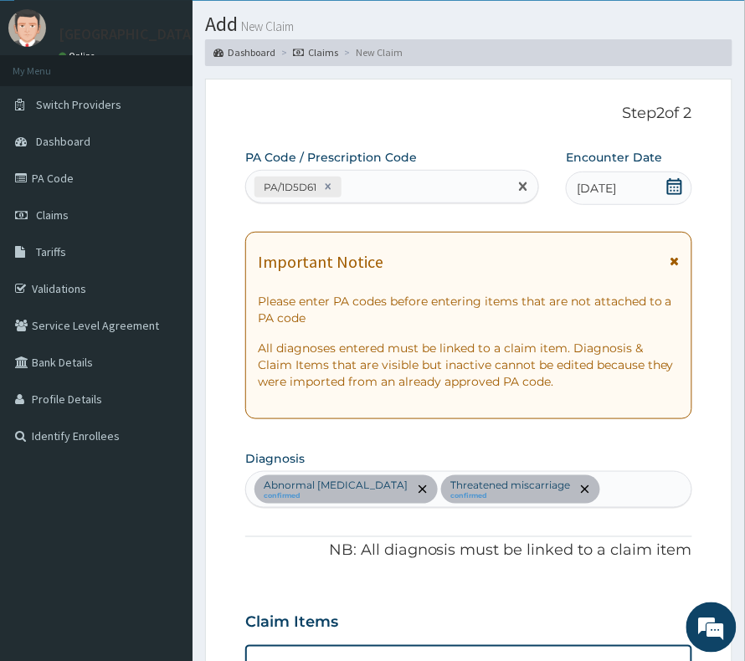
paste input "PA/C3367B"
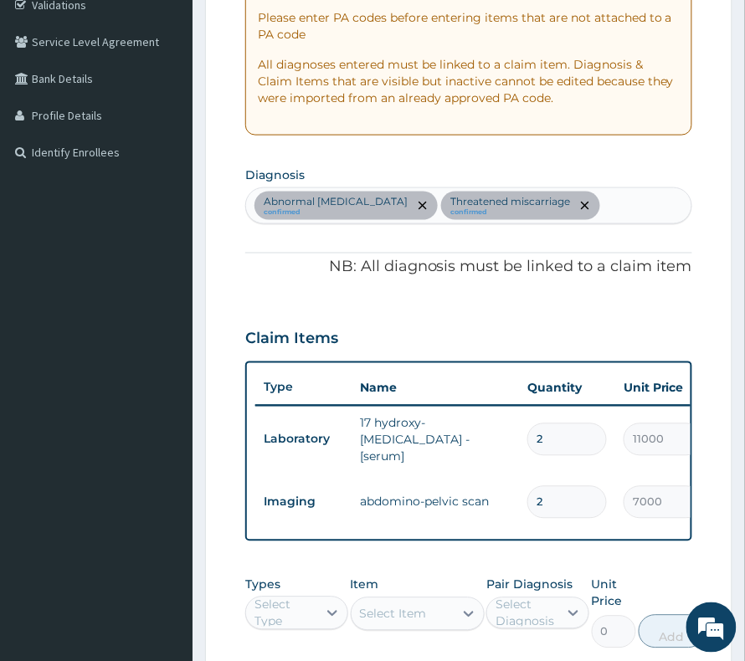
scroll to position [376, 0]
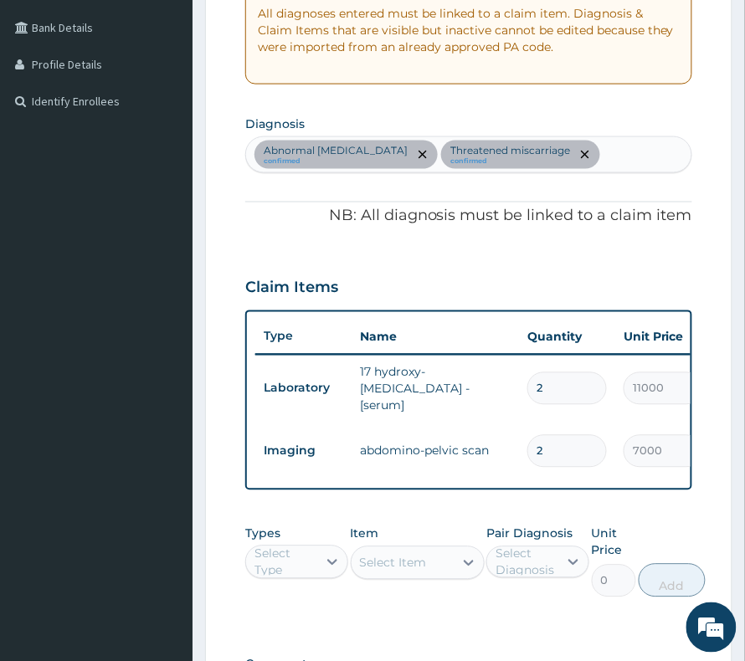
type input "PA/C3367B"
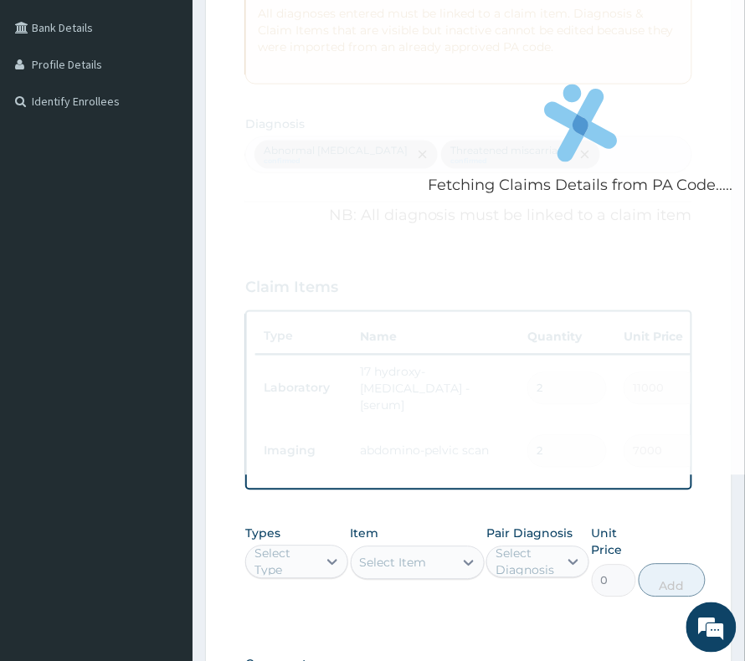
drag, startPoint x: 560, startPoint y: 373, endPoint x: 537, endPoint y: 378, distance: 23.1
click at [537, 378] on div "Fetching Claims Details from PA Code..... PA Code / Prescription Code PA/1D5D61…" at bounding box center [468, 268] width 447 height 909
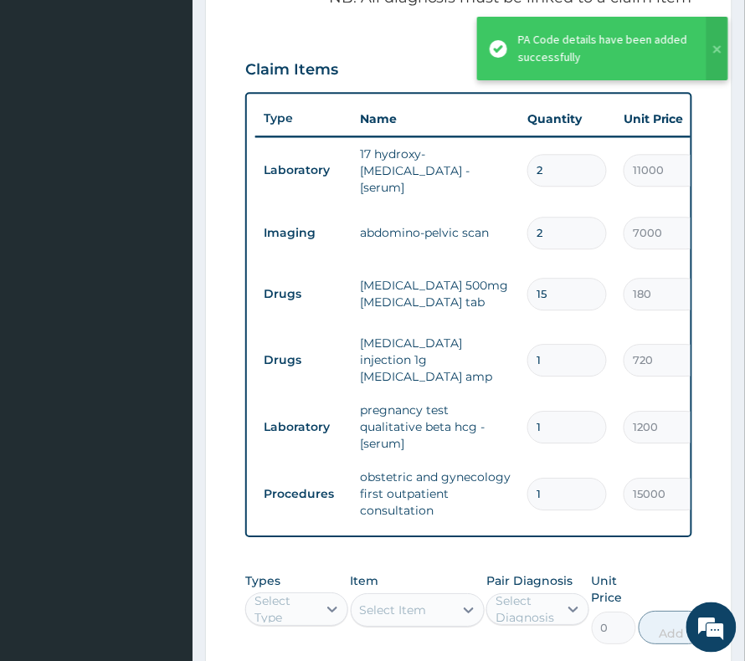
scroll to position [587, 0]
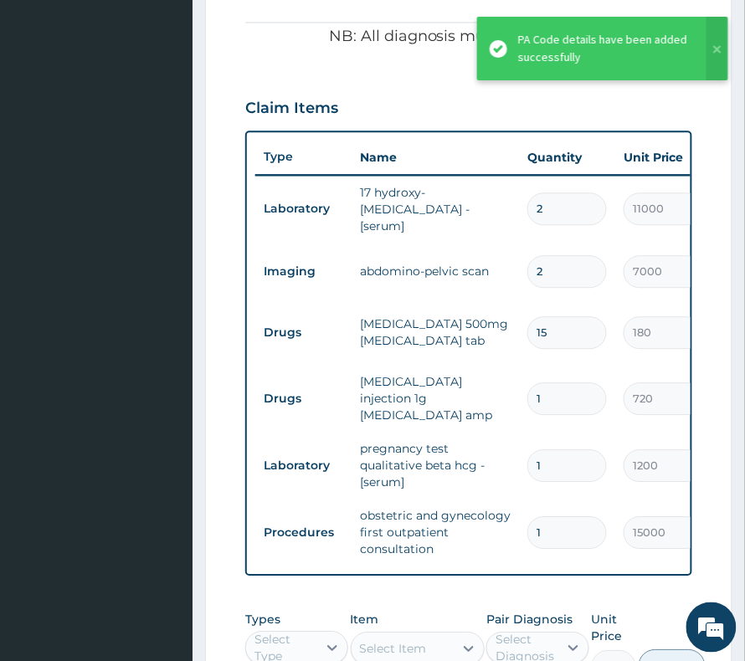
drag, startPoint x: 540, startPoint y: 229, endPoint x: 533, endPoint y: 248, distance: 20.4
click at [533, 225] on input "2" at bounding box center [566, 208] width 79 height 33
type input "1"
type input "11000.00"
type input "1"
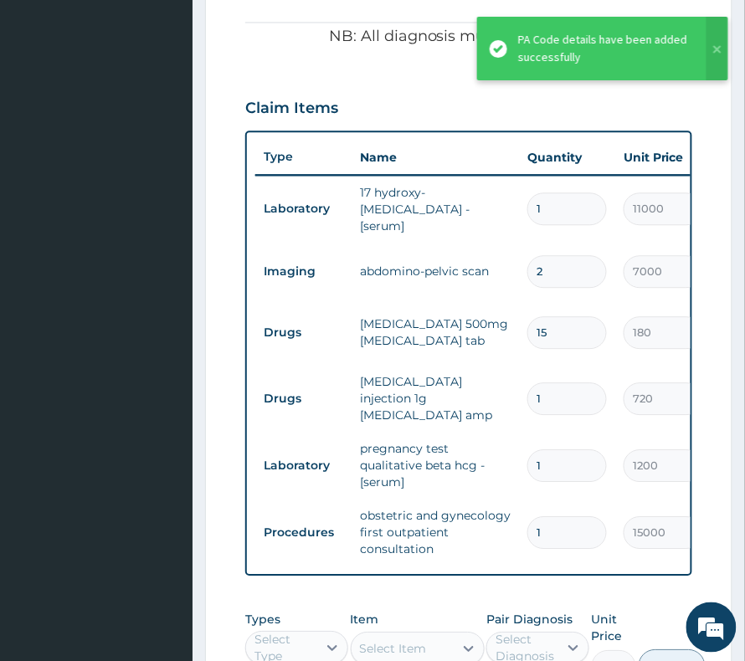
drag, startPoint x: 556, startPoint y: 301, endPoint x: 532, endPoint y: 308, distance: 24.4
click at [532, 288] on div "2" at bounding box center [566, 271] width 79 height 33
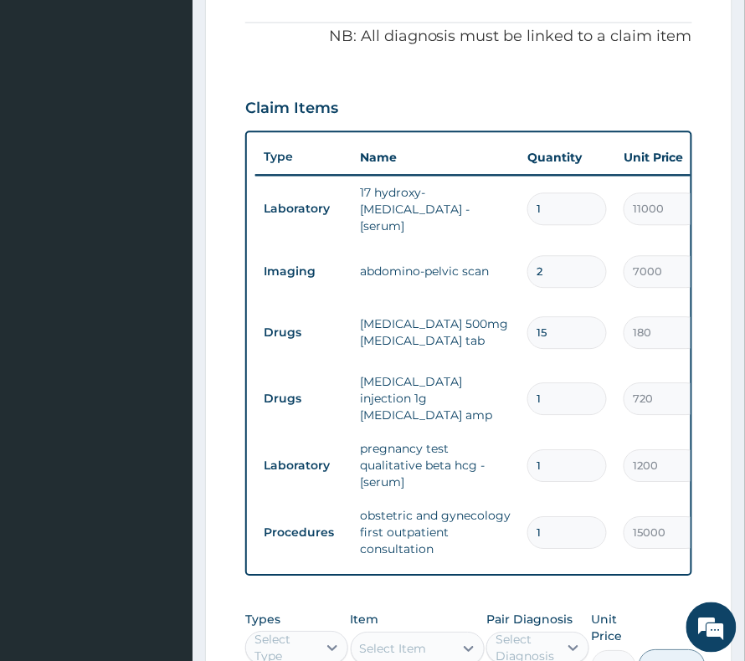
type input "1"
type input "7000.00"
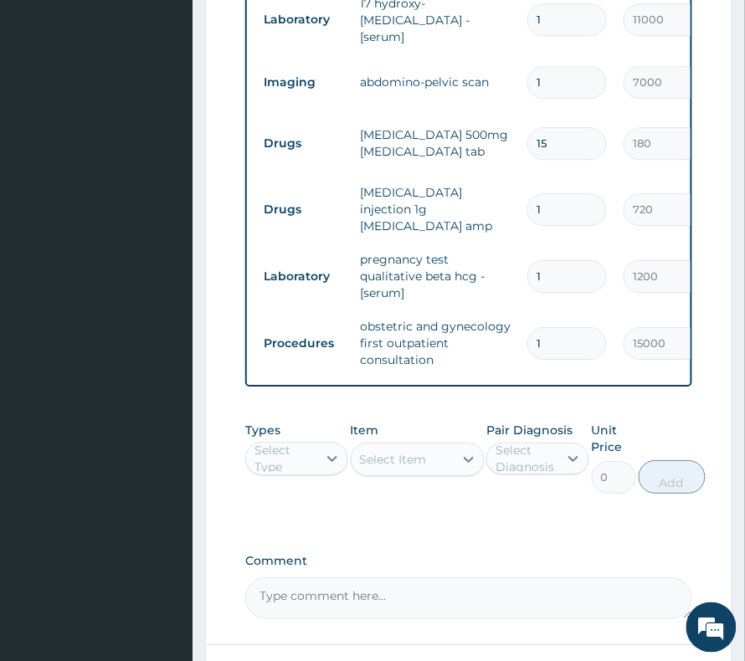
scroll to position [811, 0]
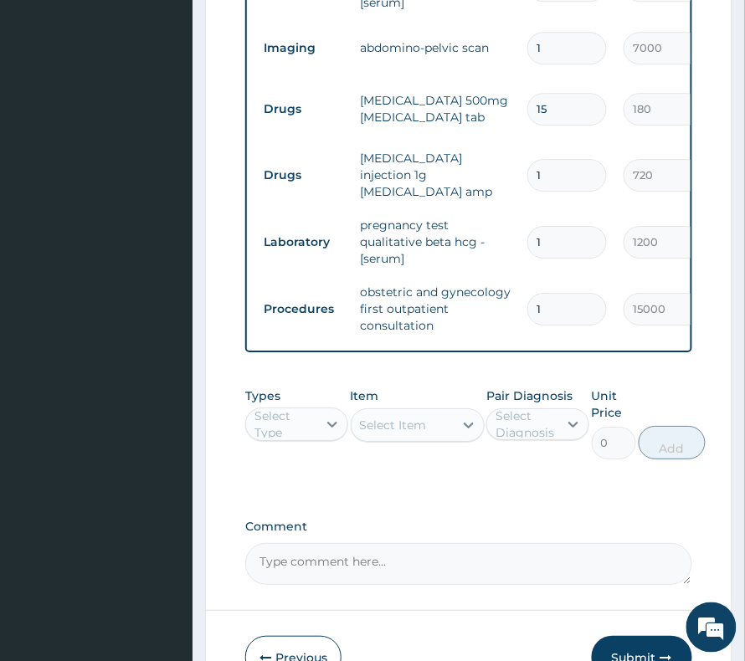
type input "1"
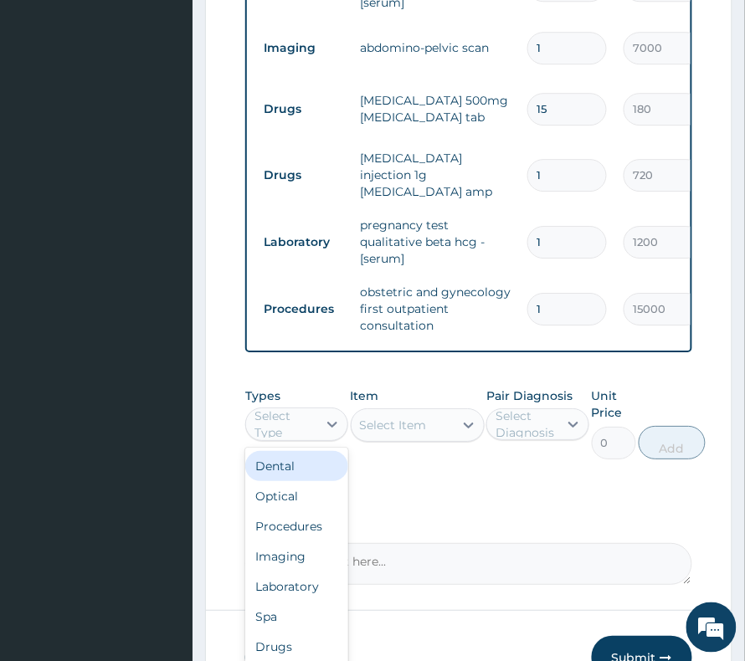
click at [289, 441] on div "Select Type" at bounding box center [284, 423] width 61 height 33
click at [295, 541] on div "Procedures" at bounding box center [296, 526] width 103 height 30
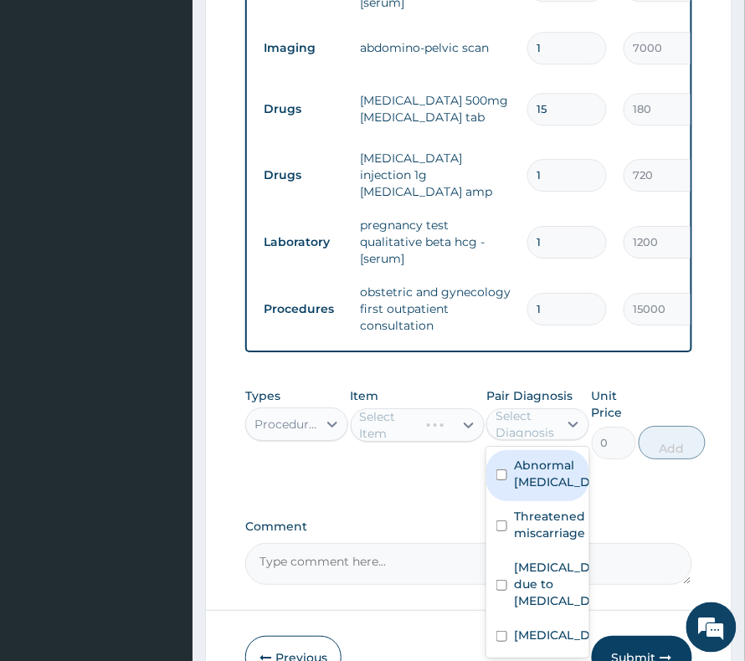
click at [505, 441] on div "Select Diagnosis" at bounding box center [525, 423] width 61 height 33
drag, startPoint x: 532, startPoint y: 520, endPoint x: 532, endPoint y: 564, distance: 44.3
click at [532, 490] on label "Abnormal [MEDICAL_DATA]" at bounding box center [555, 473] width 83 height 33
checkbox input "true"
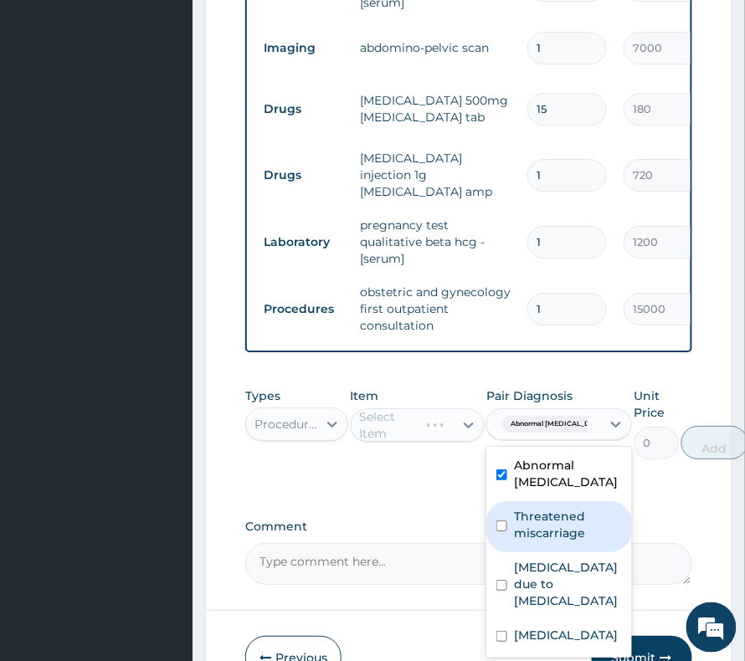
click at [532, 541] on label "Threatened miscarriage" at bounding box center [568, 524] width 108 height 33
checkbox input "true"
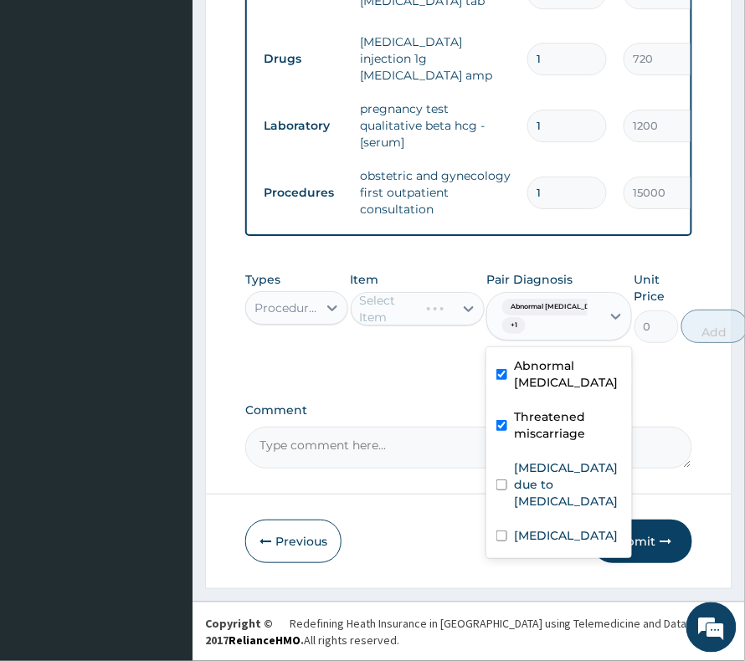
scroll to position [966, 0]
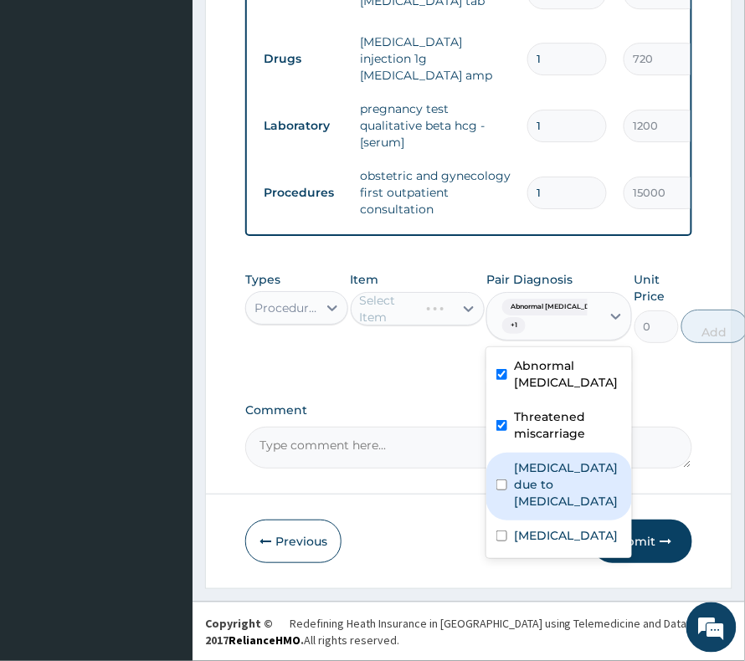
click at [523, 467] on label "[MEDICAL_DATA] due to [MEDICAL_DATA]" at bounding box center [568, 484] width 108 height 50
checkbox input "true"
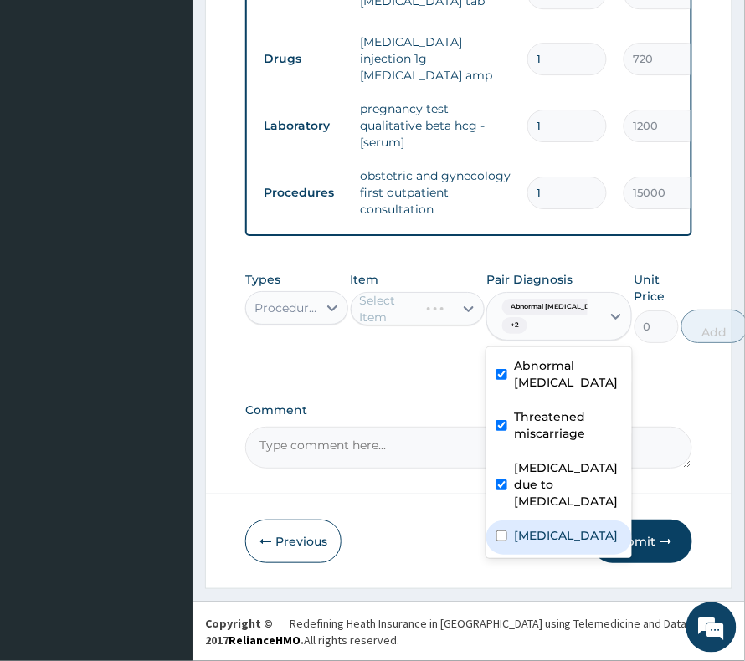
click at [523, 536] on div "[MEDICAL_DATA]" at bounding box center [559, 537] width 146 height 34
checkbox input "true"
click at [392, 303] on div "Select Item" at bounding box center [393, 308] width 67 height 17
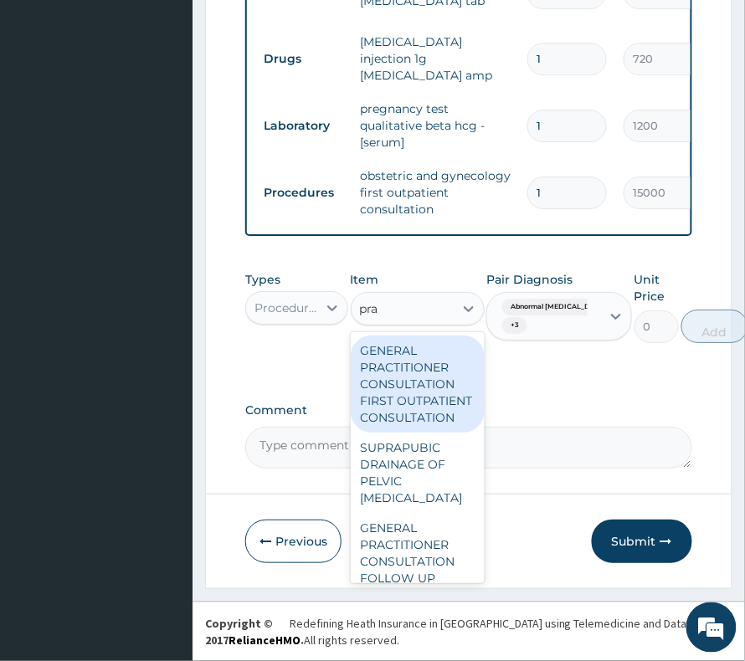
type input "prac"
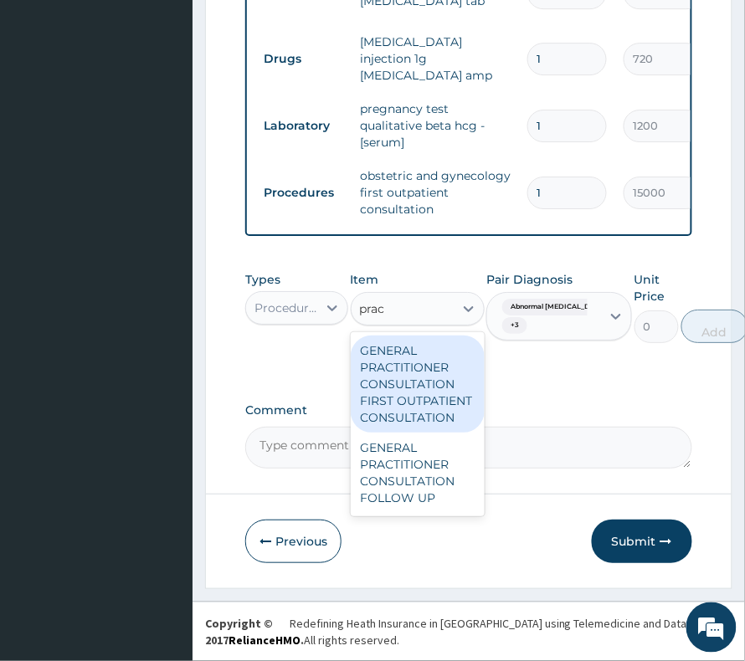
click at [388, 359] on div "GENERAL PRACTITIONER CONSULTATION FIRST OUTPATIENT CONSULTATION" at bounding box center [418, 384] width 134 height 97
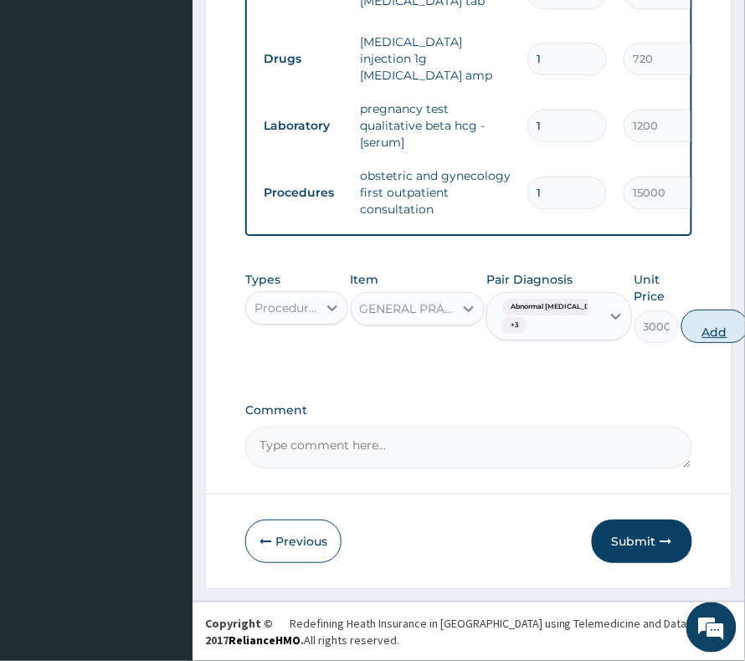
click at [725, 312] on button "Add" at bounding box center [714, 326] width 67 height 33
type input "0"
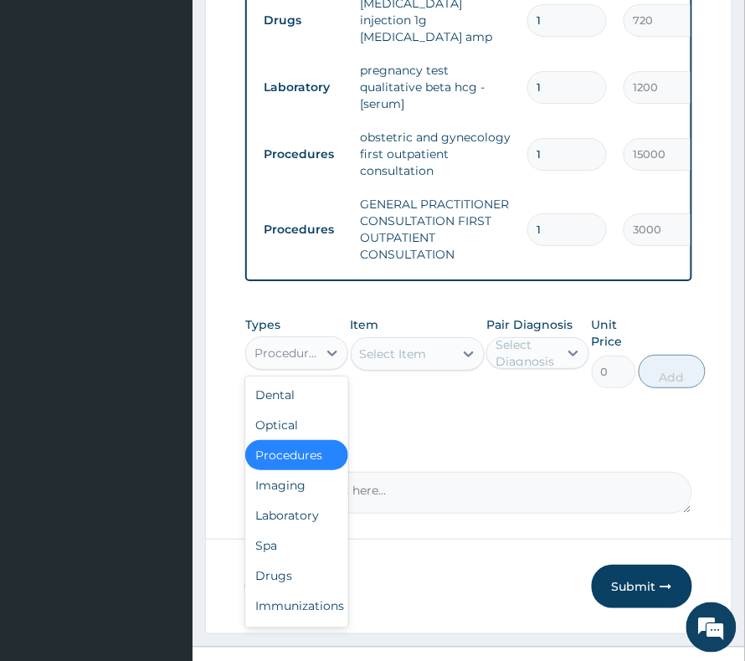
drag, startPoint x: 279, startPoint y: 389, endPoint x: 295, endPoint y: 485, distance: 97.7
click at [279, 361] on div "Procedures" at bounding box center [286, 353] width 64 height 17
drag, startPoint x: 271, startPoint y: 617, endPoint x: 311, endPoint y: 581, distance: 53.9
click at [271, 591] on div "Drugs" at bounding box center [296, 576] width 103 height 30
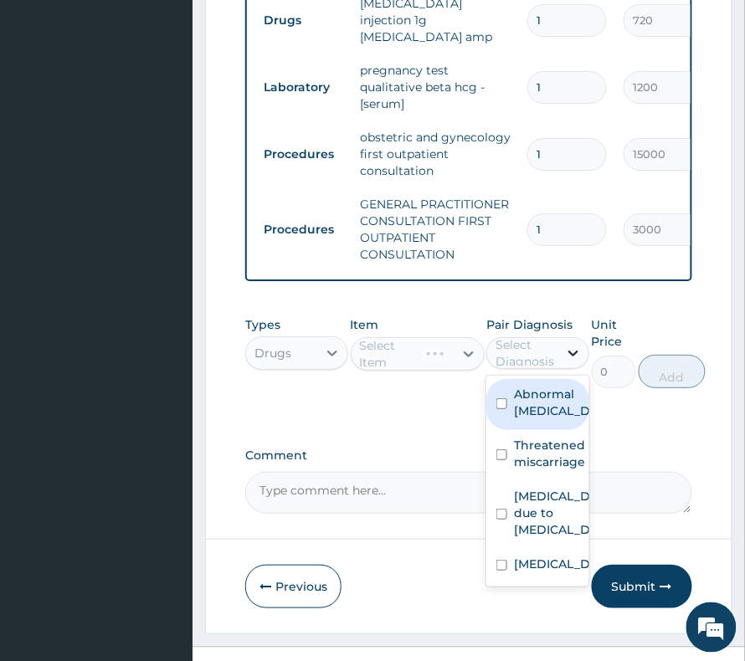
click at [559, 368] on div at bounding box center [573, 353] width 30 height 30
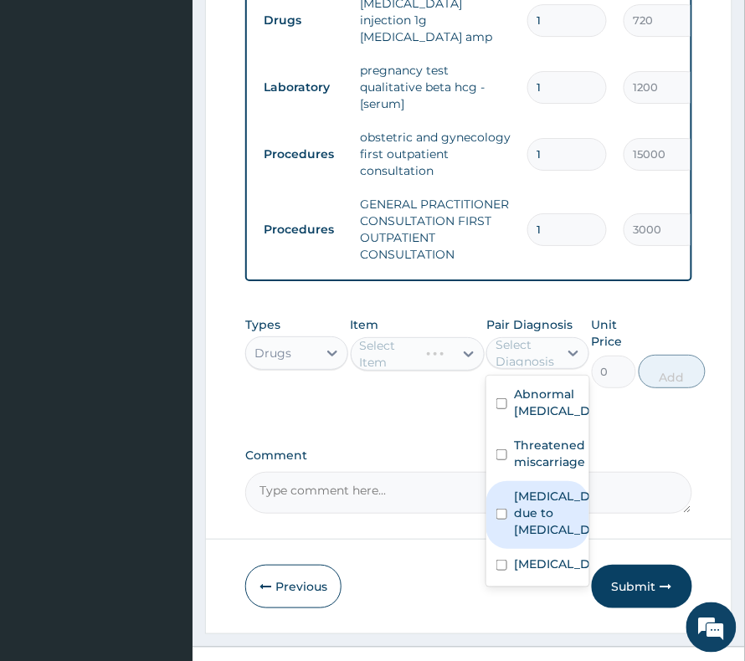
click at [566, 538] on label "[MEDICAL_DATA] due to [MEDICAL_DATA]" at bounding box center [555, 513] width 83 height 50
checkbox input "true"
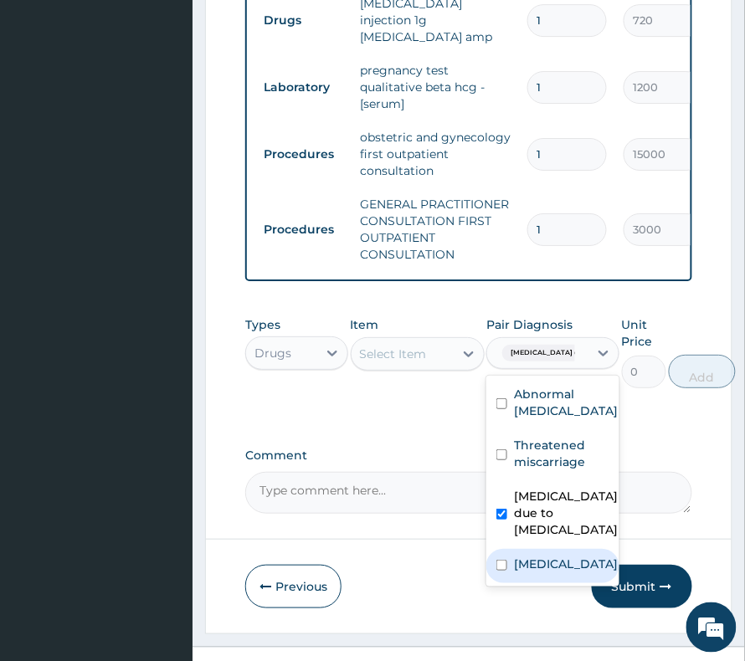
click at [566, 572] on label "[MEDICAL_DATA]" at bounding box center [566, 564] width 104 height 17
checkbox input "true"
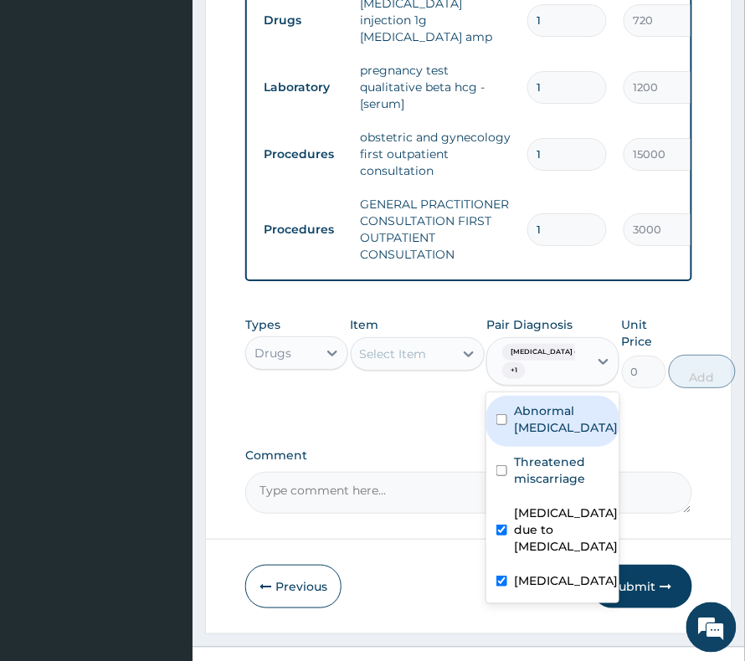
click at [556, 436] on label "Abnormal [MEDICAL_DATA]" at bounding box center [566, 418] width 104 height 33
checkbox input "true"
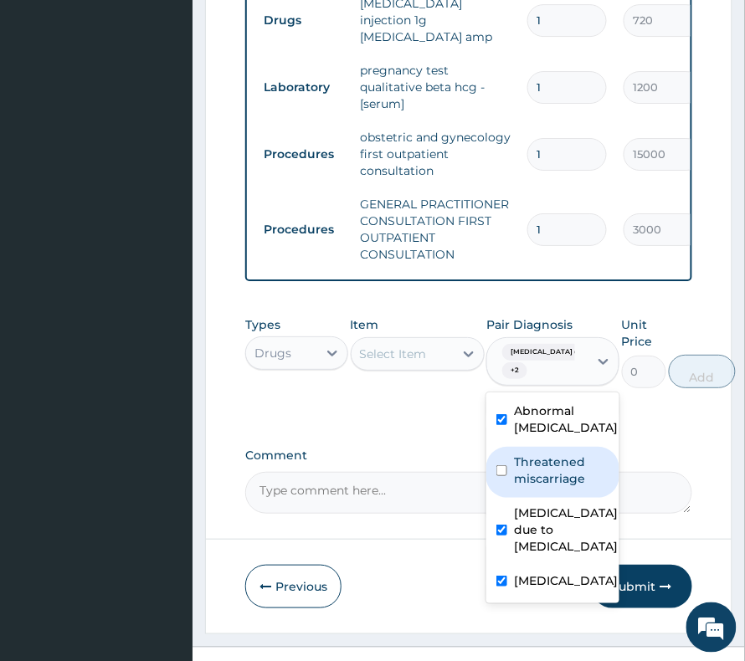
click at [415, 362] on div "Select Item" at bounding box center [393, 354] width 67 height 17
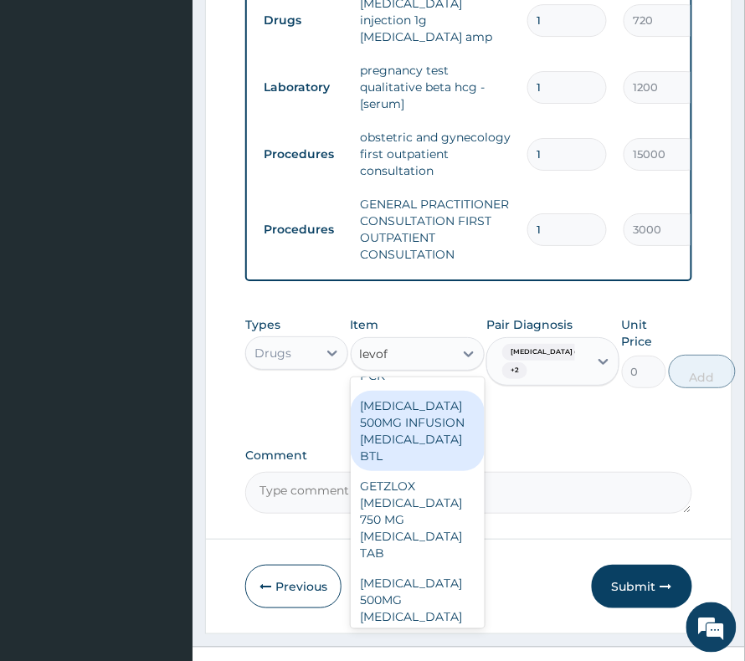
scroll to position [174, 0]
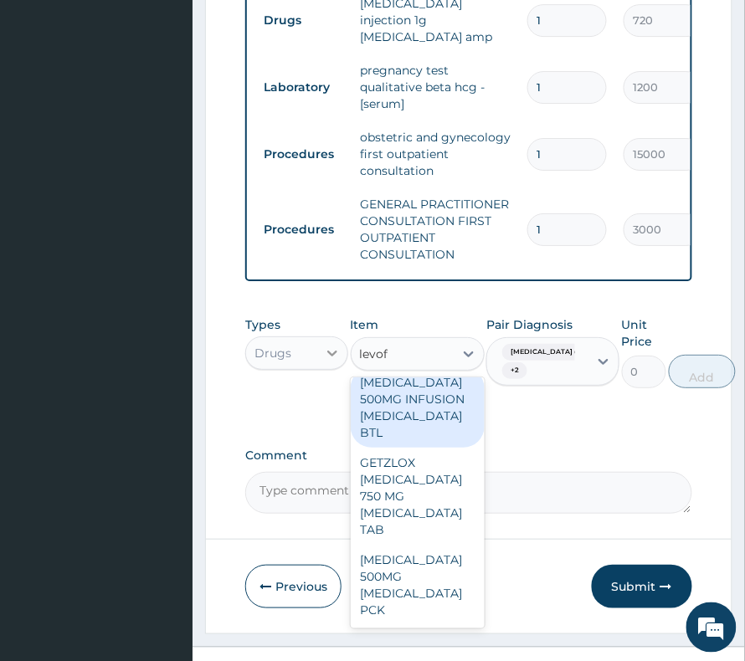
drag, startPoint x: 388, startPoint y: 387, endPoint x: 341, endPoint y: 392, distance: 47.1
click at [341, 392] on div "Types Drugs Item option GENERAL PRACTITIONER CONSULTATION FIRST OUTPATIENT CONS…" at bounding box center [468, 352] width 447 height 89
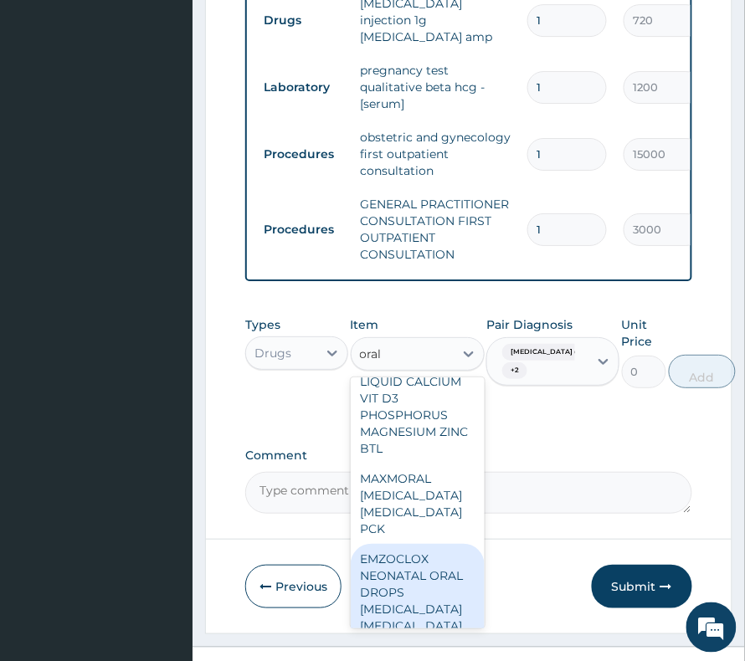
scroll to position [0, 0]
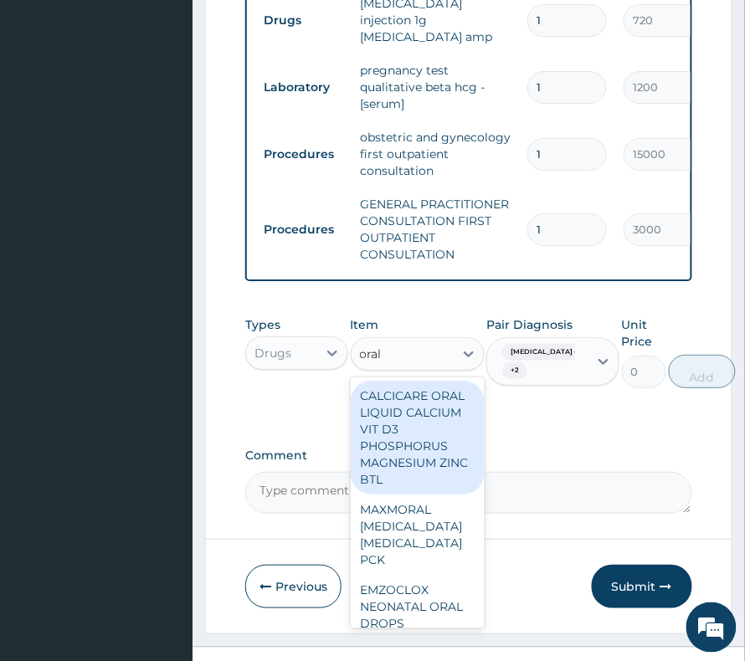
type input "oral"
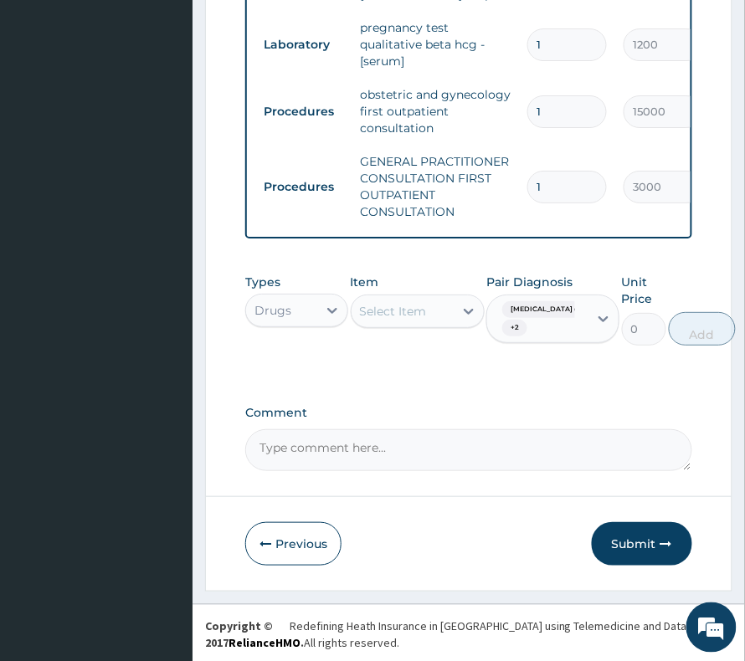
scroll to position [938, 0]
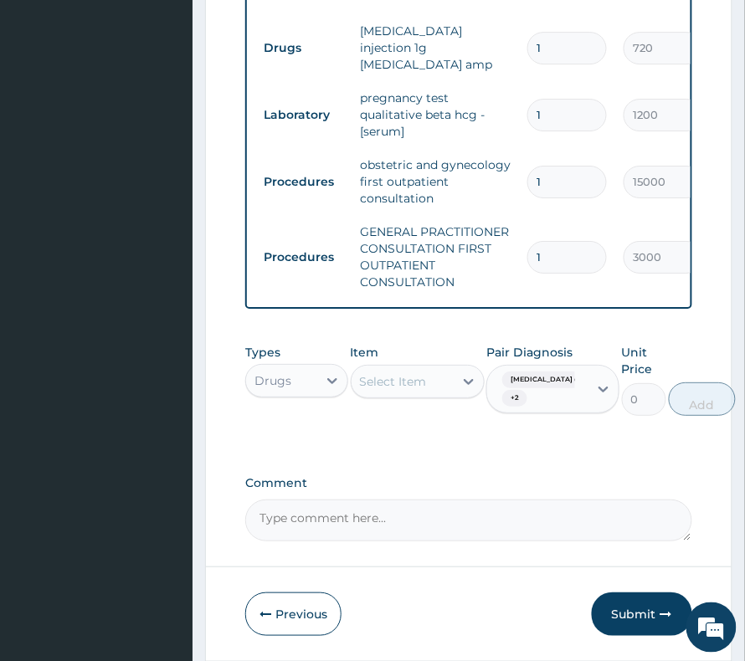
click at [269, 389] on div "Drugs" at bounding box center [272, 380] width 37 height 17
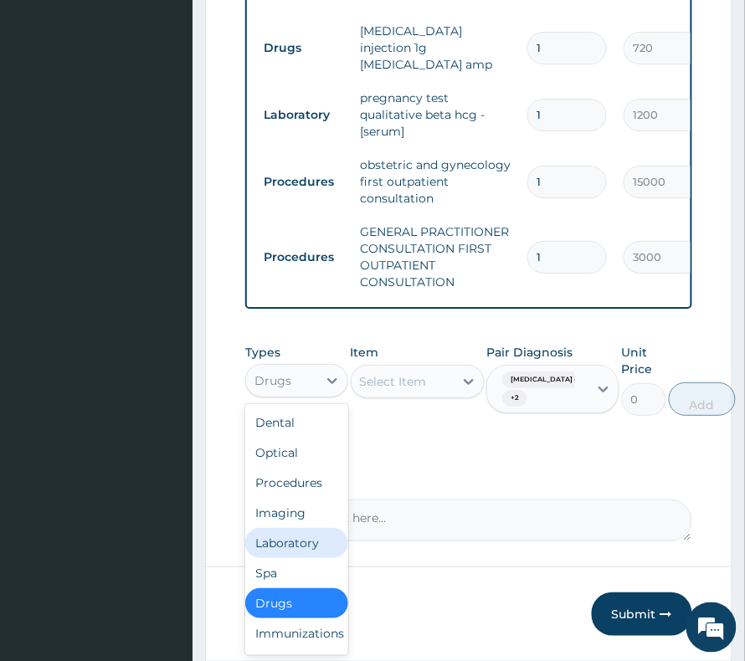
drag, startPoint x: 293, startPoint y: 553, endPoint x: 293, endPoint y: 571, distance: 17.6
click at [293, 571] on div "Dental Optical Procedures Imaging Laboratory Spa Drugs Immunizations Others Gym" at bounding box center [296, 529] width 103 height 251
click at [293, 558] on div "Laboratory" at bounding box center [296, 543] width 103 height 30
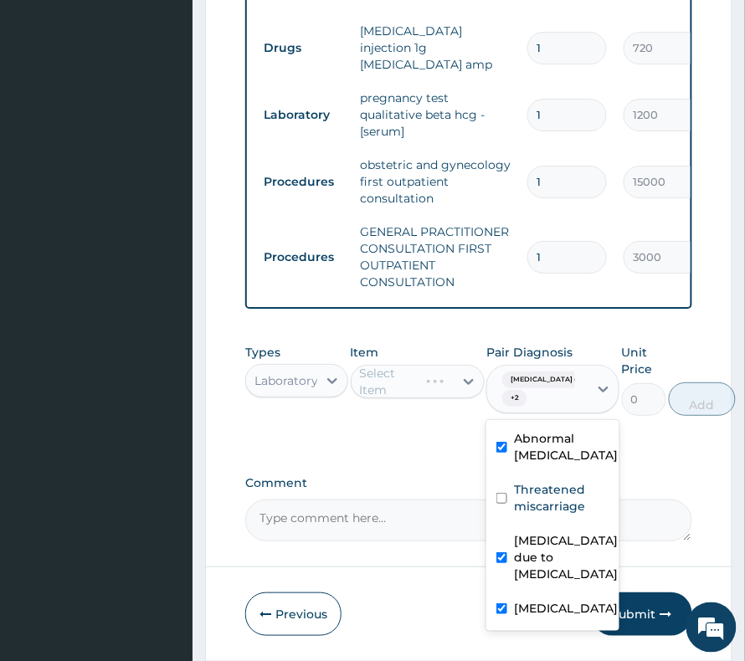
click at [534, 388] on span "[MEDICAL_DATA] due ..." at bounding box center [552, 379] width 100 height 17
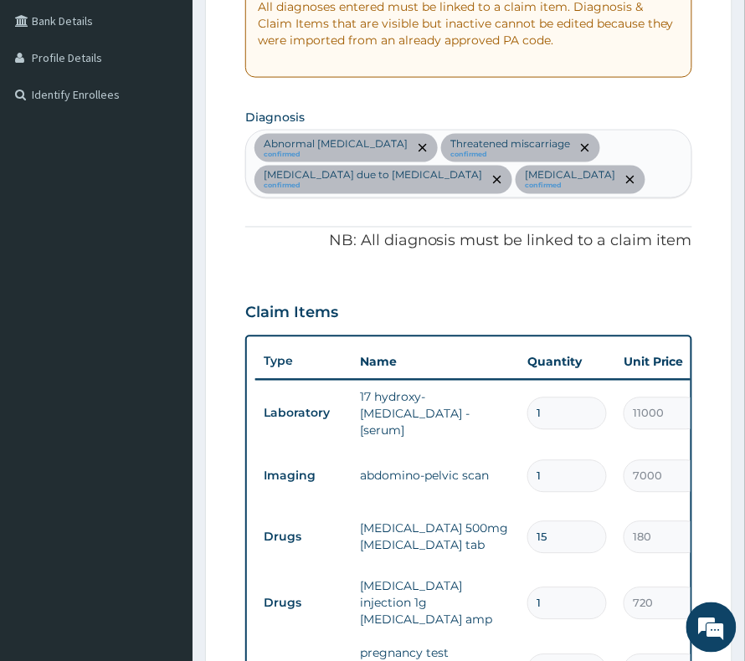
scroll to position [380, 0]
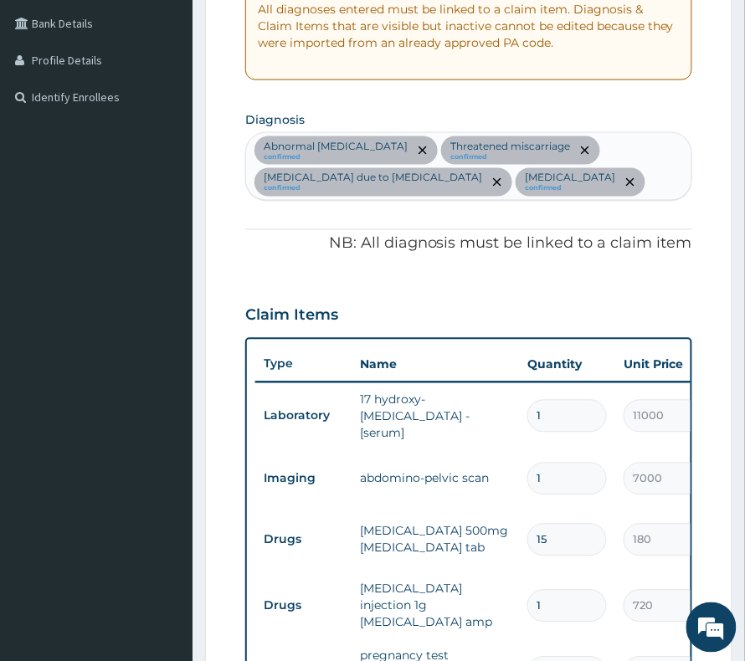
click at [505, 238] on div "PA Code / Prescription Code PA/1D5D61 Encounter Date [DATE] Important Notice Pl…" at bounding box center [468, 454] width 447 height 1289
click at [500, 200] on div "Abnormal [MEDICAL_DATA] confirmed Threatened [MEDICAL_DATA] confirmed [MEDICAL_…" at bounding box center [468, 166] width 445 height 67
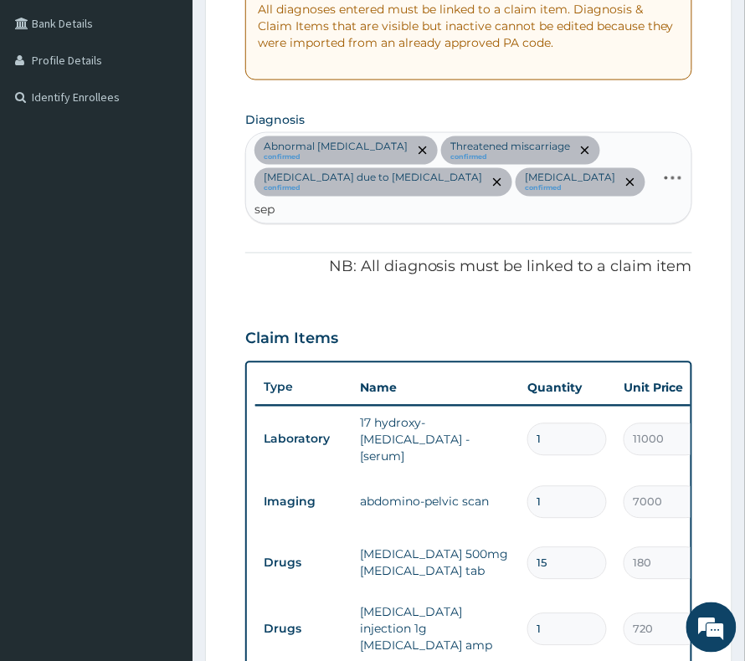
type input "seps"
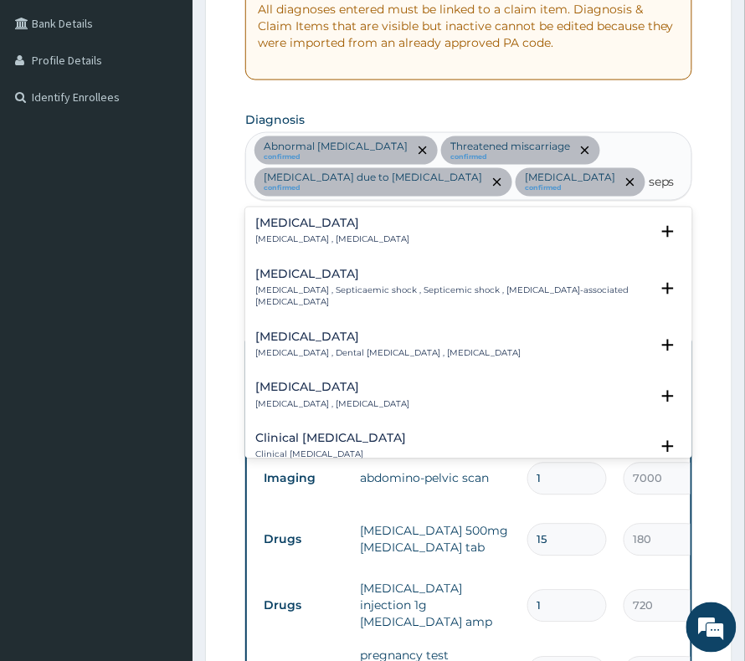
click at [306, 248] on div "[MEDICAL_DATA] [MEDICAL_DATA] , [MEDICAL_DATA] Select Status (Query covers susp…" at bounding box center [468, 236] width 447 height 51
click at [305, 246] on p "[MEDICAL_DATA] , [MEDICAL_DATA]" at bounding box center [332, 240] width 154 height 12
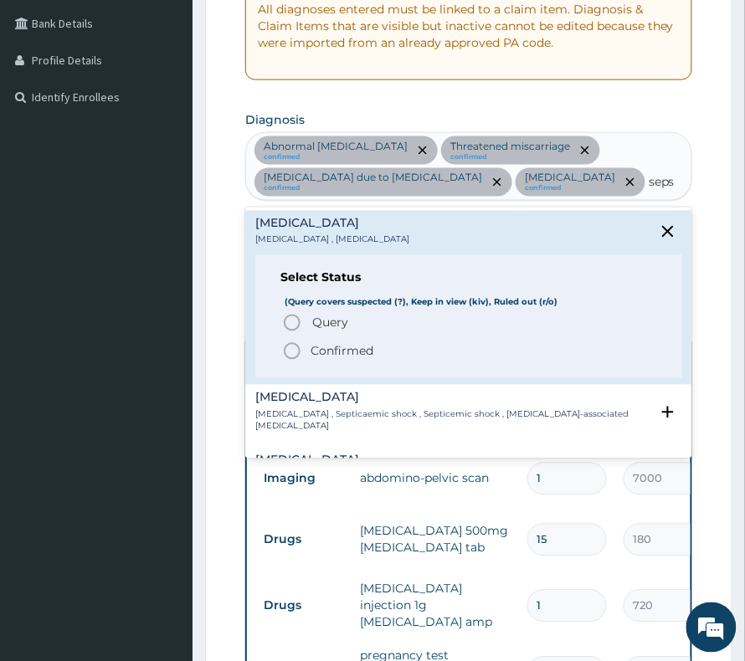
click at [309, 333] on span "Query Query covers suspected (?), Keep in view (kiv), Ruled out (r/o)" at bounding box center [469, 323] width 375 height 20
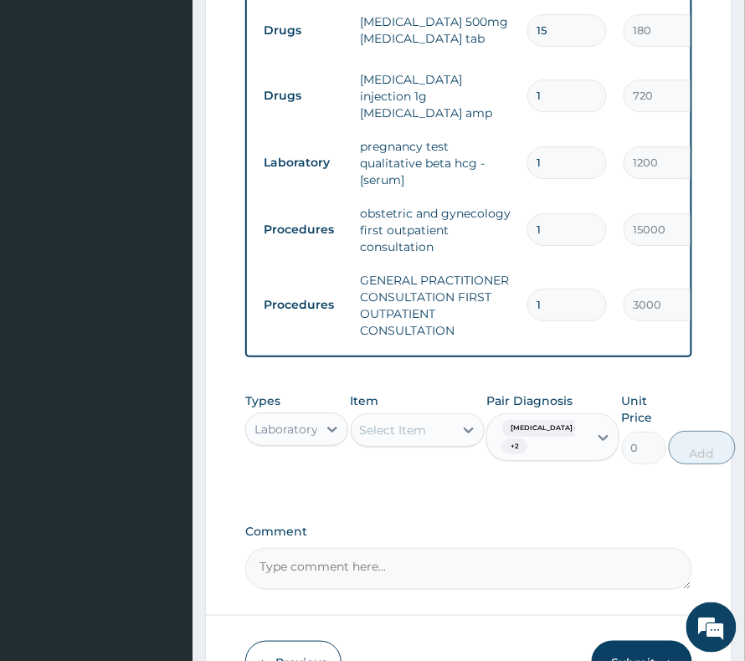
scroll to position [938, 0]
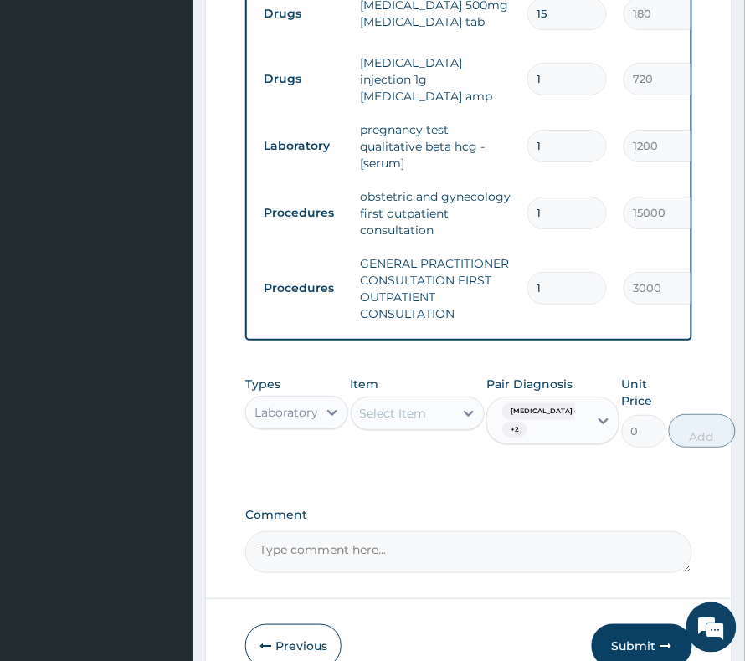
click at [403, 416] on div "Select Item" at bounding box center [393, 413] width 67 height 17
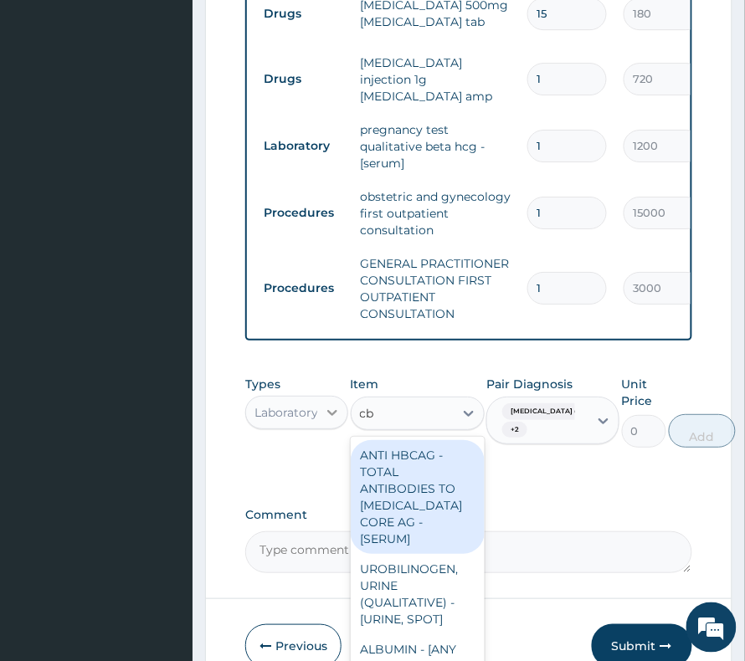
type input "cbc"
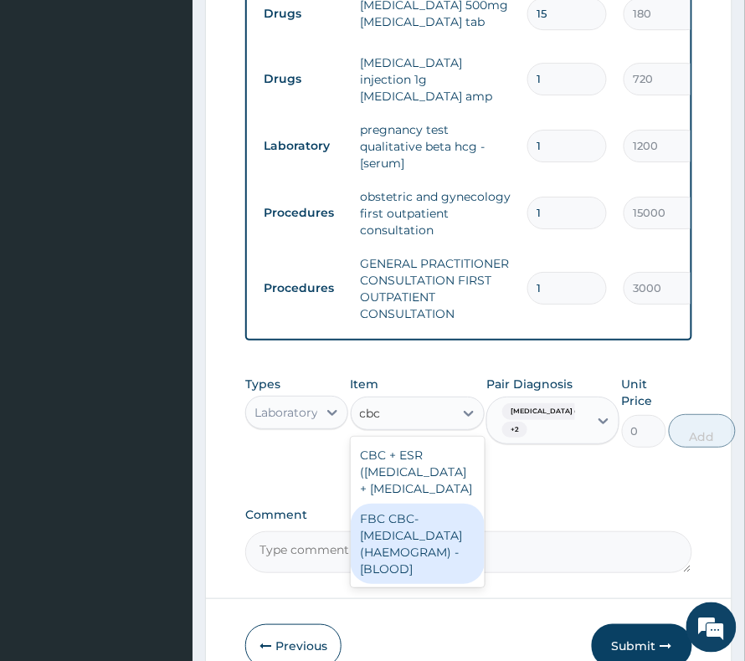
drag, startPoint x: 369, startPoint y: 616, endPoint x: 482, endPoint y: 542, distance: 134.8
click at [376, 584] on div "FBC CBC-[MEDICAL_DATA] (HAEMOGRAM) - [BLOOD]" at bounding box center [418, 544] width 134 height 80
type input "3000"
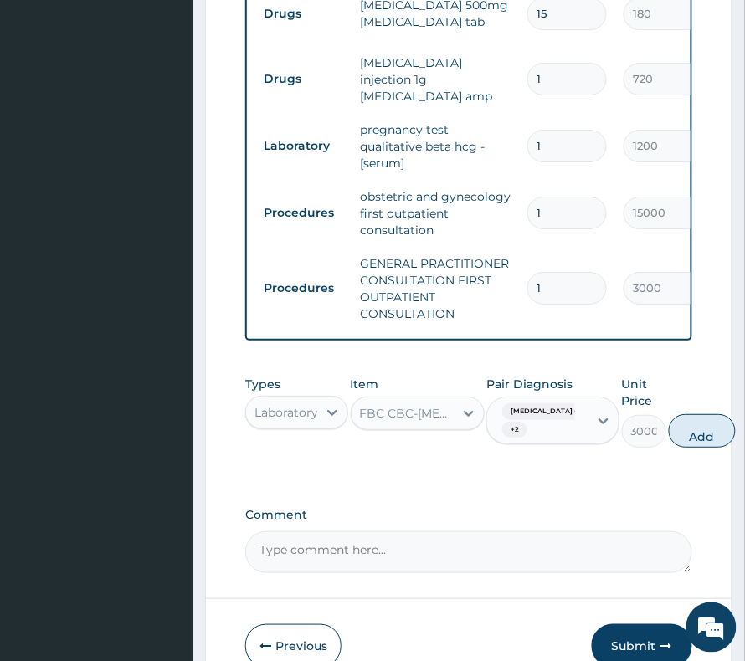
click at [572, 448] on div "Pair Diagnosis [MEDICAL_DATA] due ... + 2" at bounding box center [552, 412] width 133 height 72
click at [575, 438] on div "[MEDICAL_DATA] due ... + 2" at bounding box center [534, 421] width 79 height 40
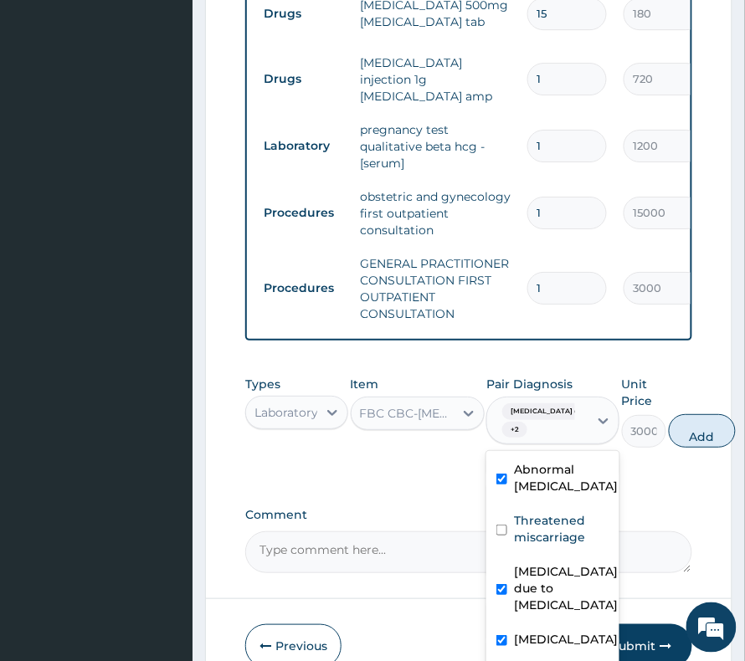
drag, startPoint x: 584, startPoint y: 490, endPoint x: 556, endPoint y: 539, distance: 56.3
click at [577, 494] on label "Abnormal [MEDICAL_DATA]" at bounding box center [566, 477] width 104 height 33
checkbox input "false"
click at [534, 593] on label "[MEDICAL_DATA] due to [MEDICAL_DATA]" at bounding box center [566, 588] width 104 height 50
checkbox input "false"
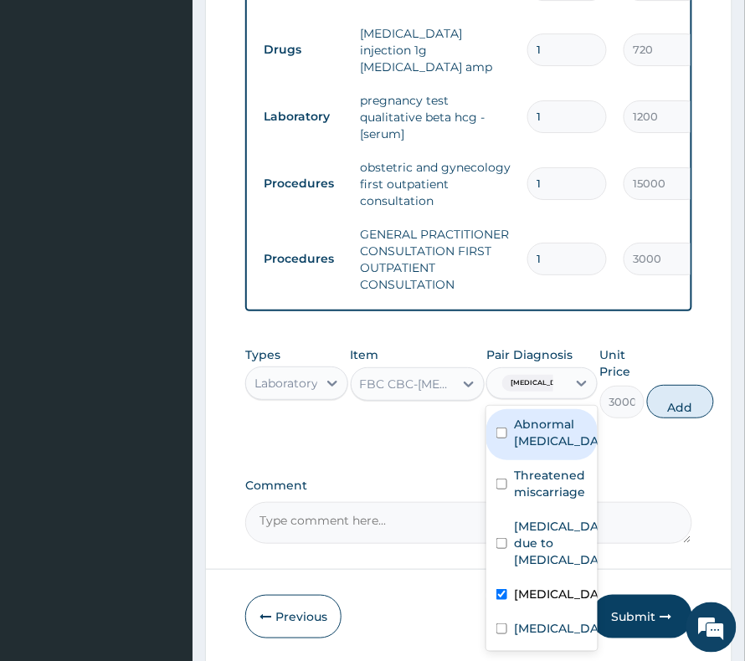
scroll to position [1049, 0]
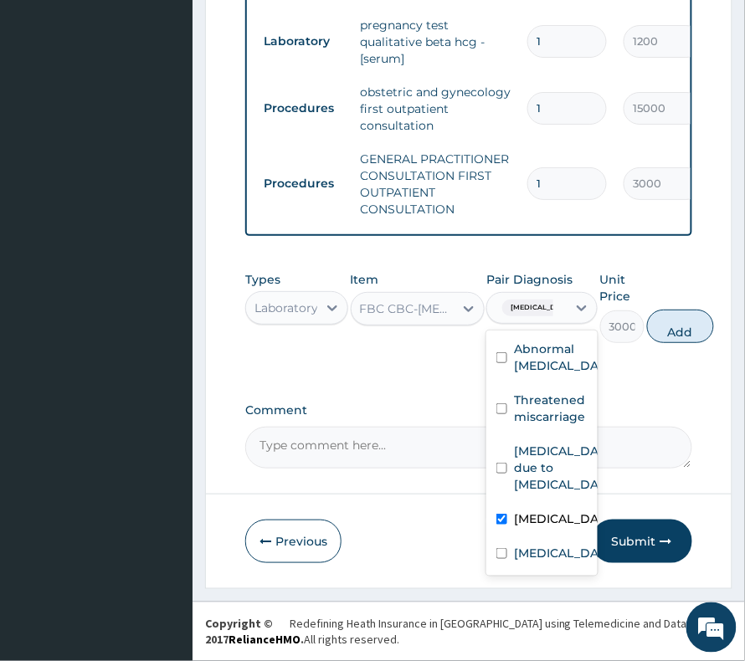
click at [530, 527] on label "[MEDICAL_DATA]" at bounding box center [559, 518] width 91 height 17
checkbox input "false"
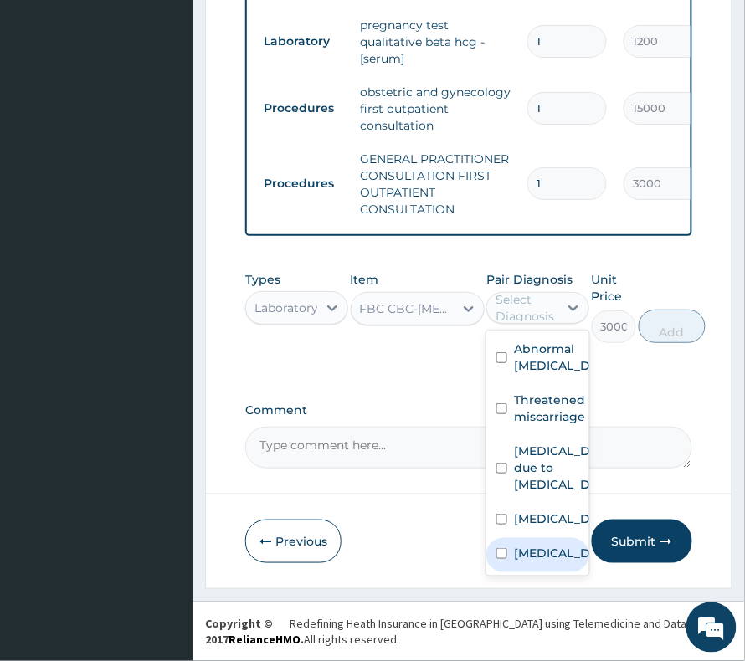
scroll to position [95, 0]
click at [539, 545] on label "[MEDICAL_DATA]" at bounding box center [555, 553] width 83 height 17
checkbox input "true"
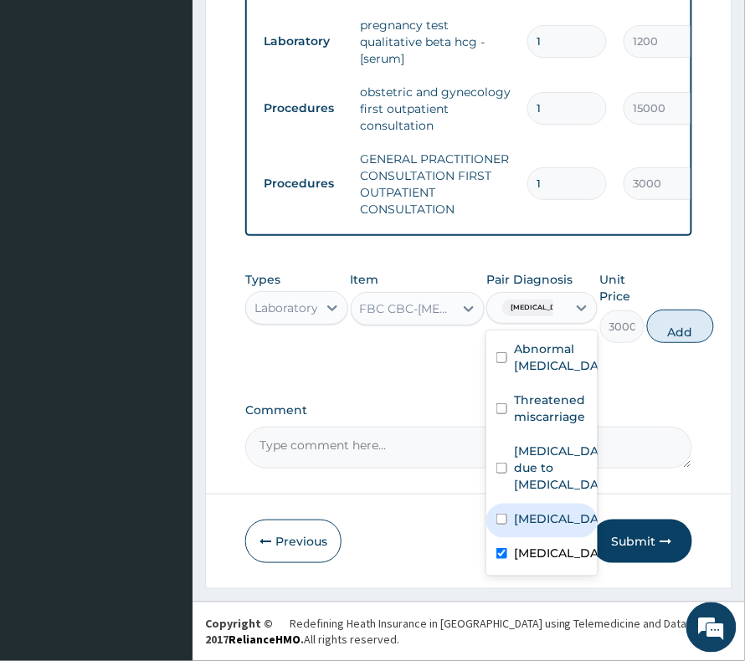
click at [671, 321] on button "Add" at bounding box center [680, 326] width 67 height 33
type input "0"
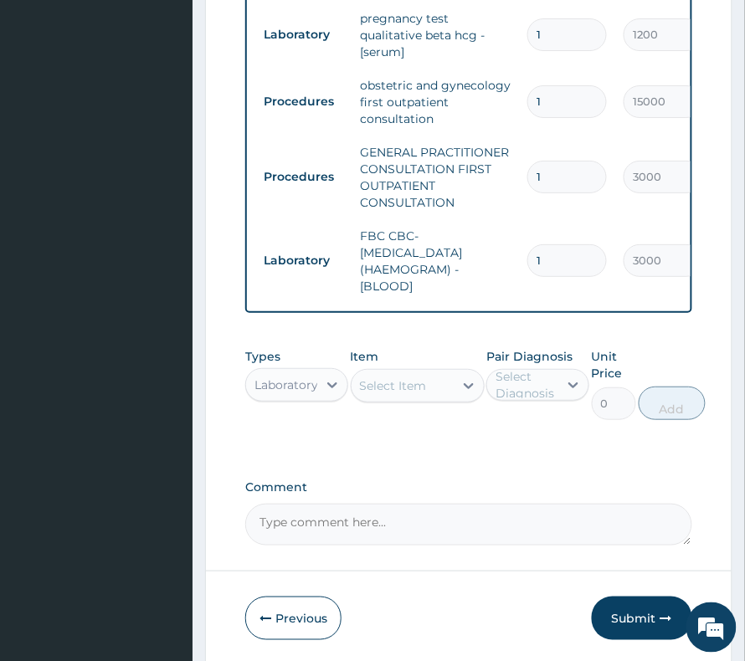
click at [383, 392] on div "Select Item" at bounding box center [393, 385] width 67 height 17
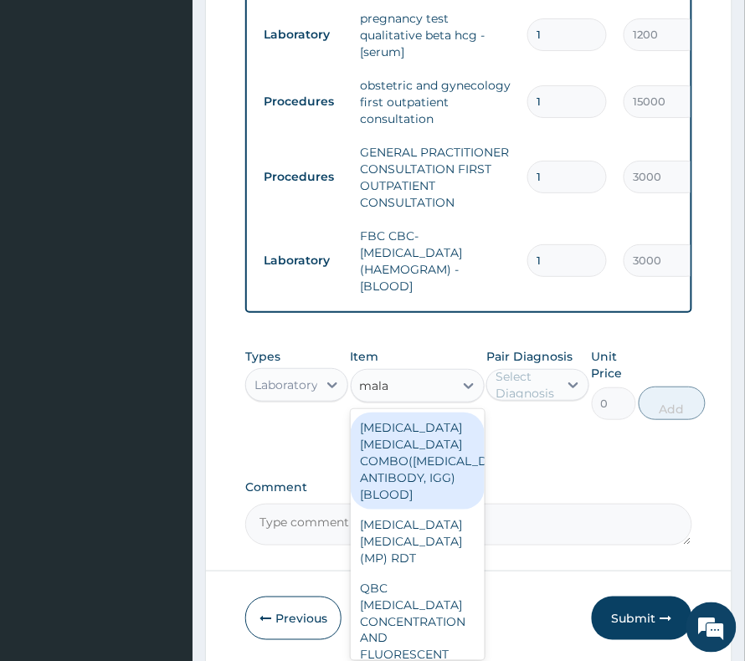
type input "malar"
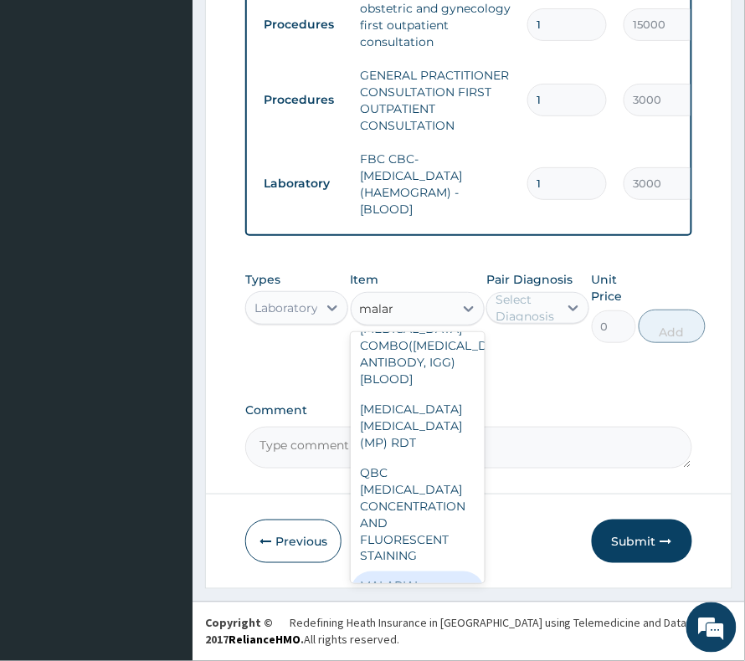
scroll to position [15, 0]
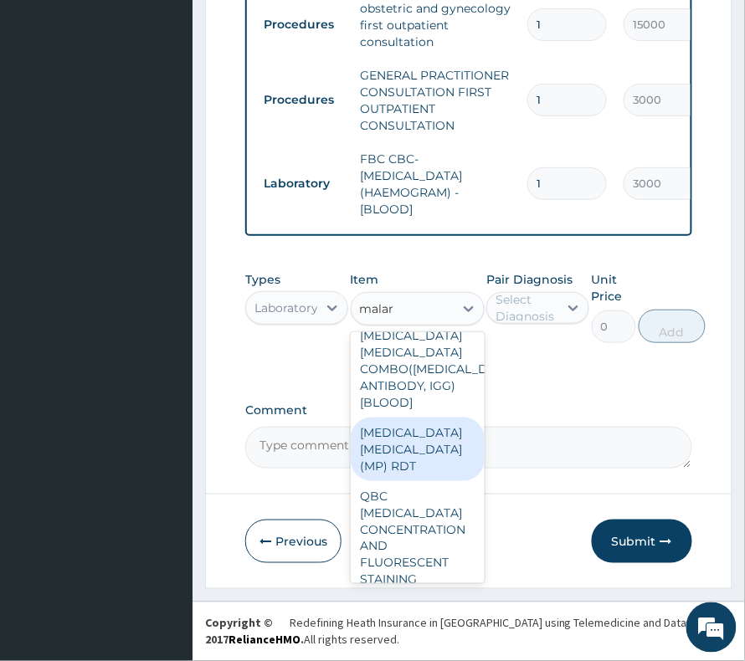
click at [402, 464] on div "[MEDICAL_DATA] [MEDICAL_DATA] (MP) RDT" at bounding box center [418, 450] width 134 height 64
type input "1500"
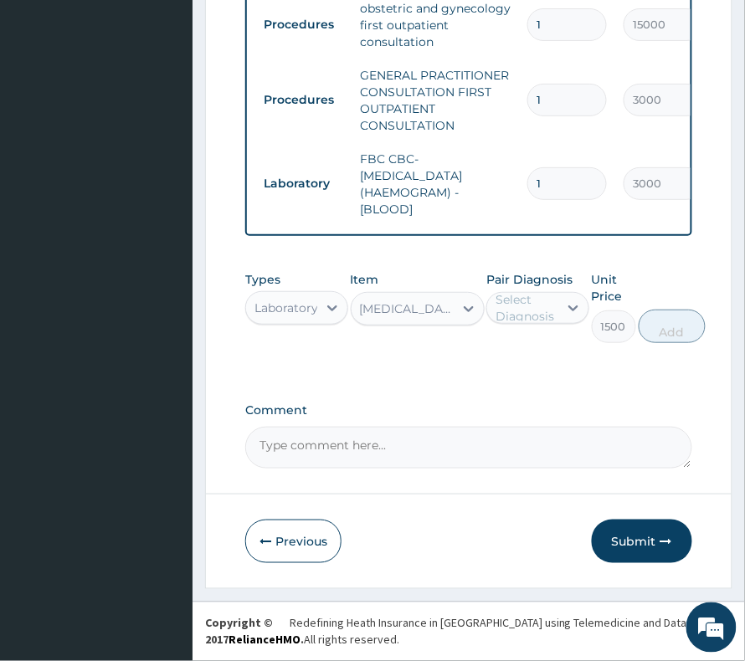
click at [550, 310] on div "Select Diagnosis" at bounding box center [525, 307] width 61 height 33
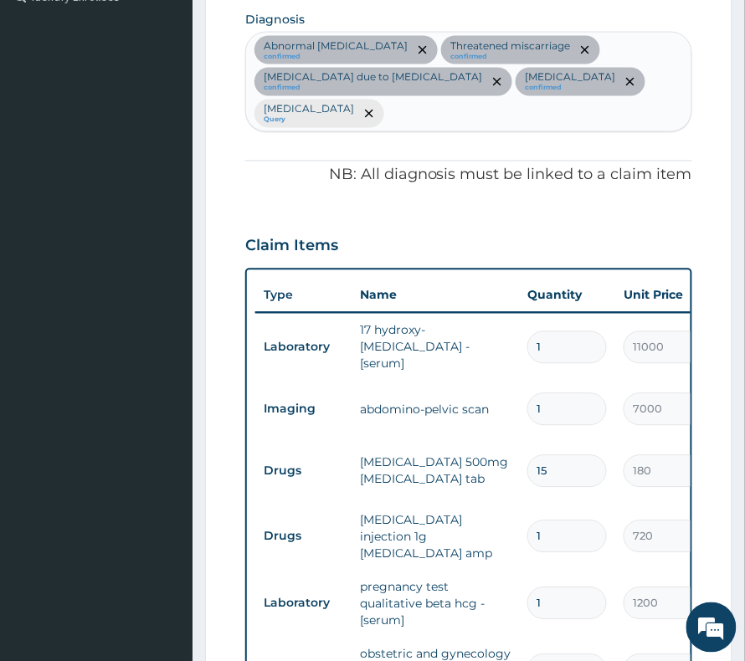
scroll to position [352, 0]
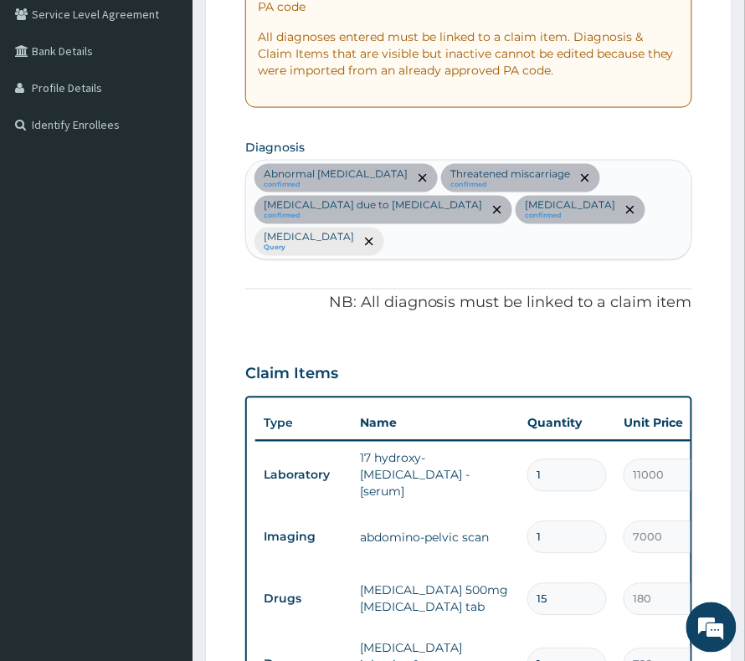
drag, startPoint x: 577, startPoint y: 228, endPoint x: 567, endPoint y: 243, distance: 17.4
click at [567, 243] on div "Abnormal [MEDICAL_DATA] confirmed Threatened [MEDICAL_DATA] confirmed [MEDICAL_…" at bounding box center [468, 210] width 445 height 98
type input "[MEDICAL_DATA]"
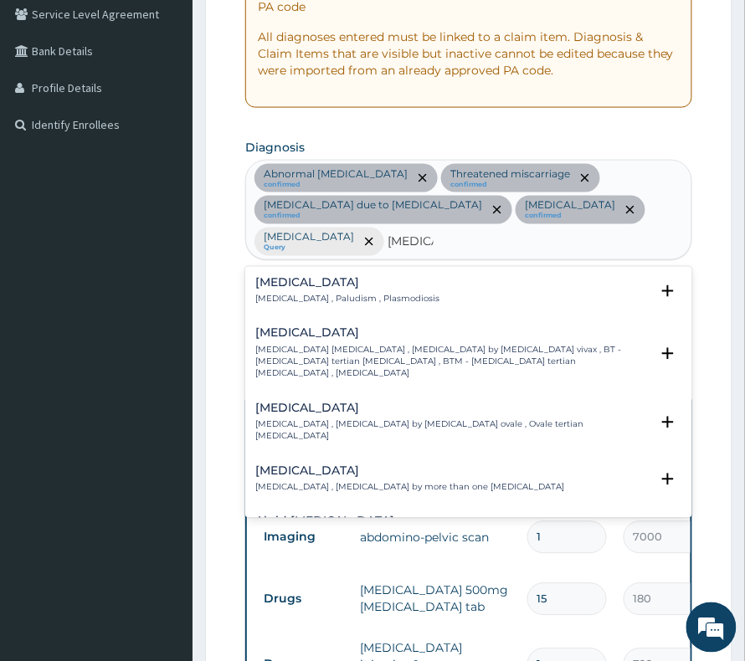
click at [395, 289] on div "[MEDICAL_DATA] [MEDICAL_DATA] , Paludism , Plasmodiosis" at bounding box center [468, 291] width 427 height 29
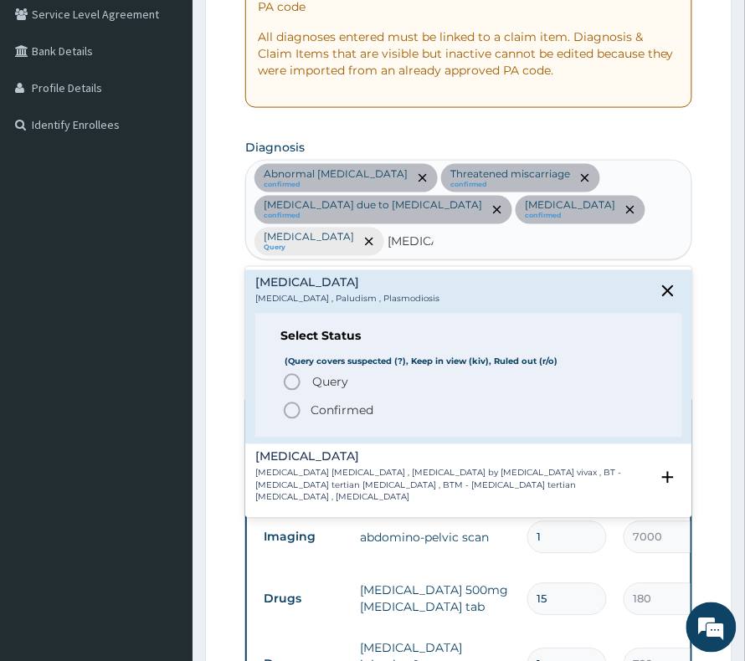
click at [358, 403] on p "Confirmed" at bounding box center [341, 410] width 63 height 17
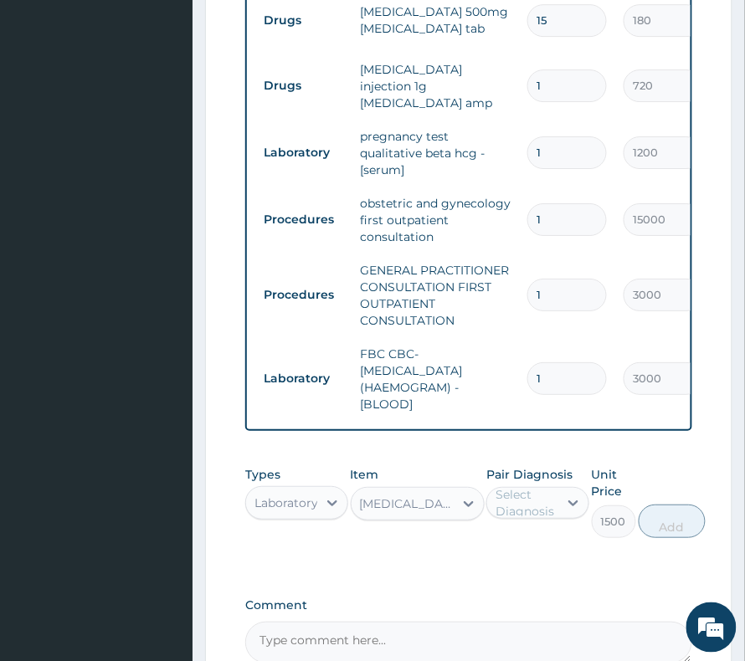
scroll to position [1022, 0]
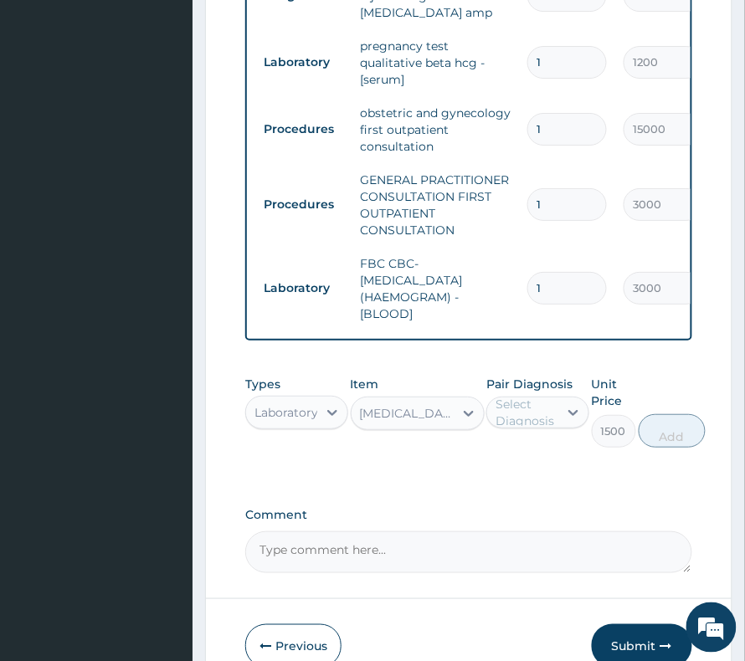
click at [529, 418] on div "Select Diagnosis" at bounding box center [525, 412] width 61 height 33
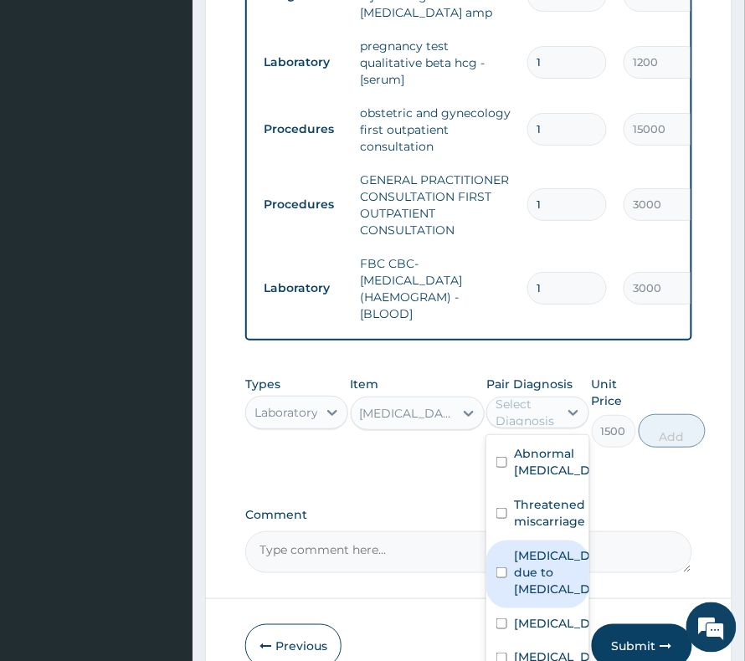
scroll to position [129, 0]
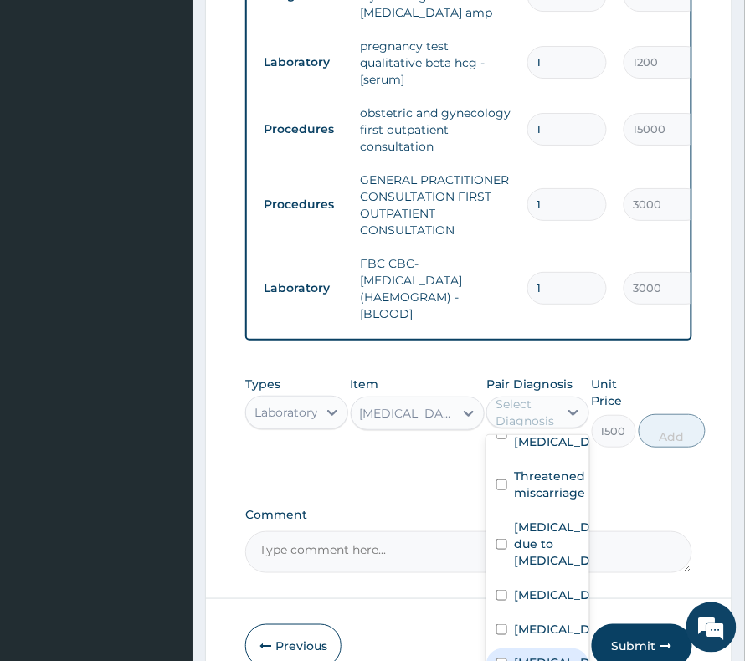
click at [535, 655] on label "[MEDICAL_DATA]" at bounding box center [555, 663] width 83 height 17
checkbox input "true"
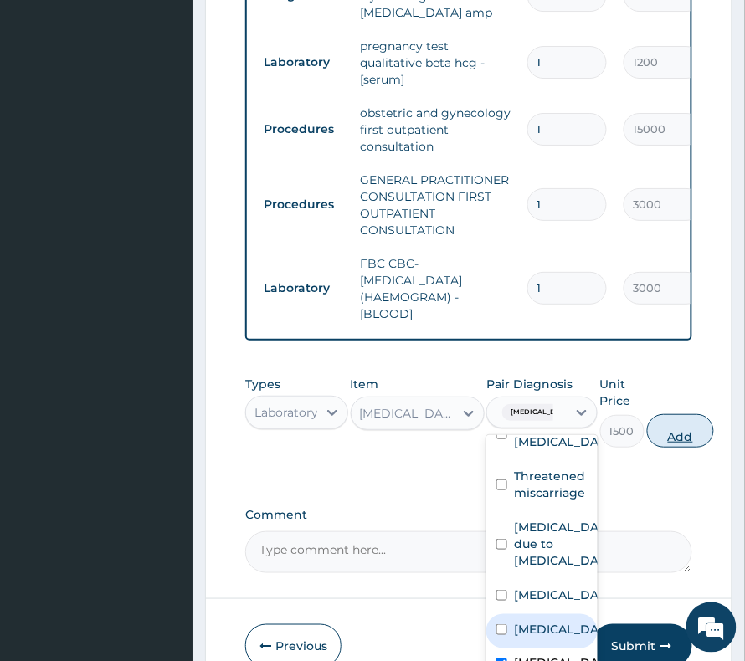
click at [680, 436] on button "Add" at bounding box center [680, 430] width 67 height 33
type input "0"
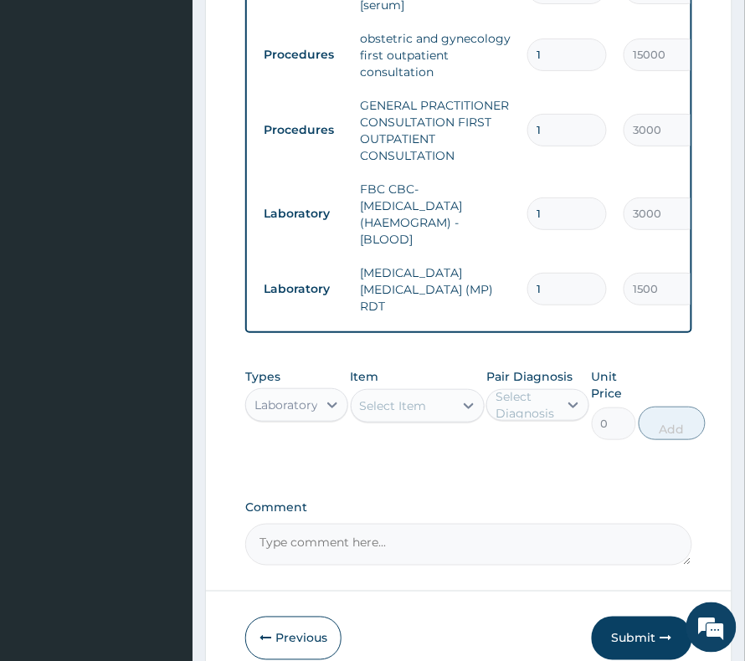
scroll to position [1133, 0]
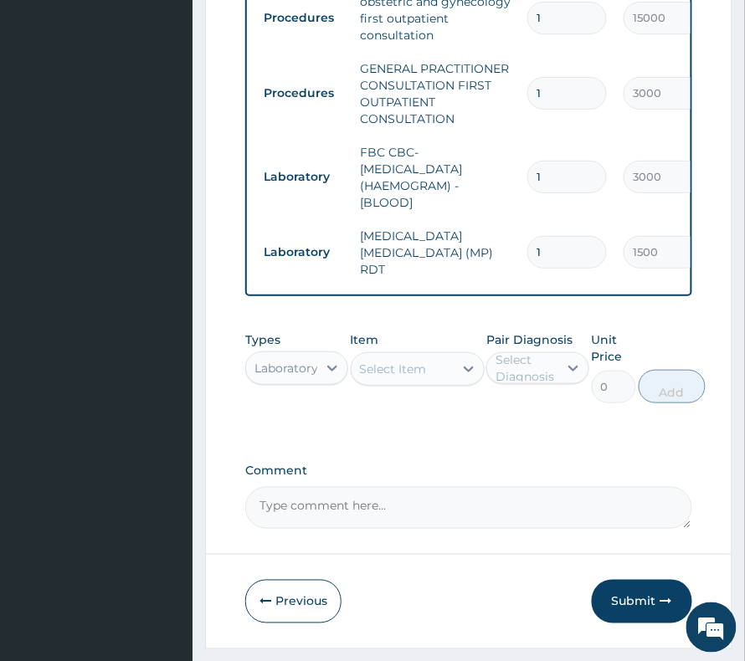
click at [263, 376] on div "Laboratory" at bounding box center [281, 368] width 71 height 27
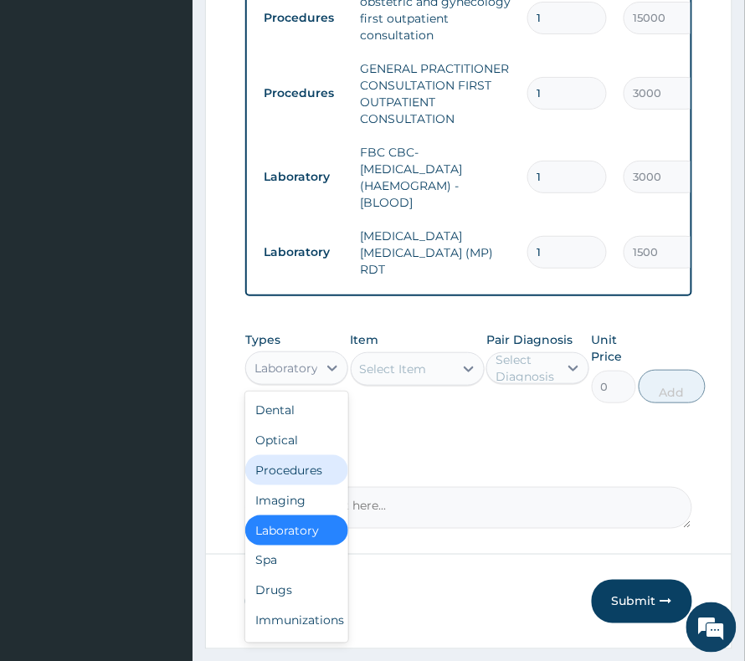
click at [398, 366] on div "Select Item" at bounding box center [393, 369] width 67 height 17
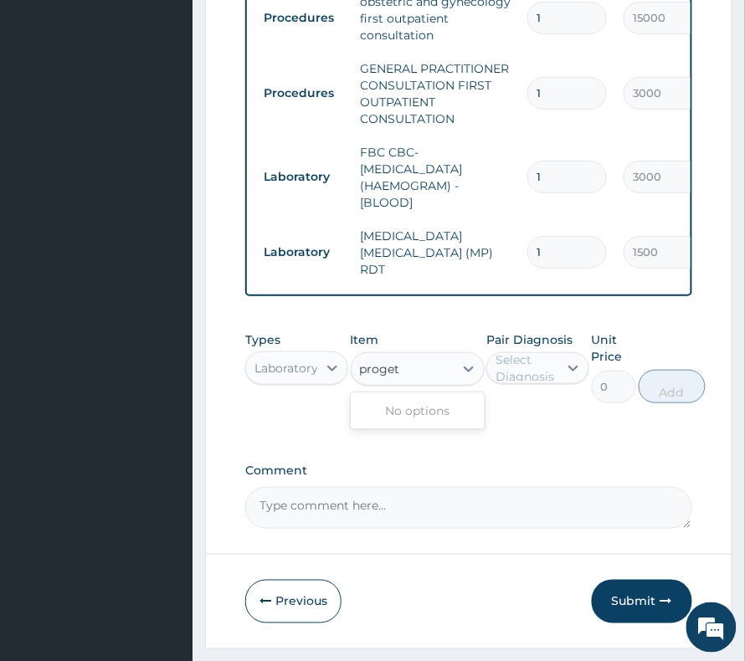
click at [393, 363] on input "proget" at bounding box center [380, 369] width 41 height 17
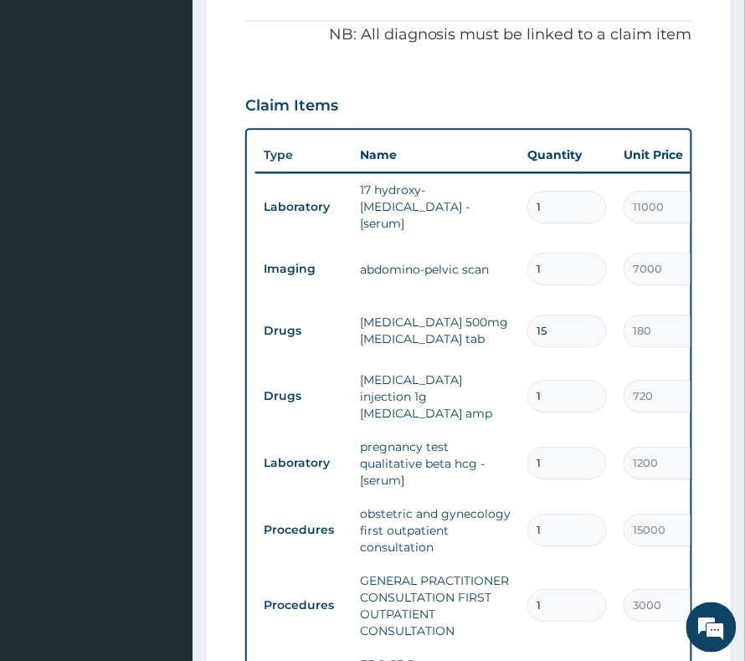
scroll to position [687, 0]
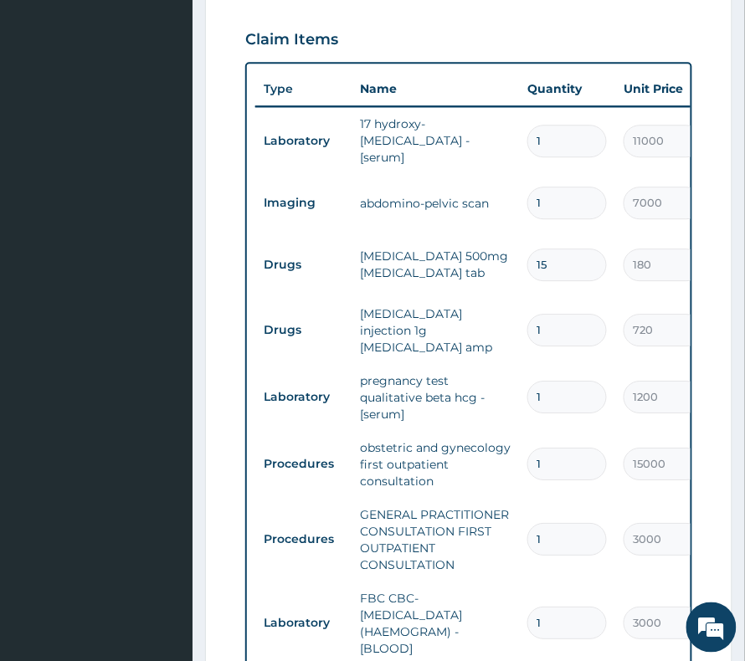
type input "progest"
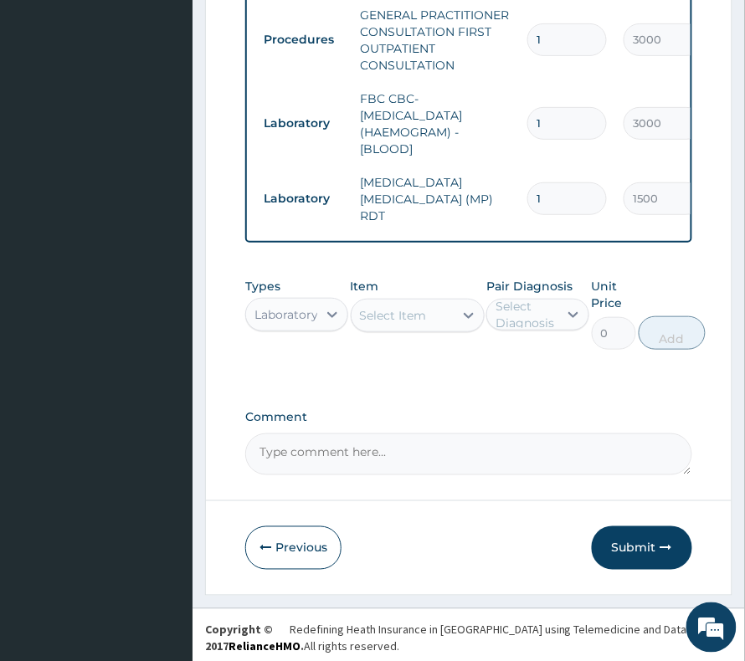
scroll to position [1191, 0]
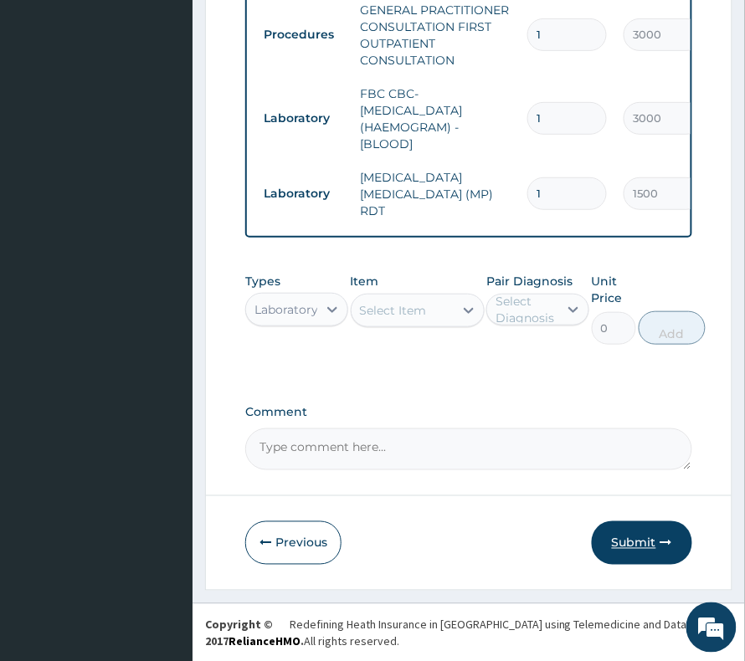
click at [613, 527] on button "Submit" at bounding box center [642, 543] width 100 height 44
